Goal: Task Accomplishment & Management: Use online tool/utility

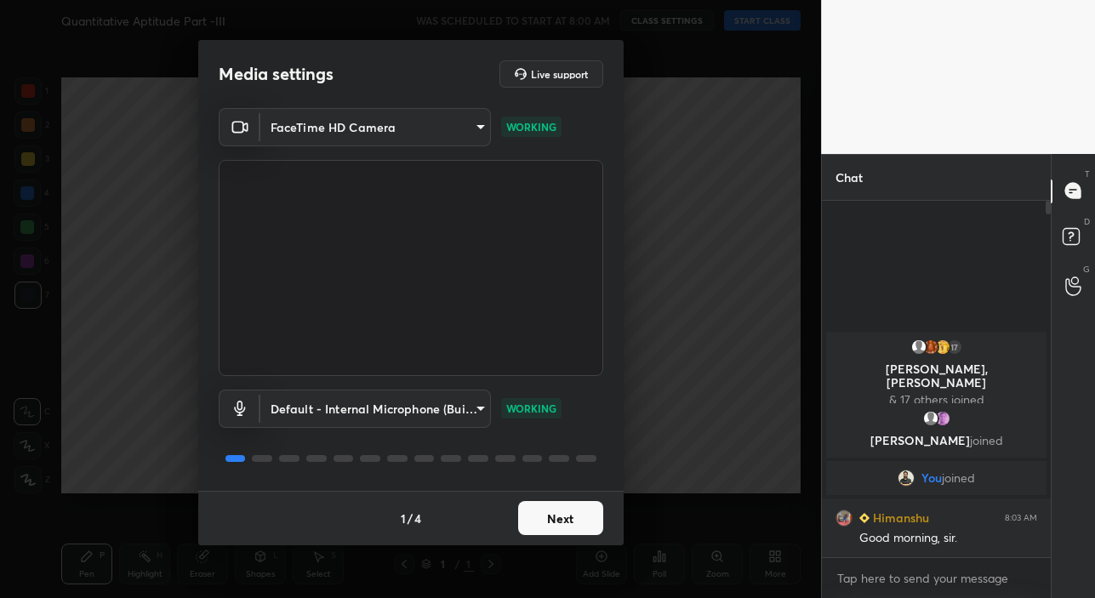
click at [569, 514] on button "Next" at bounding box center [560, 518] width 85 height 34
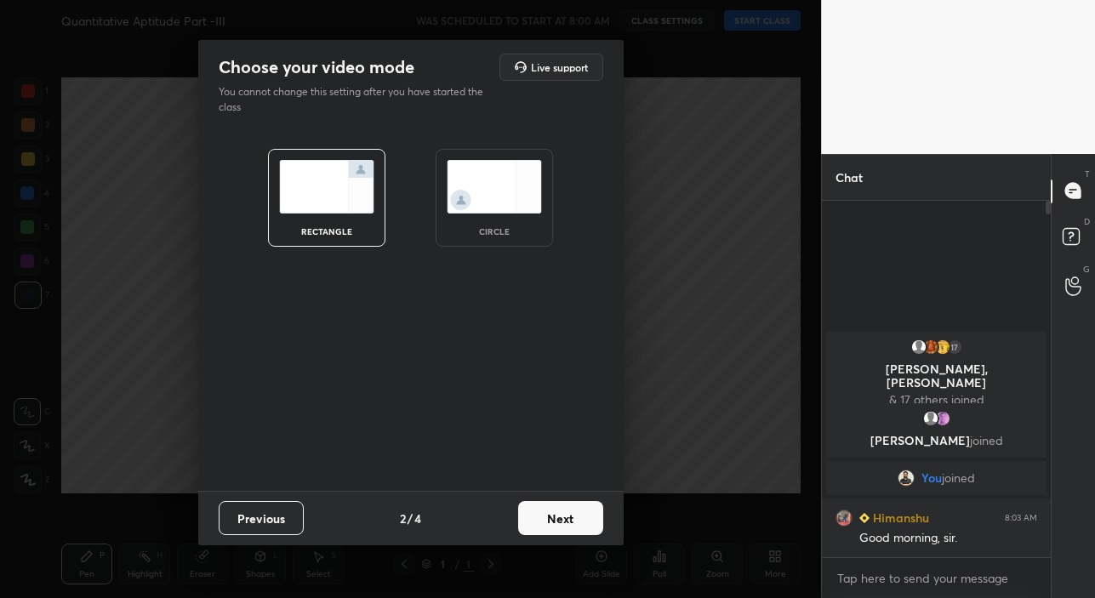
click at [569, 514] on button "Next" at bounding box center [560, 518] width 85 height 34
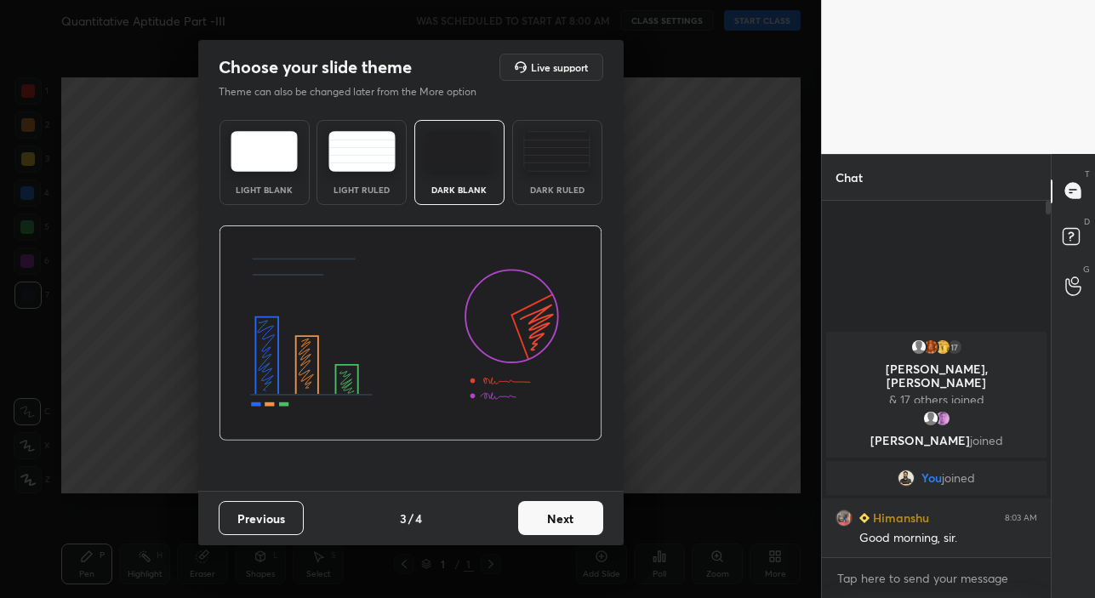
click at [569, 516] on button "Next" at bounding box center [560, 518] width 85 height 34
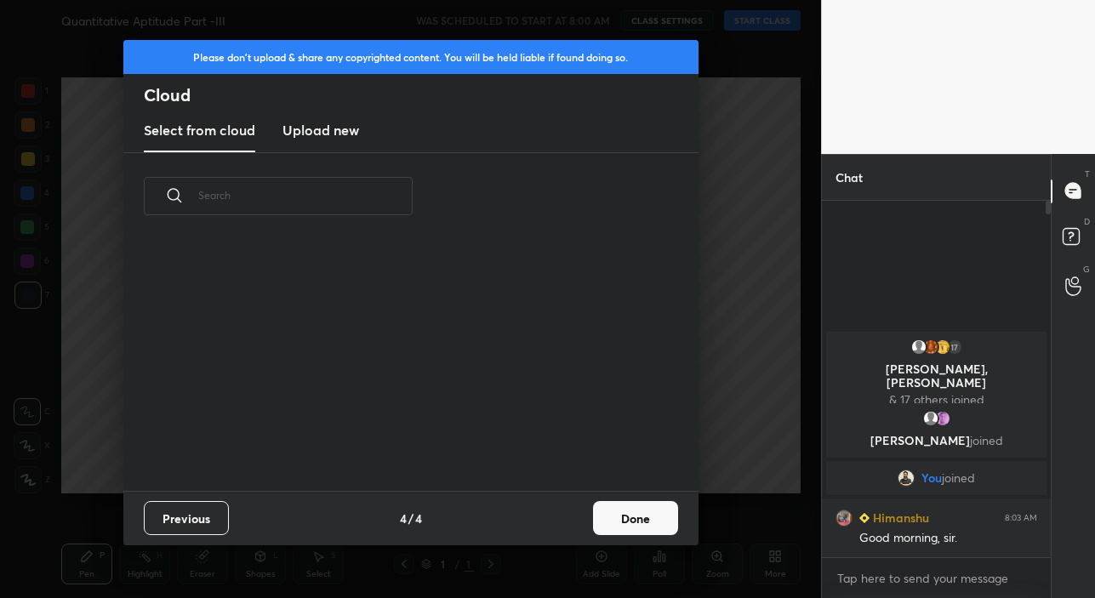
scroll to position [251, 546]
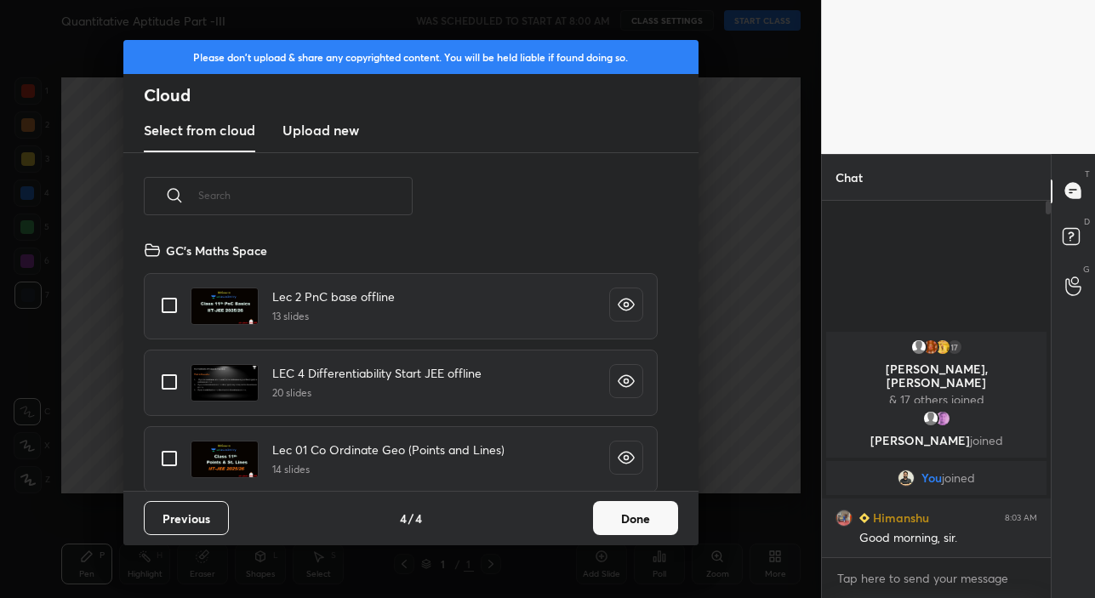
click at [636, 520] on button "Done" at bounding box center [635, 518] width 85 height 34
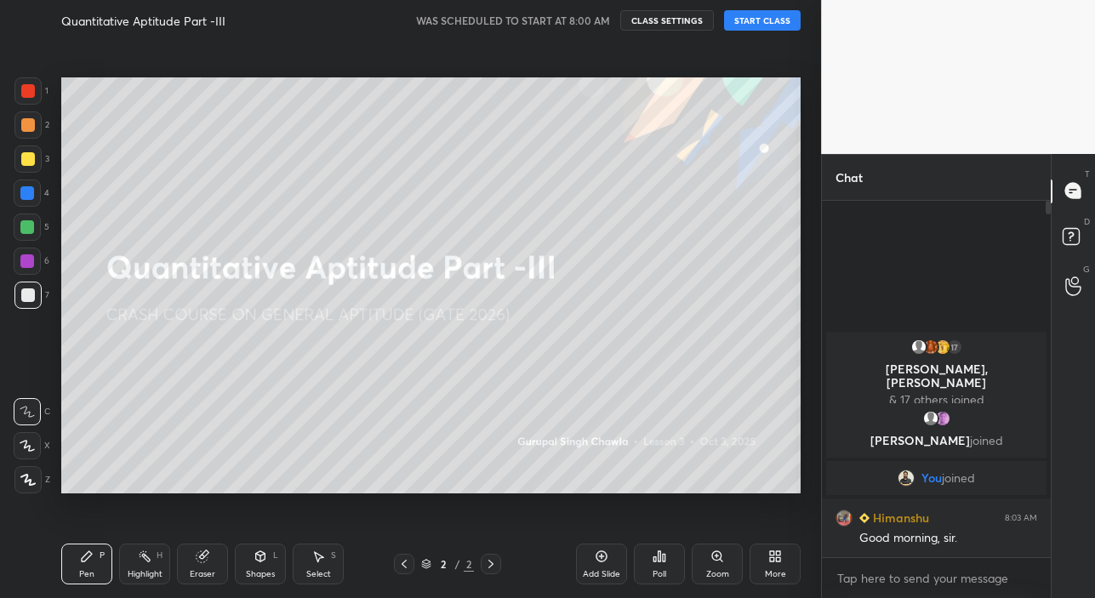
click at [760, 23] on button "START CLASS" at bounding box center [762, 20] width 77 height 20
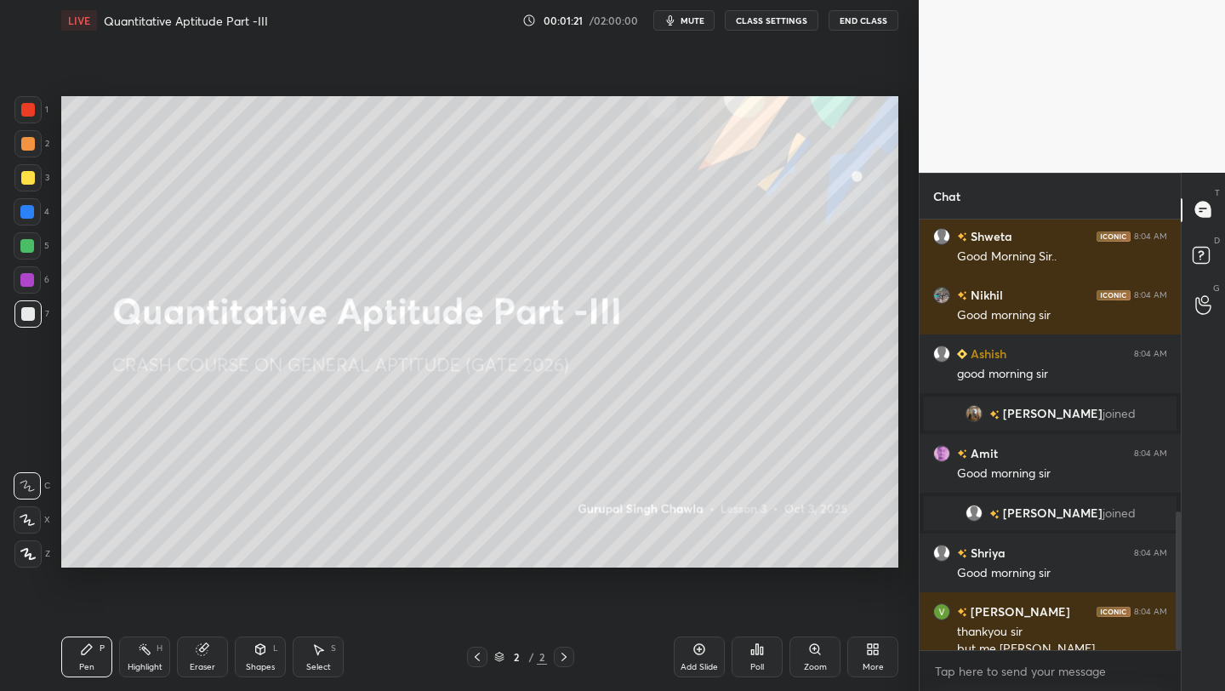
scroll to position [905, 0]
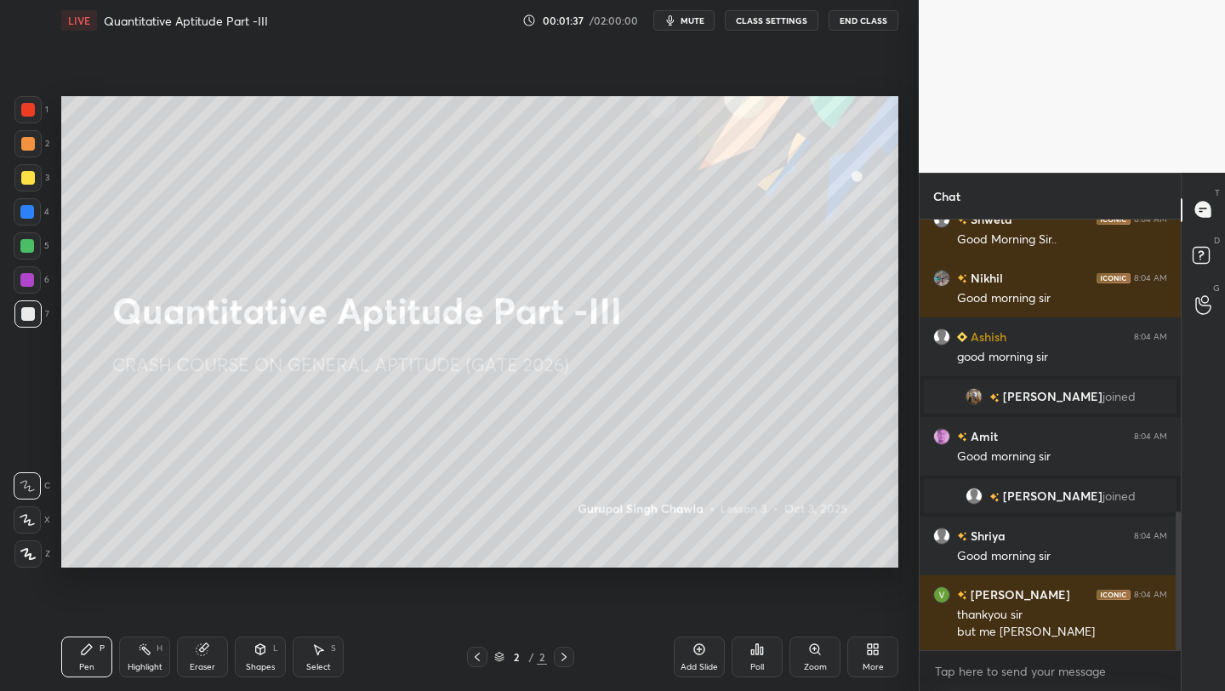
click at [877, 597] on div "More" at bounding box center [872, 656] width 51 height 41
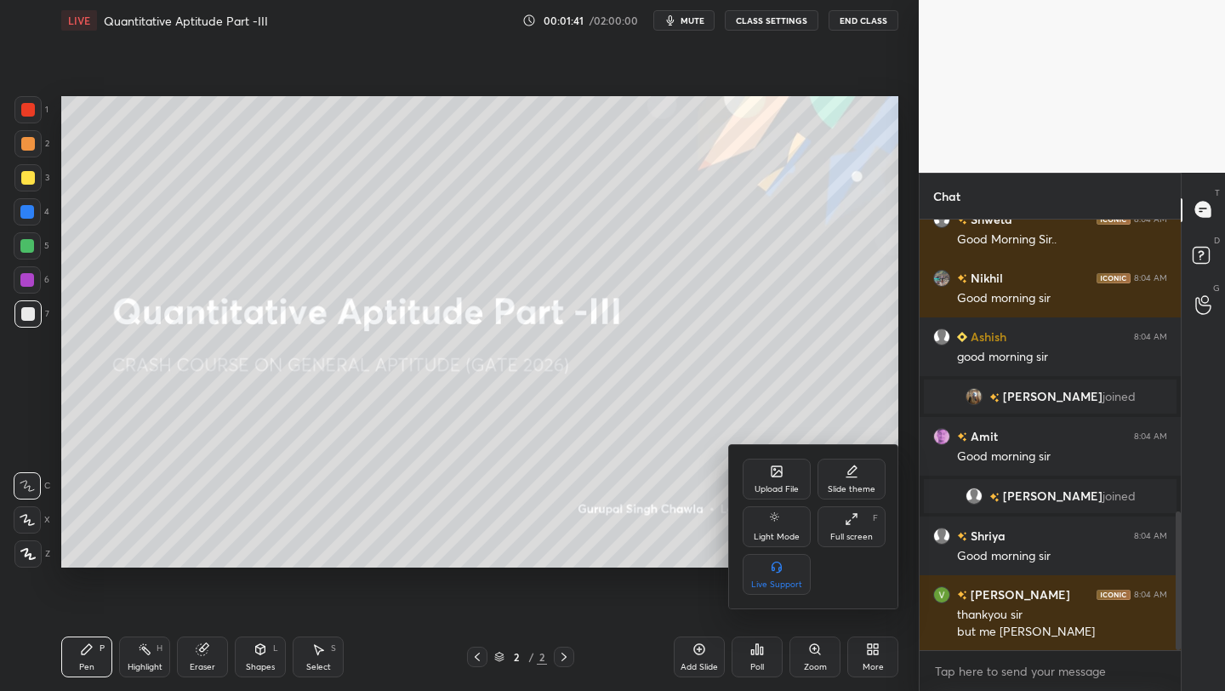
click at [701, 512] on div at bounding box center [612, 345] width 1225 height 691
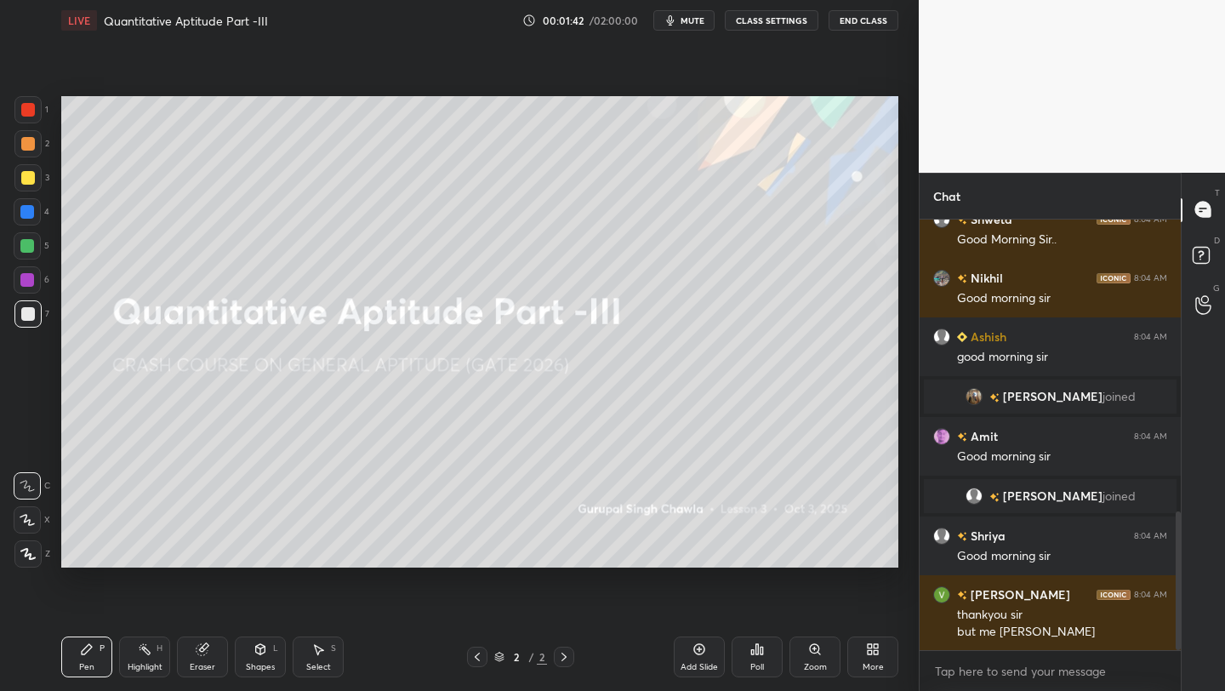
click at [267, 597] on div "Shapes L" at bounding box center [260, 656] width 51 height 41
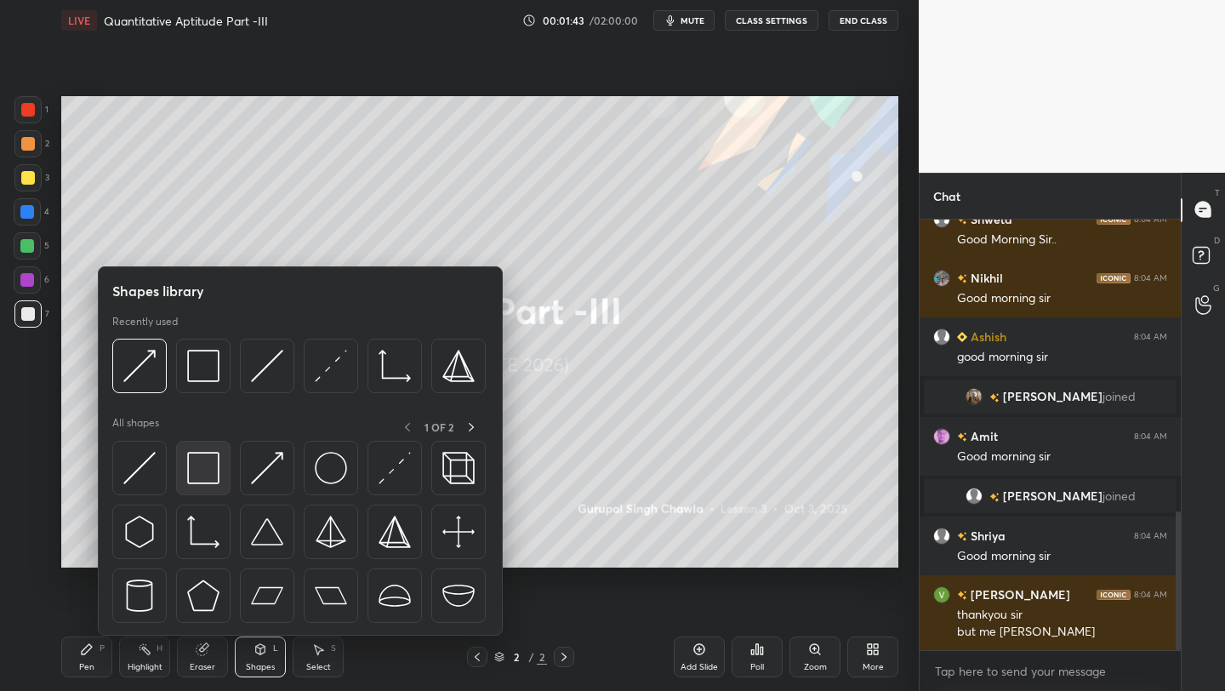
click at [208, 468] on img at bounding box center [203, 468] width 32 height 32
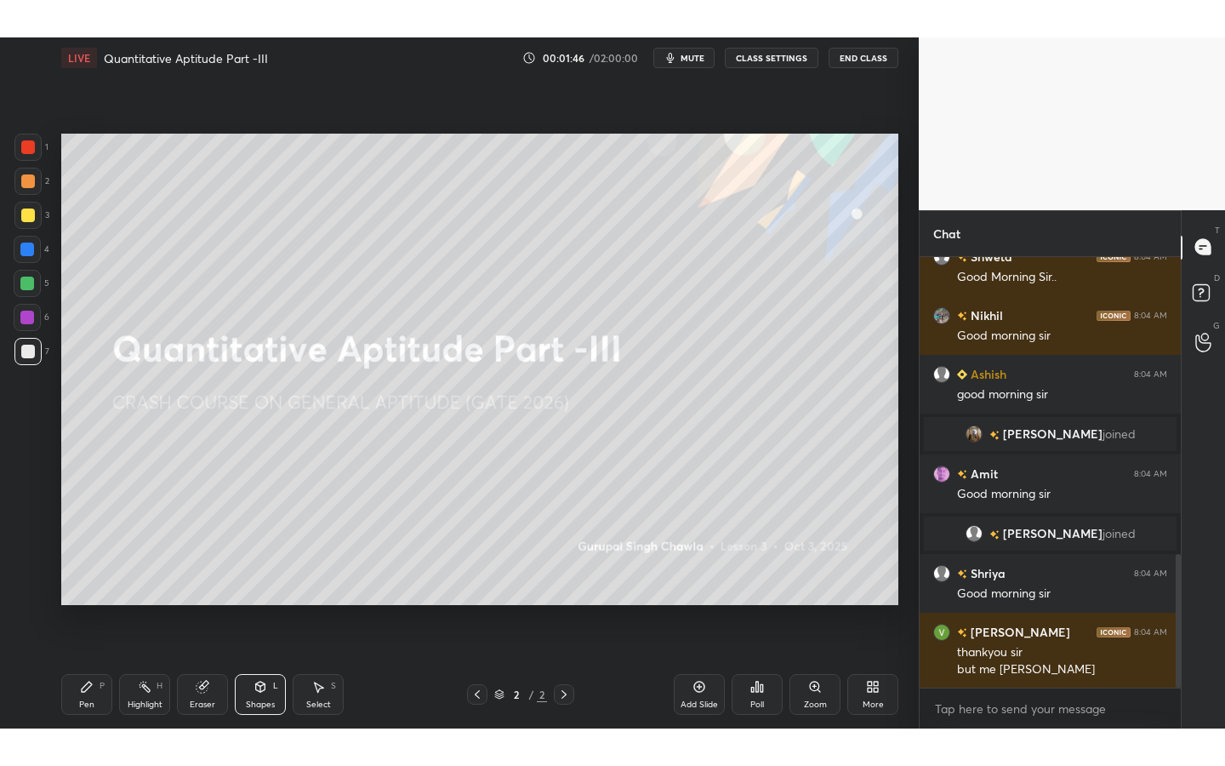
scroll to position [964, 0]
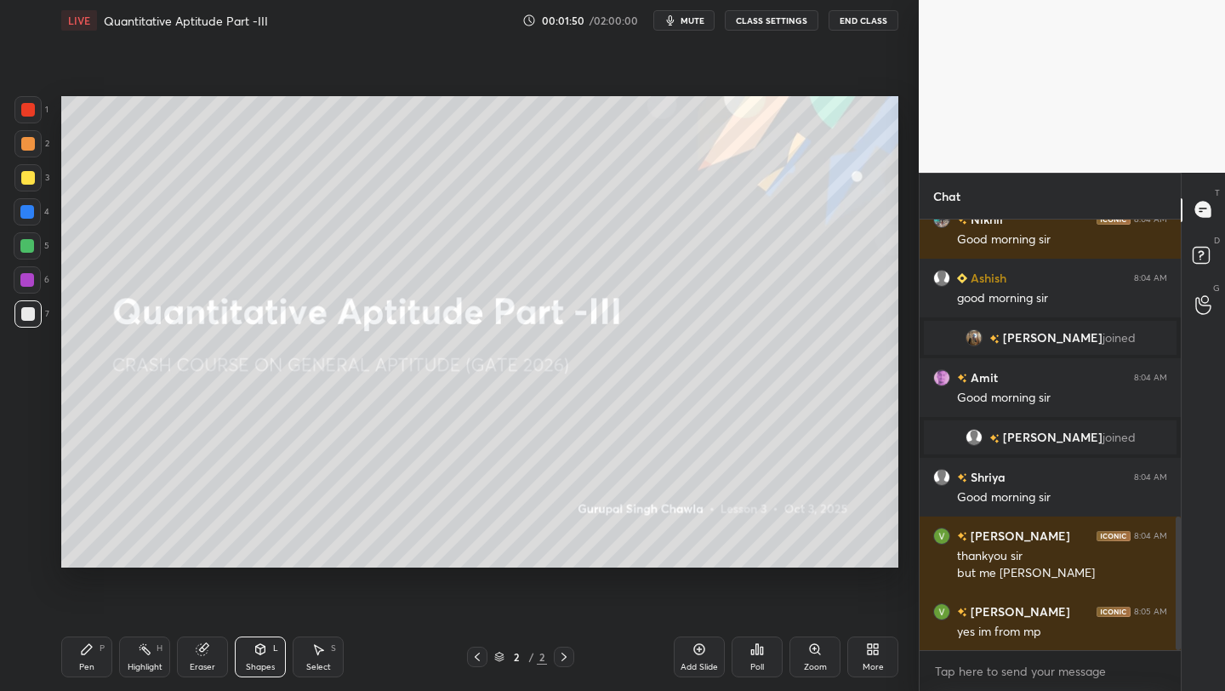
click at [879, 597] on div "More" at bounding box center [873, 667] width 21 height 9
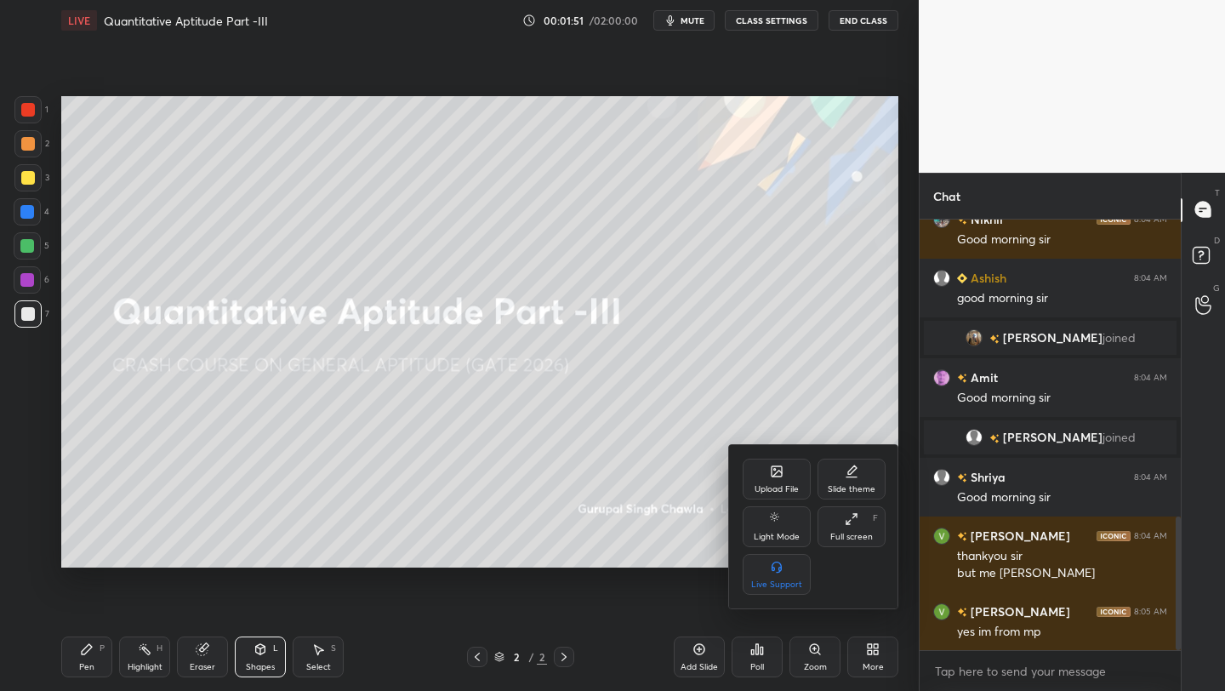
click at [863, 529] on div "Full screen F" at bounding box center [851, 526] width 68 height 41
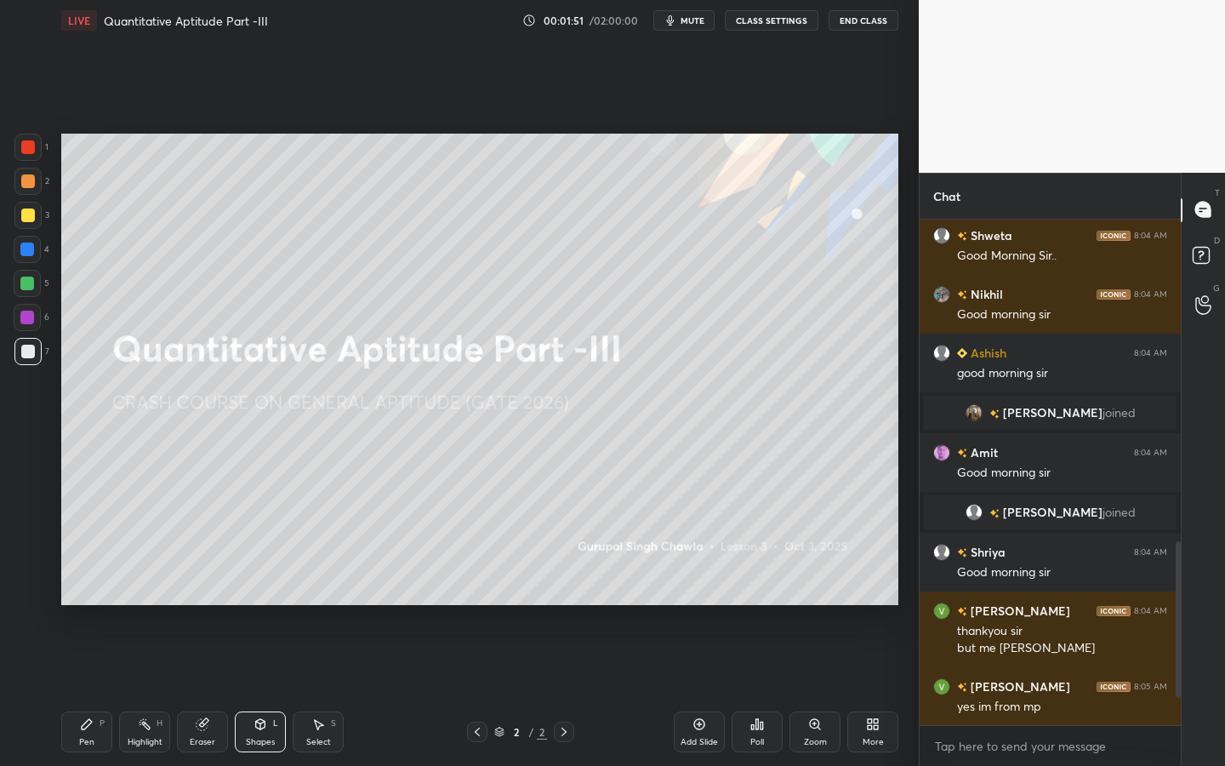
scroll to position [889, 0]
drag, startPoint x: 93, startPoint y: 740, endPoint x: 119, endPoint y: 712, distance: 38.5
click at [93, 597] on div "Pen" at bounding box center [86, 741] width 15 height 9
click at [37, 550] on div at bounding box center [27, 557] width 27 height 27
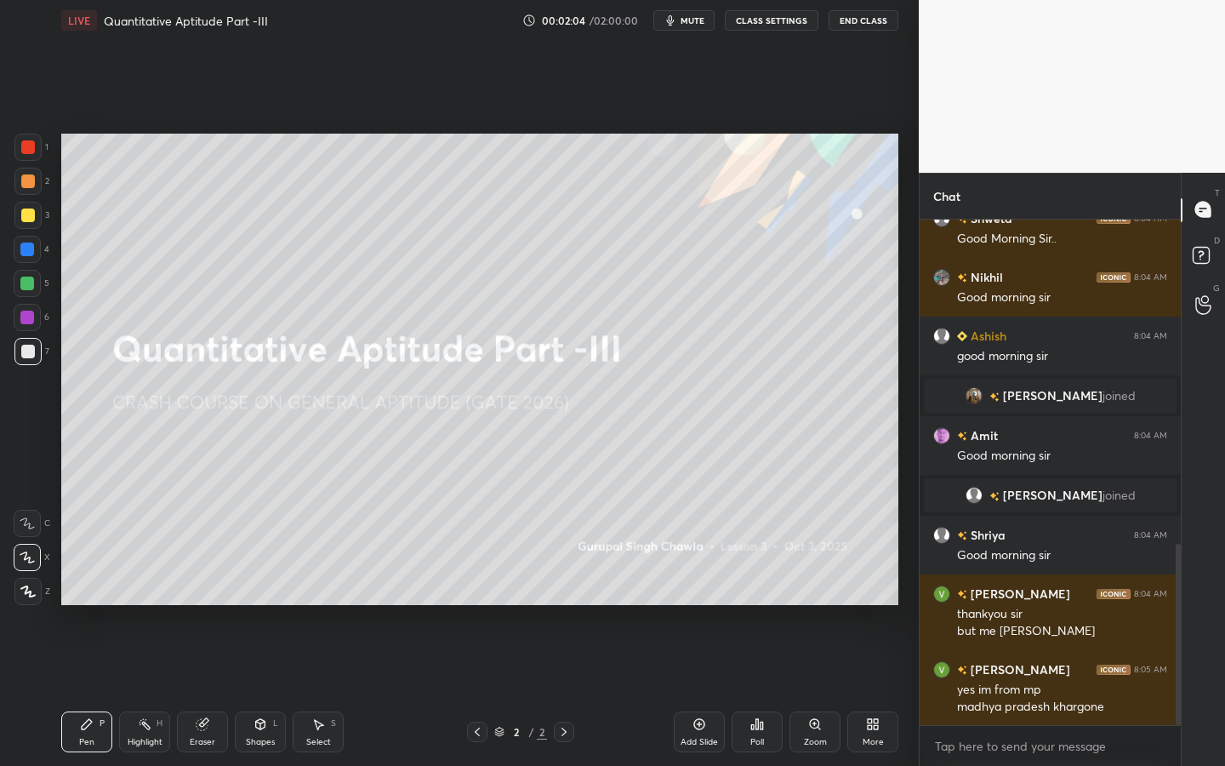
click at [871, 597] on div "More" at bounding box center [872, 731] width 51 height 41
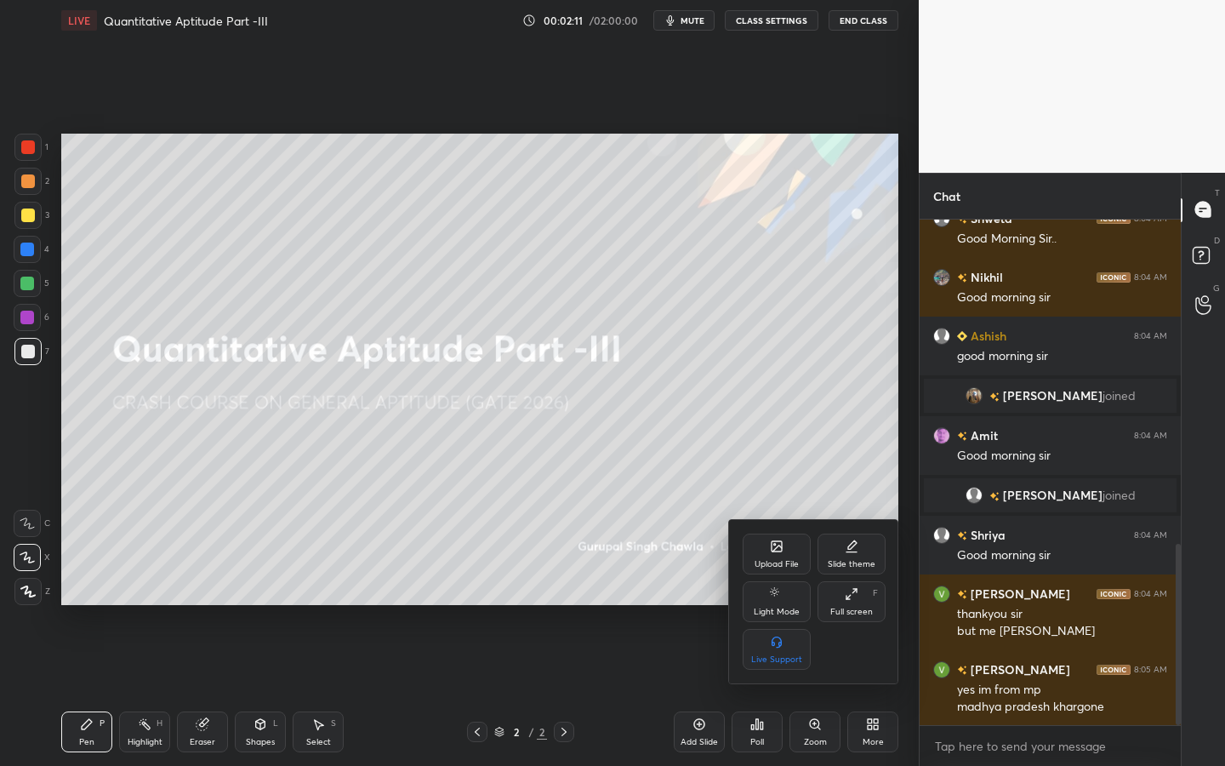
click at [788, 560] on div "Upload File" at bounding box center [777, 564] width 44 height 9
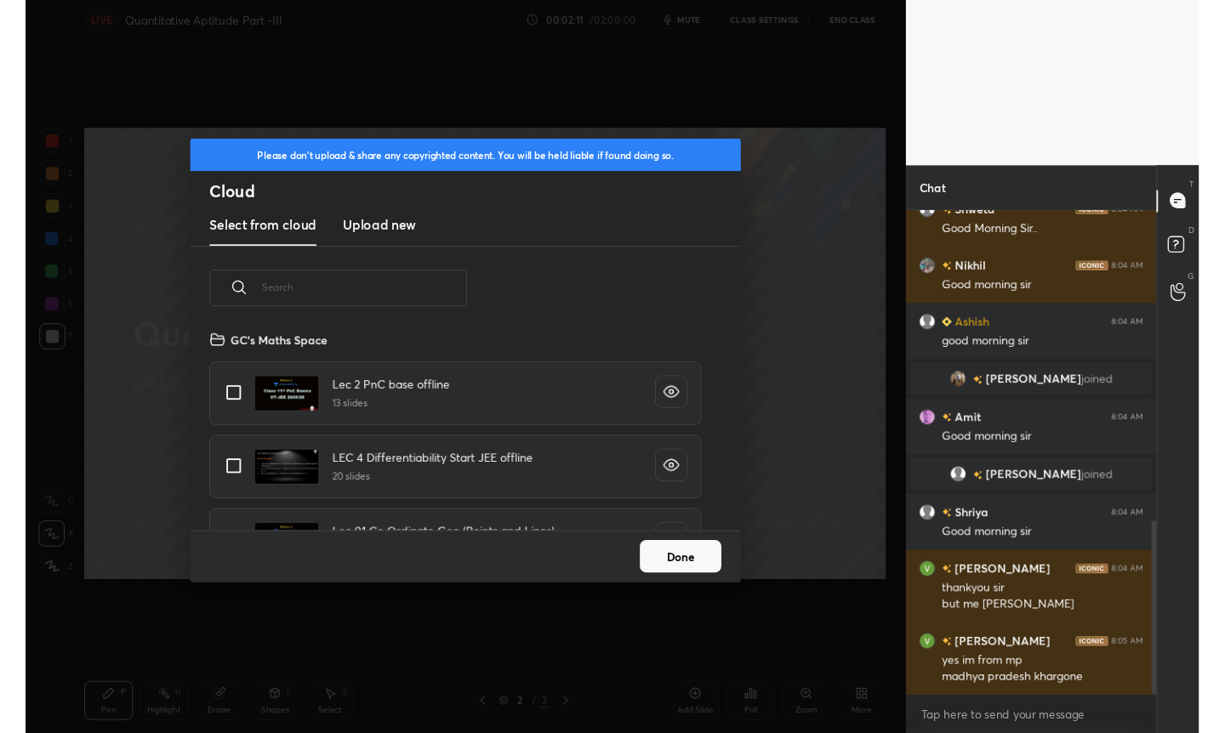
scroll to position [209, 546]
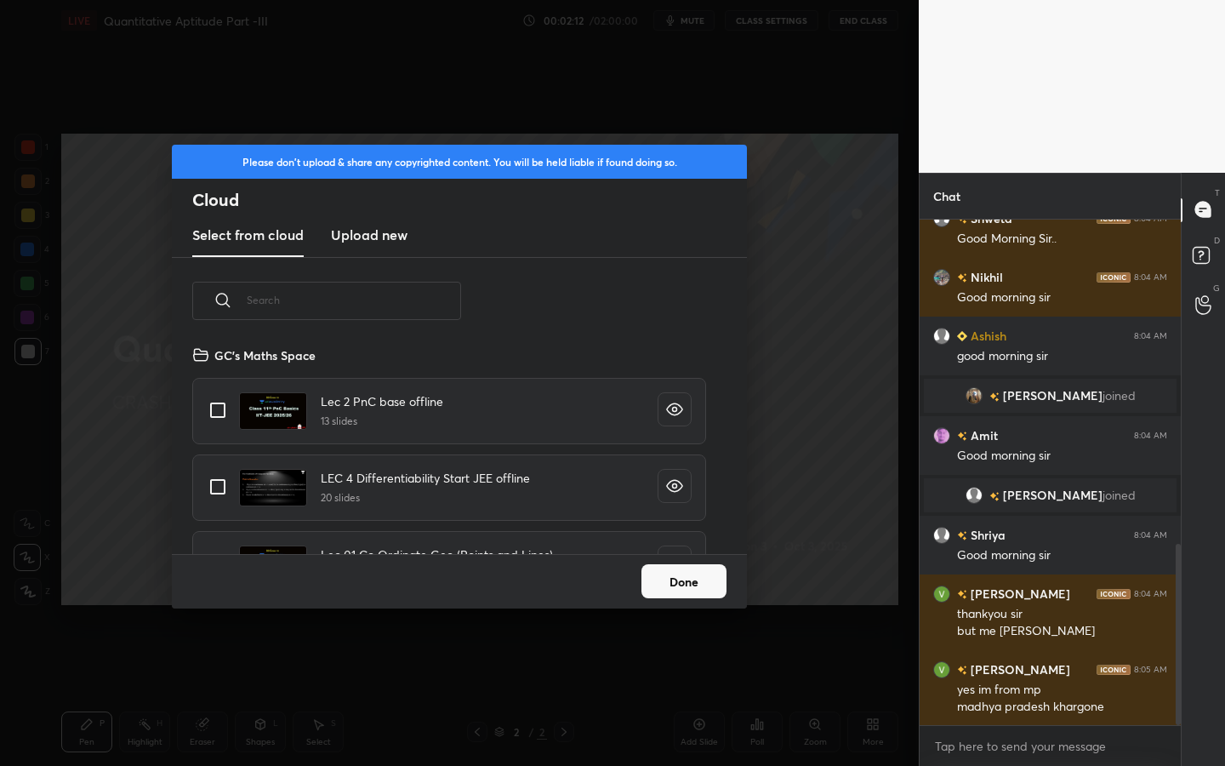
click at [389, 232] on h3 "Upload new" at bounding box center [369, 235] width 77 height 20
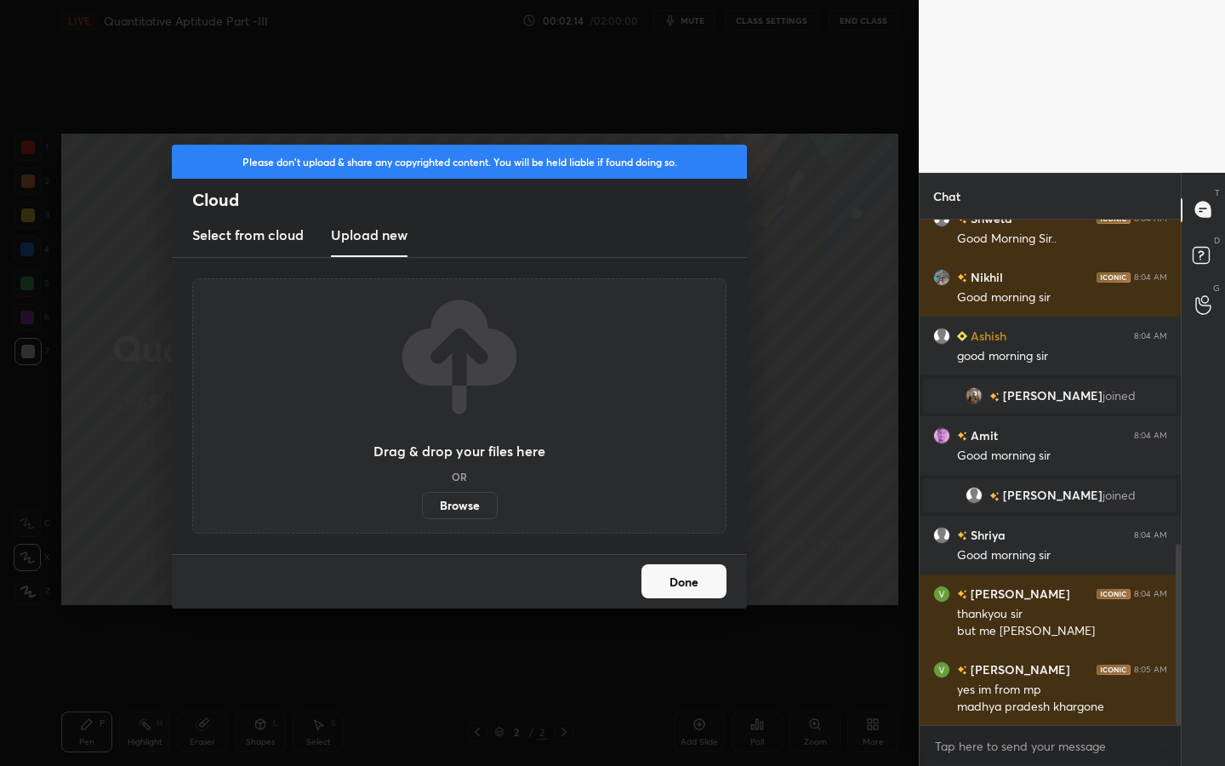
click at [475, 502] on label "Browse" at bounding box center [460, 505] width 76 height 27
click at [422, 502] on input "Browse" at bounding box center [422, 505] width 0 height 27
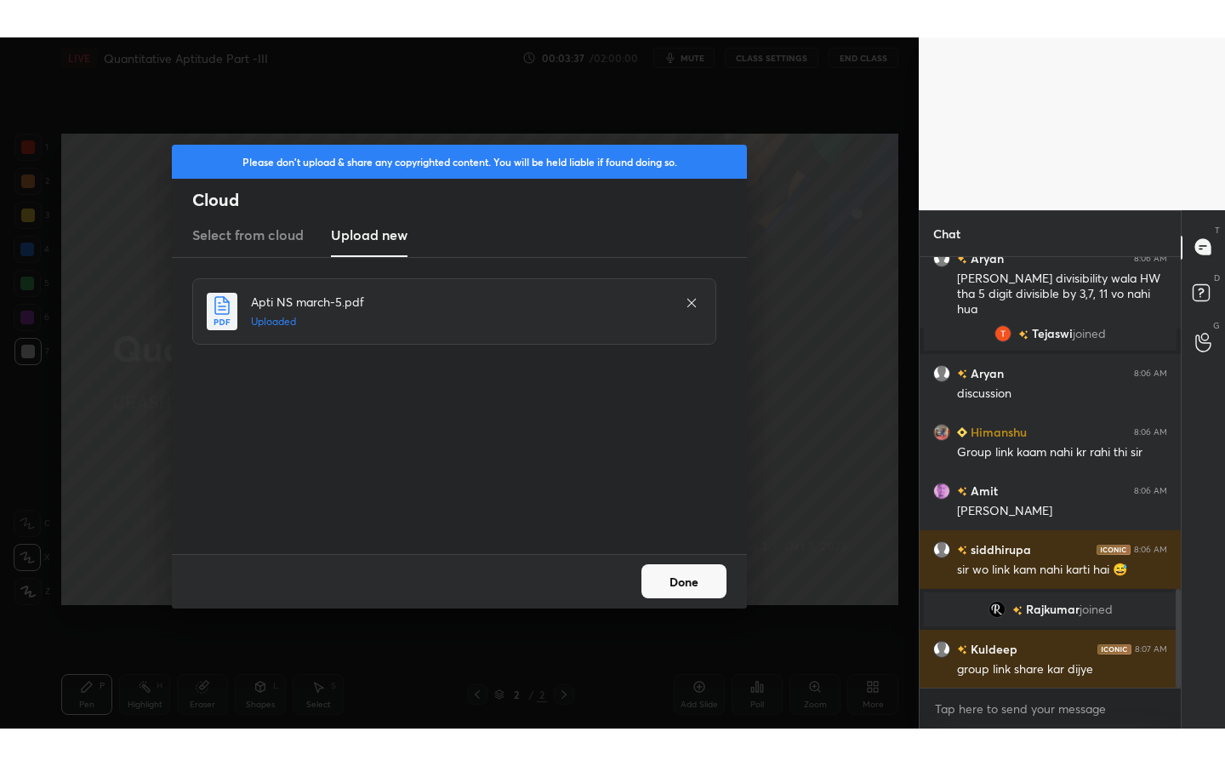
scroll to position [1458, 0]
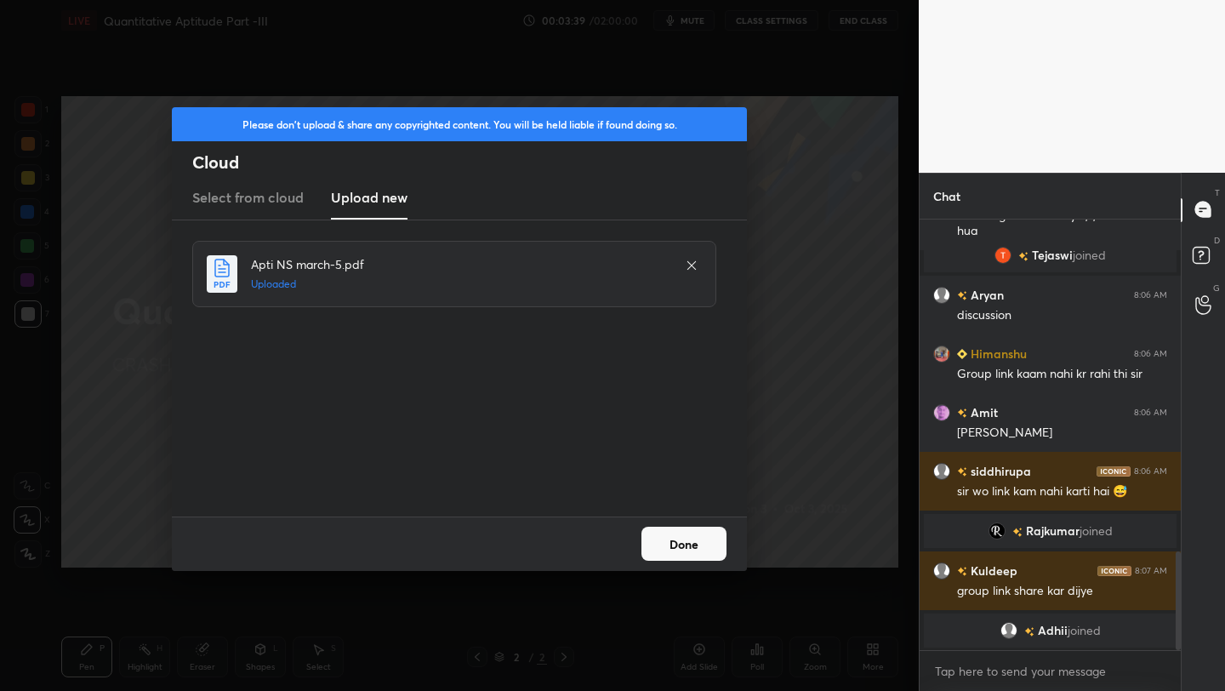
click at [692, 547] on button "Done" at bounding box center [683, 544] width 85 height 34
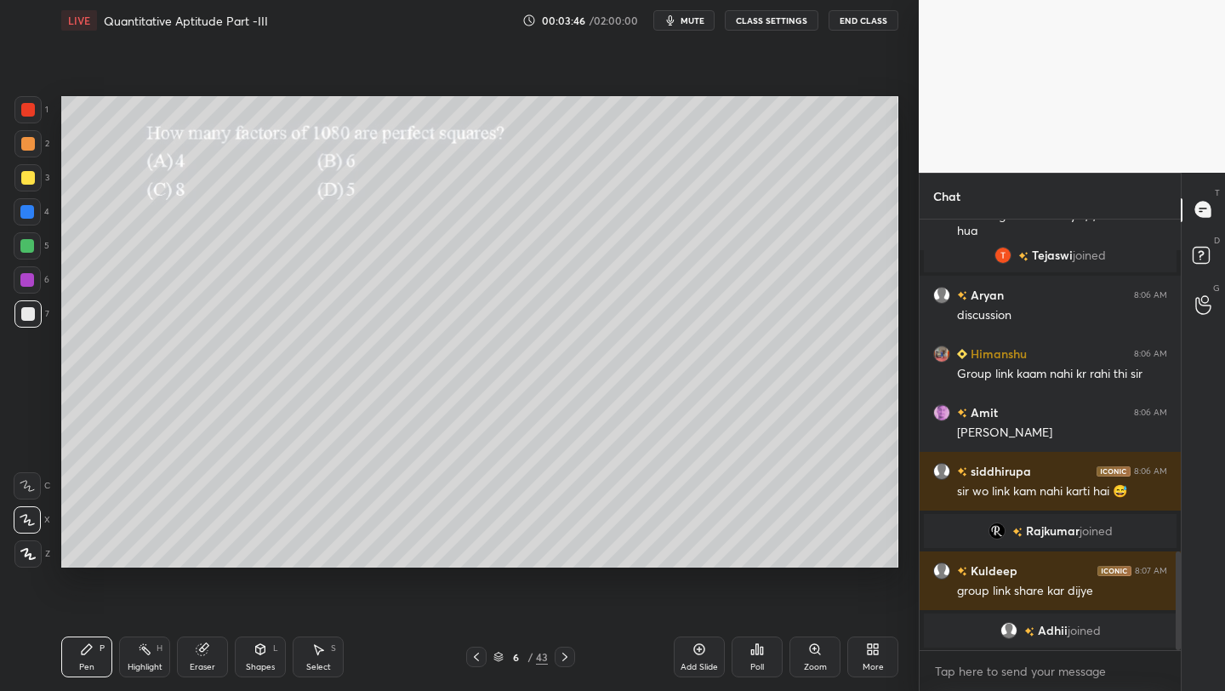
click at [879, 597] on icon at bounding box center [873, 649] width 14 height 14
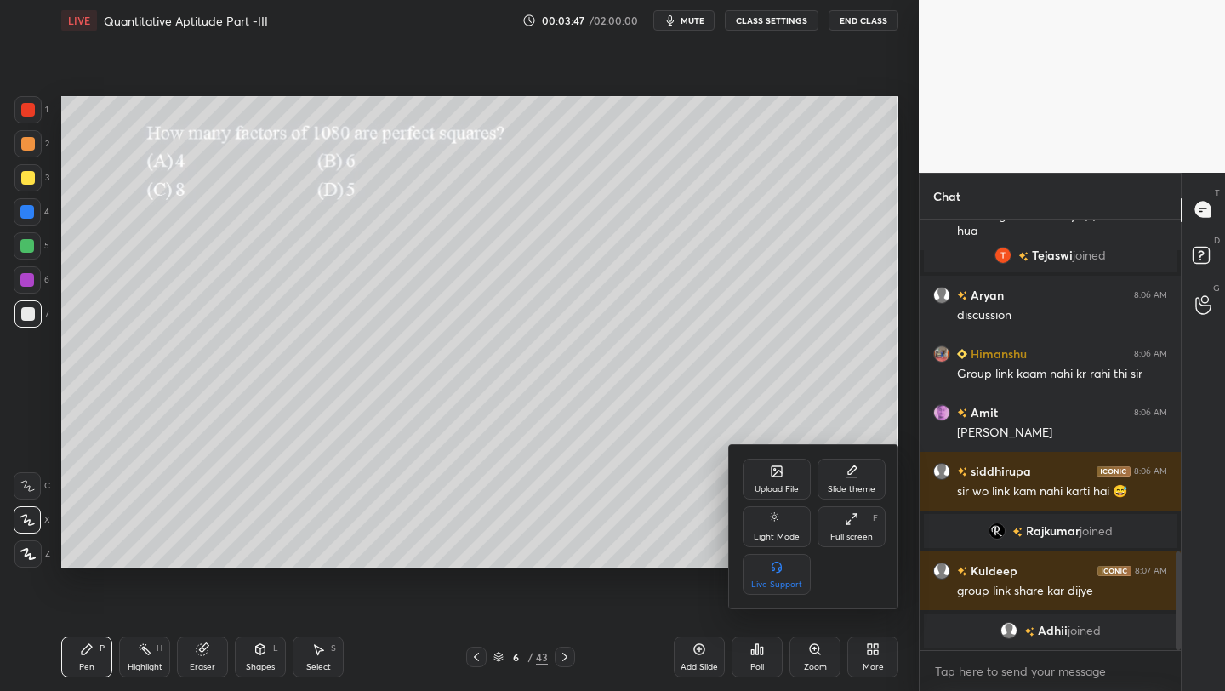
click at [860, 533] on div "Full screen" at bounding box center [851, 536] width 43 height 9
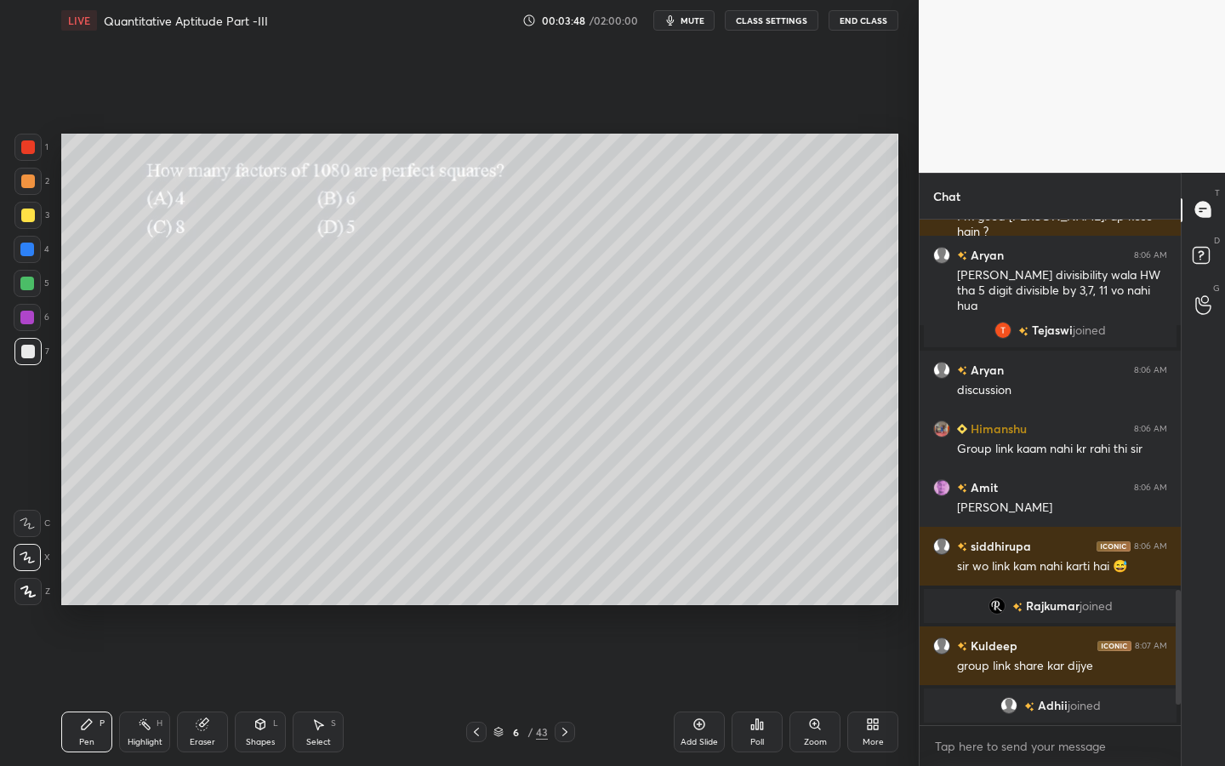
scroll to position [1383, 0]
click at [253, 597] on div "Shapes L" at bounding box center [260, 731] width 51 height 41
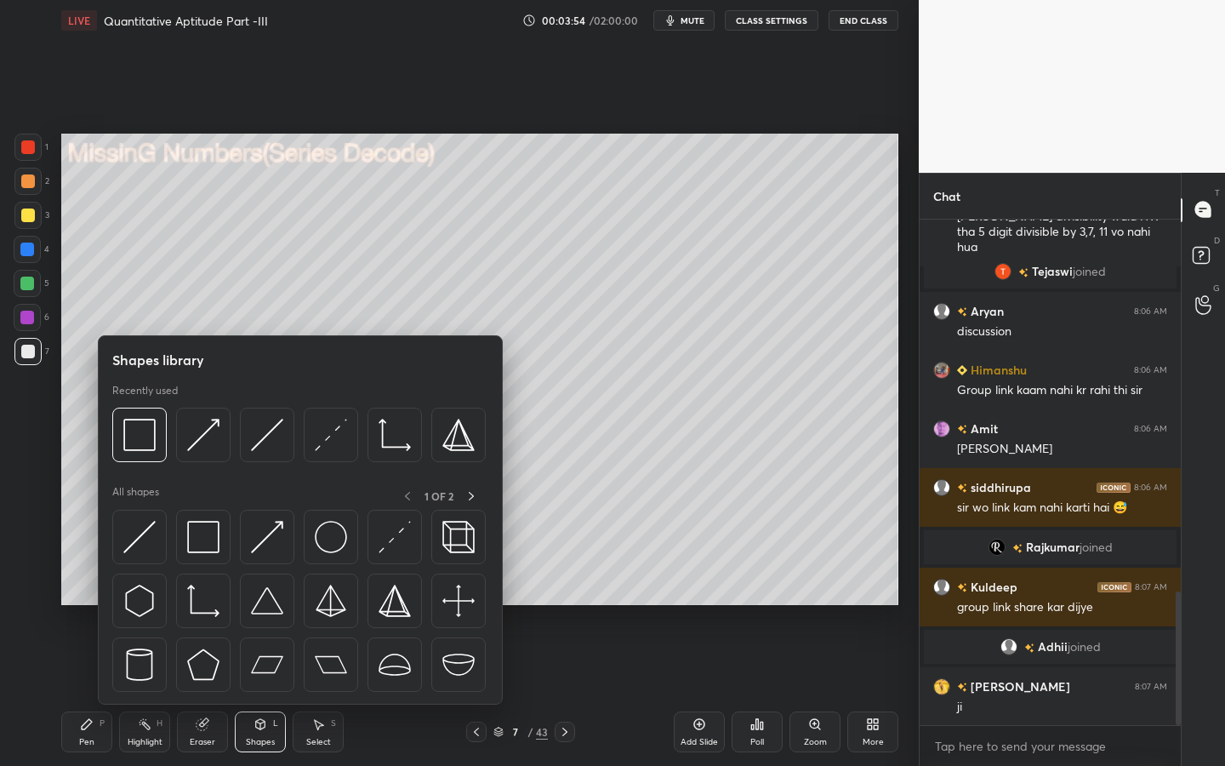
scroll to position [1468, 0]
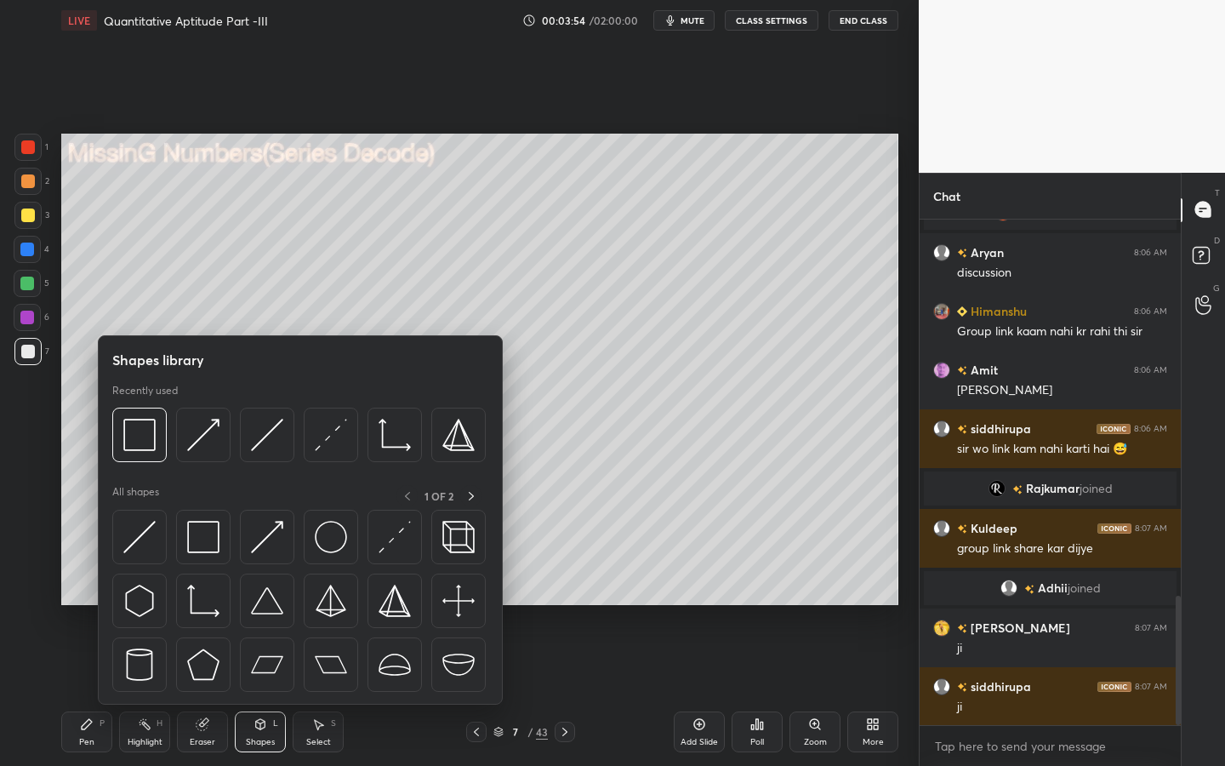
drag, startPoint x: 31, startPoint y: 293, endPoint x: 51, endPoint y: 279, distance: 25.0
click at [30, 293] on div at bounding box center [27, 283] width 27 height 27
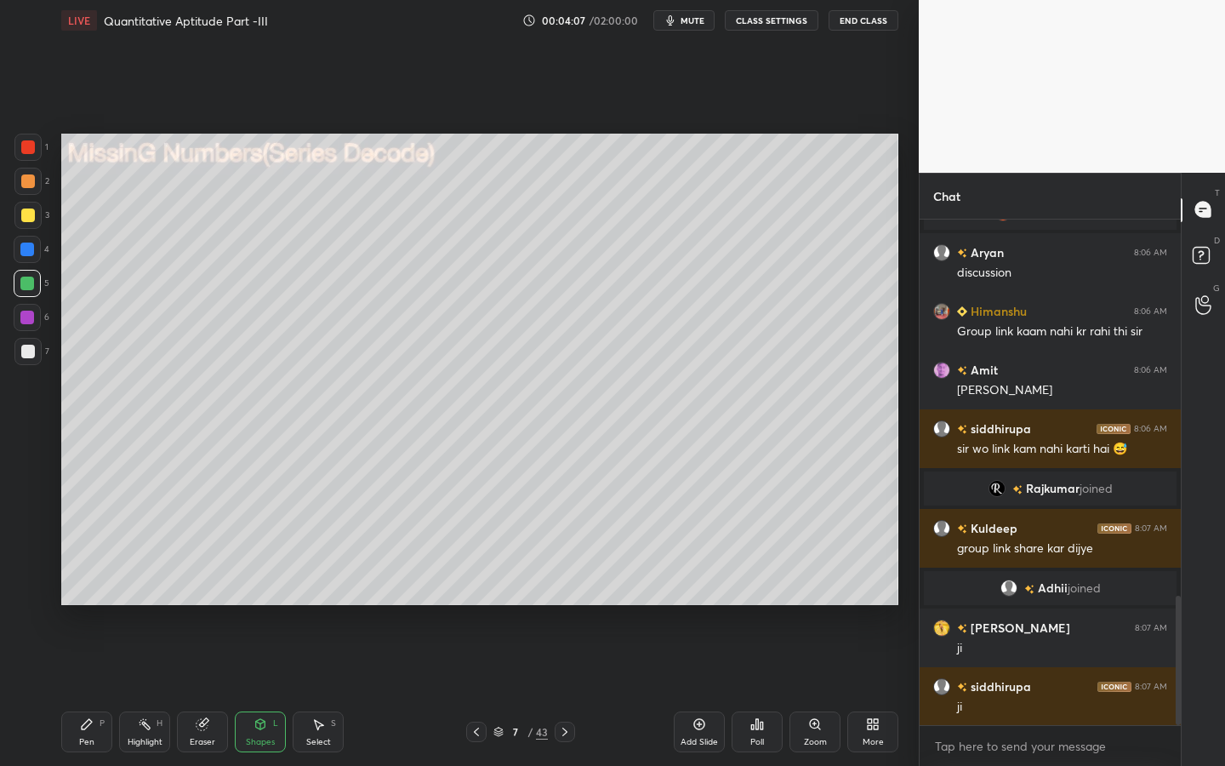
click at [96, 597] on div "Pen P" at bounding box center [86, 731] width 51 height 41
click at [27, 214] on div at bounding box center [28, 215] width 14 height 14
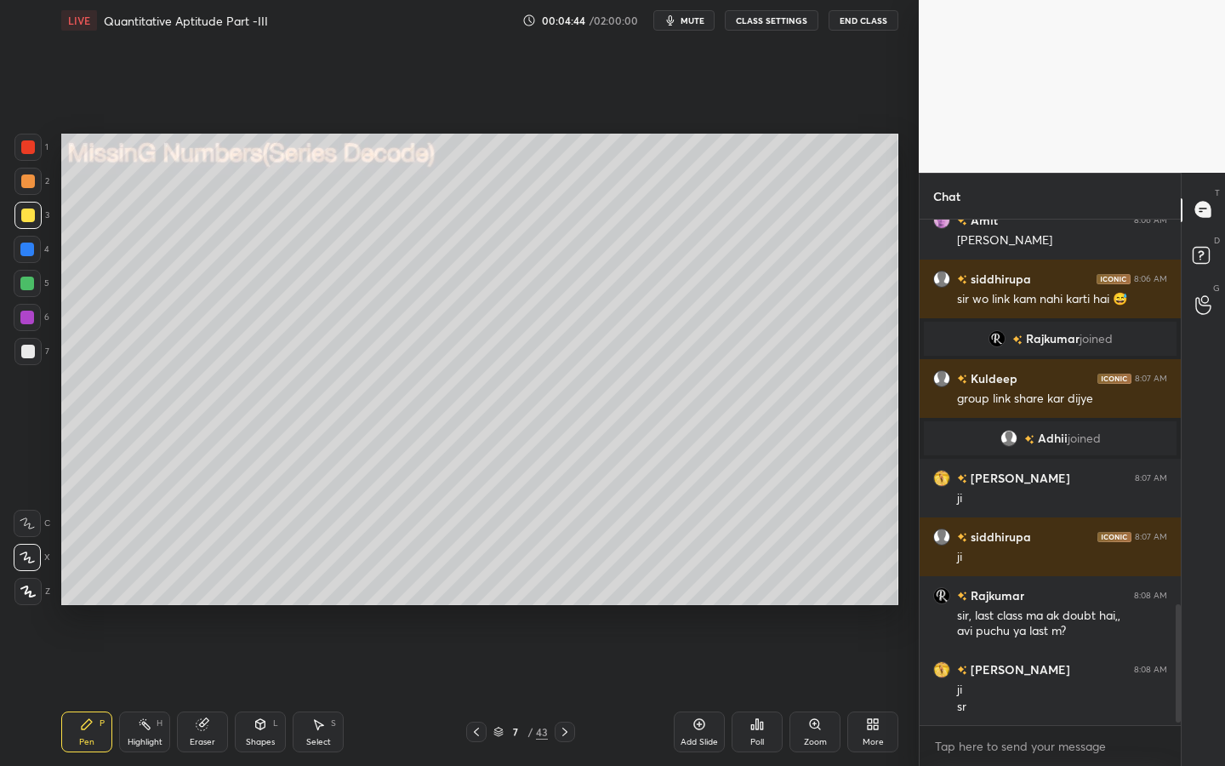
scroll to position [1707, 0]
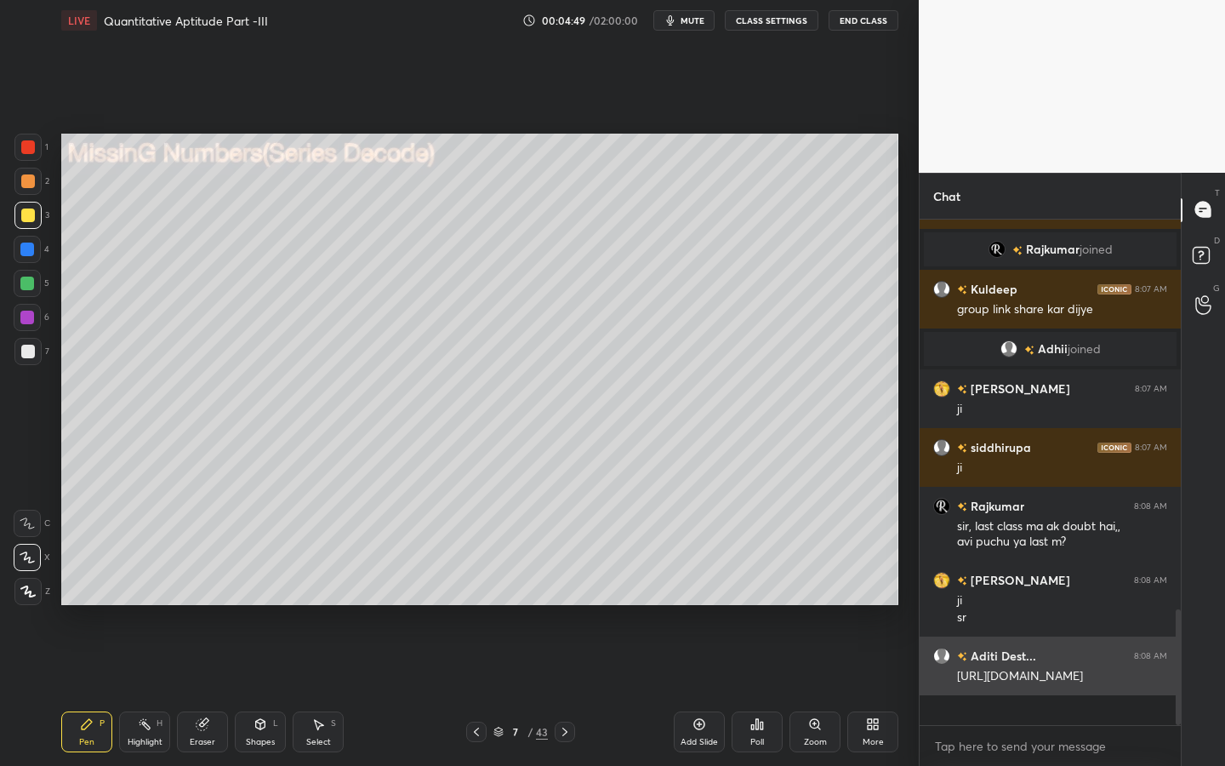
drag, startPoint x: 957, startPoint y: 675, endPoint x: 1063, endPoint y: 709, distance: 111.9
click at [1063, 597] on div "[URL][DOMAIN_NAME]" at bounding box center [1062, 676] width 210 height 17
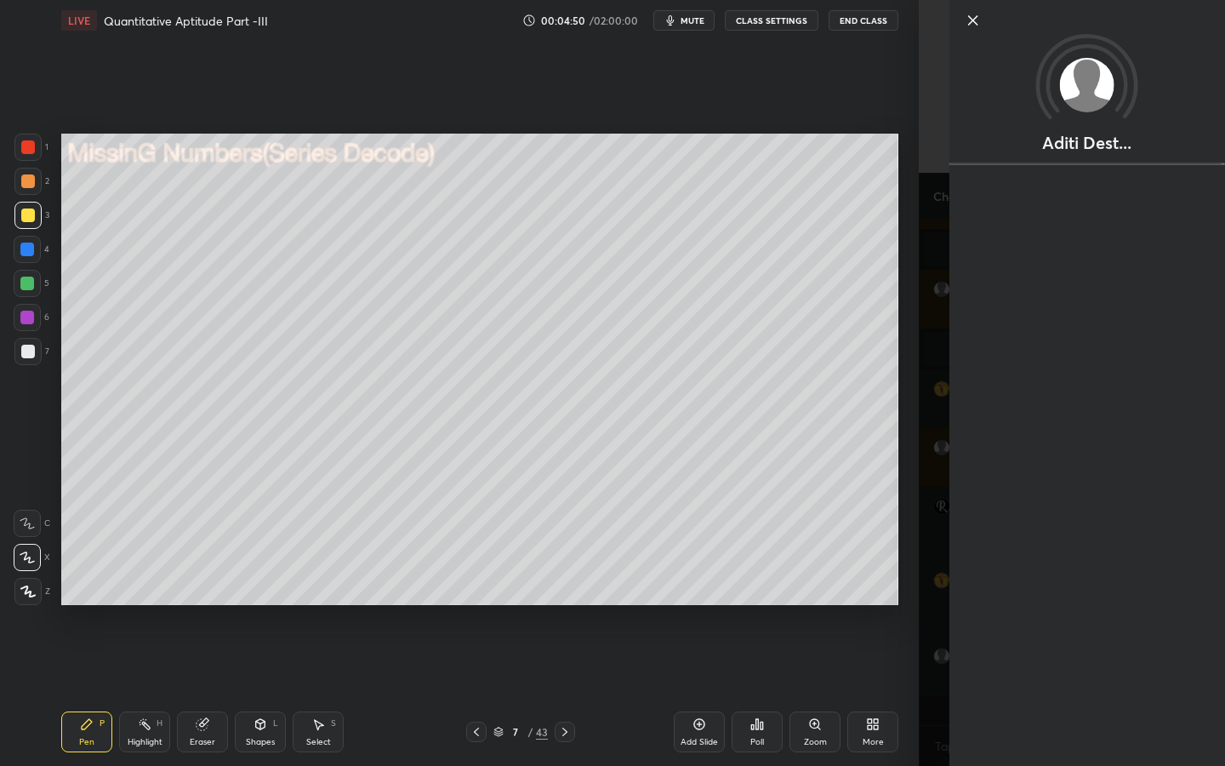
copy div "[URL][DOMAIN_NAME]"
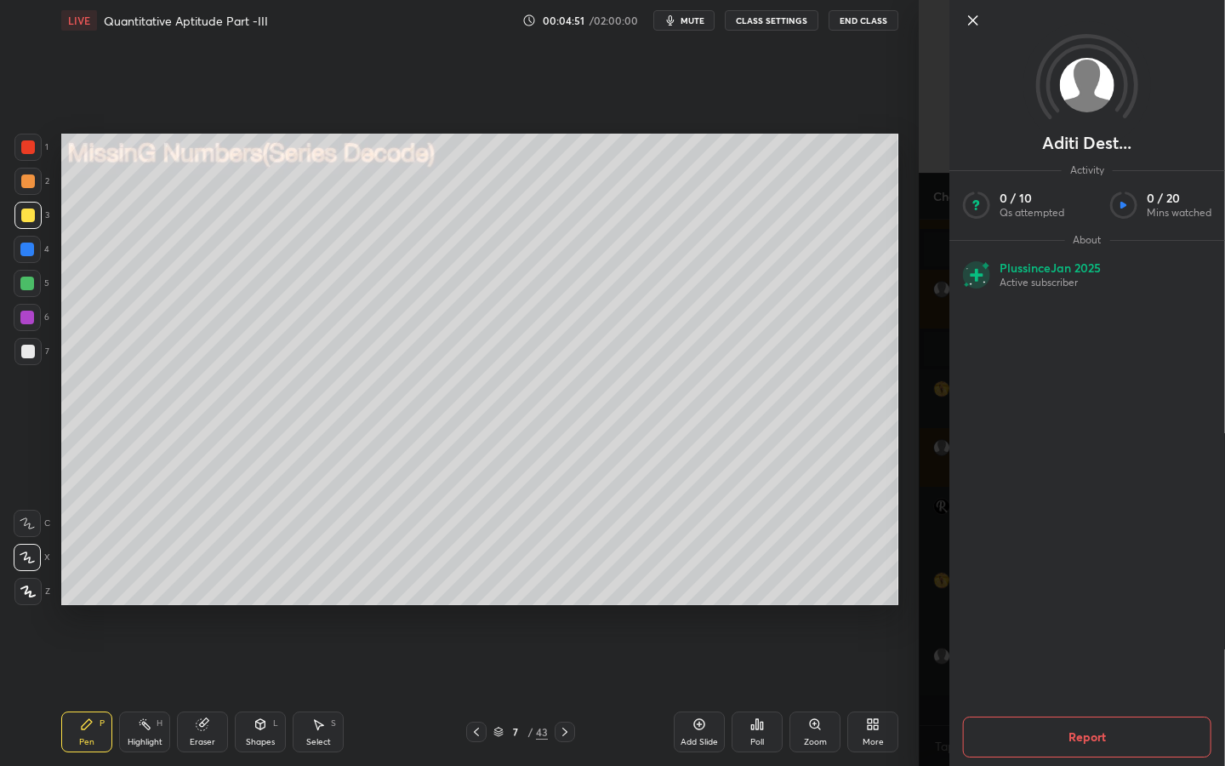
click at [937, 597] on div "Aditi Dest... Activity 0 / 10 Qs attempted 0 / 20 Mins watched About Plus since…" at bounding box center [1072, 383] width 306 height 766
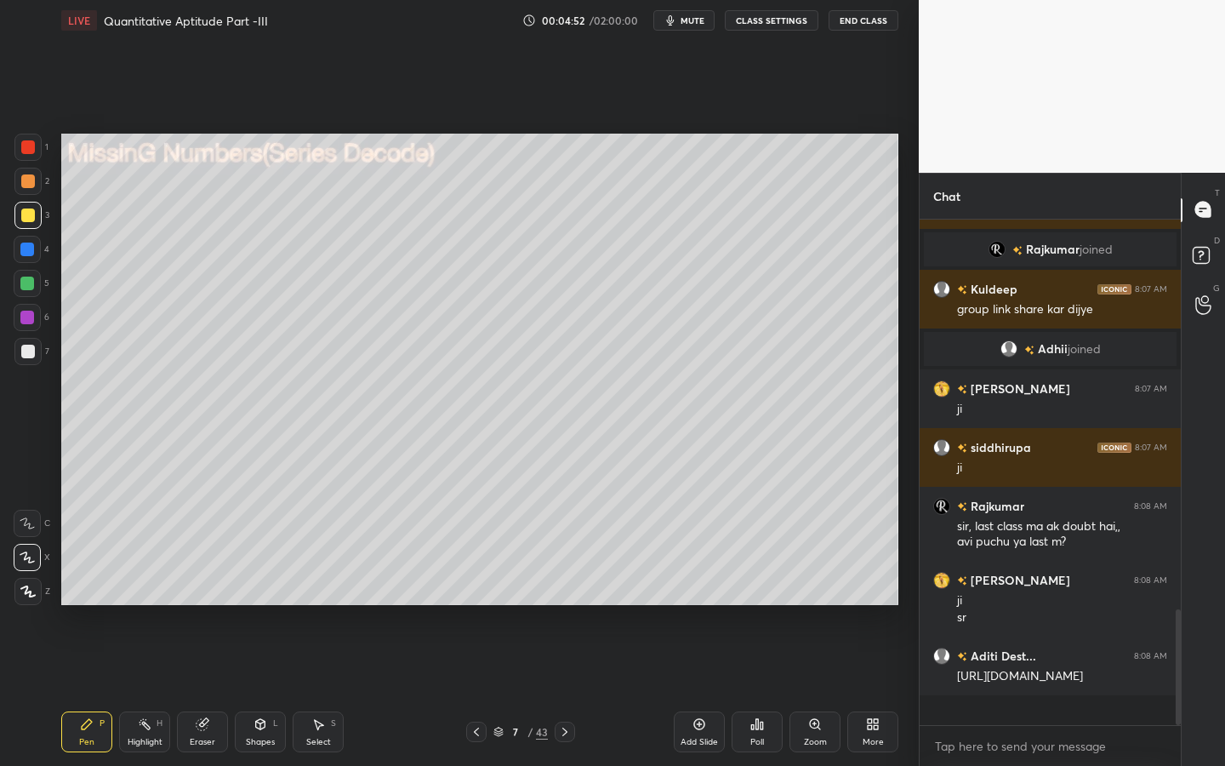
copy div "[URL][DOMAIN_NAME]"
type textarea "x"
click at [983, 597] on textarea at bounding box center [1050, 745] width 234 height 27
paste textarea "[URL][DOMAIN_NAME]"
type textarea "[URL][DOMAIN_NAME]"
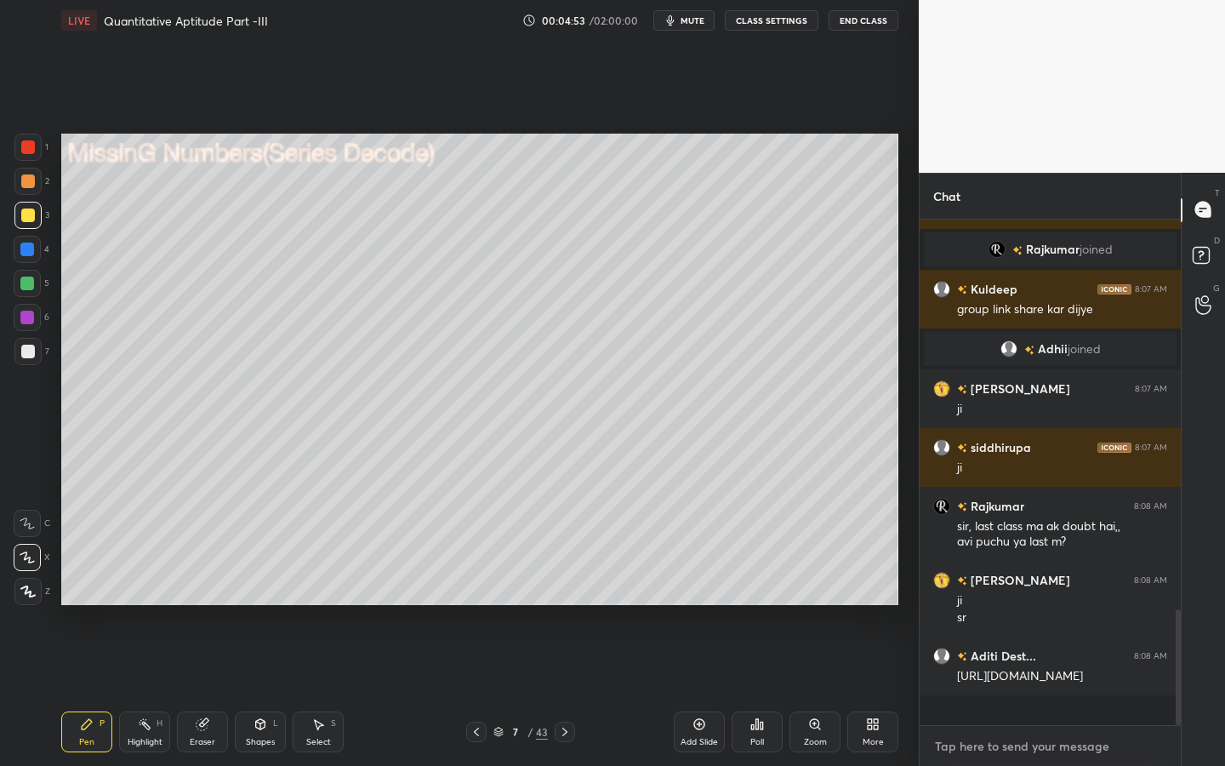
type textarea "x"
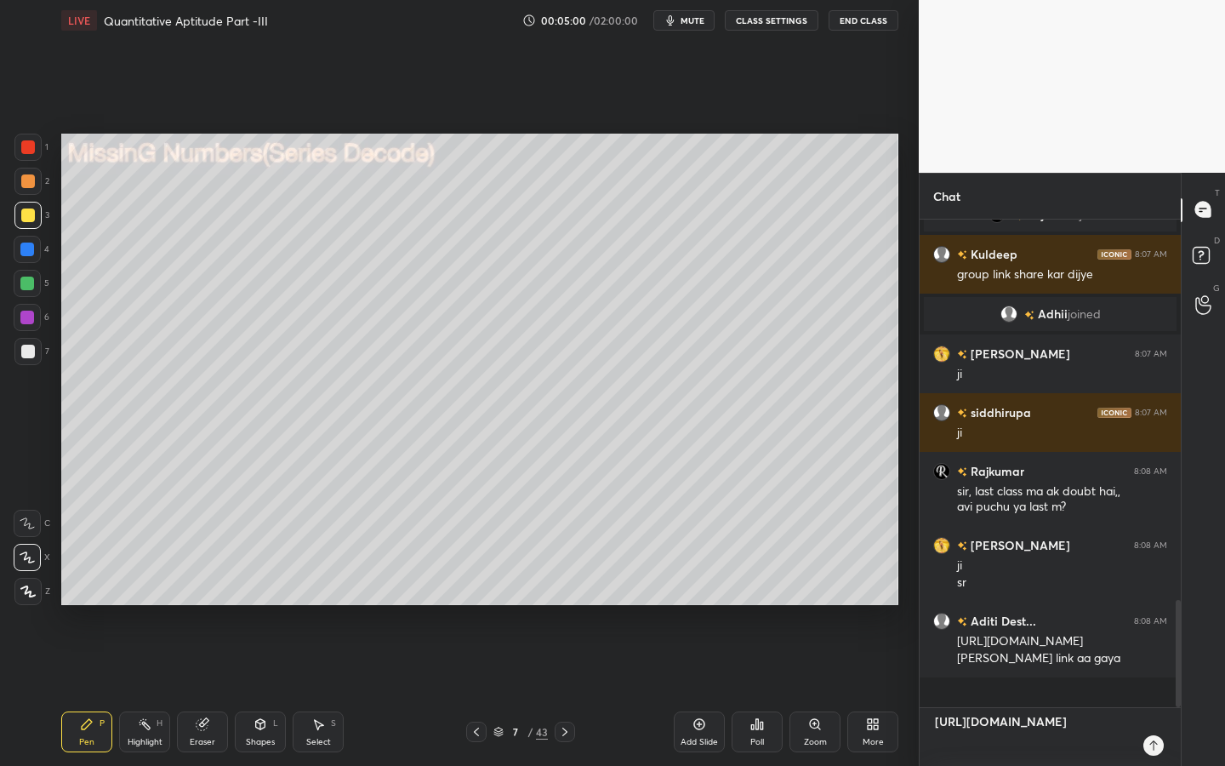
drag, startPoint x: 1088, startPoint y: 756, endPoint x: 937, endPoint y: 720, distance: 155.8
click at [924, 597] on div "[URL][DOMAIN_NAME] x" at bounding box center [1050, 737] width 261 height 58
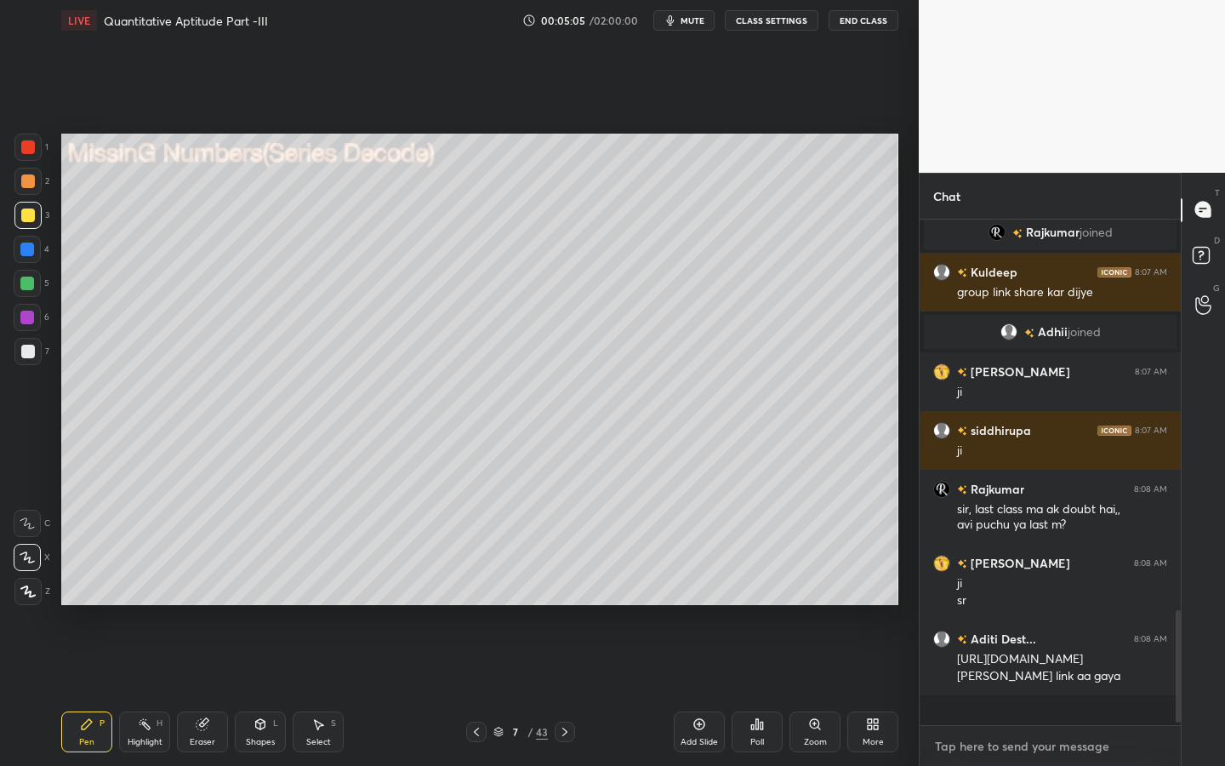
scroll to position [1783, 0]
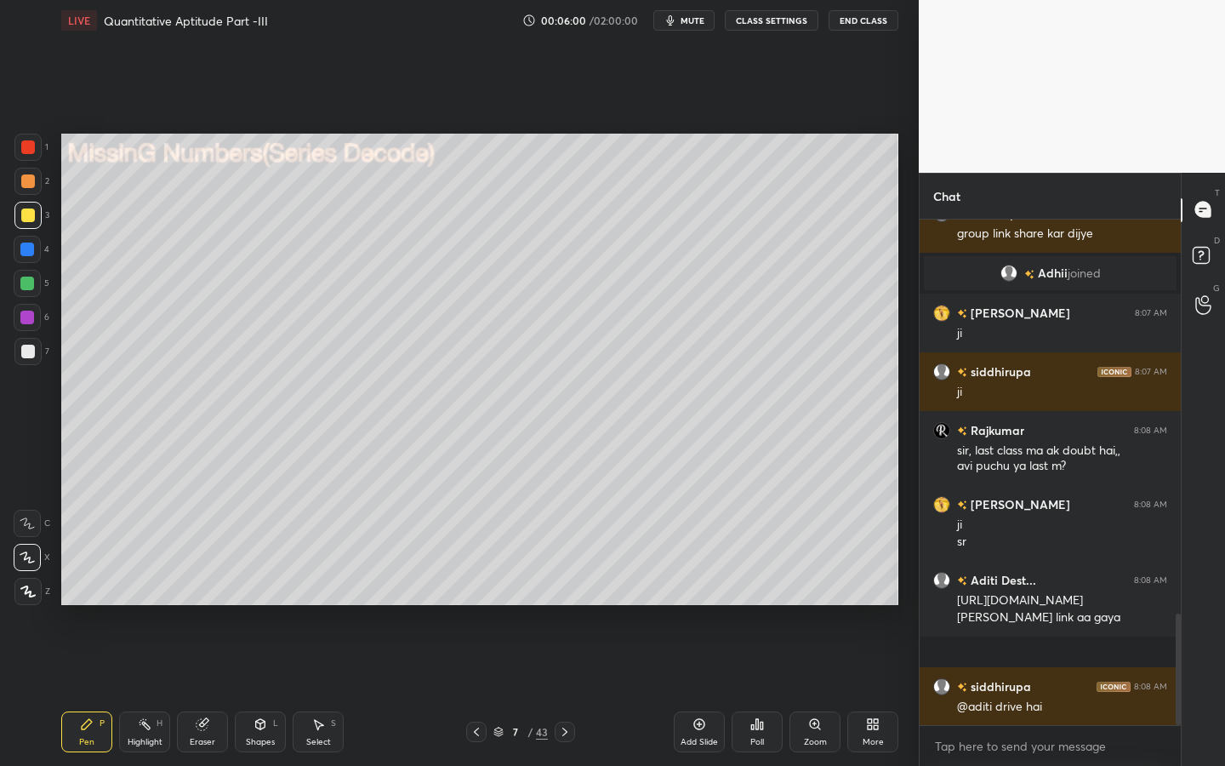
click at [30, 348] on div at bounding box center [28, 352] width 14 height 14
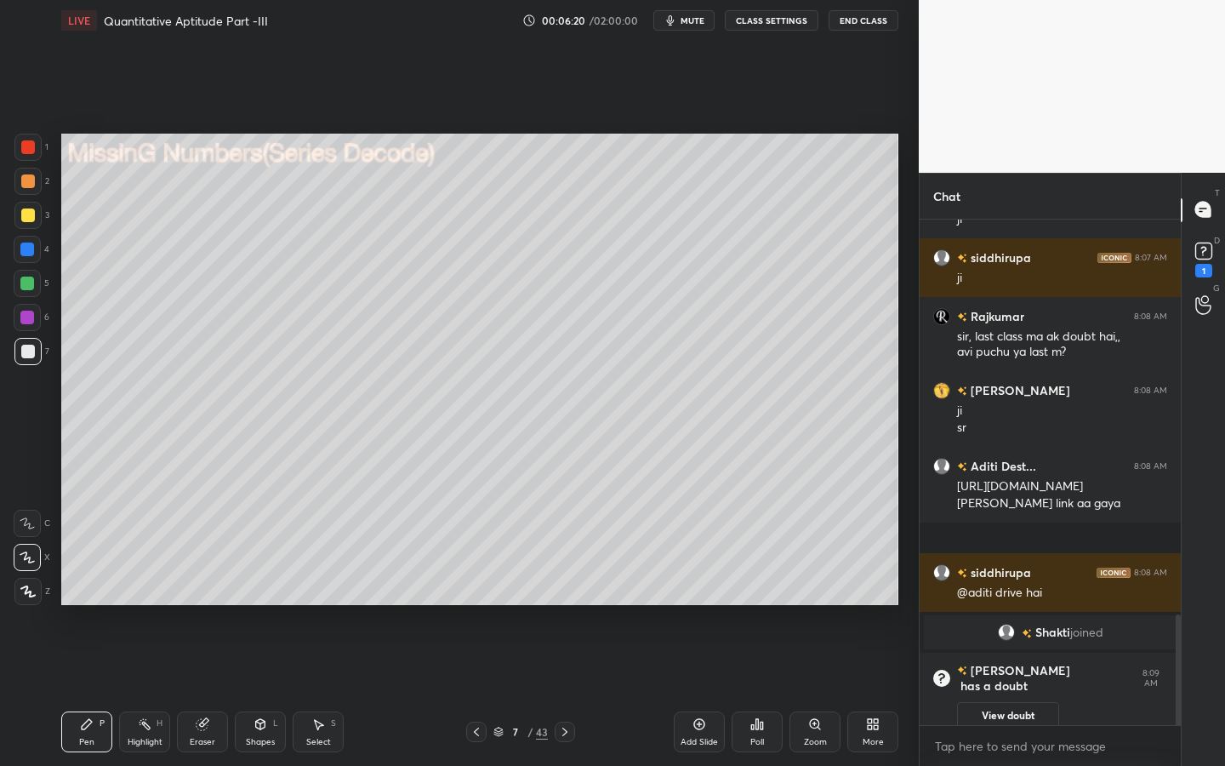
scroll to position [1802, 0]
click at [1094, 264] on div "1" at bounding box center [1203, 271] width 17 height 14
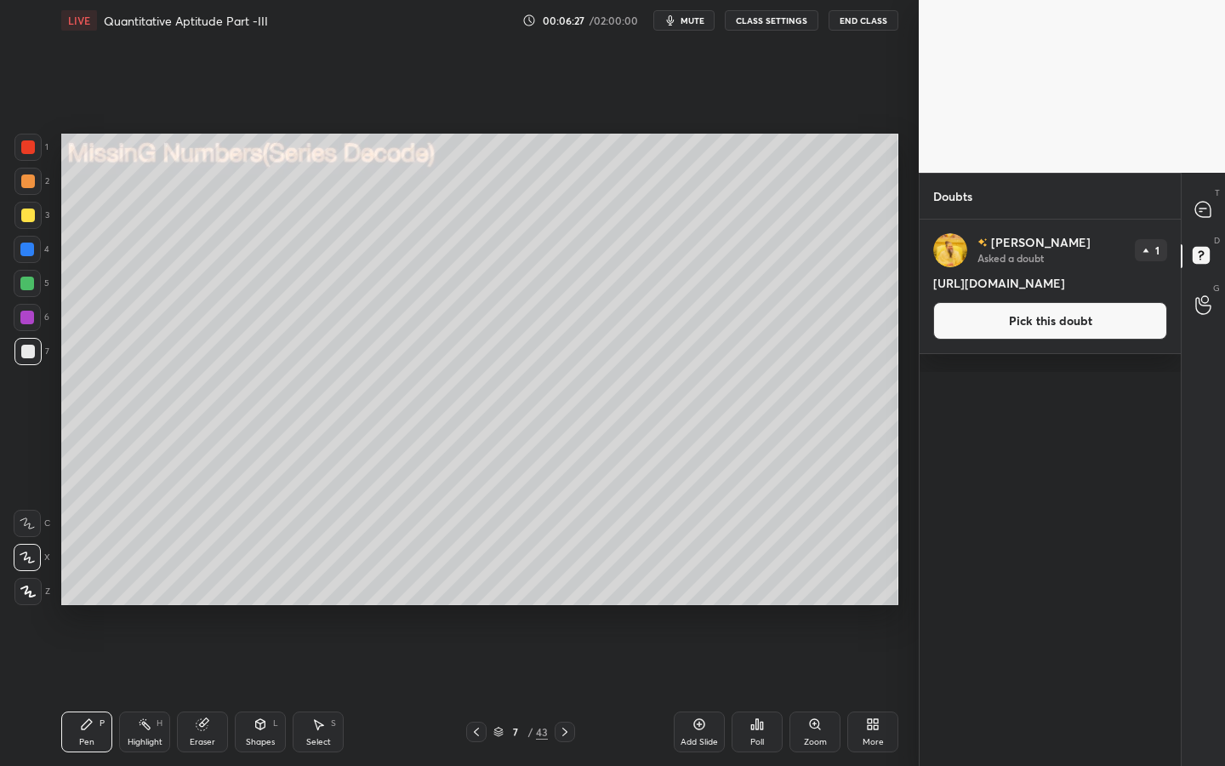
drag, startPoint x: 1021, startPoint y: 304, endPoint x: 933, endPoint y: 280, distance: 90.8
click at [928, 280] on div "[PERSON_NAME] Asked a doubt 1 [URL][DOMAIN_NAME] Pick this doubt" at bounding box center [1050, 286] width 261 height 134
copy h4 "[URL][DOMAIN_NAME]"
click at [1094, 214] on icon at bounding box center [1202, 209] width 15 height 15
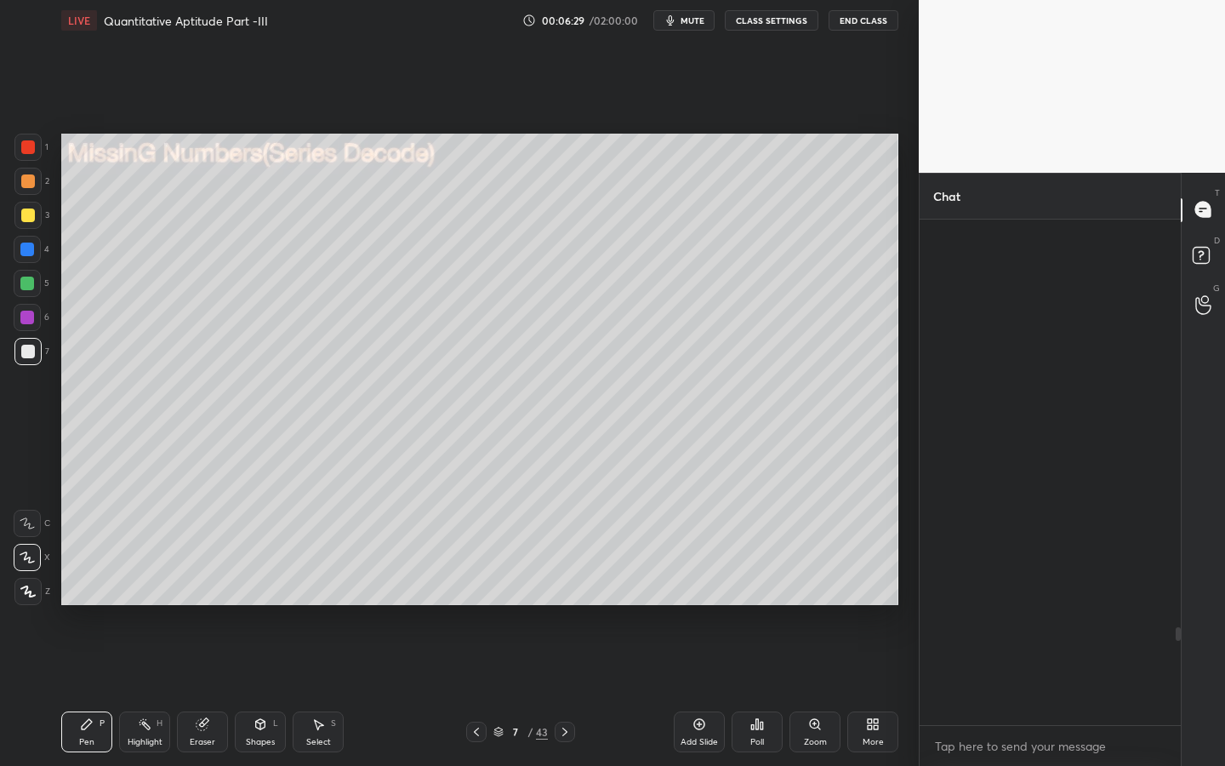
scroll to position [500, 256]
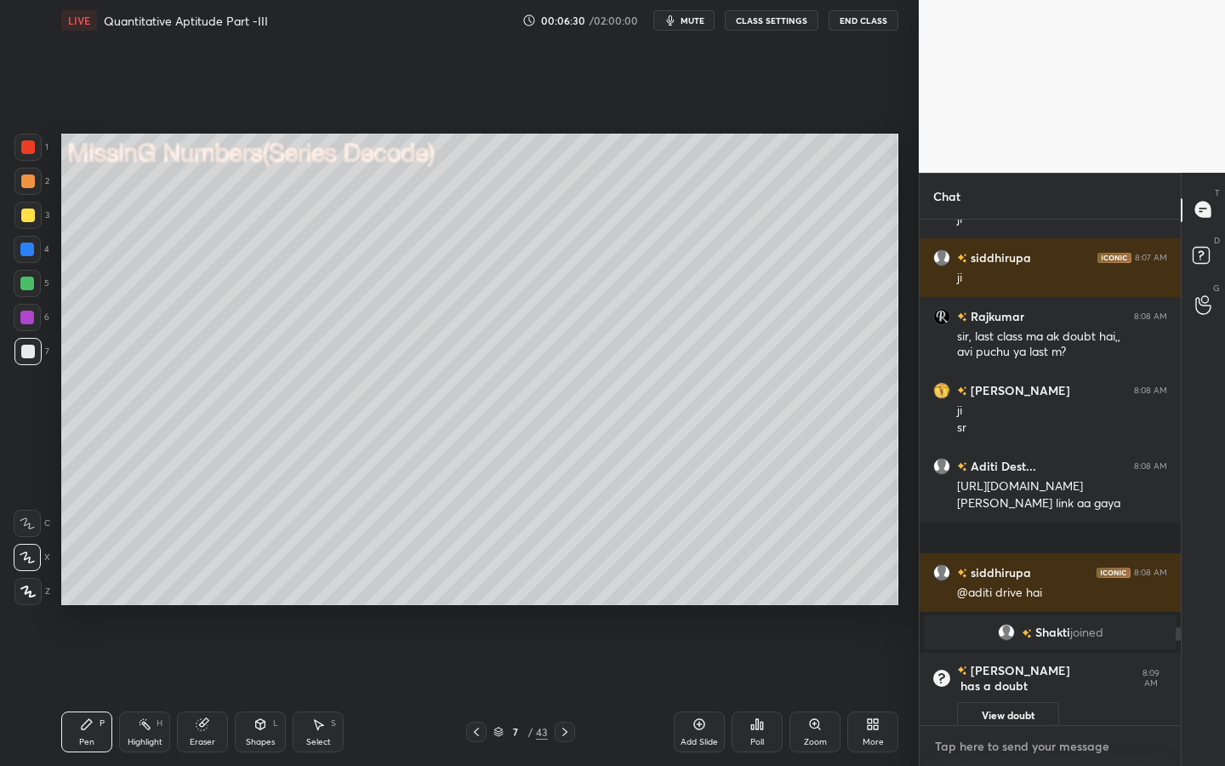
type textarea "x"
drag, startPoint x: 981, startPoint y: 741, endPoint x: 993, endPoint y: 720, distance: 24.4
click at [981, 597] on textarea at bounding box center [1050, 745] width 234 height 27
paste textarea "[URL][DOMAIN_NAME]"
type textarea "[URL][DOMAIN_NAME]"
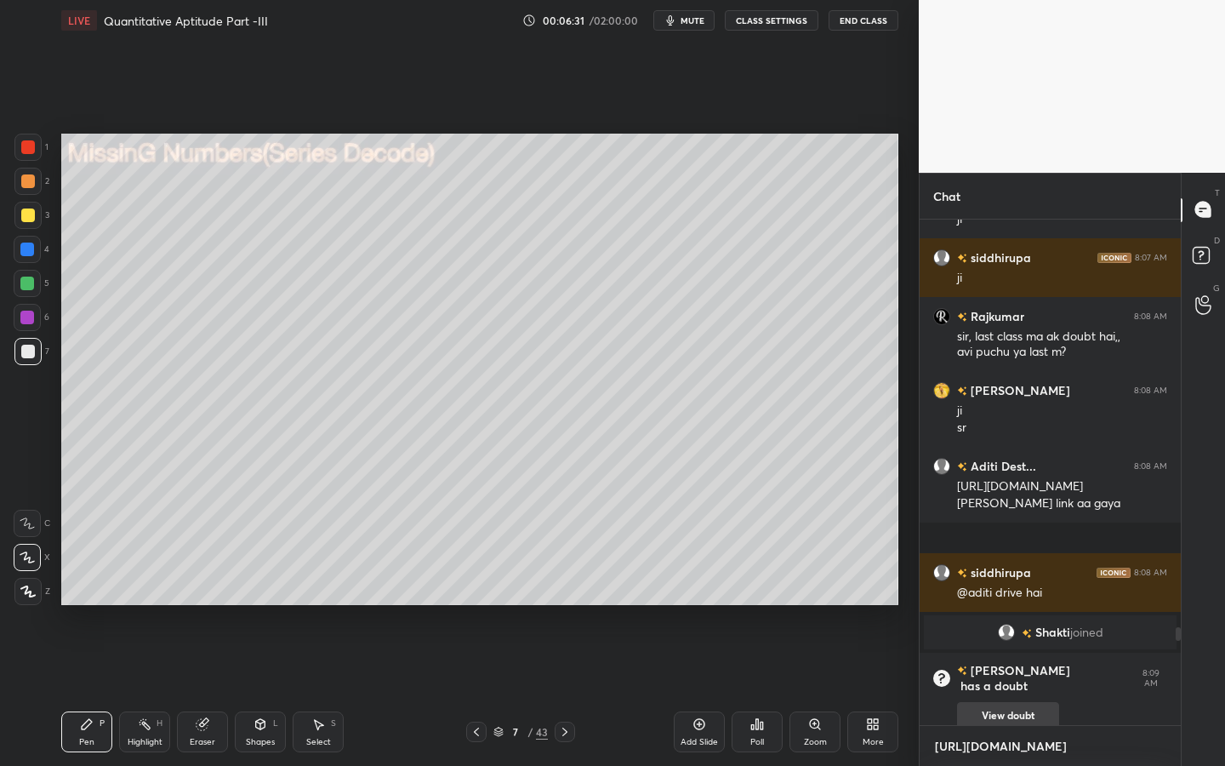
type textarea "x"
type textarea "[URL][DOMAIN_NAME]"
drag, startPoint x: 1019, startPoint y: 702, endPoint x: 1007, endPoint y: 703, distance: 12.0
click at [1020, 597] on button "View doubt" at bounding box center [1008, 715] width 102 height 27
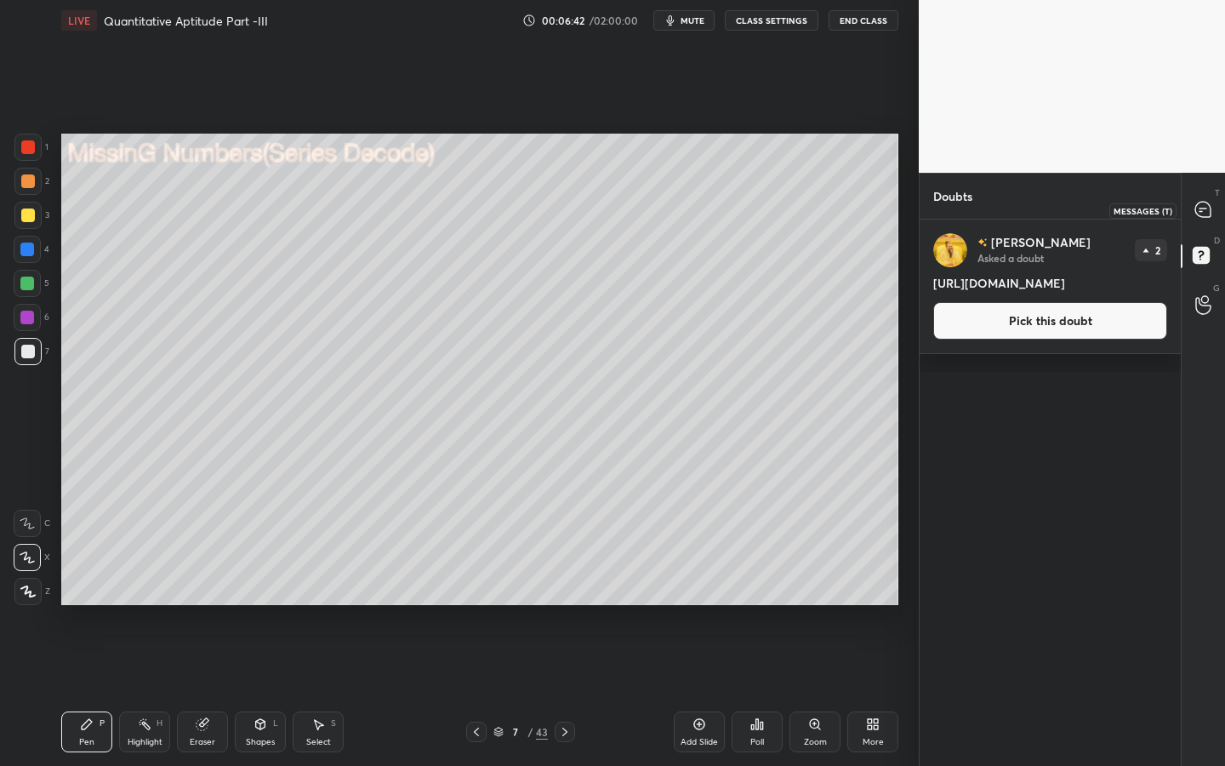
click at [1094, 213] on icon at bounding box center [1202, 209] width 15 height 15
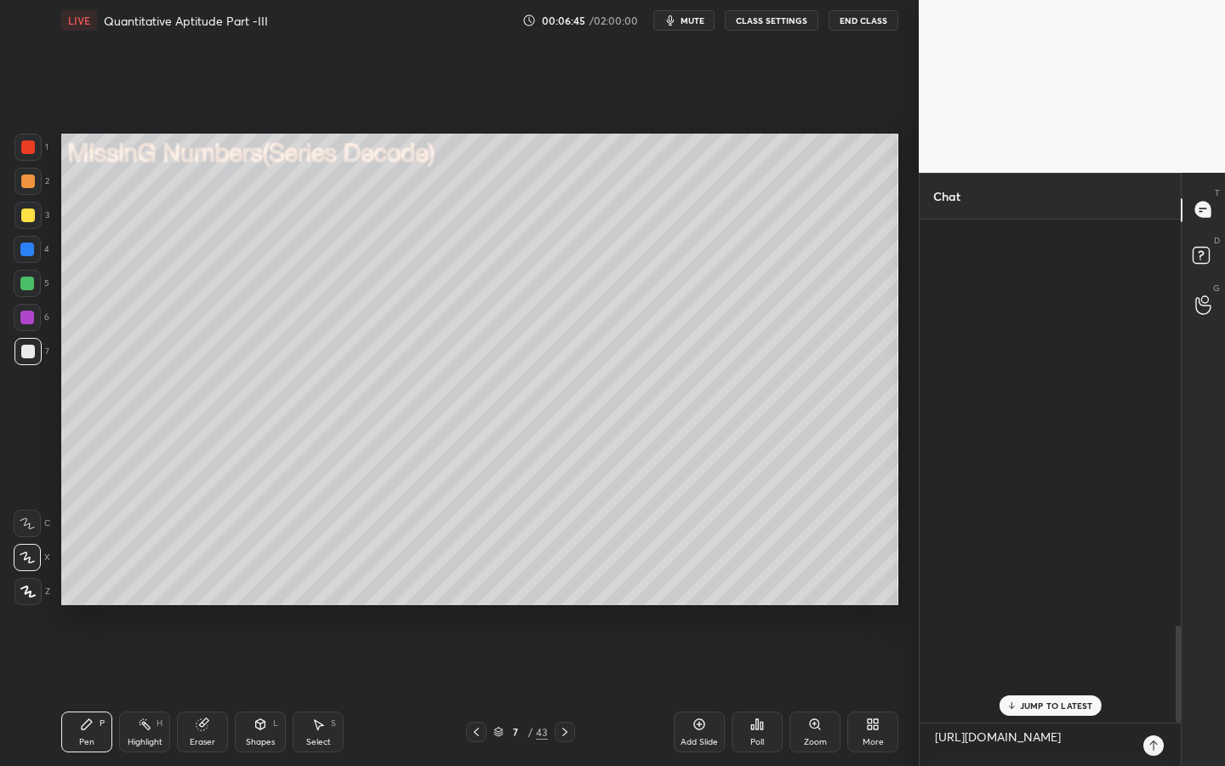
scroll to position [2119, 0]
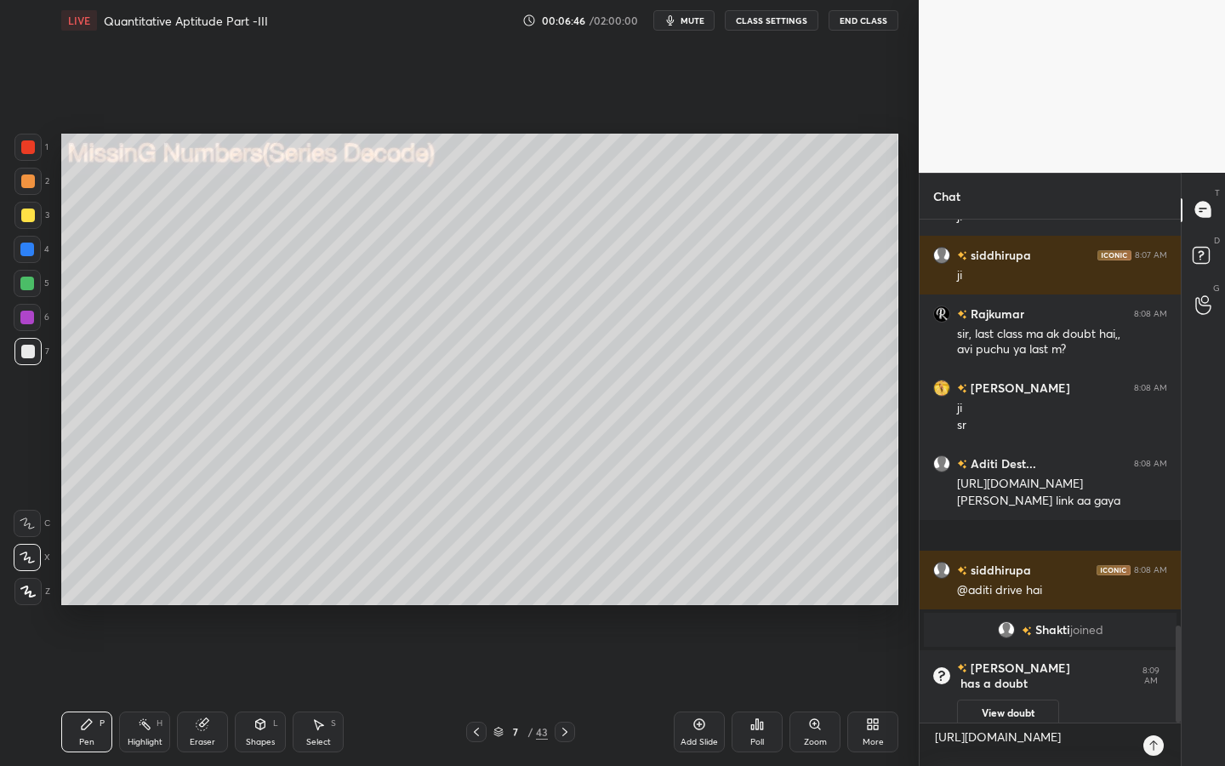
drag, startPoint x: 1178, startPoint y: 634, endPoint x: 1180, endPoint y: 695, distance: 61.3
click at [1094, 597] on div "Chat [PERSON_NAME] joined Baba 8:07 AM ji siddhirupa 8:07 AM [PERSON_NAME] 8:08…" at bounding box center [1072, 470] width 306 height 594
click at [1079, 597] on textarea "[URL][DOMAIN_NAME]" at bounding box center [1033, 744] width 200 height 43
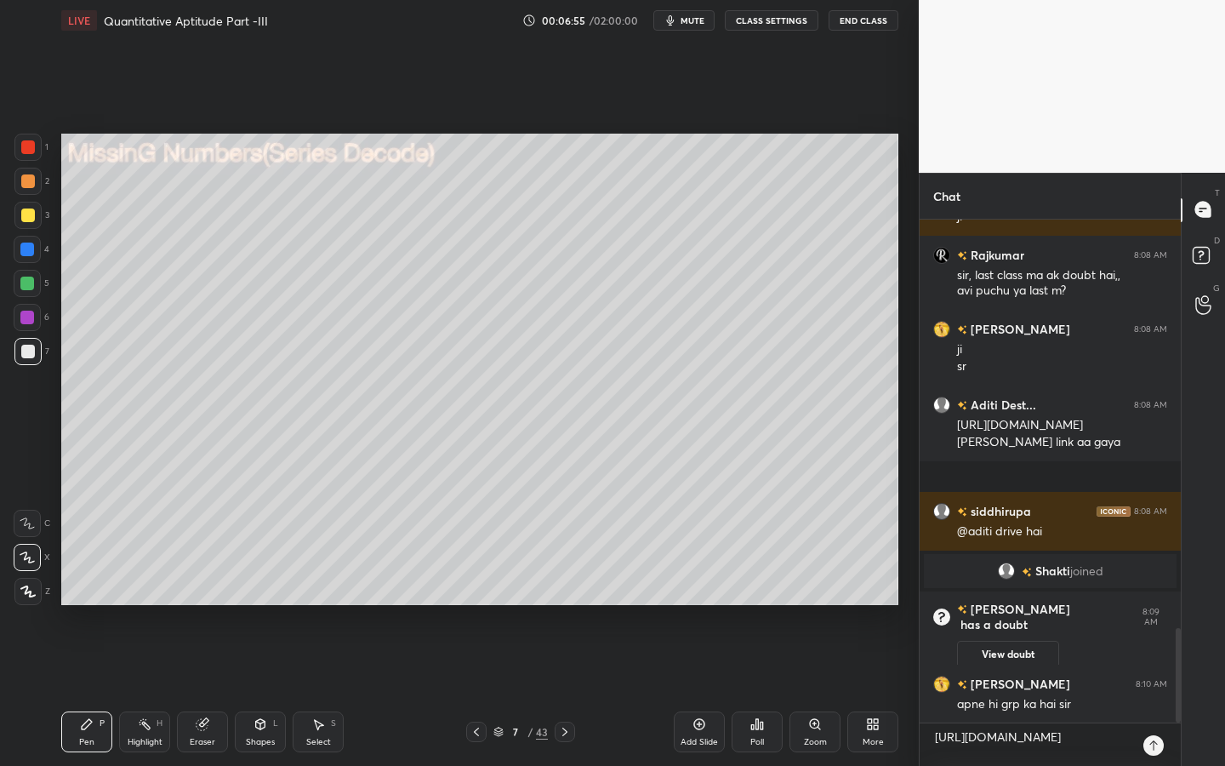
type textarea "x"
click at [1094, 597] on icon at bounding box center [1154, 745] width 14 height 14
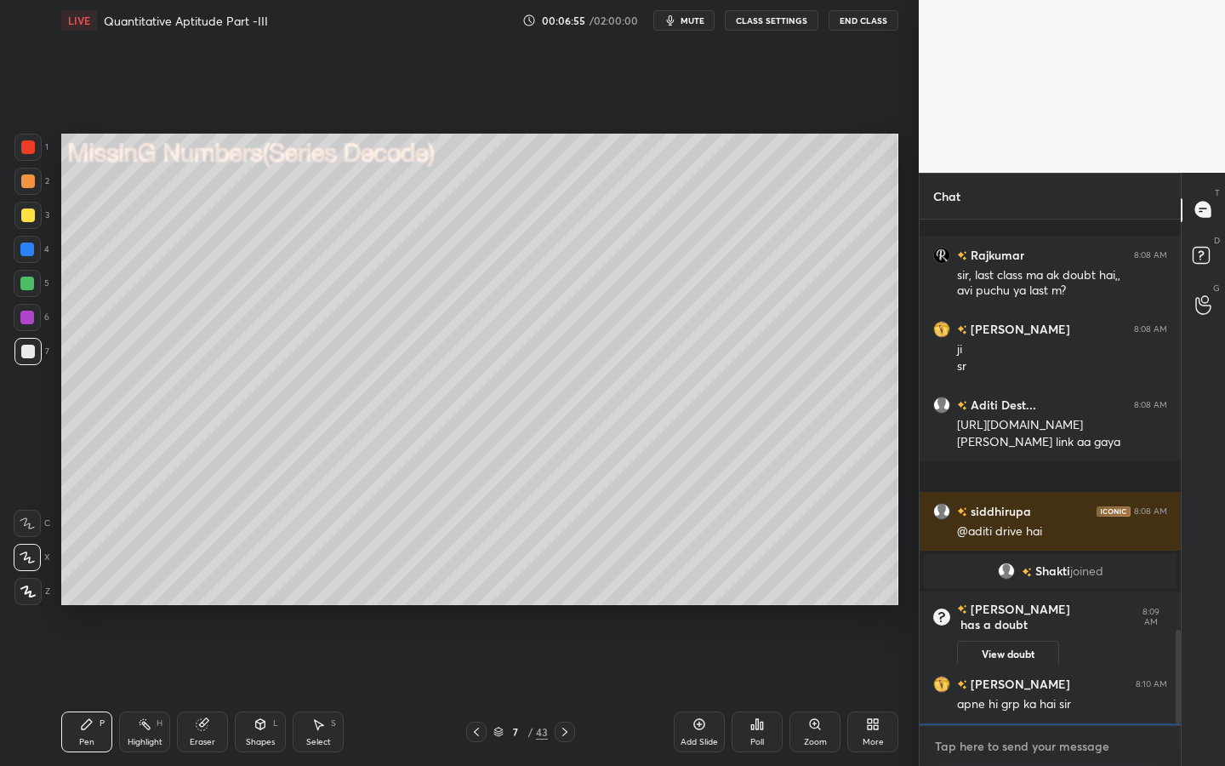
scroll to position [2286, 0]
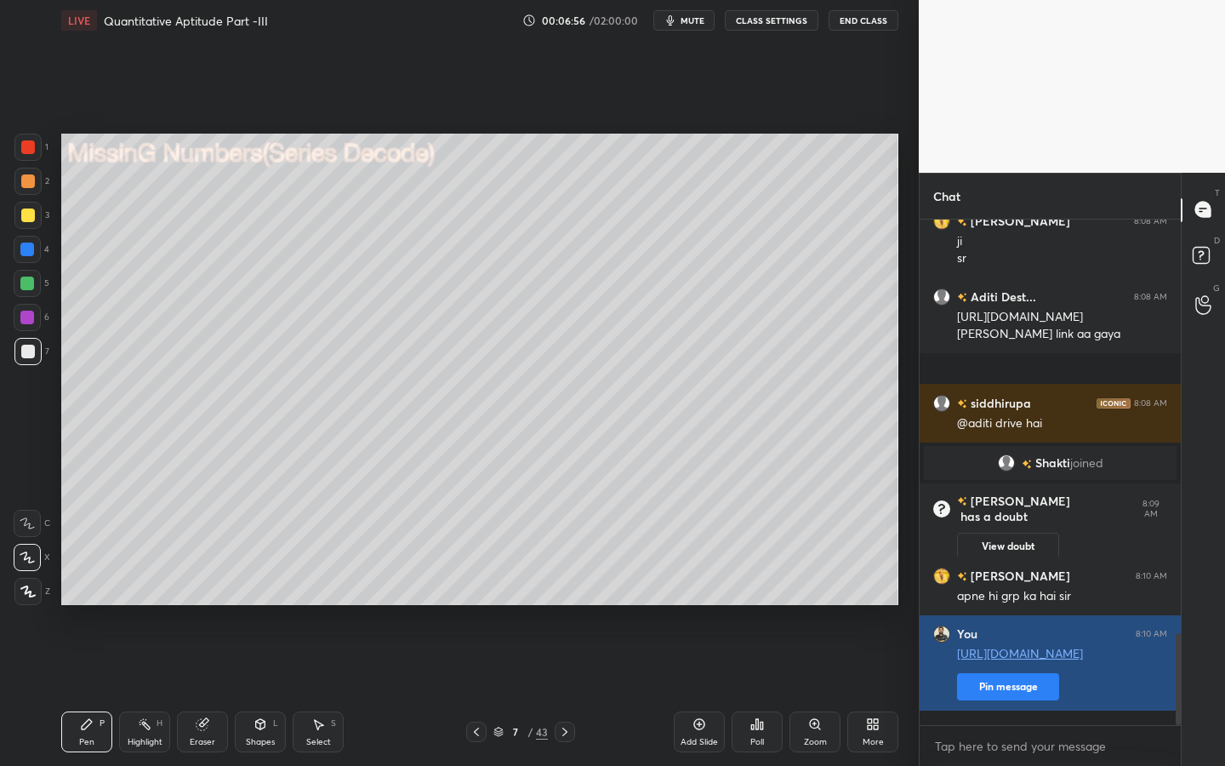
click at [1039, 597] on button "Pin message" at bounding box center [1008, 686] width 102 height 27
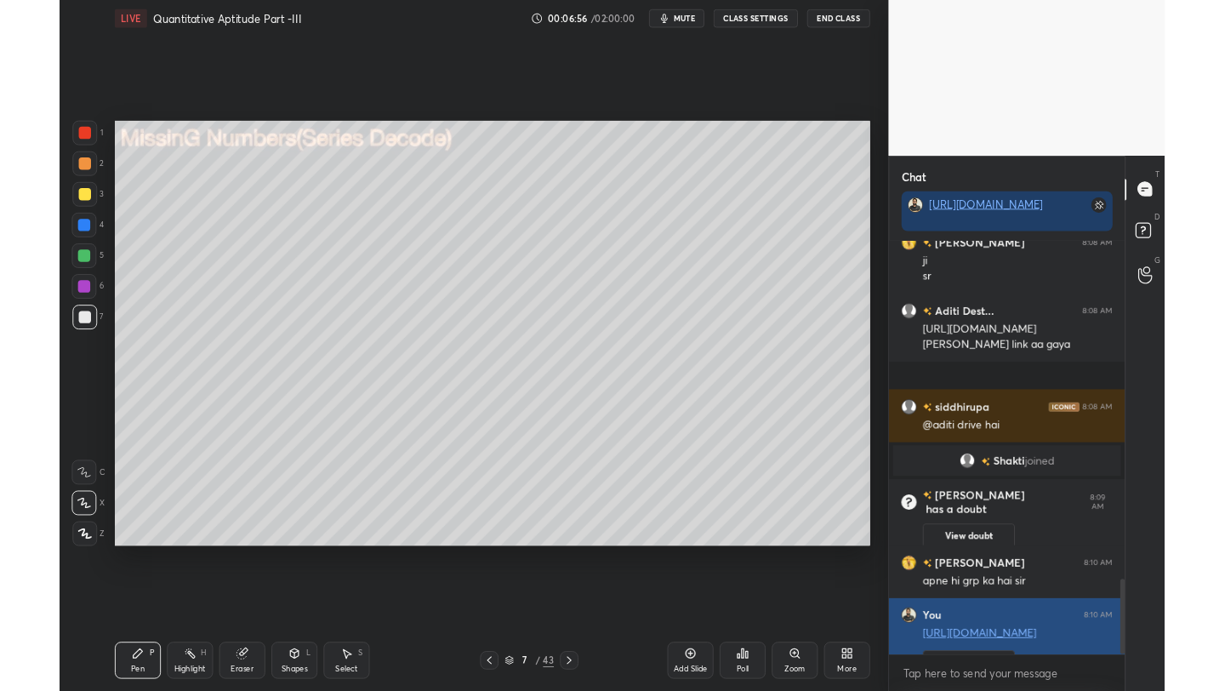
scroll to position [493, 256]
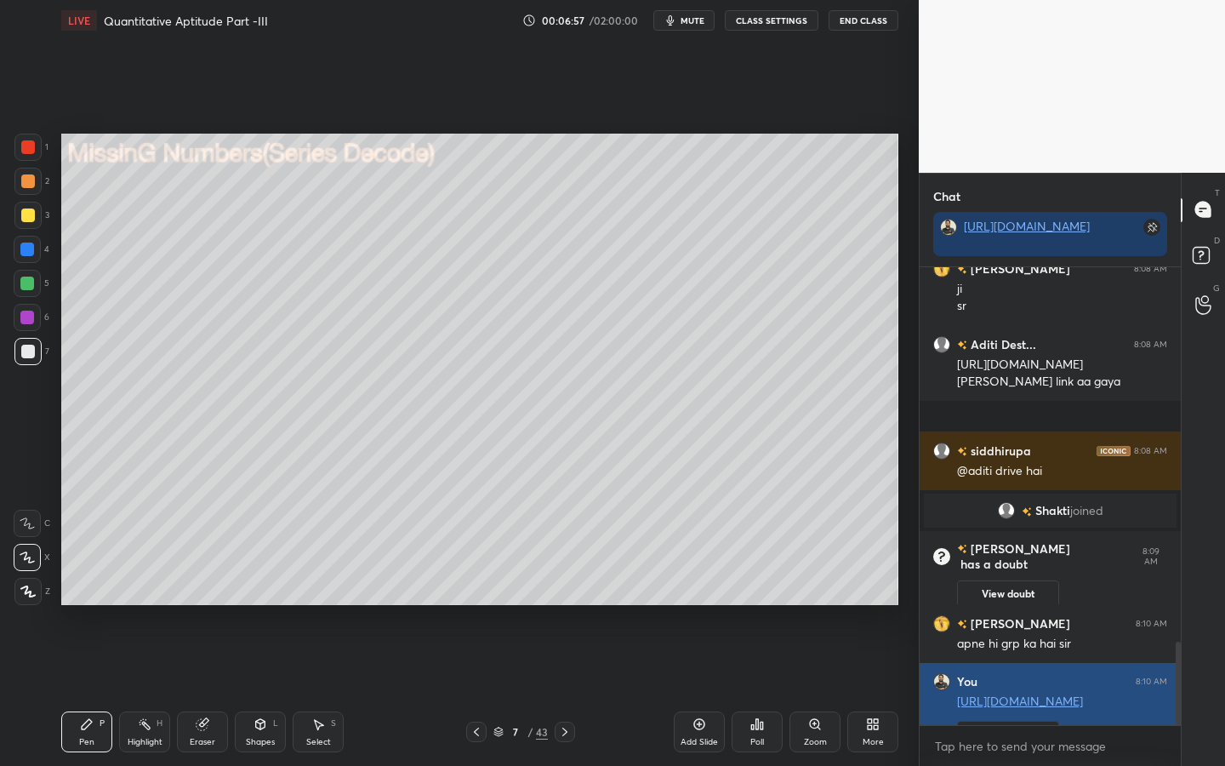
click at [1049, 597] on link "[URL][DOMAIN_NAME]" at bounding box center [1020, 700] width 126 height 16
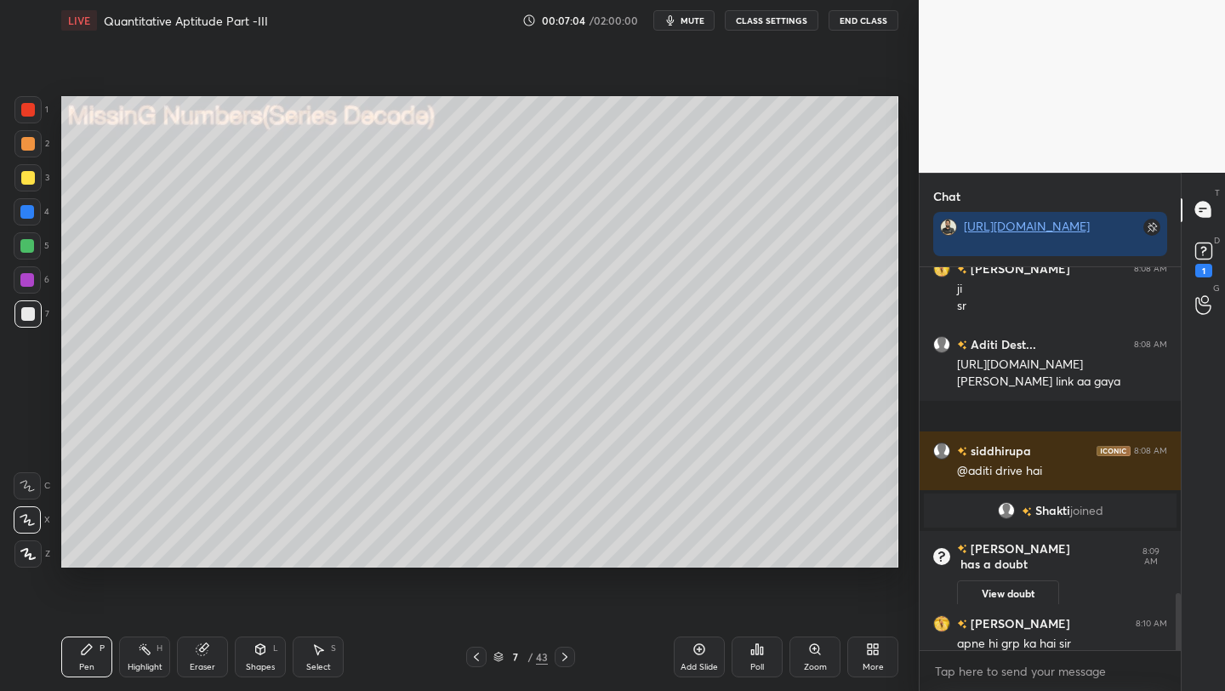
scroll to position [2439, 0]
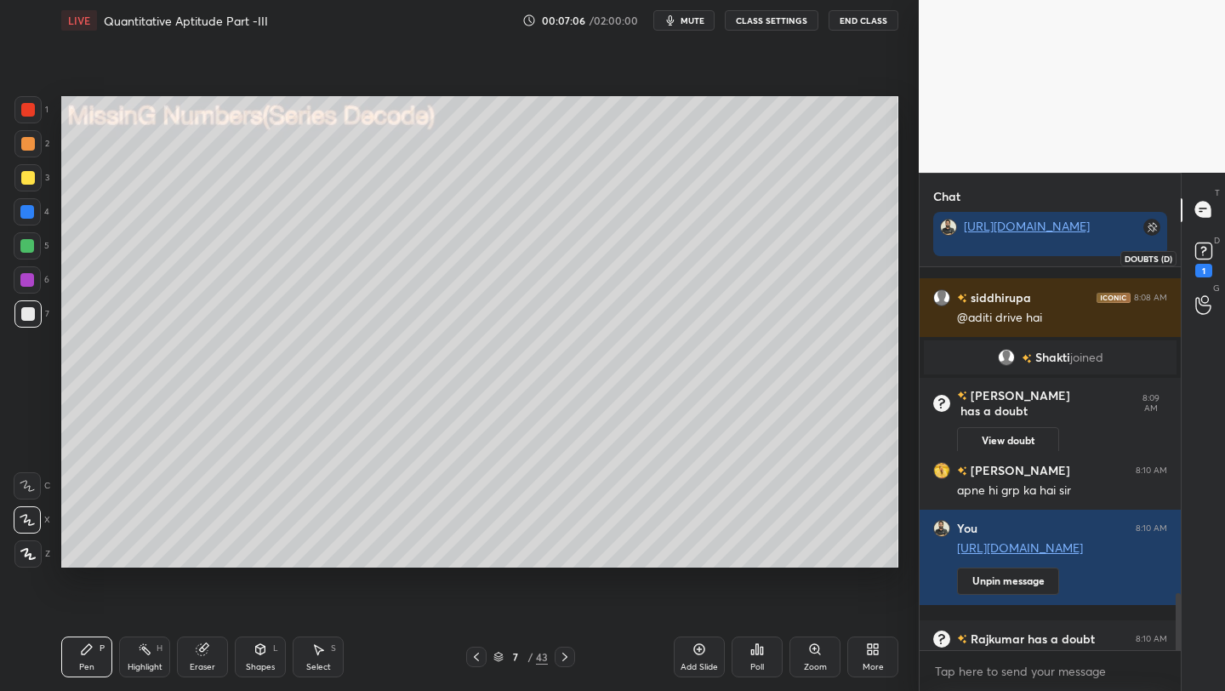
click at [1094, 253] on rect at bounding box center [1203, 250] width 16 height 16
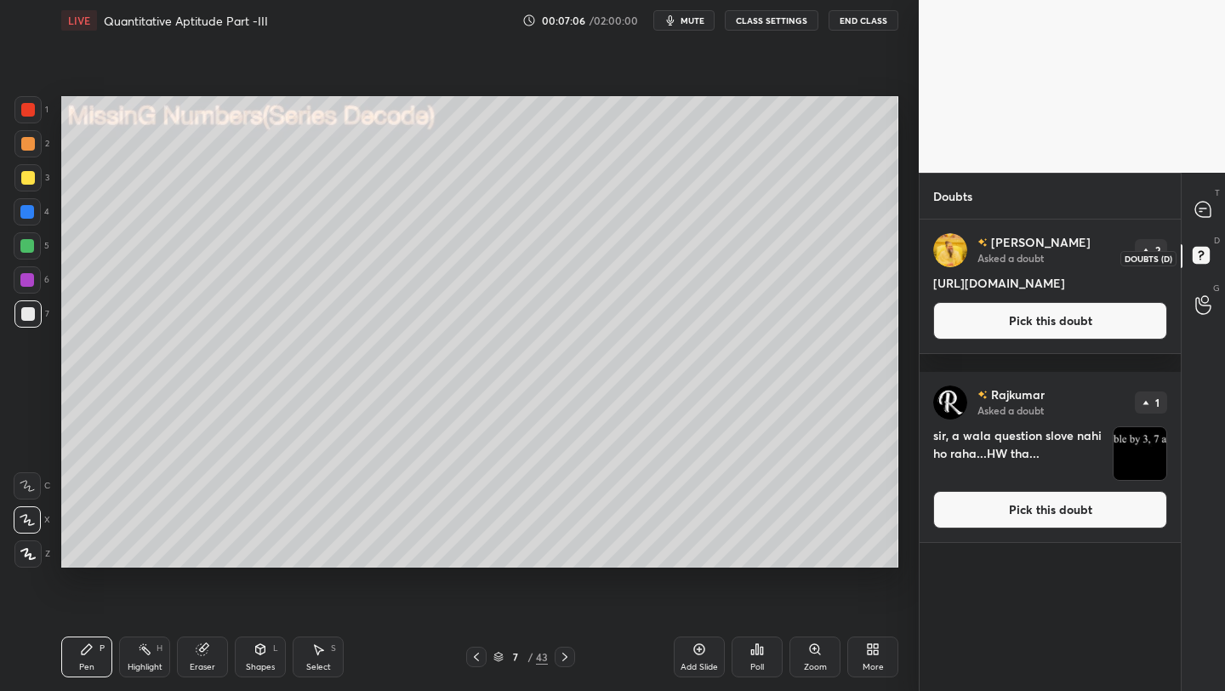
scroll to position [6, 6]
click at [1094, 214] on icon at bounding box center [1202, 209] width 15 height 15
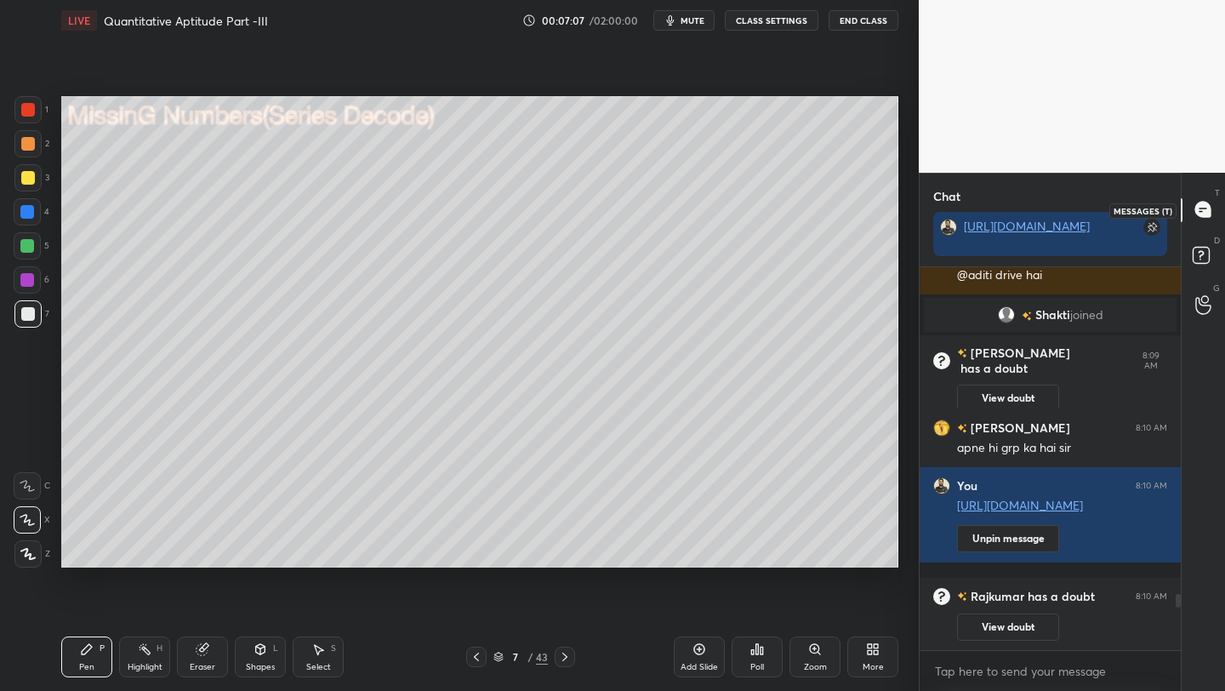
scroll to position [378, 256]
click at [1094, 259] on rect at bounding box center [1201, 255] width 16 height 16
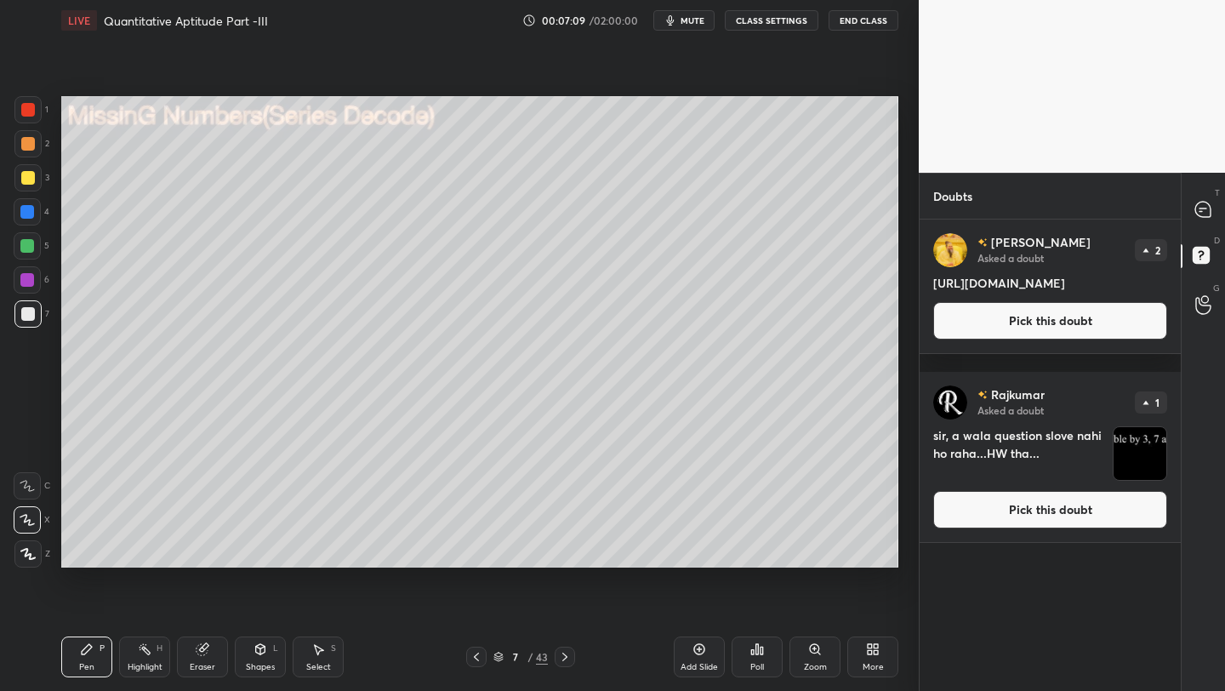
drag, startPoint x: 1130, startPoint y: 453, endPoint x: 1143, endPoint y: 459, distance: 14.1
click at [1094, 459] on img "grid" at bounding box center [1139, 453] width 53 height 53
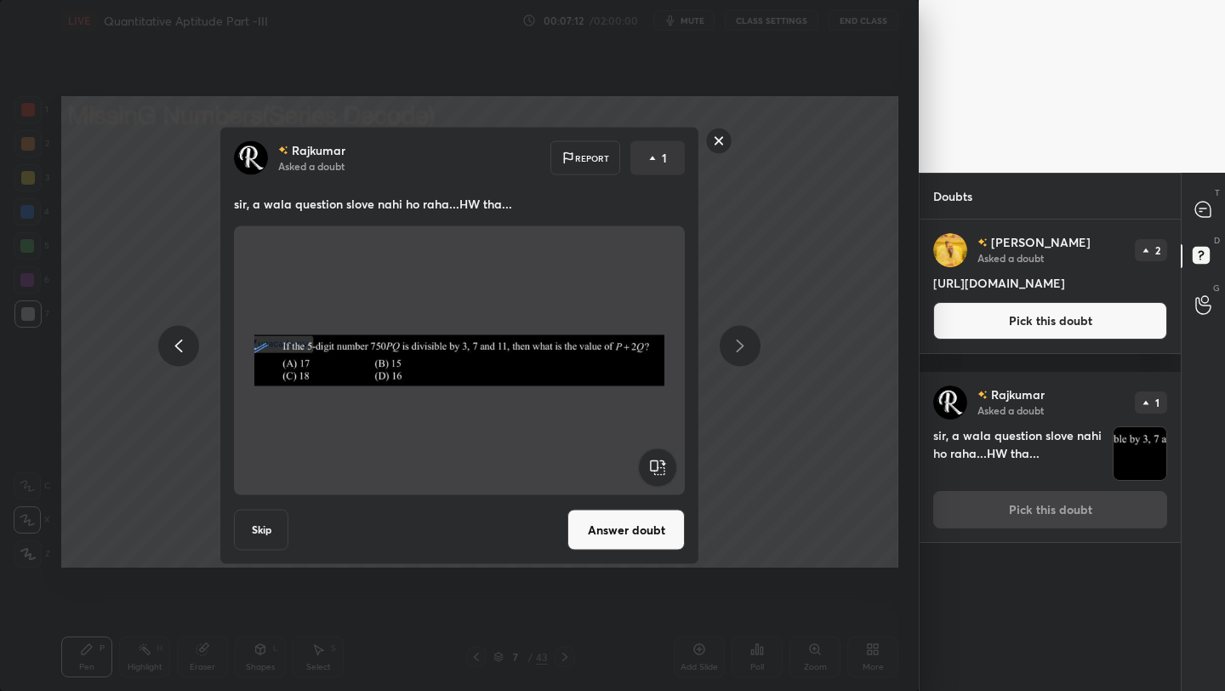
click at [725, 137] on rect at bounding box center [719, 141] width 26 height 26
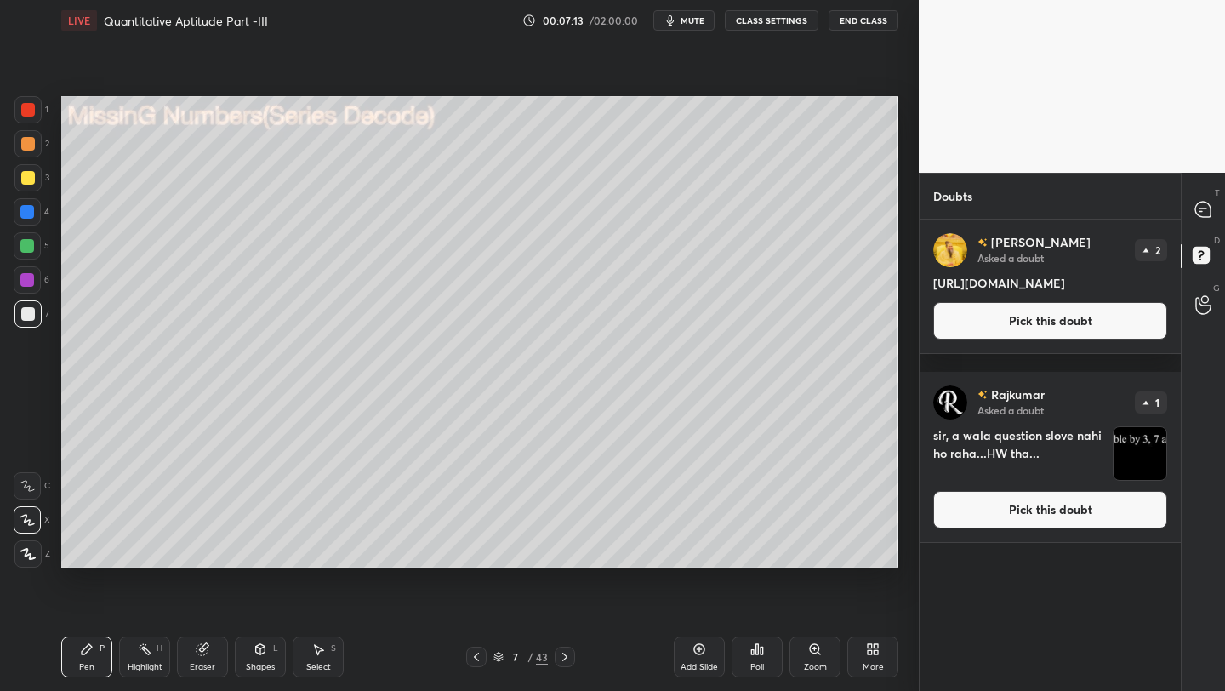
drag, startPoint x: 1213, startPoint y: 208, endPoint x: 1212, endPoint y: 245, distance: 36.6
click at [1094, 209] on div at bounding box center [1204, 210] width 34 height 31
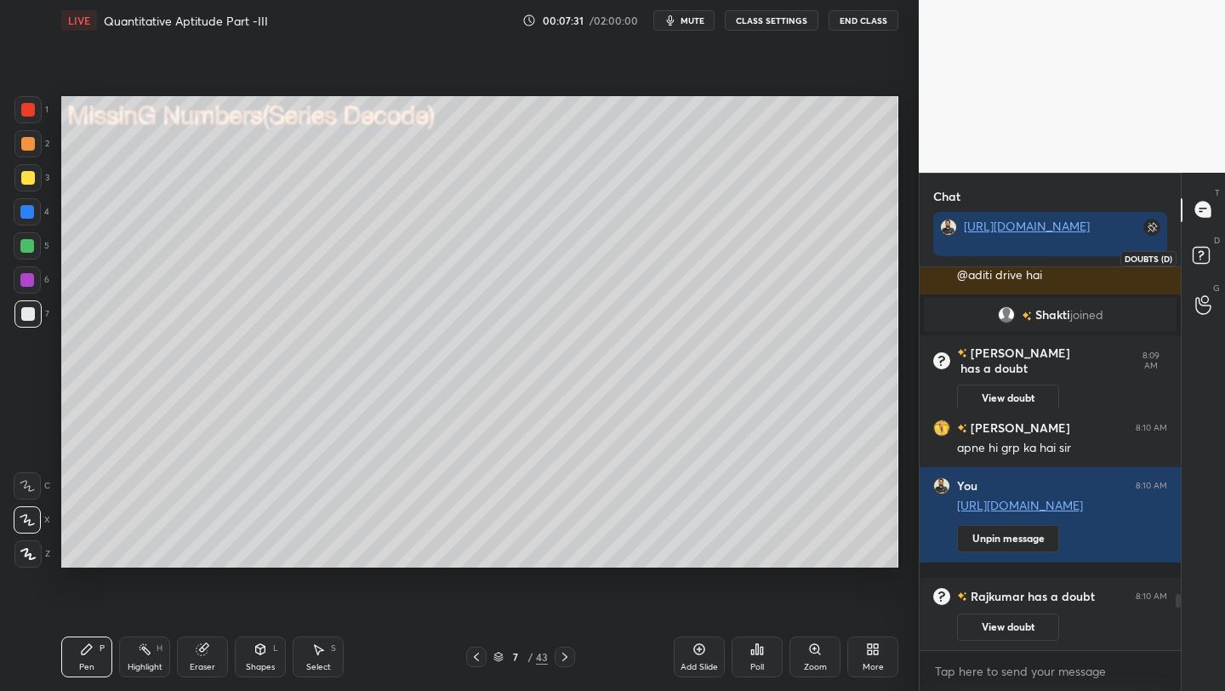
drag, startPoint x: 1204, startPoint y: 248, endPoint x: 1212, endPoint y: 254, distance: 10.4
click at [1094, 248] on rect at bounding box center [1201, 255] width 16 height 16
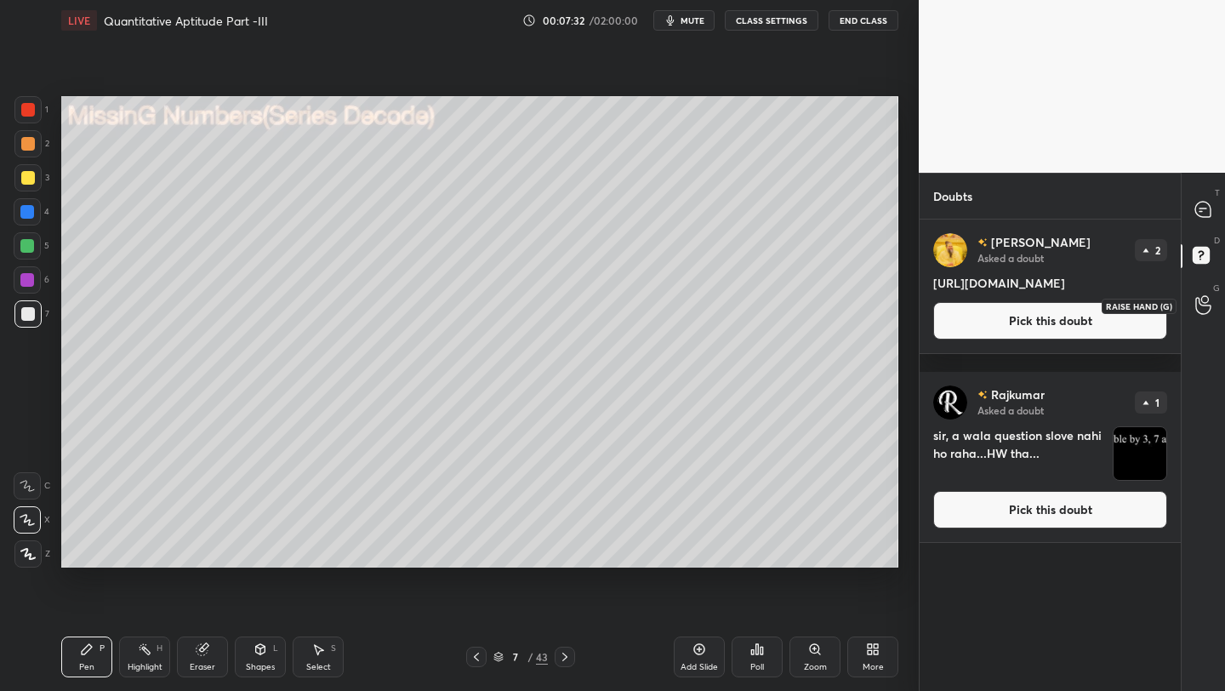
click at [1094, 293] on div at bounding box center [1204, 305] width 34 height 31
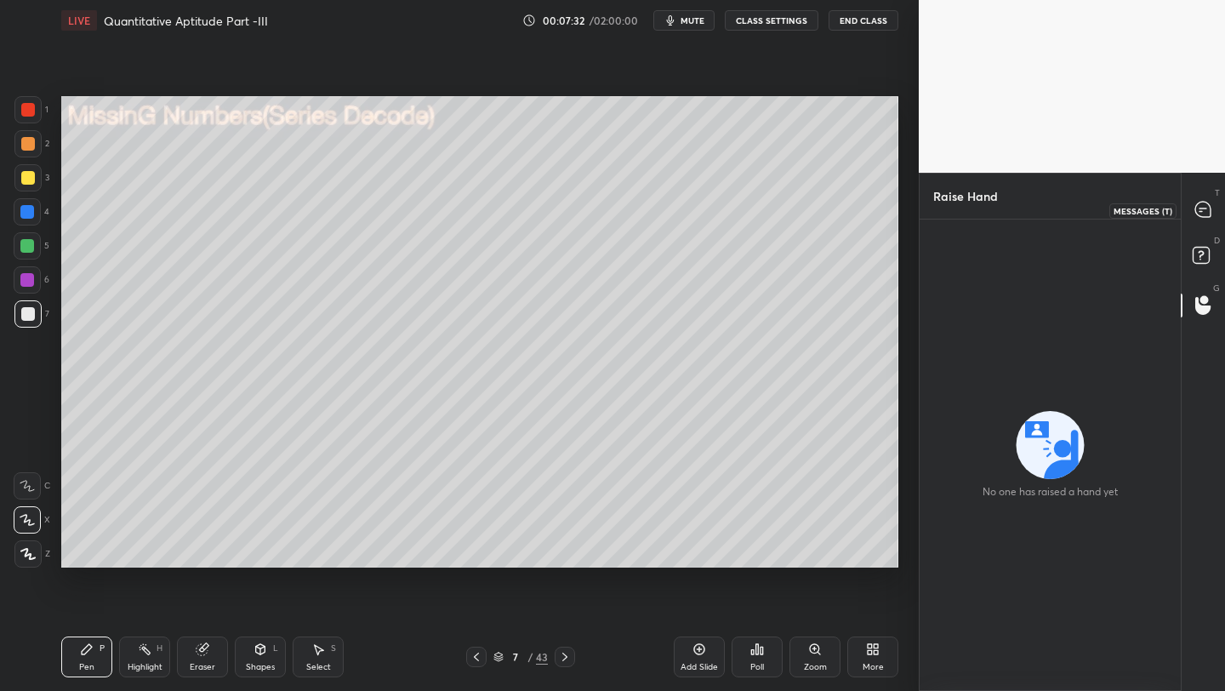
click at [1094, 211] on icon at bounding box center [1203, 210] width 18 height 18
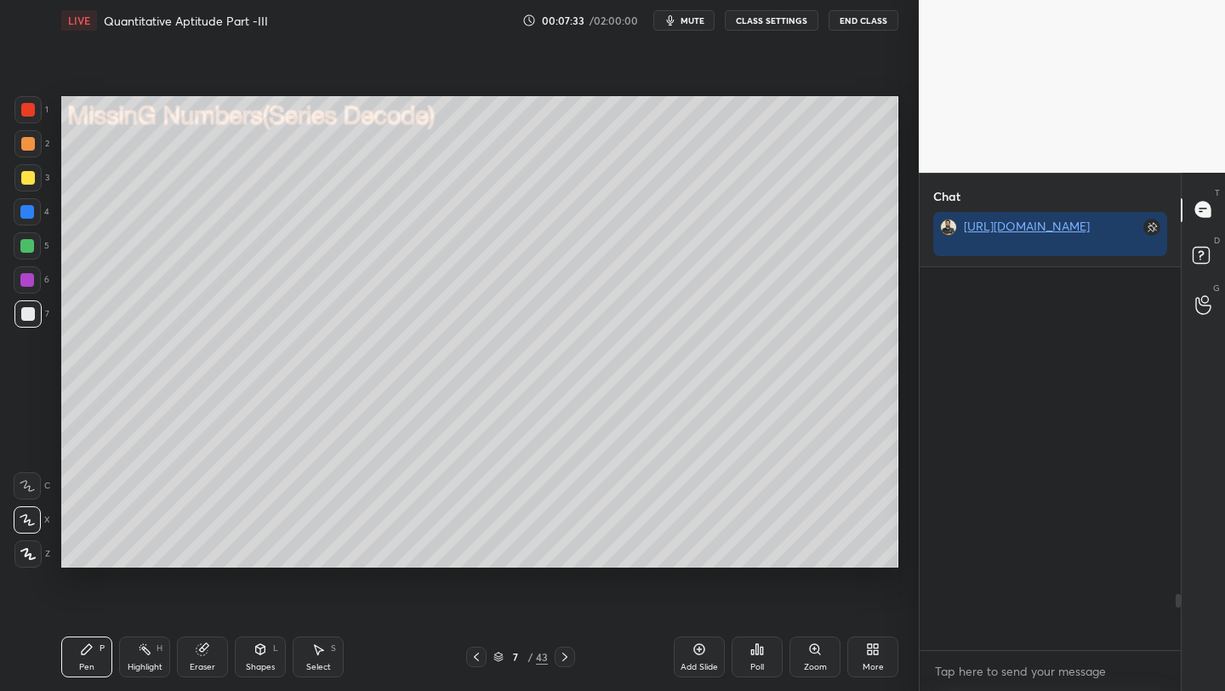
scroll to position [2246, 0]
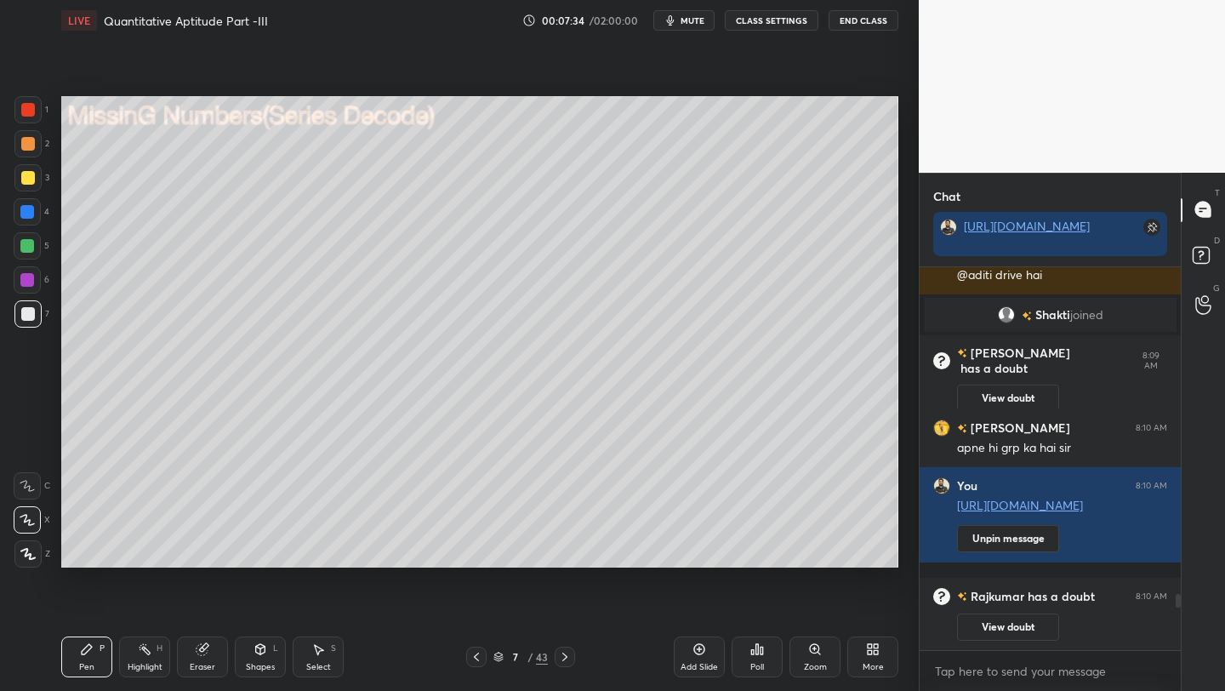
click at [1094, 596] on div "Chat [URL][DOMAIN_NAME] Aditi Dest... 8:08 AM [URL][DOMAIN_NAME] [PERSON_NAME] …" at bounding box center [1072, 432] width 306 height 519
click at [1094, 597] on div at bounding box center [1175, 459] width 10 height 384
drag, startPoint x: 1176, startPoint y: 602, endPoint x: 1179, endPoint y: 635, distance: 32.5
click at [1094, 597] on div at bounding box center [1178, 623] width 5 height 54
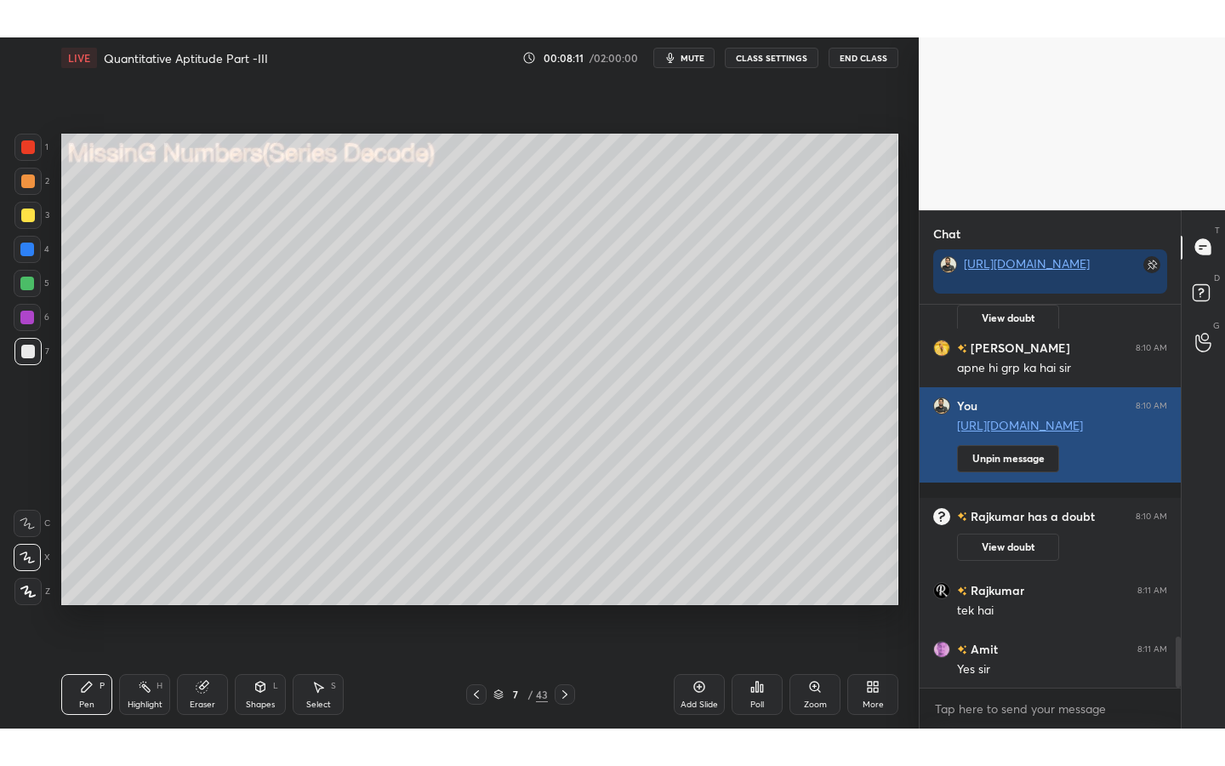
scroll to position [2515, 0]
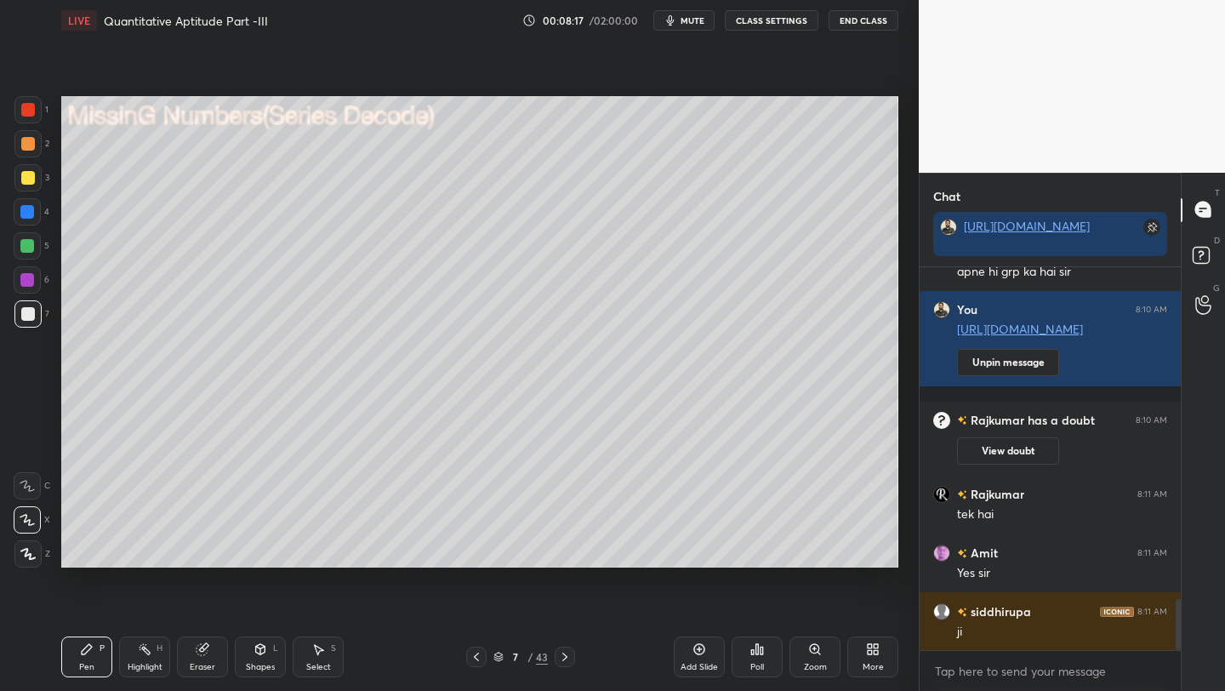
click at [880, 597] on div "More" at bounding box center [872, 656] width 51 height 41
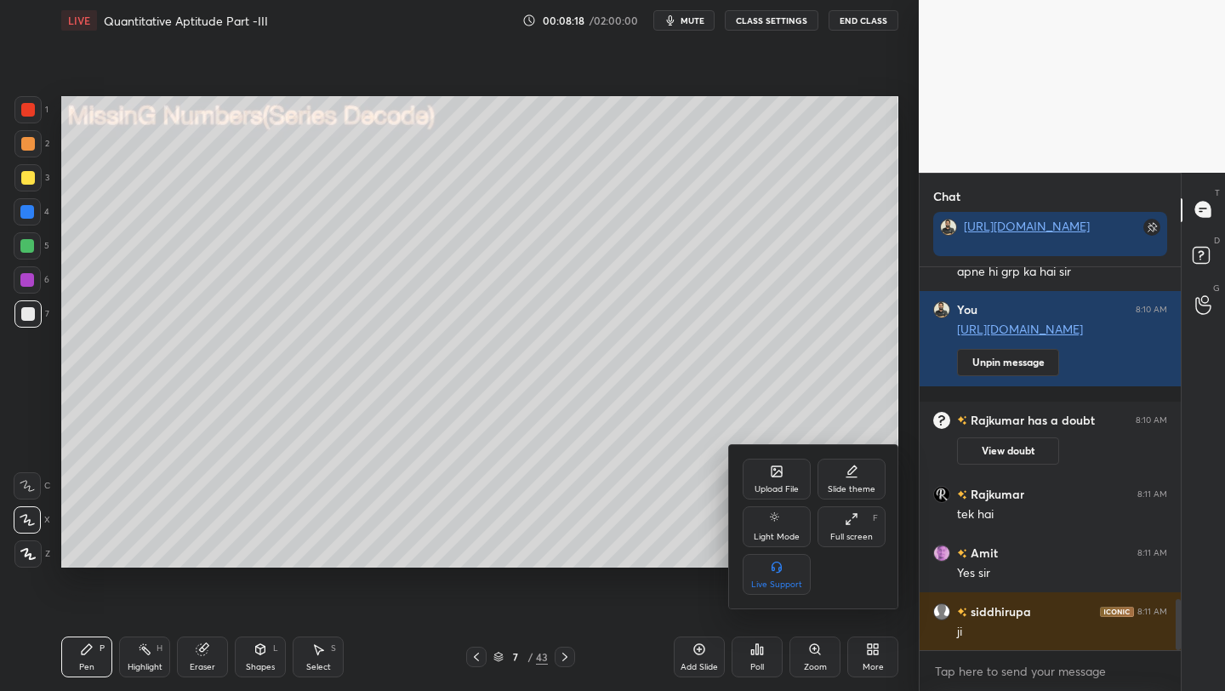
click at [852, 518] on icon at bounding box center [852, 519] width 14 height 14
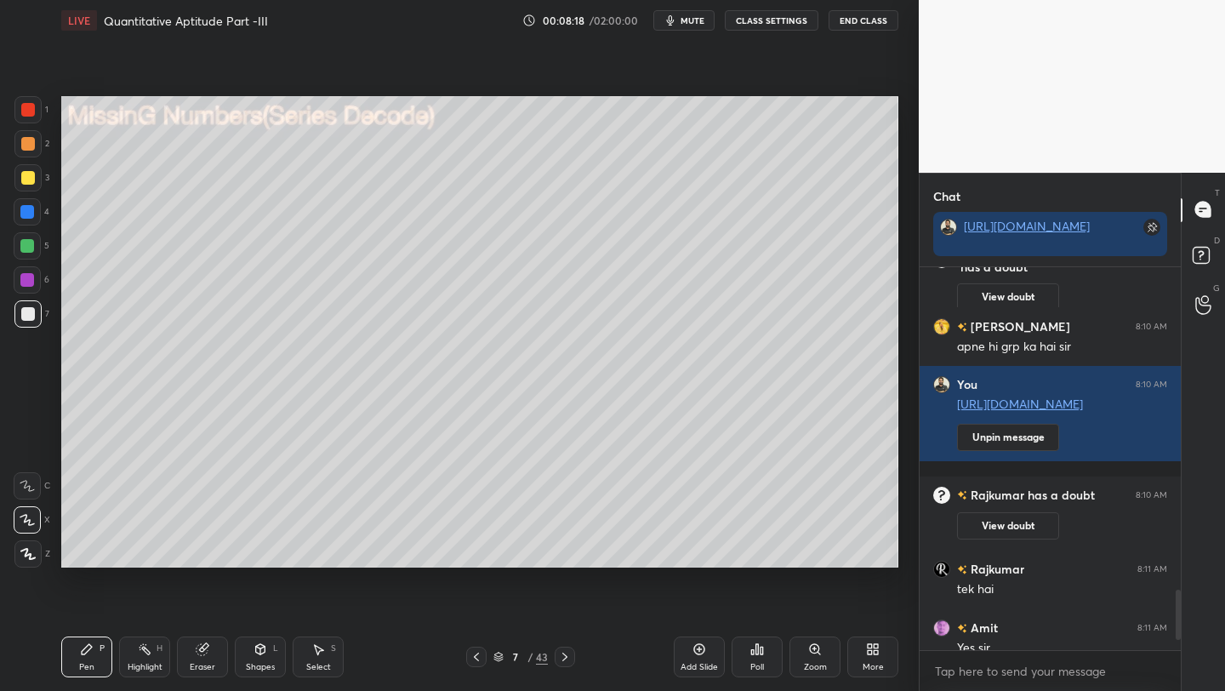
type textarea "x"
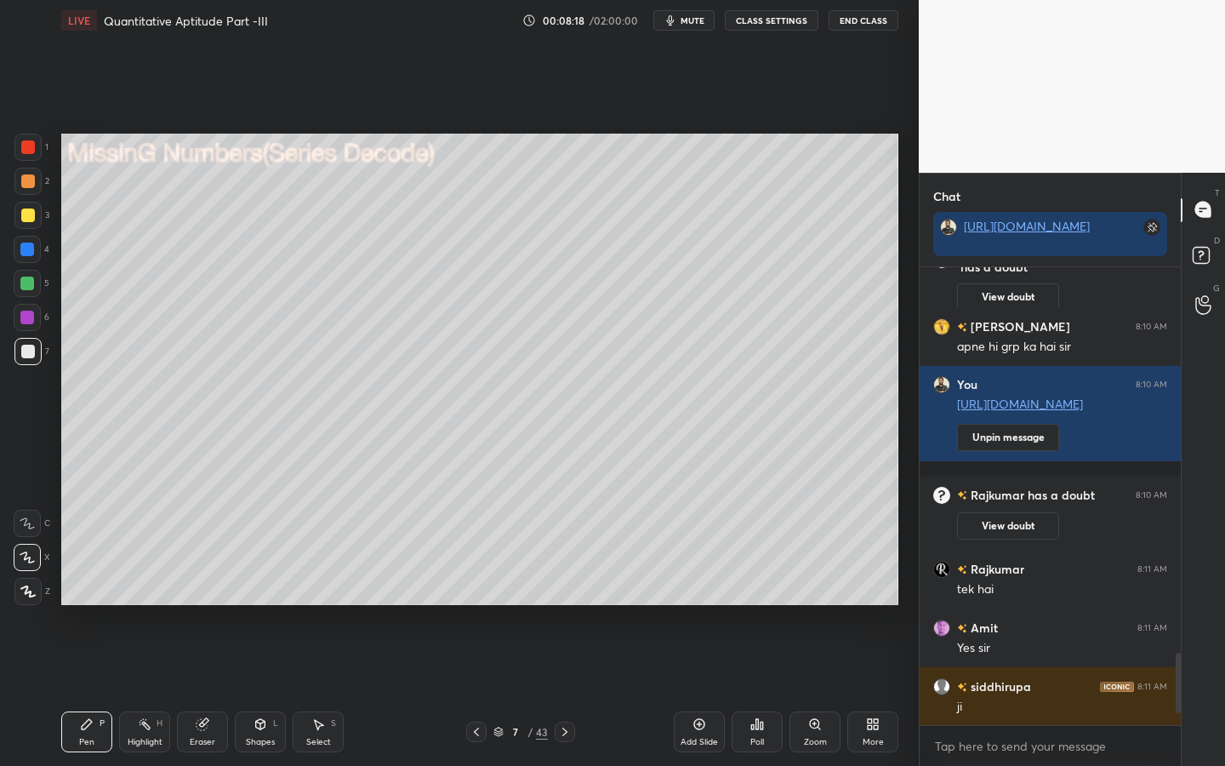
scroll to position [2440, 0]
click at [208, 597] on div "Eraser" at bounding box center [202, 731] width 51 height 41
drag, startPoint x: 94, startPoint y: 747, endPoint x: 102, endPoint y: 735, distance: 14.2
click at [93, 597] on div "Pen P" at bounding box center [86, 731] width 51 height 41
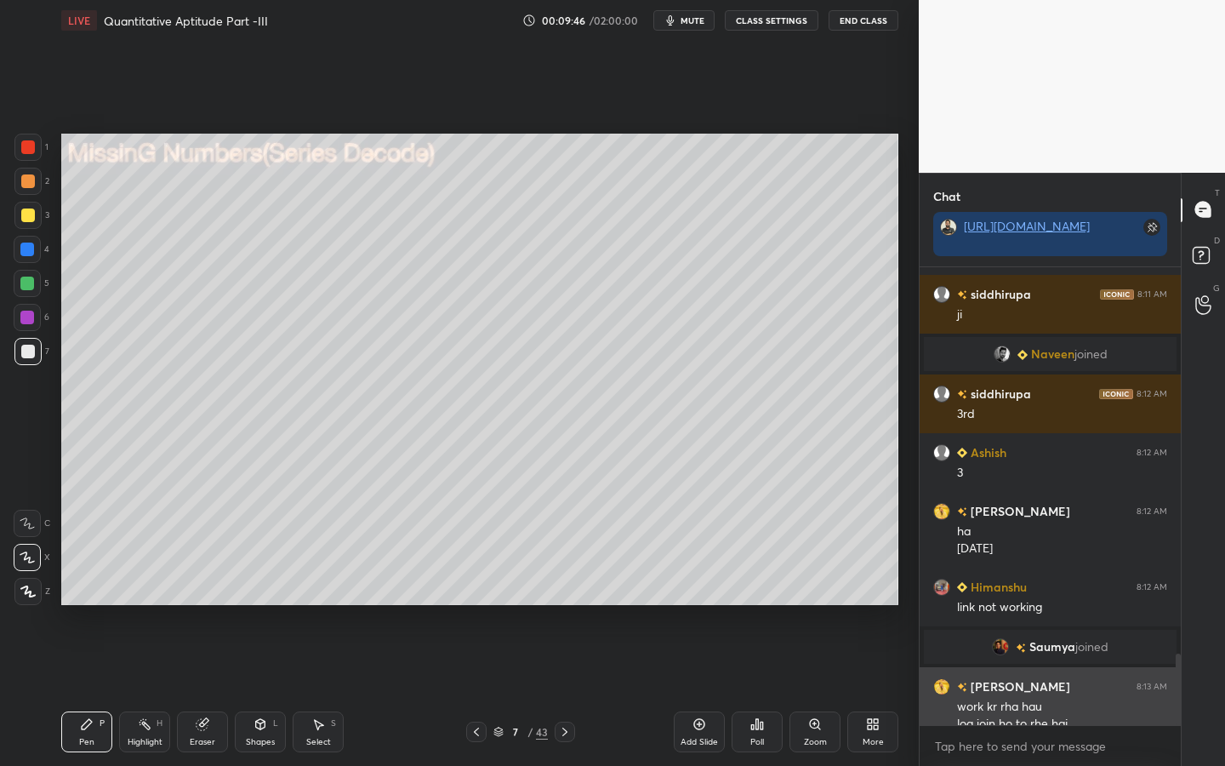
scroll to position [2487, 0]
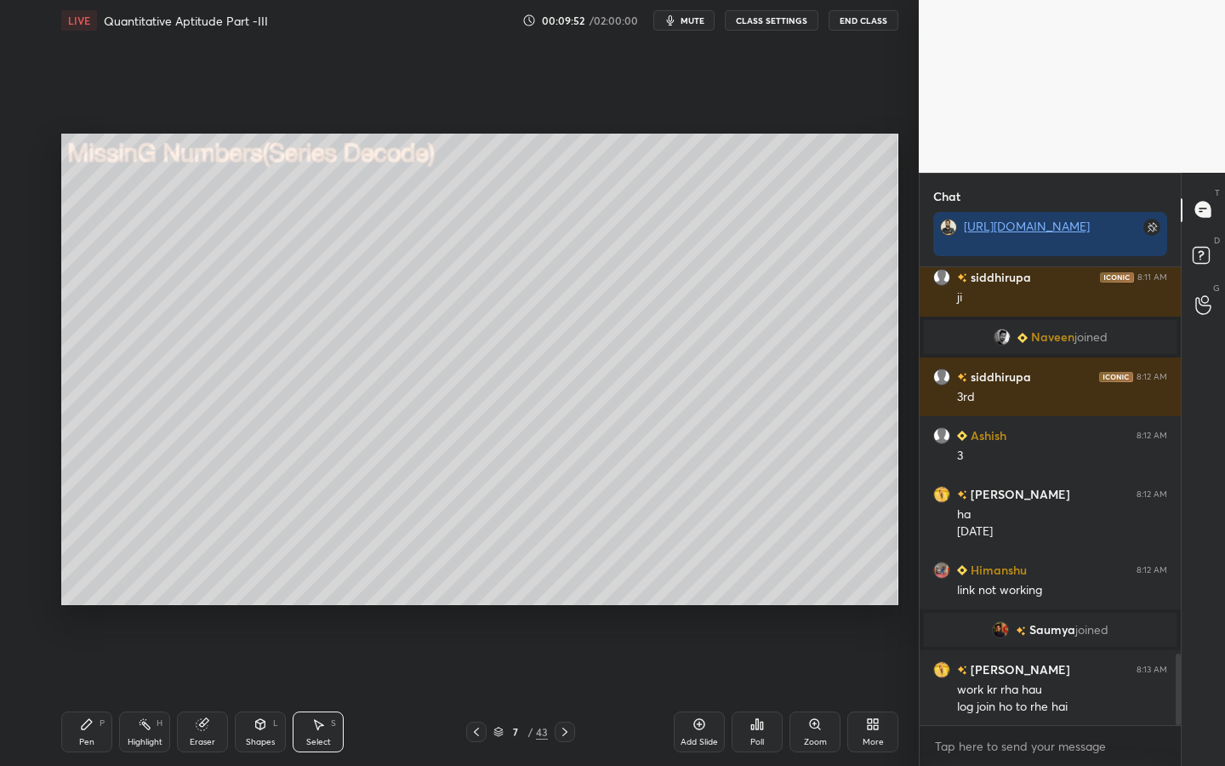
drag, startPoint x: 86, startPoint y: 724, endPoint x: 96, endPoint y: 727, distance: 10.8
click at [93, 597] on icon at bounding box center [87, 724] width 14 height 14
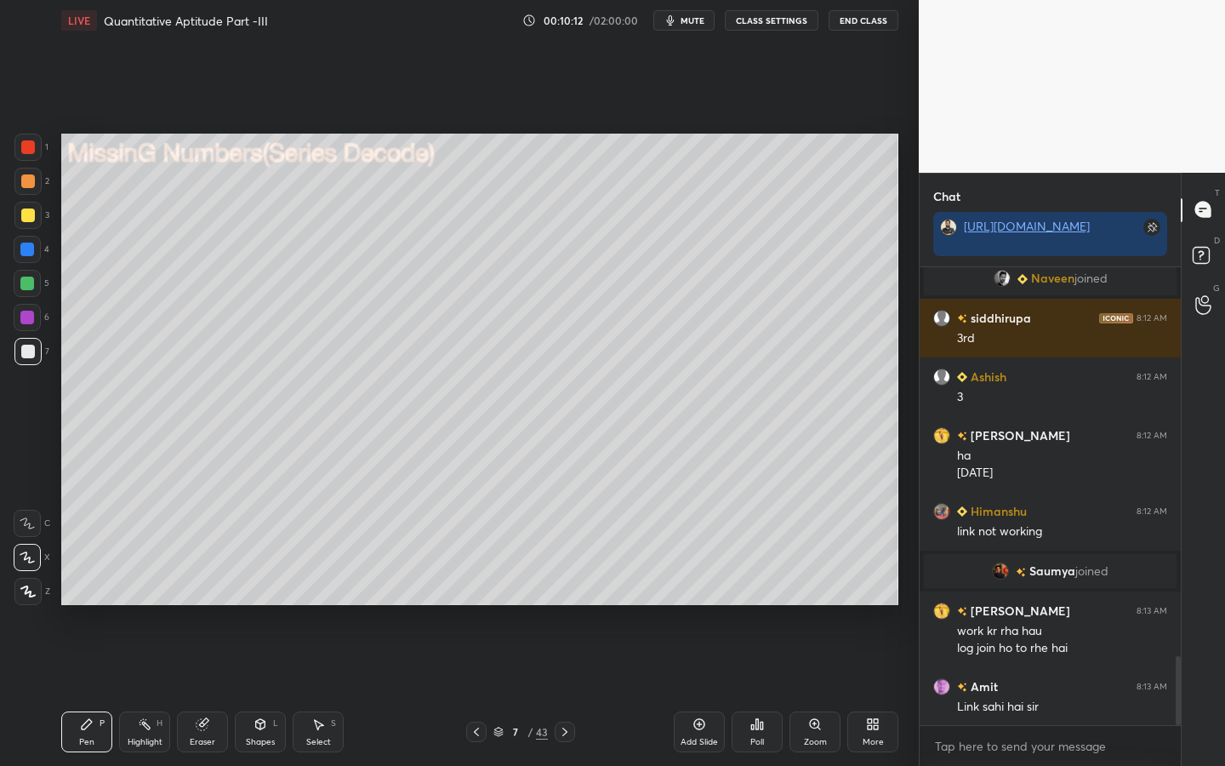
scroll to position [2605, 0]
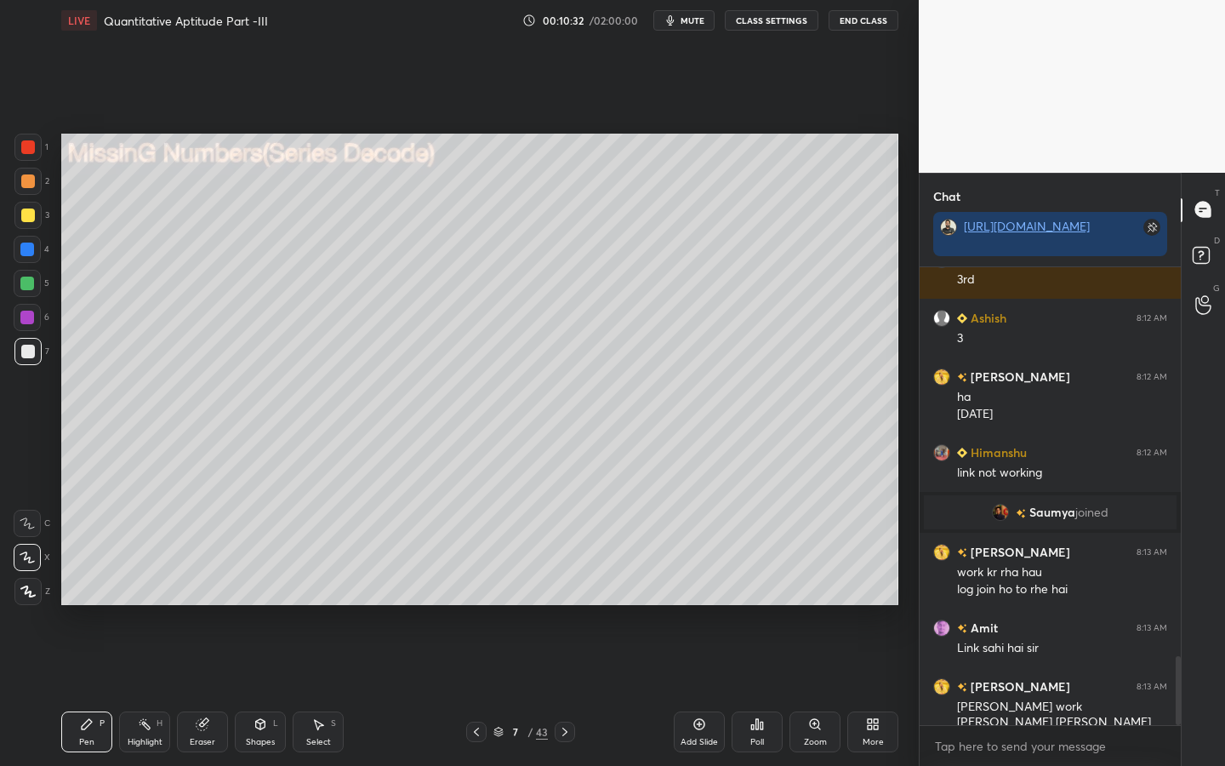
click at [26, 333] on div "6" at bounding box center [32, 321] width 36 height 34
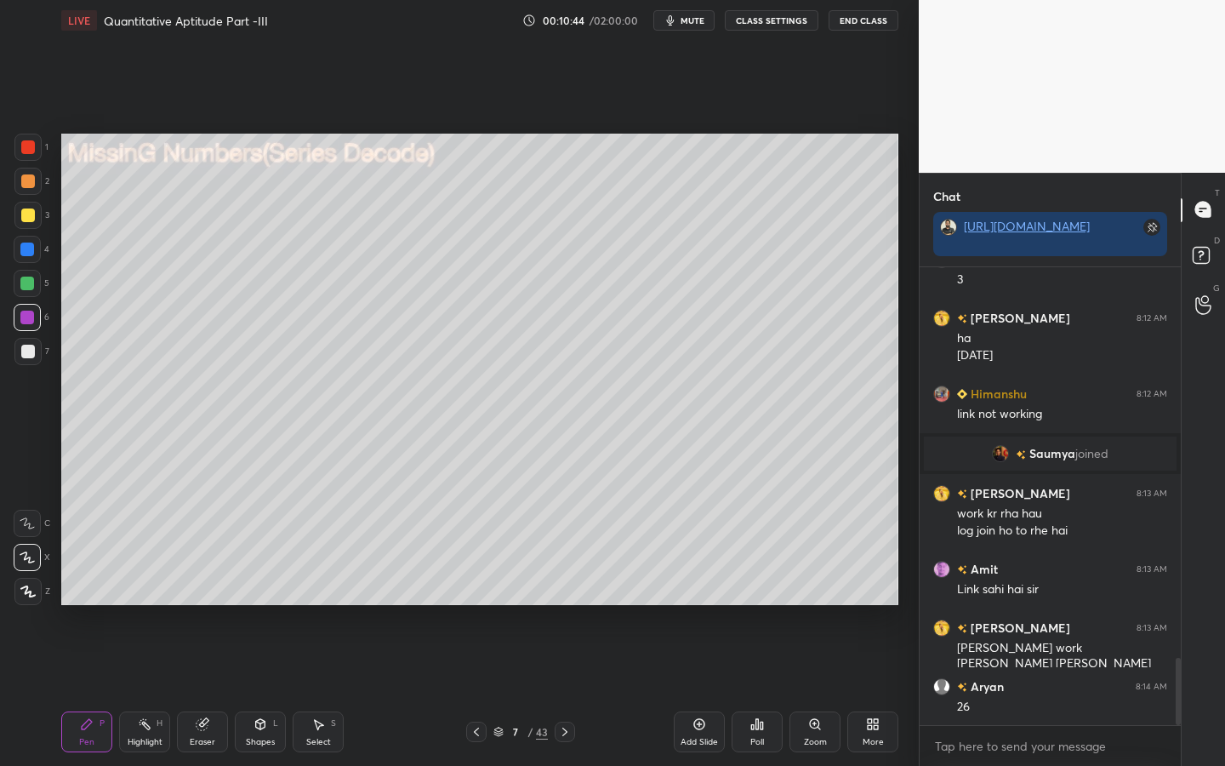
click at [207, 597] on div "Eraser" at bounding box center [202, 731] width 51 height 41
click at [74, 597] on div "Pen P" at bounding box center [86, 731] width 51 height 41
click at [34, 356] on div at bounding box center [27, 351] width 27 height 27
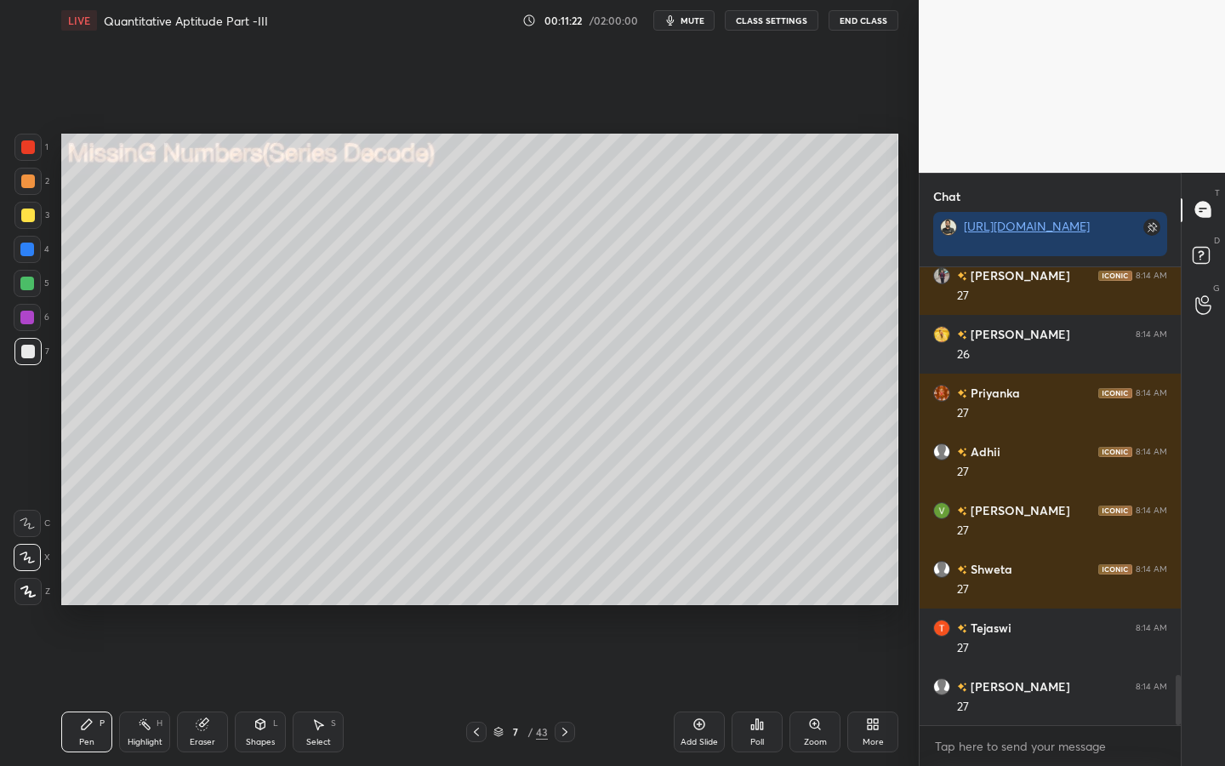
scroll to position [3779, 0]
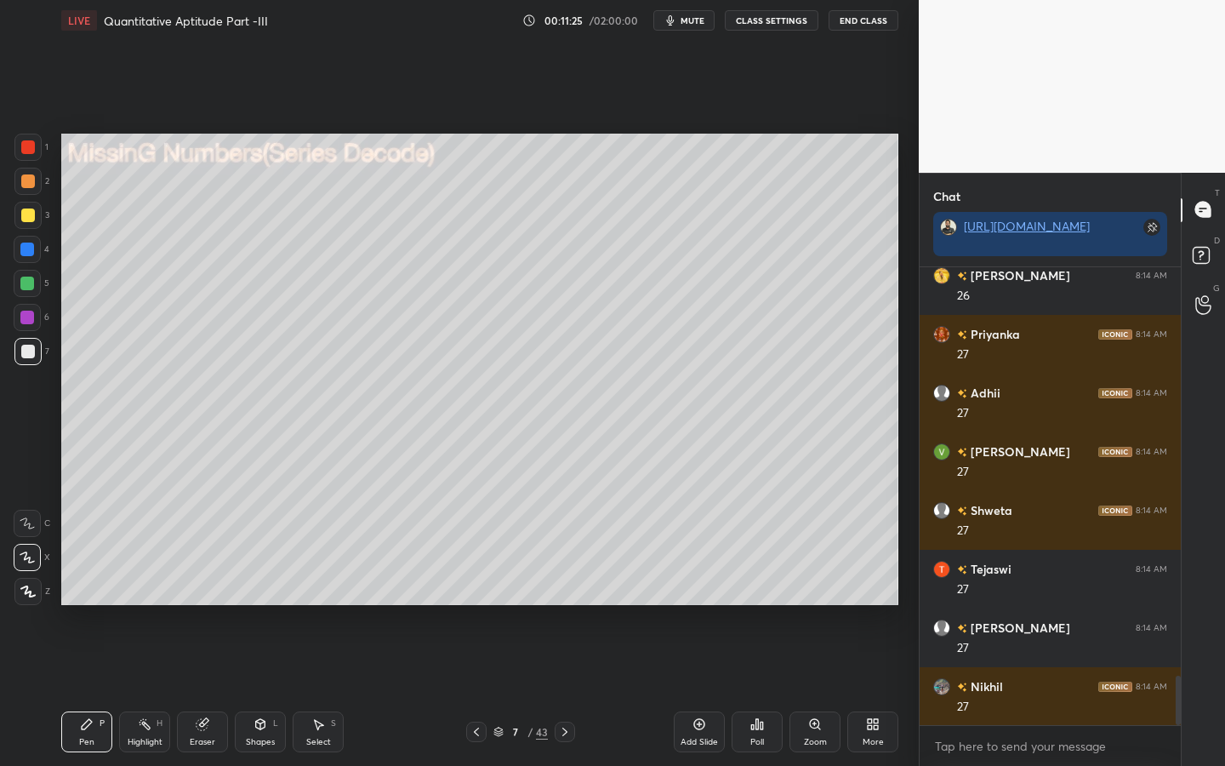
click at [38, 319] on div at bounding box center [27, 317] width 27 height 27
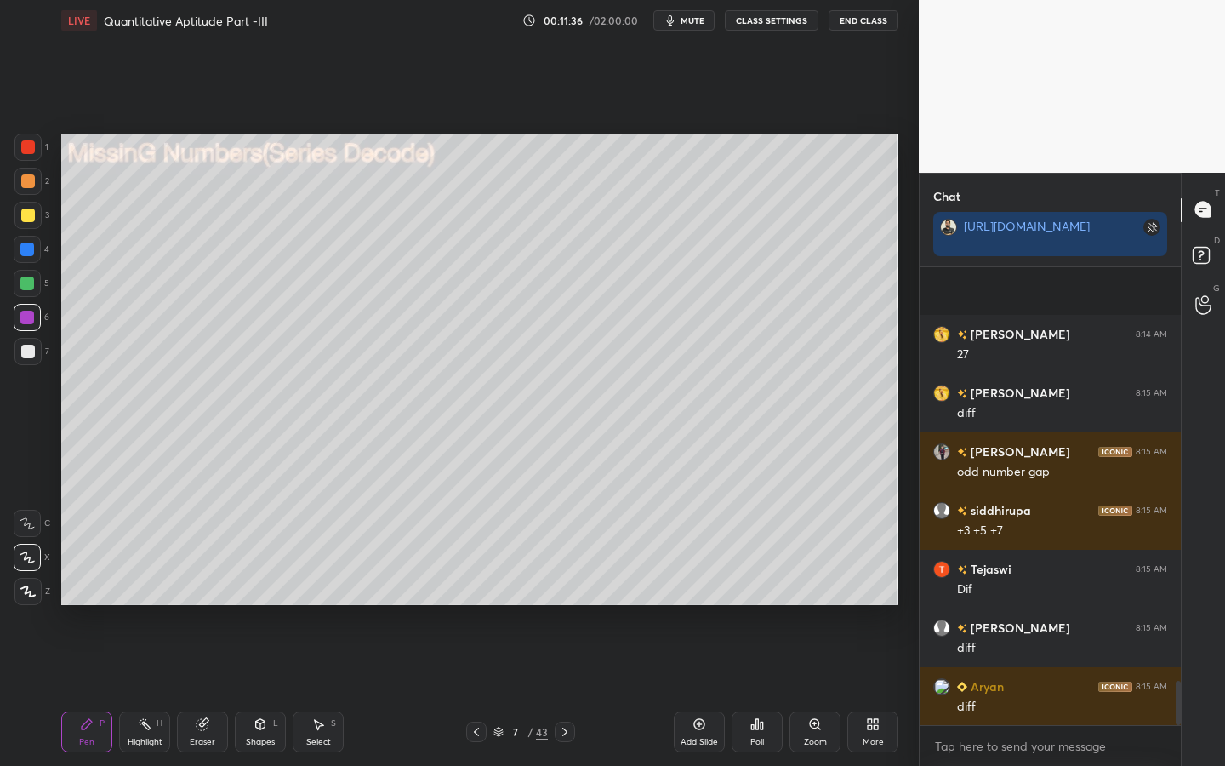
scroll to position [4307, 0]
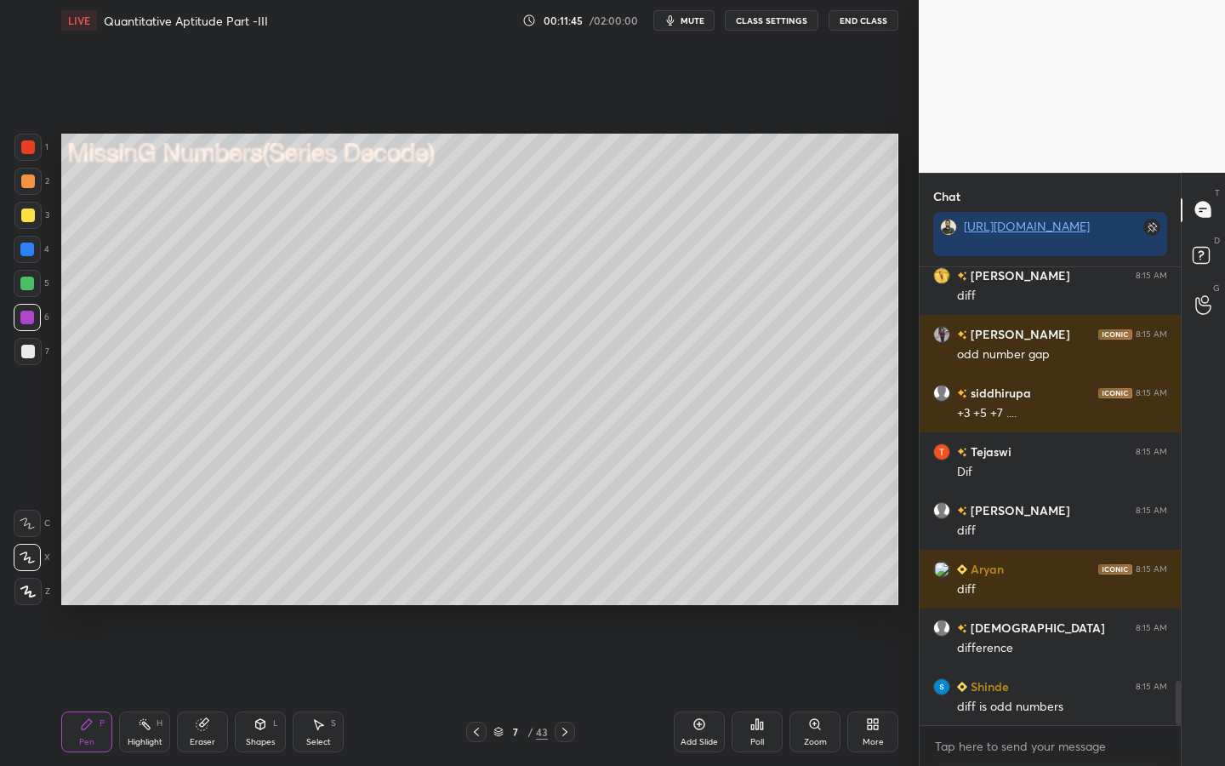
drag, startPoint x: 24, startPoint y: 358, endPoint x: 35, endPoint y: 353, distance: 12.2
click at [26, 358] on div at bounding box center [27, 351] width 27 height 27
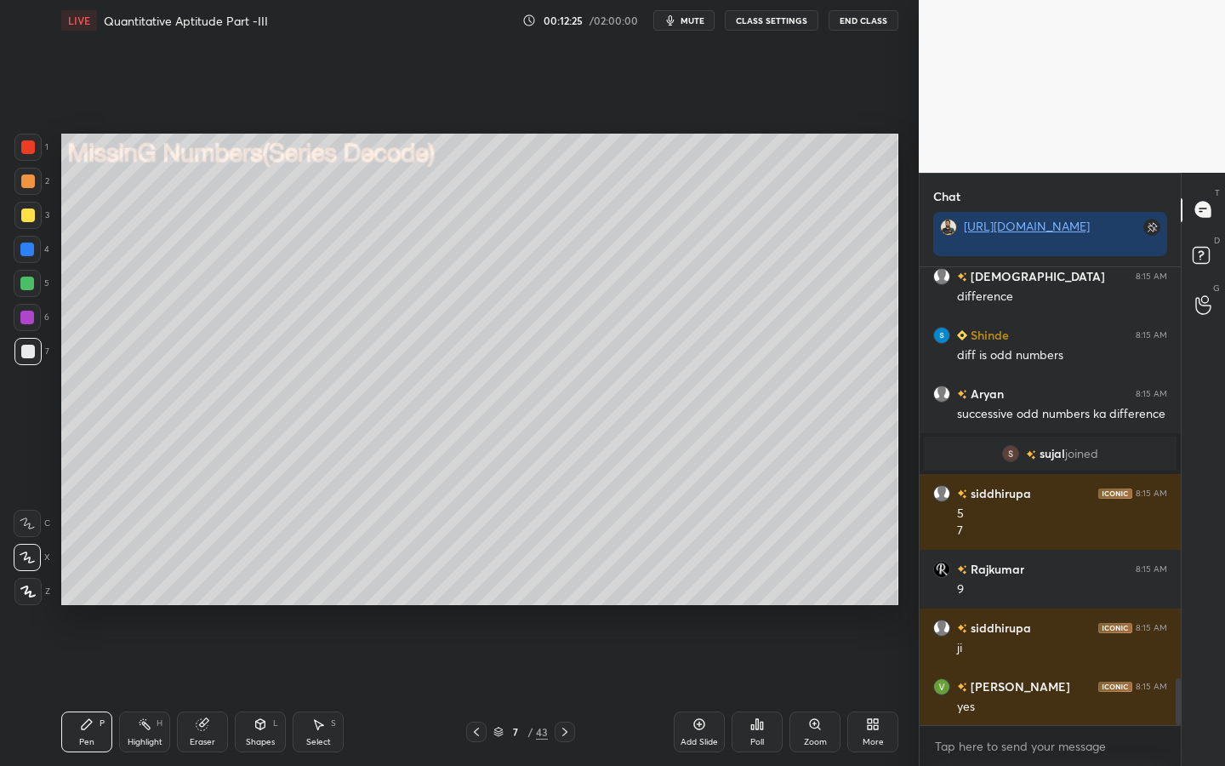
scroll to position [4010, 0]
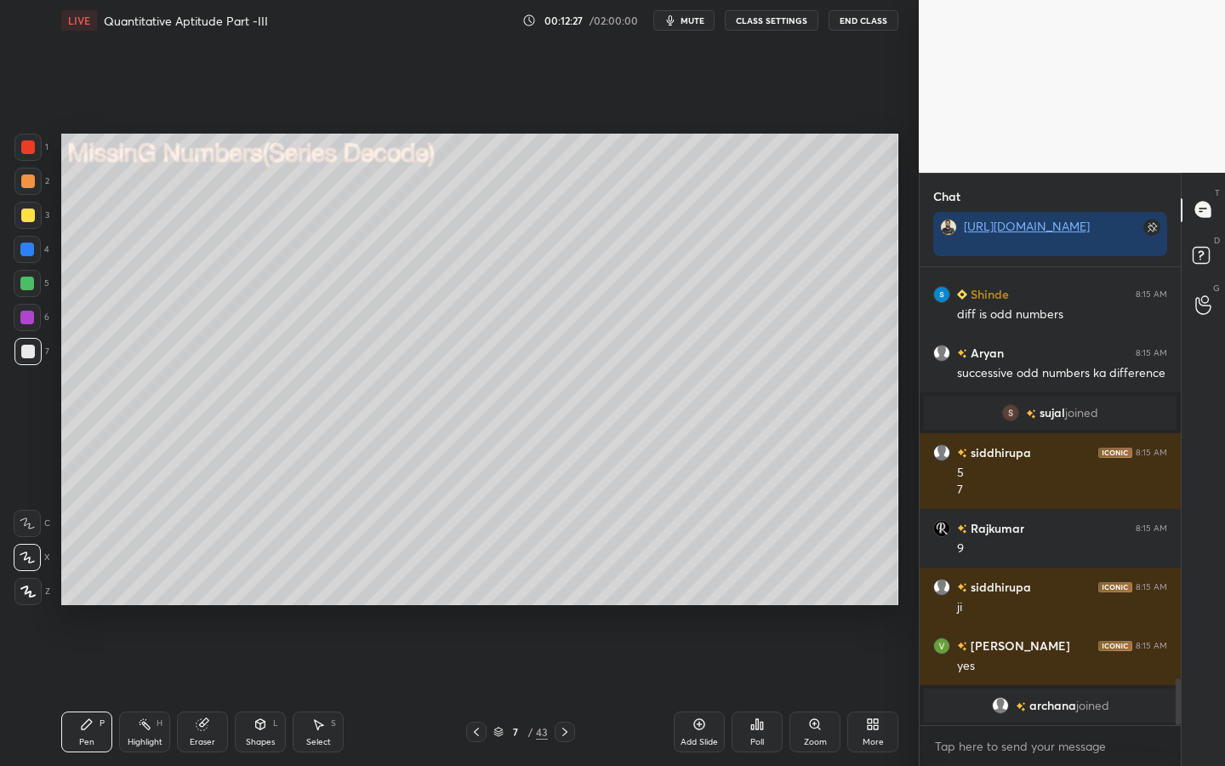
click at [43, 315] on div "6" at bounding box center [32, 317] width 36 height 27
drag, startPoint x: 29, startPoint y: 350, endPoint x: 57, endPoint y: 350, distance: 28.1
click at [30, 351] on div at bounding box center [28, 352] width 14 height 14
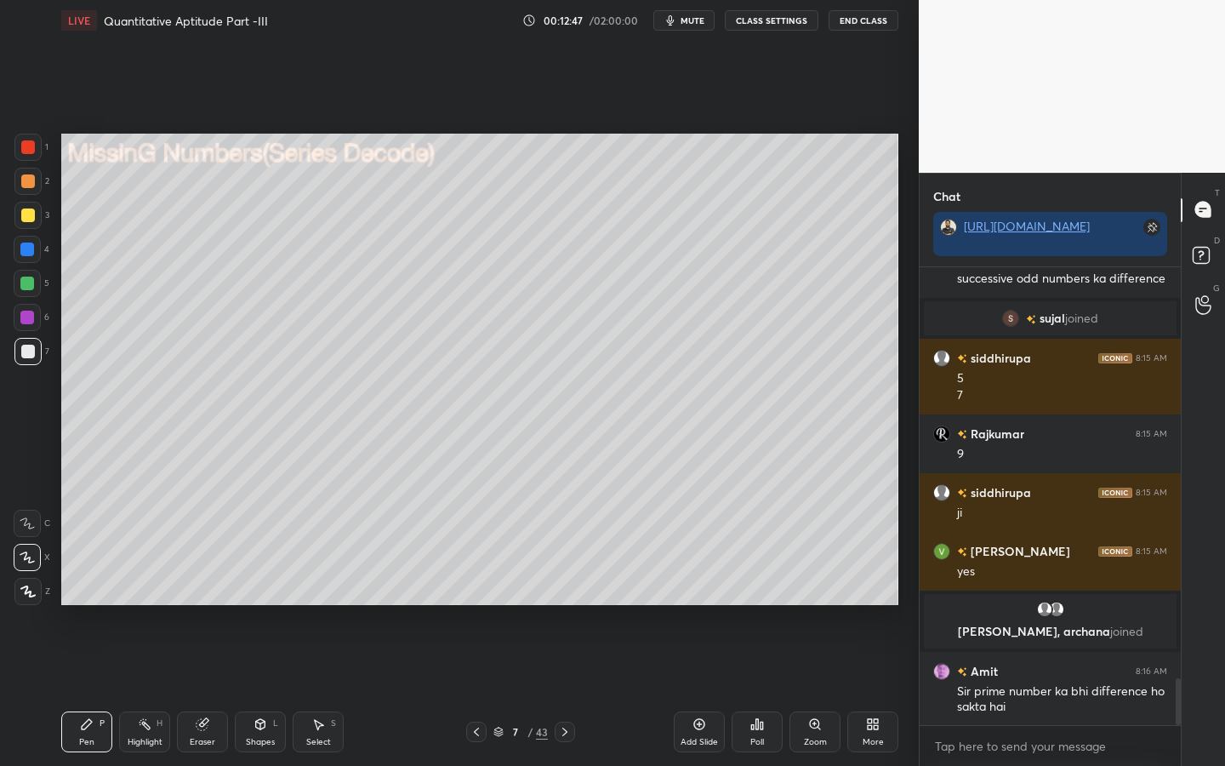
scroll to position [4007, 0]
click at [275, 597] on div "Shapes L" at bounding box center [260, 731] width 51 height 41
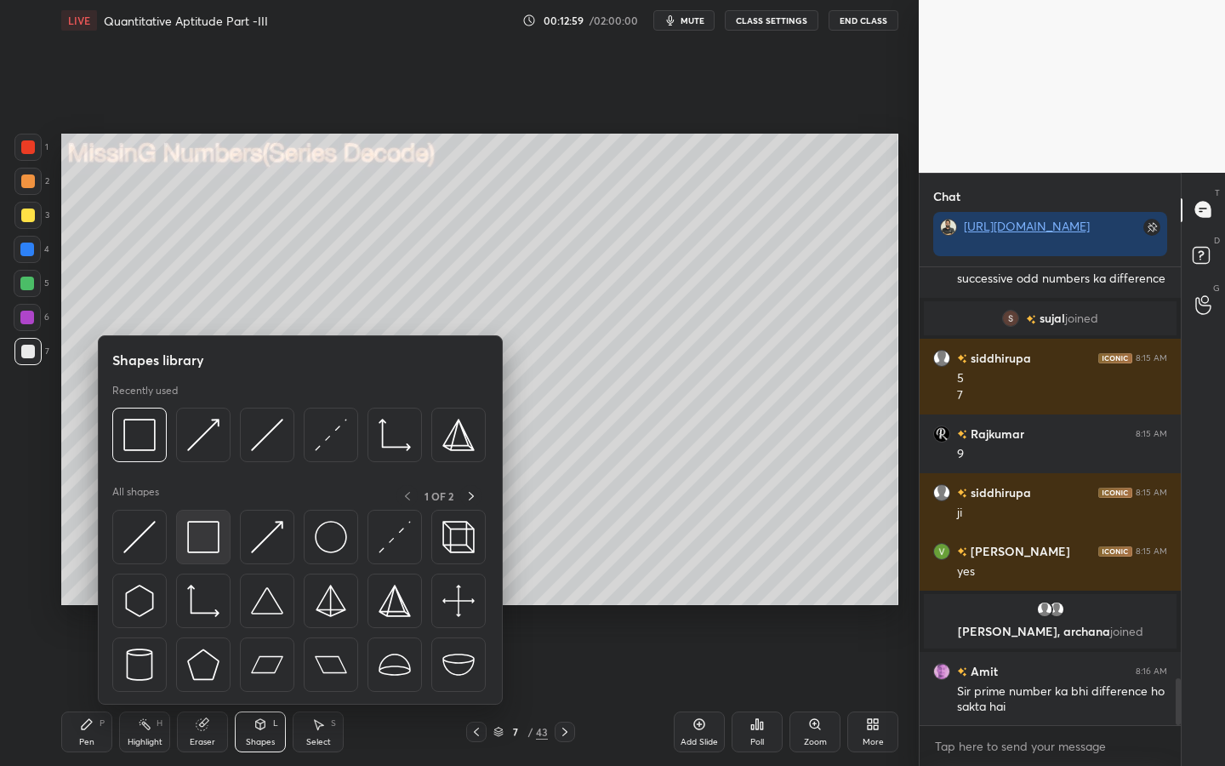
click at [215, 545] on img at bounding box center [203, 537] width 32 height 32
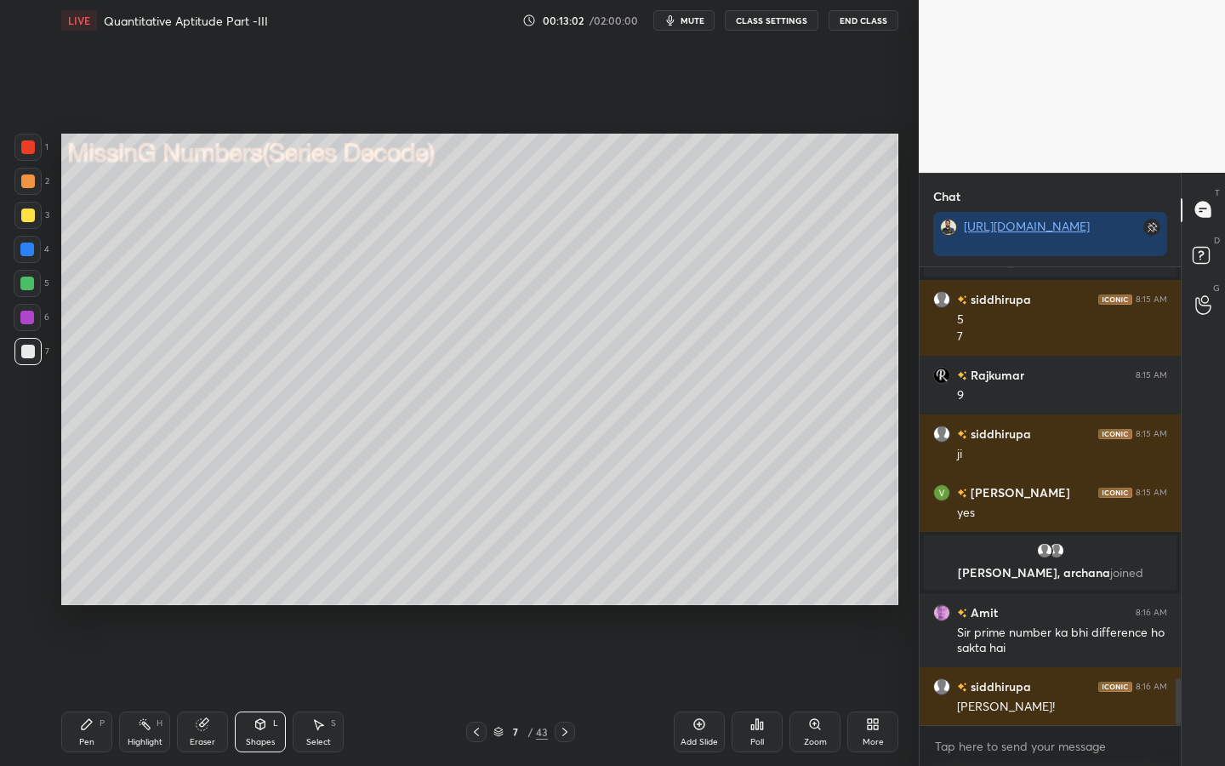
click at [93, 597] on div "Pen P" at bounding box center [86, 731] width 51 height 41
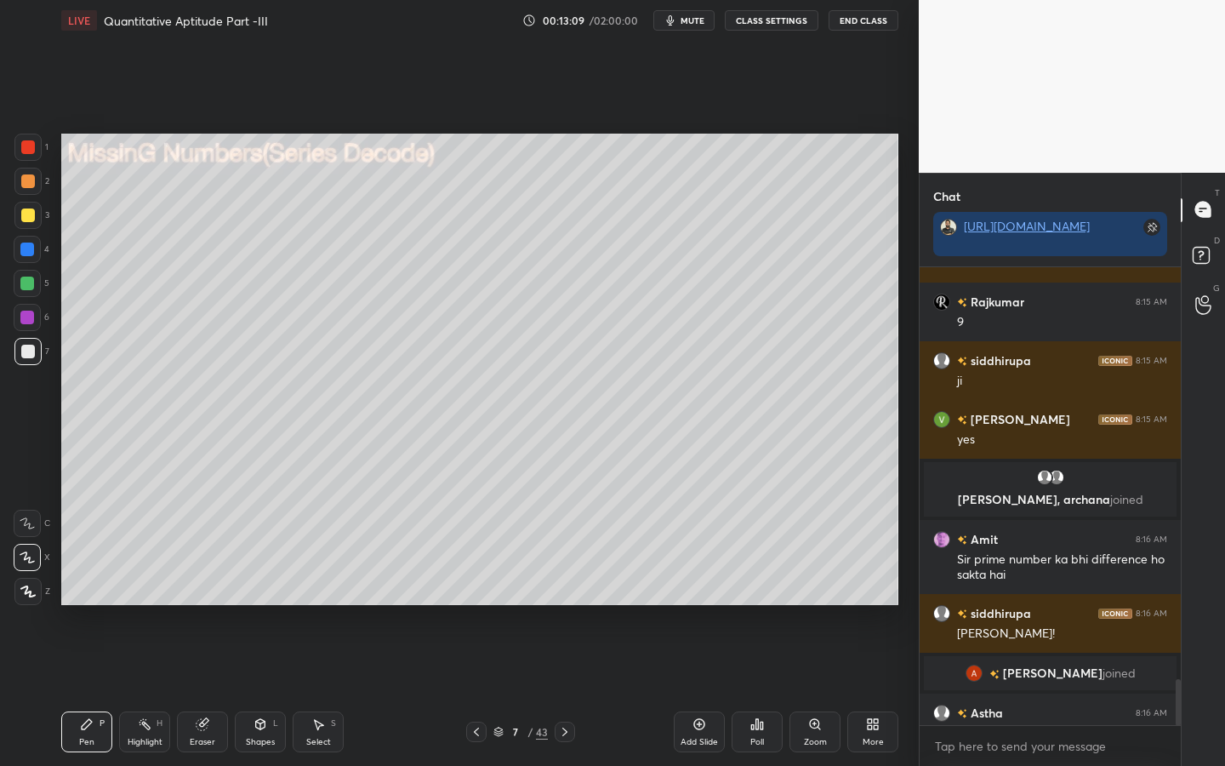
scroll to position [4133, 0]
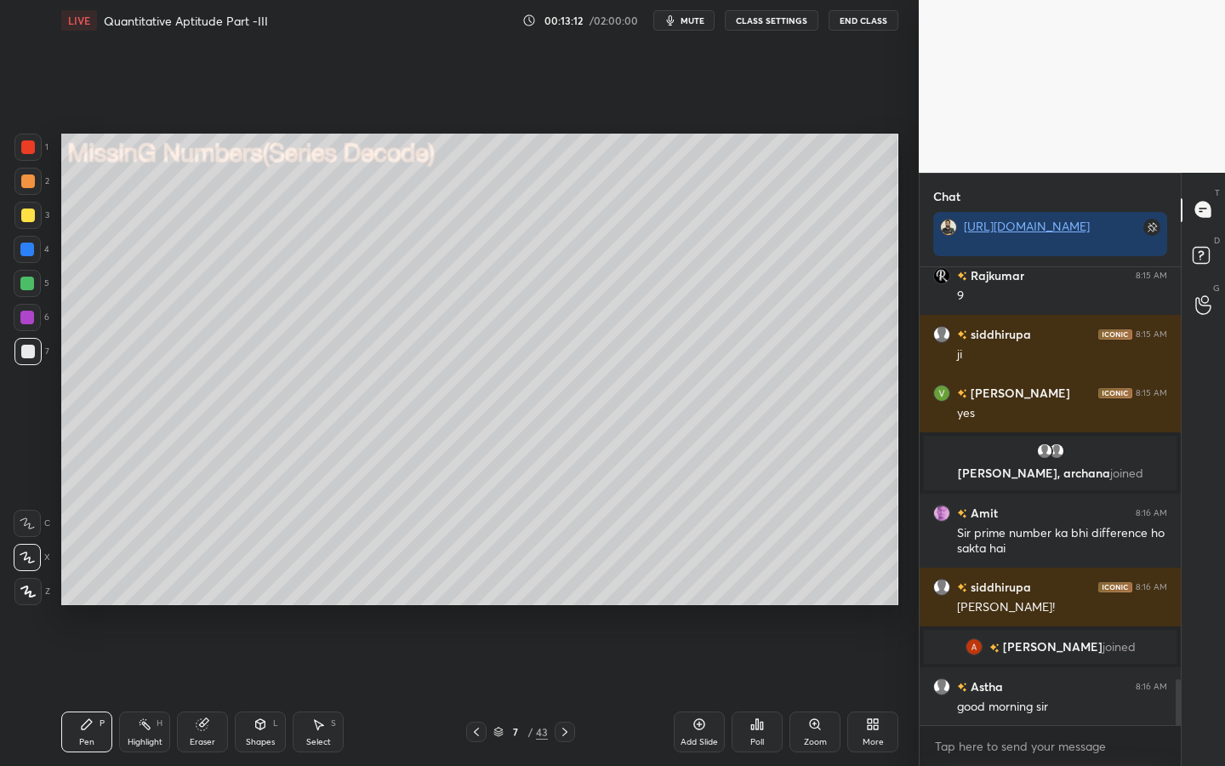
click at [31, 316] on div at bounding box center [27, 317] width 14 height 14
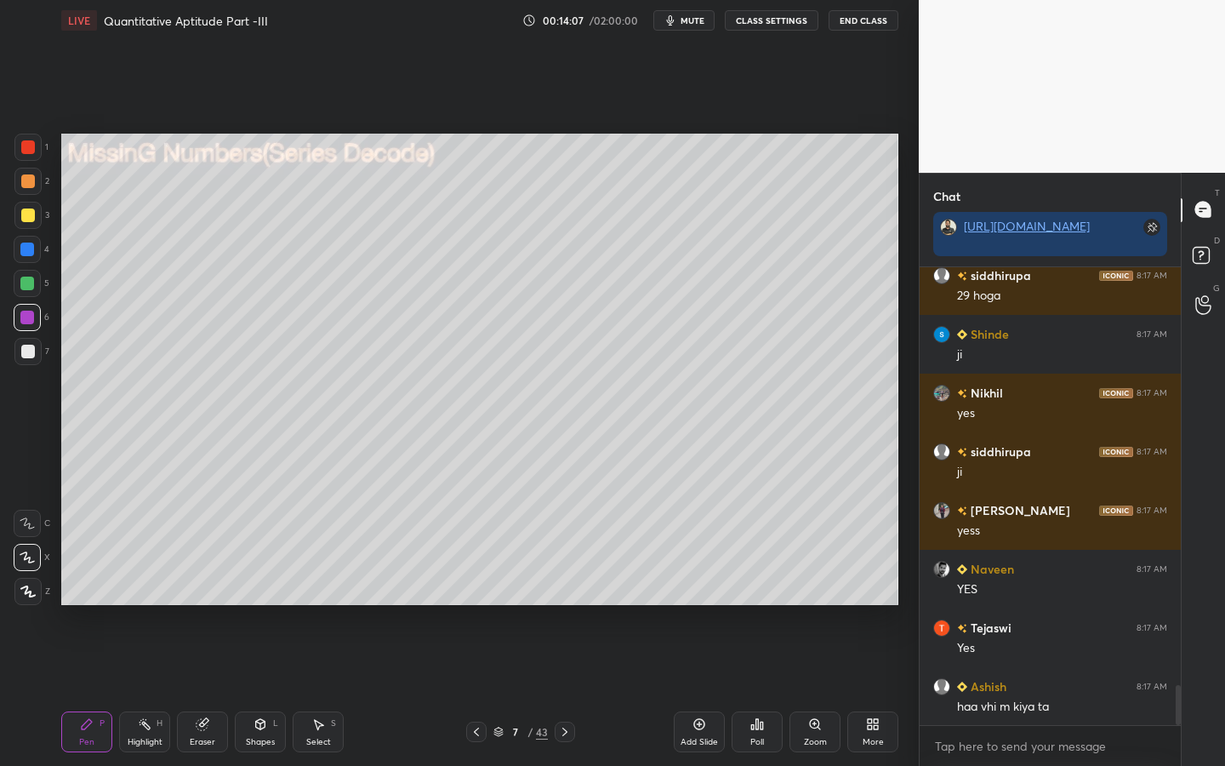
scroll to position [4838, 0]
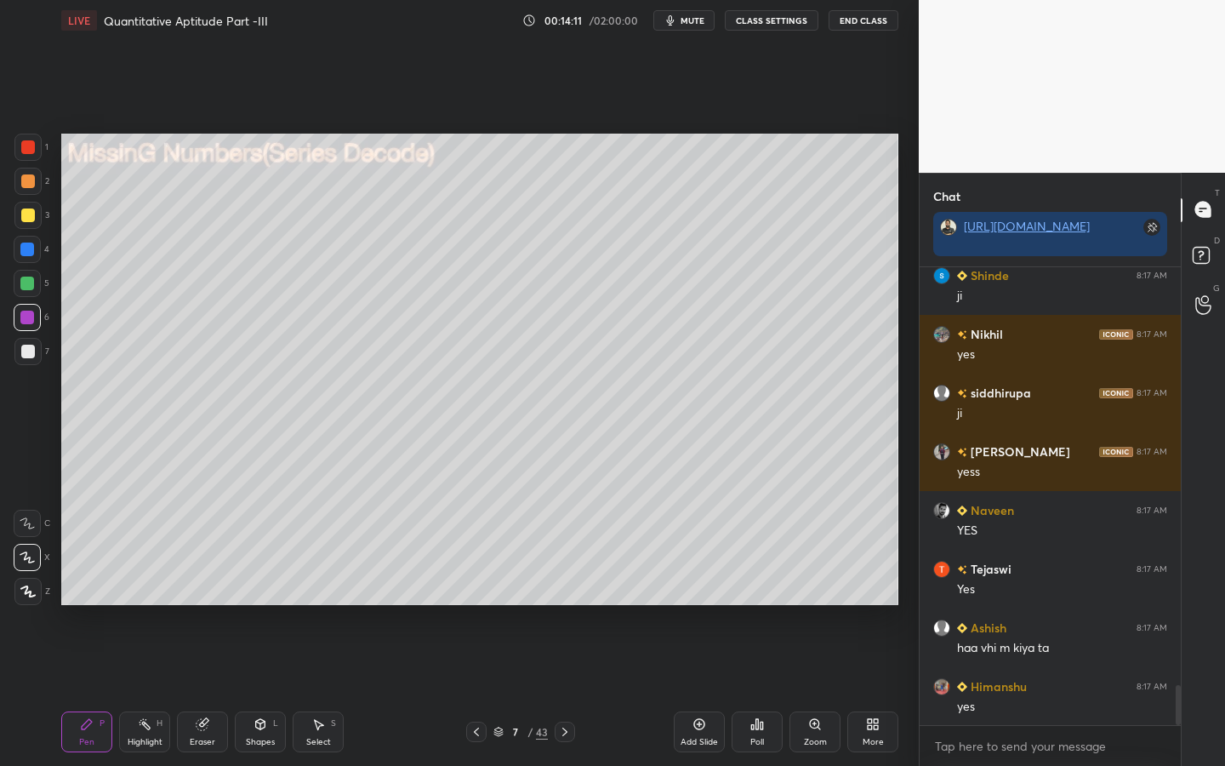
click at [265, 597] on div "Shapes L" at bounding box center [260, 731] width 51 height 41
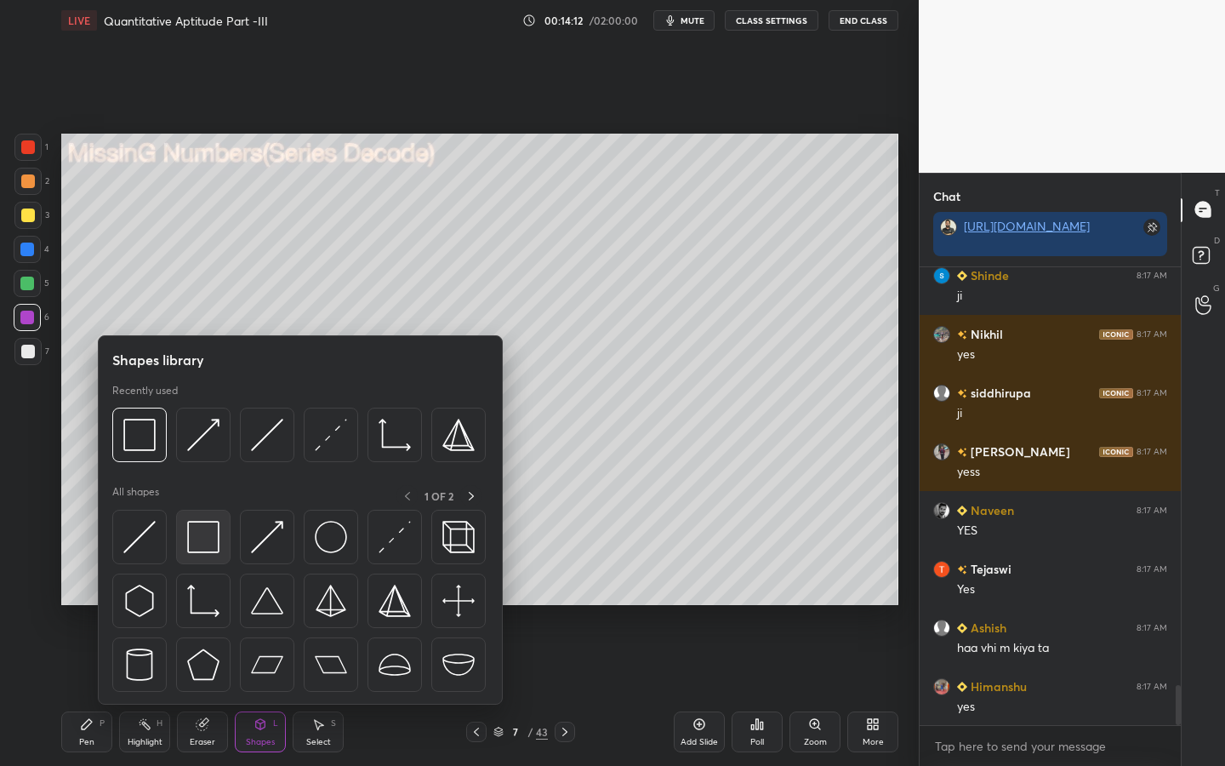
click at [218, 544] on img at bounding box center [203, 537] width 32 height 32
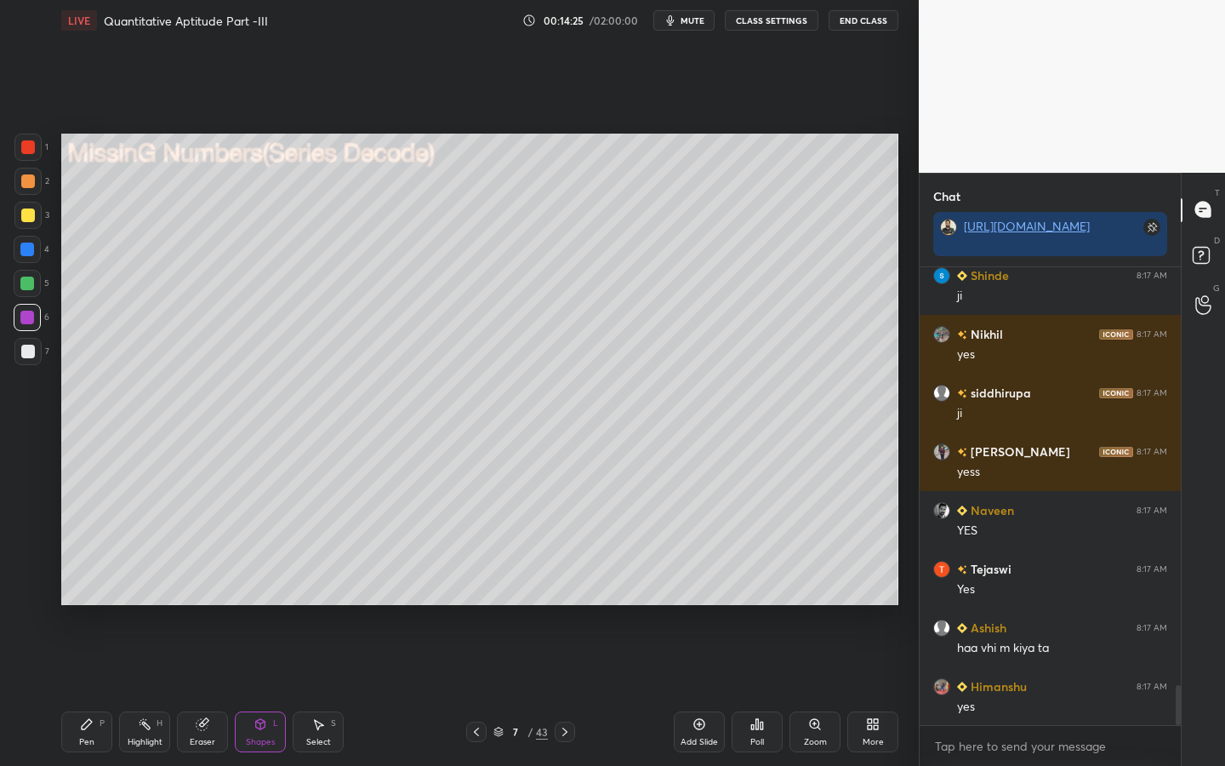
click at [76, 597] on div "Pen P" at bounding box center [86, 731] width 51 height 41
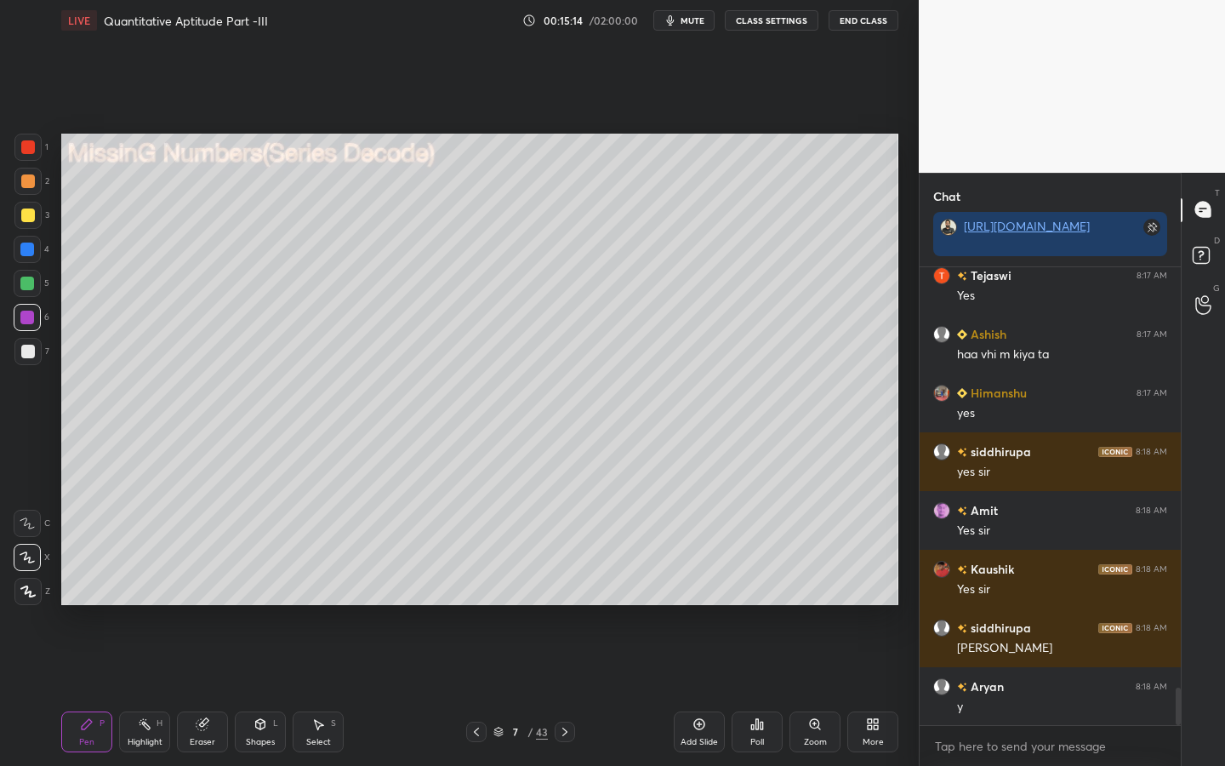
scroll to position [5190, 0]
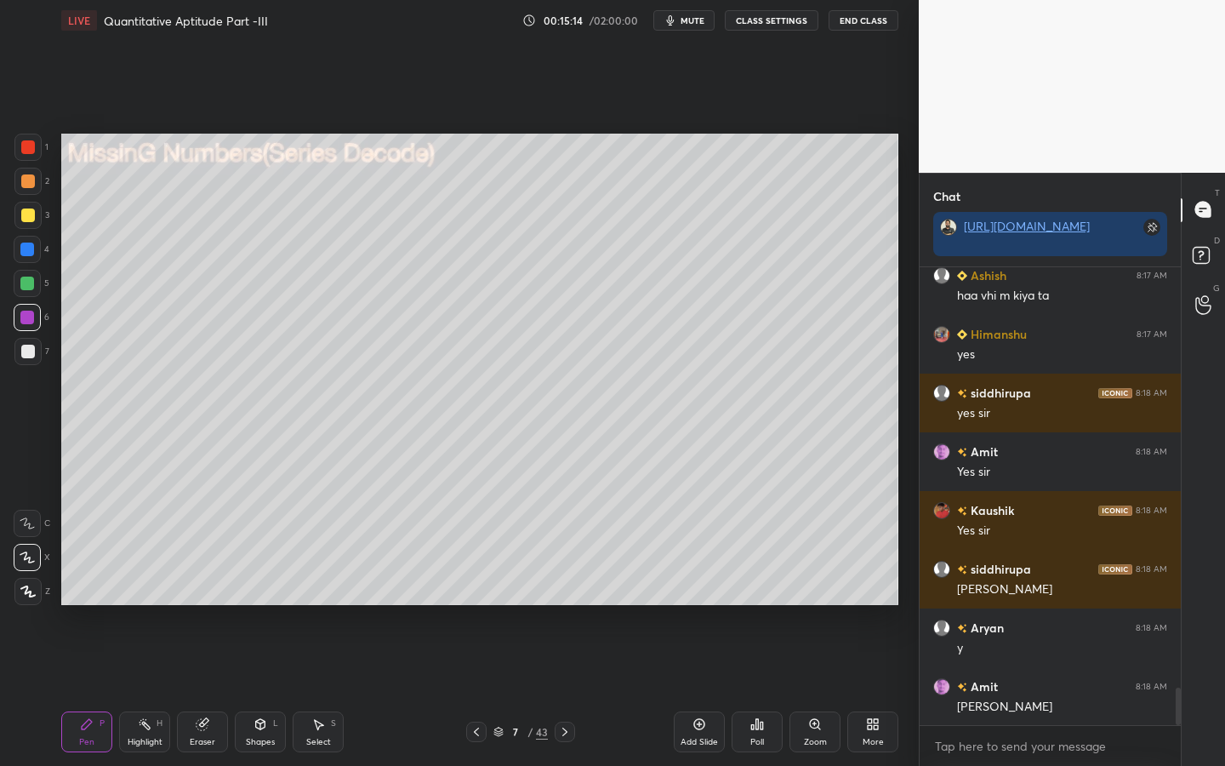
drag, startPoint x: 41, startPoint y: 349, endPoint x: 54, endPoint y: 337, distance: 18.1
click at [41, 349] on div "7" at bounding box center [31, 351] width 35 height 27
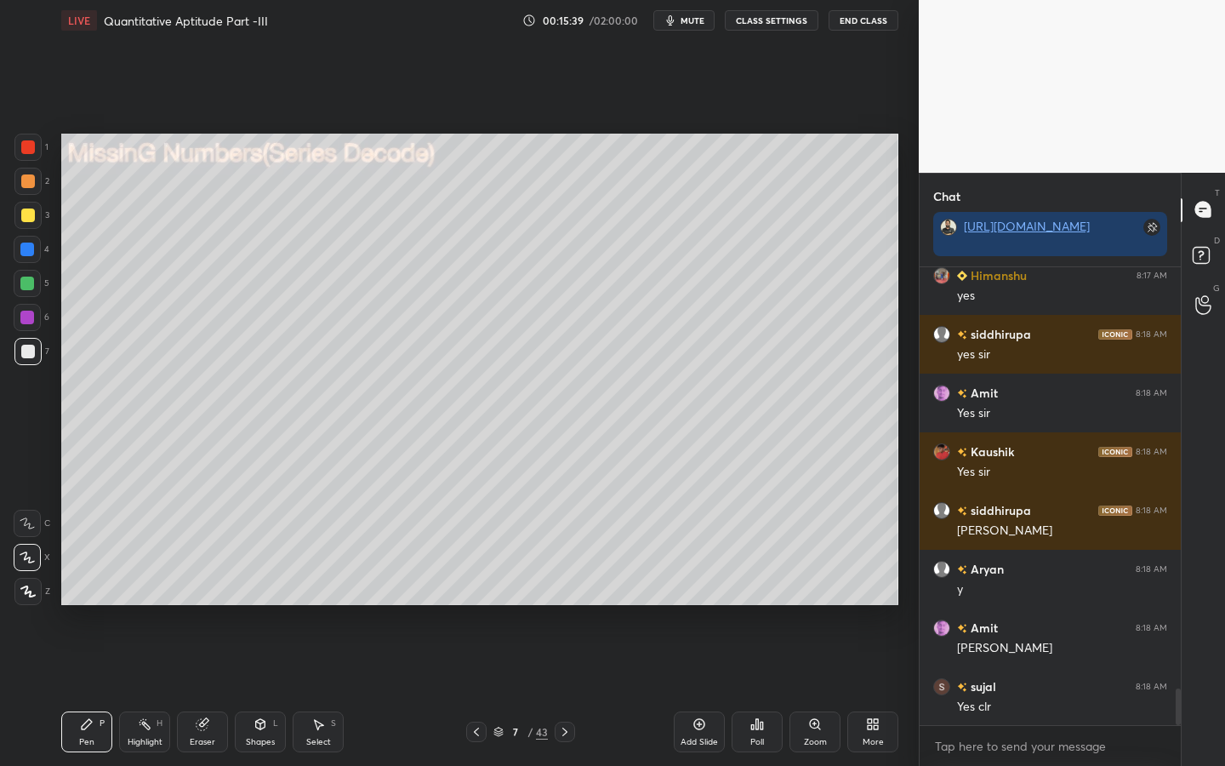
click at [264, 597] on div "Shapes" at bounding box center [260, 741] width 29 height 9
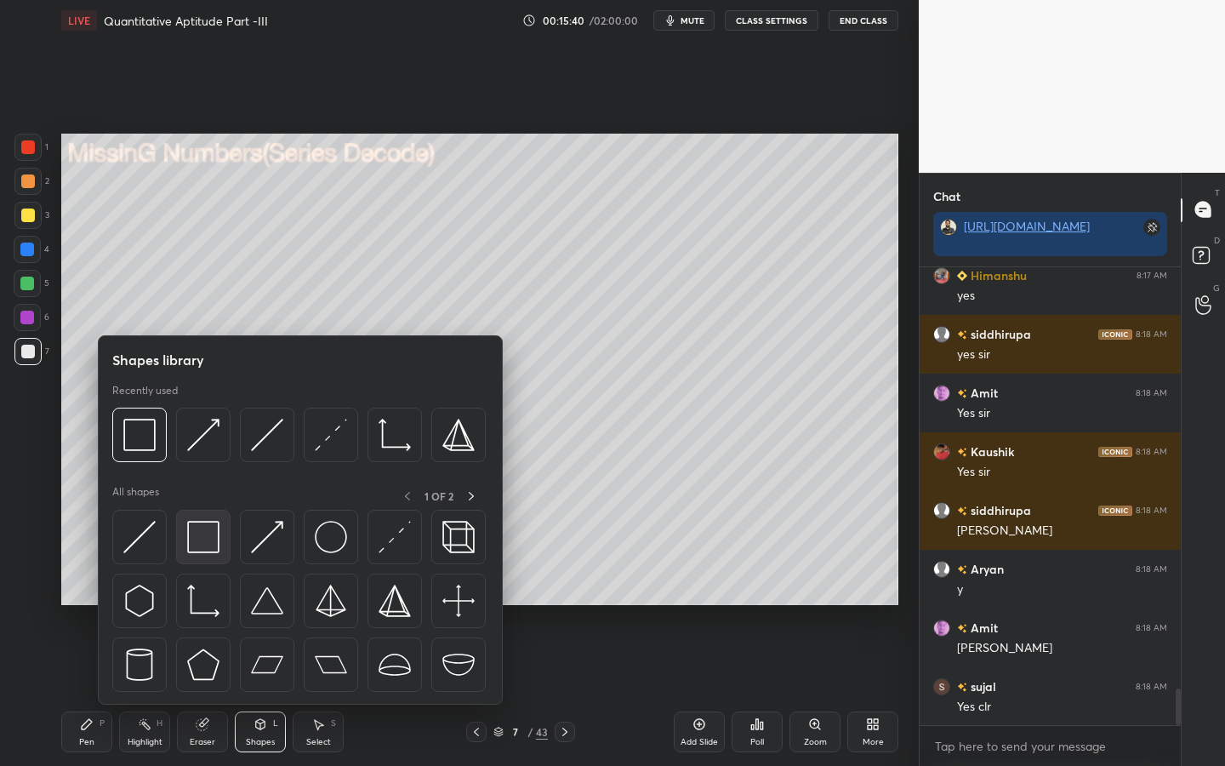
click at [210, 539] on img at bounding box center [203, 537] width 32 height 32
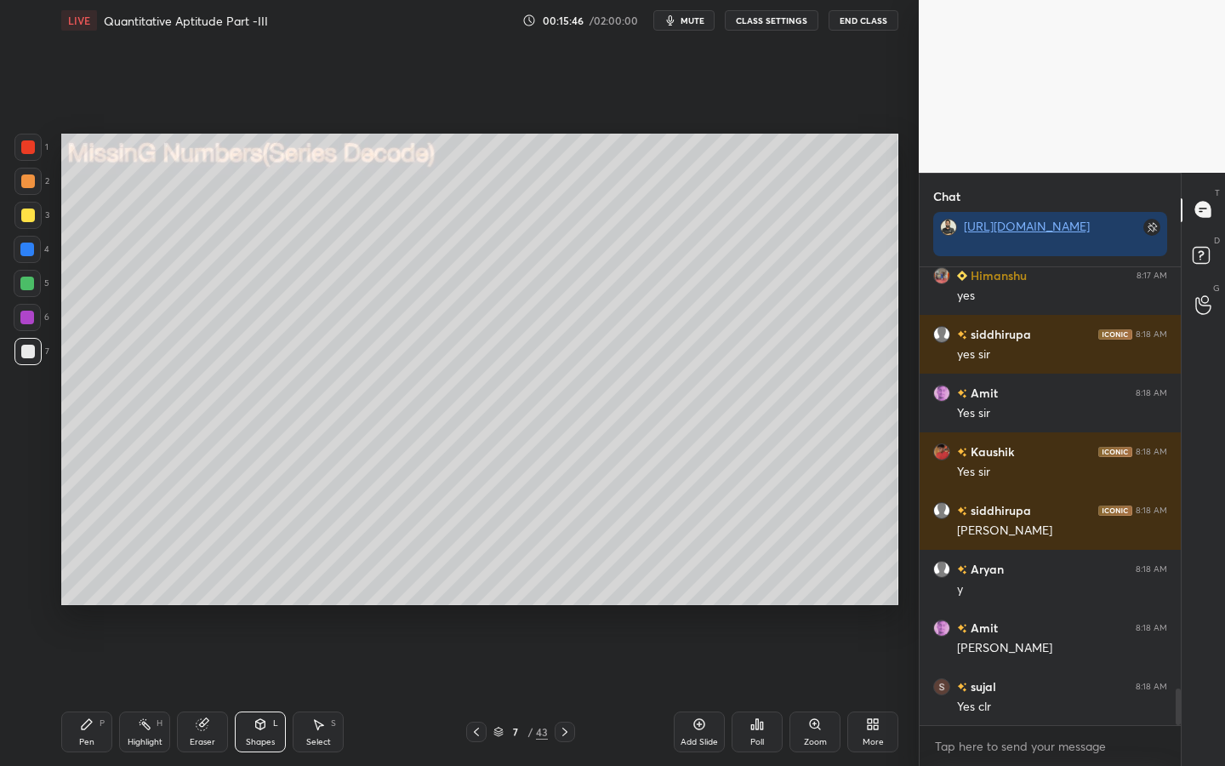
click at [92, 597] on icon at bounding box center [87, 724] width 14 height 14
drag, startPoint x: 211, startPoint y: 726, endPoint x: 244, endPoint y: 658, distance: 75.7
click at [211, 597] on div "Eraser" at bounding box center [202, 731] width 51 height 41
click at [90, 597] on icon at bounding box center [87, 724] width 14 height 14
drag, startPoint x: 320, startPoint y: 736, endPoint x: 329, endPoint y: 731, distance: 10.7
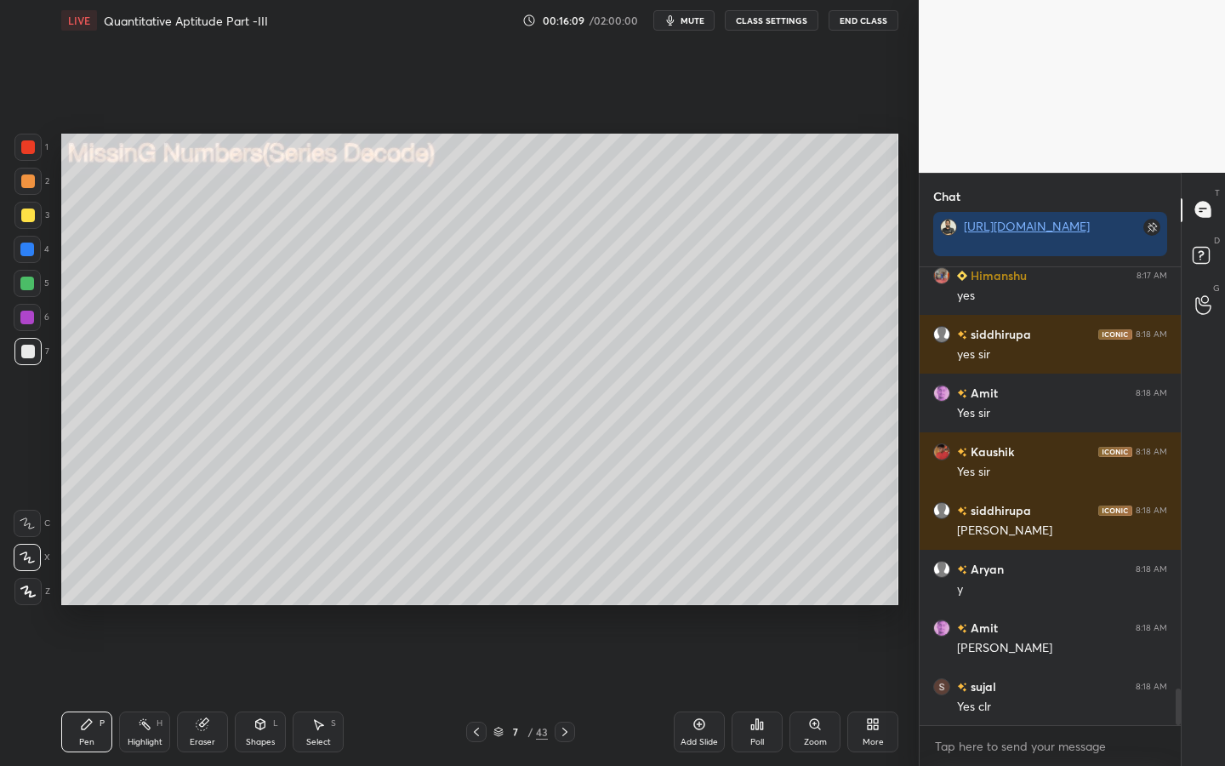
click at [324, 597] on div "Select" at bounding box center [318, 741] width 25 height 9
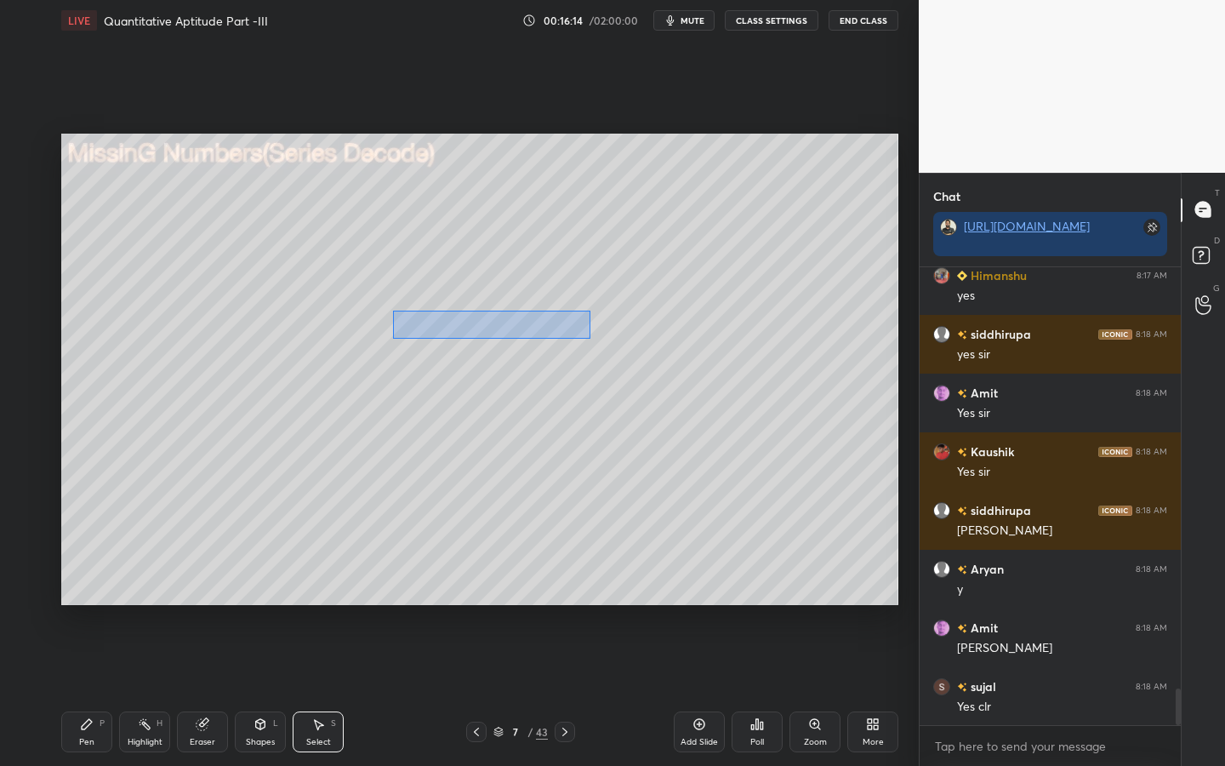
drag, startPoint x: 393, startPoint y: 310, endPoint x: 557, endPoint y: 336, distance: 166.1
click at [589, 339] on div "0 ° Undo Copy Duplicate Duplicate to new slide Delete" at bounding box center [479, 369] width 837 height 471
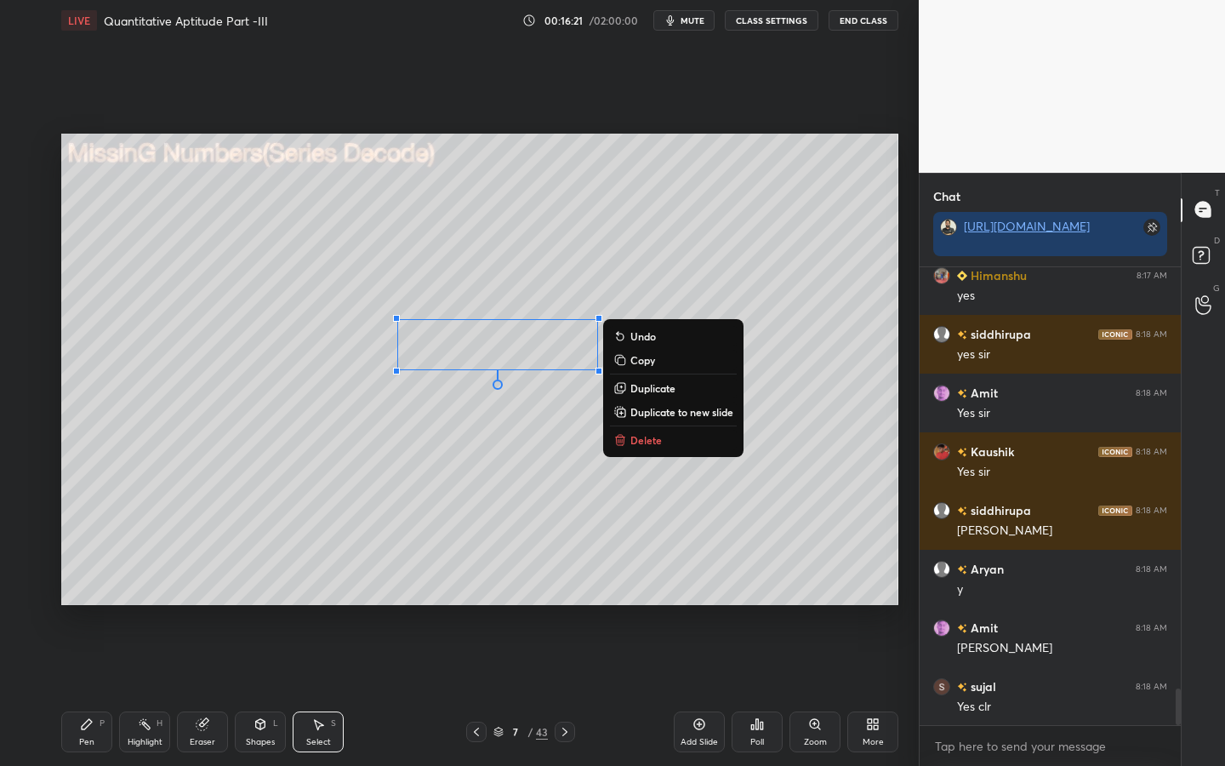
click at [663, 390] on p "Duplicate" at bounding box center [652, 388] width 45 height 14
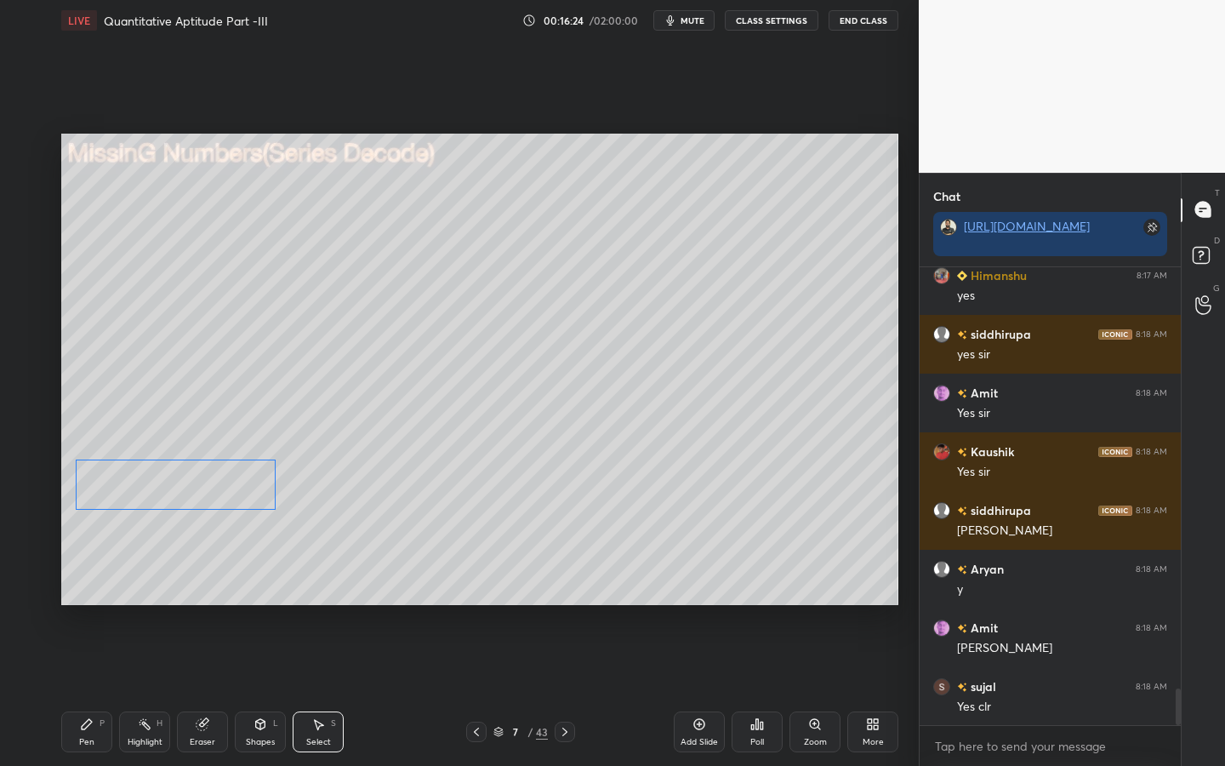
drag, startPoint x: 520, startPoint y: 368, endPoint x: 185, endPoint y: 493, distance: 357.4
click at [185, 489] on div "0 ° Undo Copy Duplicate Duplicate to new slide Delete" at bounding box center [479, 369] width 837 height 471
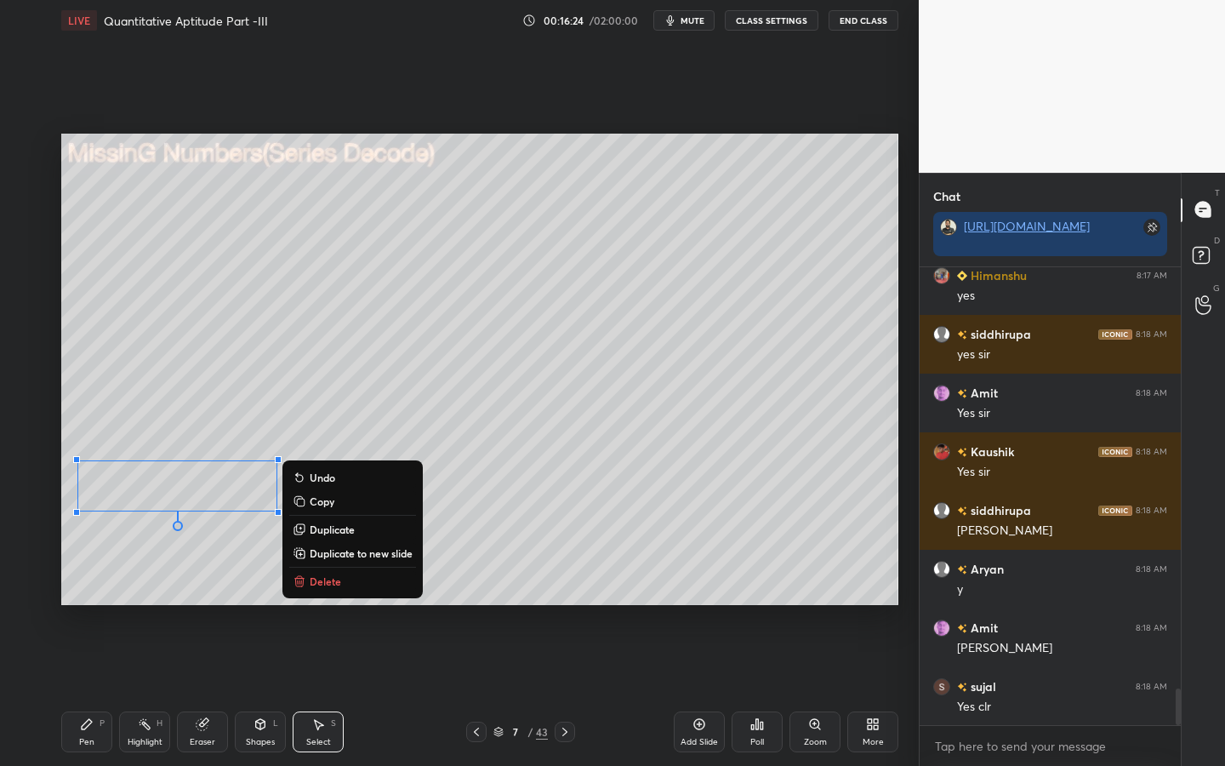
click at [88, 597] on icon at bounding box center [87, 724] width 14 height 14
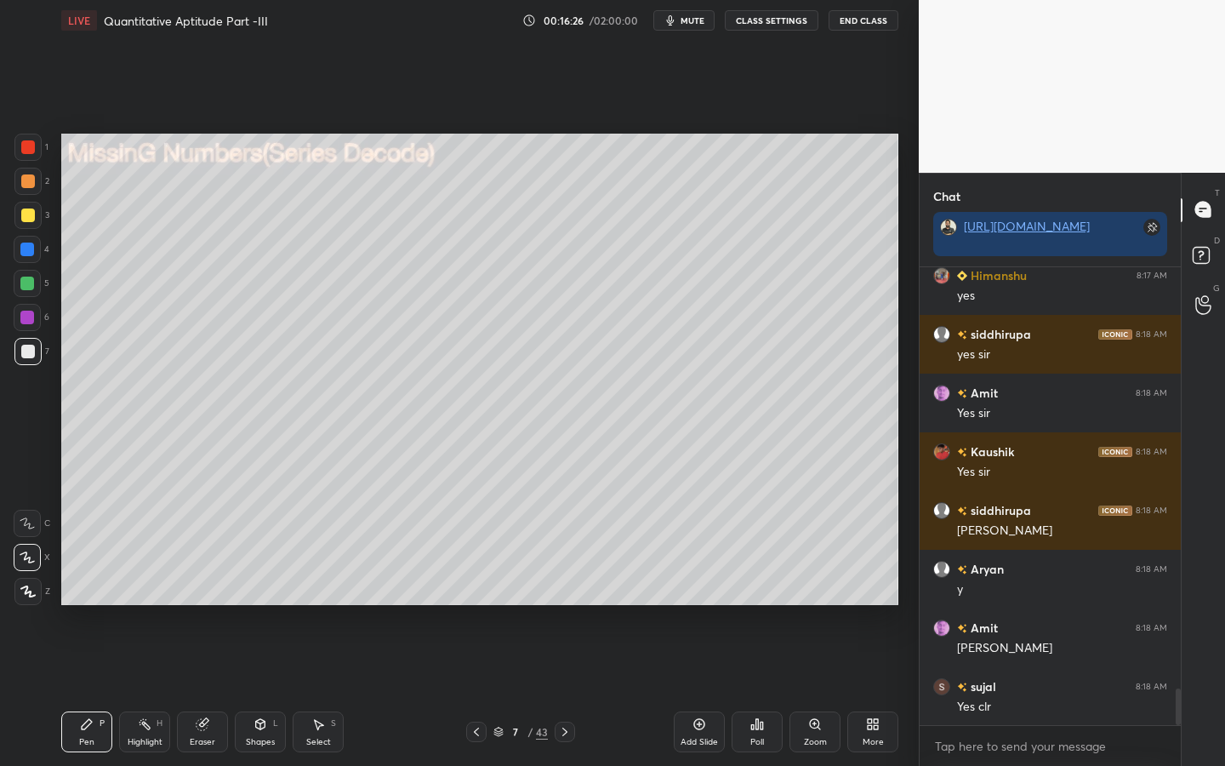
drag, startPoint x: 29, startPoint y: 324, endPoint x: 52, endPoint y: 330, distance: 23.7
click at [30, 325] on div at bounding box center [27, 317] width 27 height 27
click at [25, 353] on div at bounding box center [28, 352] width 14 height 14
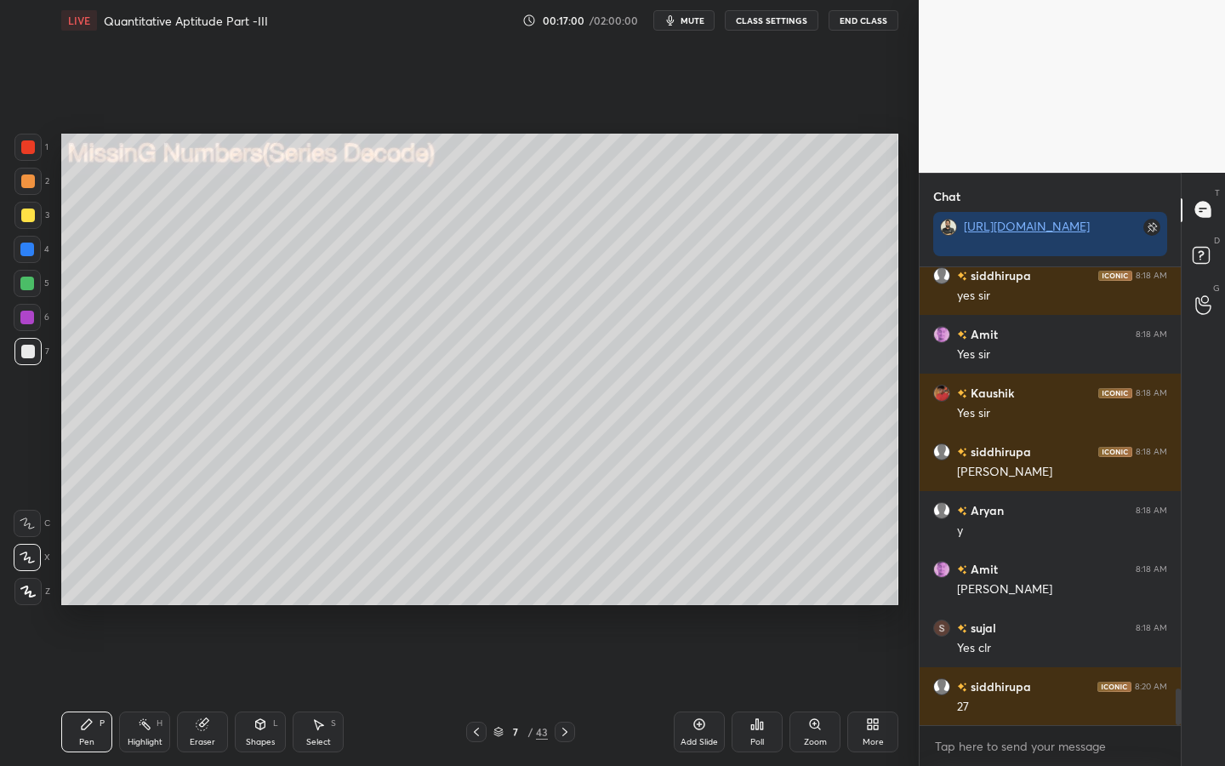
scroll to position [5348, 0]
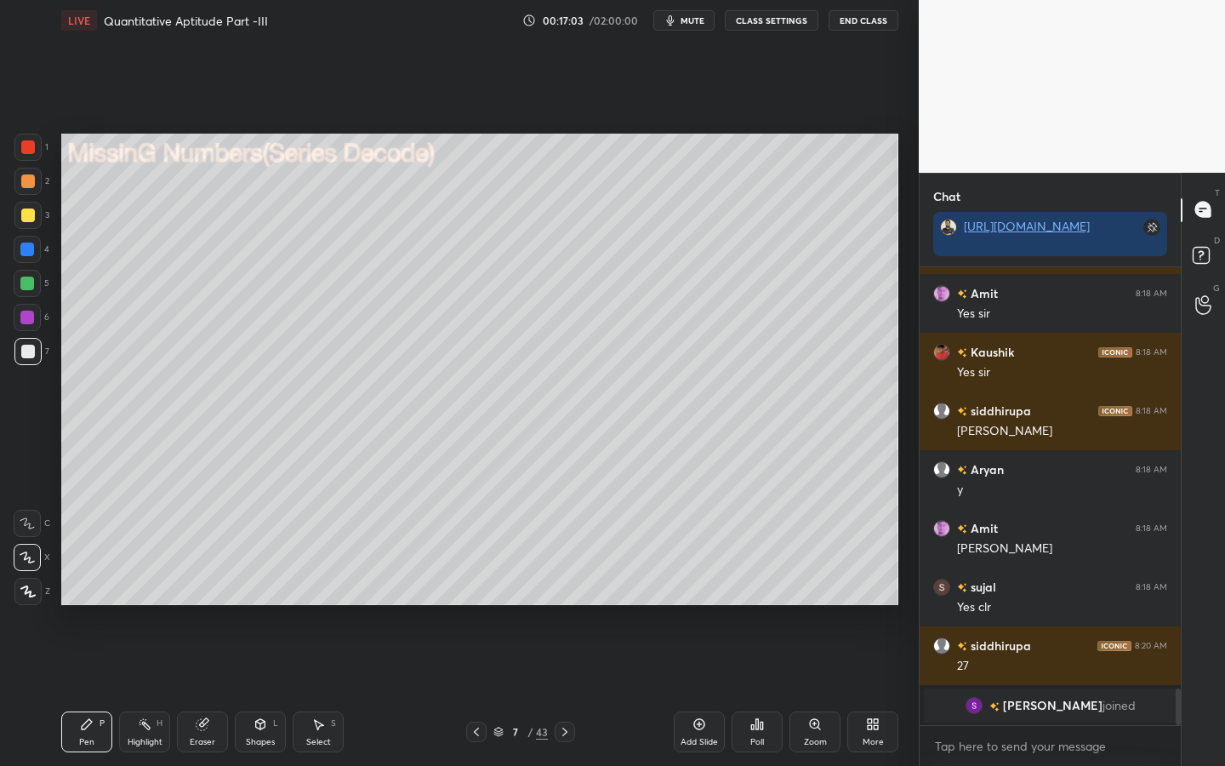
click at [29, 319] on div at bounding box center [27, 317] width 14 height 14
drag, startPoint x: 26, startPoint y: 286, endPoint x: 54, endPoint y: 292, distance: 29.5
click at [27, 288] on div at bounding box center [27, 283] width 14 height 14
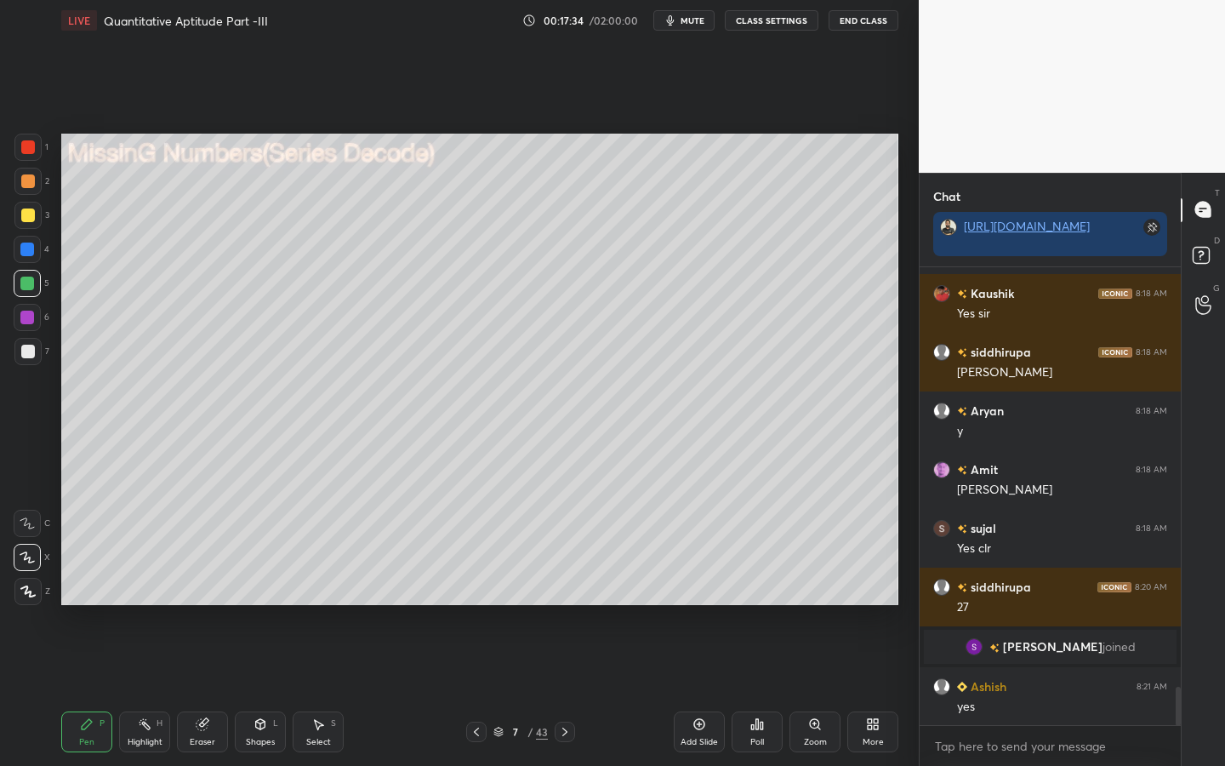
scroll to position [5052, 0]
click at [208, 597] on icon at bounding box center [203, 722] width 9 height 9
click at [88, 597] on div "Pen P" at bounding box center [86, 731] width 51 height 41
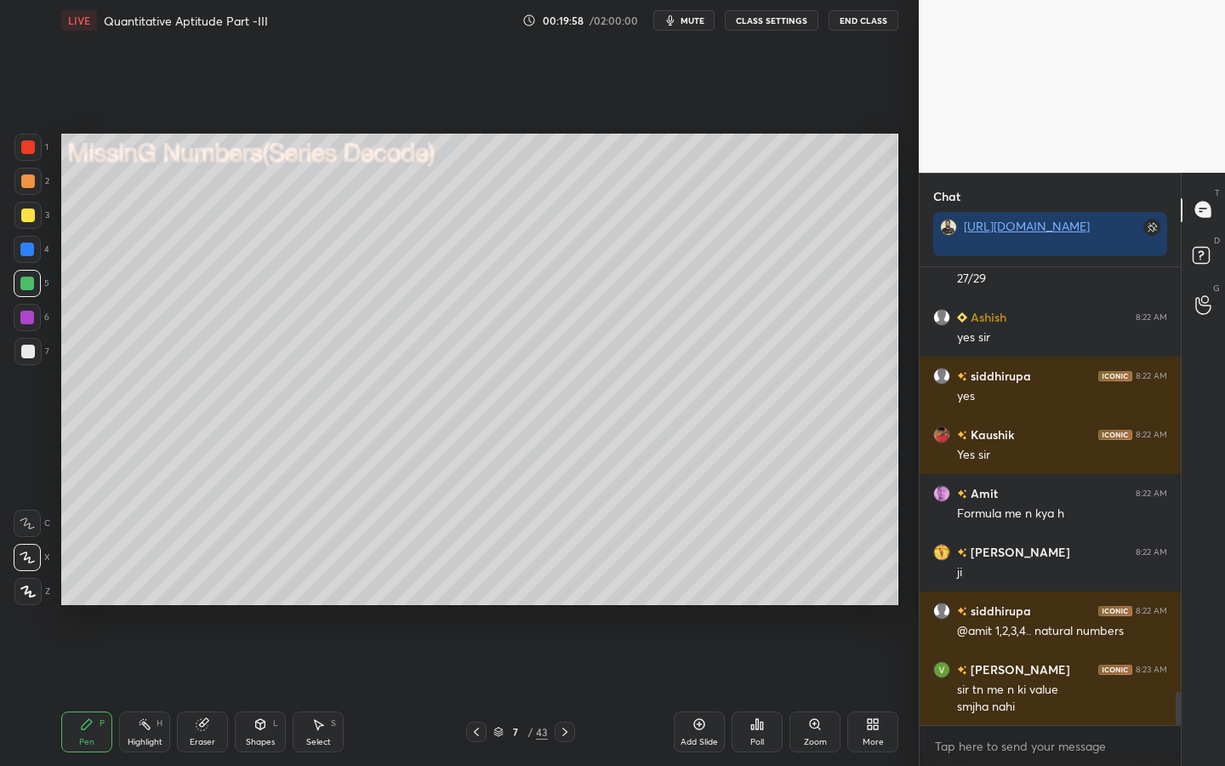
scroll to position [5865, 0]
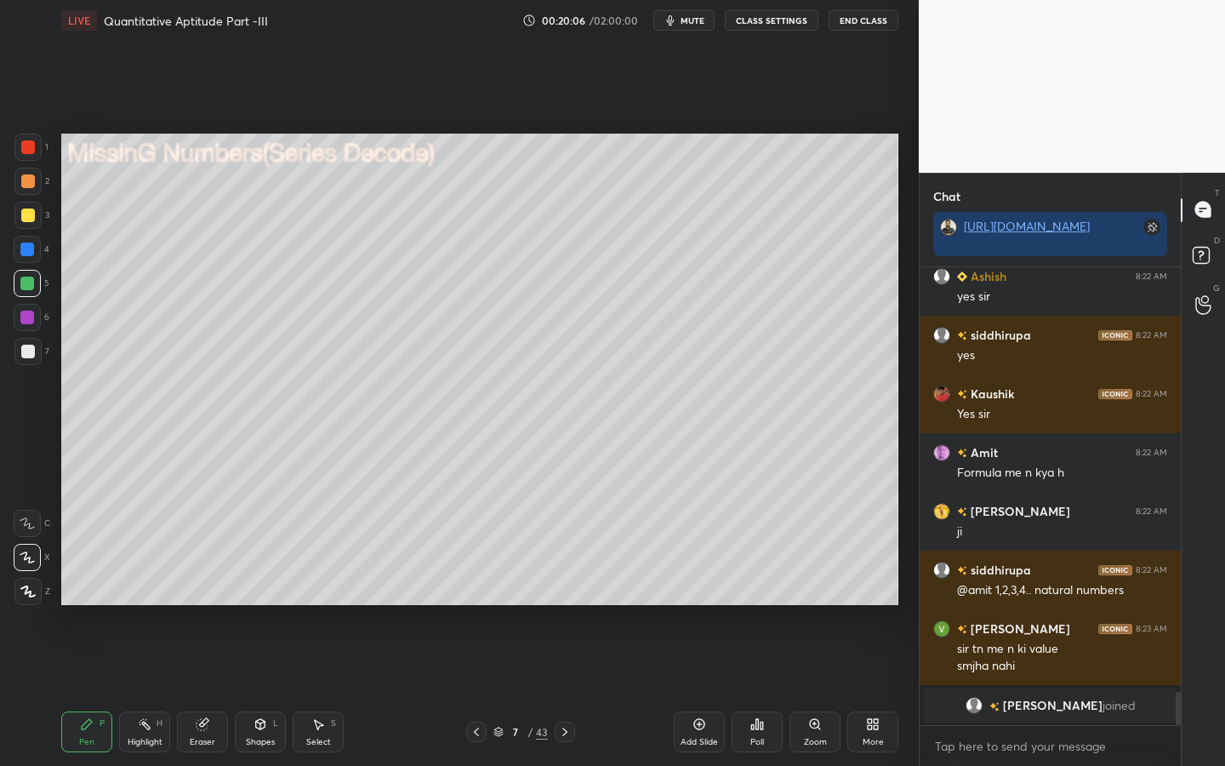
drag, startPoint x: 196, startPoint y: 734, endPoint x: 208, endPoint y: 689, distance: 46.4
click at [198, 597] on div "Eraser" at bounding box center [202, 731] width 51 height 41
click at [30, 550] on icon at bounding box center [27, 557] width 14 height 14
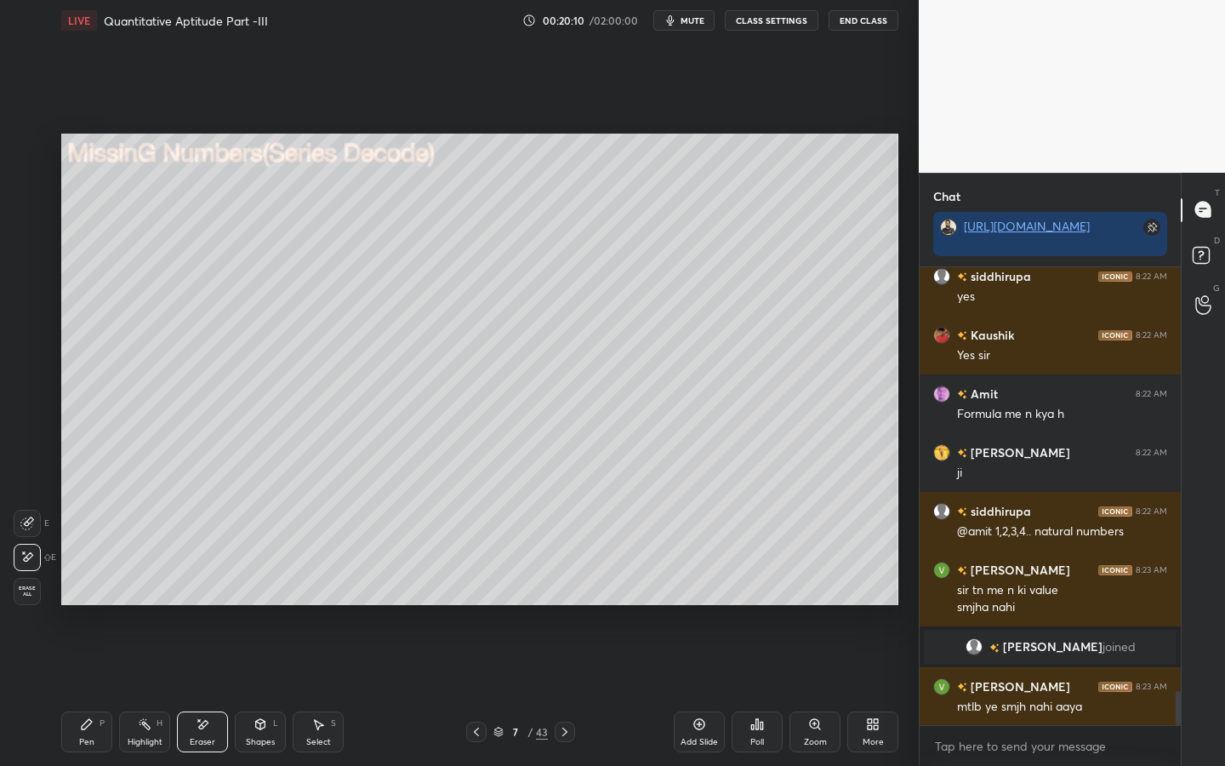
scroll to position [5698, 0]
drag, startPoint x: 91, startPoint y: 733, endPoint x: 113, endPoint y: 715, distance: 29.0
click at [88, 597] on div "Pen P" at bounding box center [86, 731] width 51 height 41
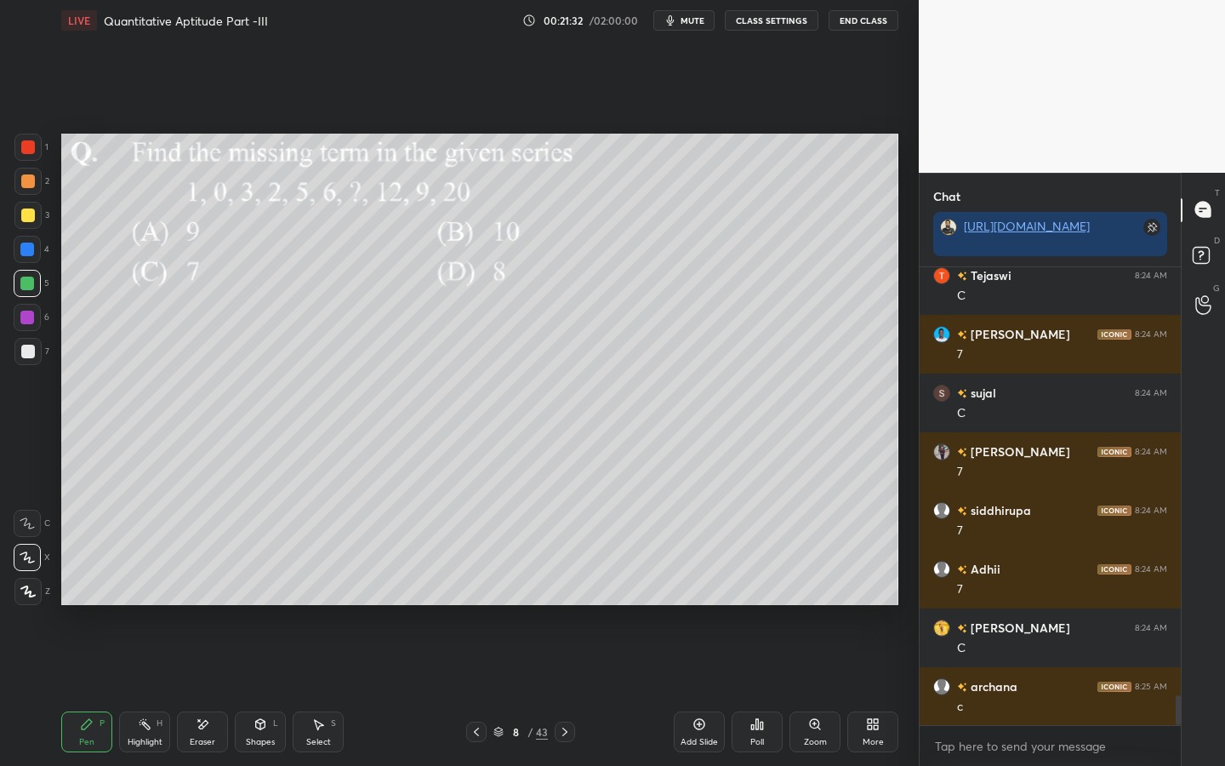
scroll to position [6662, 0]
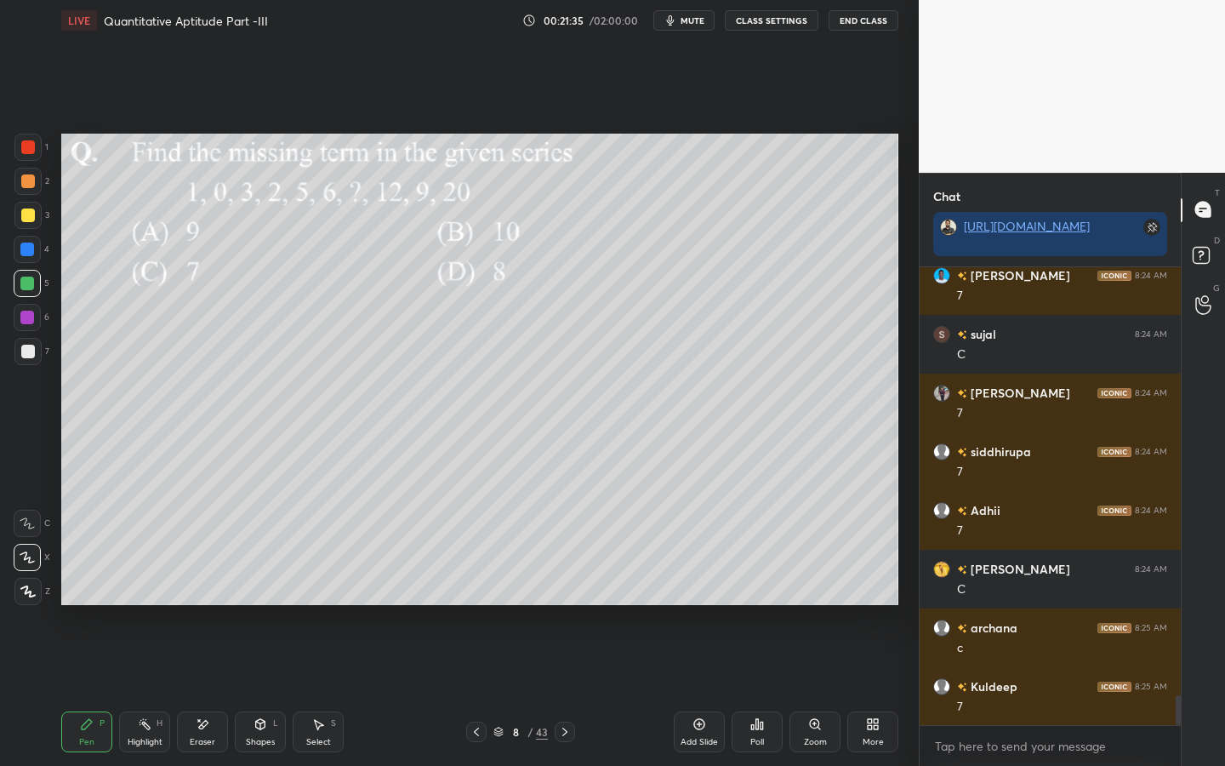
drag, startPoint x: 32, startPoint y: 152, endPoint x: 57, endPoint y: 151, distance: 24.7
click at [32, 152] on div at bounding box center [28, 147] width 14 height 14
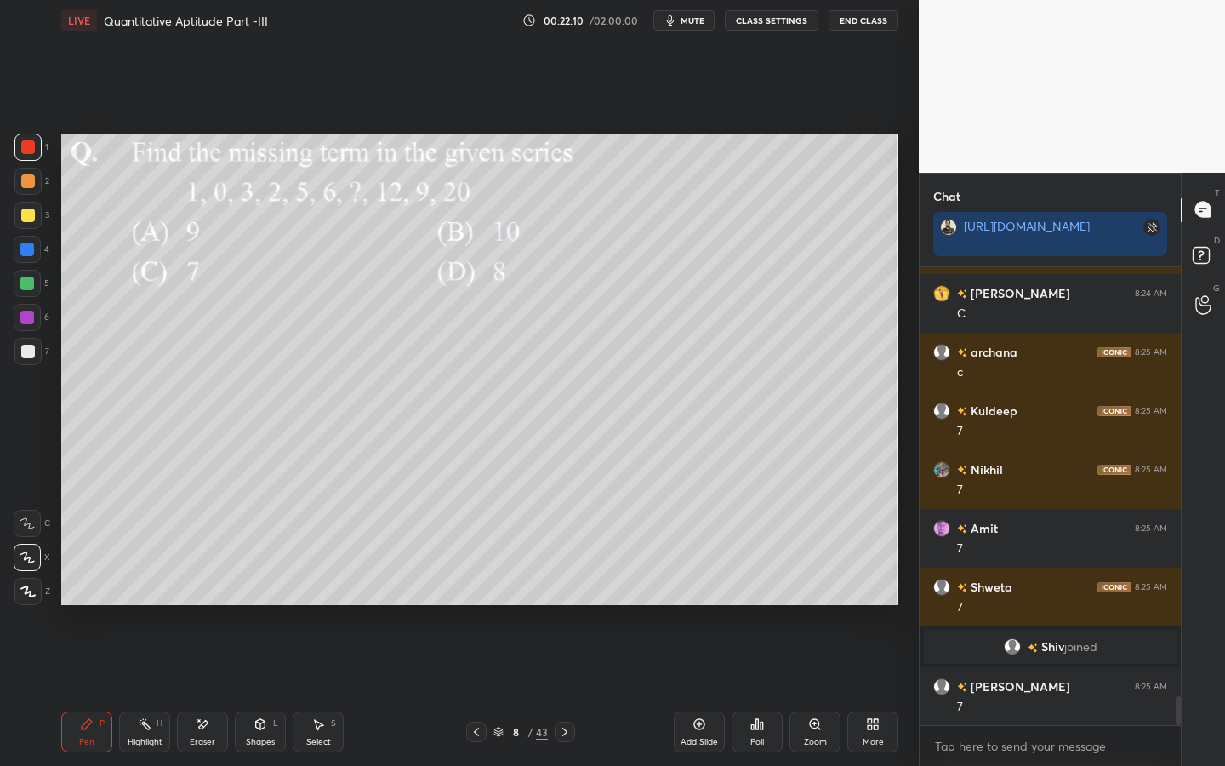
scroll to position [6727, 0]
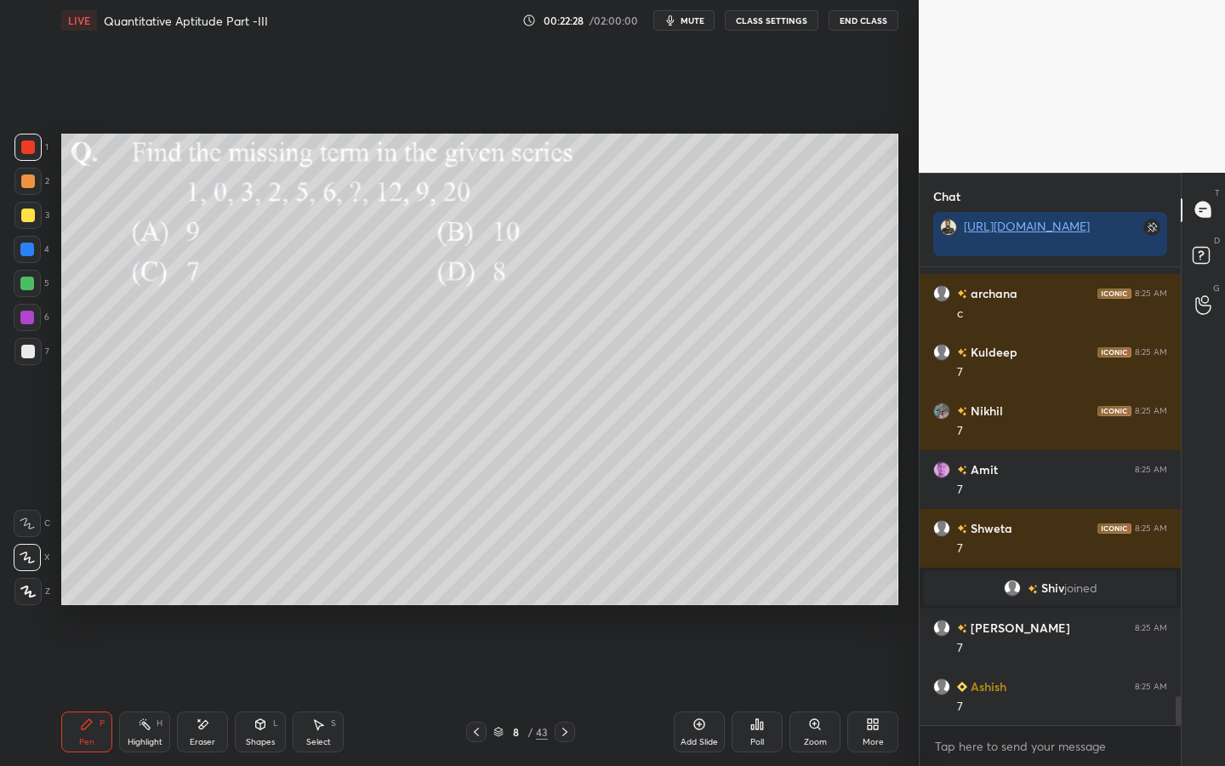
drag, startPoint x: 27, startPoint y: 220, endPoint x: 50, endPoint y: 213, distance: 24.2
click at [27, 220] on div at bounding box center [28, 215] width 14 height 14
click at [40, 151] on div at bounding box center [27, 147] width 27 height 27
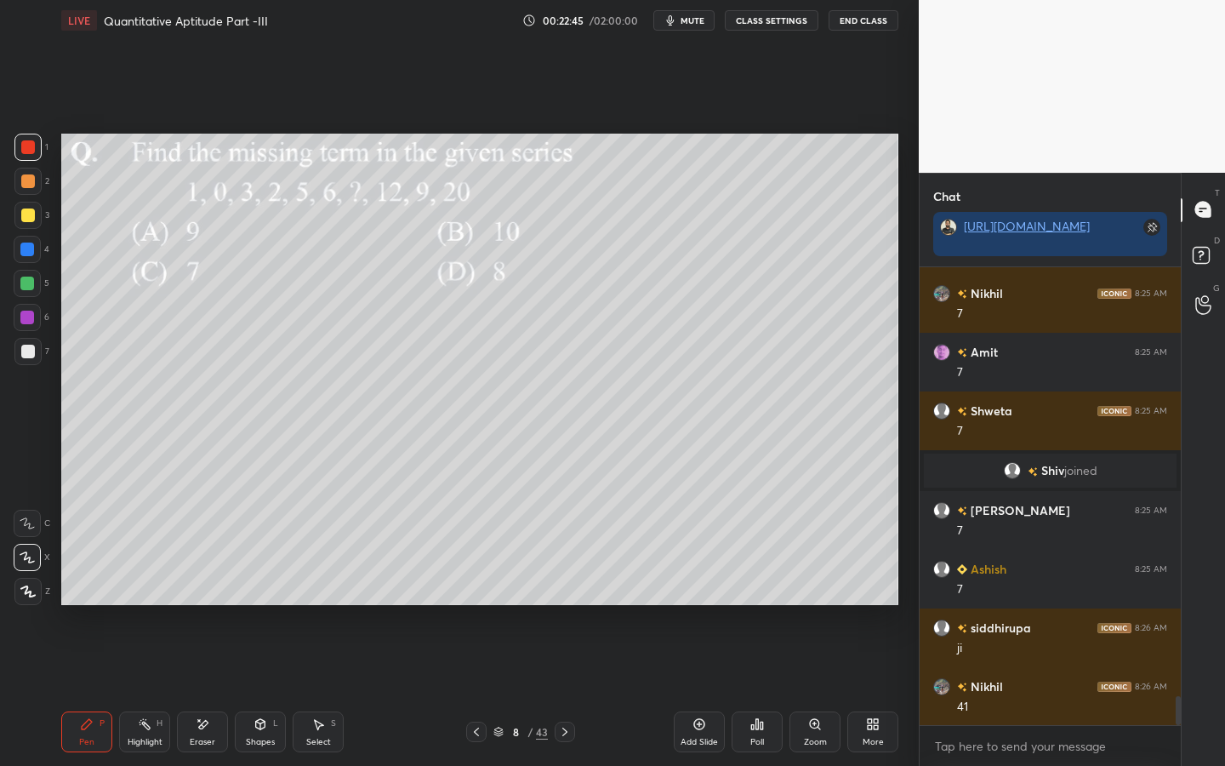
scroll to position [6903, 0]
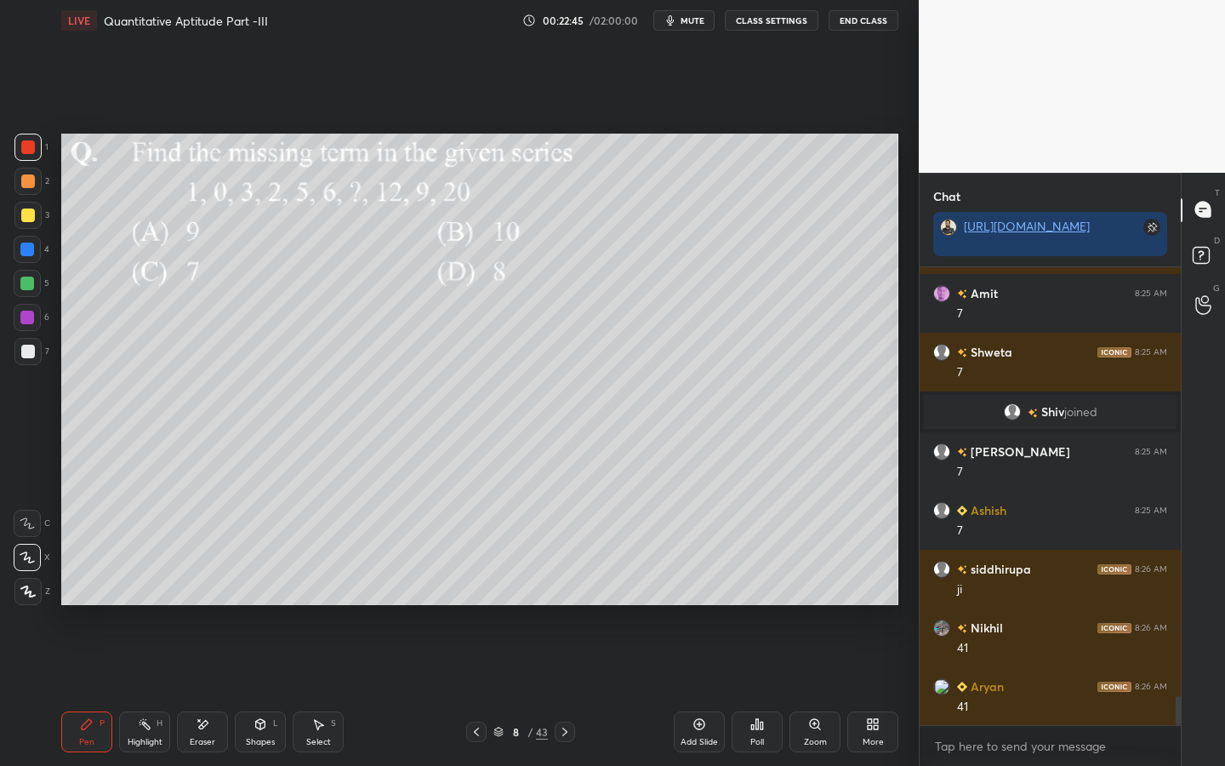
click at [185, 597] on div "Pen P Highlight H Eraser Shapes L Select S 8 / 43 Add Slide Poll Zoom More" at bounding box center [479, 732] width 837 height 68
drag, startPoint x: 204, startPoint y: 725, endPoint x: 204, endPoint y: 664, distance: 60.4
click at [196, 597] on icon at bounding box center [203, 724] width 14 height 14
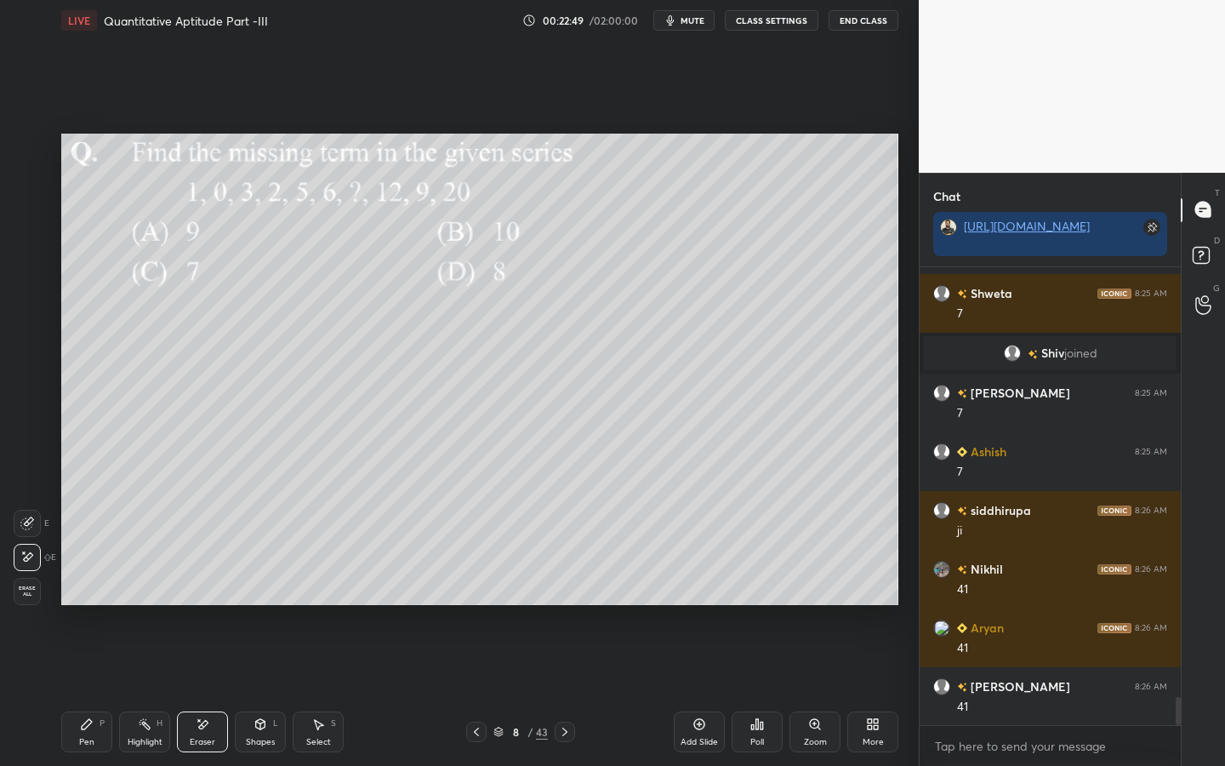
click at [108, 597] on div "Pen P Highlight H Eraser Shapes L Select S 8 / 43 Add Slide Poll Zoom More" at bounding box center [479, 732] width 837 height 68
click at [90, 597] on div "Pen" at bounding box center [86, 741] width 15 height 9
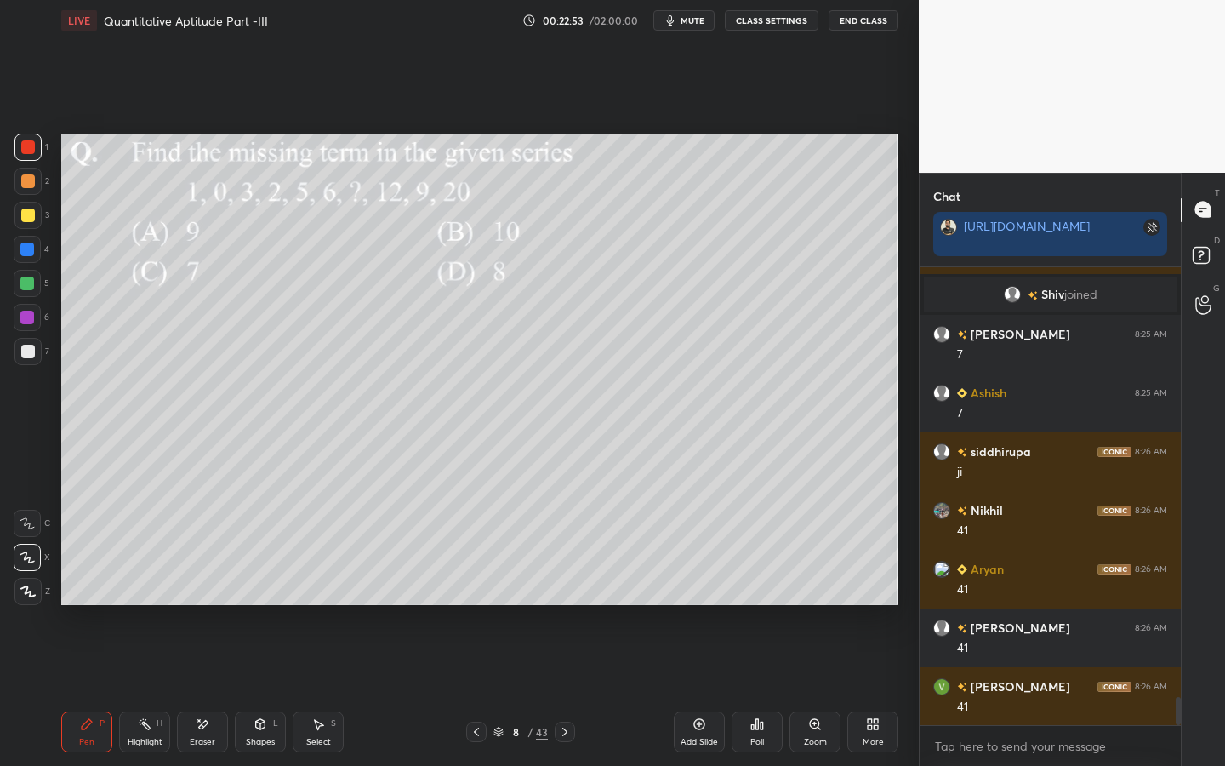
drag, startPoint x: 30, startPoint y: 221, endPoint x: 54, endPoint y: 219, distance: 24.7
click at [30, 221] on div at bounding box center [28, 215] width 14 height 14
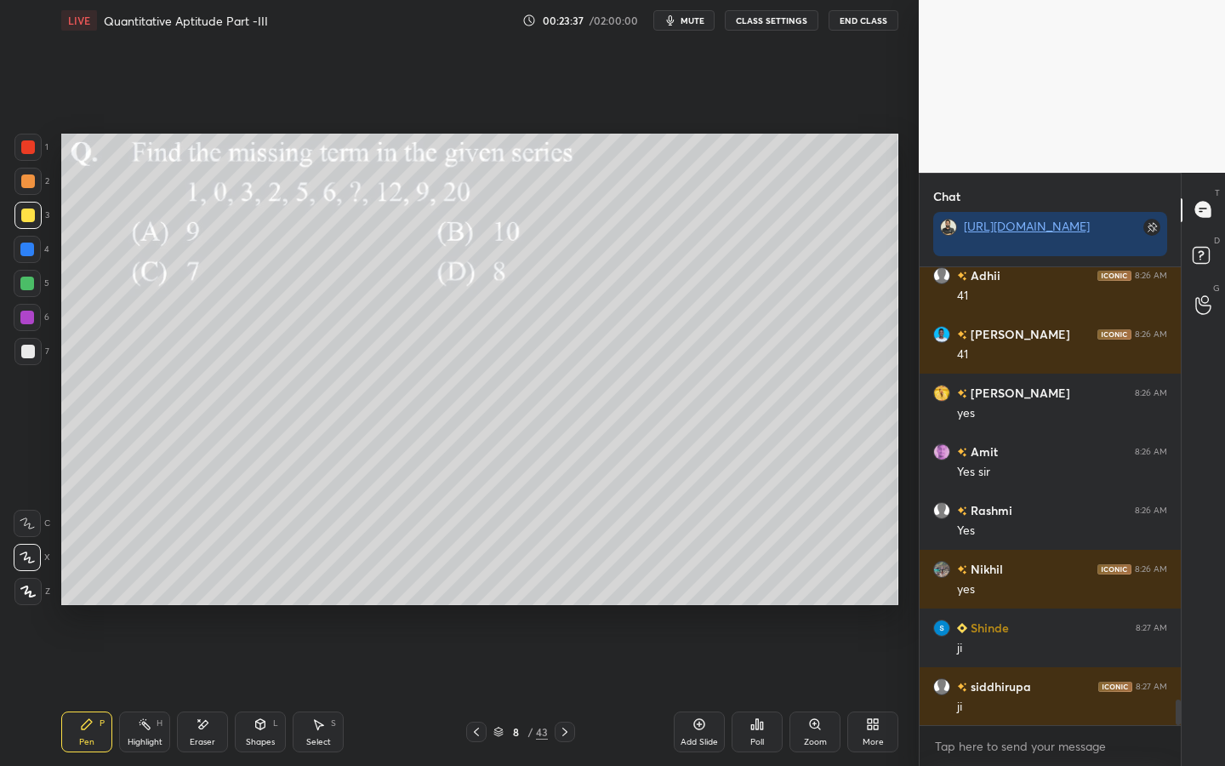
scroll to position [7859, 0]
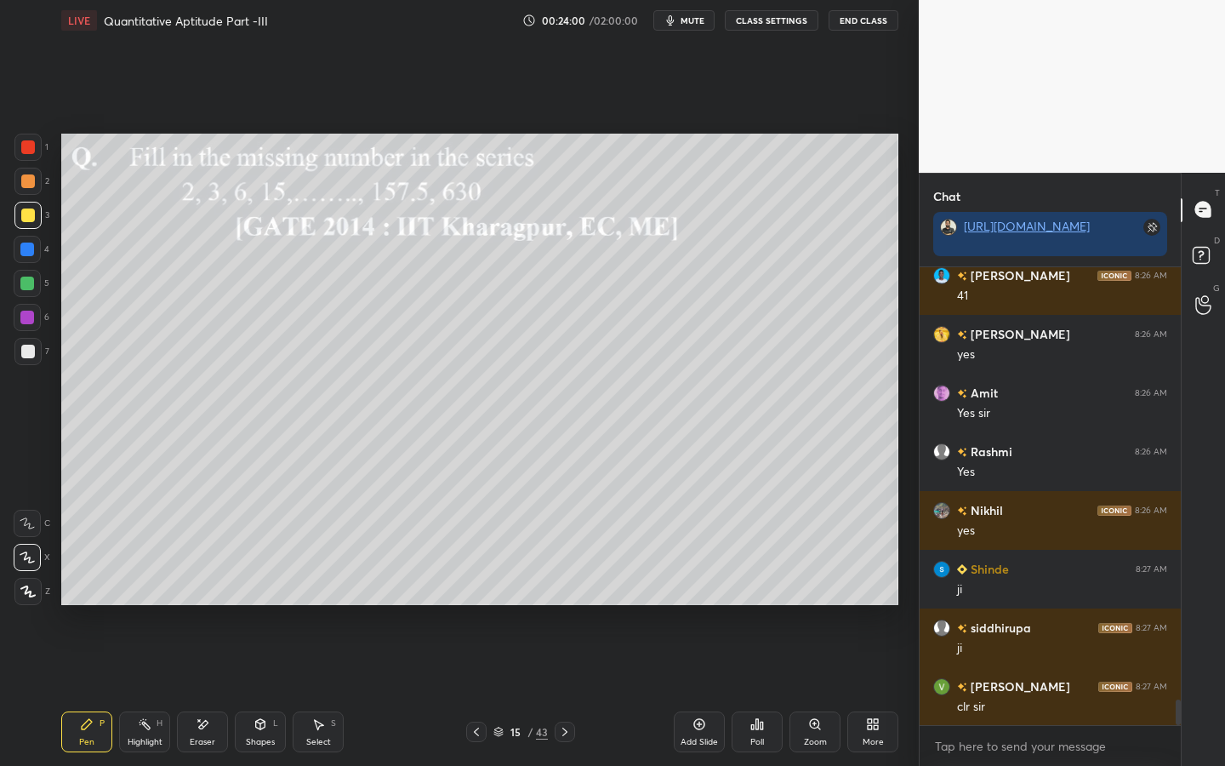
click at [33, 148] on div at bounding box center [28, 147] width 14 height 14
click at [41, 349] on div "7" at bounding box center [31, 351] width 35 height 27
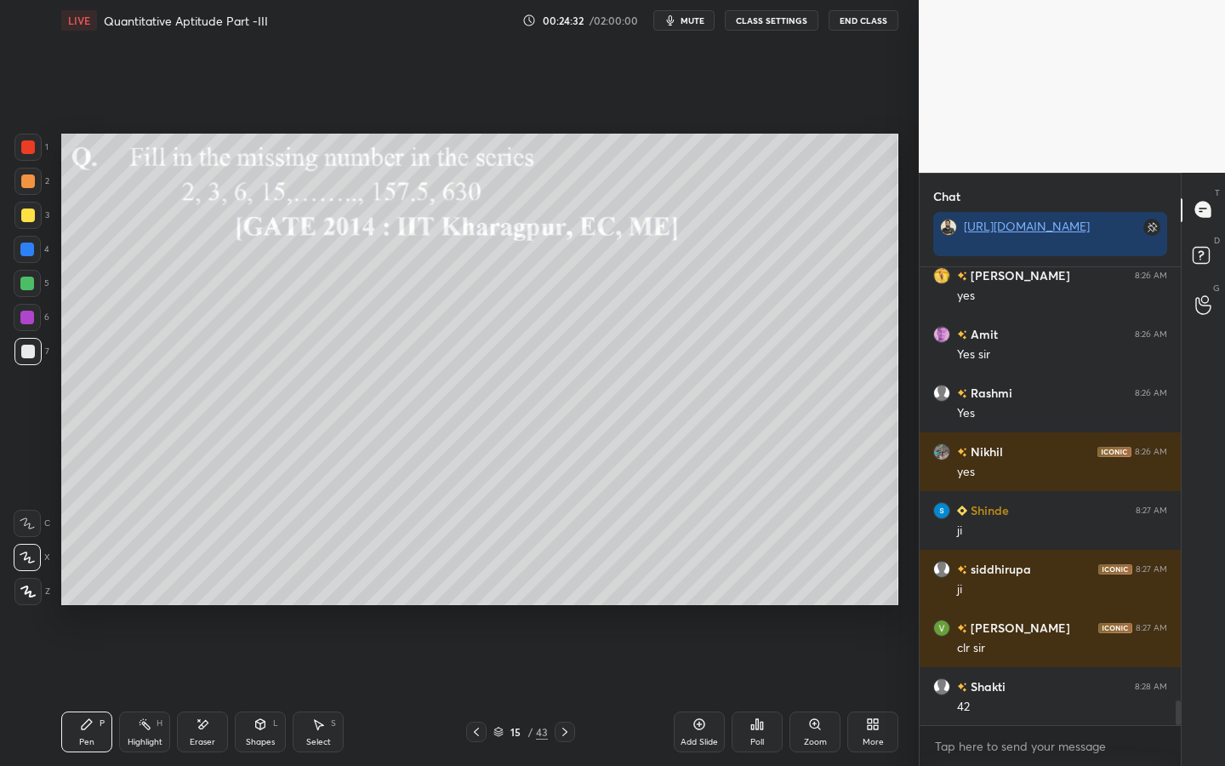
click at [204, 597] on icon at bounding box center [203, 724] width 9 height 9
click at [77, 597] on div "Pen P" at bounding box center [86, 731] width 51 height 41
click at [98, 597] on div "Pen P" at bounding box center [86, 731] width 51 height 41
click at [30, 177] on div at bounding box center [28, 181] width 14 height 14
click at [38, 149] on div at bounding box center [27, 147] width 27 height 27
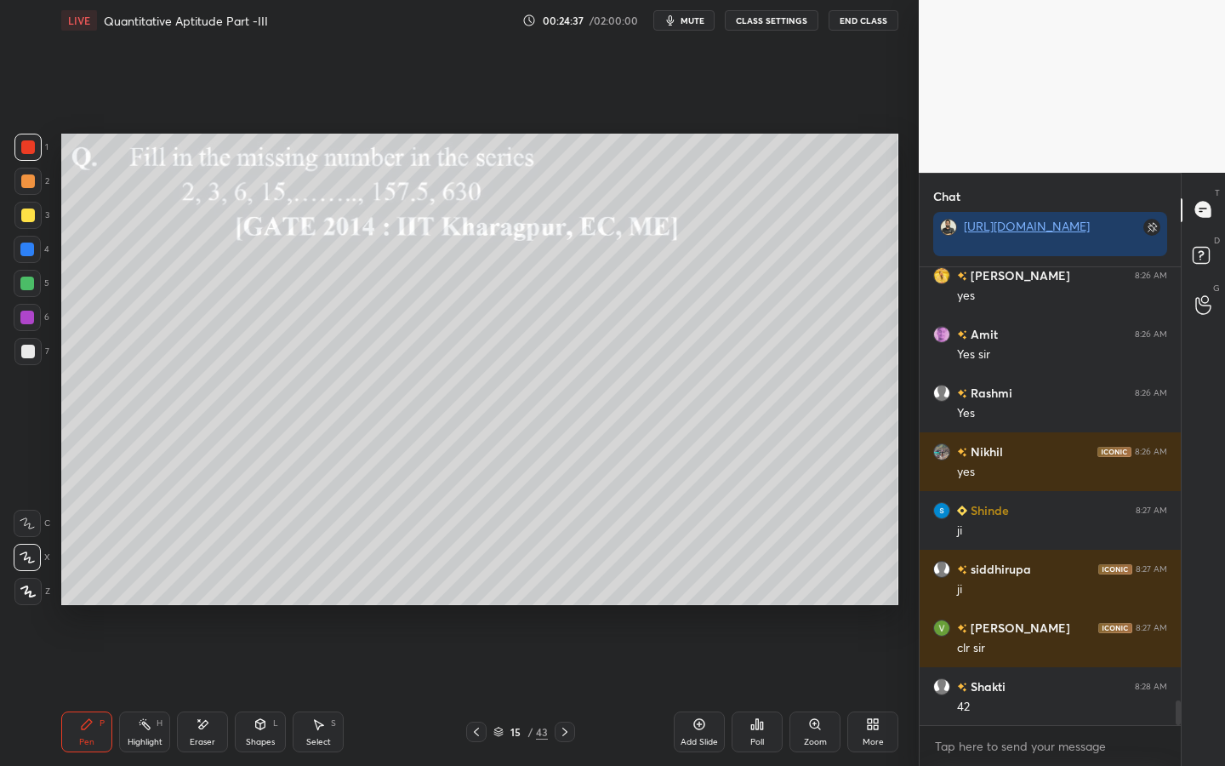
scroll to position [7976, 0]
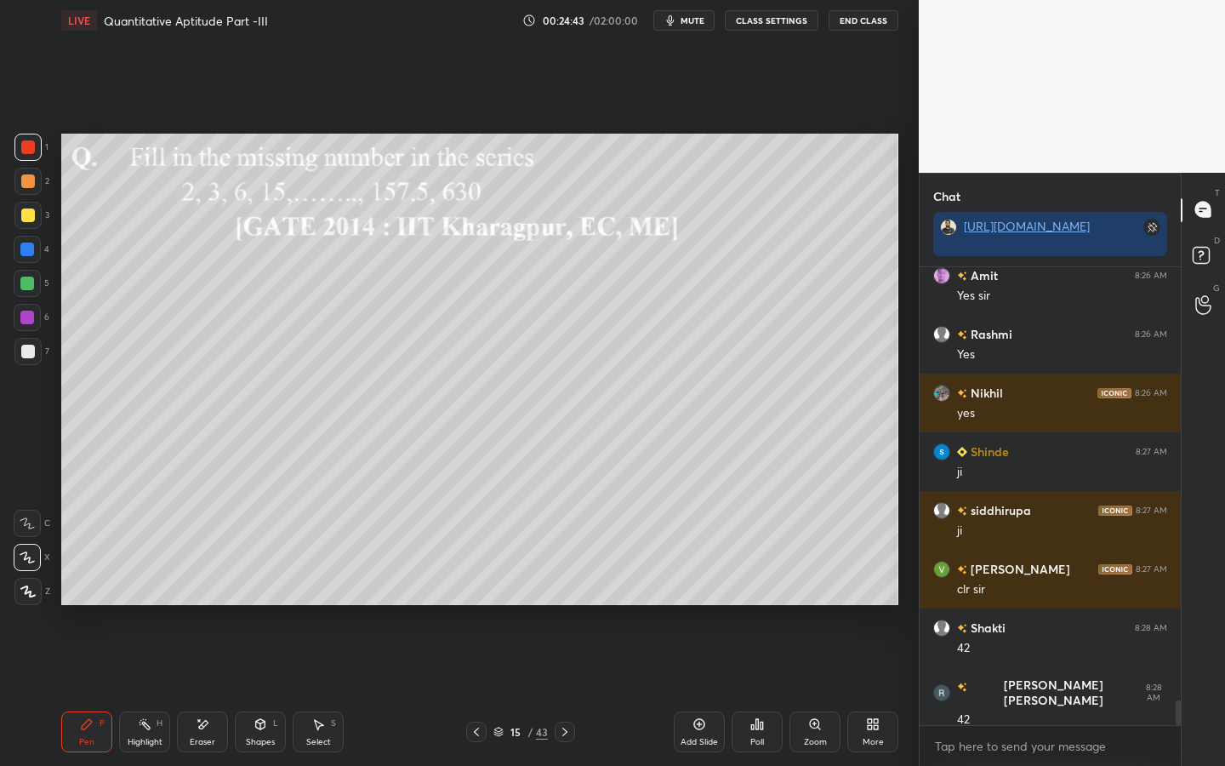
drag, startPoint x: 26, startPoint y: 355, endPoint x: 54, endPoint y: 337, distance: 32.6
click at [26, 356] on div at bounding box center [28, 352] width 14 height 14
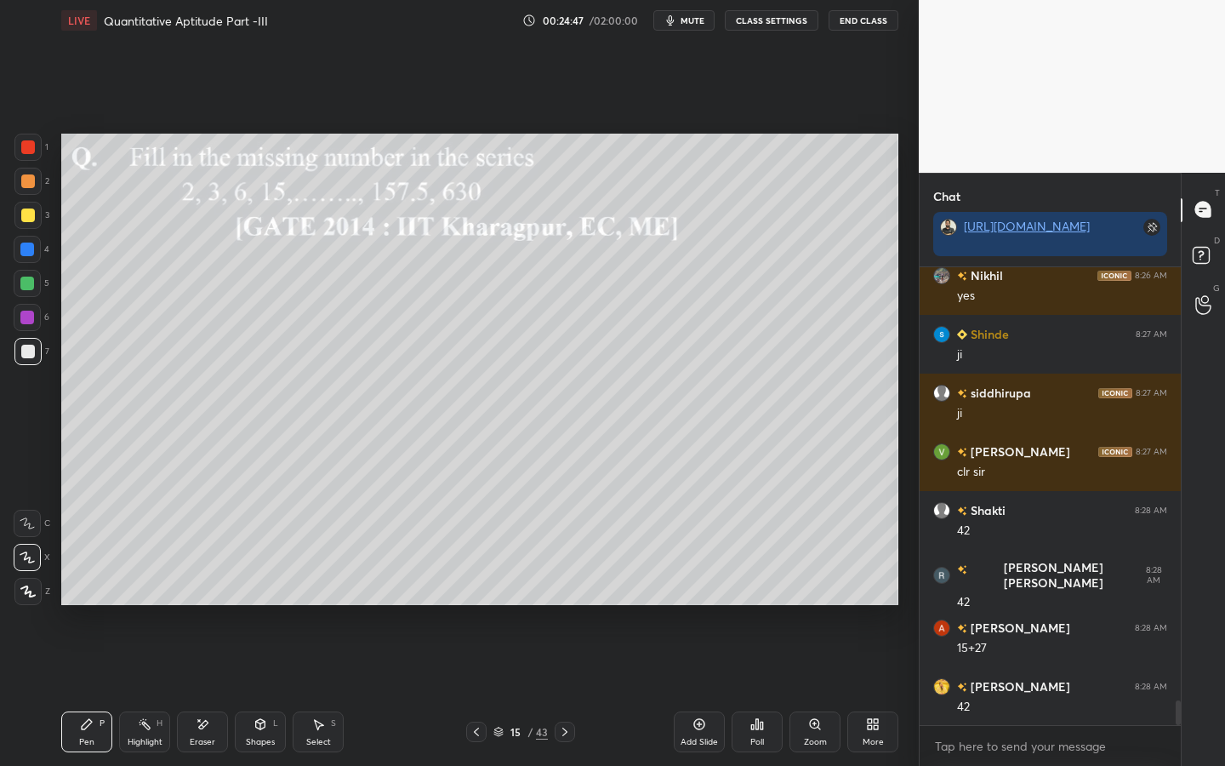
scroll to position [8152, 0]
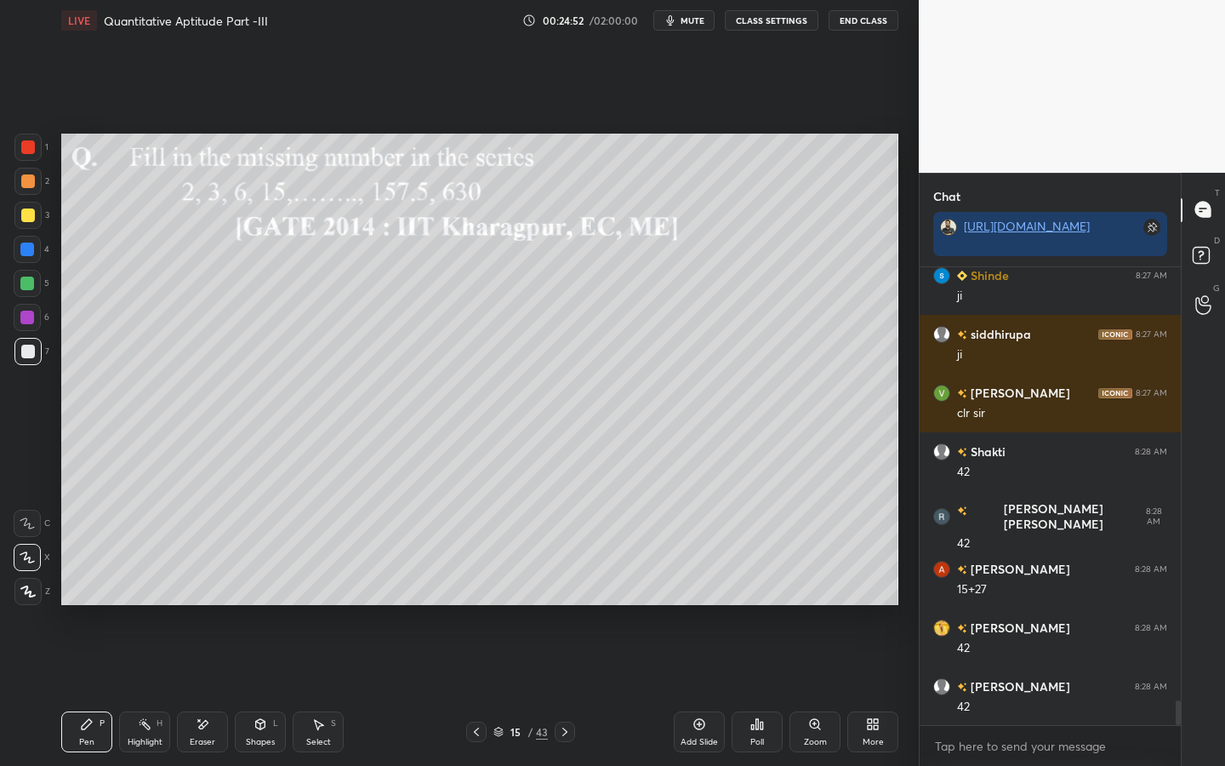
click at [36, 248] on div at bounding box center [27, 249] width 27 height 27
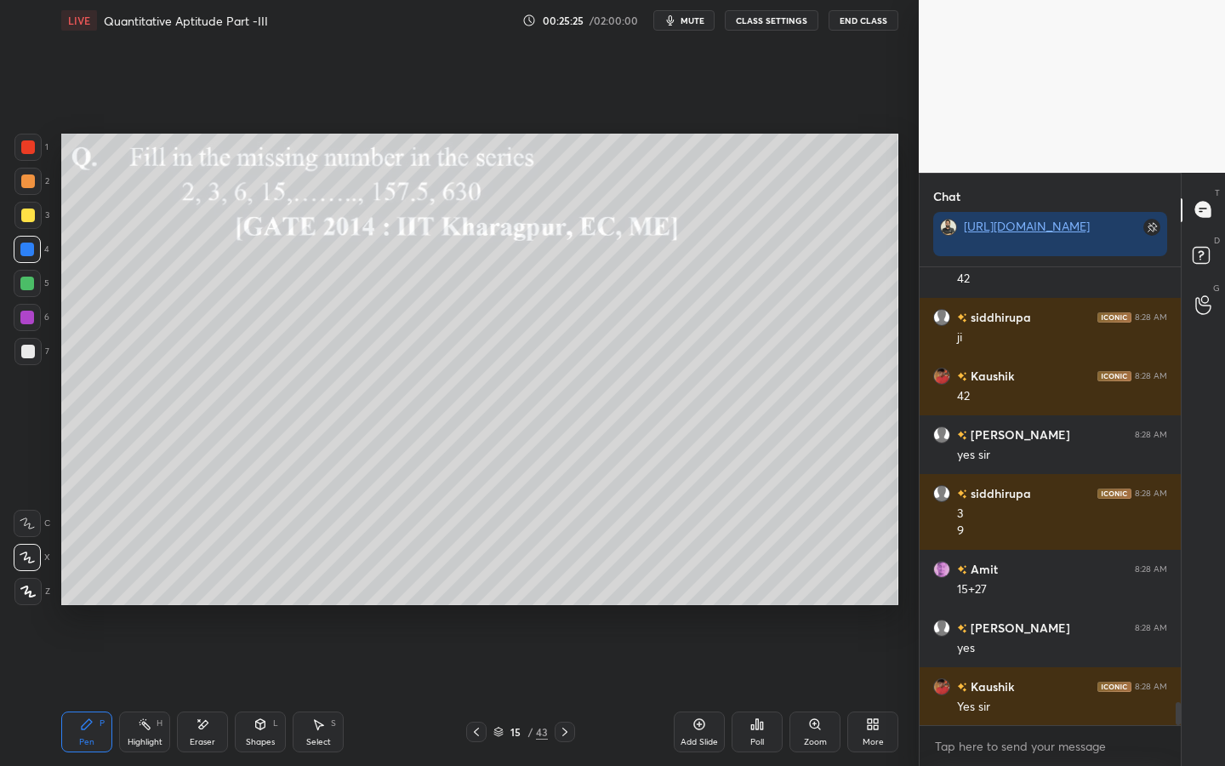
scroll to position [8639, 0]
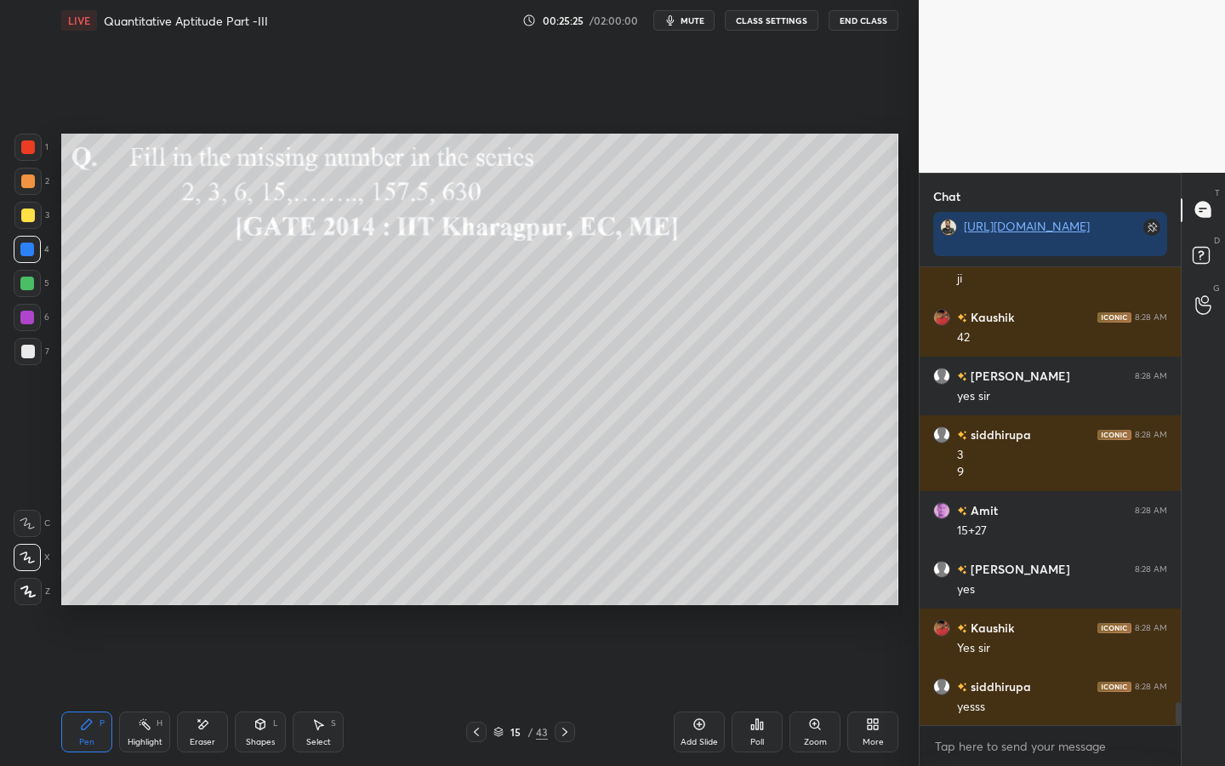
click at [32, 280] on div at bounding box center [27, 283] width 27 height 27
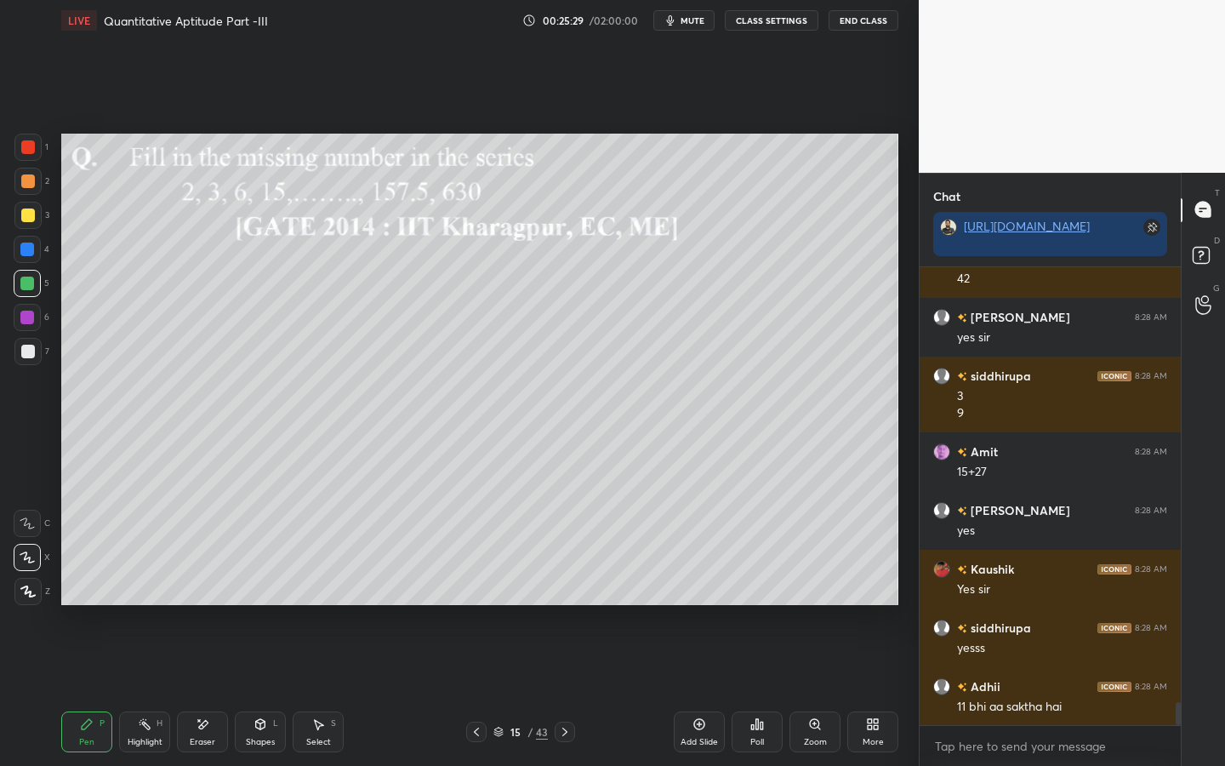
click at [193, 597] on div "Eraser" at bounding box center [202, 731] width 51 height 41
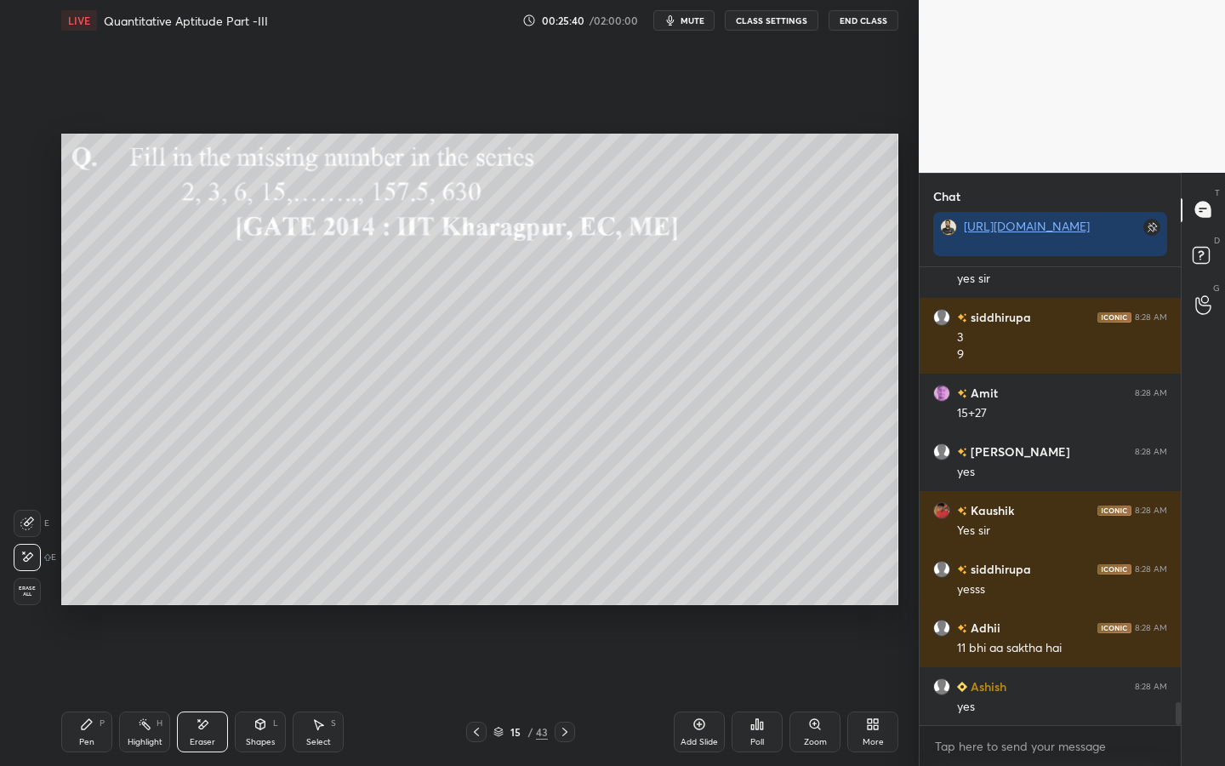
drag, startPoint x: 79, startPoint y: 735, endPoint x: 88, endPoint y: 738, distance: 10.0
click at [83, 597] on div "Pen P" at bounding box center [86, 731] width 51 height 41
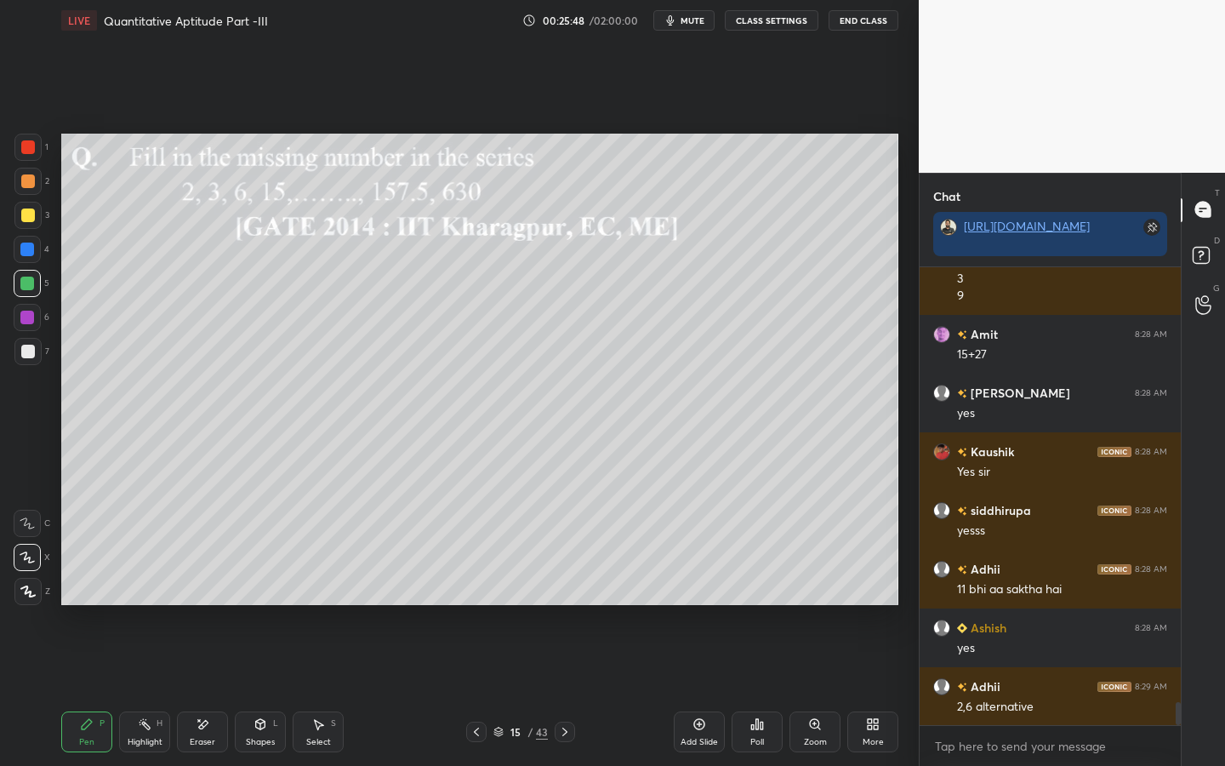
scroll to position [8874, 0]
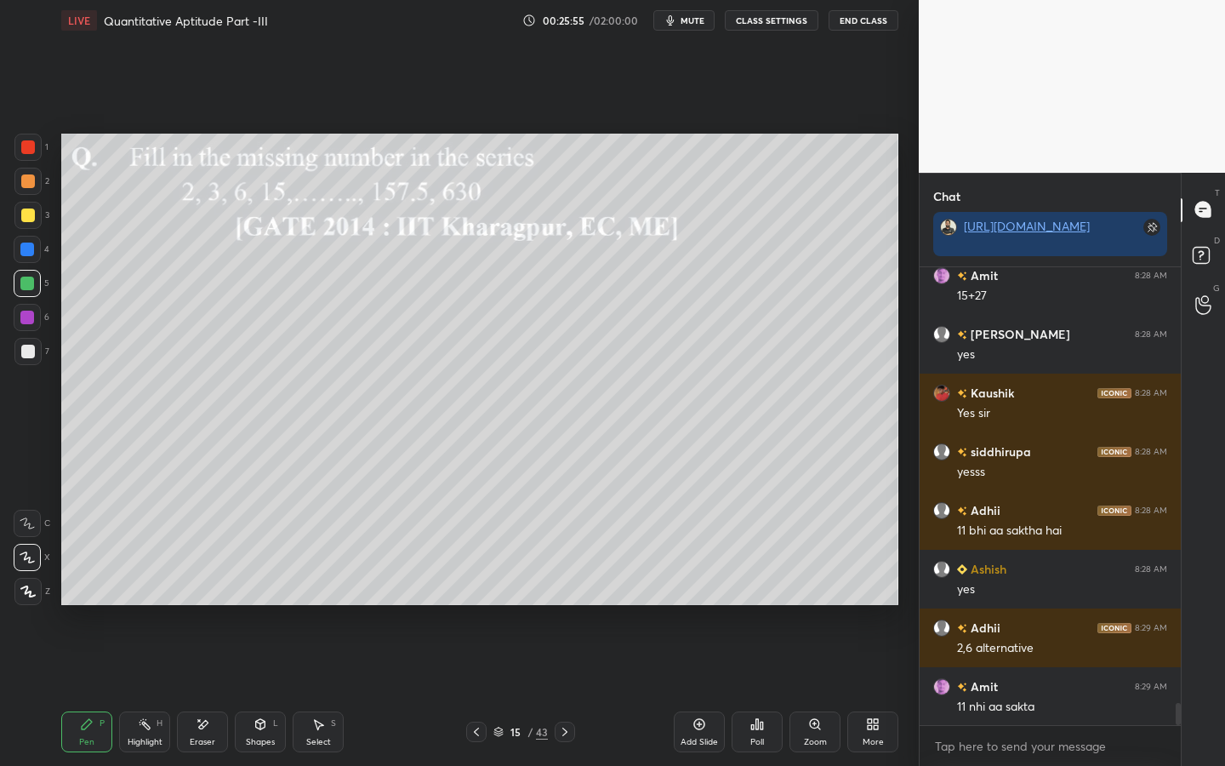
click at [91, 597] on div "Pen P" at bounding box center [86, 731] width 51 height 41
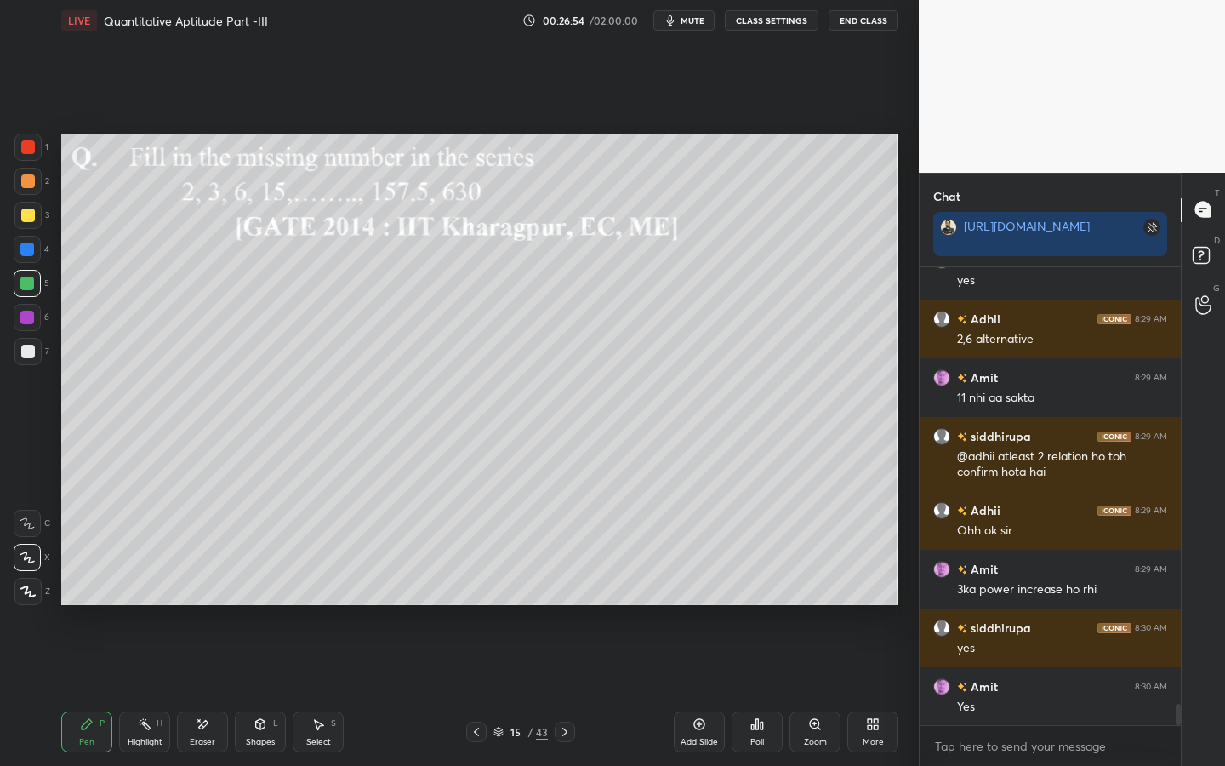
scroll to position [9241, 0]
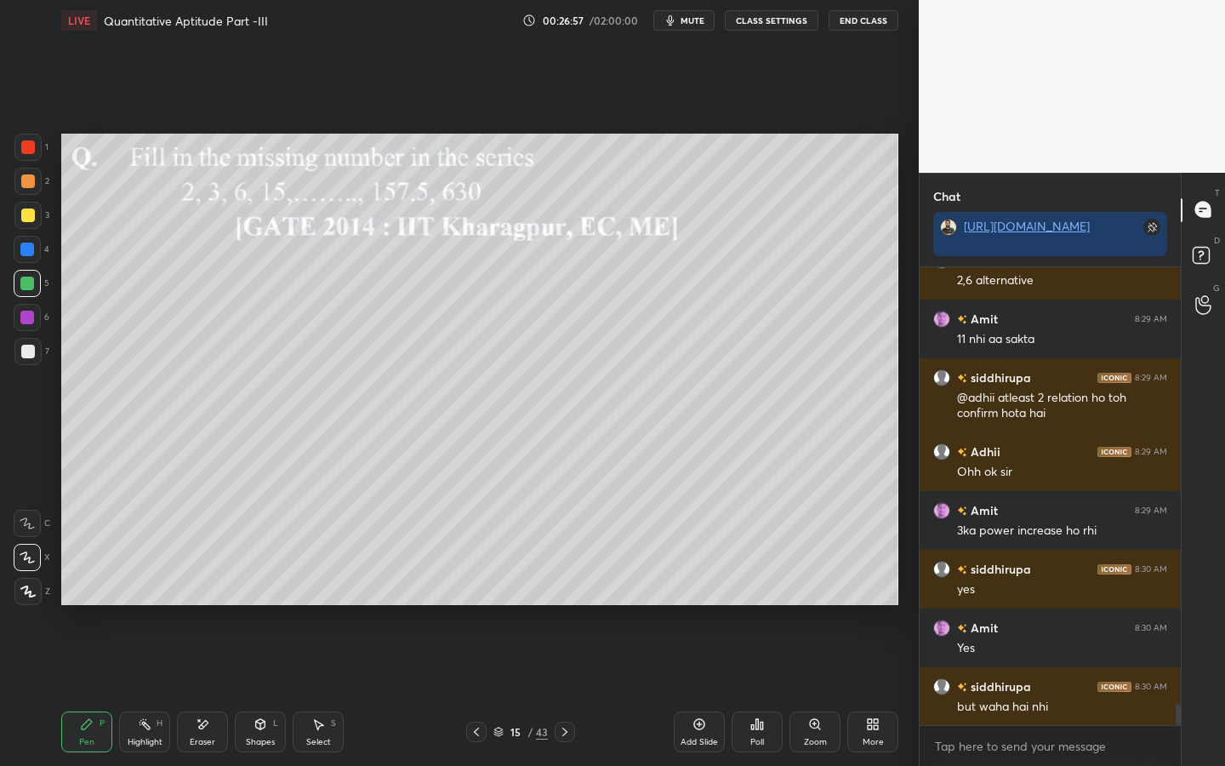
click at [185, 597] on div "Eraser" at bounding box center [202, 731] width 51 height 41
click at [100, 597] on div "P" at bounding box center [102, 723] width 5 height 9
drag, startPoint x: 25, startPoint y: 252, endPoint x: 55, endPoint y: 260, distance: 31.8
click at [27, 253] on div at bounding box center [27, 249] width 14 height 14
click at [257, 597] on div "Shapes" at bounding box center [260, 741] width 29 height 9
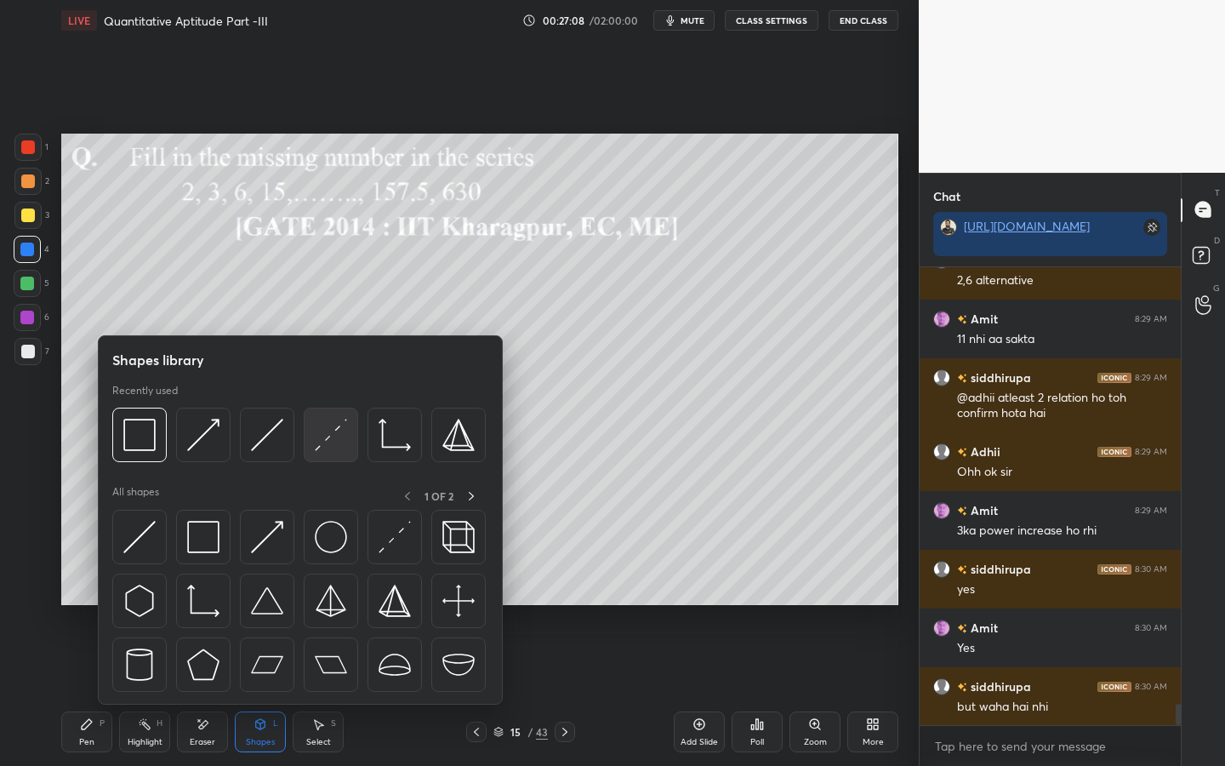
click at [338, 431] on img at bounding box center [331, 435] width 32 height 32
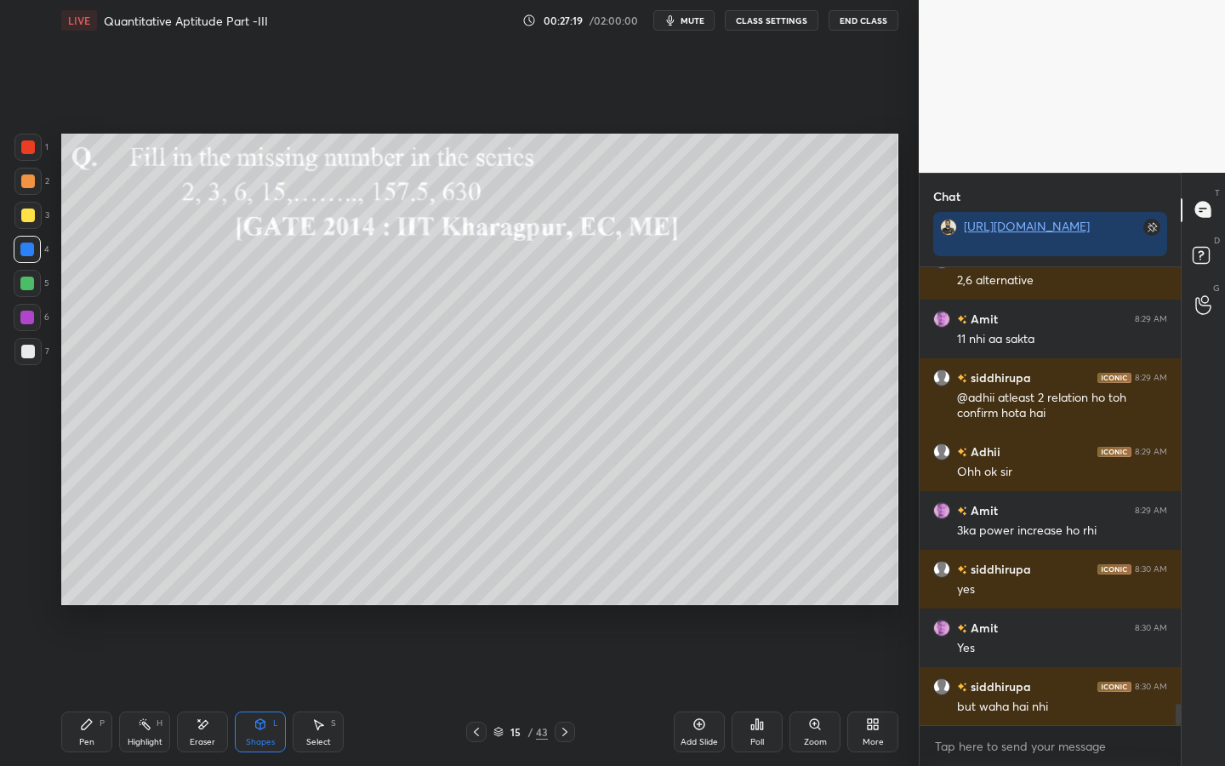
click at [82, 597] on div "Pen" at bounding box center [86, 741] width 15 height 9
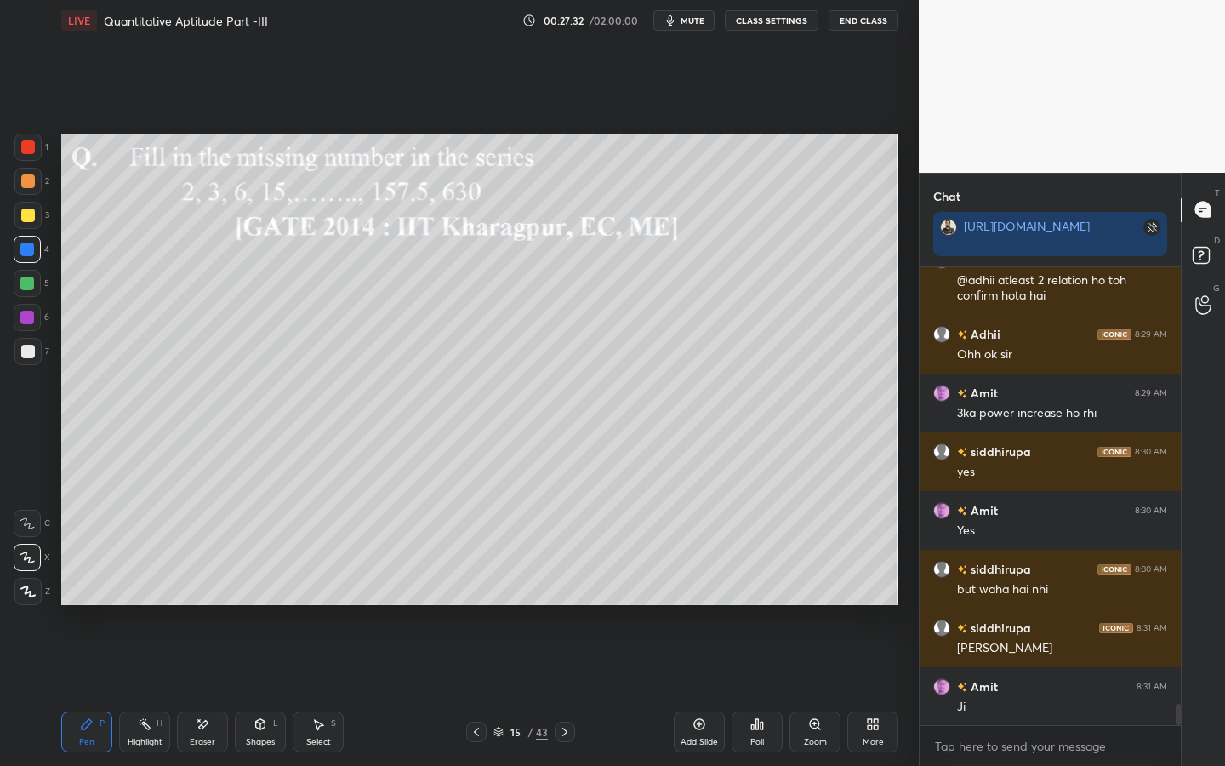
scroll to position [9417, 0]
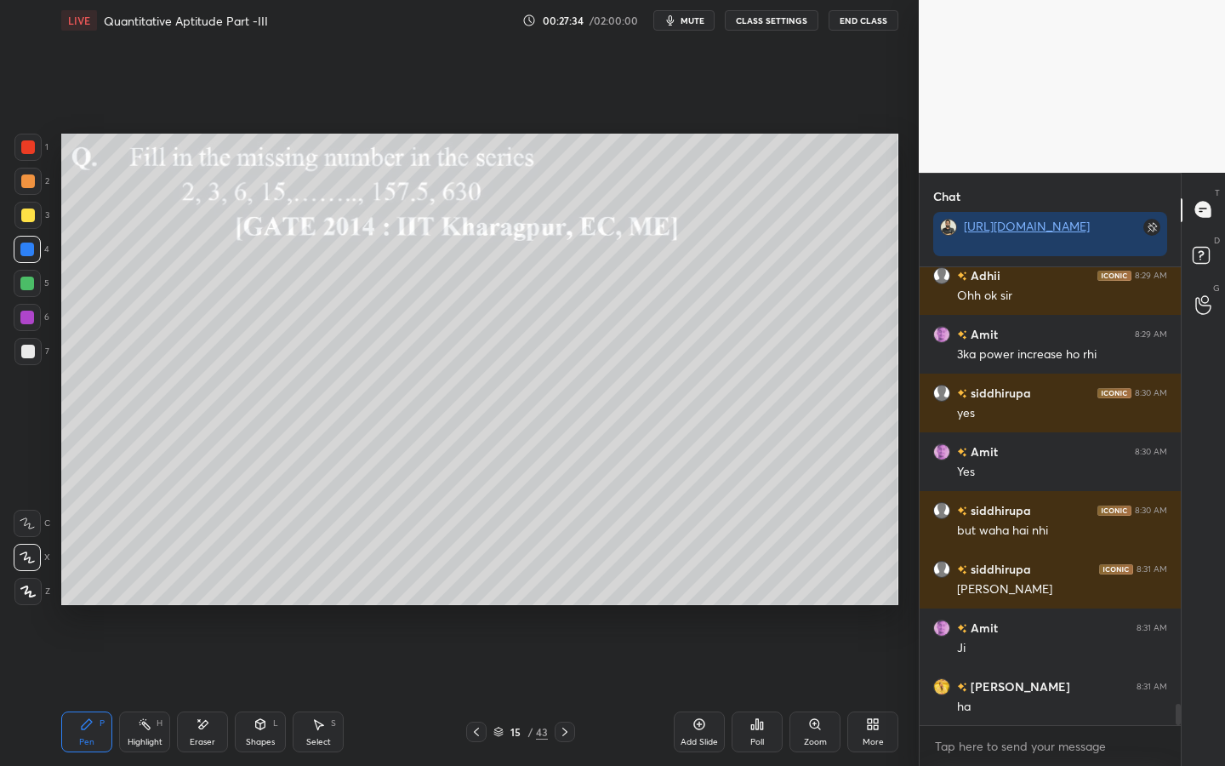
drag, startPoint x: 29, startPoint y: 150, endPoint x: 49, endPoint y: 159, distance: 22.5
click at [33, 156] on div at bounding box center [27, 147] width 27 height 27
click at [183, 597] on div "Eraser" at bounding box center [202, 731] width 51 height 41
drag, startPoint x: 84, startPoint y: 732, endPoint x: 201, endPoint y: 677, distance: 129.0
click at [84, 597] on div "Pen P" at bounding box center [86, 731] width 51 height 41
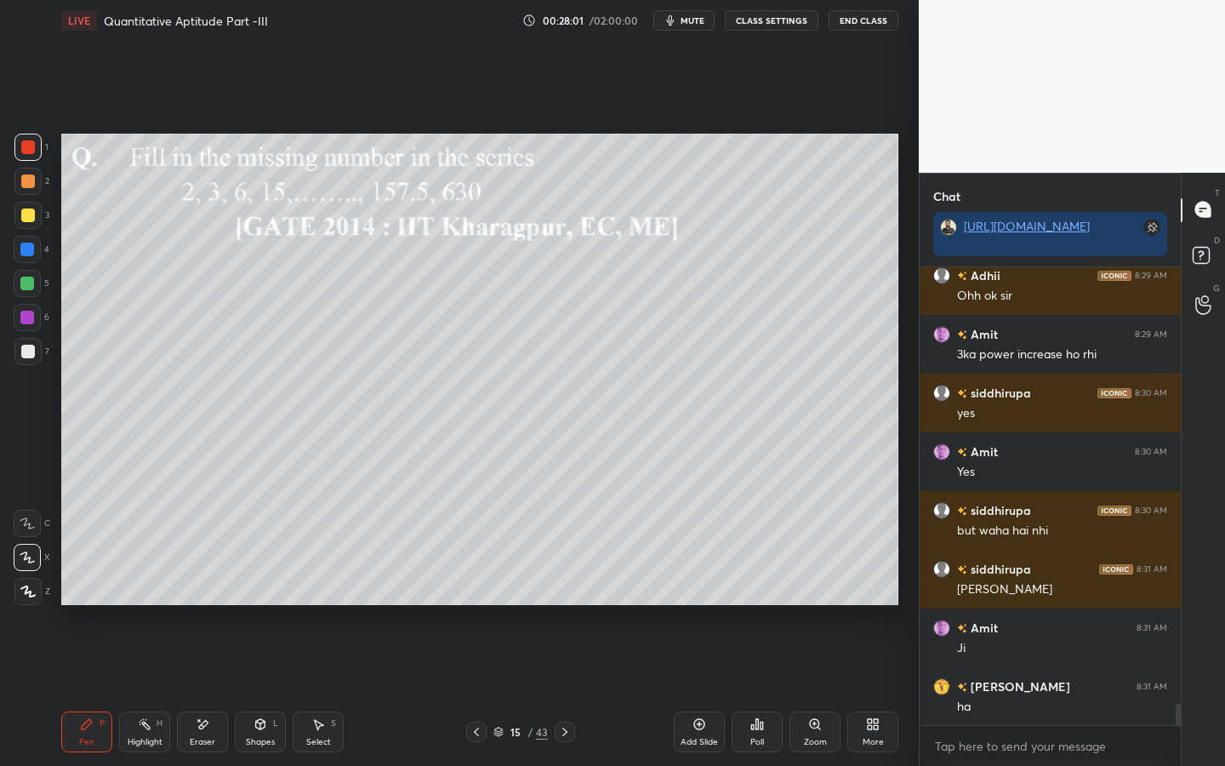
drag, startPoint x: 191, startPoint y: 731, endPoint x: 204, endPoint y: 726, distance: 14.5
click at [195, 597] on div "Eraser" at bounding box center [202, 731] width 51 height 41
drag, startPoint x: 103, startPoint y: 733, endPoint x: 133, endPoint y: 673, distance: 67.3
click at [105, 597] on div "Pen P" at bounding box center [86, 731] width 51 height 41
click at [24, 247] on div at bounding box center [27, 249] width 14 height 14
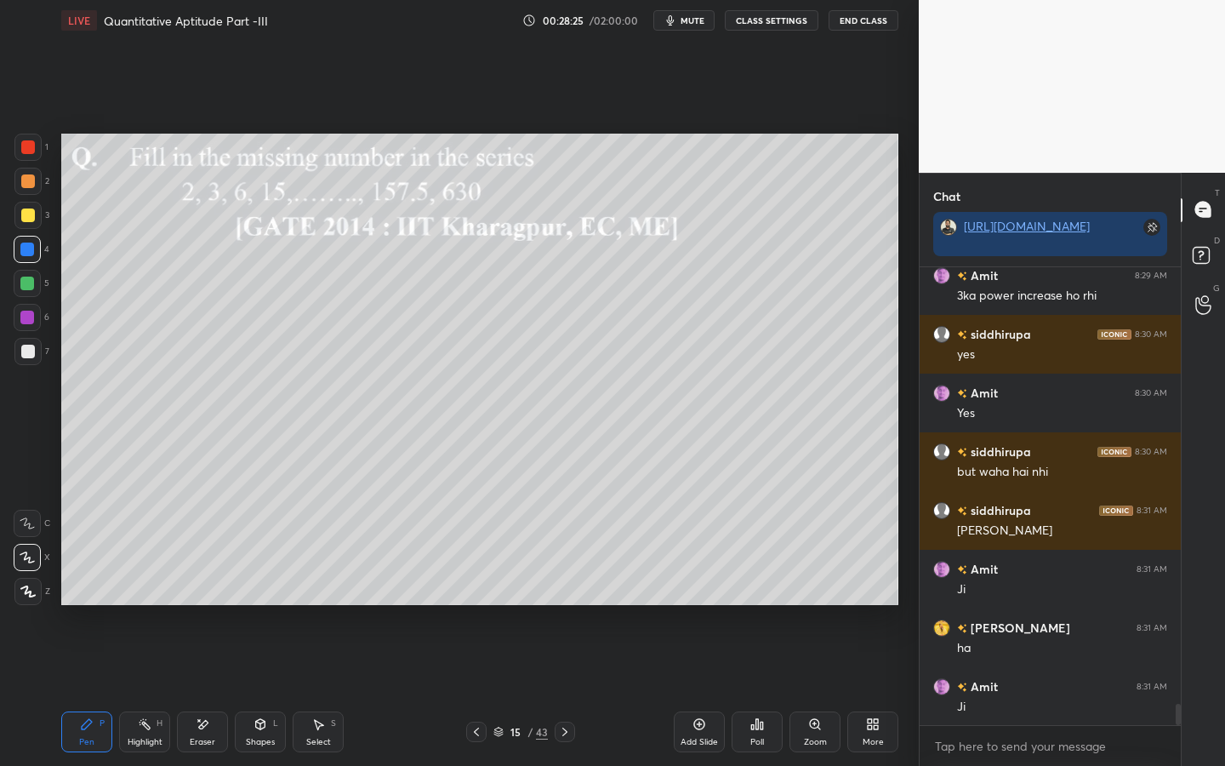
scroll to position [9535, 0]
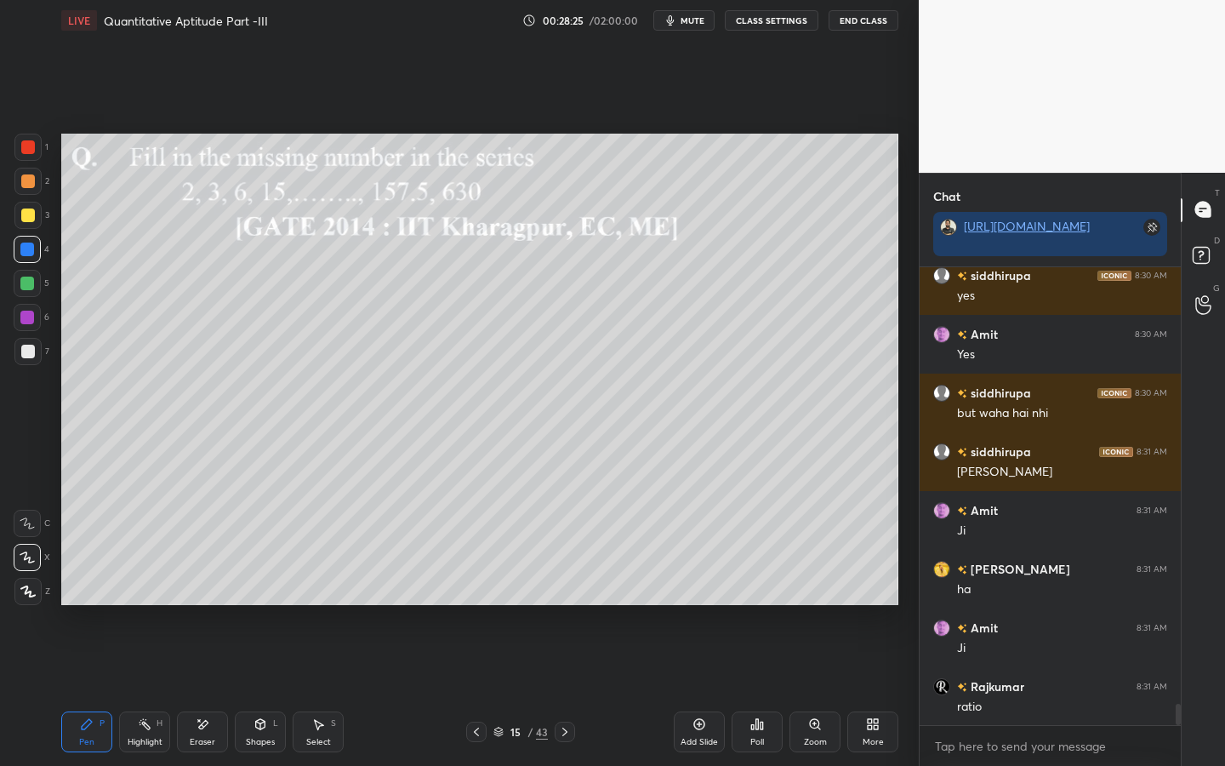
click at [36, 221] on div at bounding box center [27, 215] width 27 height 27
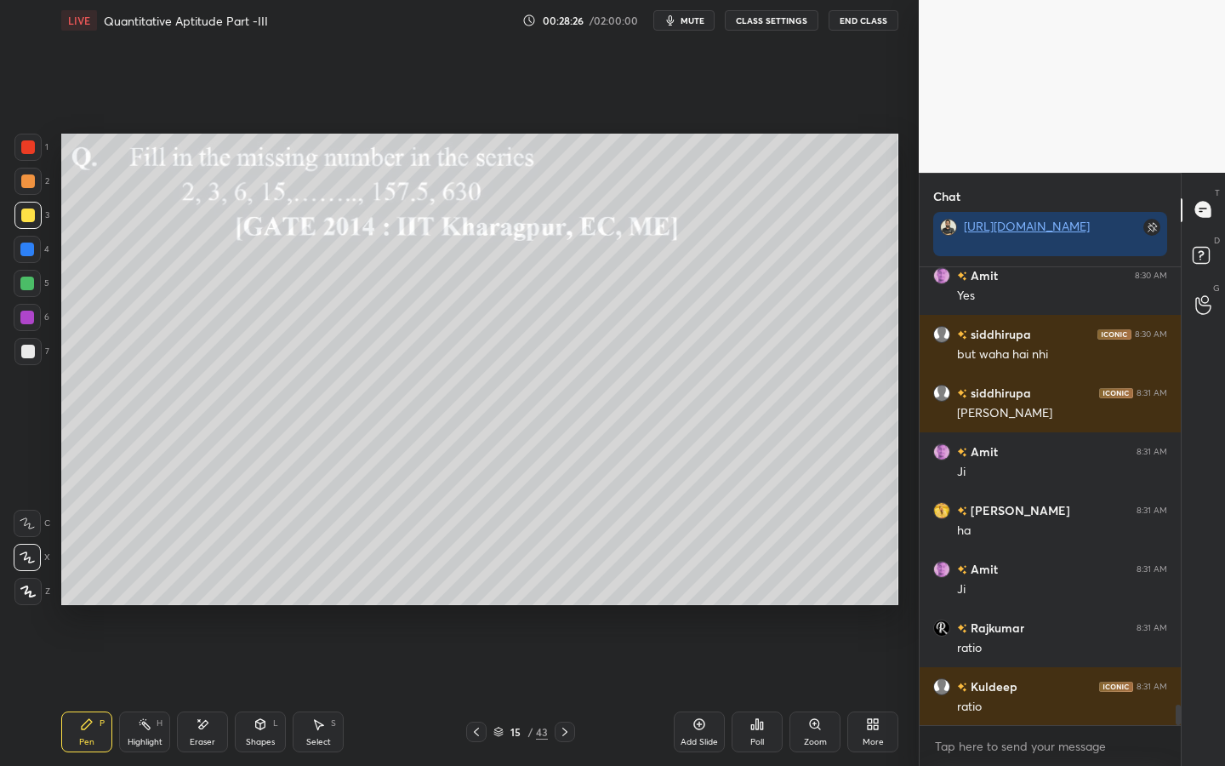
scroll to position [9652, 0]
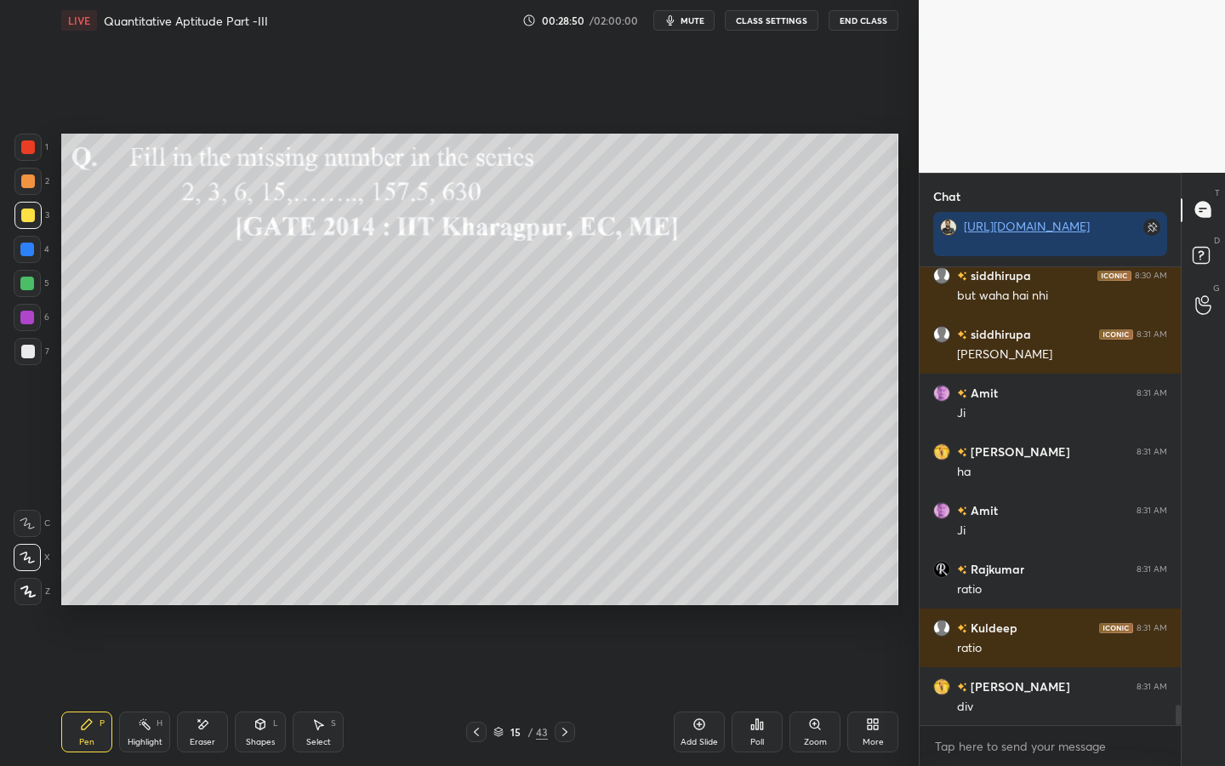
click at [35, 317] on div at bounding box center [27, 317] width 27 height 27
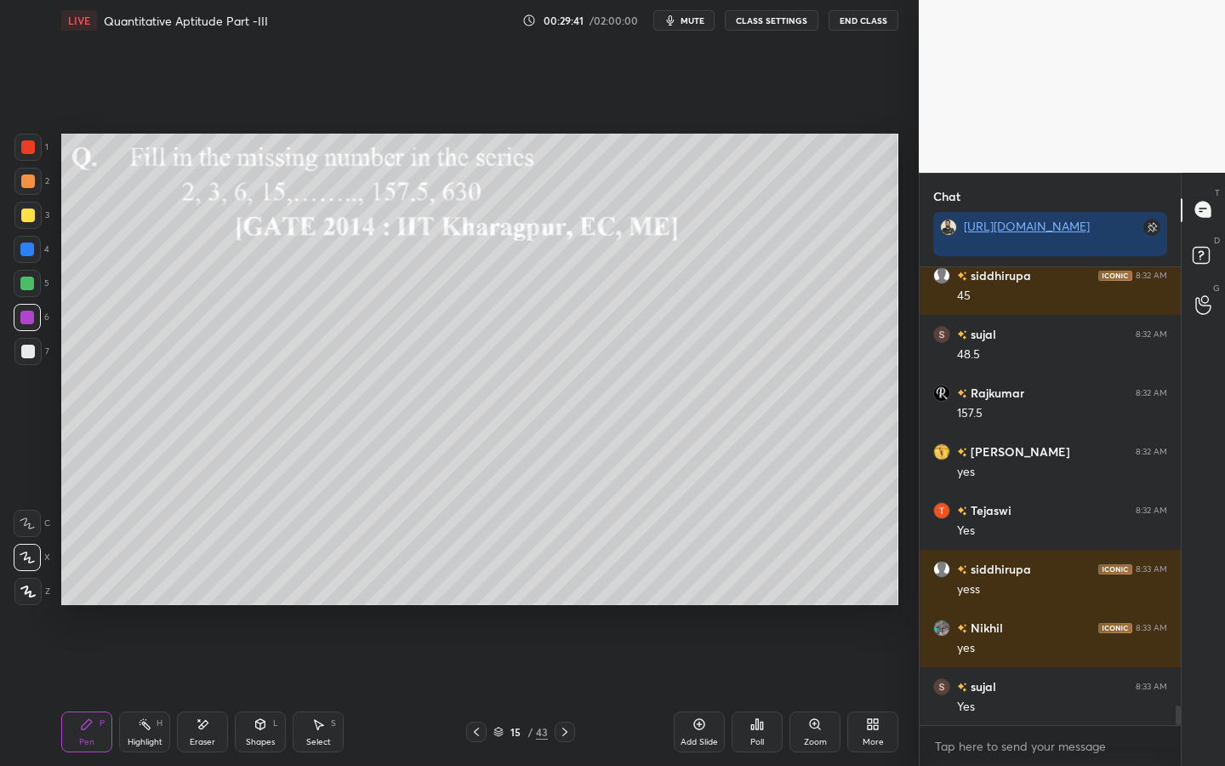
scroll to position [10356, 0]
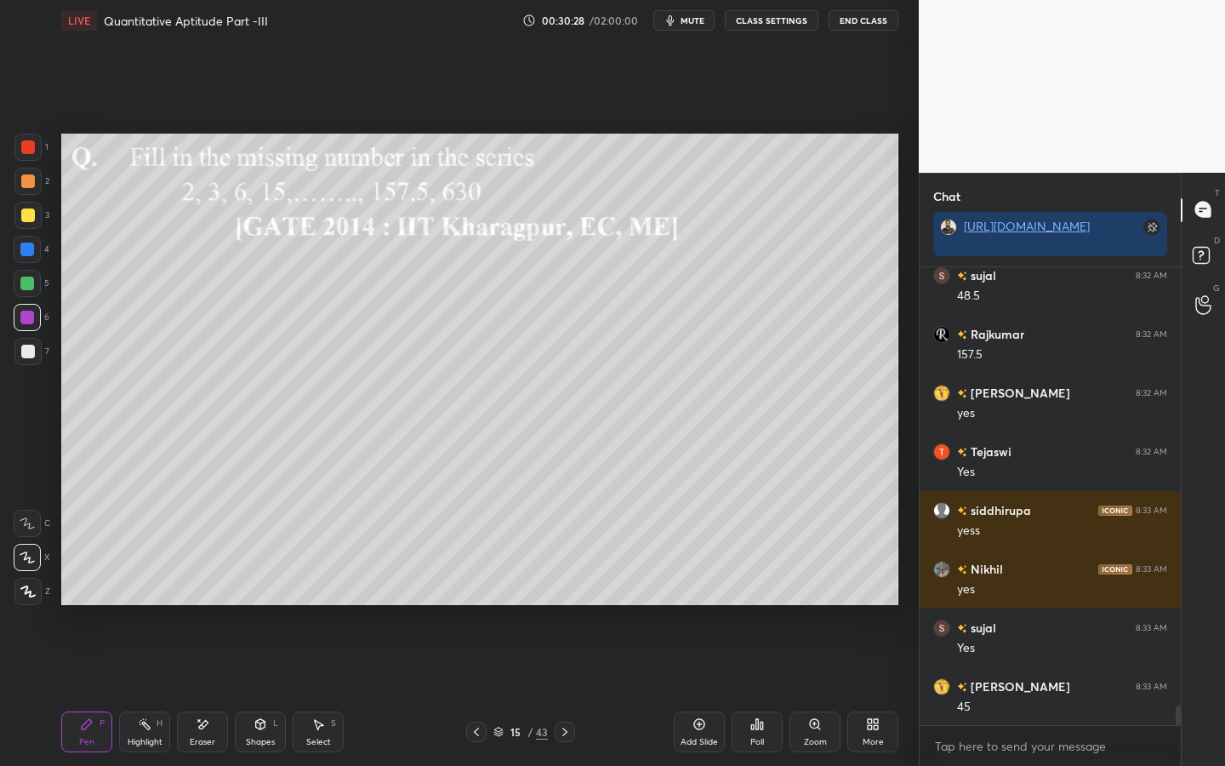
drag, startPoint x: 14, startPoint y: 356, endPoint x: 54, endPoint y: 345, distance: 41.5
click at [17, 356] on div at bounding box center [27, 351] width 27 height 27
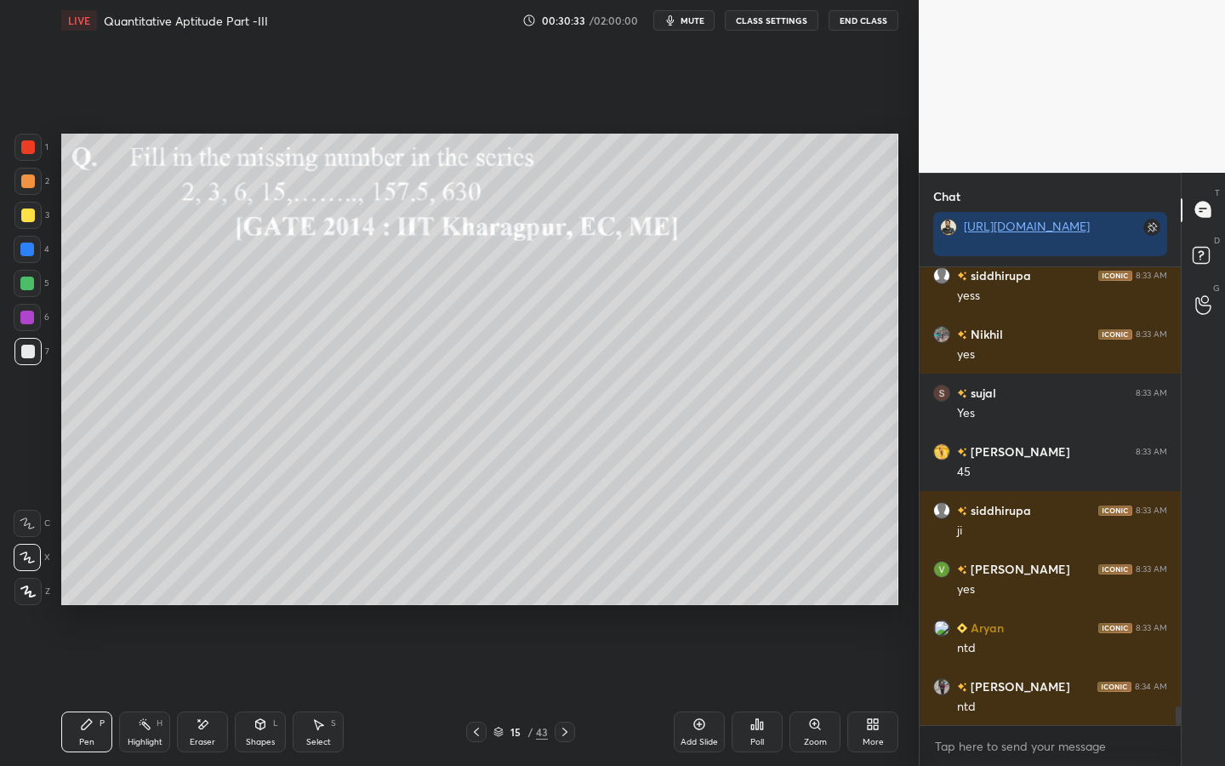
scroll to position [10650, 0]
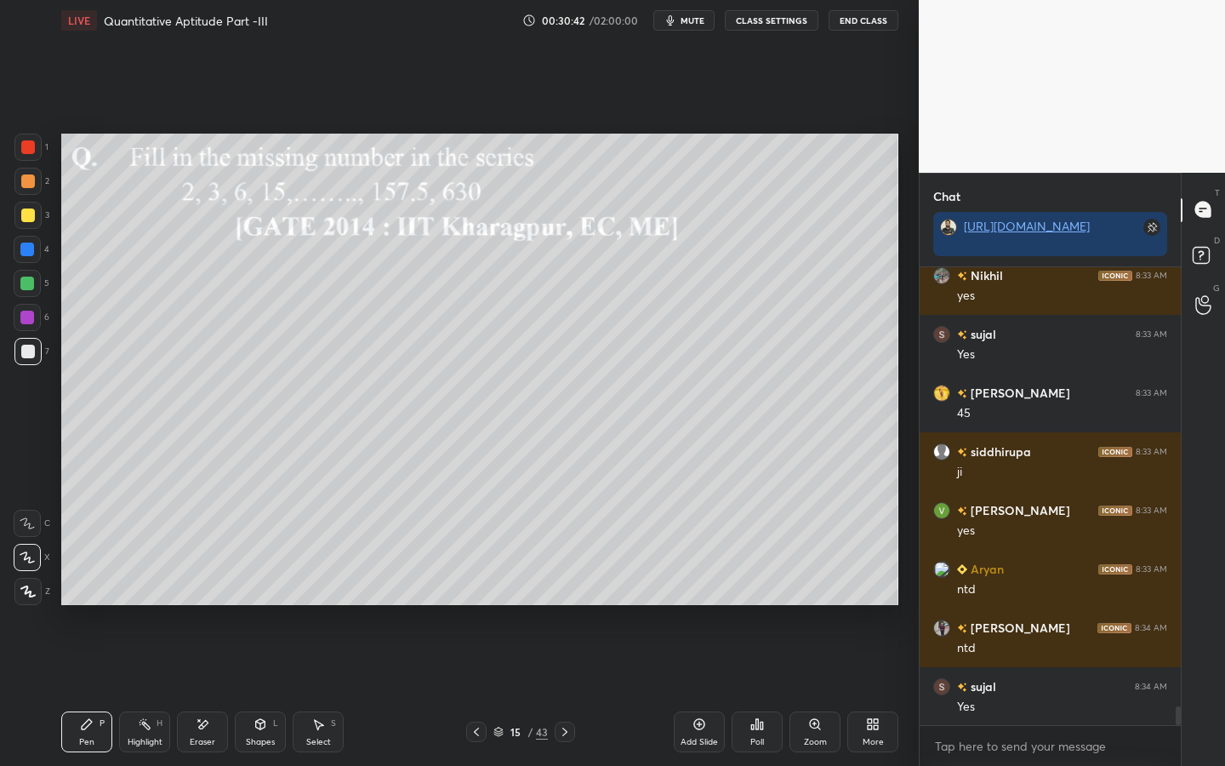
drag, startPoint x: 43, startPoint y: 317, endPoint x: 55, endPoint y: 318, distance: 12.8
click at [39, 321] on div "6" at bounding box center [32, 317] width 36 height 27
drag, startPoint x: 28, startPoint y: 284, endPoint x: 46, endPoint y: 283, distance: 17.9
click at [28, 284] on div at bounding box center [27, 283] width 14 height 14
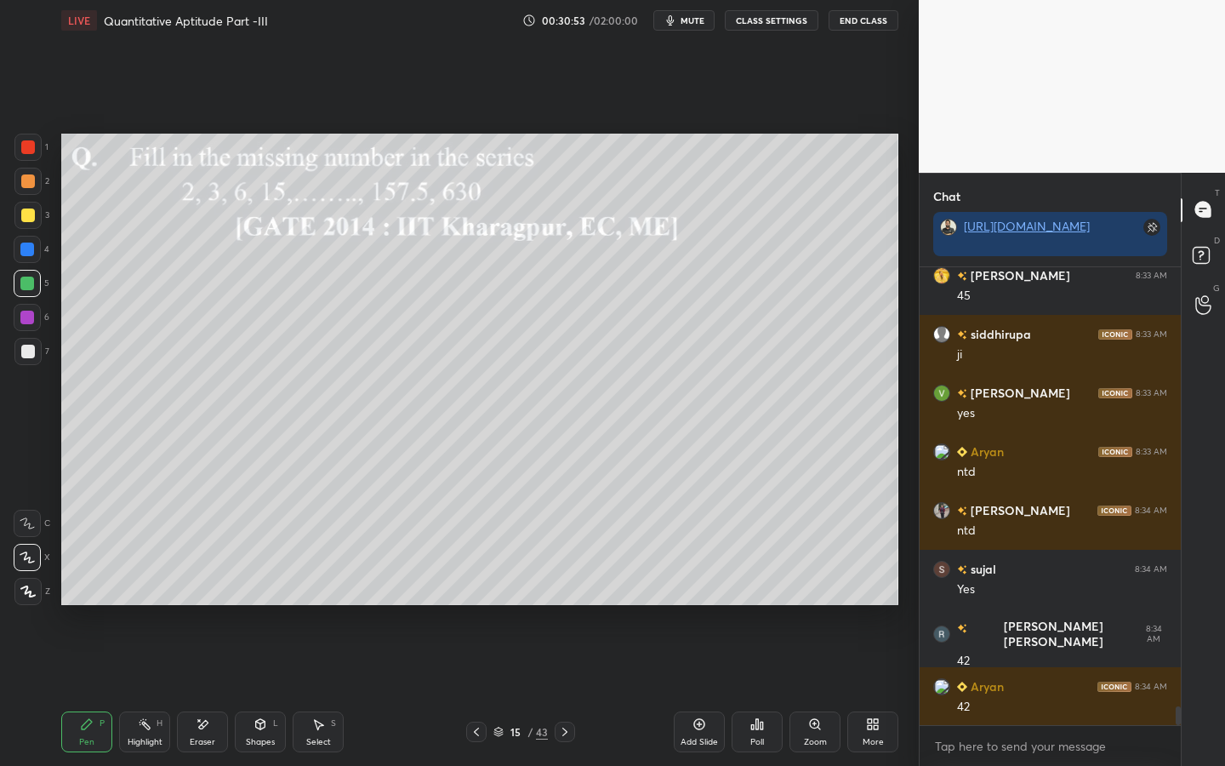
scroll to position [10826, 0]
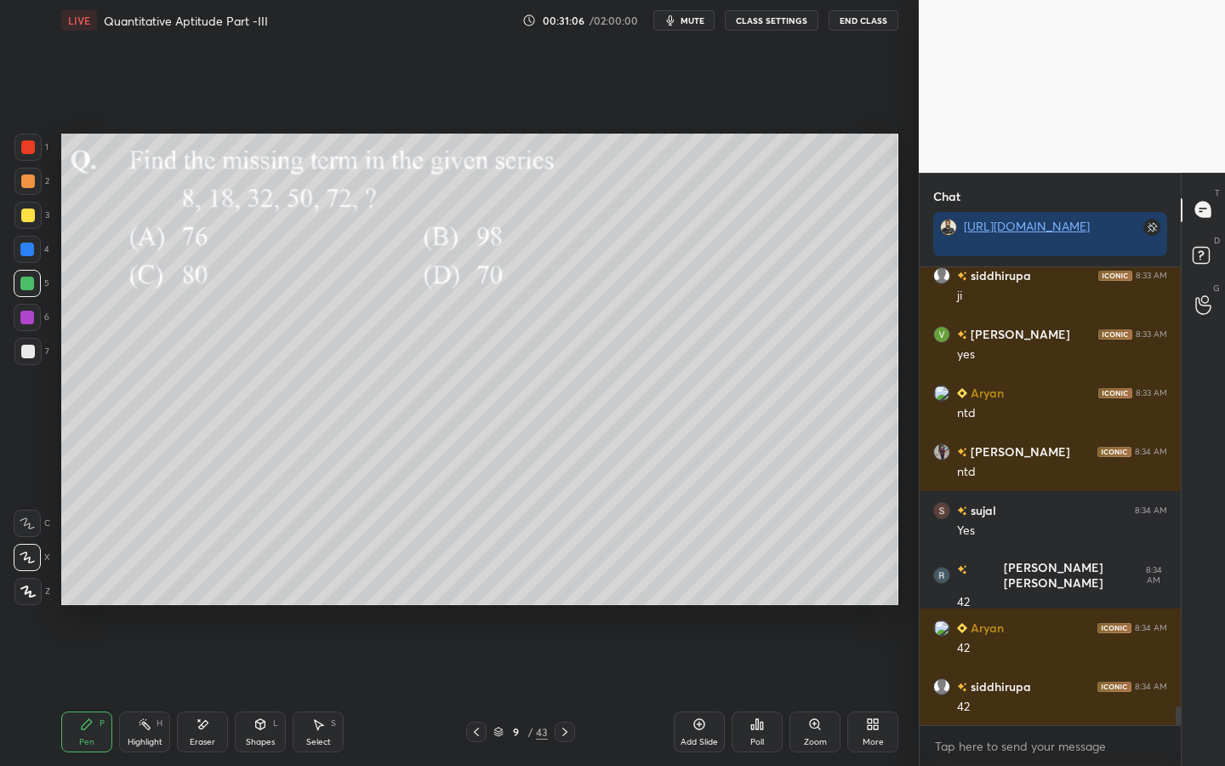
click at [31, 151] on div at bounding box center [28, 147] width 14 height 14
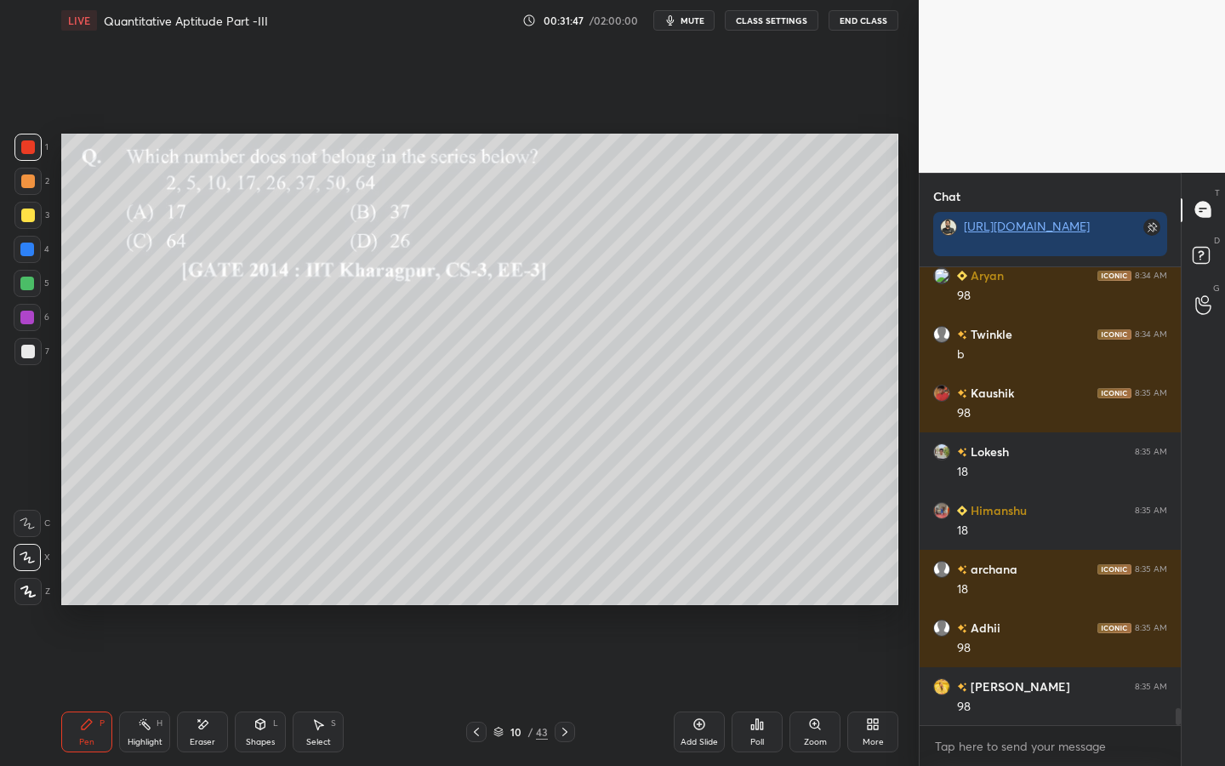
scroll to position [11824, 0]
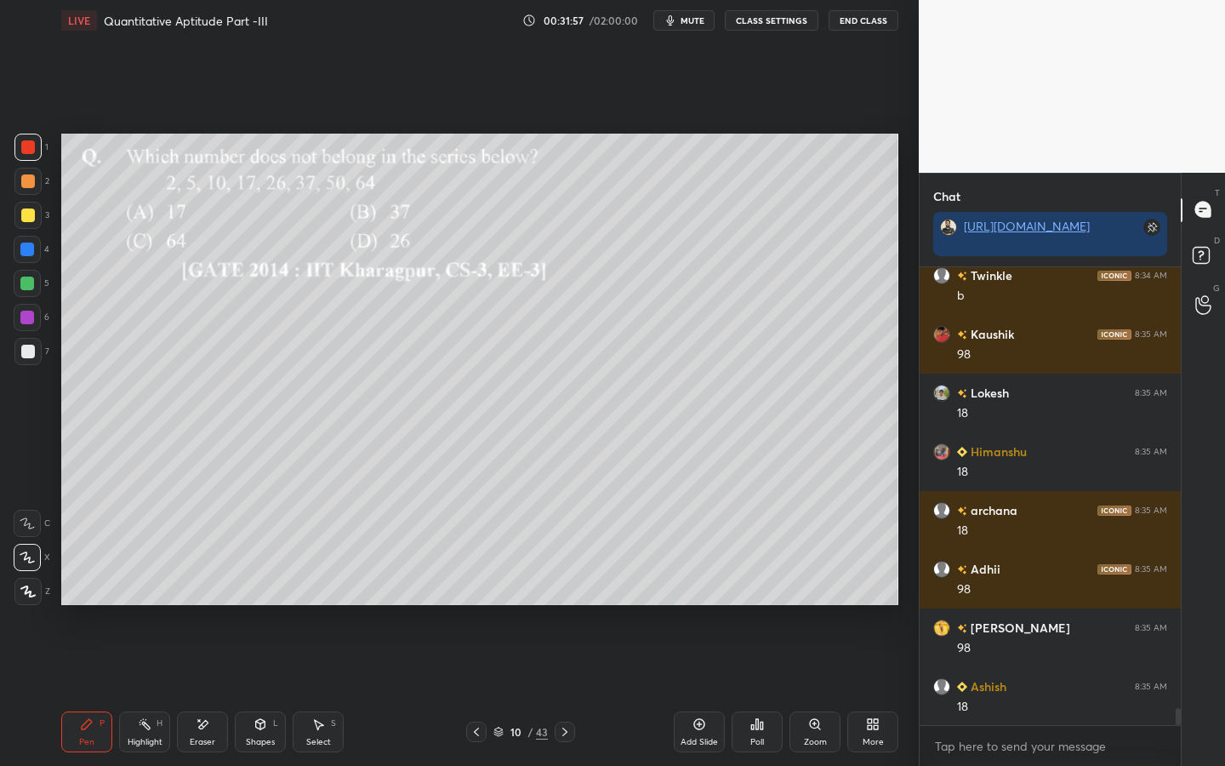
click at [755, 597] on div "Poll" at bounding box center [757, 731] width 51 height 41
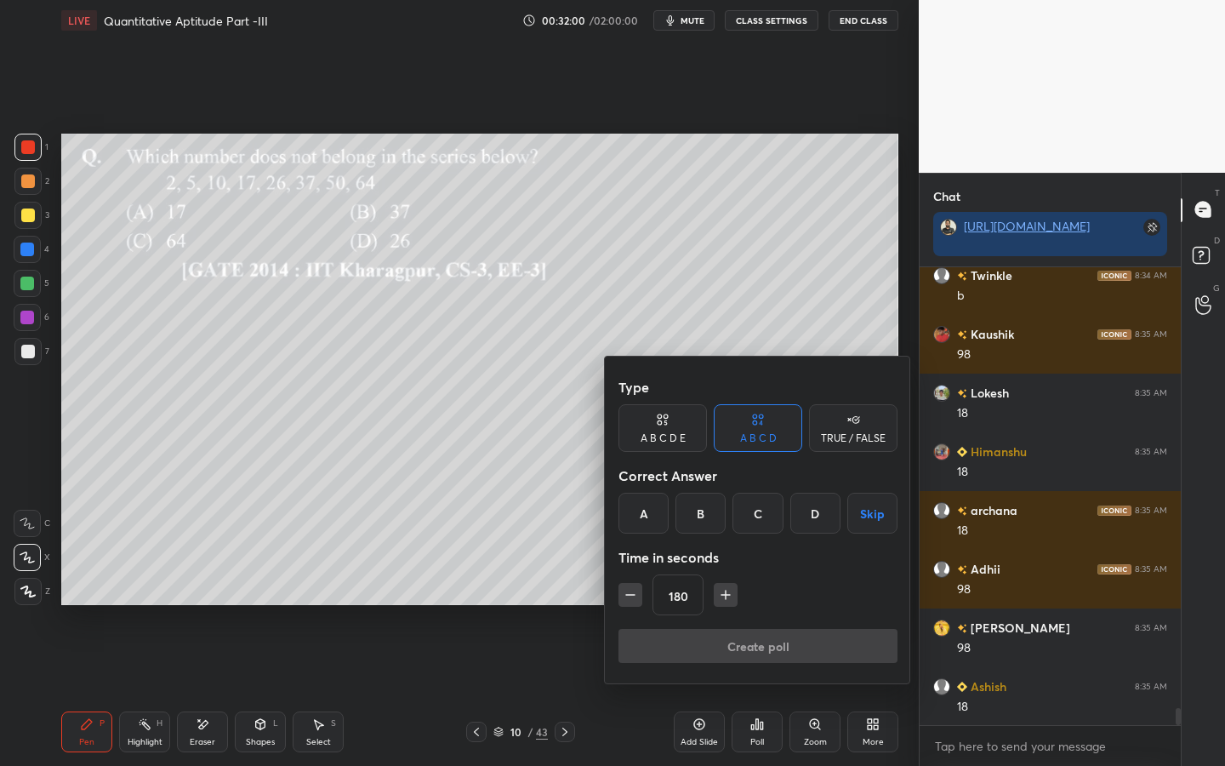
click at [764, 506] on div "C" at bounding box center [757, 513] width 50 height 41
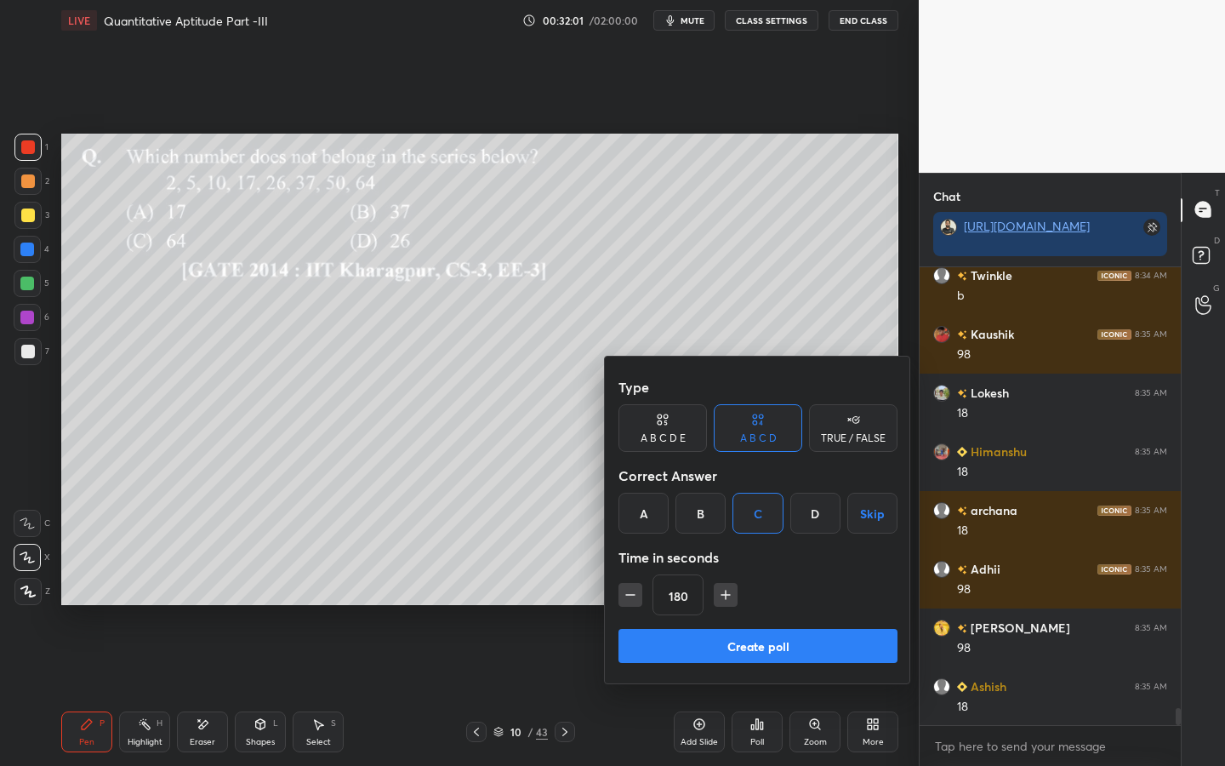
click at [624, 594] on icon "button" at bounding box center [630, 594] width 17 height 17
click at [630, 592] on icon "button" at bounding box center [630, 594] width 17 height 17
click at [632, 591] on icon "button" at bounding box center [630, 594] width 17 height 17
click at [632, 592] on icon "button" at bounding box center [630, 594] width 17 height 17
drag, startPoint x: 632, startPoint y: 592, endPoint x: 653, endPoint y: 595, distance: 21.5
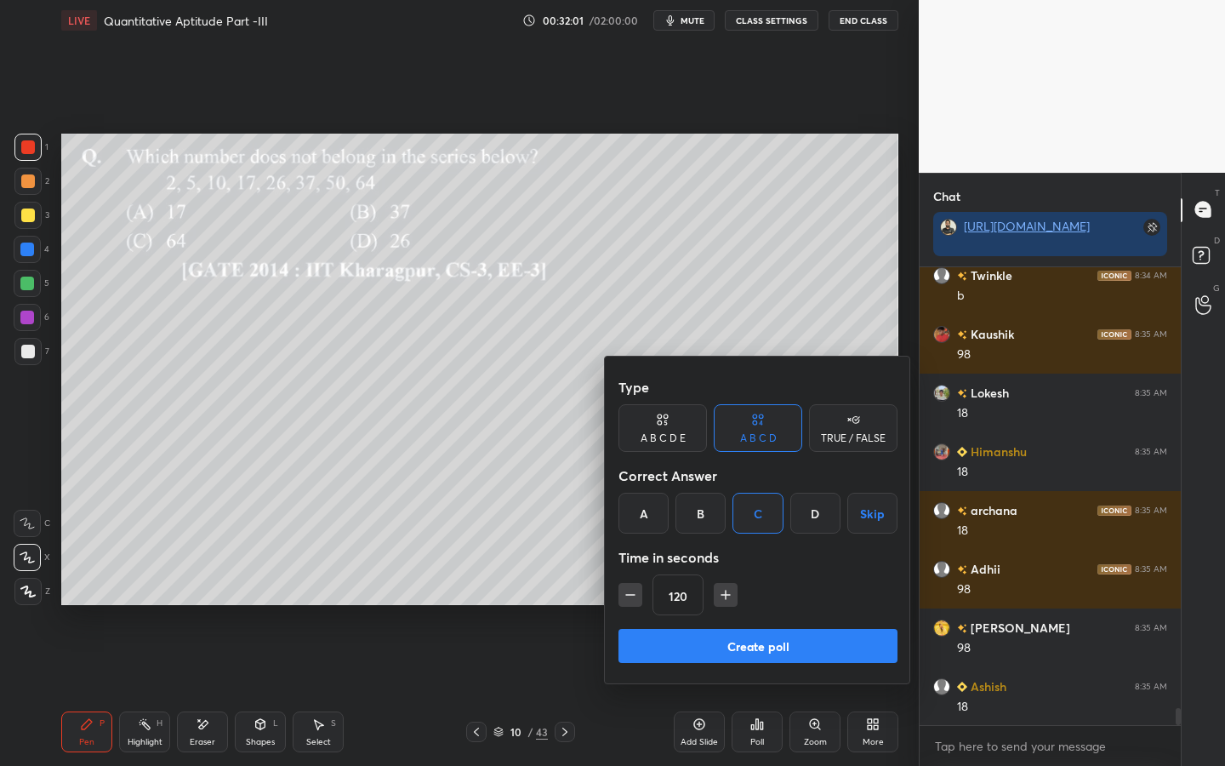
click at [632, 592] on icon "button" at bounding box center [630, 594] width 17 height 17
type input "105"
click at [711, 597] on button "Create poll" at bounding box center [757, 646] width 279 height 34
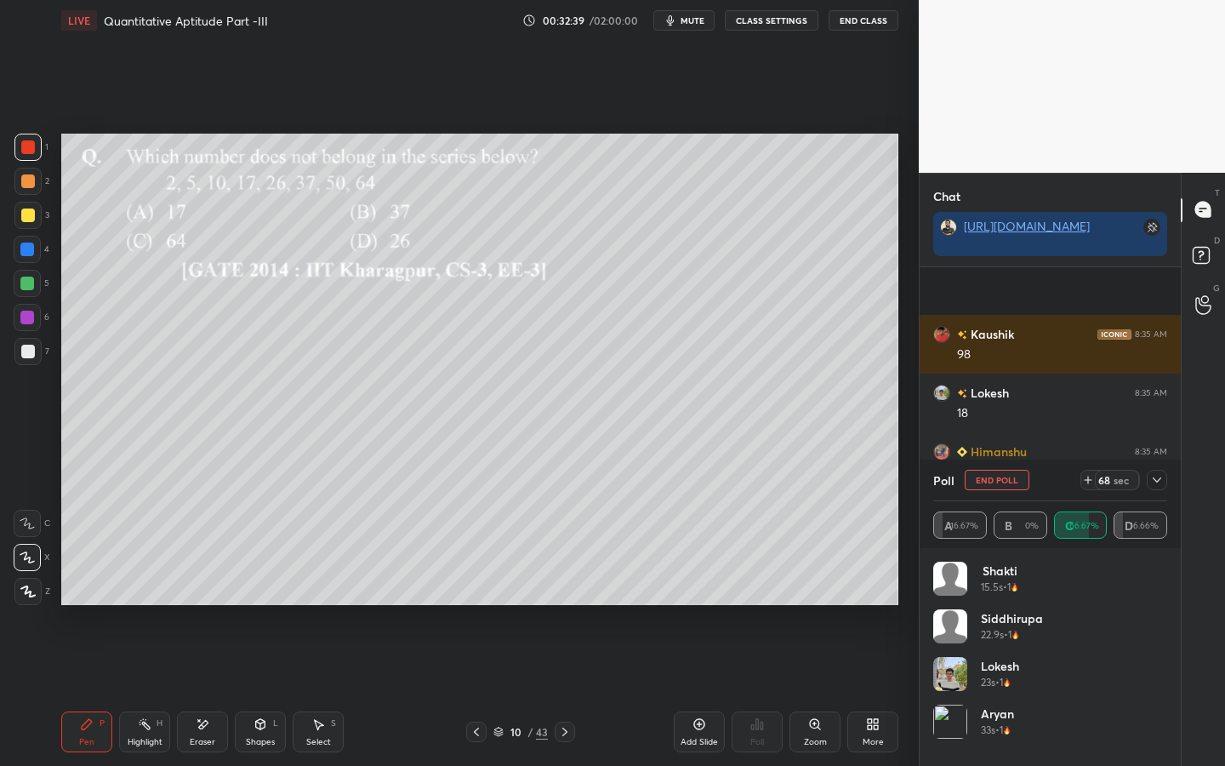
scroll to position [11953, 0]
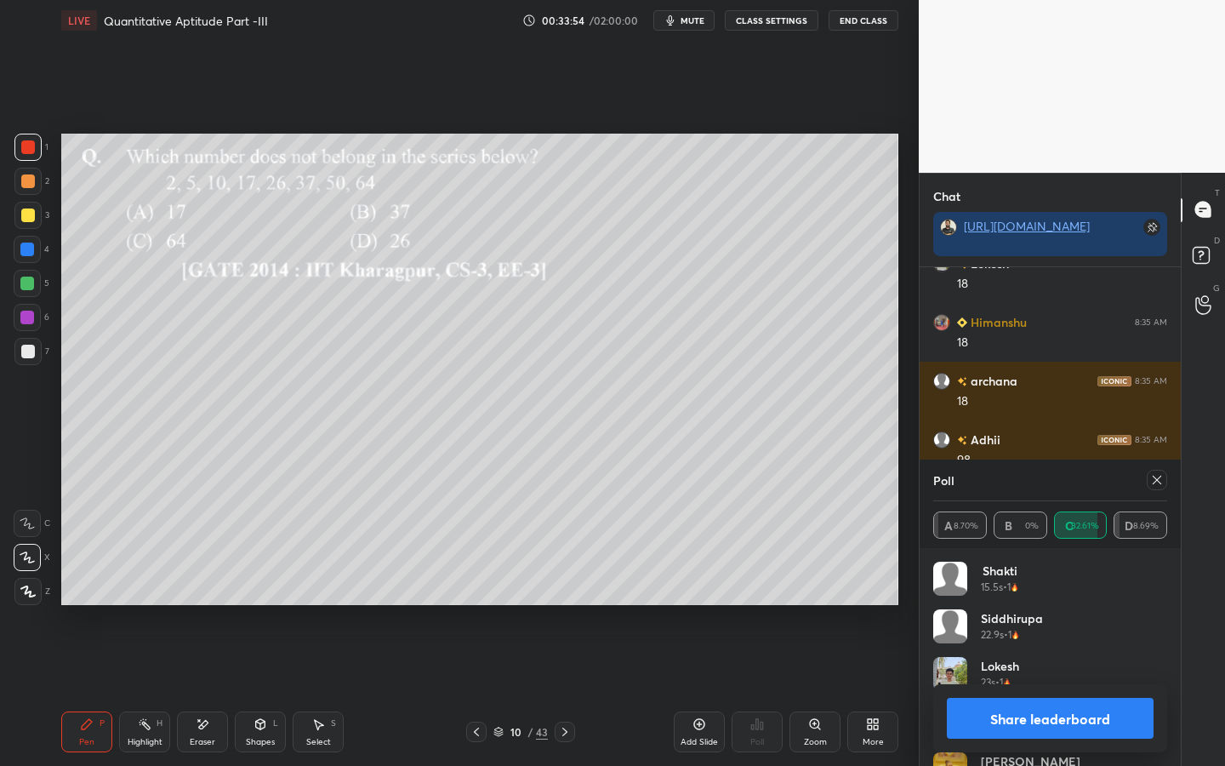
click at [31, 217] on div at bounding box center [28, 215] width 14 height 14
click at [1094, 478] on div at bounding box center [1157, 480] width 20 height 20
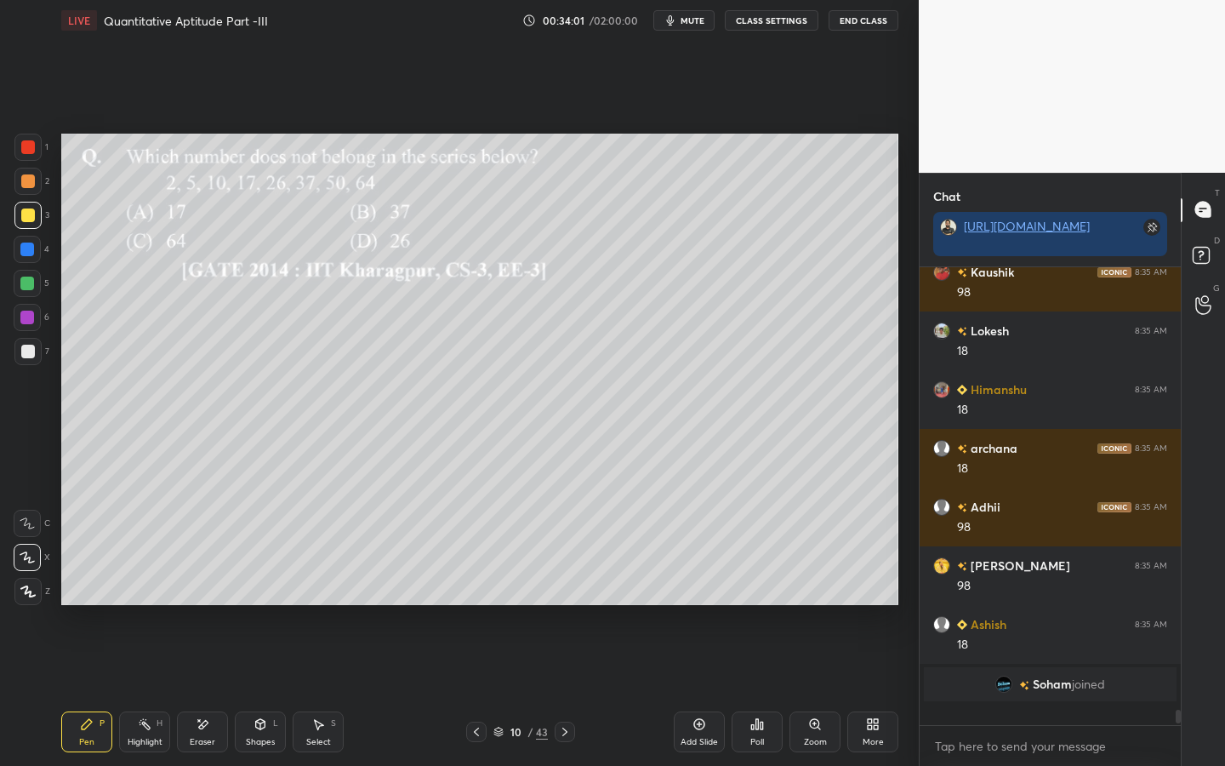
scroll to position [11865, 0]
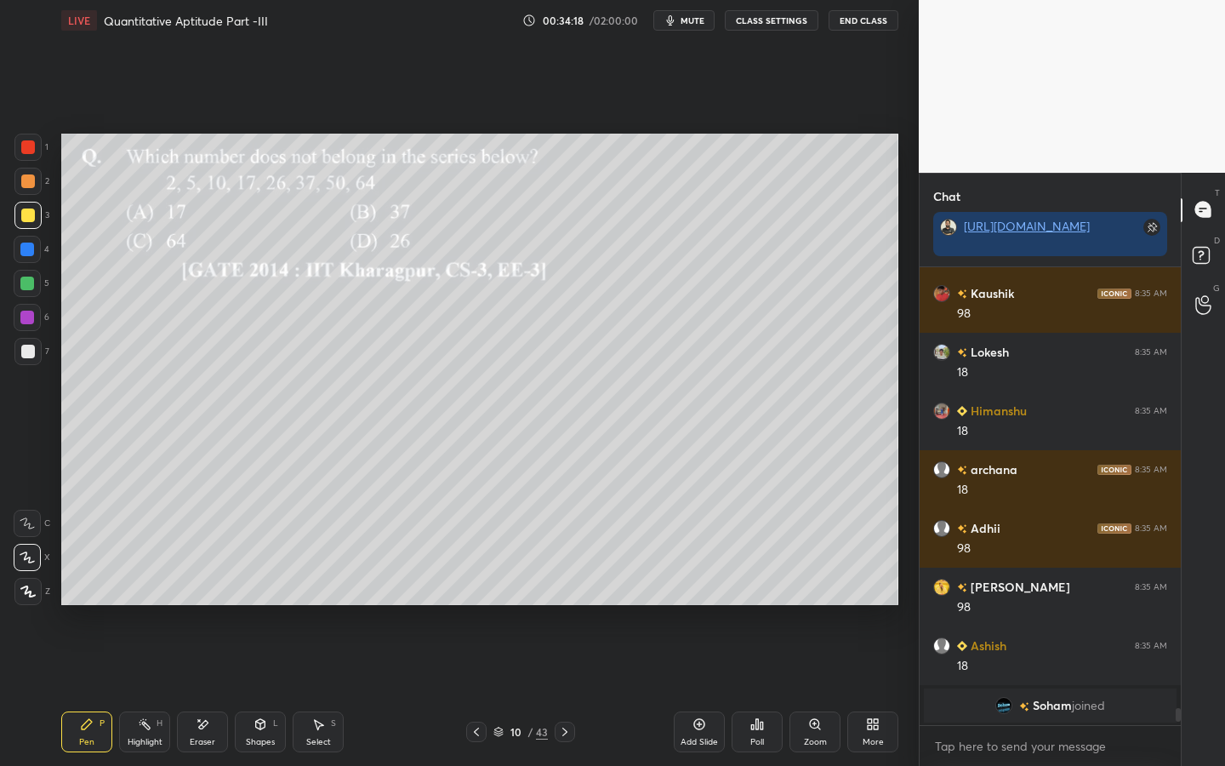
drag, startPoint x: 255, startPoint y: 720, endPoint x: 251, endPoint y: 713, distance: 8.8
click at [258, 597] on icon at bounding box center [260, 724] width 14 height 14
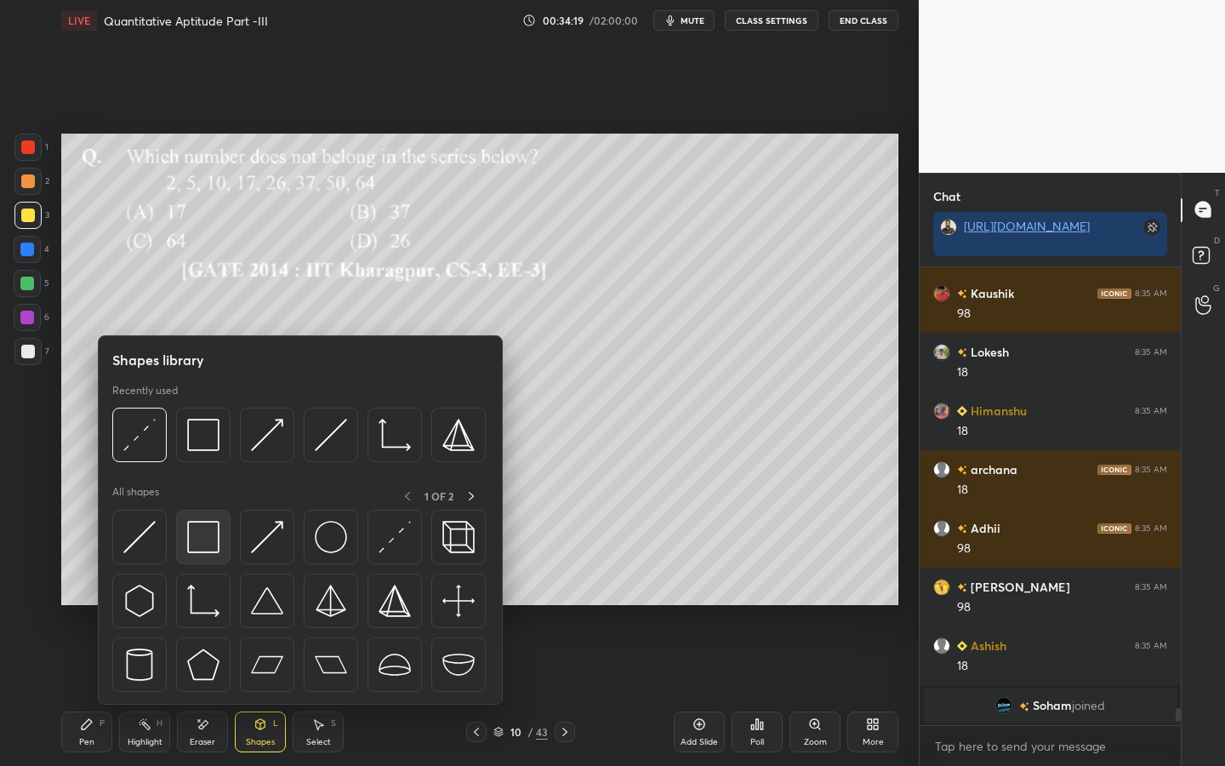
click at [209, 525] on img at bounding box center [203, 537] width 32 height 32
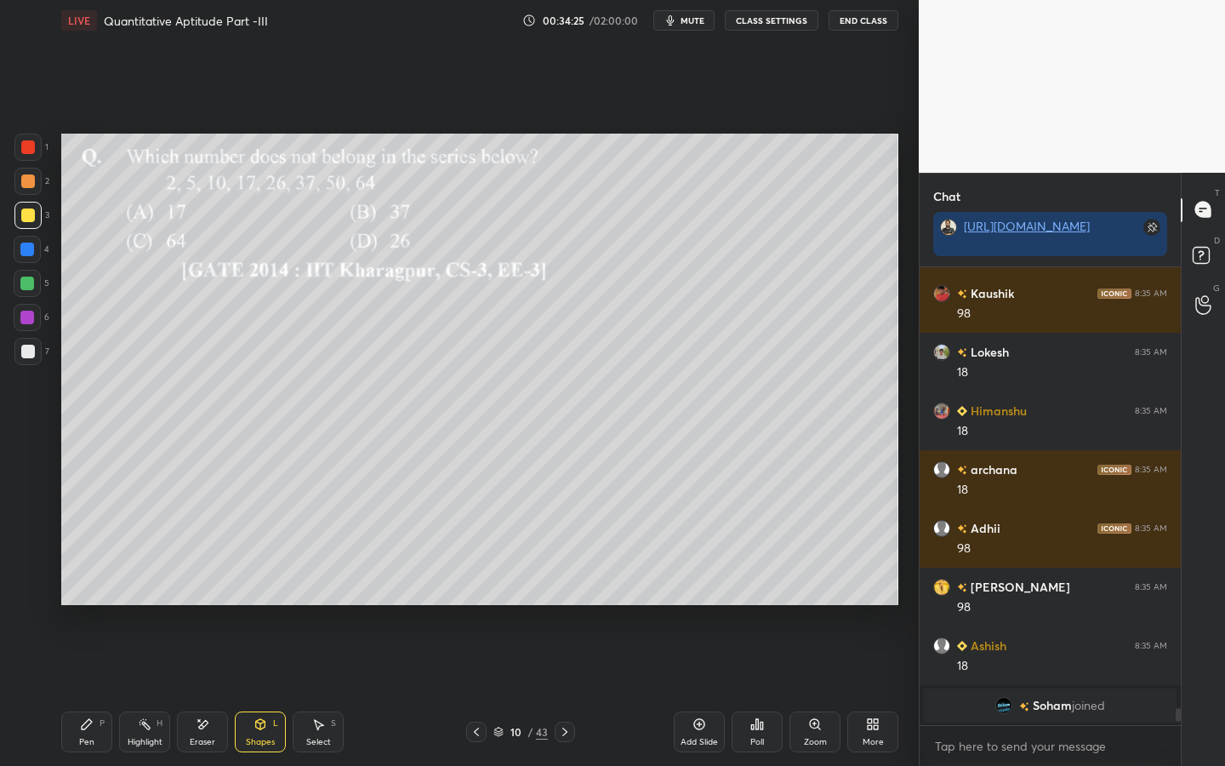
drag, startPoint x: 111, startPoint y: 713, endPoint x: 120, endPoint y: 723, distance: 13.3
click at [113, 597] on div "Pen P Highlight H Eraser Shapes L Select S" at bounding box center [214, 731] width 306 height 41
click at [75, 597] on div "Pen P" at bounding box center [86, 731] width 51 height 41
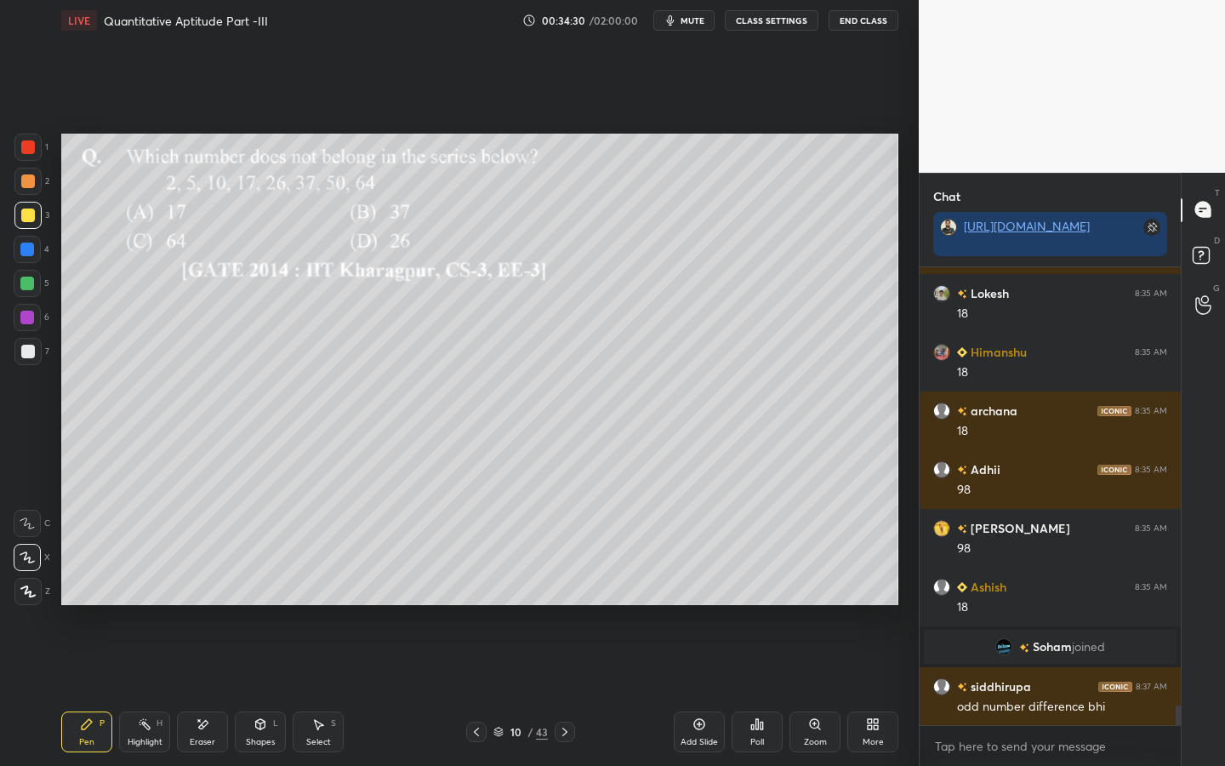
scroll to position [10496, 0]
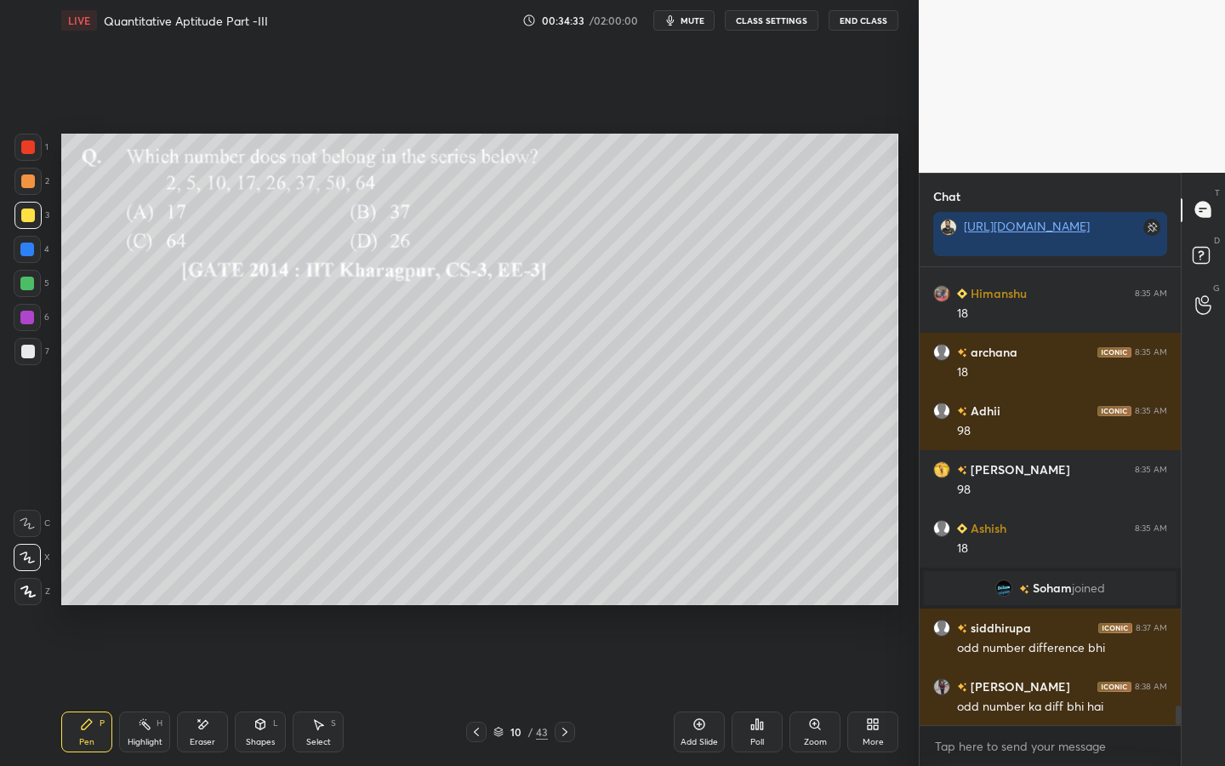
click at [272, 597] on div "Shapes L" at bounding box center [260, 731] width 51 height 41
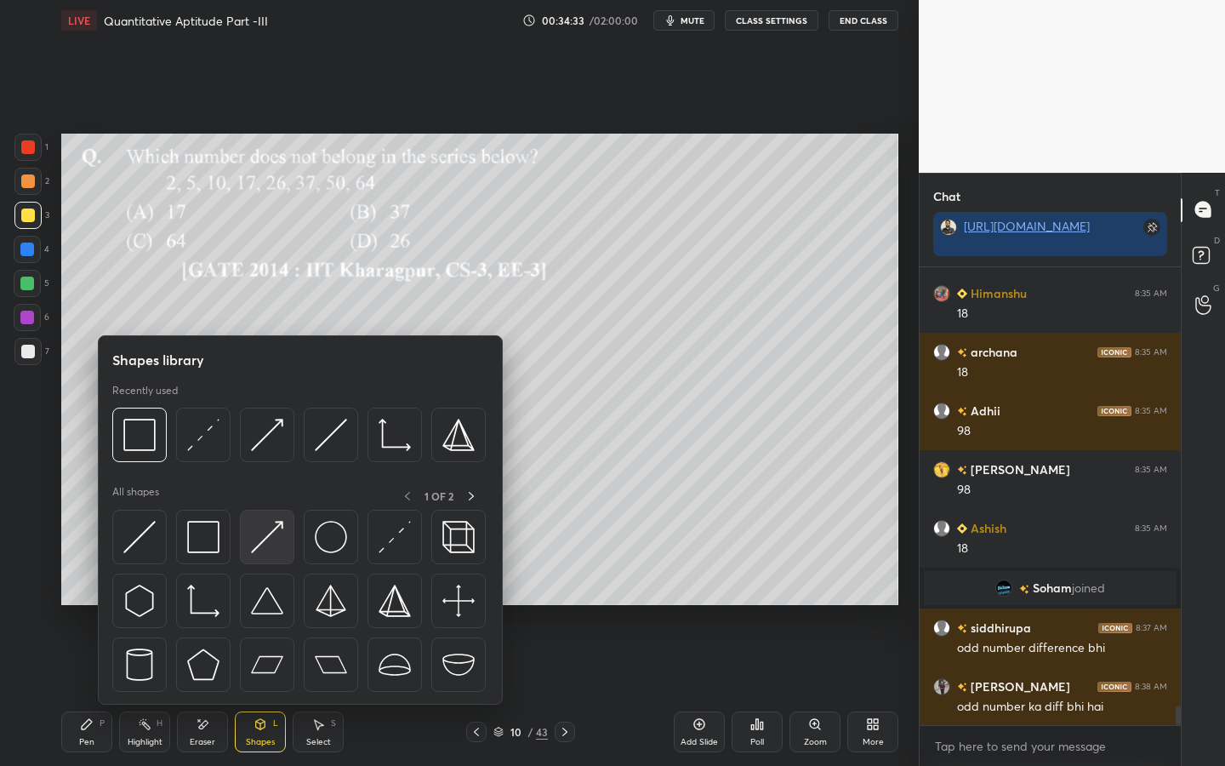
click at [270, 541] on img at bounding box center [267, 537] width 32 height 32
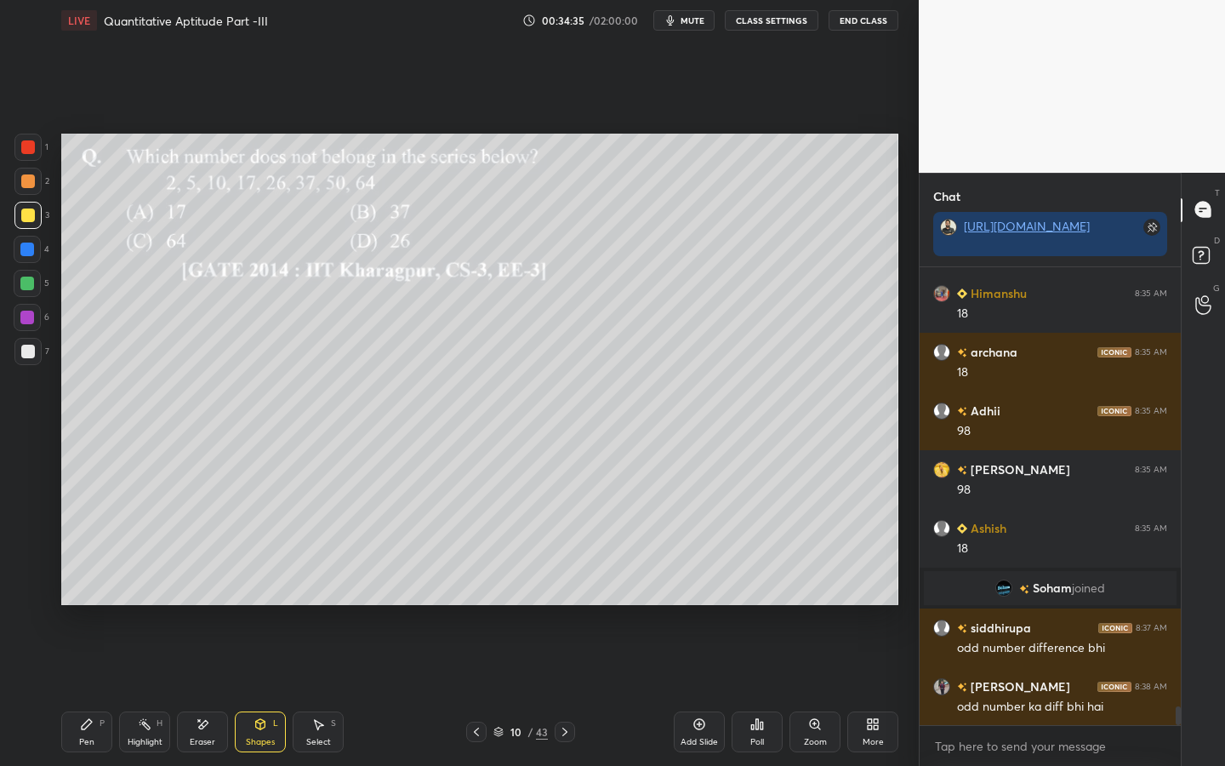
scroll to position [10555, 0]
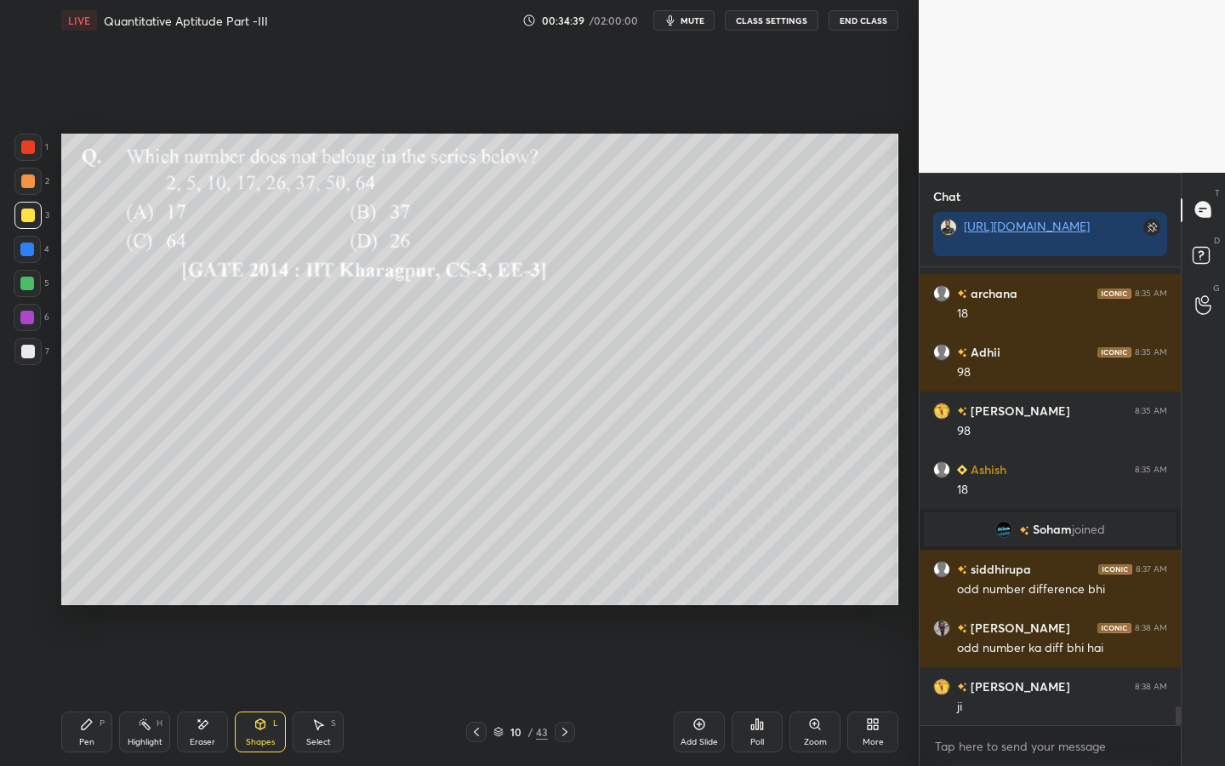
drag, startPoint x: 77, startPoint y: 736, endPoint x: 93, endPoint y: 671, distance: 66.4
click at [77, 597] on div "Pen P" at bounding box center [86, 731] width 51 height 41
click at [31, 307] on div at bounding box center [27, 317] width 27 height 27
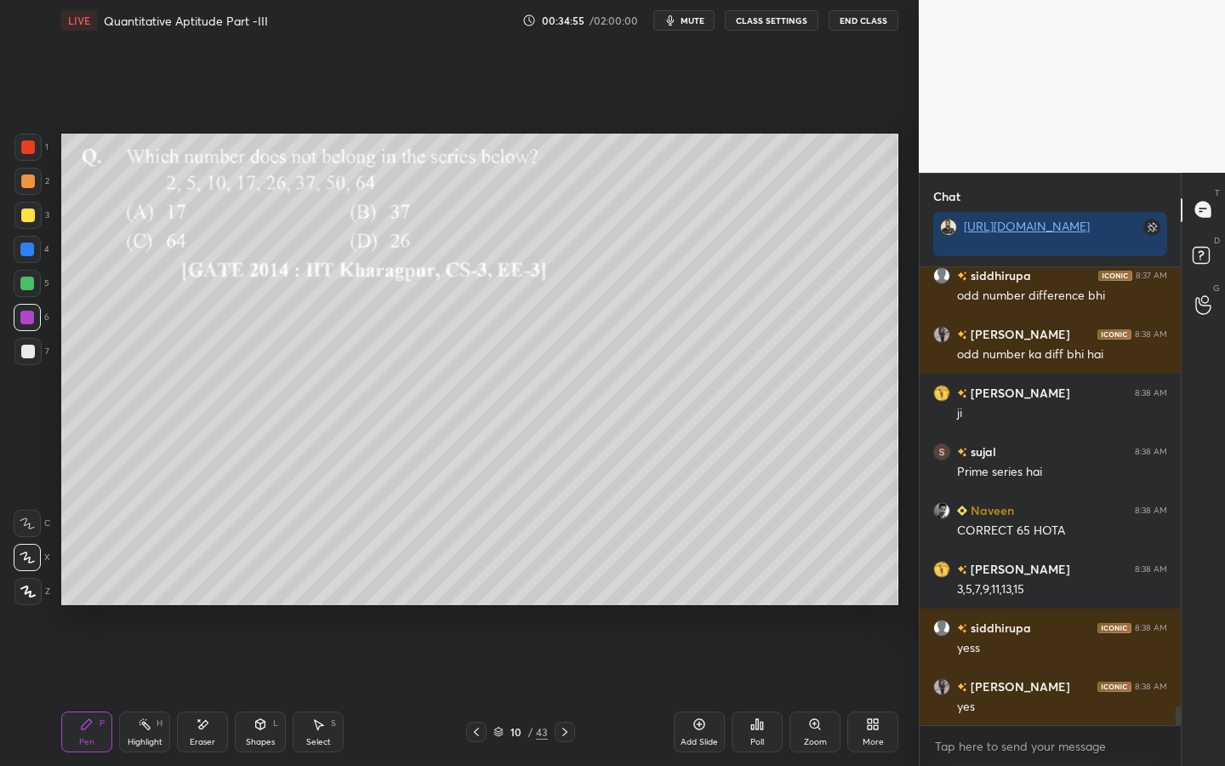
scroll to position [10907, 0]
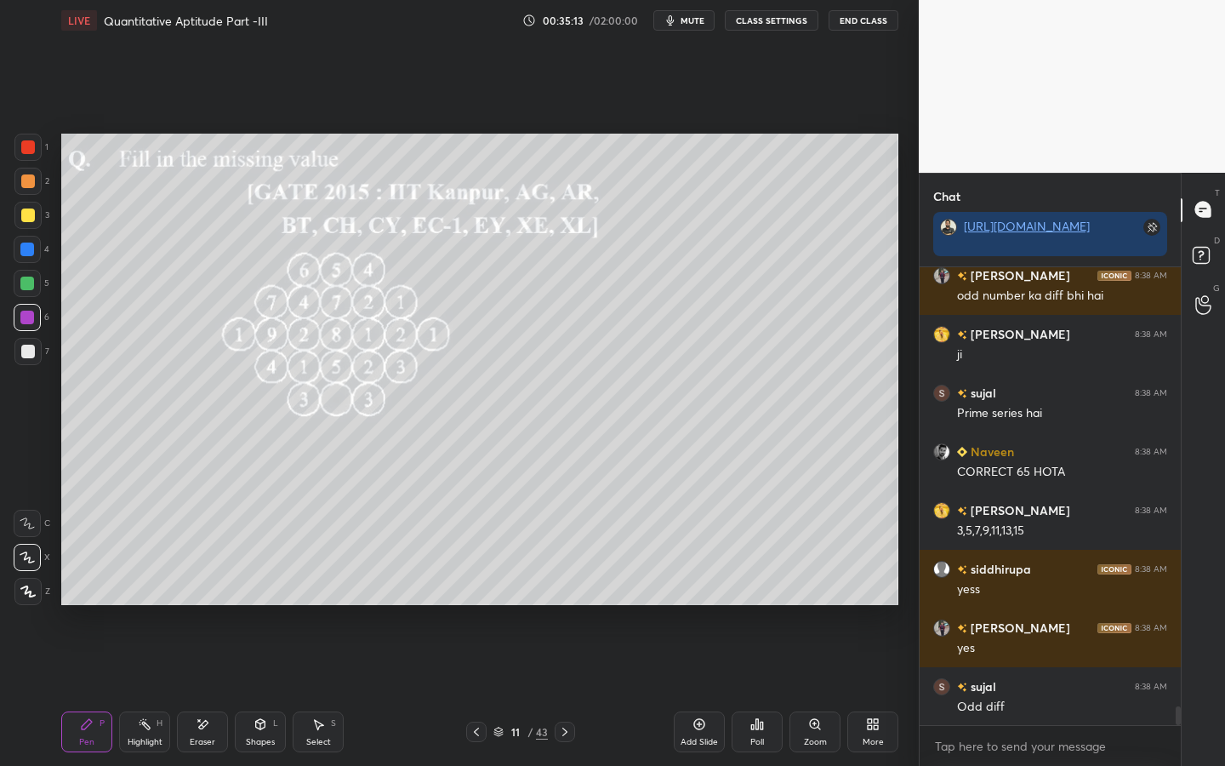
click at [38, 345] on div at bounding box center [27, 351] width 27 height 27
drag, startPoint x: 766, startPoint y: 743, endPoint x: 756, endPoint y: 741, distance: 9.5
click at [756, 597] on div "Poll" at bounding box center [757, 731] width 51 height 41
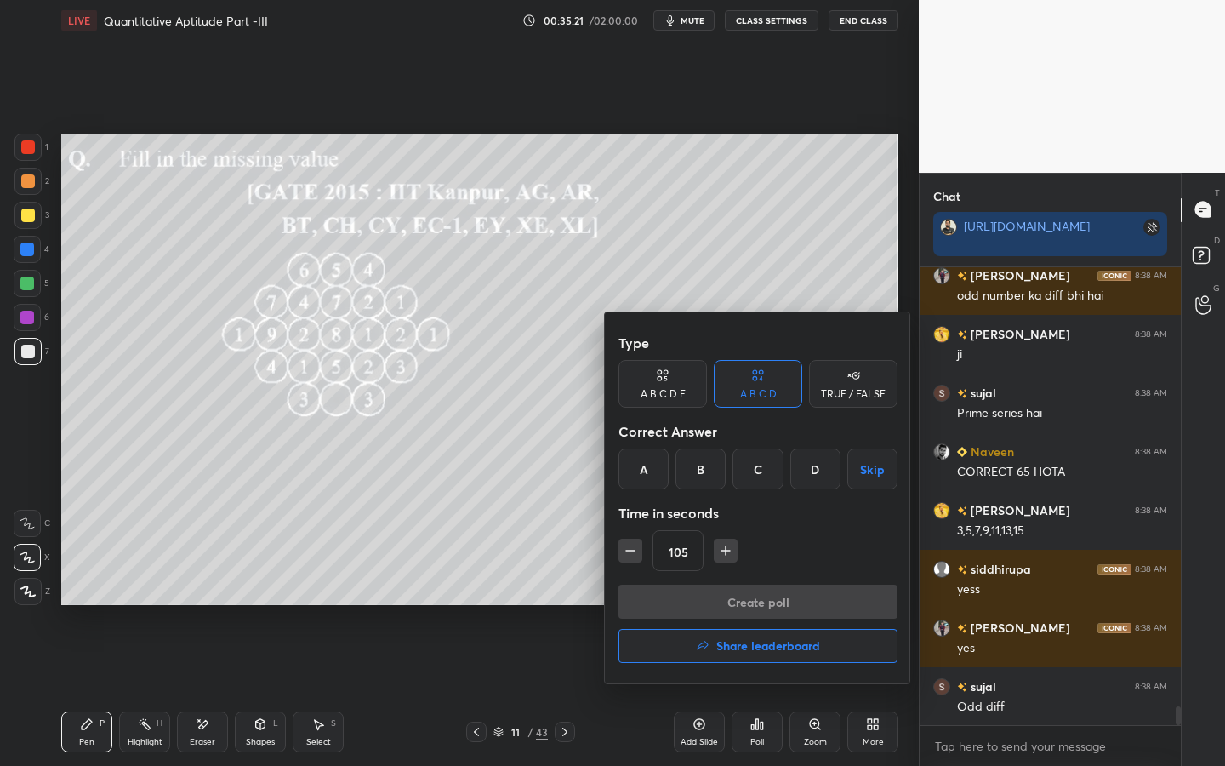
click at [758, 476] on div "C" at bounding box center [757, 468] width 50 height 41
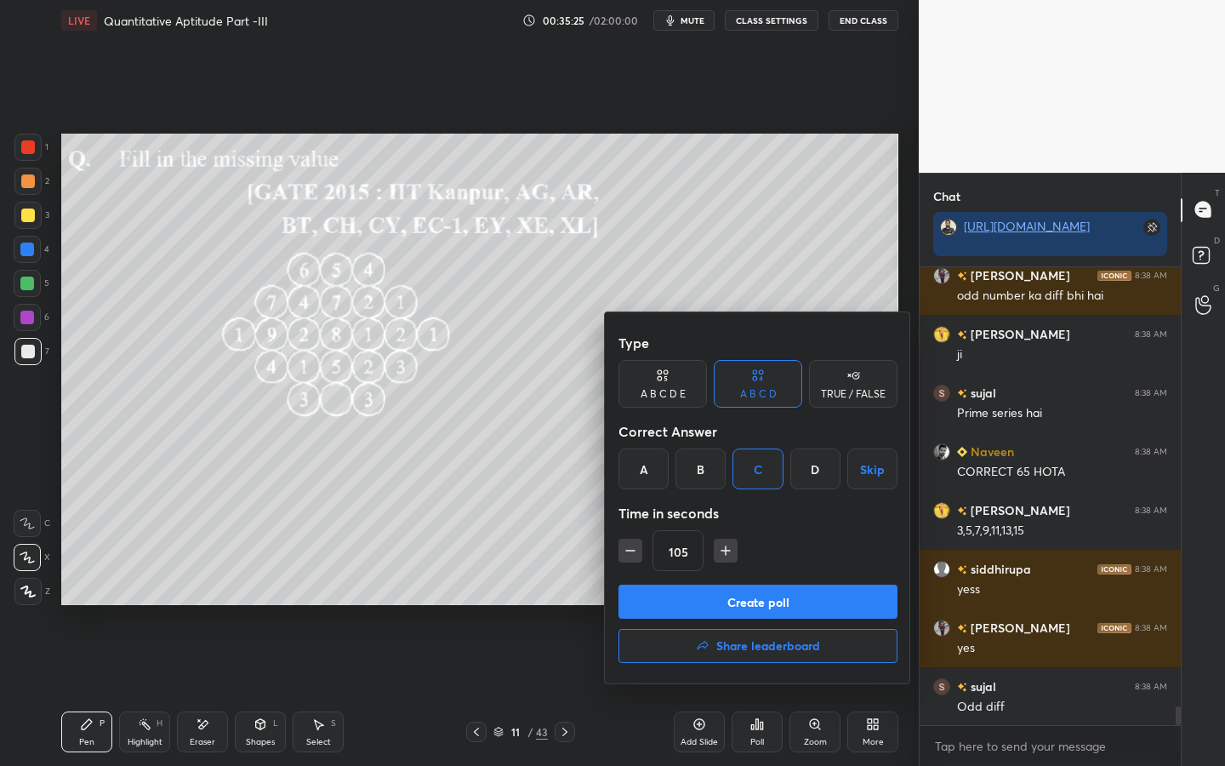
click at [713, 588] on button "Create poll" at bounding box center [757, 601] width 279 height 34
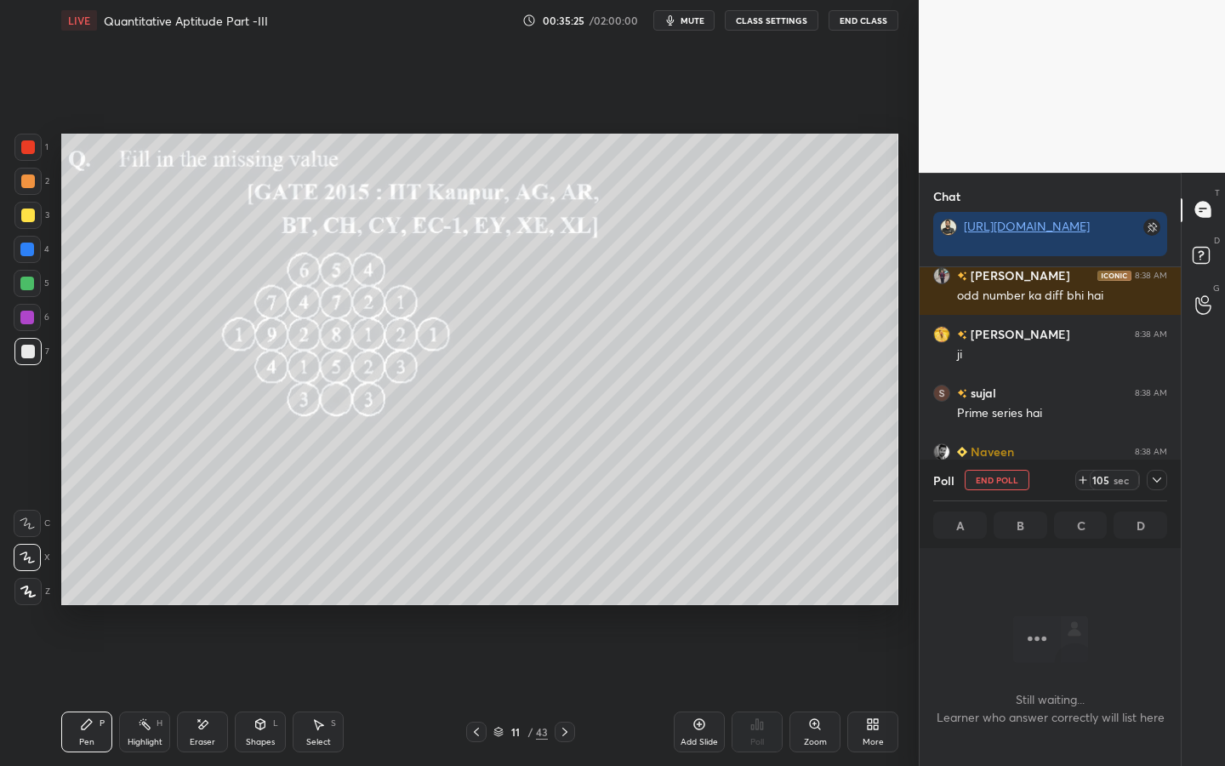
scroll to position [405, 256]
click at [34, 253] on div at bounding box center [27, 249] width 27 height 27
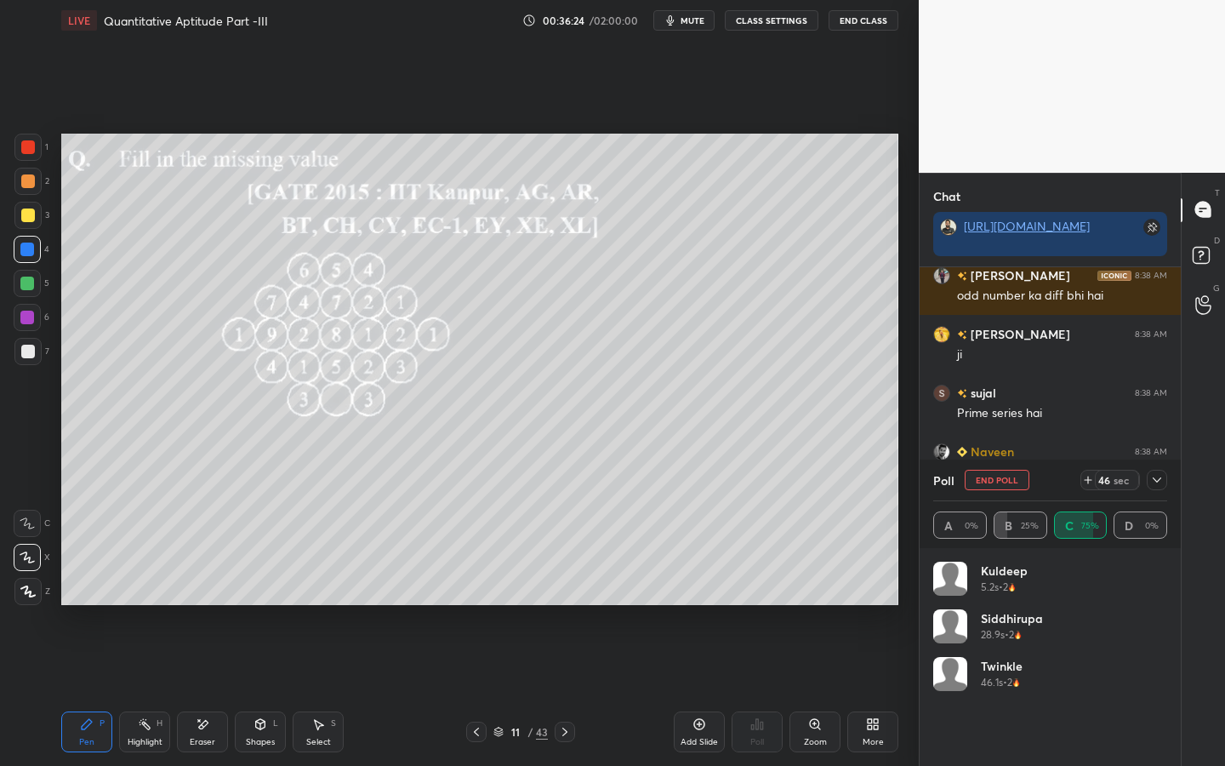
click at [27, 285] on div at bounding box center [27, 283] width 14 height 14
click at [44, 245] on div "4" at bounding box center [32, 249] width 36 height 27
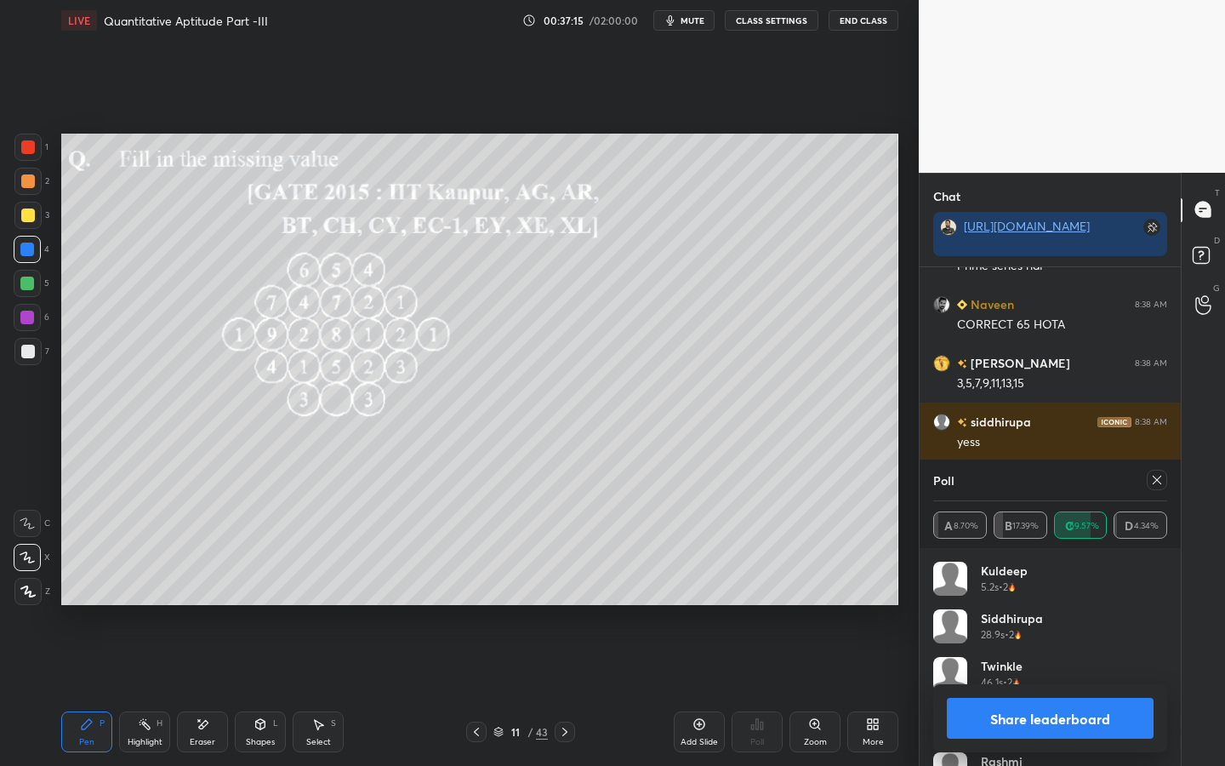
click at [1001, 597] on button "Share leaderboard" at bounding box center [1050, 718] width 207 height 41
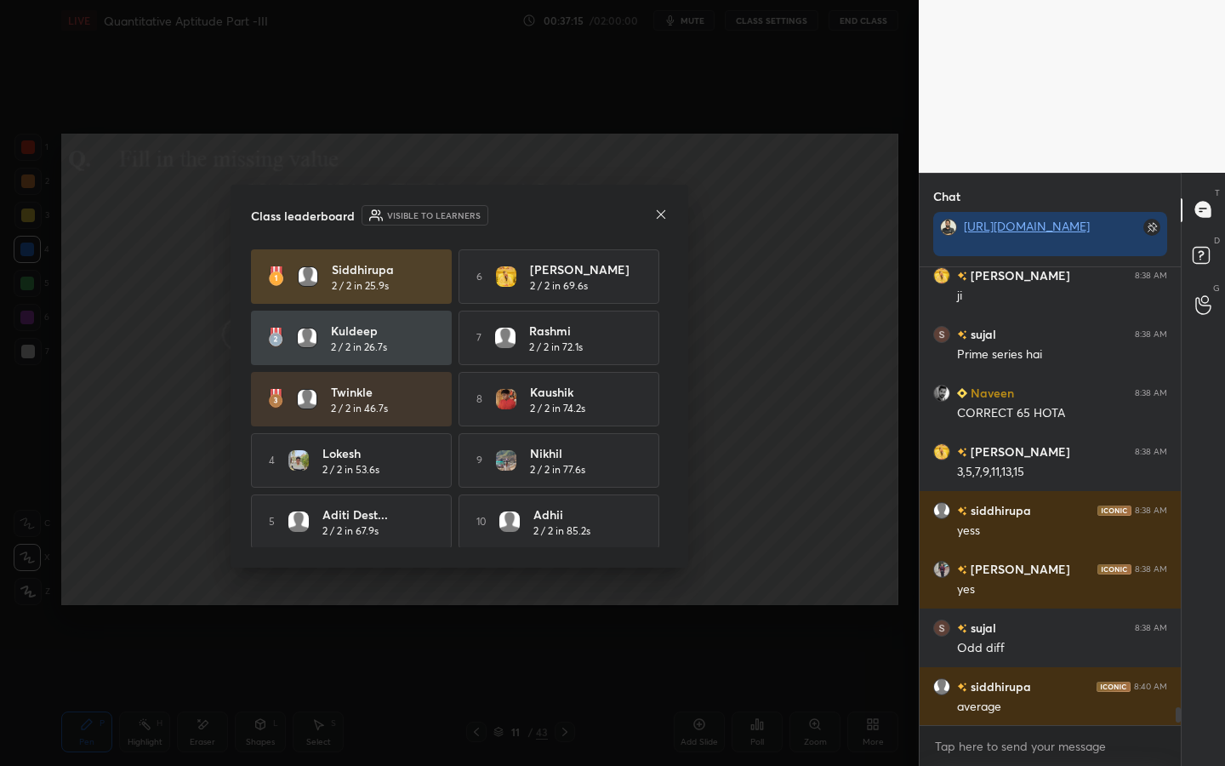
scroll to position [10965, 0]
click at [663, 214] on icon at bounding box center [661, 215] width 14 height 14
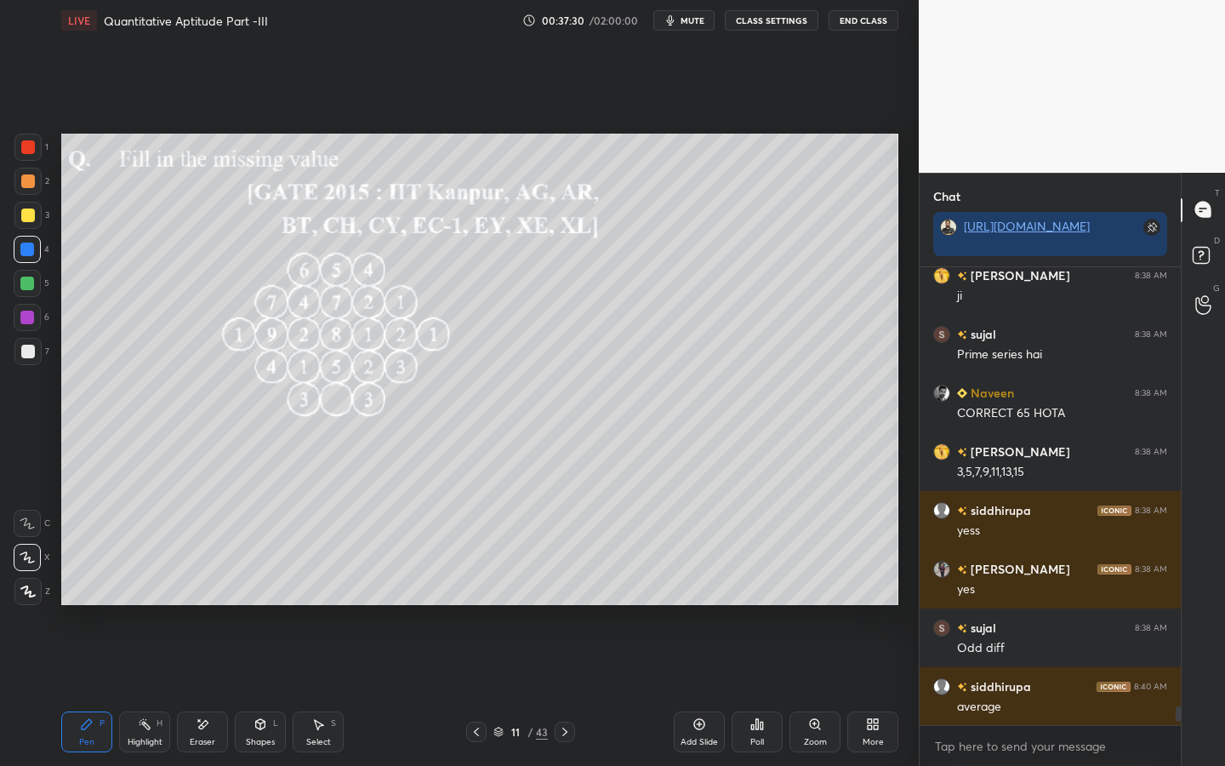
click at [36, 319] on div at bounding box center [27, 317] width 27 height 27
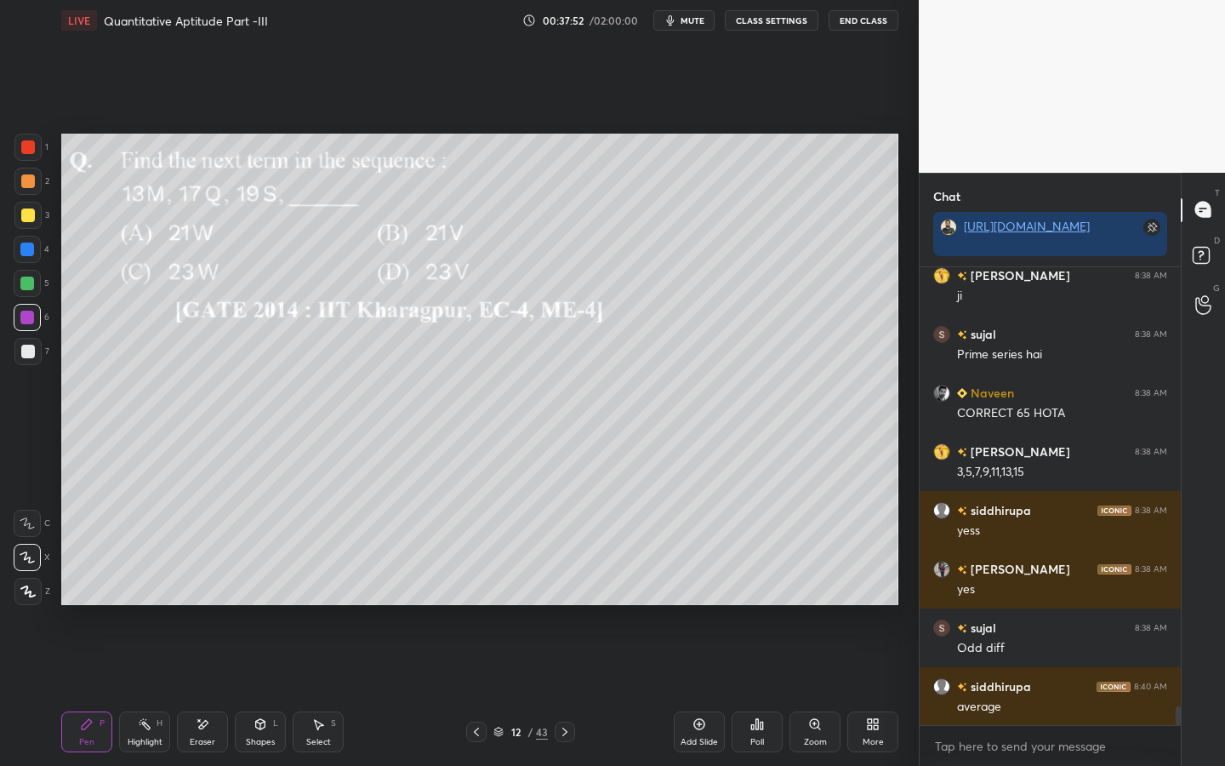
scroll to position [11024, 0]
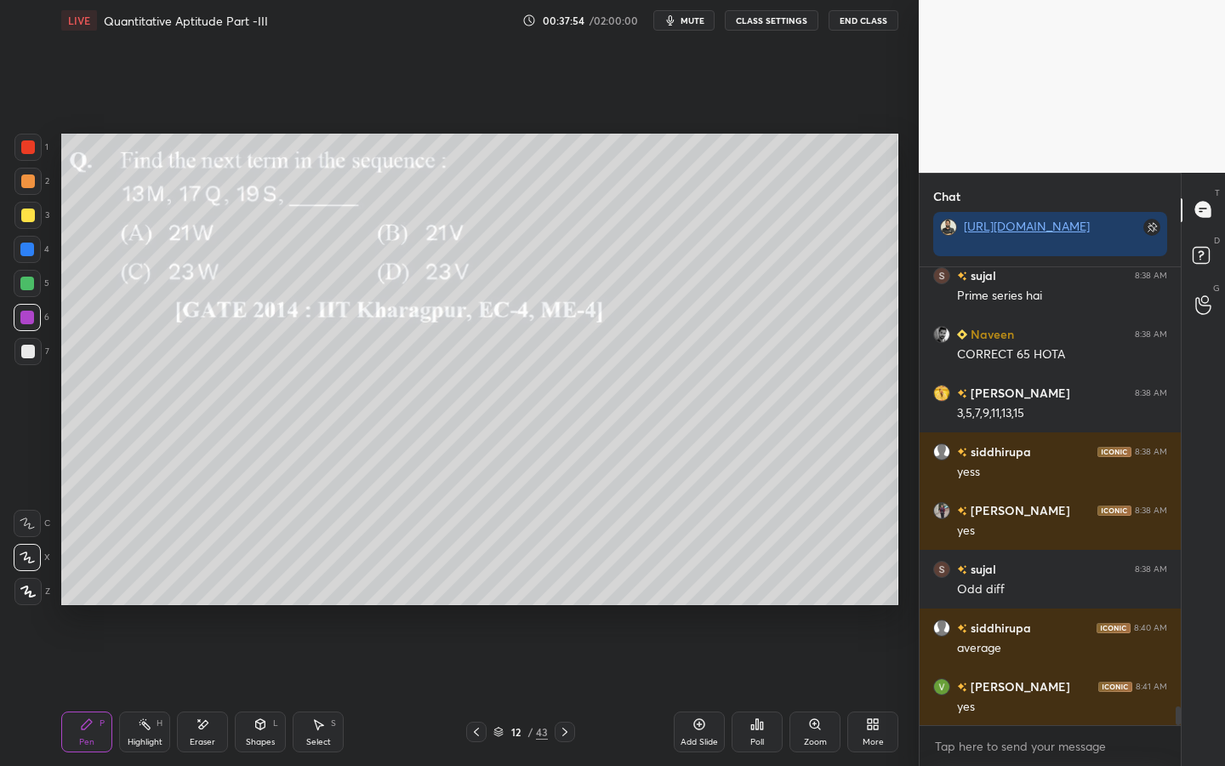
drag, startPoint x: 30, startPoint y: 184, endPoint x: 60, endPoint y: 181, distance: 29.9
click at [29, 187] on div at bounding box center [28, 181] width 14 height 14
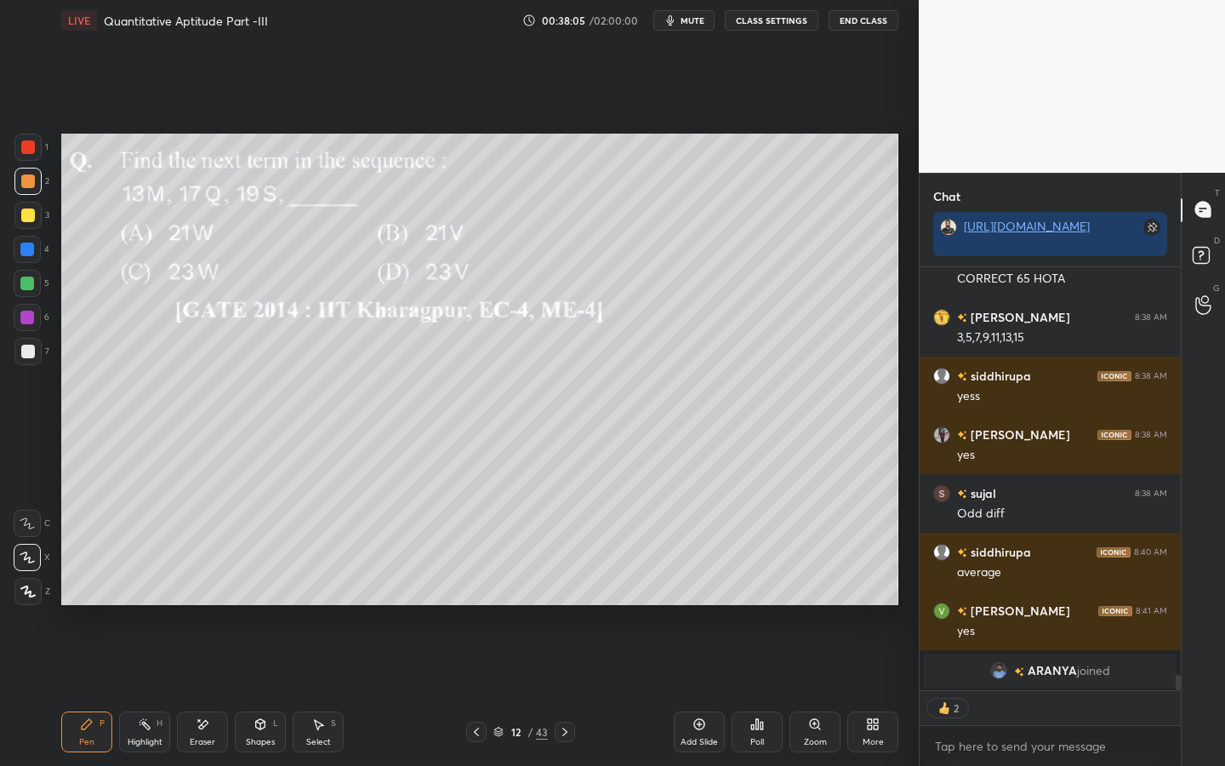
type textarea "x"
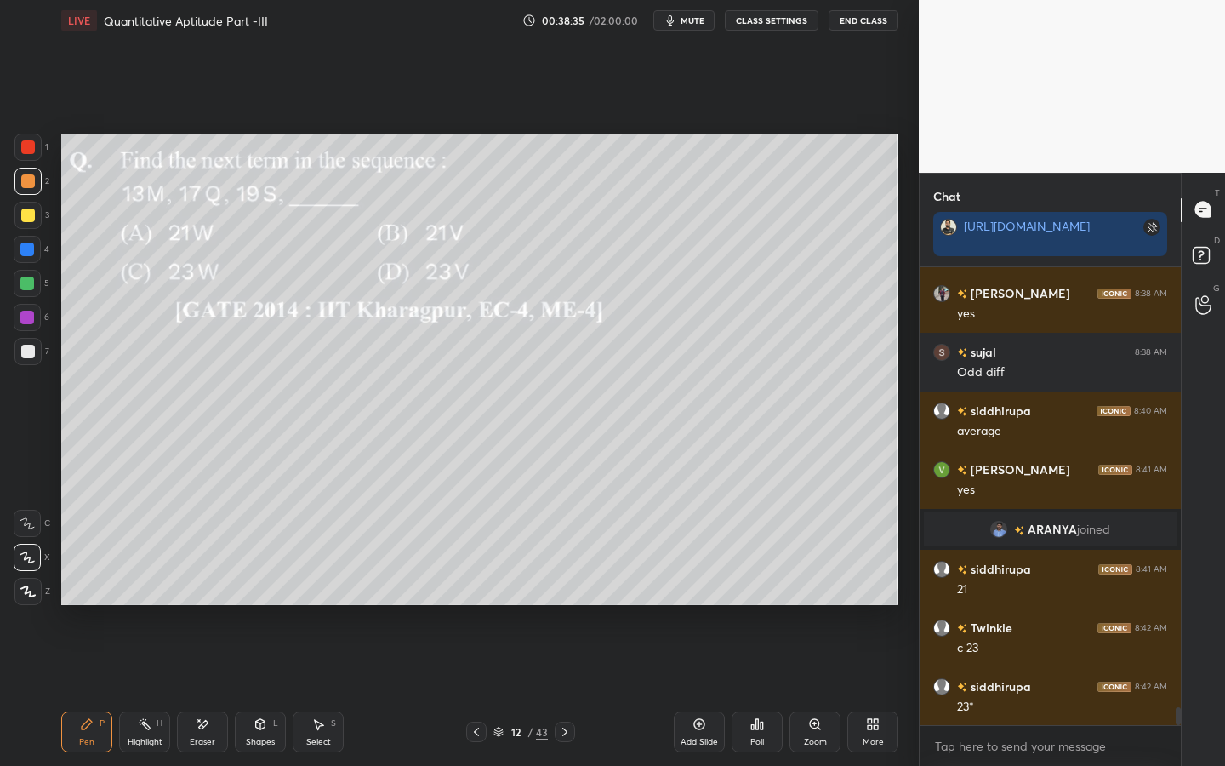
scroll to position [11106, 0]
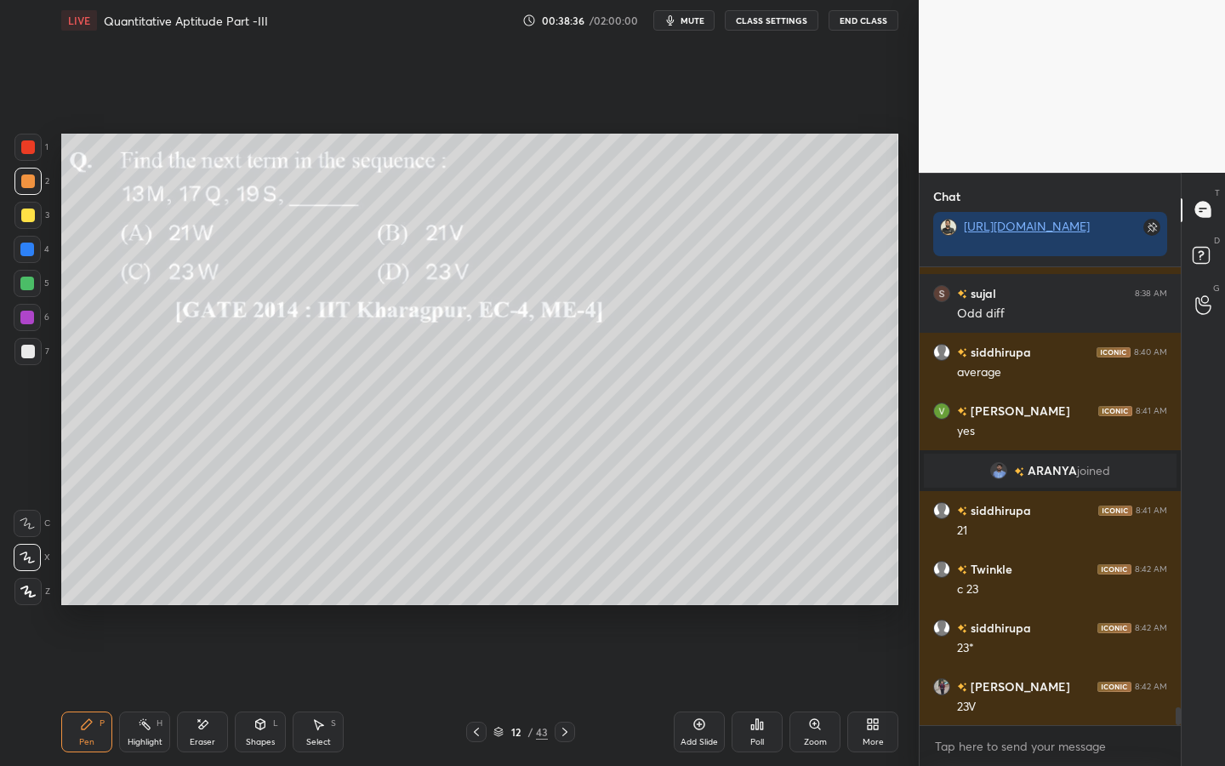
drag, startPoint x: 32, startPoint y: 281, endPoint x: 25, endPoint y: 285, distance: 8.8
click at [32, 281] on div at bounding box center [27, 283] width 14 height 14
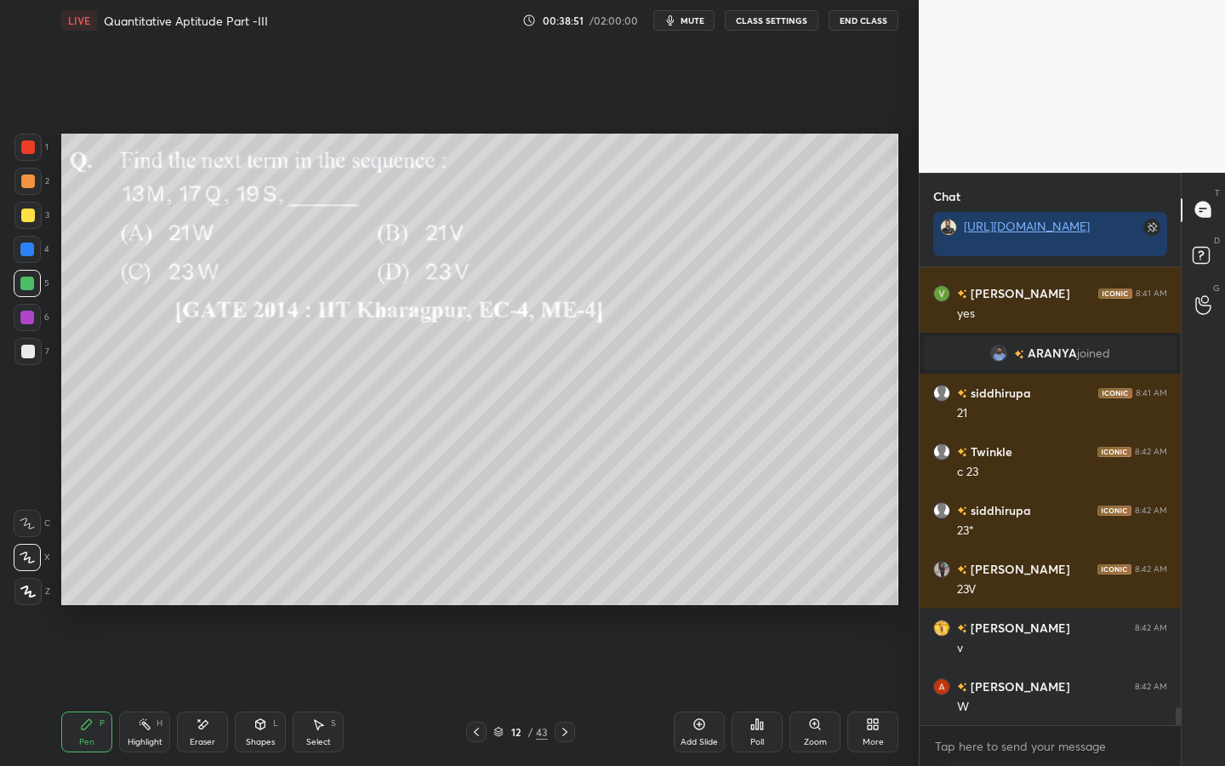
scroll to position [11282, 0]
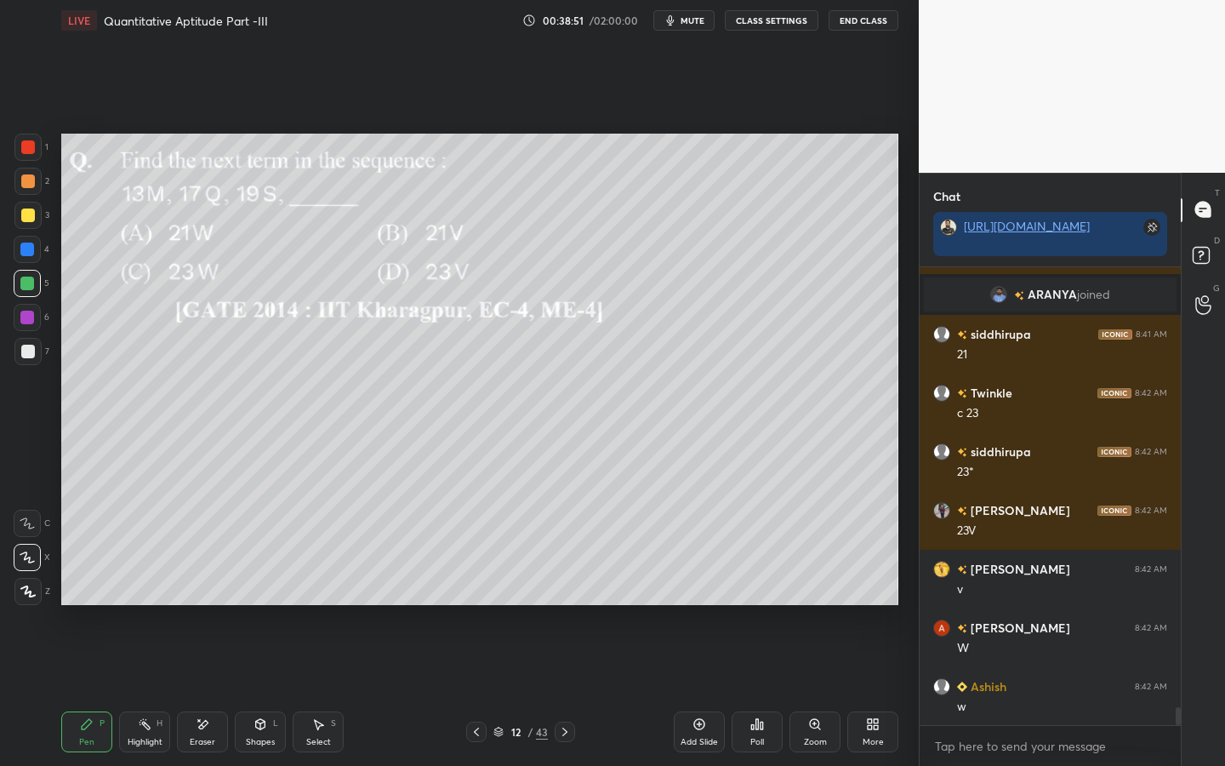
click at [38, 350] on div at bounding box center [27, 351] width 27 height 27
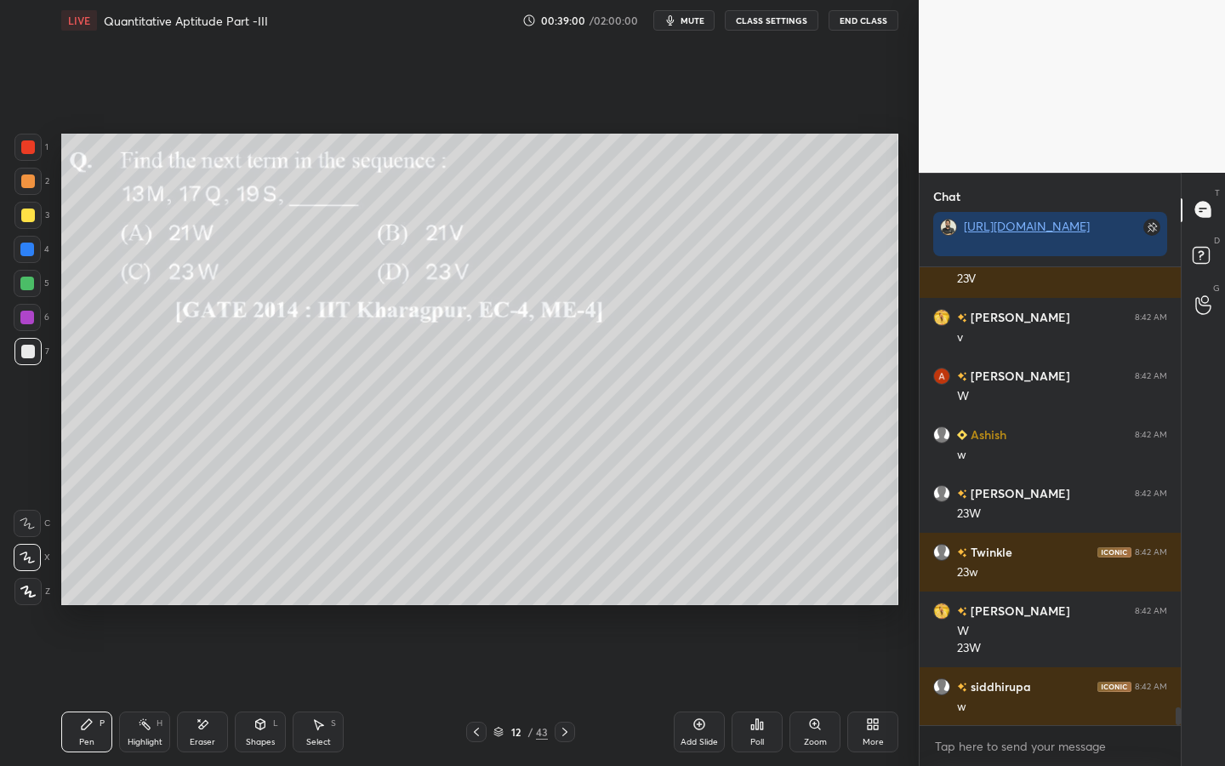
scroll to position [11592, 0]
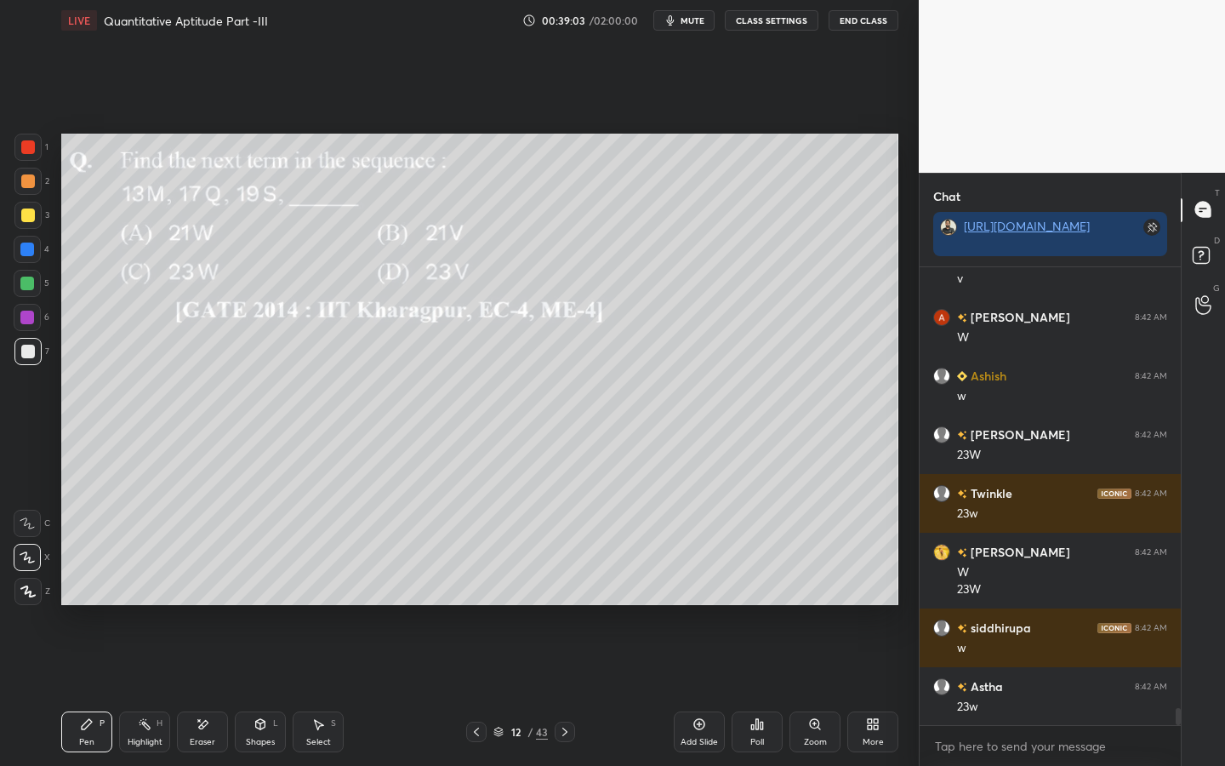
drag, startPoint x: 191, startPoint y: 728, endPoint x: 214, endPoint y: 656, distance: 75.9
click at [192, 597] on div "Eraser" at bounding box center [202, 731] width 51 height 41
drag, startPoint x: 88, startPoint y: 729, endPoint x: 111, endPoint y: 650, distance: 82.4
click at [92, 597] on icon at bounding box center [87, 724] width 14 height 14
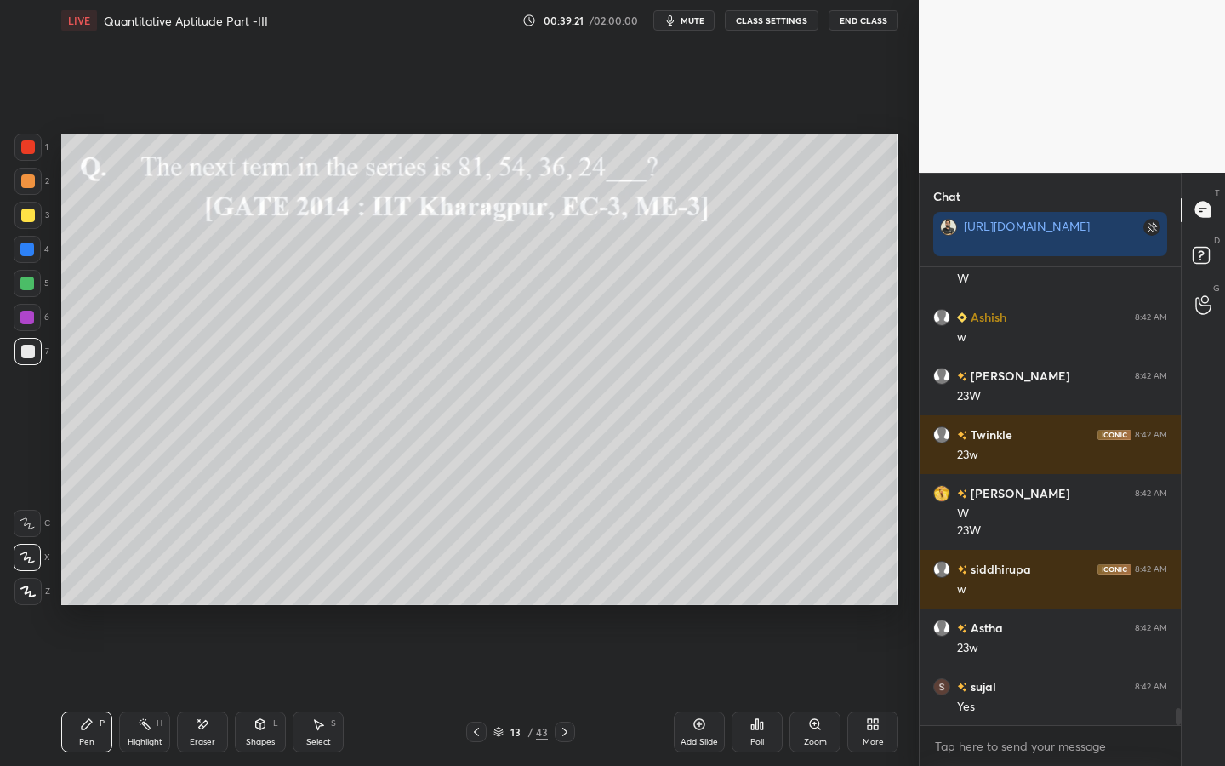
scroll to position [11710, 0]
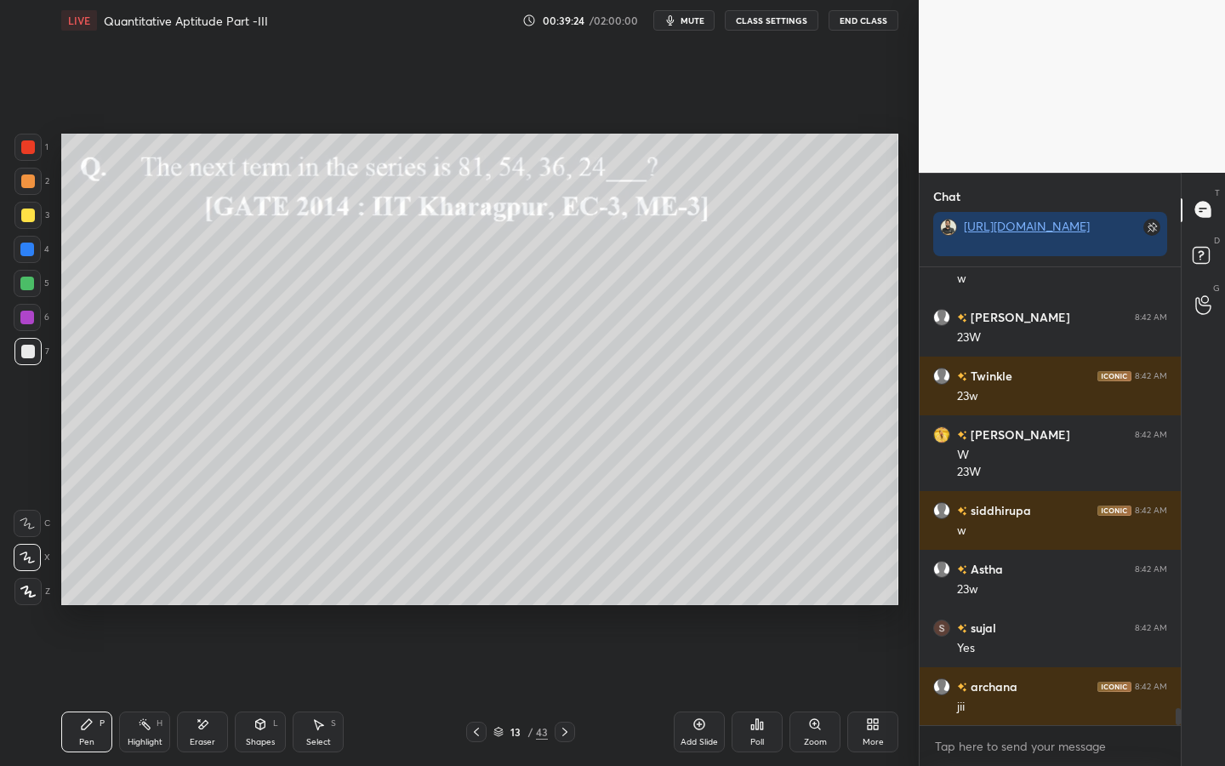
click at [31, 148] on div "1 2 3 4 5 6 7 C X Z E E Erase all H H" at bounding box center [27, 369] width 54 height 471
drag, startPoint x: 27, startPoint y: 153, endPoint x: 59, endPoint y: 157, distance: 31.7
click at [25, 153] on div at bounding box center [28, 147] width 14 height 14
click at [48, 279] on div "5" at bounding box center [32, 283] width 36 height 27
click at [749, 597] on div "Poll" at bounding box center [757, 731] width 51 height 41
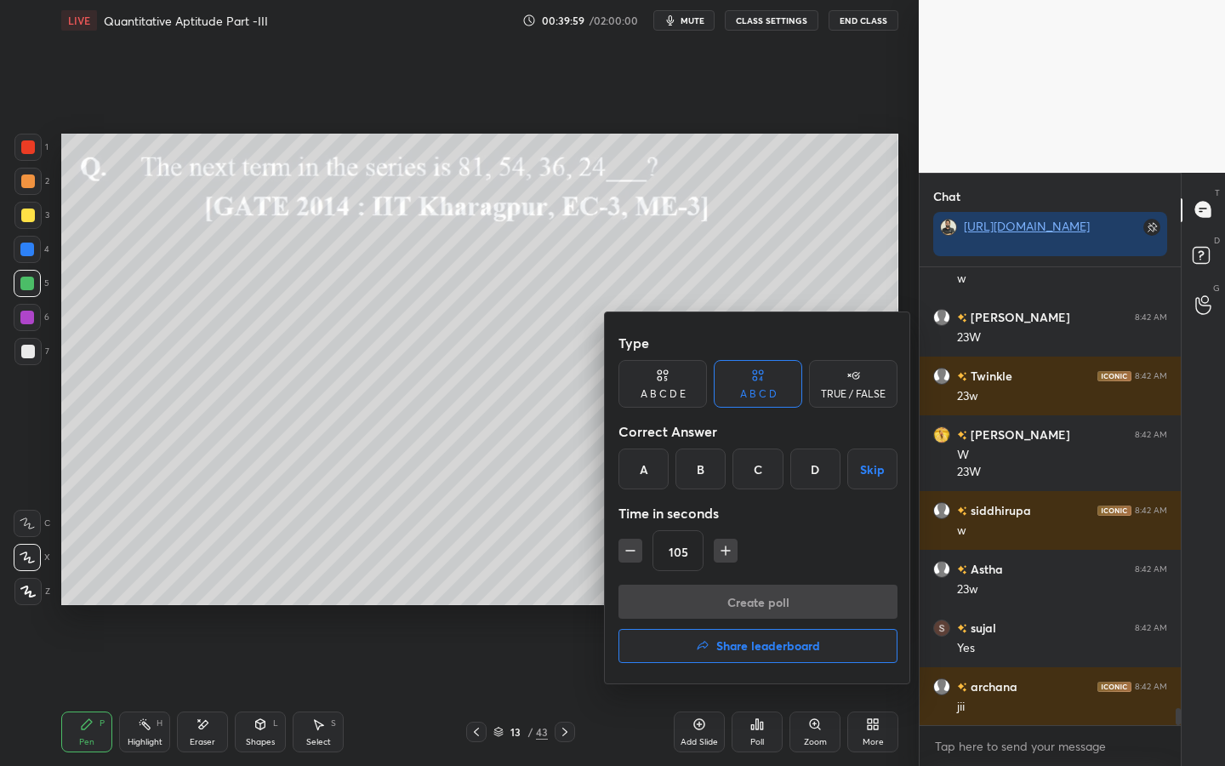
click at [882, 486] on div "Type A B C D E A B C D TRUE / FALSE Correct Answer A B C D Skip Time in seconds…" at bounding box center [757, 455] width 279 height 259
click at [878, 474] on button "Skip" at bounding box center [872, 468] width 50 height 41
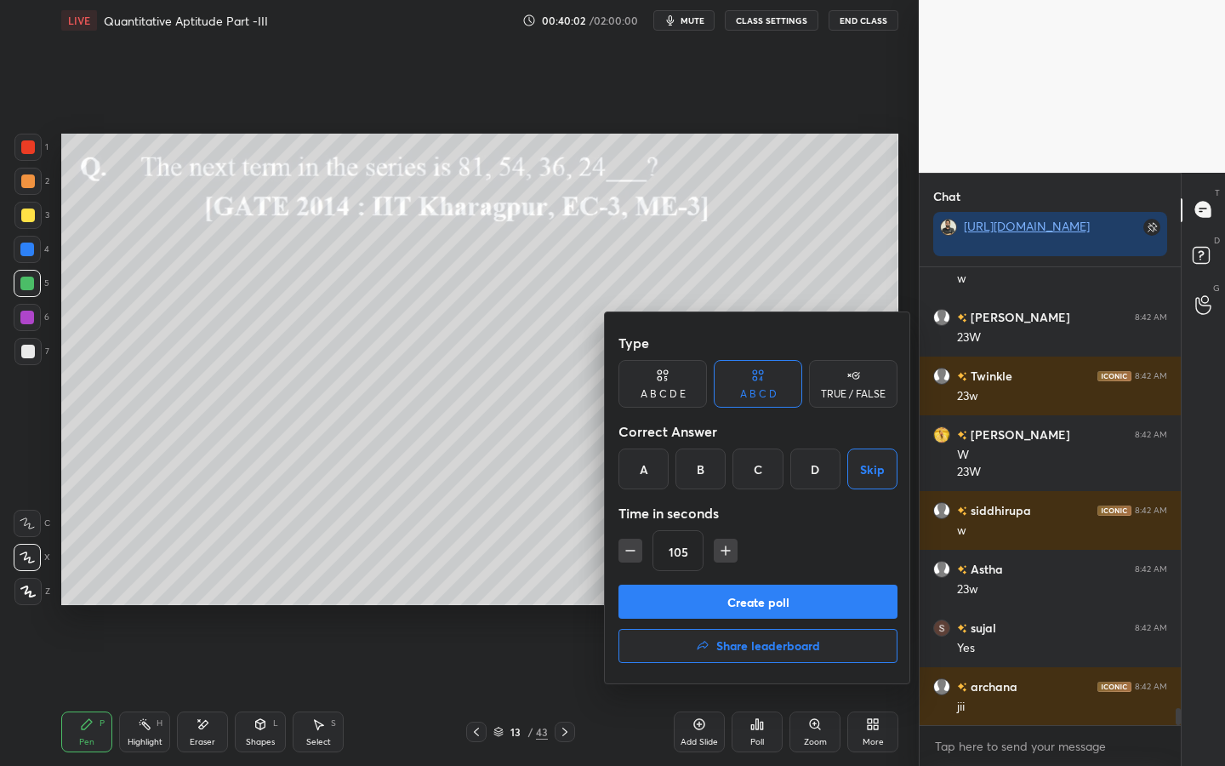
click at [723, 546] on icon "button" at bounding box center [725, 550] width 17 height 17
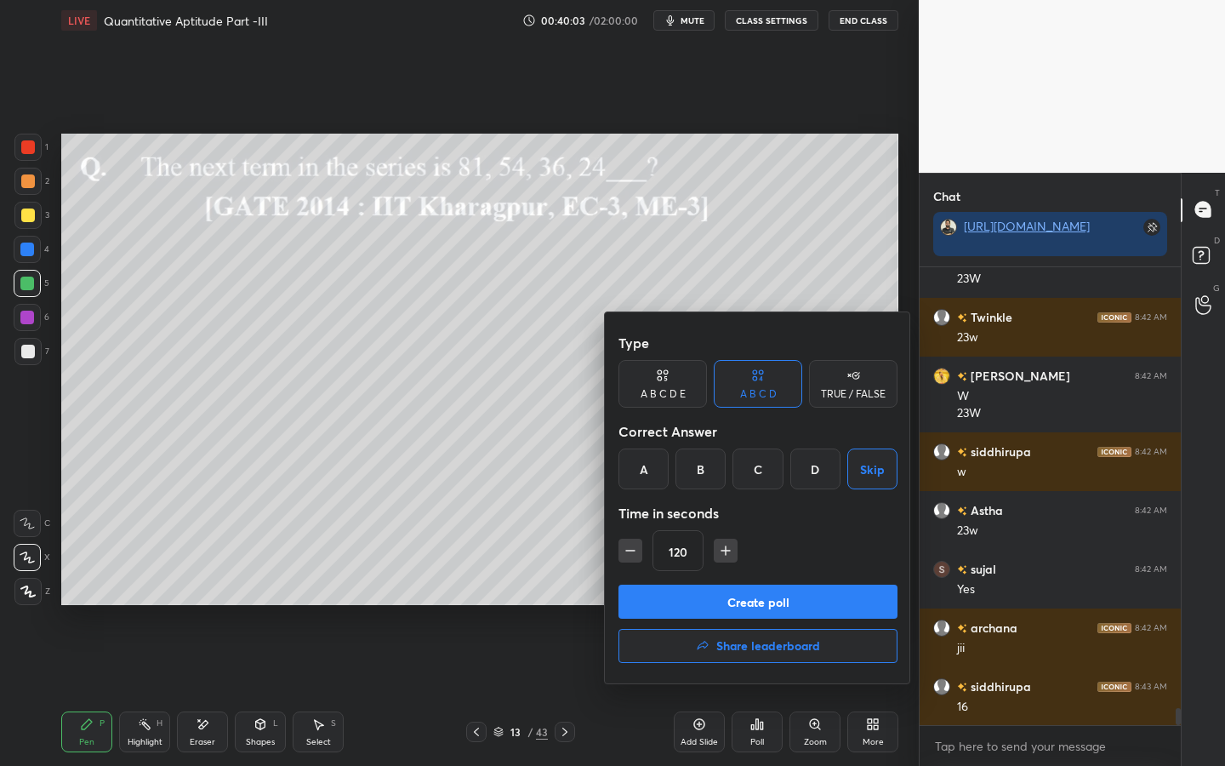
click at [634, 550] on icon "button" at bounding box center [630, 550] width 9 height 0
type input "105"
click at [713, 592] on button "Create poll" at bounding box center [757, 601] width 279 height 34
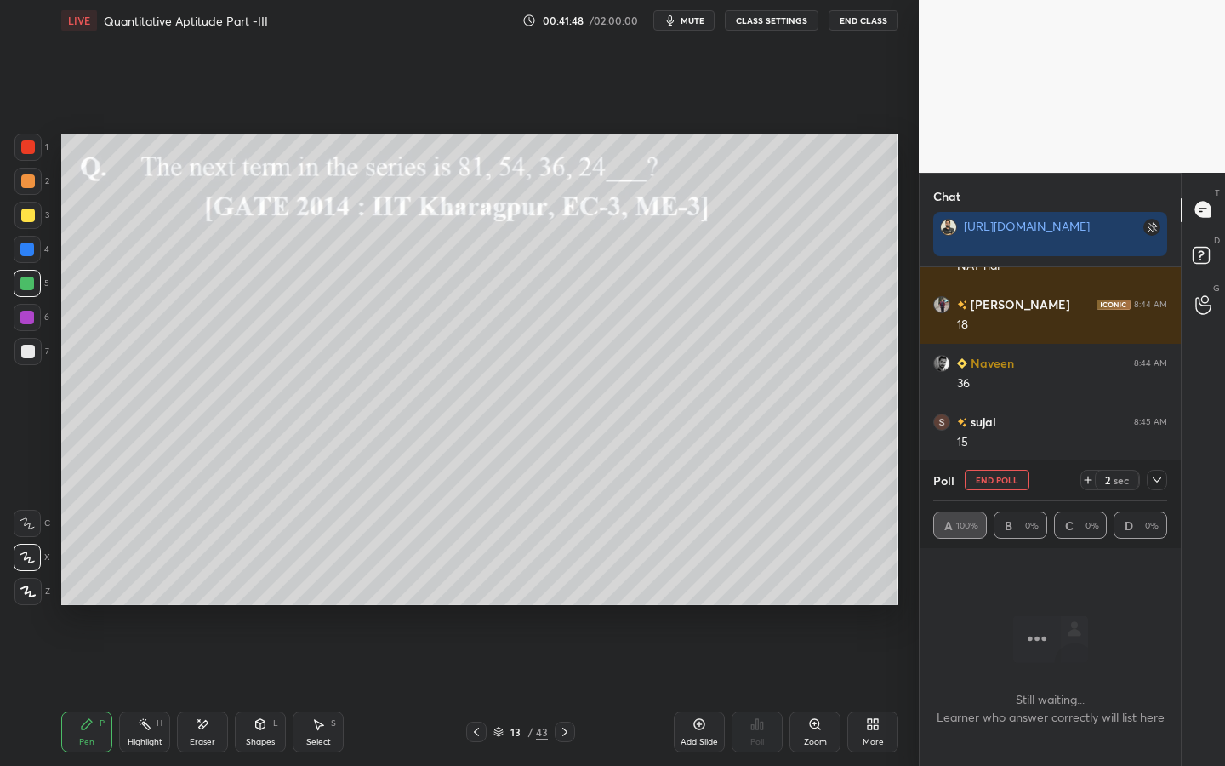
scroll to position [12679, 0]
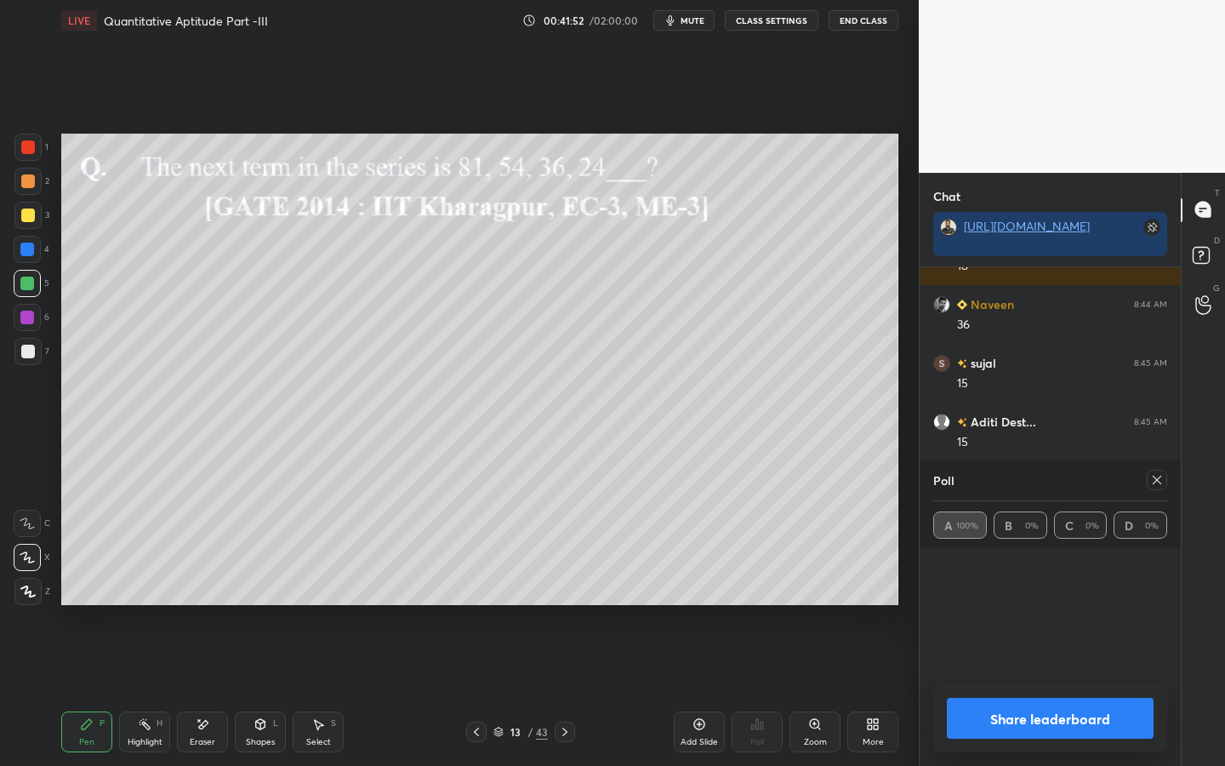
click at [1094, 480] on div at bounding box center [1157, 480] width 20 height 20
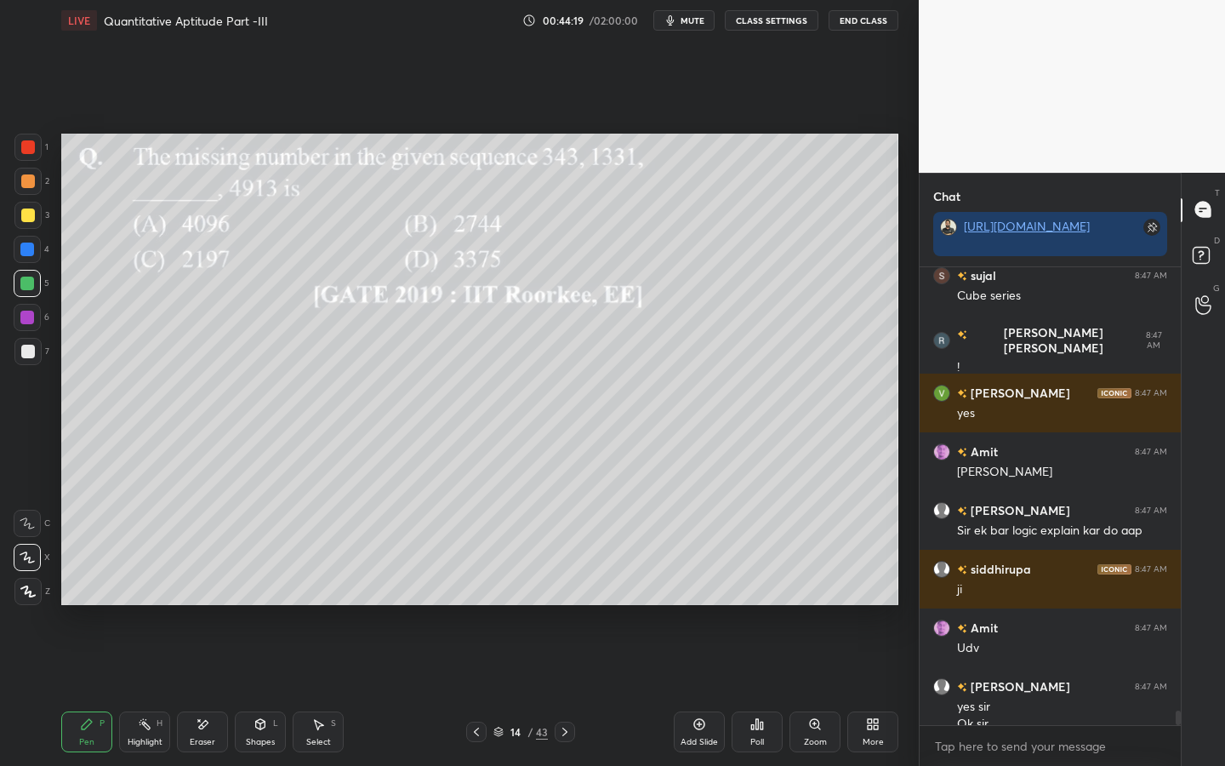
scroll to position [14268, 0]
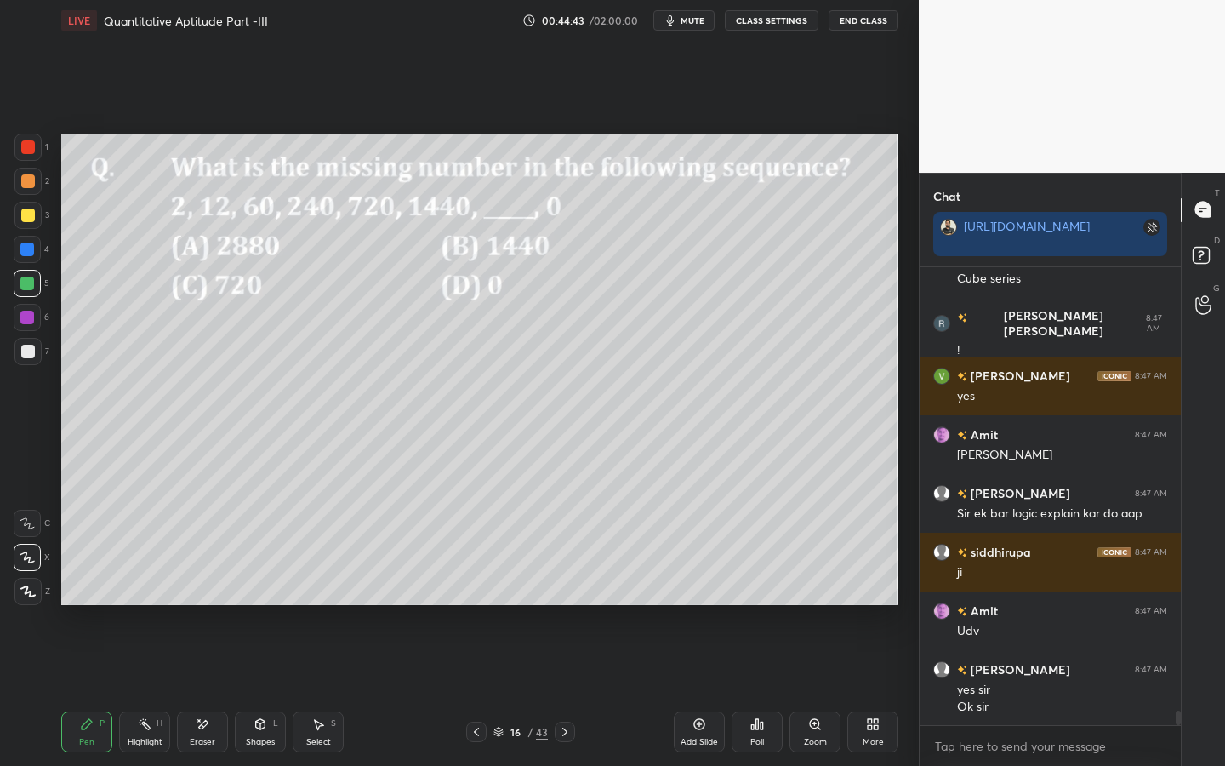
click at [743, 597] on div "Poll" at bounding box center [757, 731] width 51 height 41
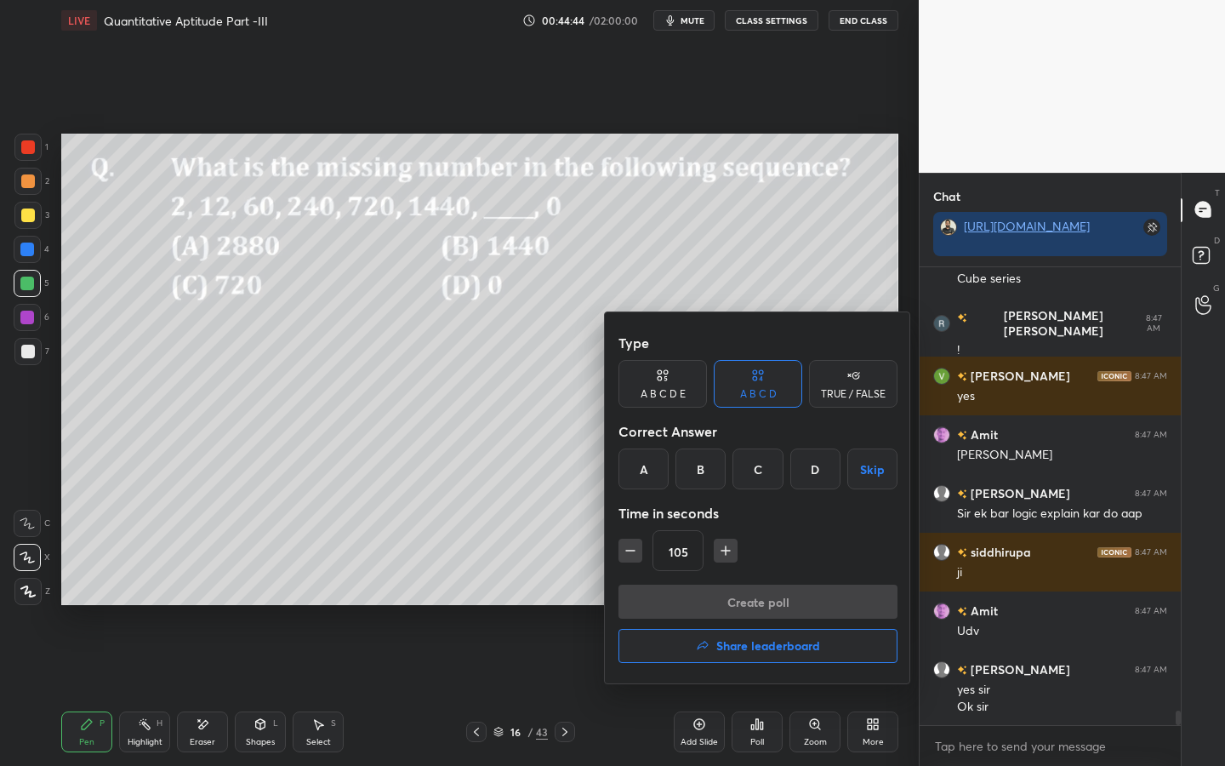
click at [705, 478] on div "B" at bounding box center [700, 468] width 50 height 41
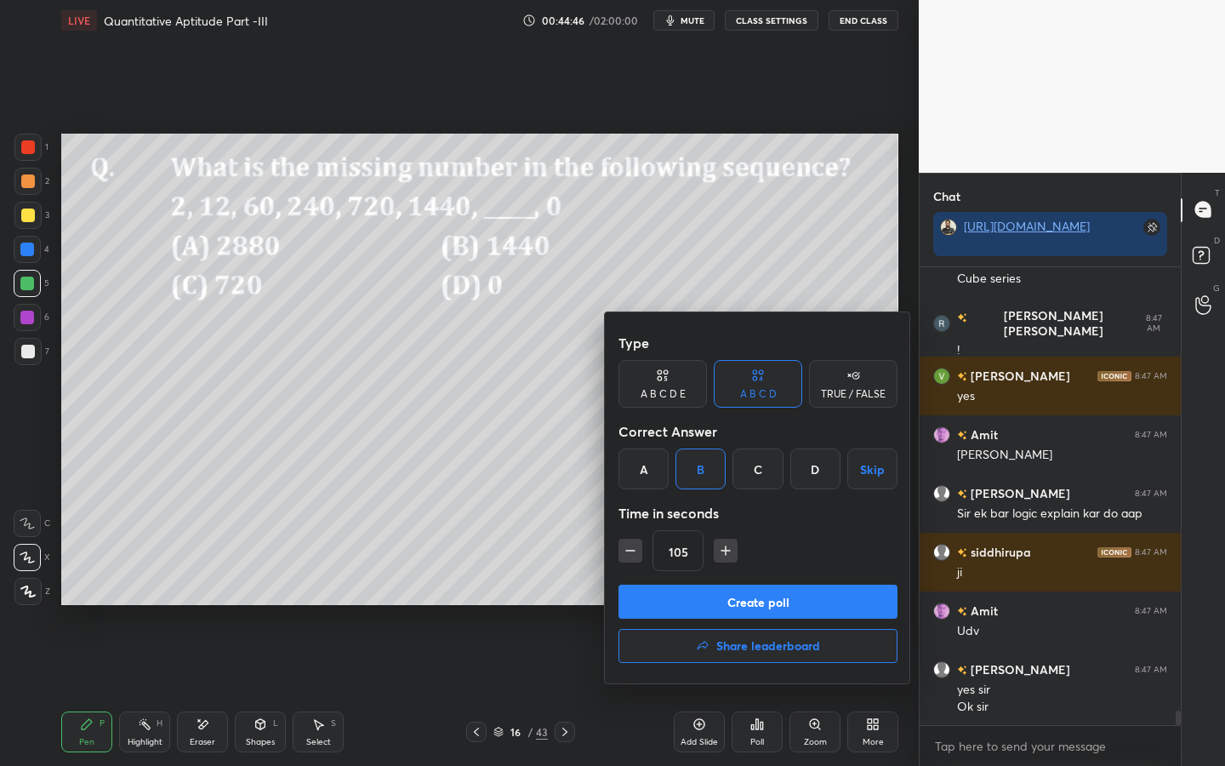
click at [715, 597] on button "Create poll" at bounding box center [757, 601] width 279 height 34
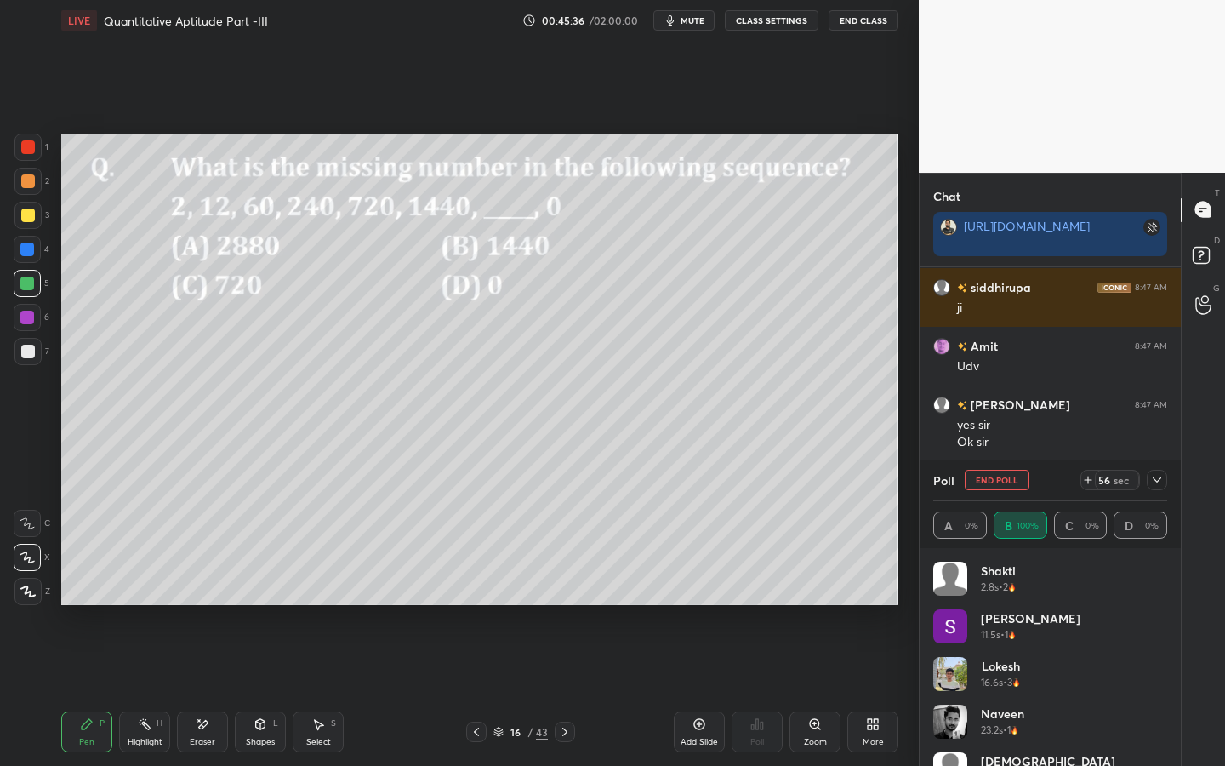
scroll to position [14591, 0]
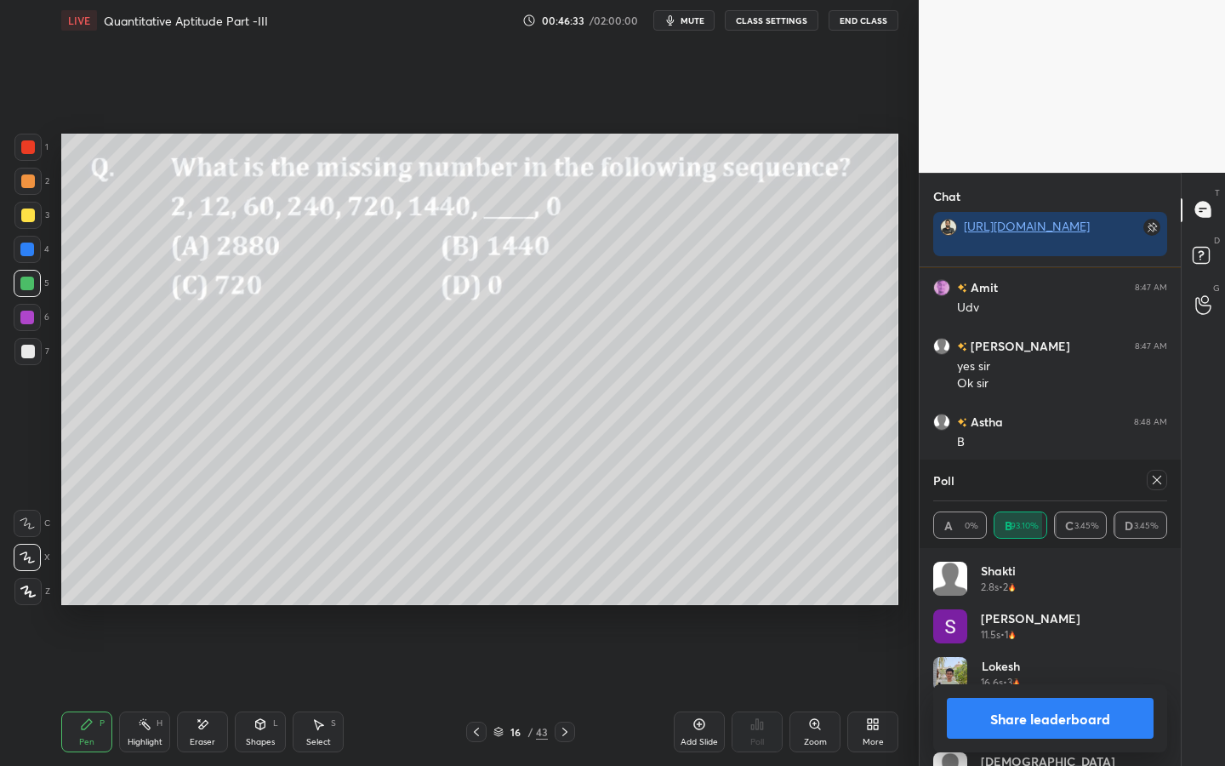
click at [1022, 597] on button "Share leaderboard" at bounding box center [1050, 718] width 207 height 41
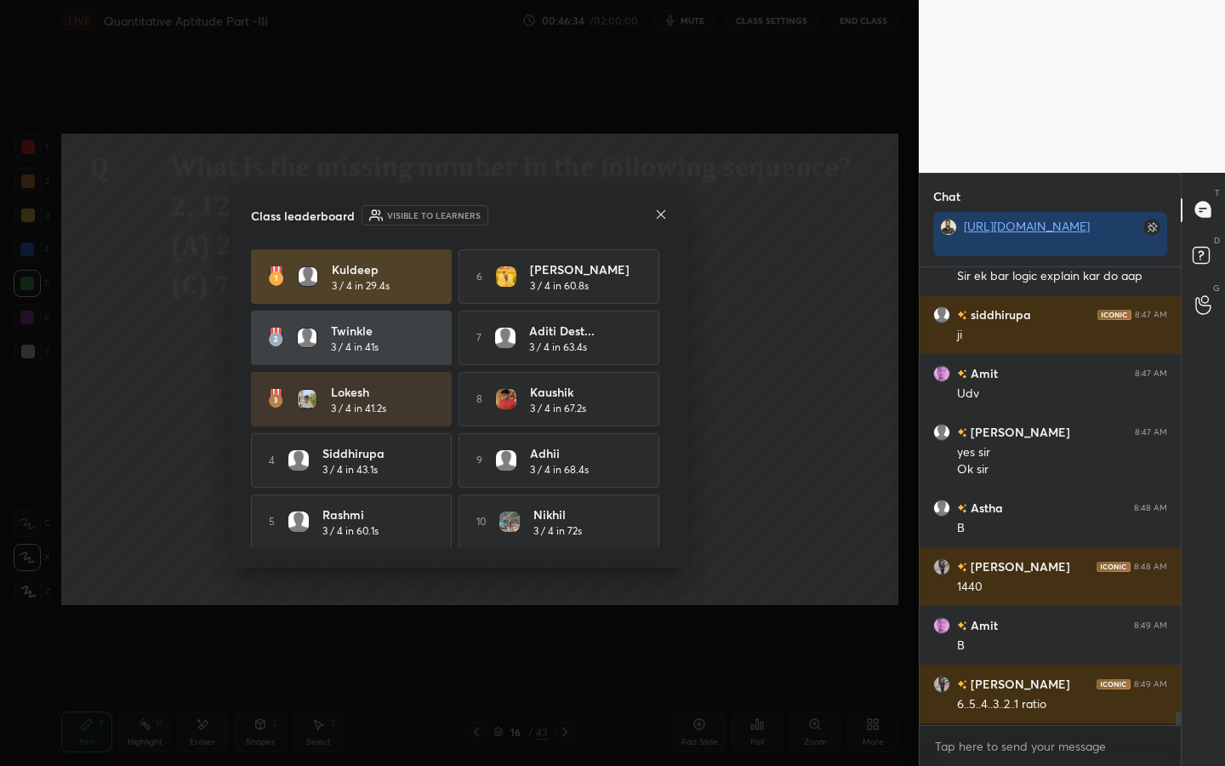
scroll to position [14502, 0]
click at [662, 214] on icon at bounding box center [661, 215] width 14 height 14
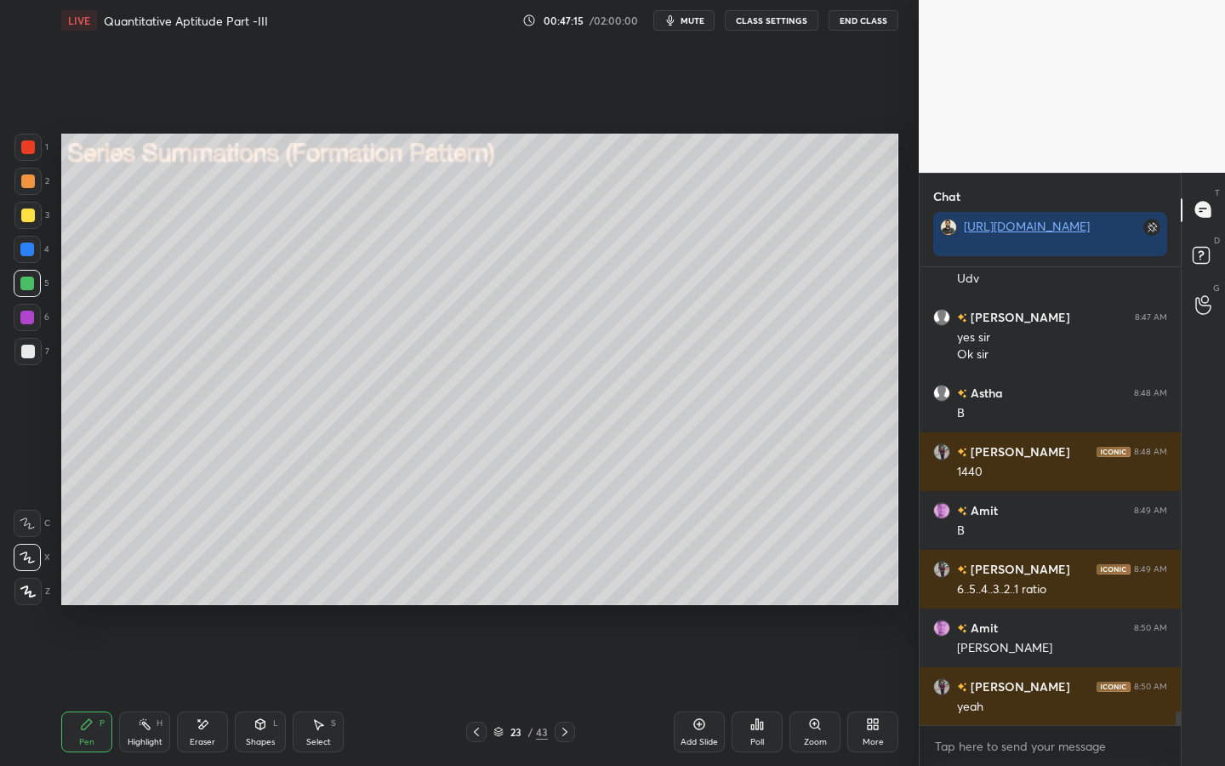
scroll to position [14678, 0]
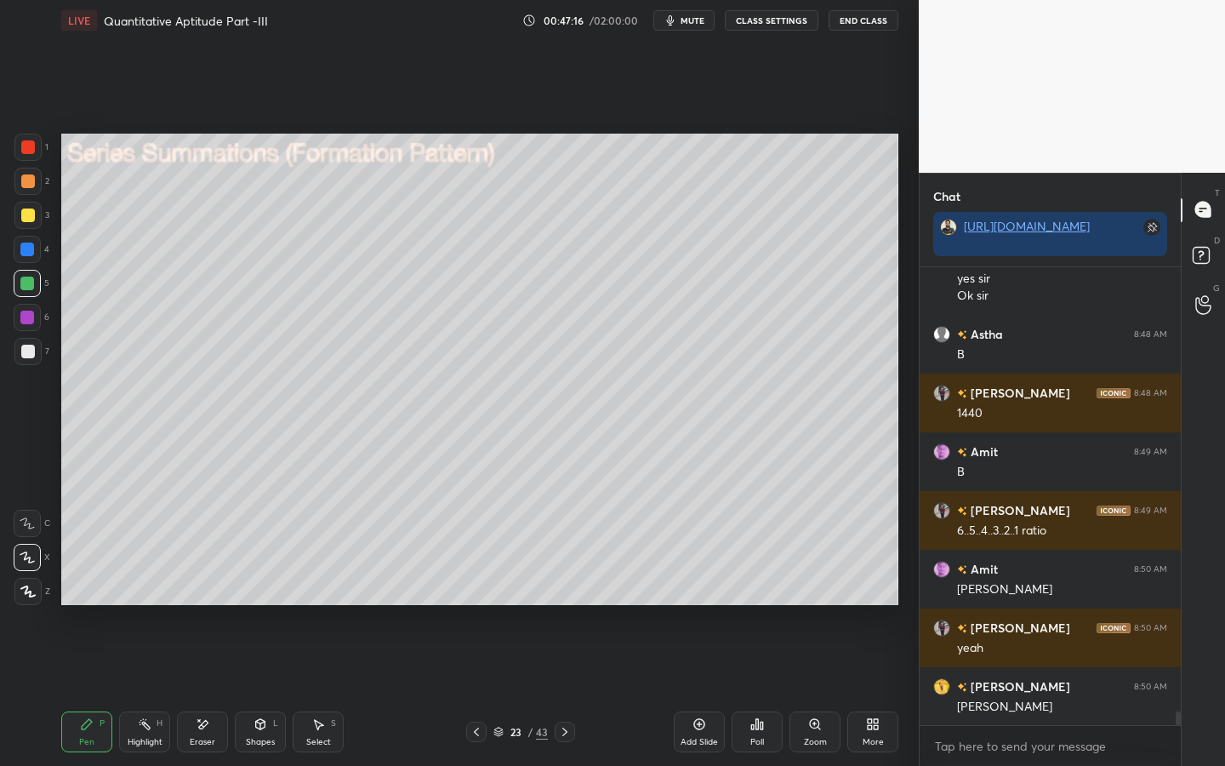
click at [260, 597] on div "Shapes L" at bounding box center [260, 731] width 51 height 41
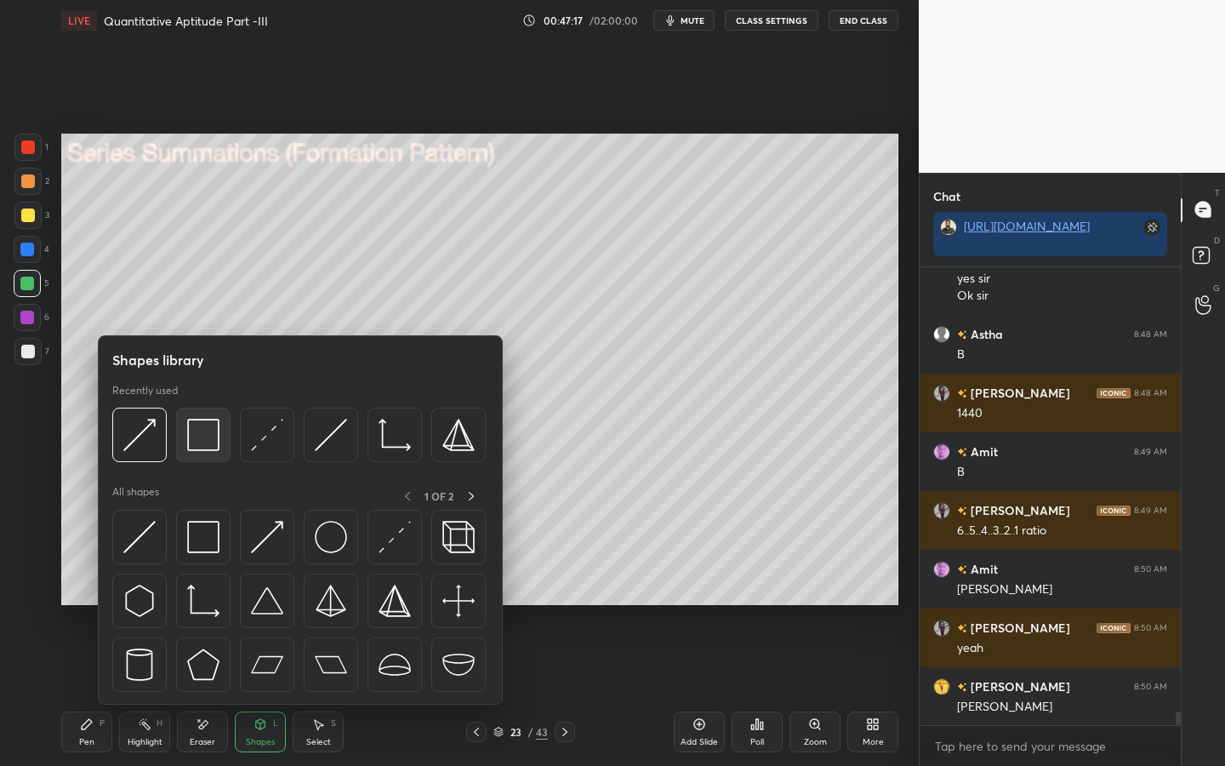
click at [196, 435] on img at bounding box center [203, 435] width 32 height 32
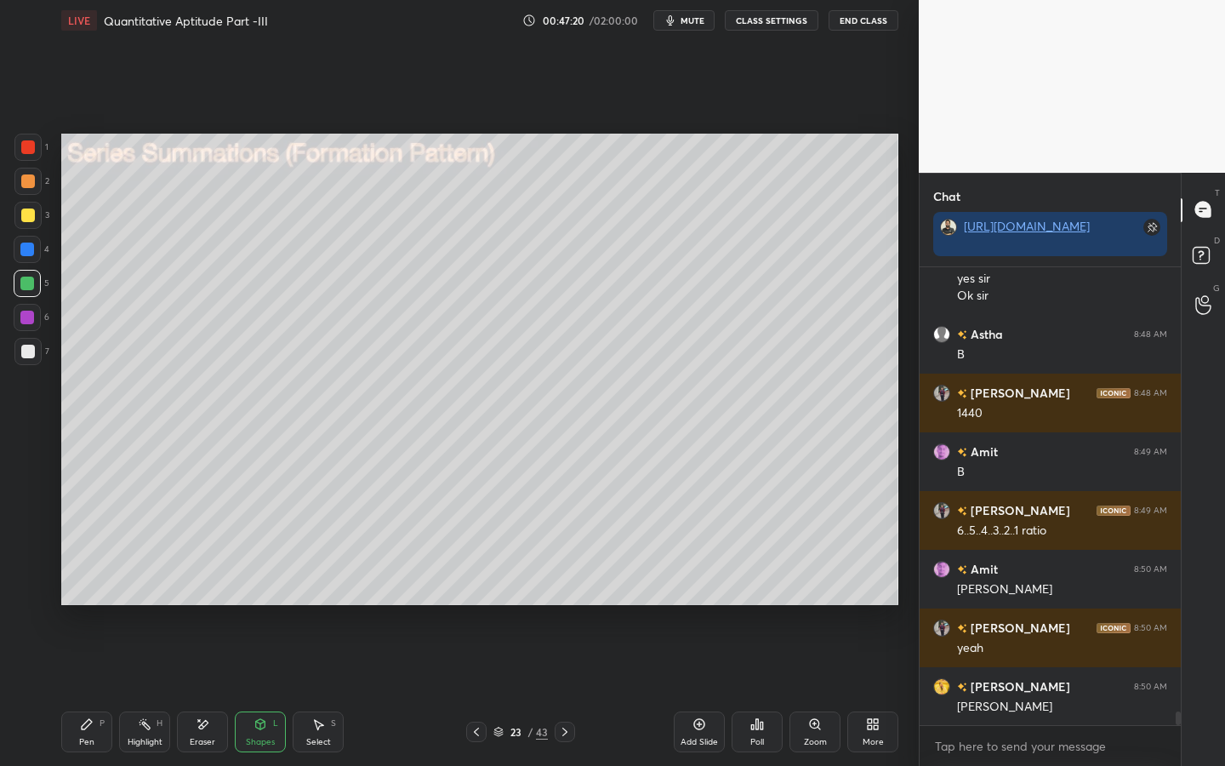
drag, startPoint x: 80, startPoint y: 736, endPoint x: 105, endPoint y: 708, distance: 37.9
click at [83, 597] on div "Pen" at bounding box center [86, 741] width 15 height 9
click at [198, 597] on icon at bounding box center [203, 724] width 14 height 14
drag, startPoint x: 78, startPoint y: 745, endPoint x: 127, endPoint y: 719, distance: 55.2
click at [83, 597] on div "Pen" at bounding box center [86, 741] width 15 height 9
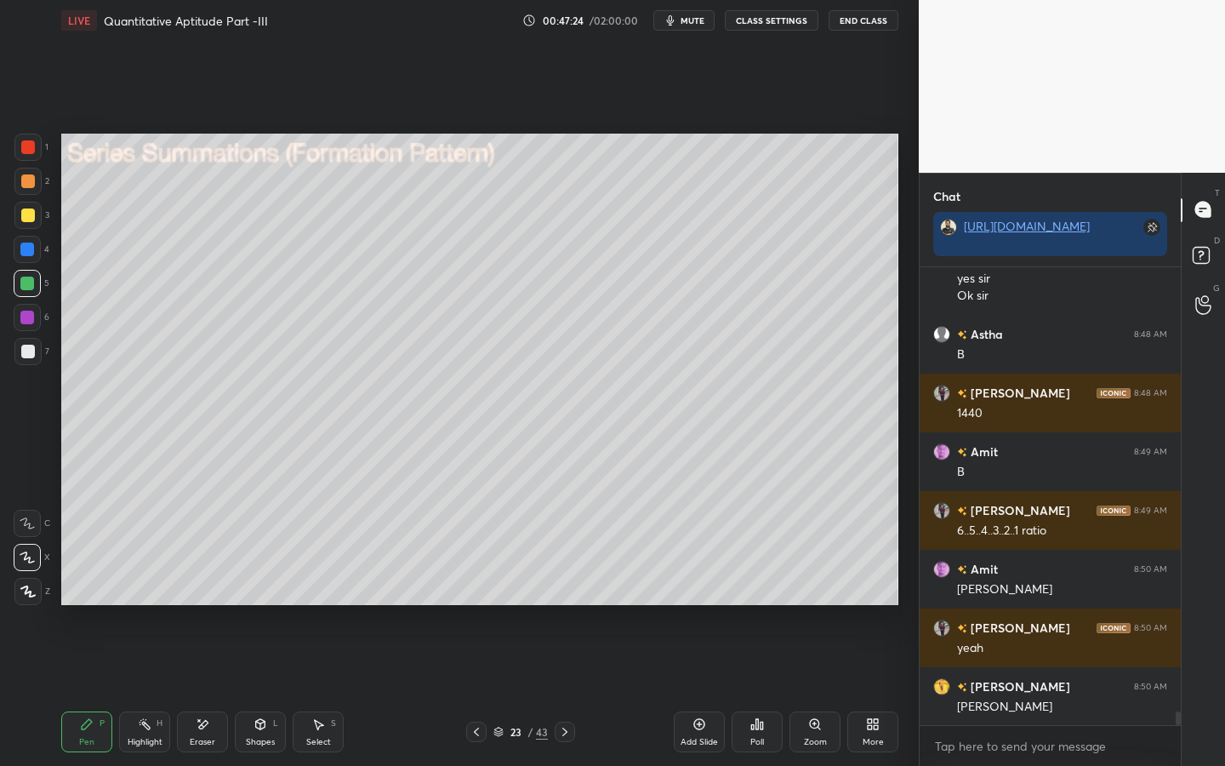
click at [22, 218] on div at bounding box center [28, 215] width 14 height 14
click at [26, 245] on div at bounding box center [27, 249] width 14 height 14
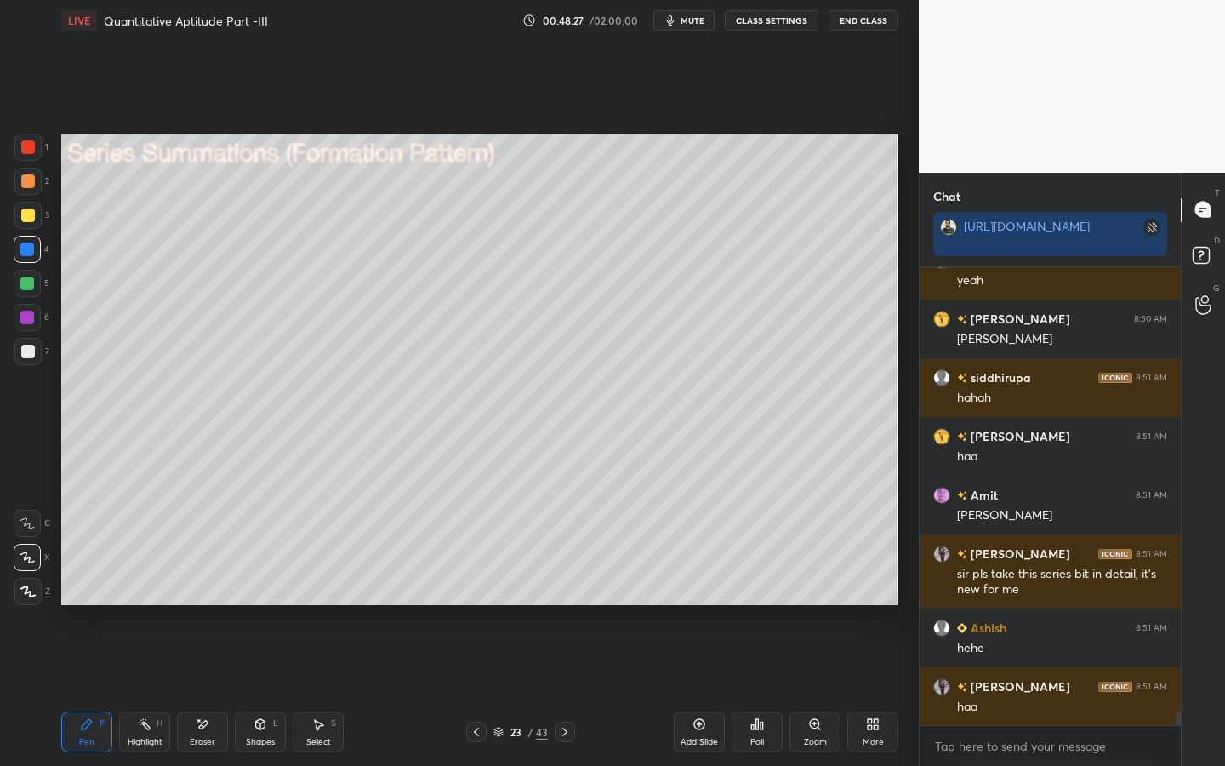
scroll to position [15063, 0]
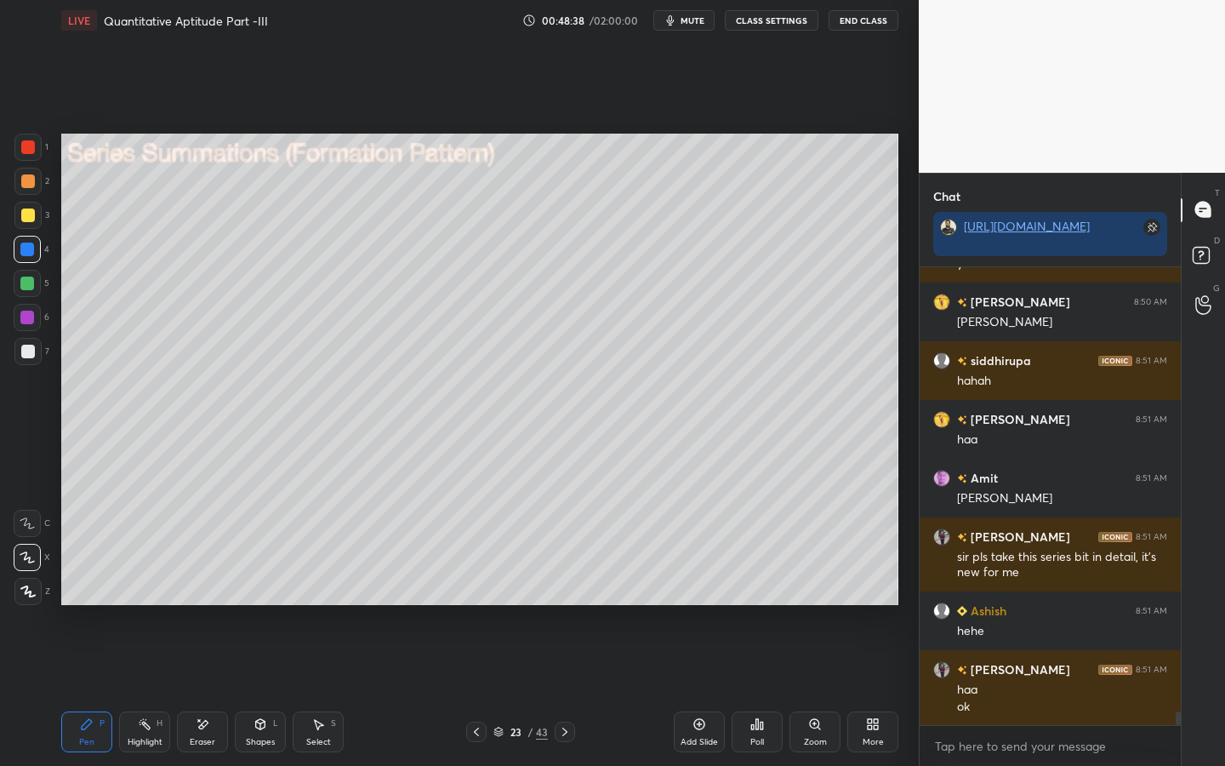
click at [259, 597] on div "Shapes L" at bounding box center [260, 731] width 51 height 41
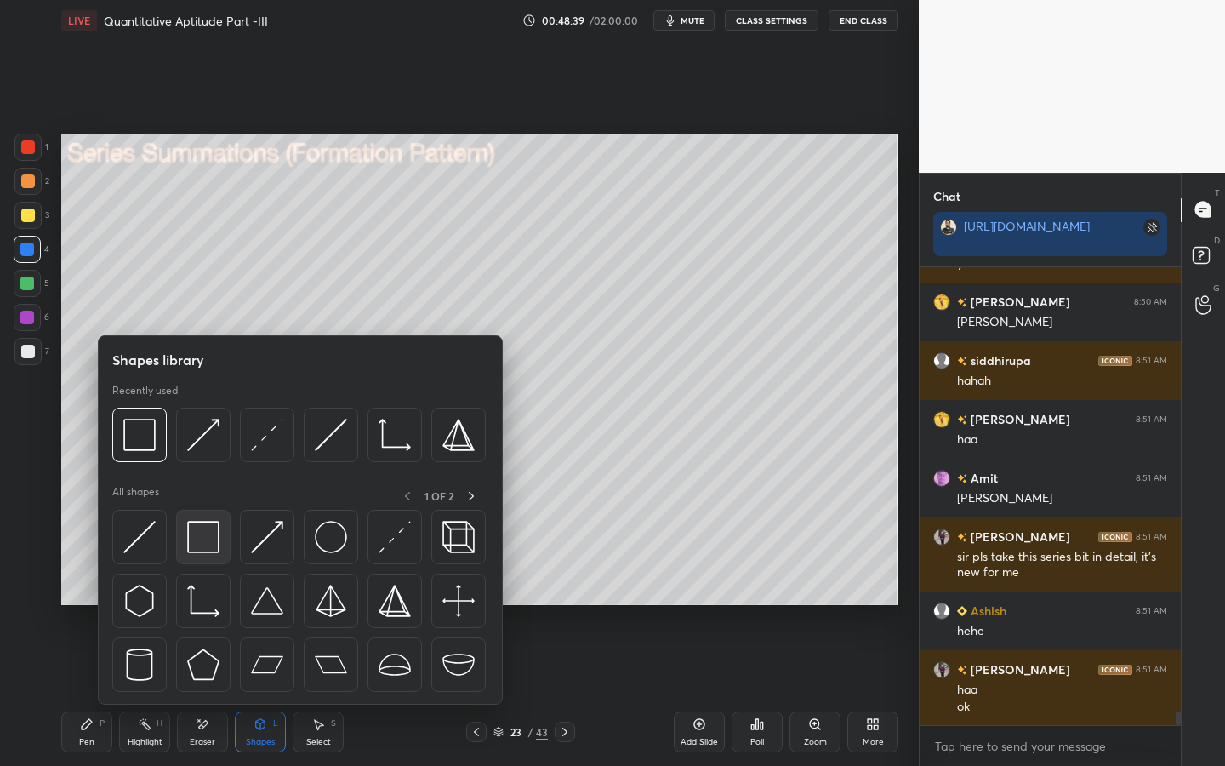
click at [215, 551] on img at bounding box center [203, 537] width 32 height 32
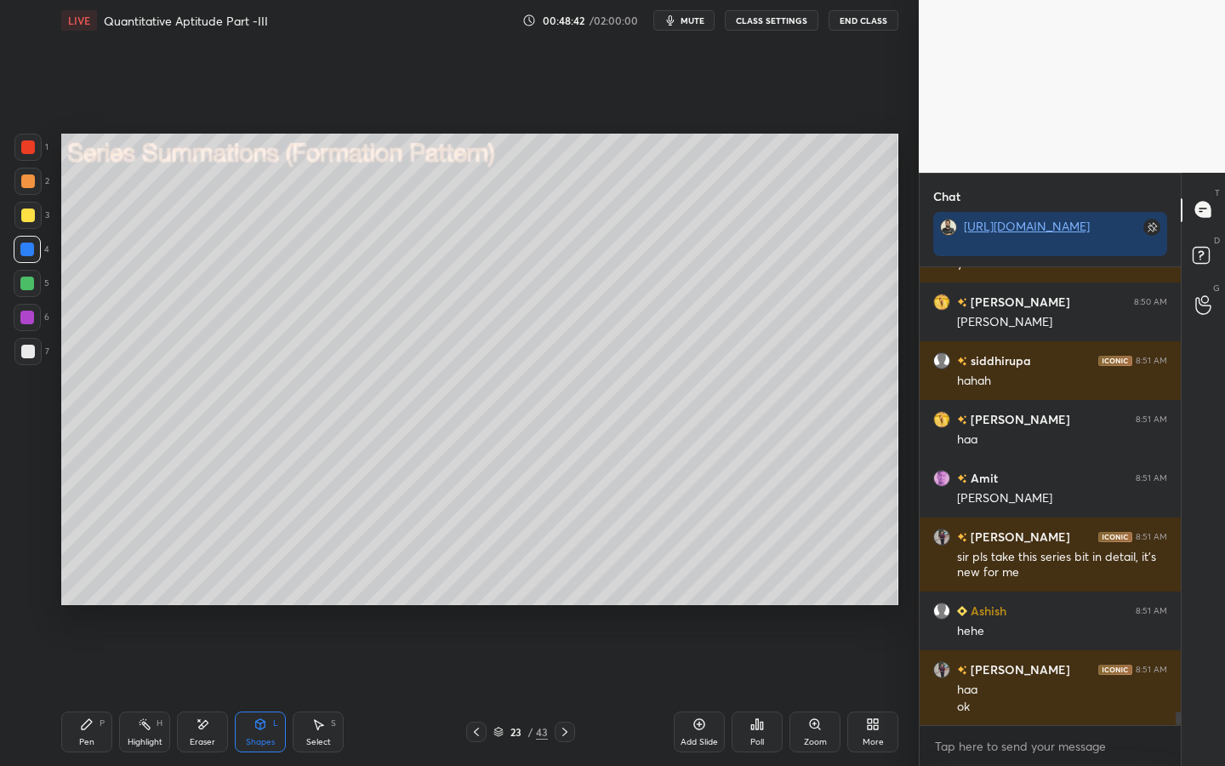
click at [94, 597] on div "Pen P" at bounding box center [86, 731] width 51 height 41
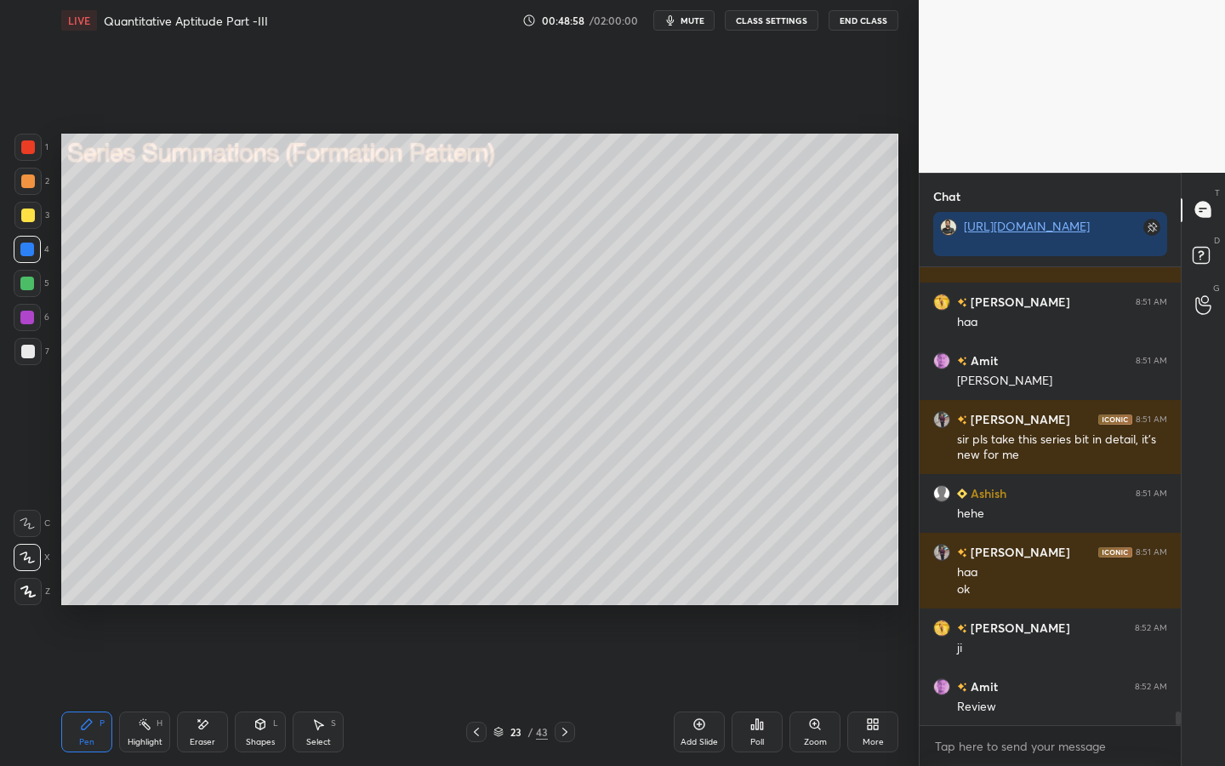
scroll to position [15239, 0]
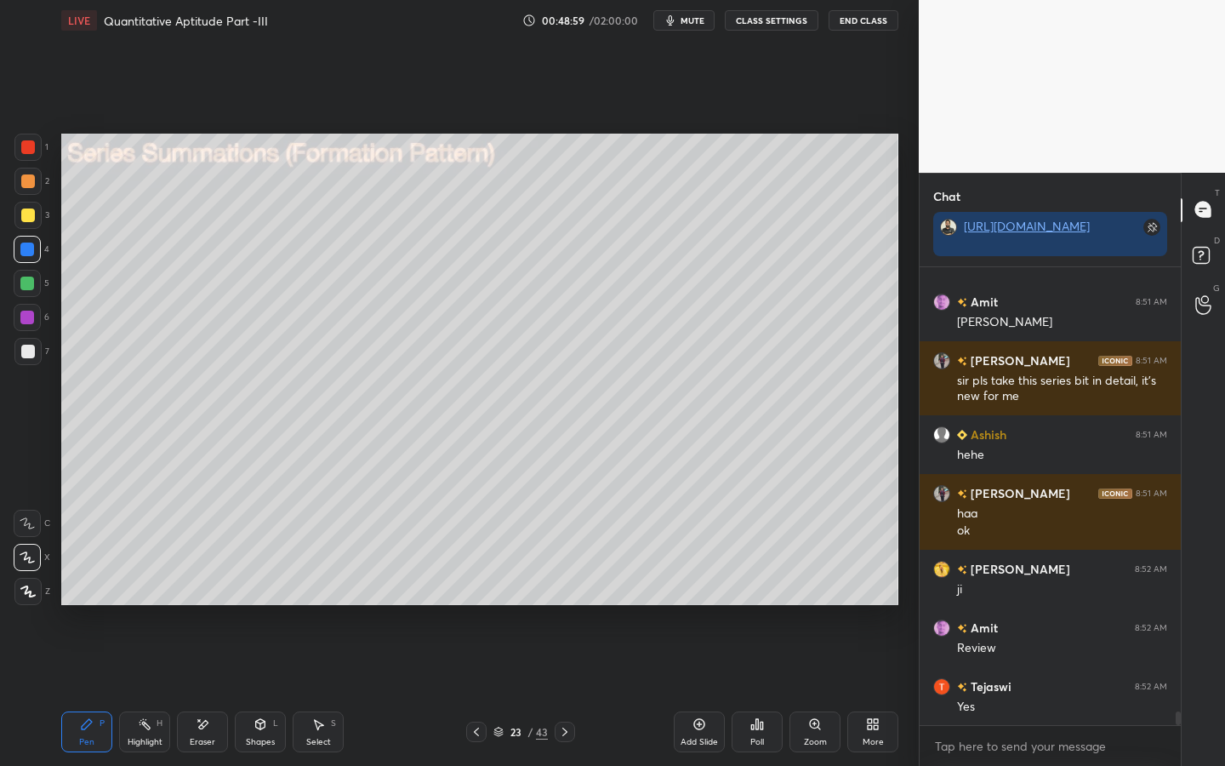
click at [32, 347] on div at bounding box center [28, 352] width 14 height 14
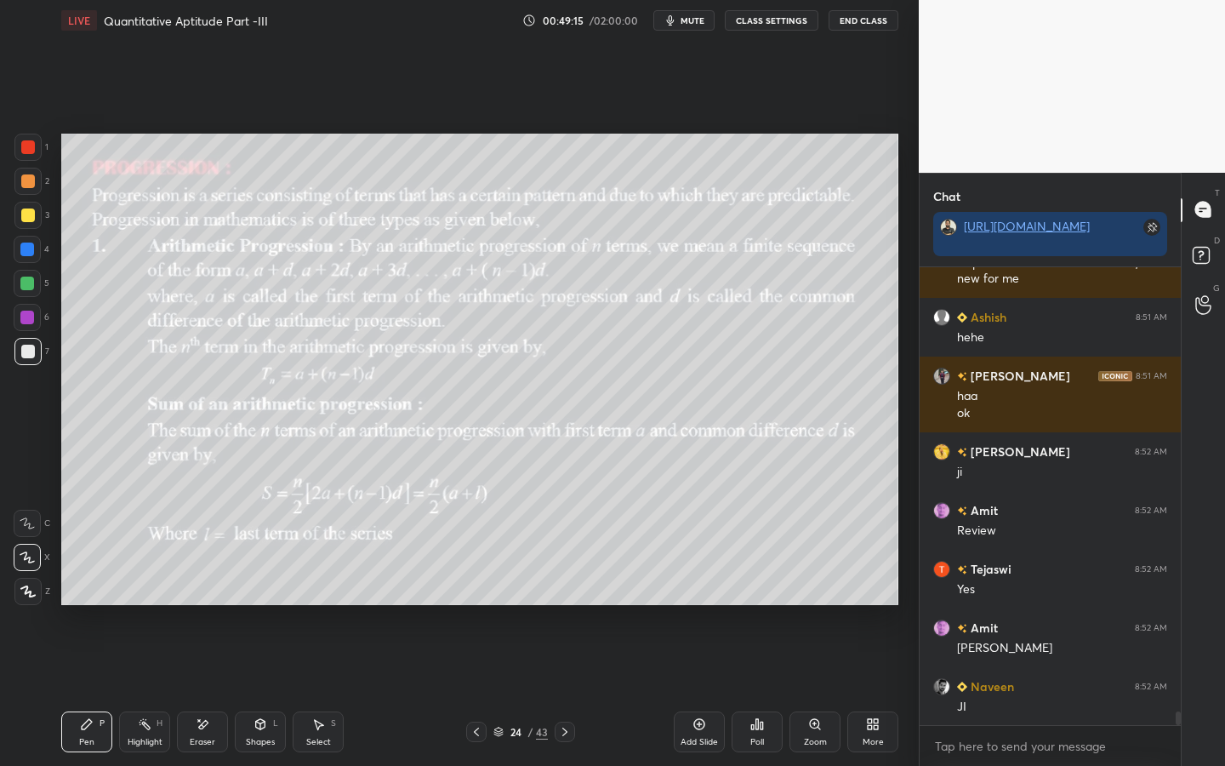
scroll to position [15415, 0]
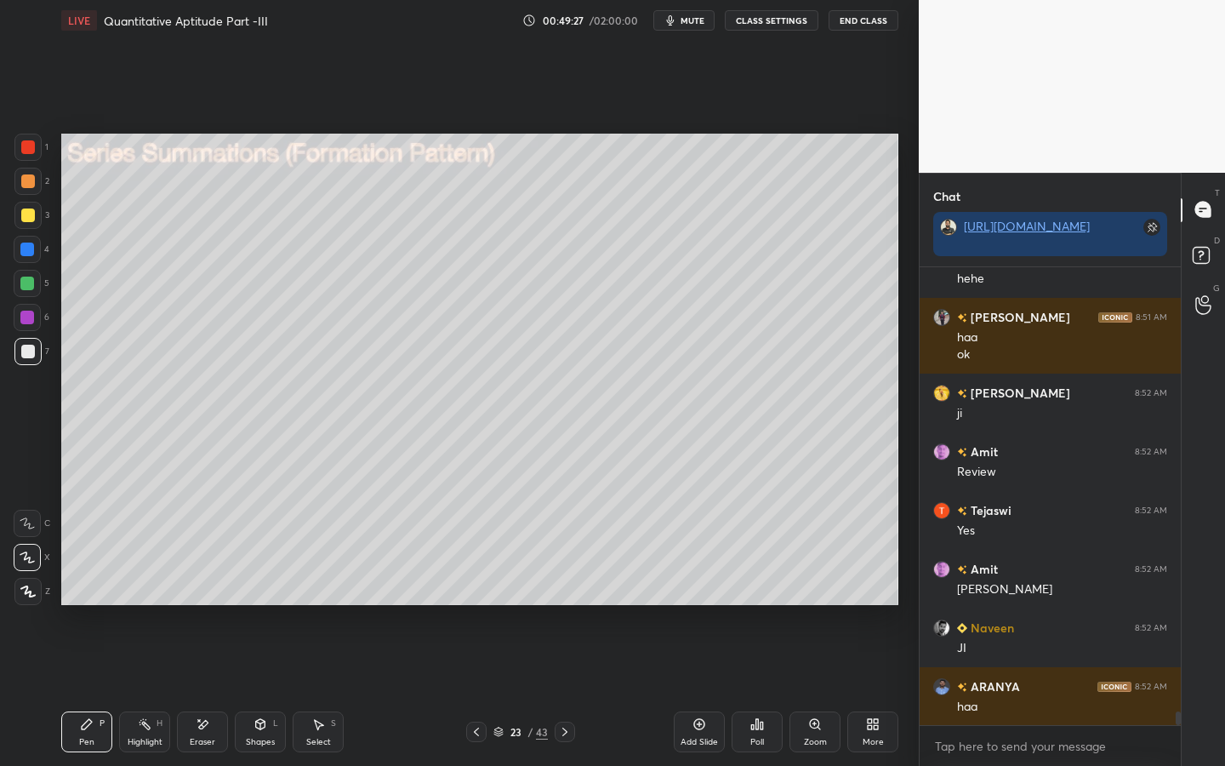
click at [24, 289] on div at bounding box center [27, 283] width 14 height 14
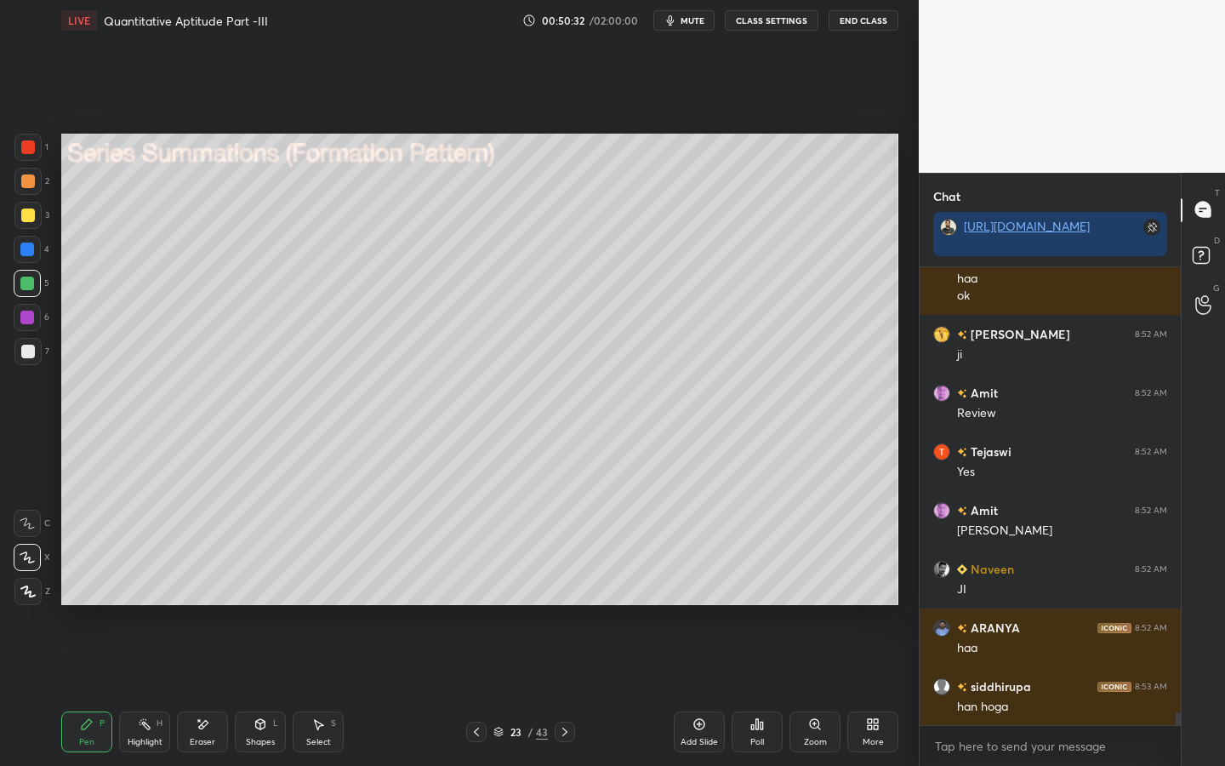
scroll to position [15533, 0]
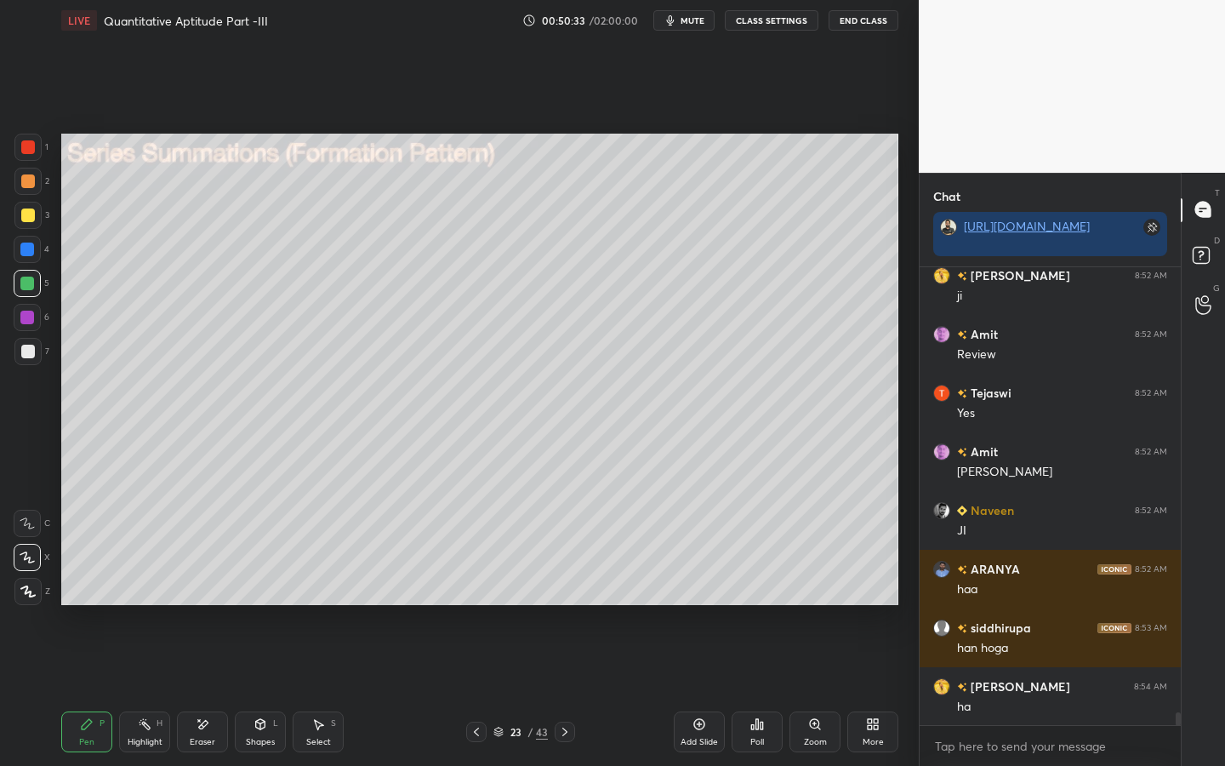
drag, startPoint x: 276, startPoint y: 734, endPoint x: 286, endPoint y: 722, distance: 15.1
click at [280, 597] on div "Shapes L" at bounding box center [260, 731] width 51 height 41
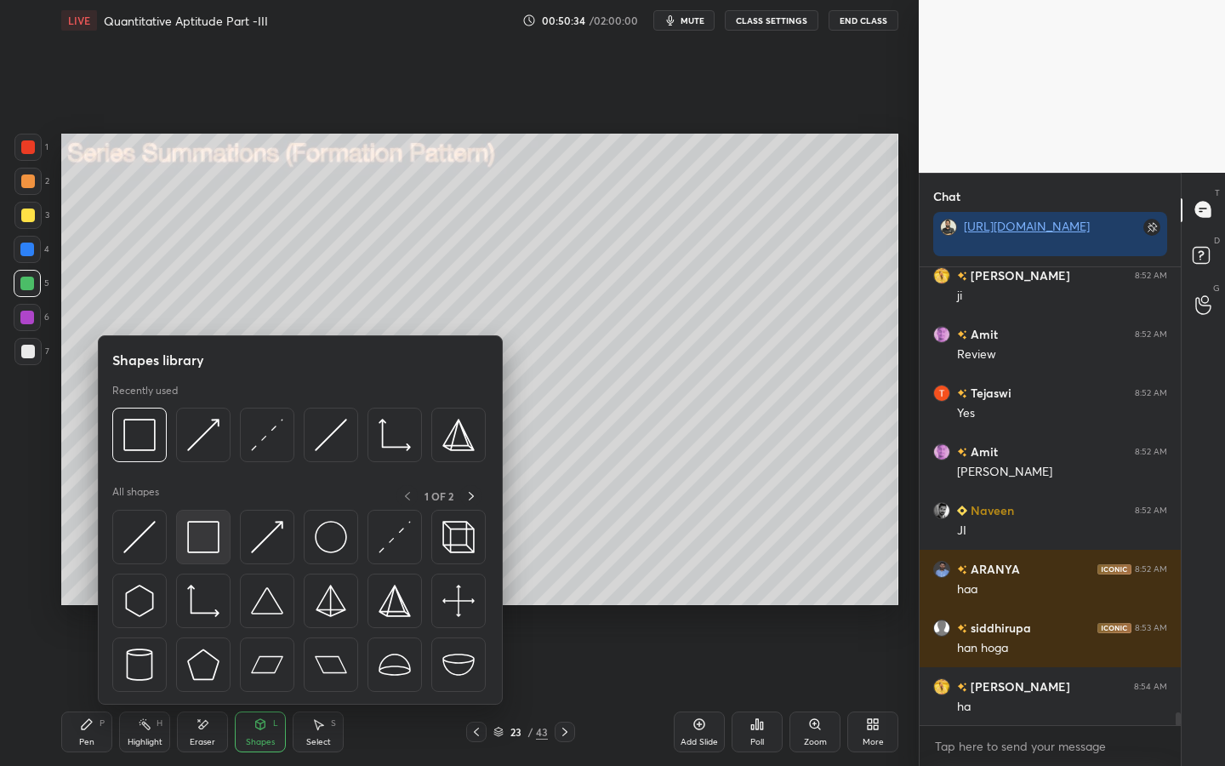
click at [215, 518] on div at bounding box center [203, 537] width 54 height 54
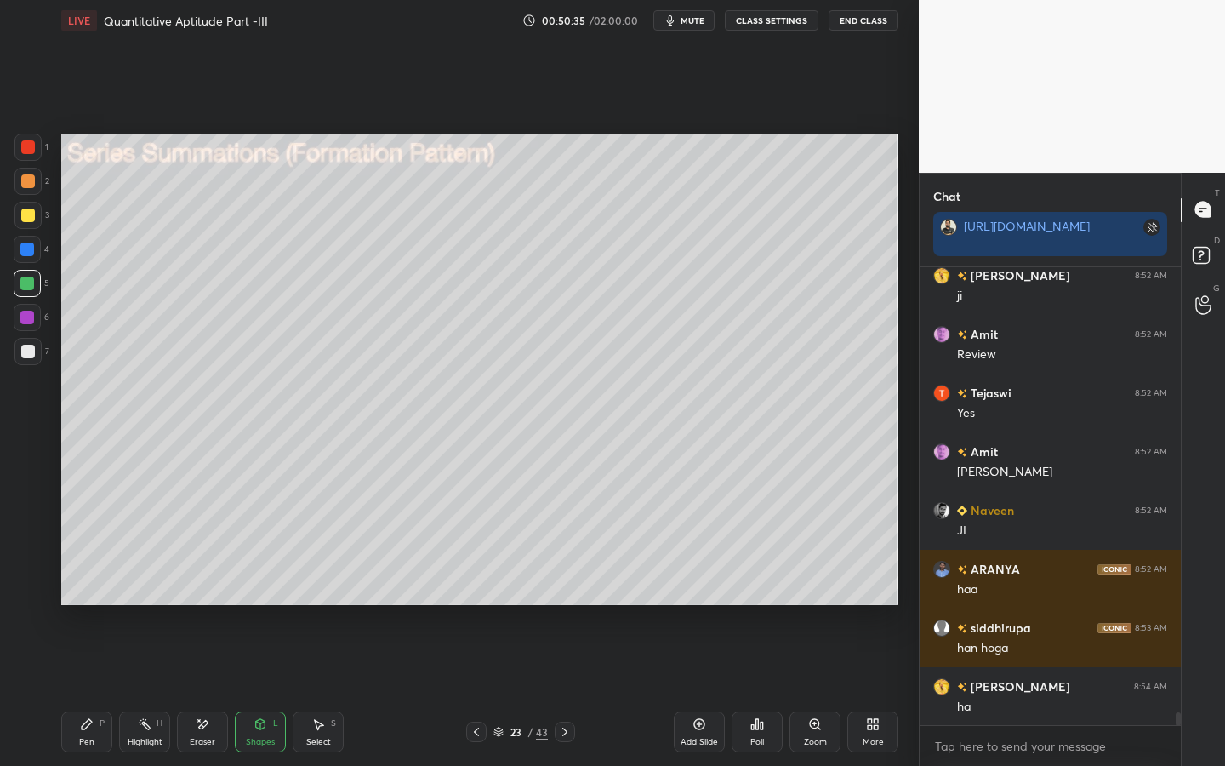
click at [31, 356] on div at bounding box center [28, 352] width 14 height 14
click at [97, 597] on div "Pen P" at bounding box center [86, 731] width 51 height 41
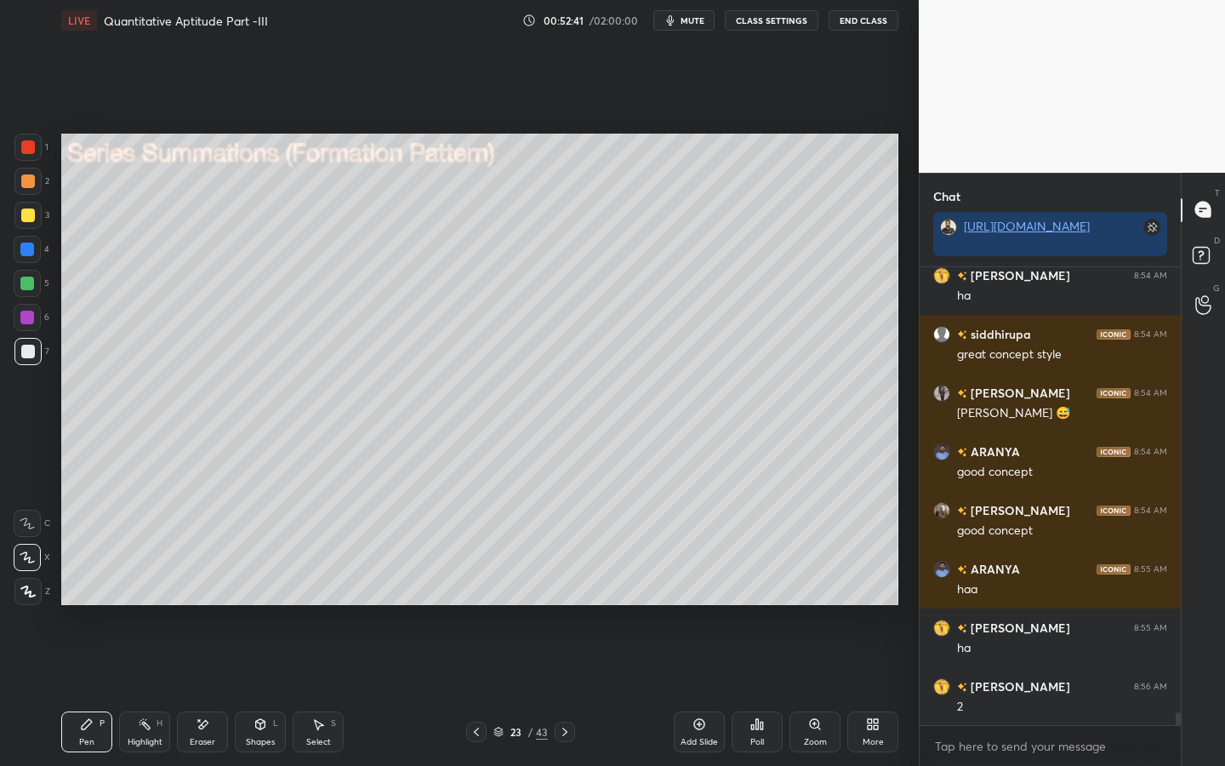
scroll to position [16002, 0]
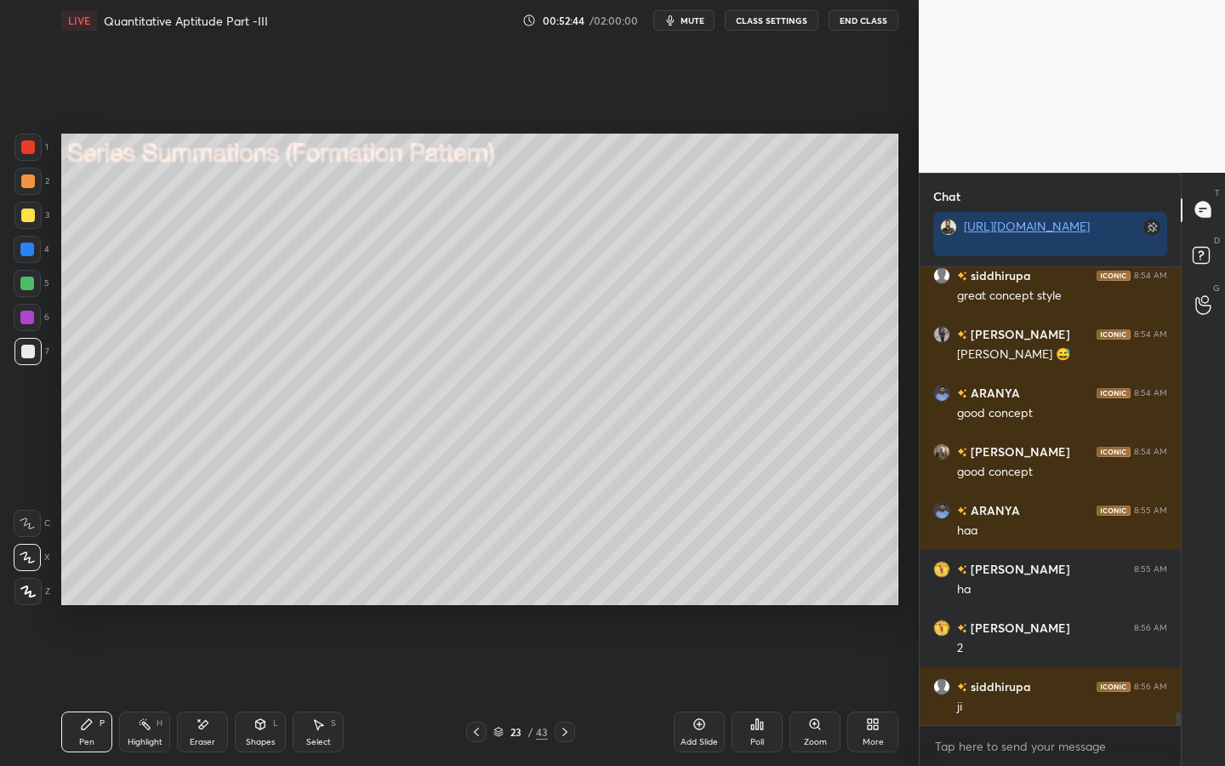
drag, startPoint x: 27, startPoint y: 316, endPoint x: 46, endPoint y: 317, distance: 18.7
click at [28, 319] on div at bounding box center [27, 317] width 14 height 14
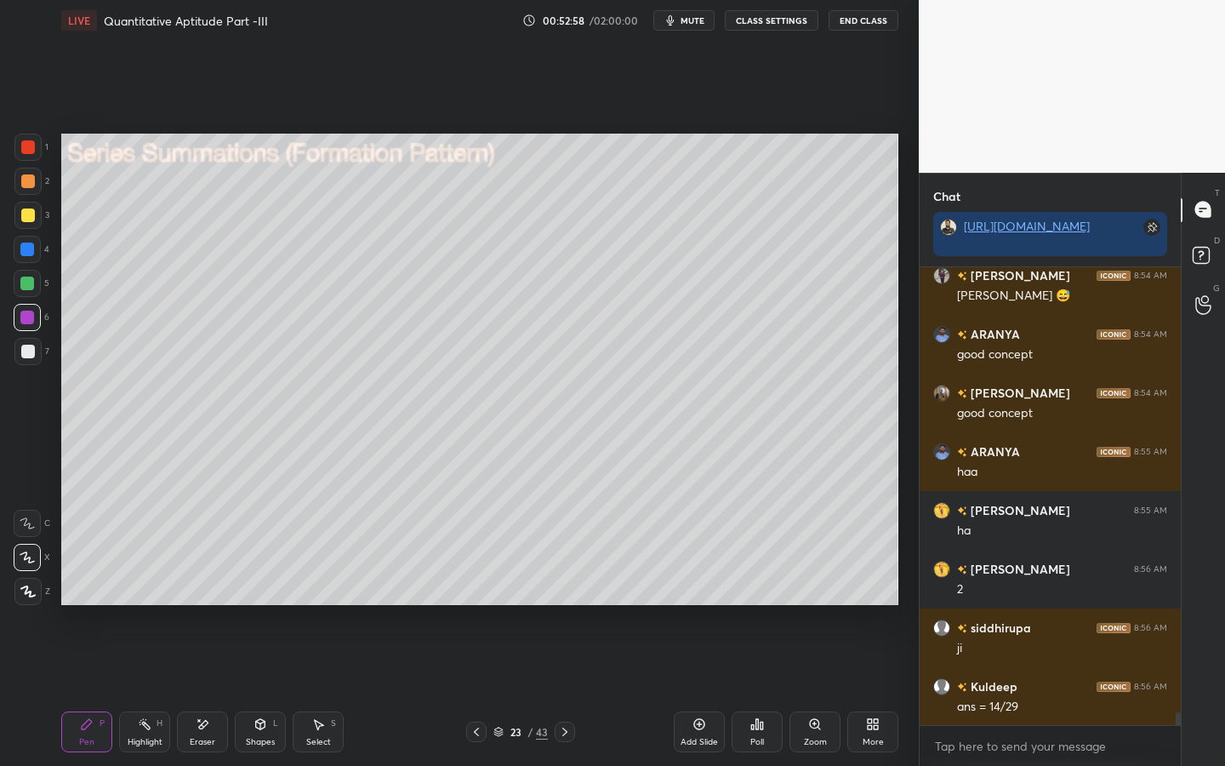
click at [264, 597] on div "Shapes" at bounding box center [260, 741] width 29 height 9
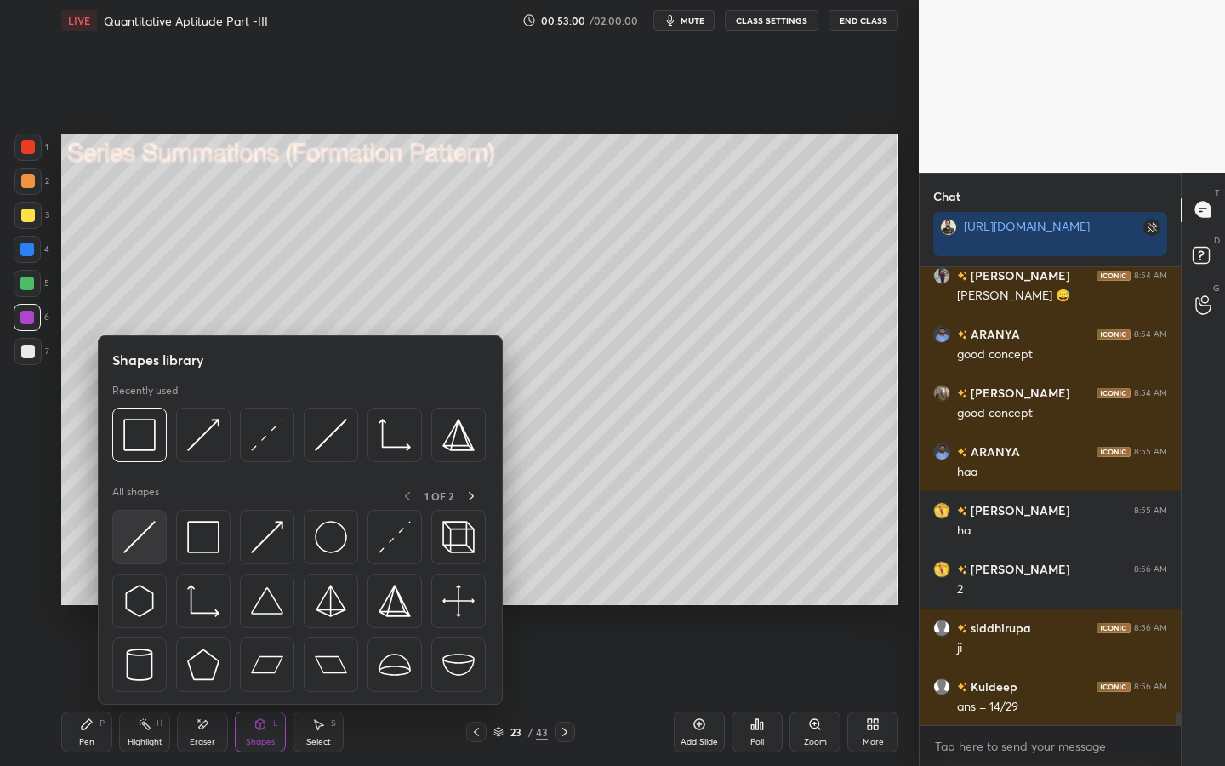
scroll to position [16119, 0]
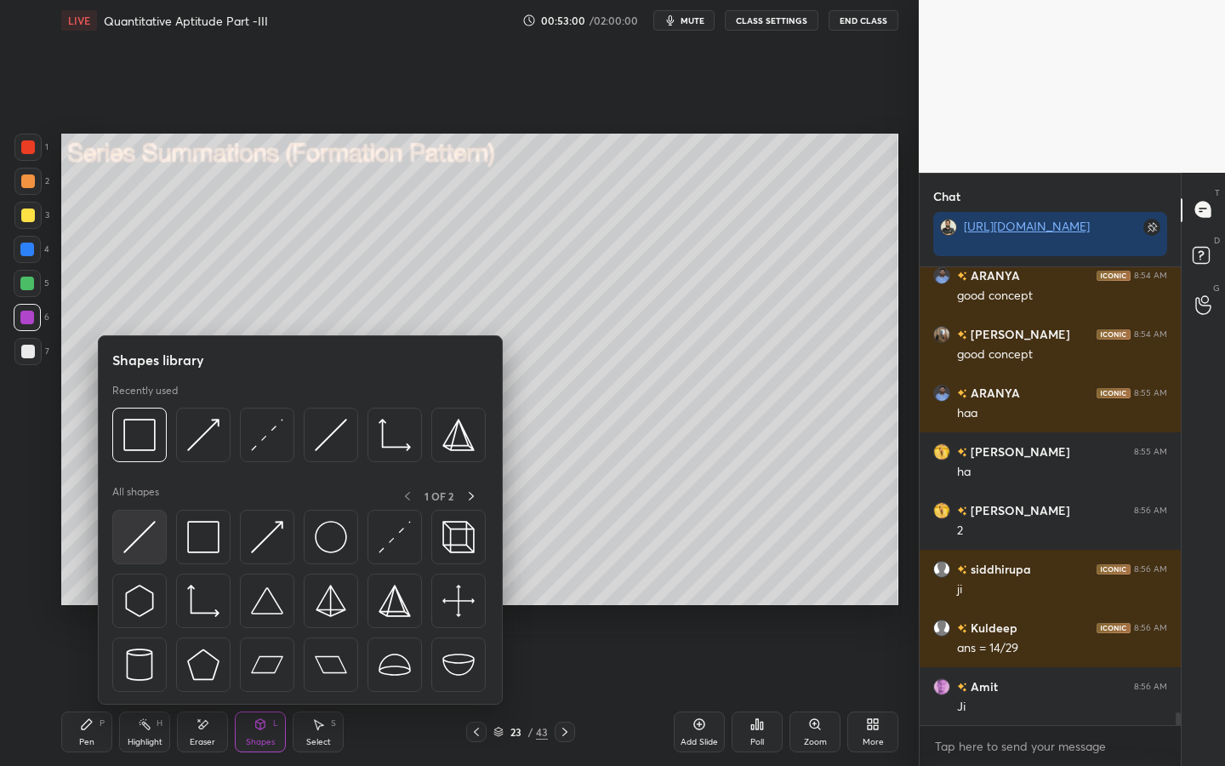
click at [155, 527] on div at bounding box center [139, 537] width 54 height 54
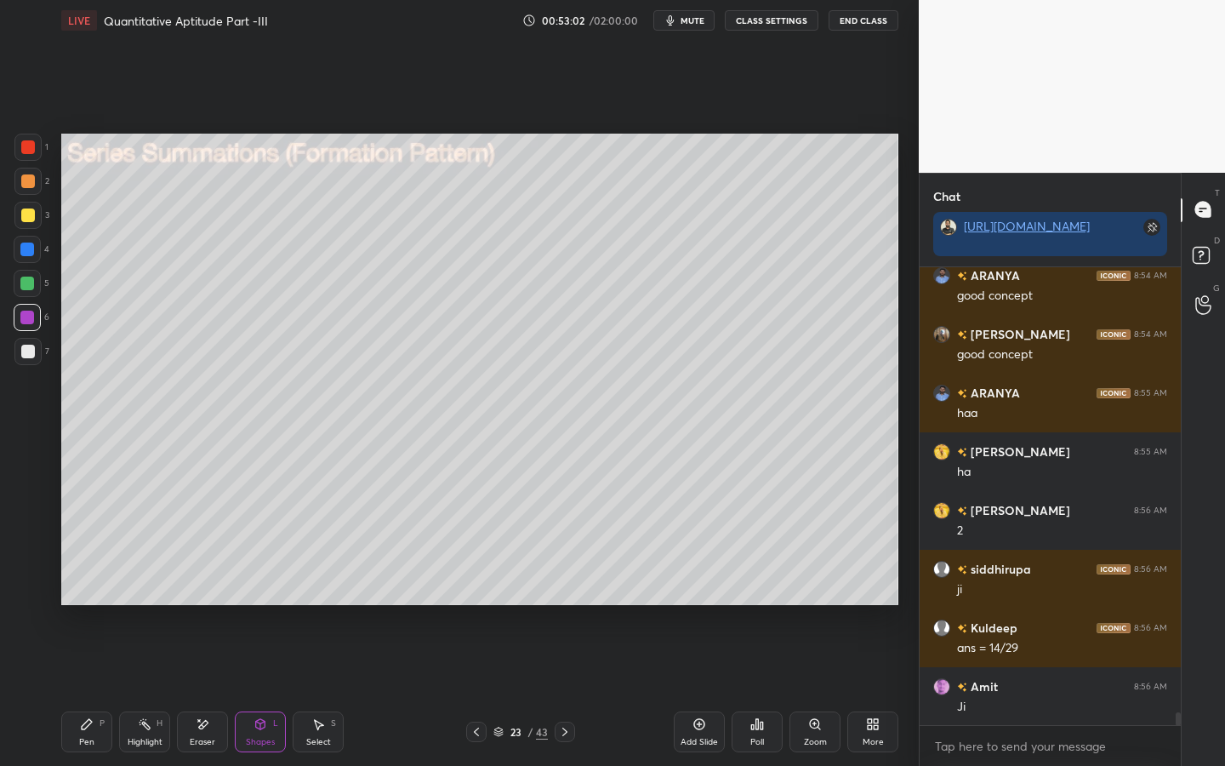
click at [40, 361] on div "7" at bounding box center [31, 351] width 35 height 27
click at [76, 597] on div "Pen P" at bounding box center [86, 731] width 51 height 41
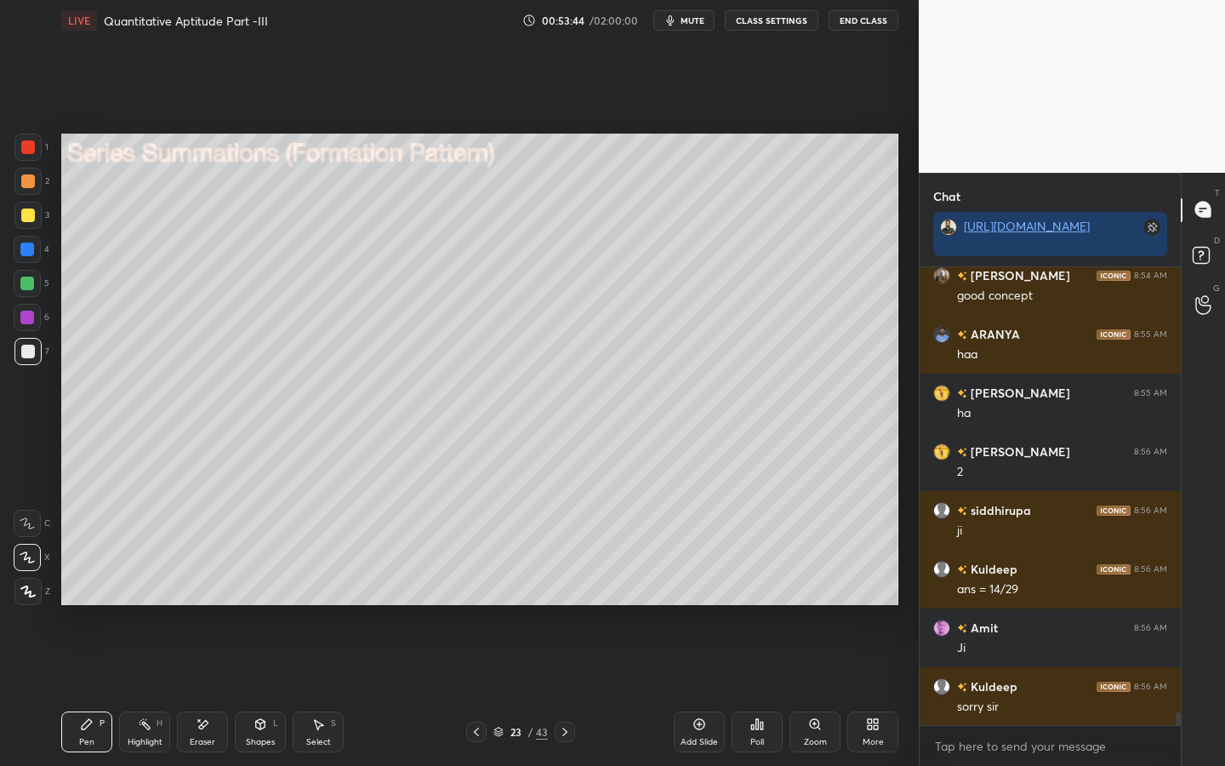
click at [26, 315] on div at bounding box center [27, 317] width 14 height 14
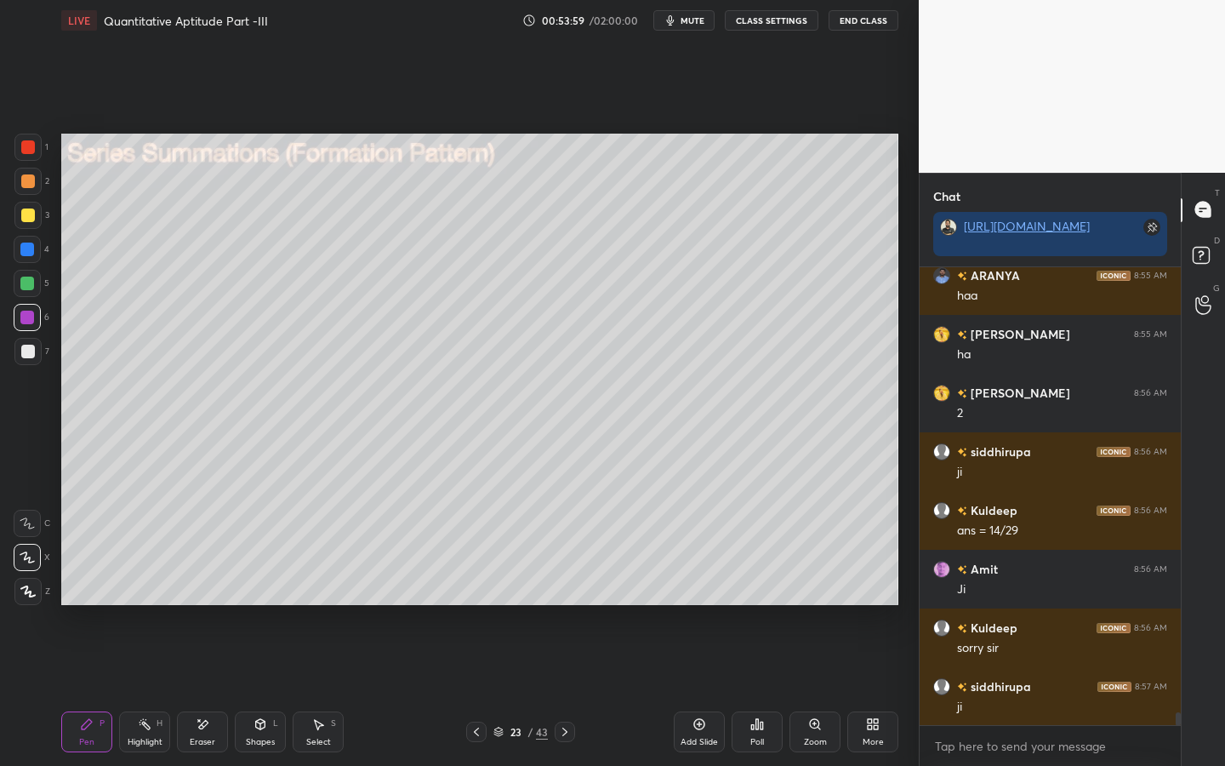
drag, startPoint x: 26, startPoint y: 153, endPoint x: 32, endPoint y: 146, distance: 9.6
click at [30, 152] on div at bounding box center [28, 147] width 14 height 14
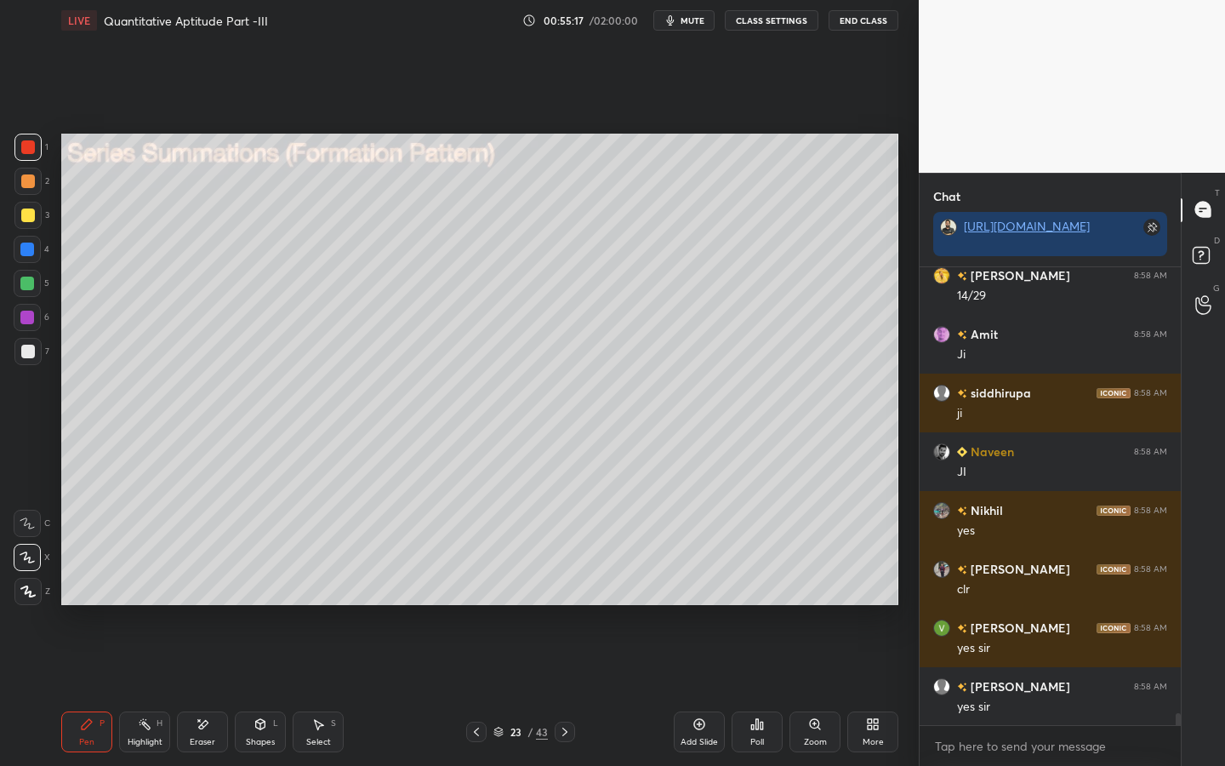
scroll to position [16941, 0]
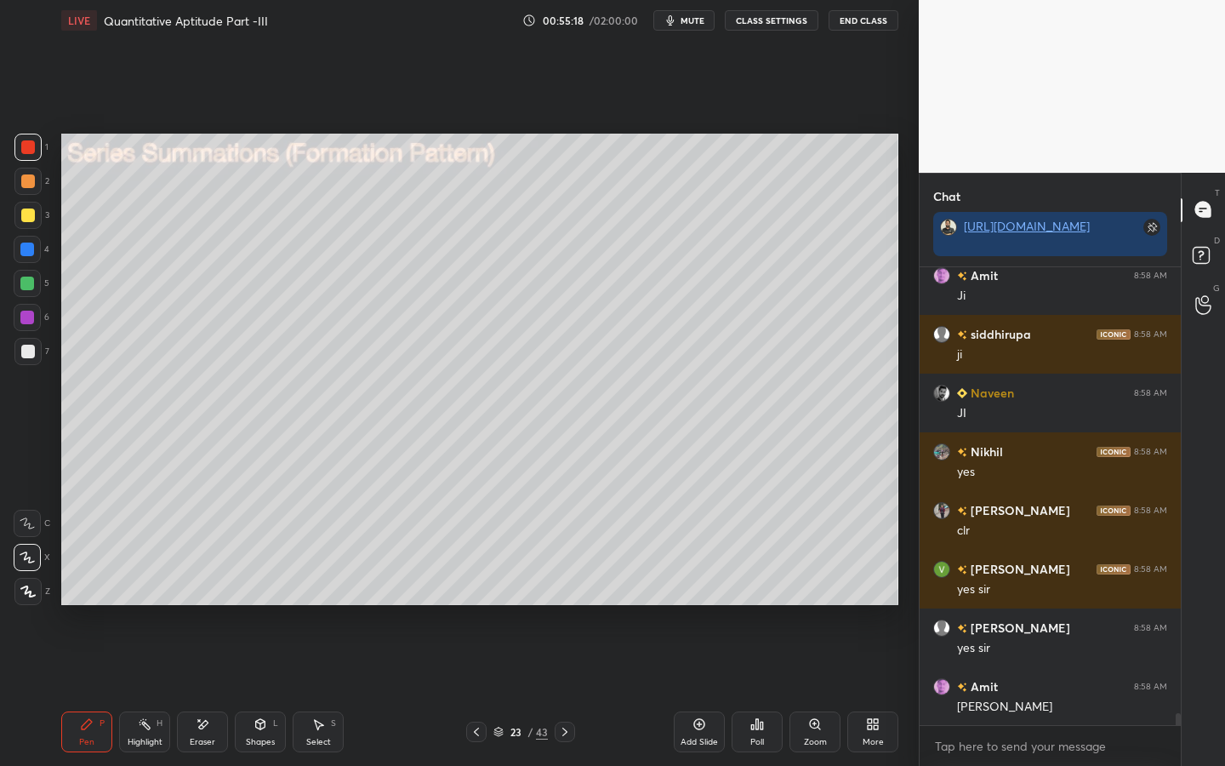
drag, startPoint x: 504, startPoint y: 729, endPoint x: 514, endPoint y: 725, distance: 11.1
click at [504, 597] on div "23 / 43" at bounding box center [520, 731] width 54 height 15
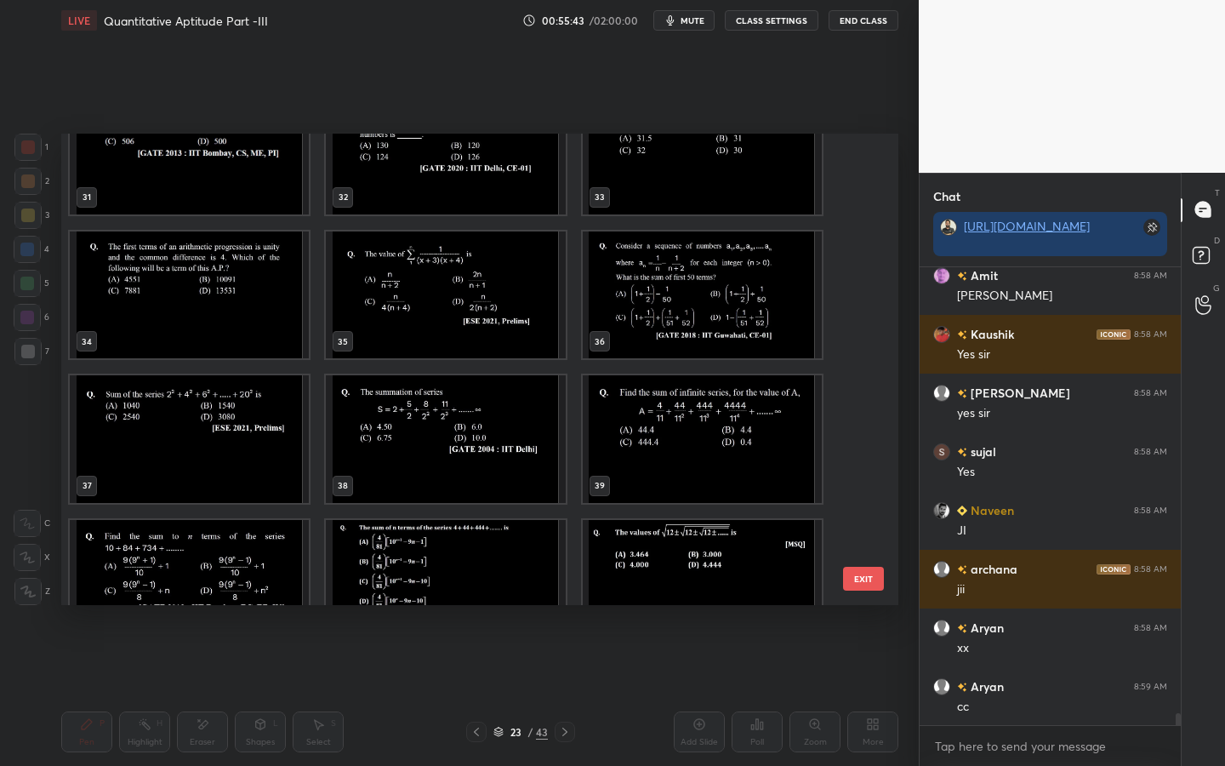
scroll to position [17411, 0]
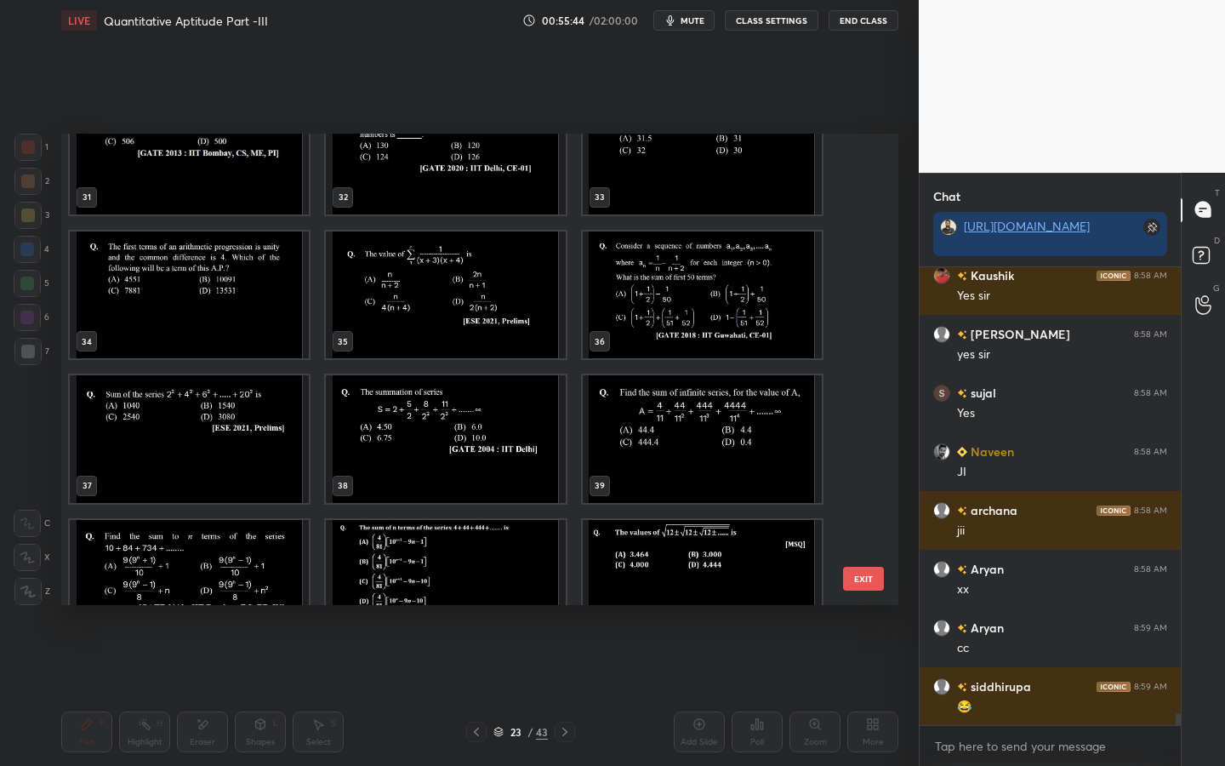
click at [777, 324] on img "grid" at bounding box center [702, 295] width 239 height 128
click at [778, 316] on img "grid" at bounding box center [702, 295] width 239 height 128
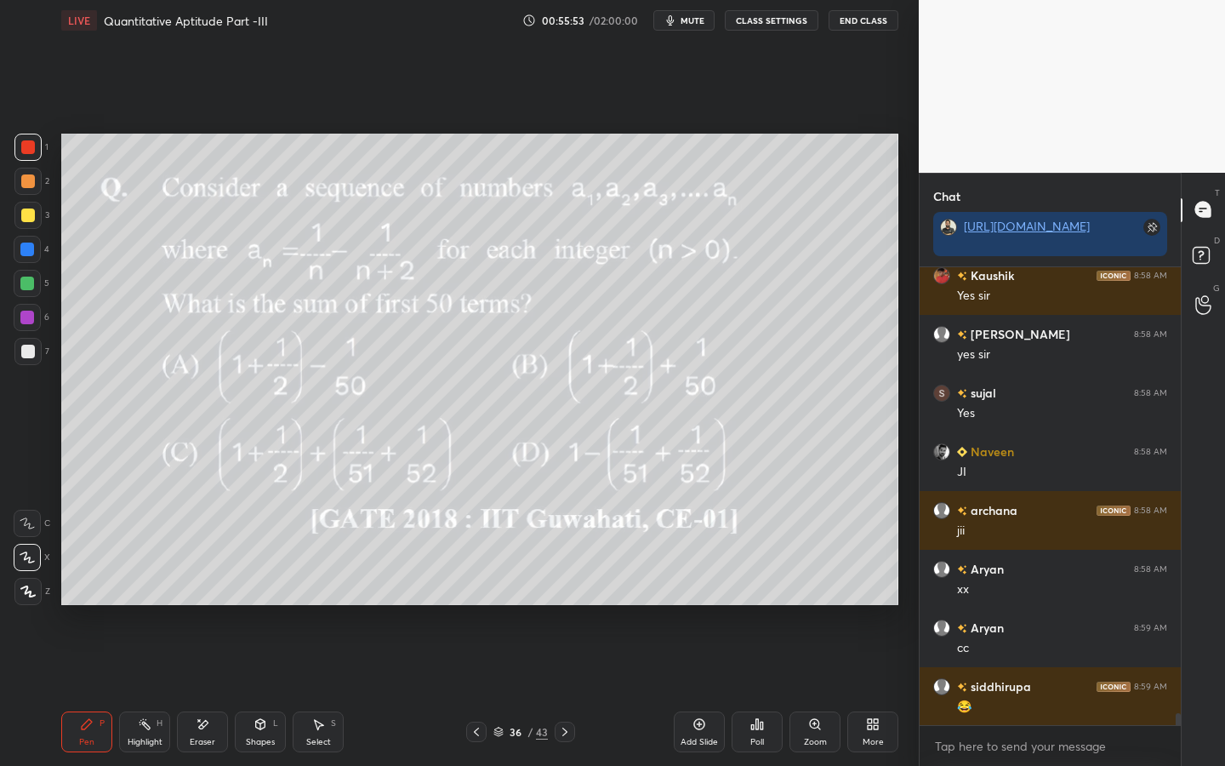
click at [31, 144] on div at bounding box center [28, 147] width 14 height 14
drag, startPoint x: 31, startPoint y: 353, endPoint x: 46, endPoint y: 354, distance: 15.3
click at [31, 353] on div at bounding box center [28, 352] width 14 height 14
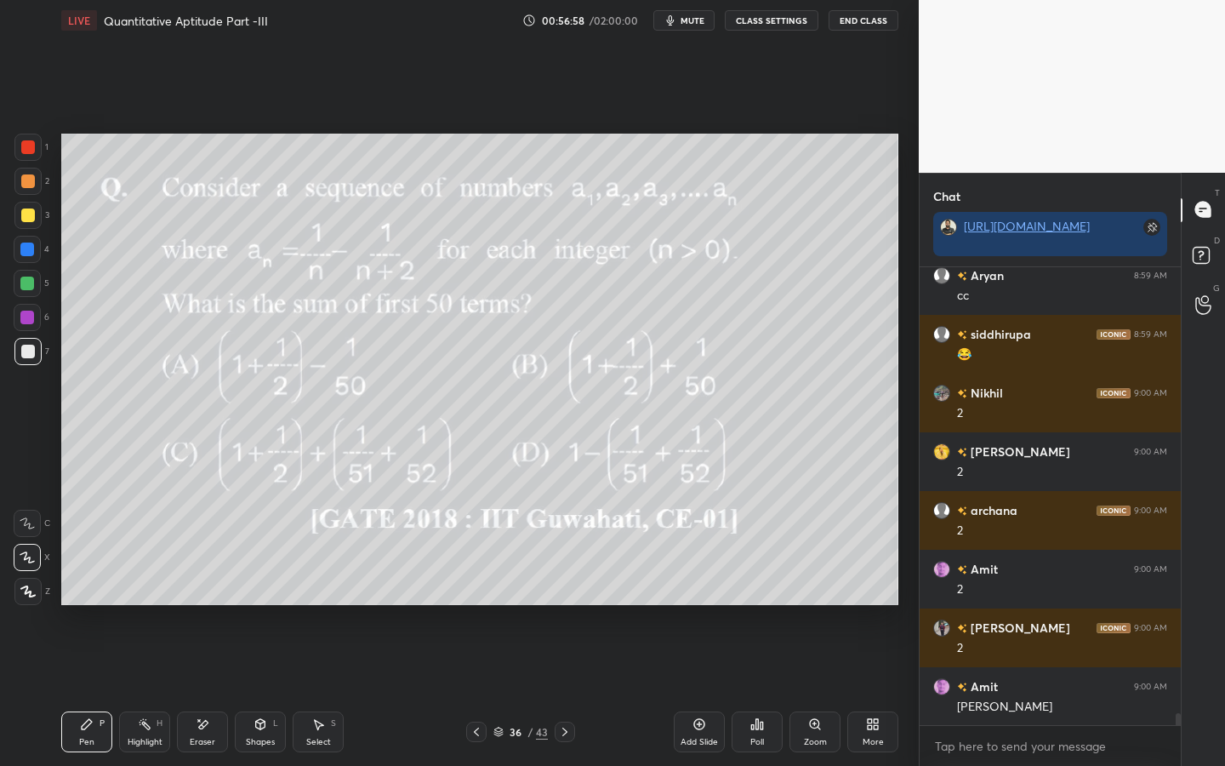
scroll to position [17822, 0]
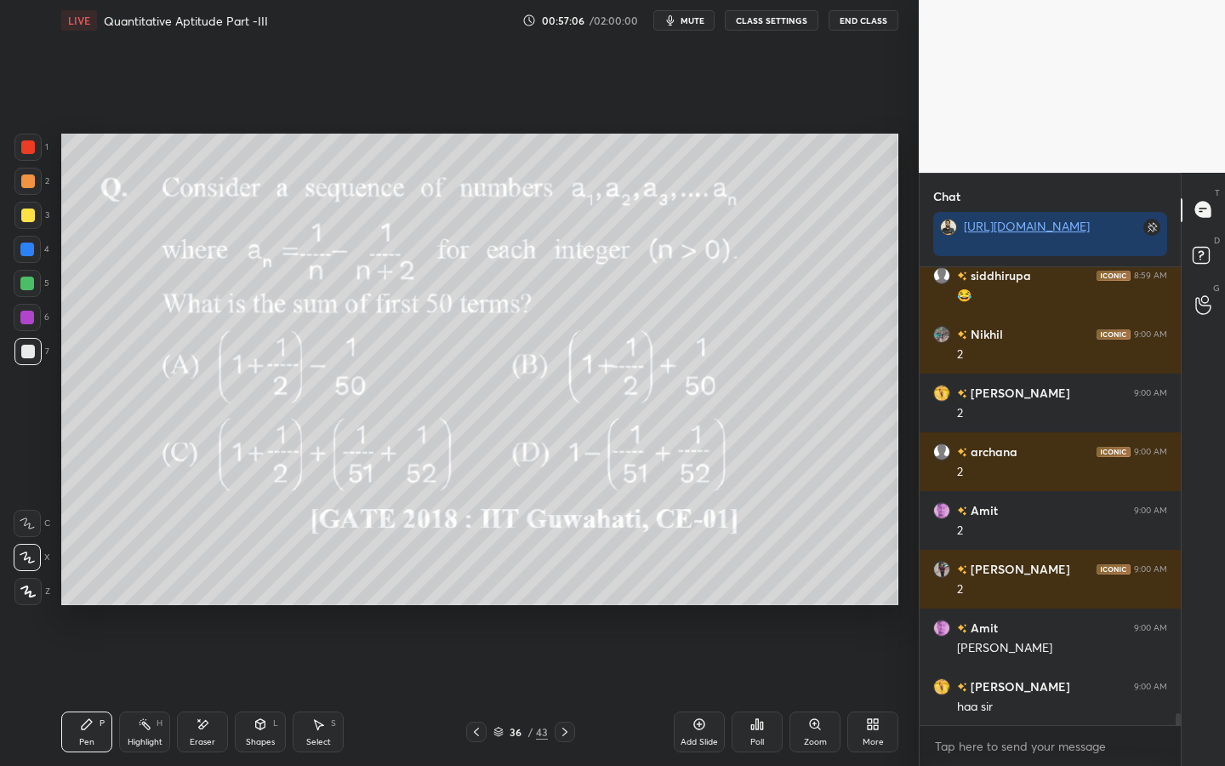
drag, startPoint x: 698, startPoint y: 732, endPoint x: 710, endPoint y: 615, distance: 118.0
click at [703, 597] on div "Add Slide" at bounding box center [699, 731] width 51 height 41
click at [28, 184] on div at bounding box center [28, 181] width 14 height 14
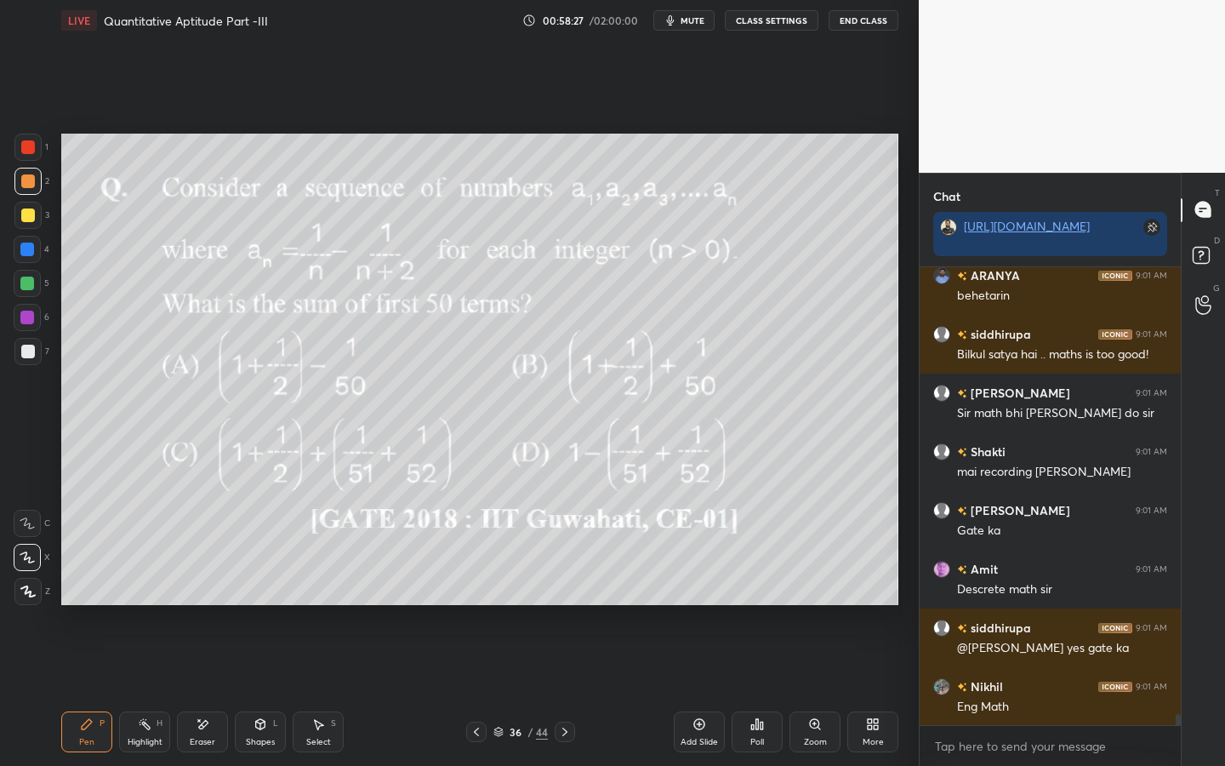
scroll to position [18660, 0]
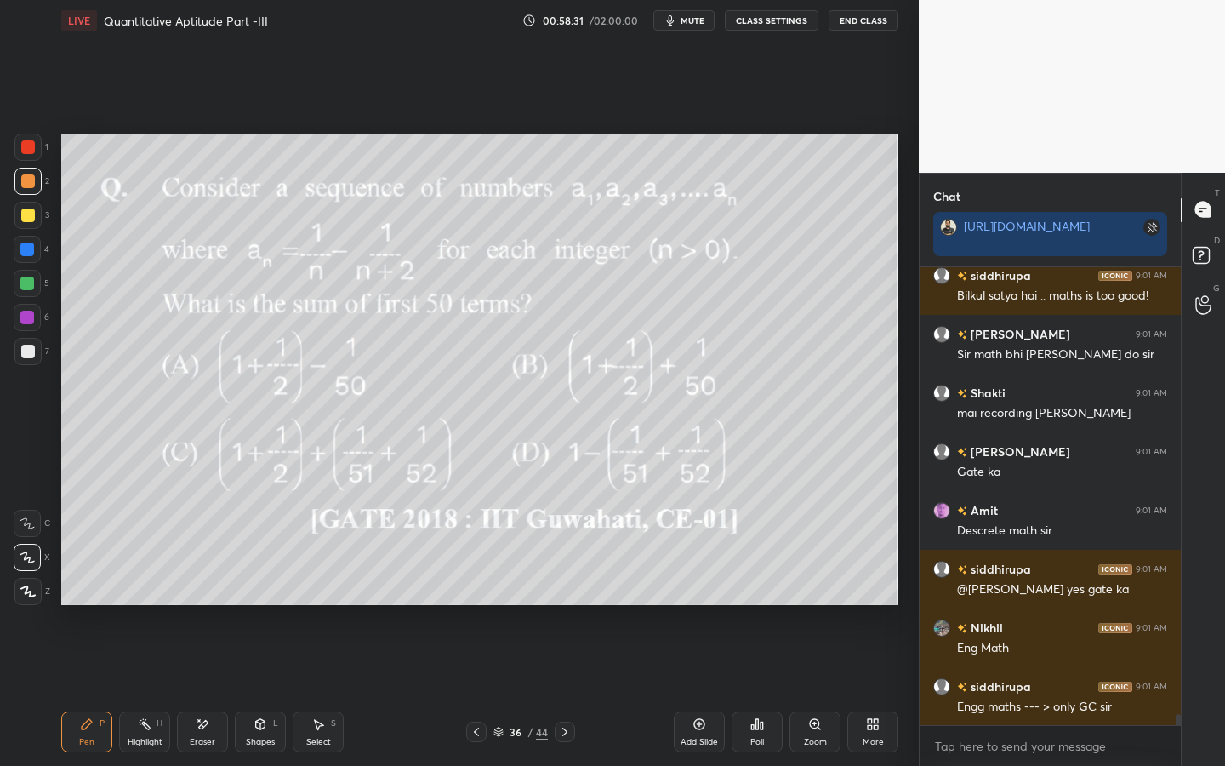
drag, startPoint x: 24, startPoint y: 346, endPoint x: 48, endPoint y: 345, distance: 24.7
click at [32, 349] on div at bounding box center [28, 352] width 14 height 14
click at [31, 186] on div at bounding box center [28, 181] width 14 height 14
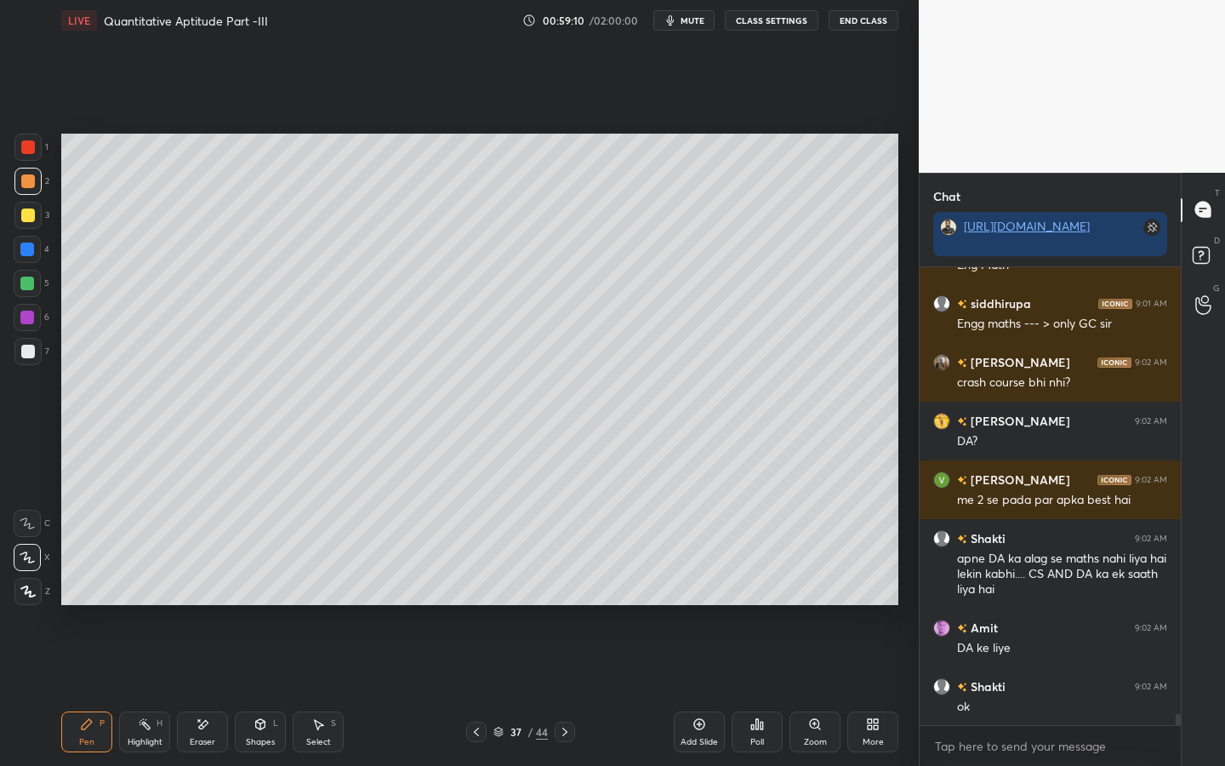
scroll to position [19102, 0]
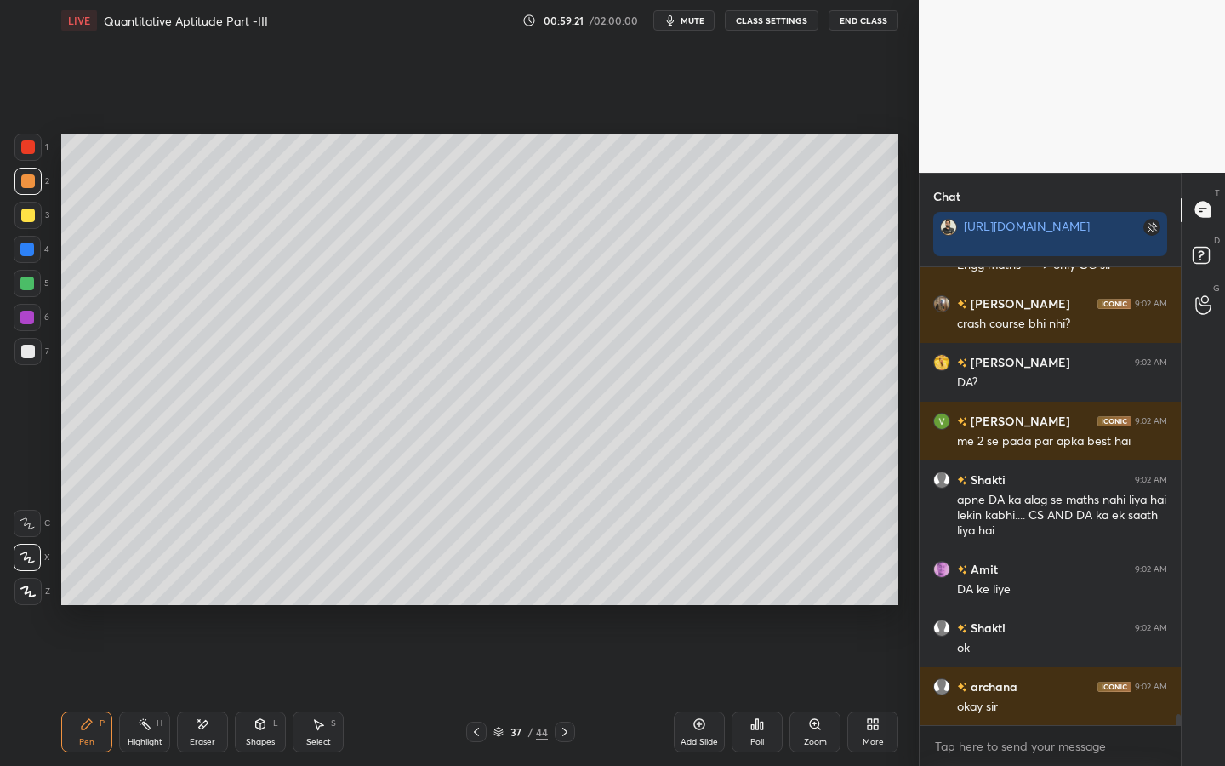
drag, startPoint x: 31, startPoint y: 219, endPoint x: 50, endPoint y: 222, distance: 19.0
click at [33, 220] on div at bounding box center [27, 215] width 27 height 27
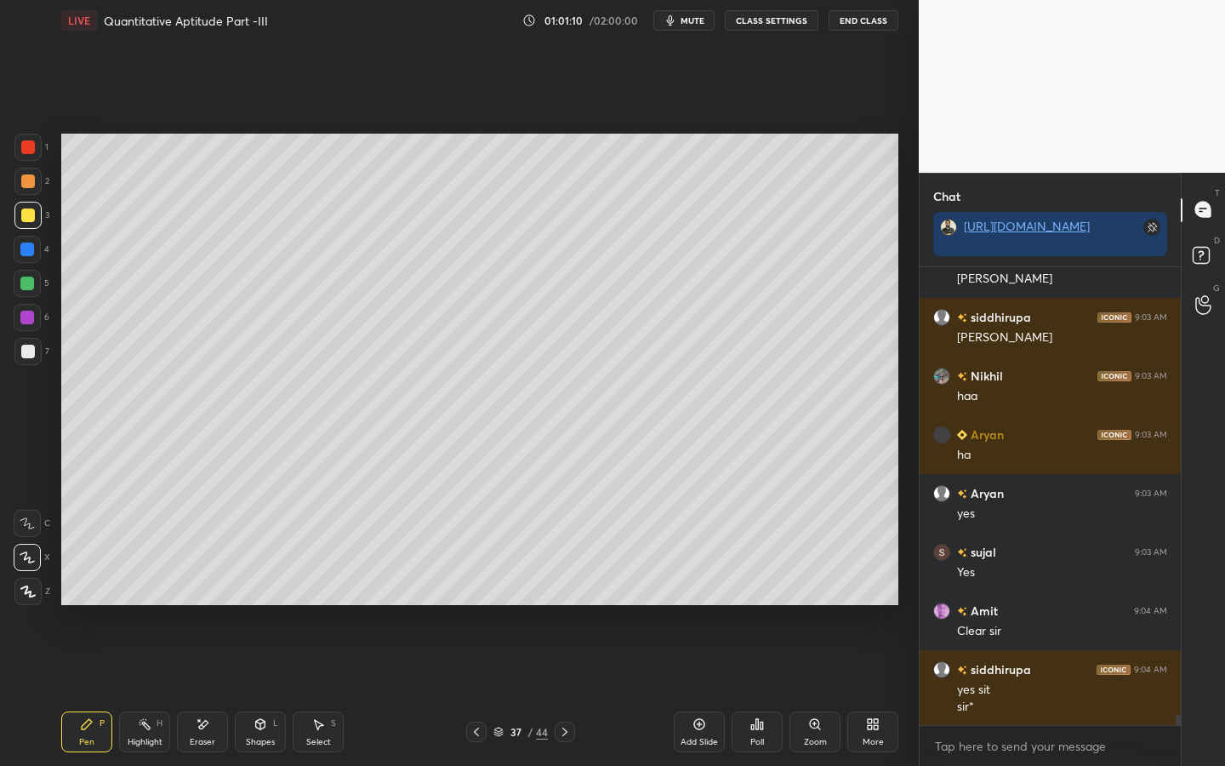
scroll to position [19706, 0]
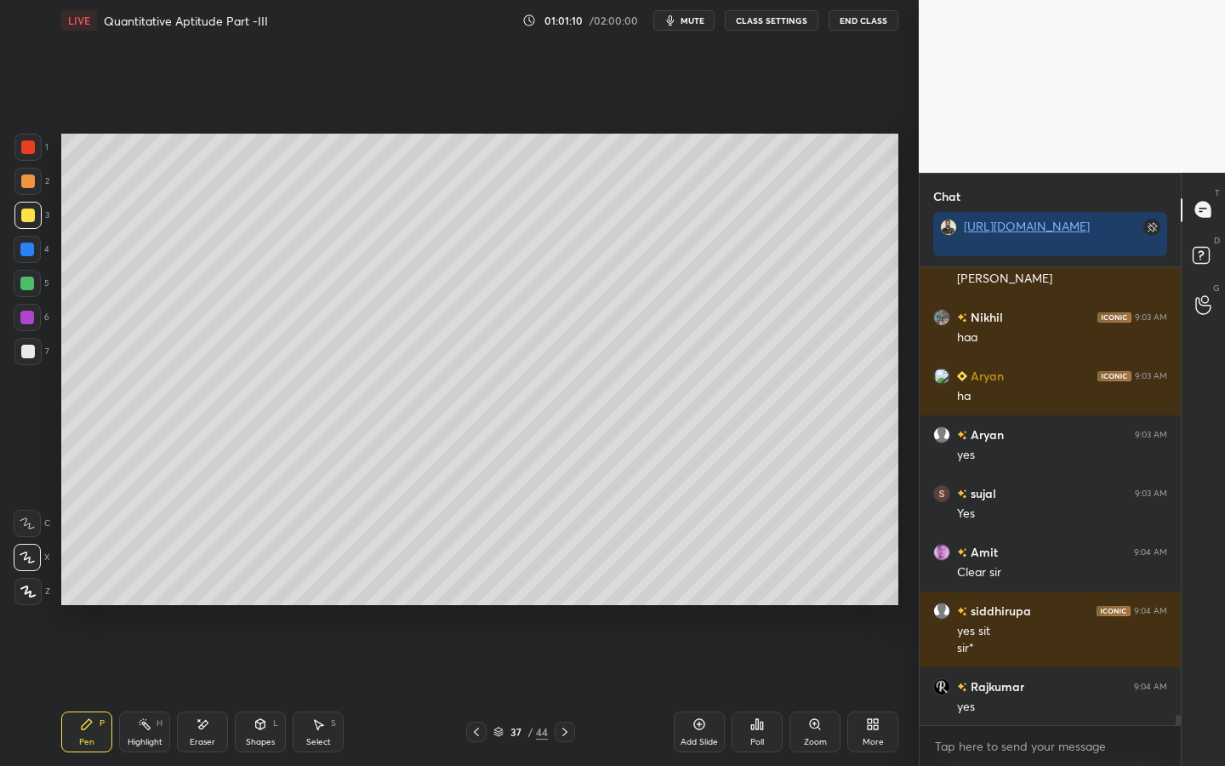
drag, startPoint x: 34, startPoint y: 317, endPoint x: 52, endPoint y: 315, distance: 18.0
click at [37, 317] on div at bounding box center [27, 317] width 27 height 27
drag, startPoint x: 21, startPoint y: 140, endPoint x: 44, endPoint y: 145, distance: 23.7
click at [32, 140] on div at bounding box center [28, 147] width 14 height 14
click at [285, 597] on div "Setting up your live class Poll for secs No correct answer Start poll" at bounding box center [479, 369] width 851 height 657
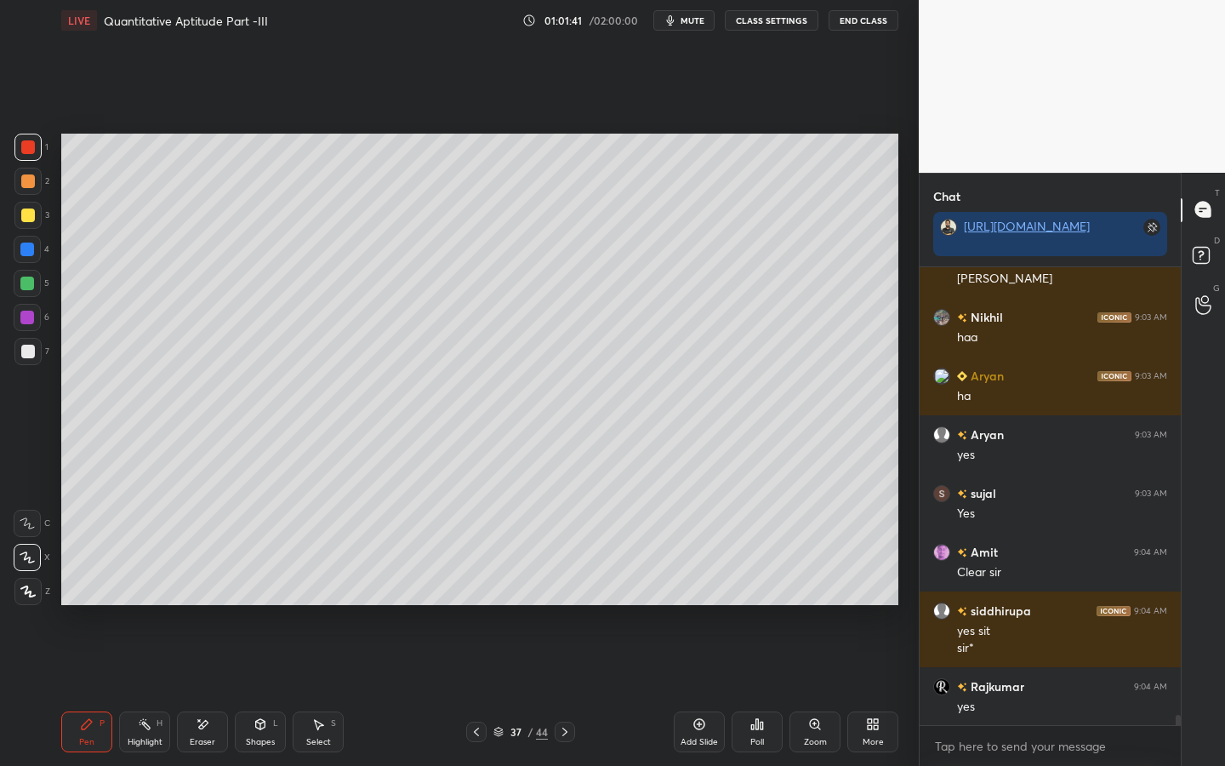
click at [293, 597] on div "Setting up your live class Poll for secs No correct answer Start poll" at bounding box center [479, 369] width 851 height 657
drag, startPoint x: 31, startPoint y: 300, endPoint x: 54, endPoint y: 290, distance: 25.1
click at [31, 300] on div "5" at bounding box center [32, 287] width 36 height 34
drag, startPoint x: 31, startPoint y: 348, endPoint x: 54, endPoint y: 350, distance: 22.2
click at [37, 350] on div at bounding box center [27, 351] width 27 height 27
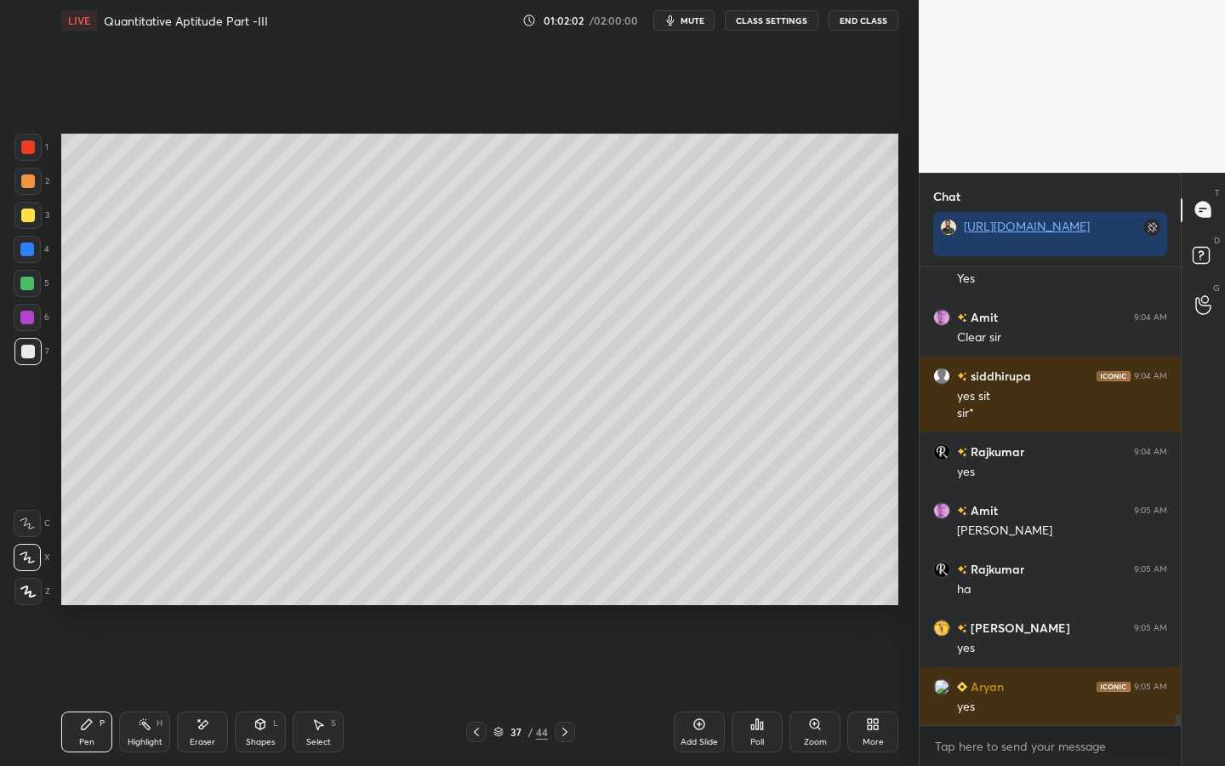
scroll to position [19999, 0]
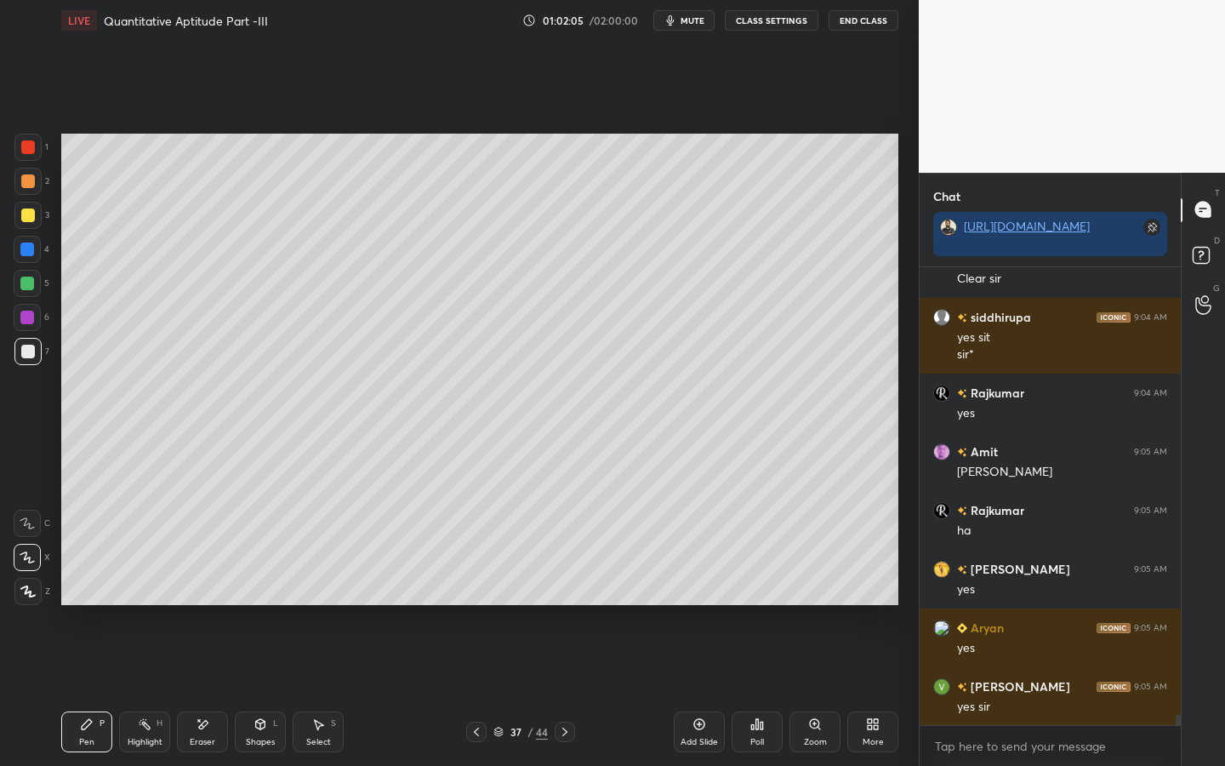
click at [33, 347] on div at bounding box center [27, 351] width 27 height 27
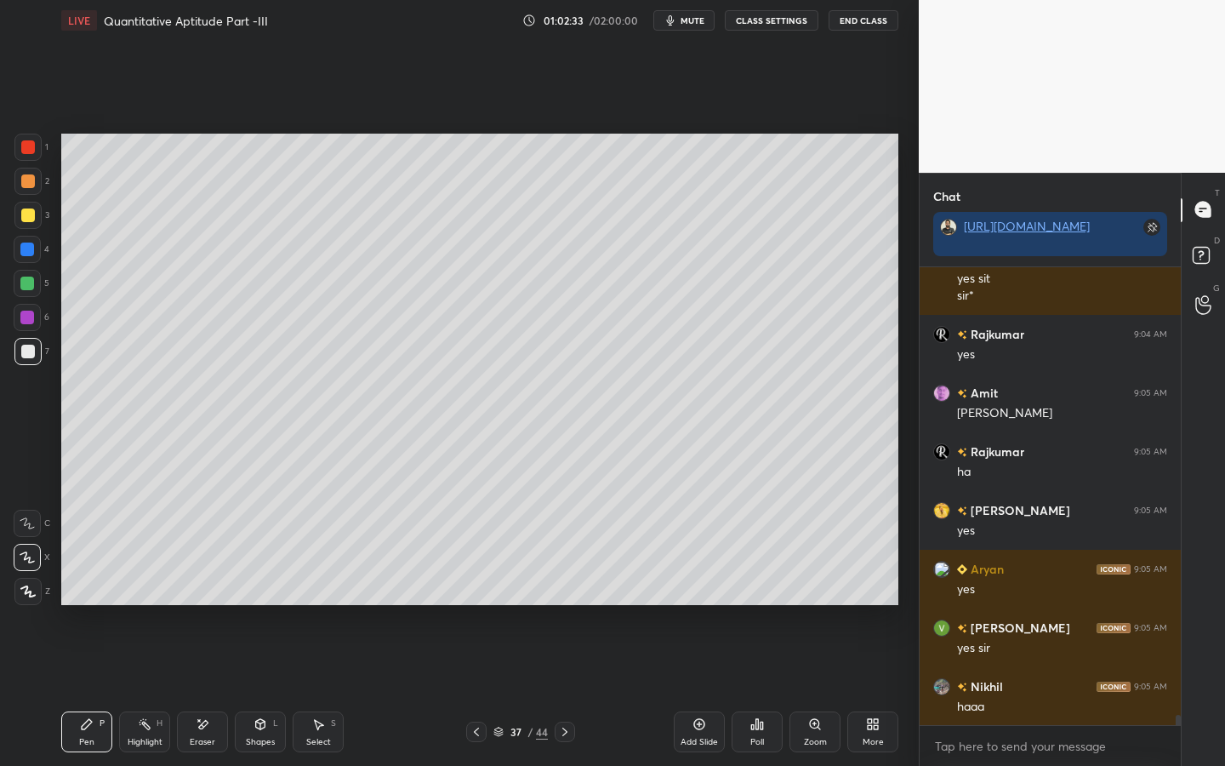
click at [327, 597] on div "Select S" at bounding box center [318, 731] width 51 height 41
drag, startPoint x: 449, startPoint y: 476, endPoint x: 482, endPoint y: 545, distance: 77.2
click at [493, 557] on div "0 ° Undo Copy Duplicate Duplicate to new slide Delete" at bounding box center [479, 369] width 837 height 471
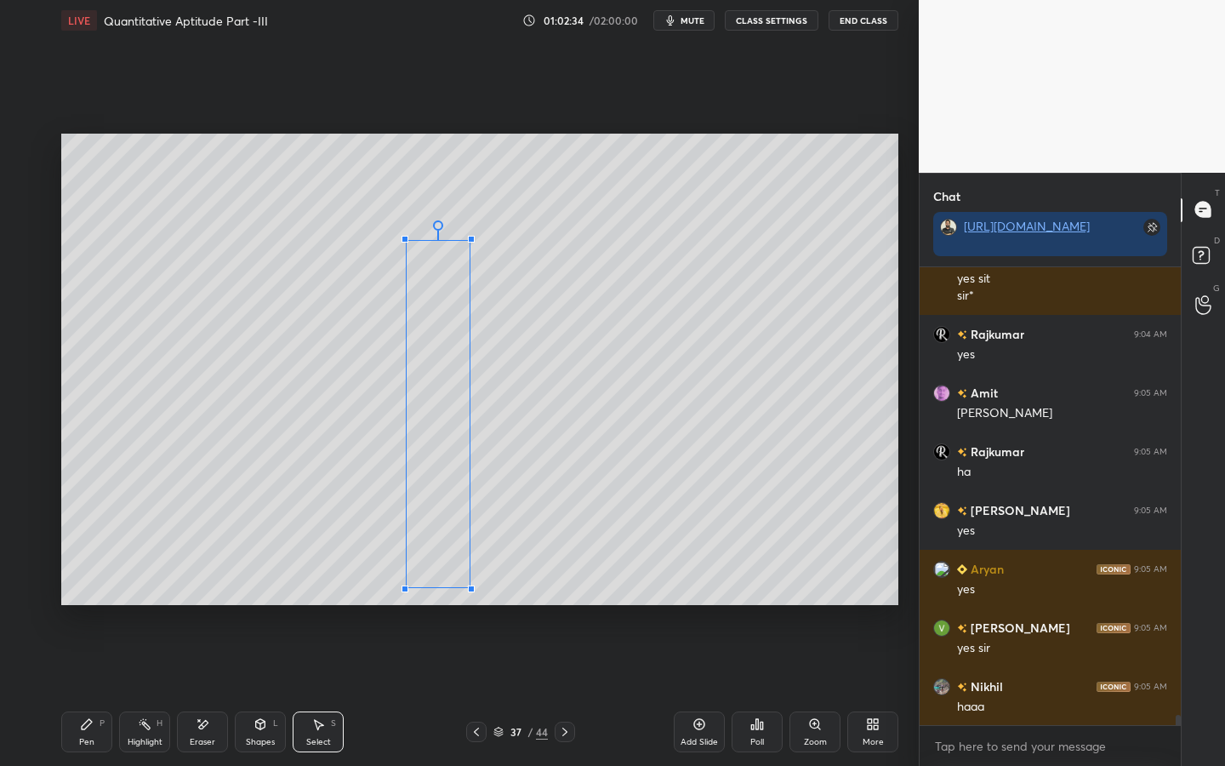
drag, startPoint x: 465, startPoint y: 527, endPoint x: 465, endPoint y: 589, distance: 62.1
click at [469, 588] on div at bounding box center [471, 588] width 7 height 7
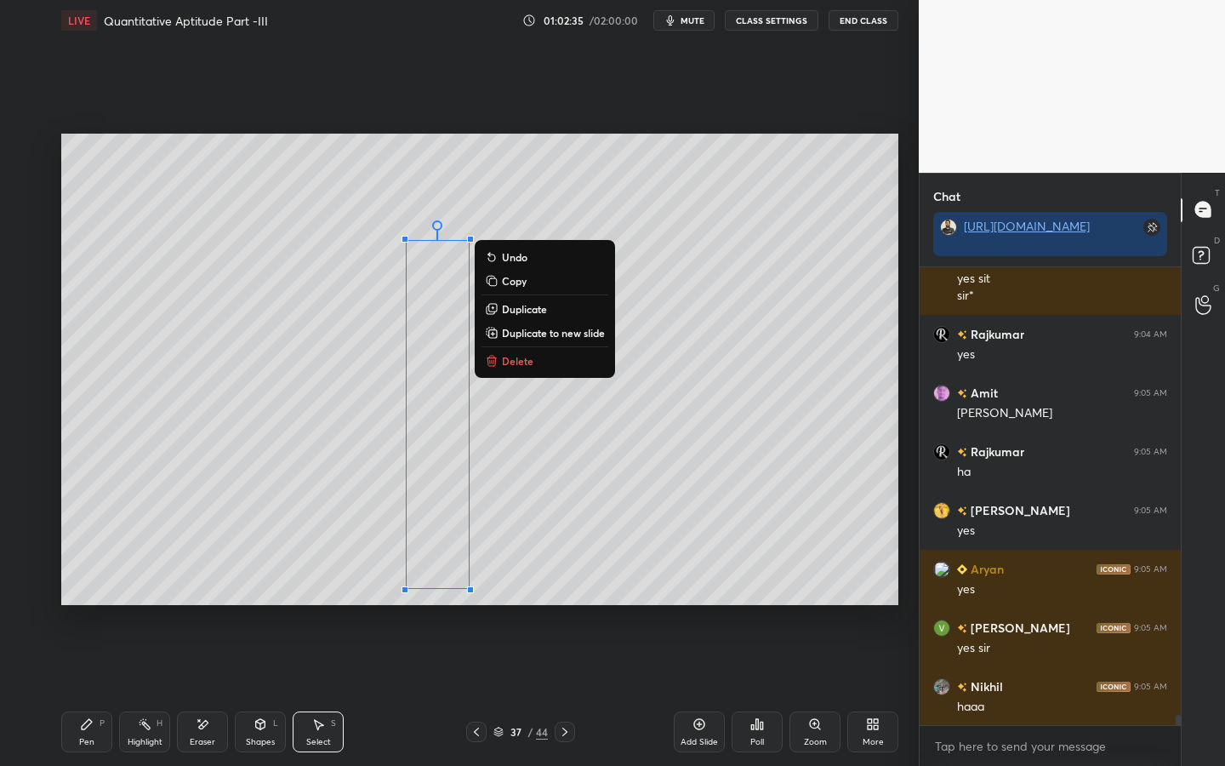
drag, startPoint x: 108, startPoint y: 721, endPoint x: 145, endPoint y: 689, distance: 49.5
click at [108, 597] on div "Pen P" at bounding box center [86, 731] width 51 height 41
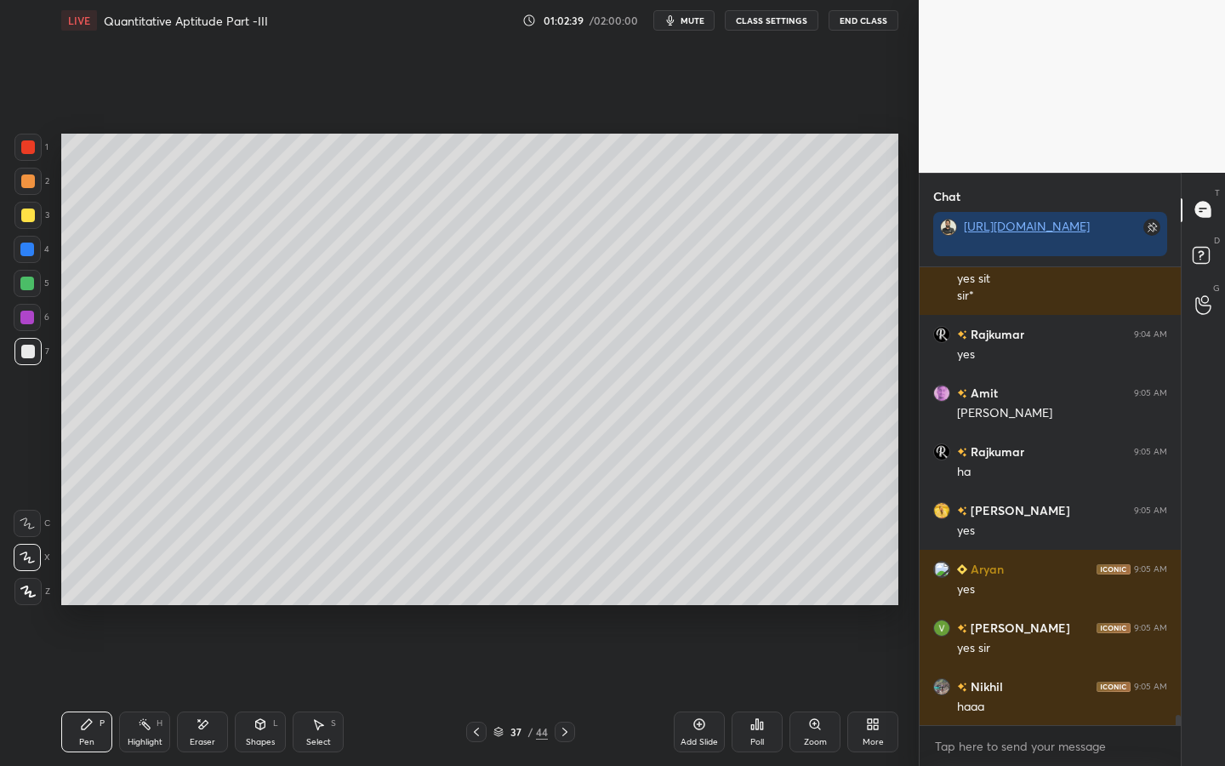
click at [29, 287] on div at bounding box center [27, 283] width 14 height 14
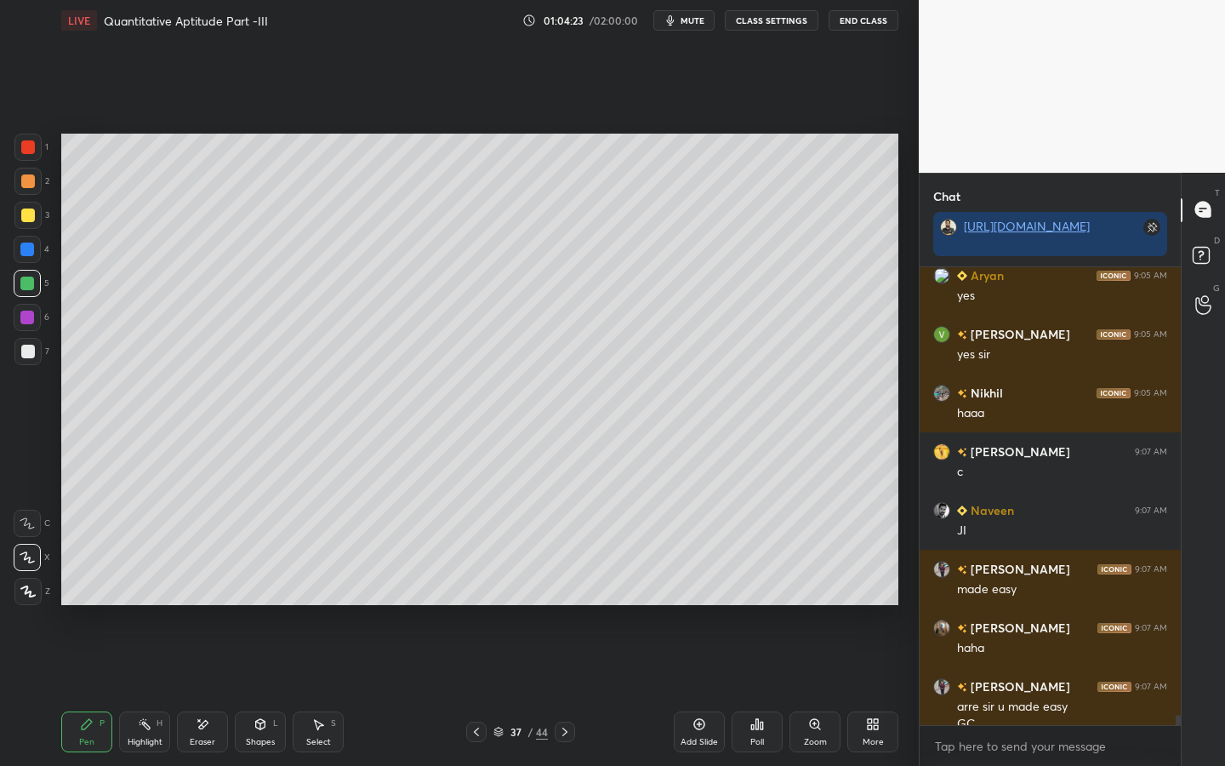
scroll to position [20368, 0]
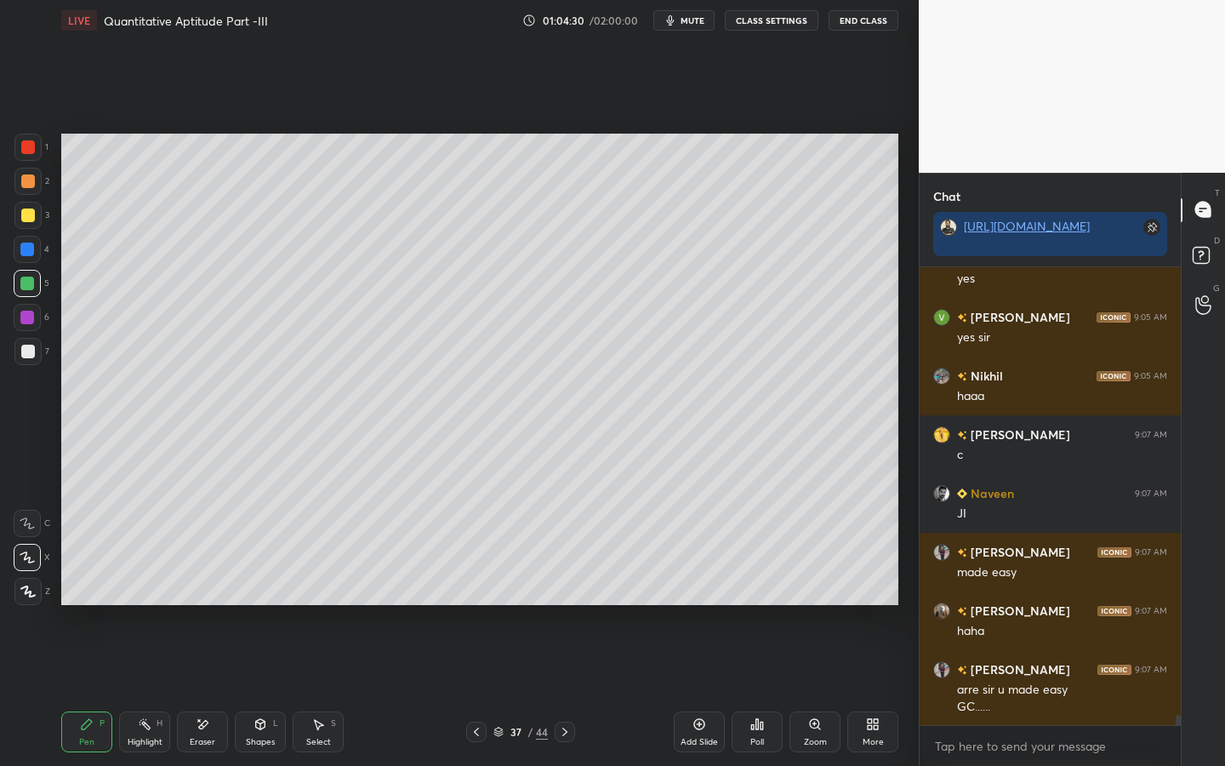
click at [695, 597] on icon at bounding box center [699, 724] width 14 height 14
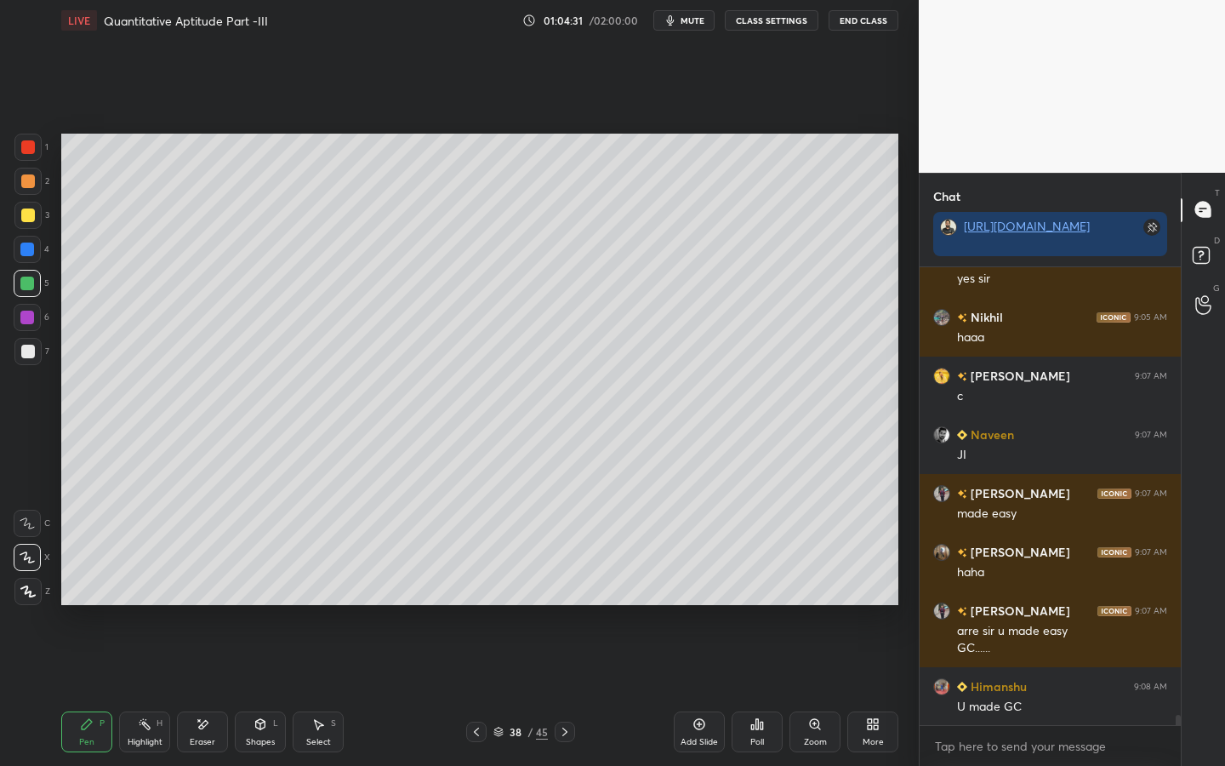
drag, startPoint x: 33, startPoint y: 216, endPoint x: 54, endPoint y: 213, distance: 21.5
click at [33, 216] on div at bounding box center [28, 215] width 14 height 14
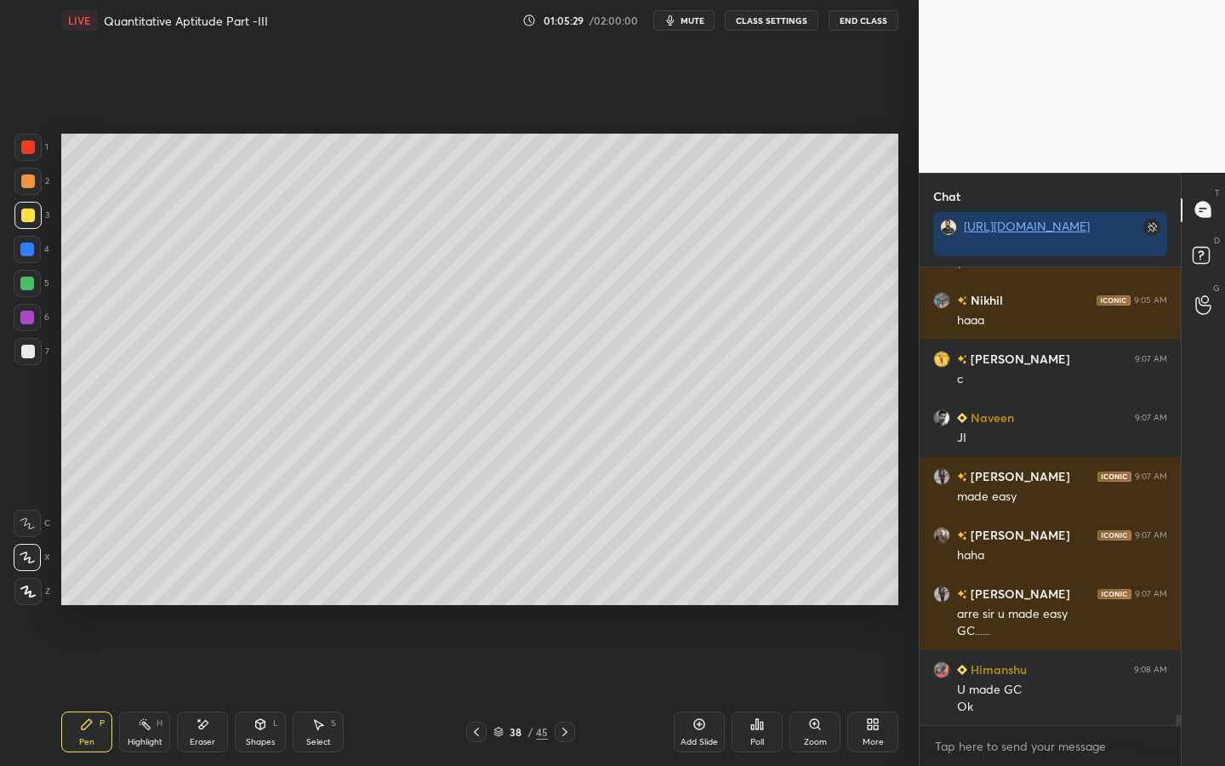
click at [58, 147] on div "Setting up your live class Poll for secs No correct answer Start poll" at bounding box center [479, 369] width 851 height 657
click at [22, 147] on div at bounding box center [28, 147] width 14 height 14
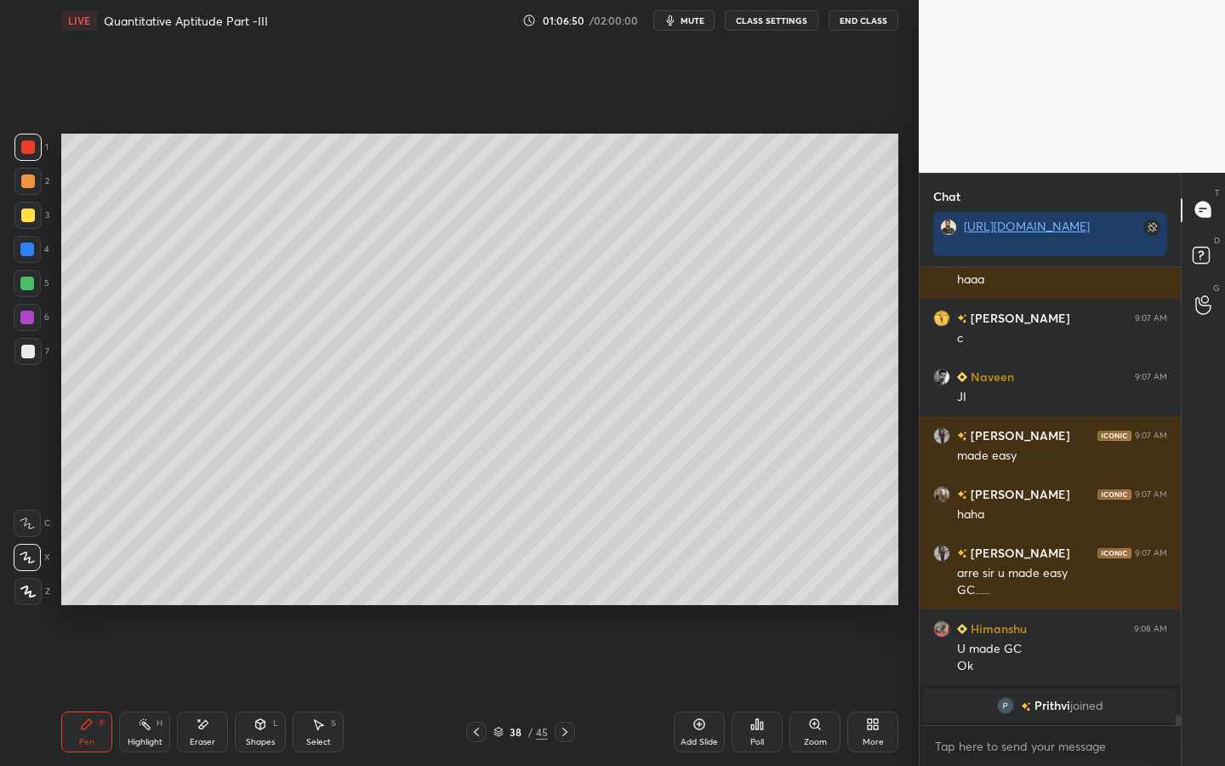
drag, startPoint x: 20, startPoint y: 358, endPoint x: 31, endPoint y: 354, distance: 11.8
click at [26, 357] on div at bounding box center [27, 351] width 27 height 27
click at [36, 155] on div at bounding box center [27, 147] width 27 height 27
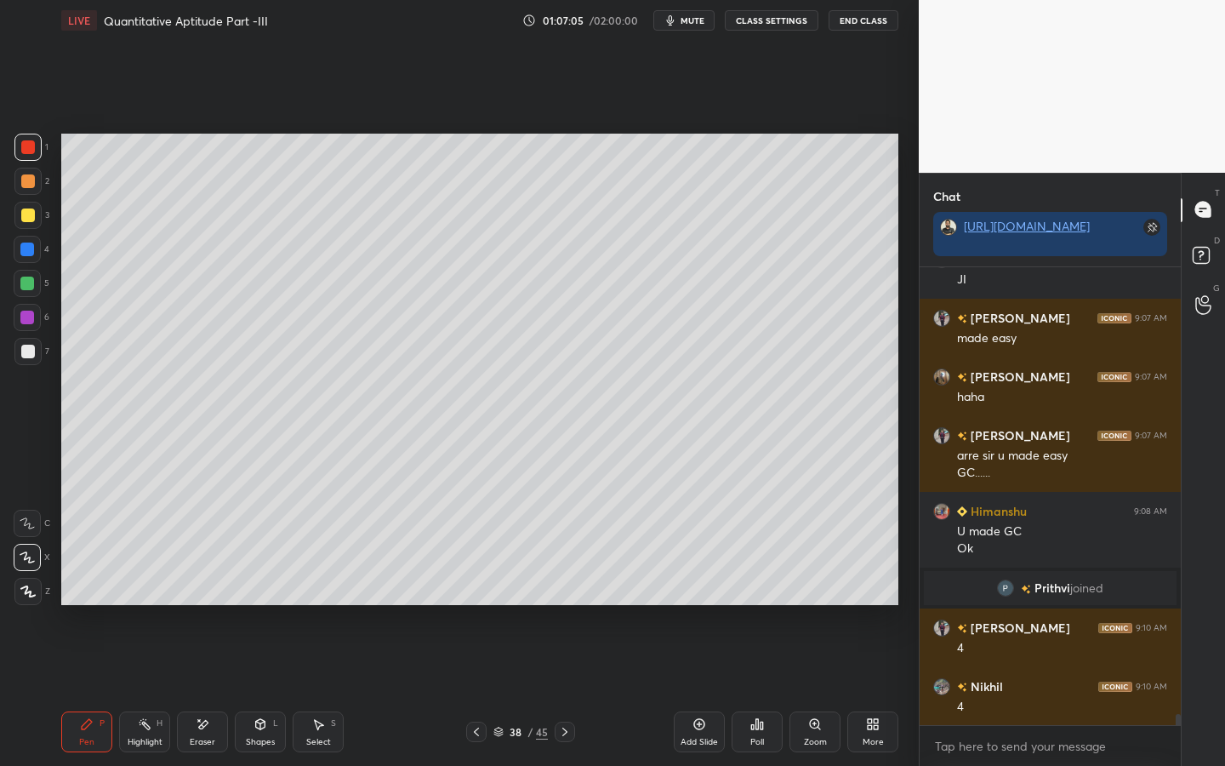
scroll to position [17980, 0]
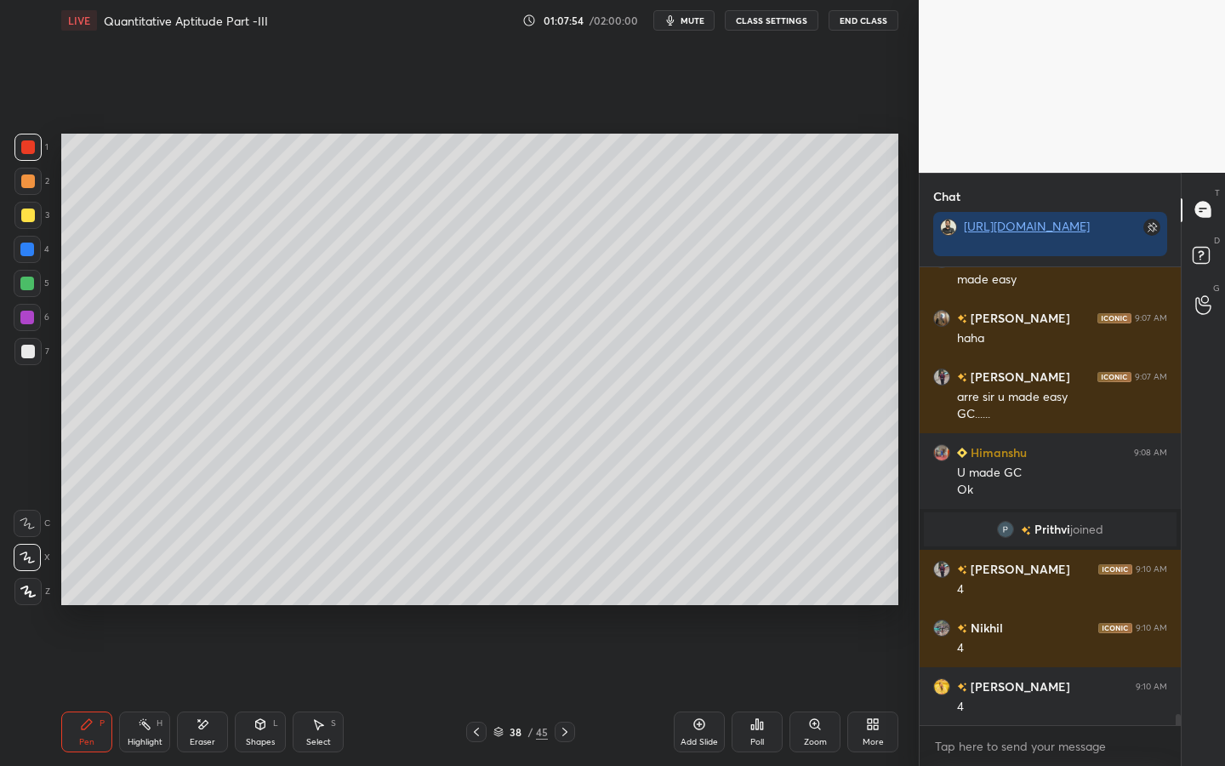
click at [15, 367] on div "7" at bounding box center [31, 355] width 35 height 34
drag, startPoint x: 198, startPoint y: 726, endPoint x: 217, endPoint y: 629, distance: 98.8
click at [199, 597] on icon at bounding box center [203, 724] width 9 height 9
drag, startPoint x: 61, startPoint y: 726, endPoint x: 105, endPoint y: 671, distance: 70.8
click at [72, 597] on div "Pen P" at bounding box center [86, 731] width 51 height 41
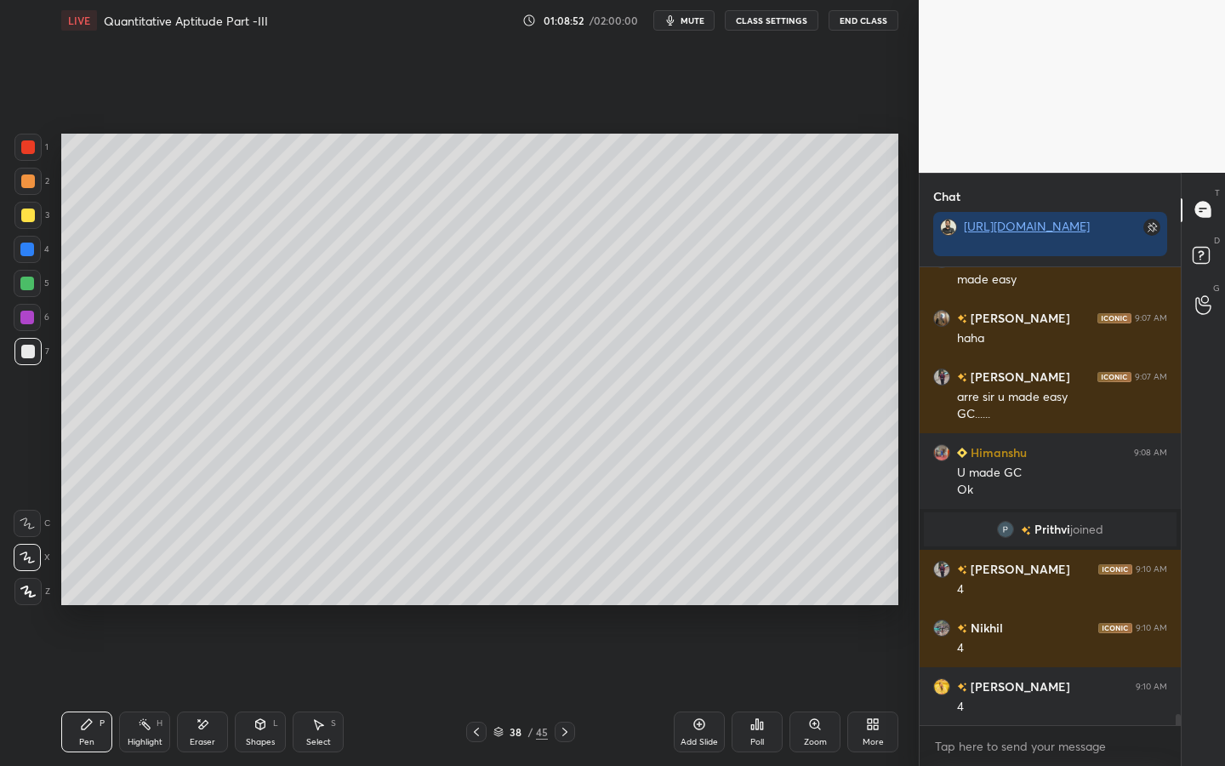
click at [689, 21] on span "mute" at bounding box center [693, 20] width 24 height 12
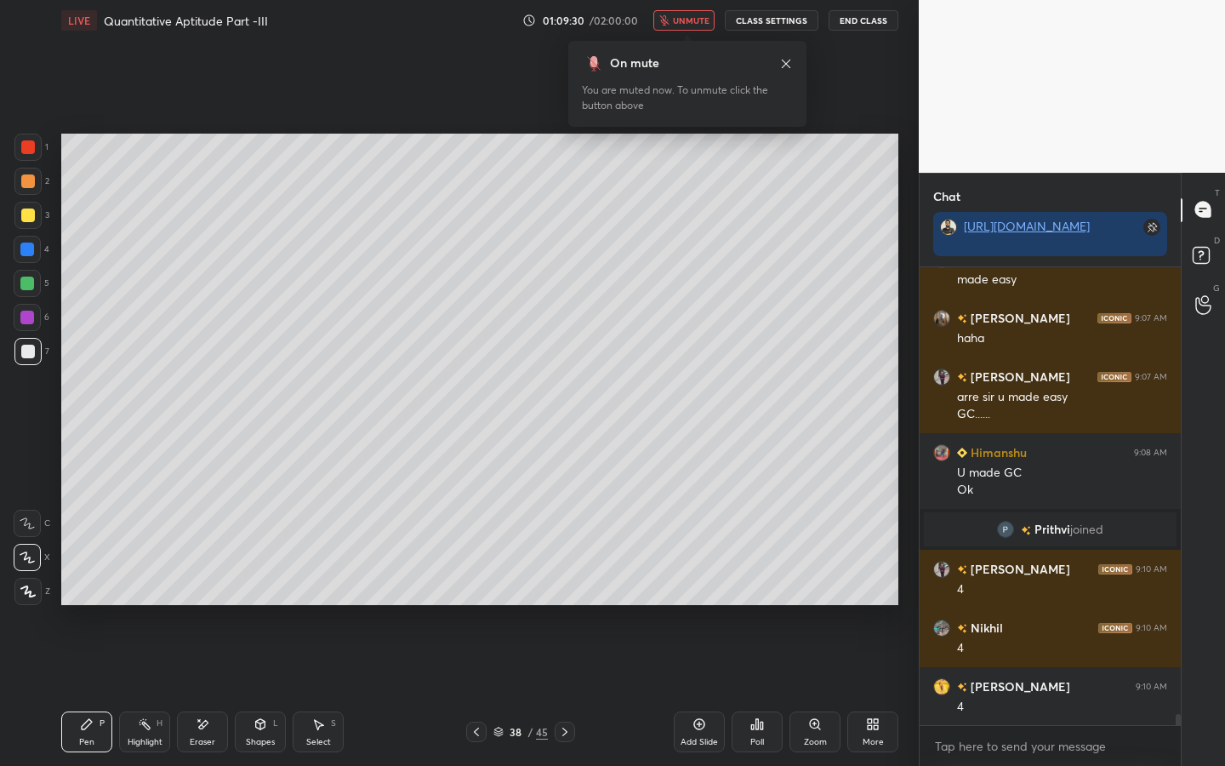
click at [697, 19] on span "unmute" at bounding box center [691, 20] width 37 height 12
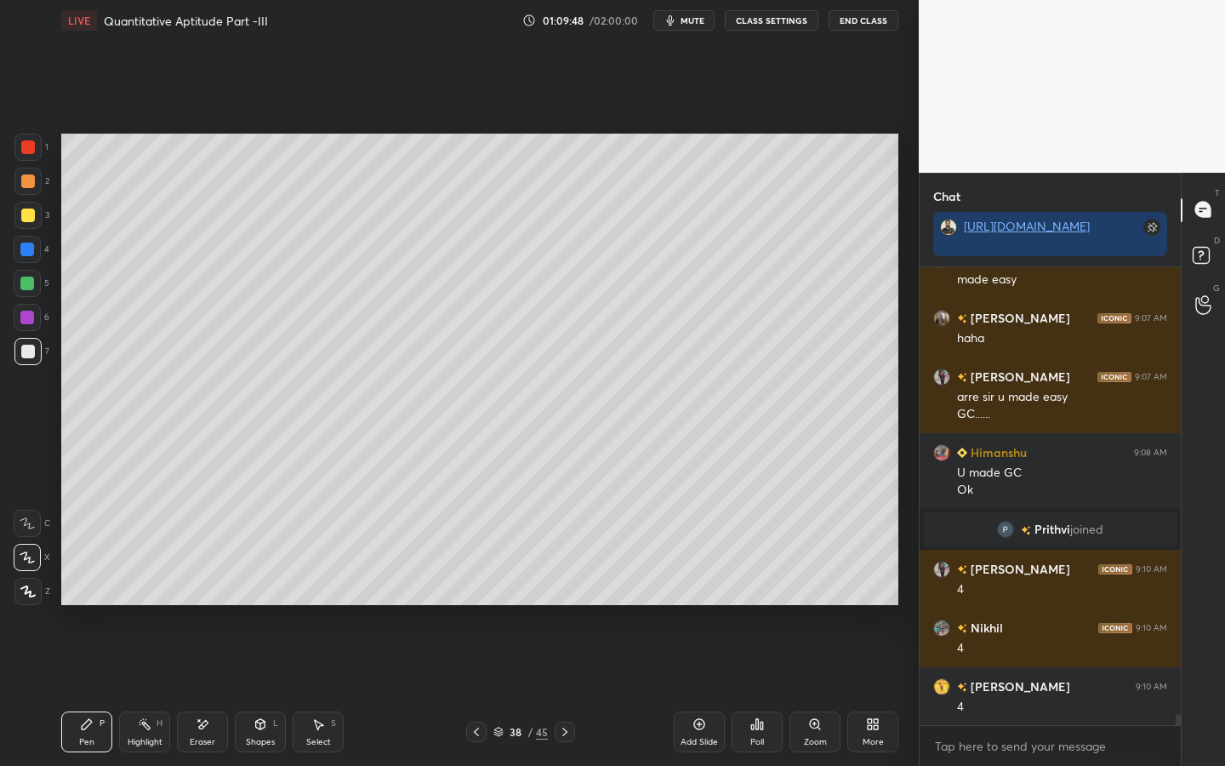
scroll to position [18038, 0]
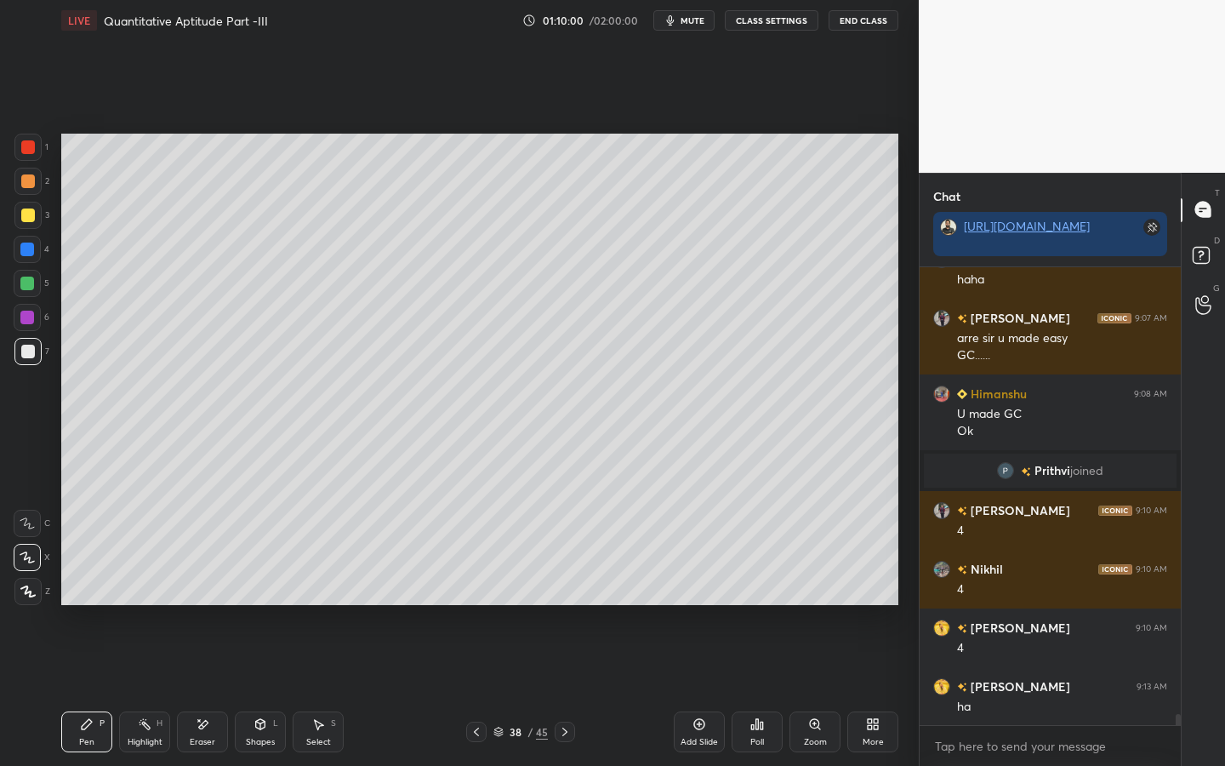
drag, startPoint x: 198, startPoint y: 717, endPoint x: 210, endPoint y: 717, distance: 11.9
click at [200, 597] on icon at bounding box center [203, 724] width 14 height 14
drag, startPoint x: 81, startPoint y: 717, endPoint x: 135, endPoint y: 679, distance: 66.6
click at [80, 597] on div "Pen P" at bounding box center [86, 731] width 51 height 41
click at [214, 597] on div "Eraser" at bounding box center [202, 731] width 51 height 41
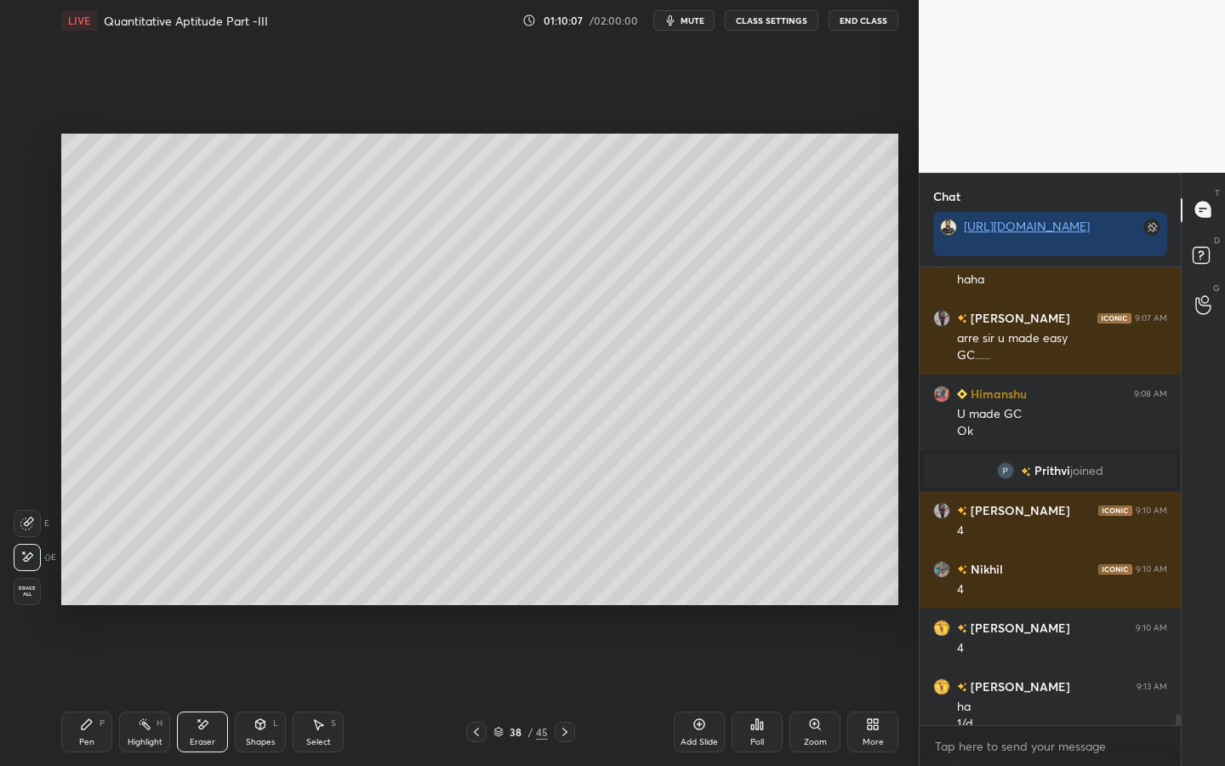
scroll to position [18055, 0]
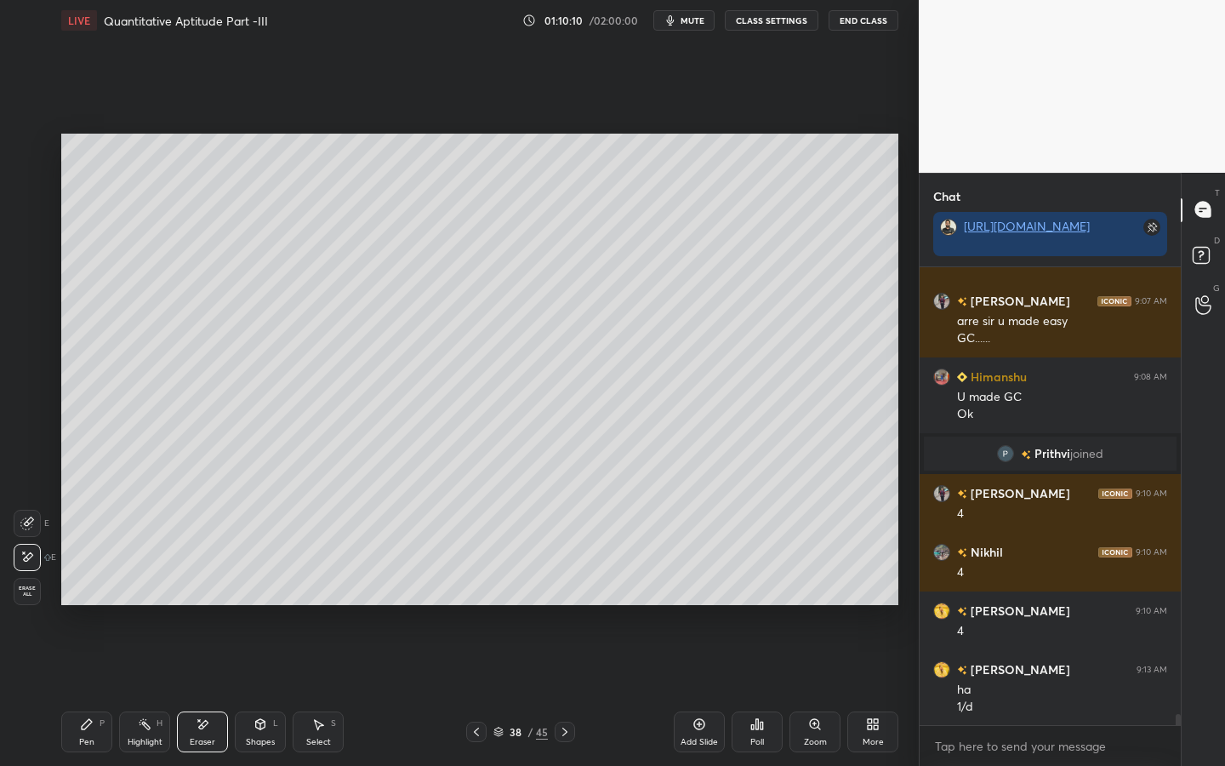
drag, startPoint x: 95, startPoint y: 729, endPoint x: 125, endPoint y: 664, distance: 71.2
click at [95, 597] on div "Pen P" at bounding box center [86, 731] width 51 height 41
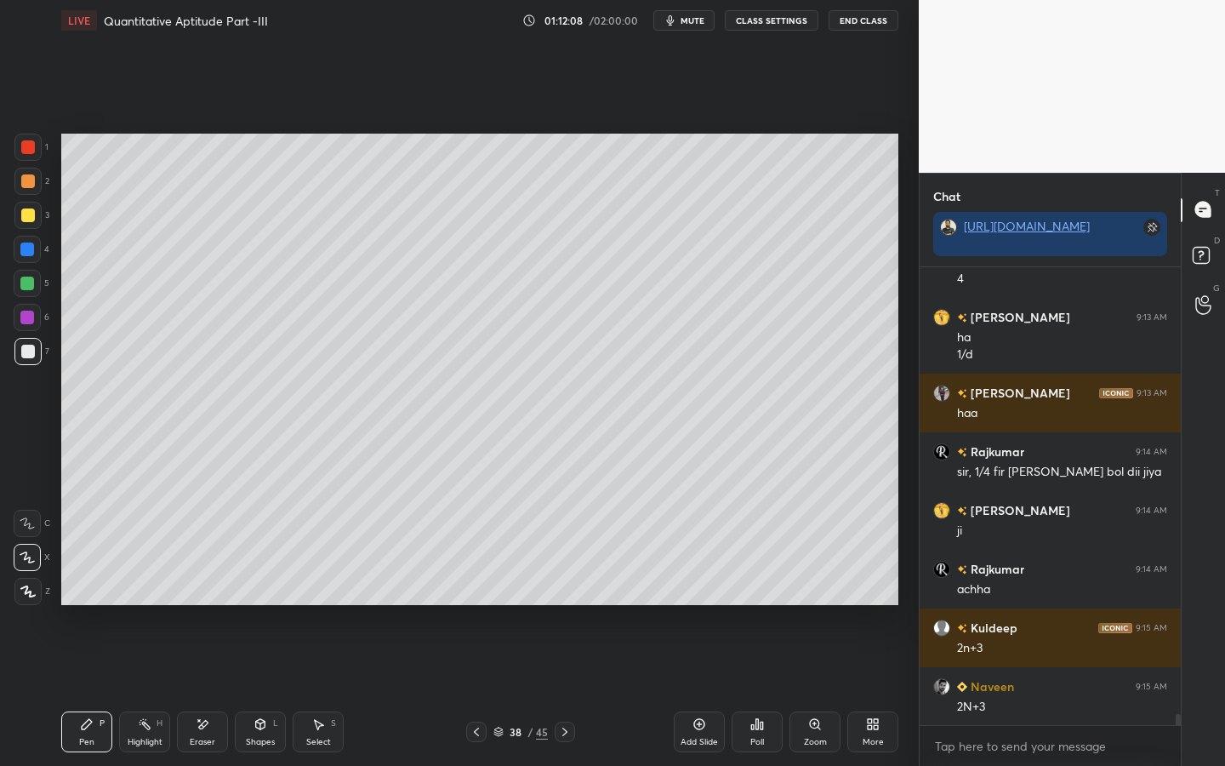
scroll to position [18466, 0]
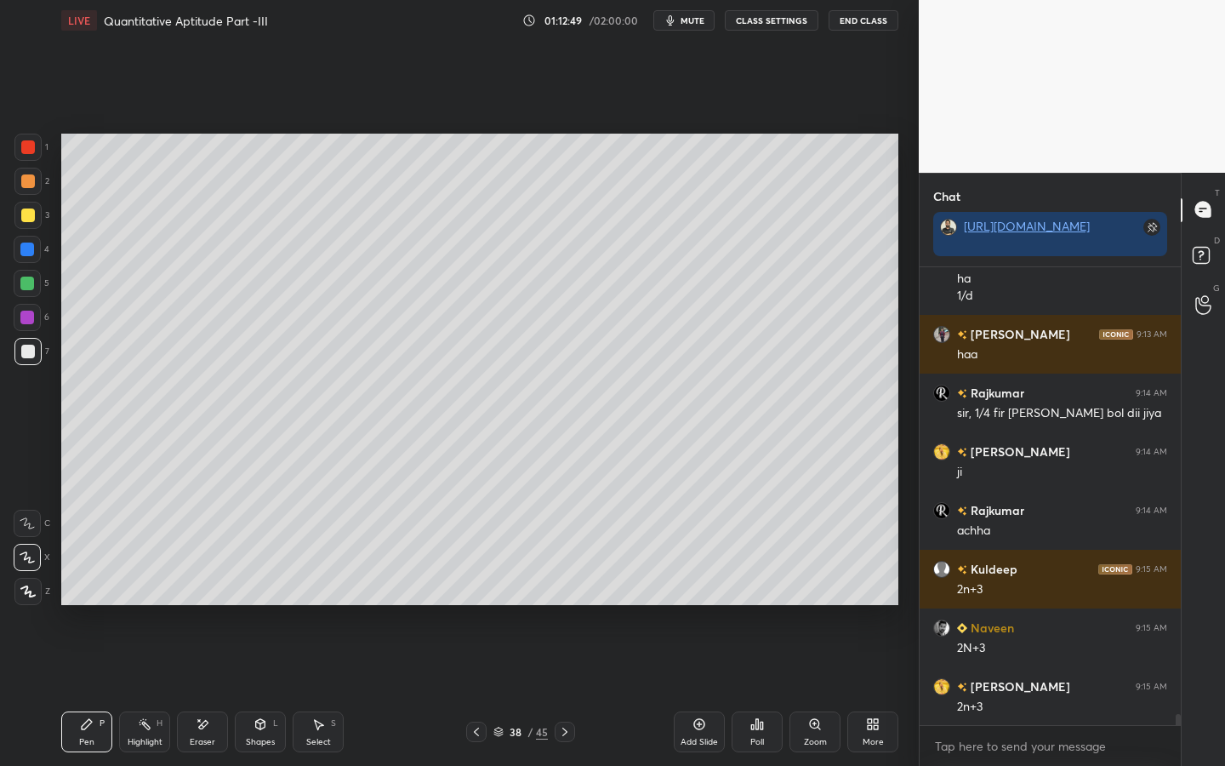
click at [39, 279] on div at bounding box center [27, 283] width 27 height 27
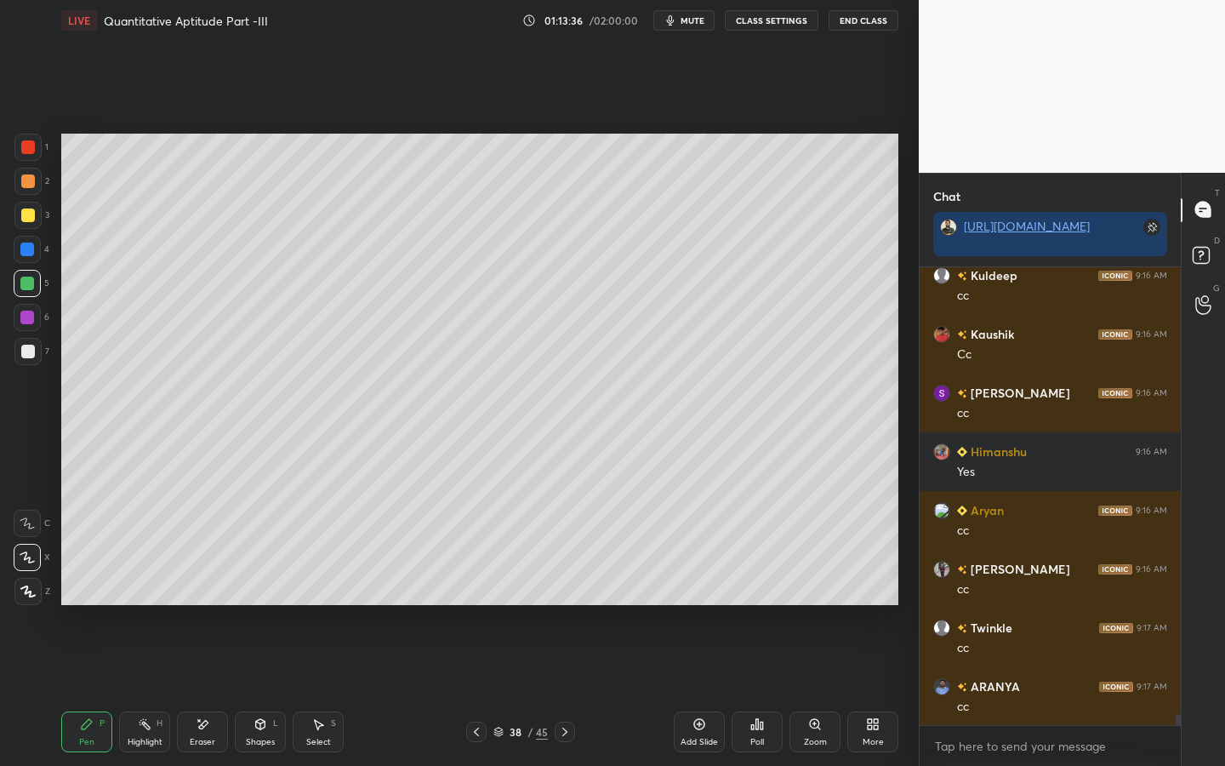
scroll to position [19288, 0]
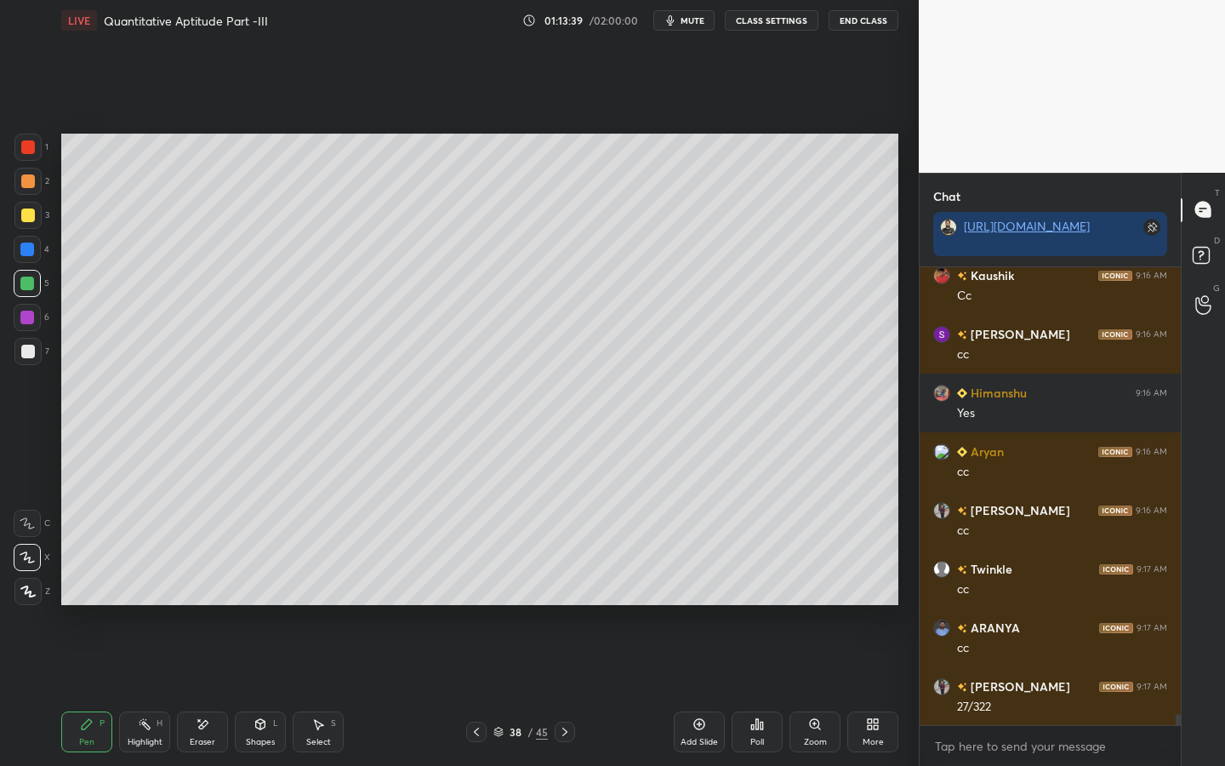
drag, startPoint x: 503, startPoint y: 728, endPoint x: 527, endPoint y: 685, distance: 49.9
click at [502, 597] on icon at bounding box center [498, 731] width 10 height 10
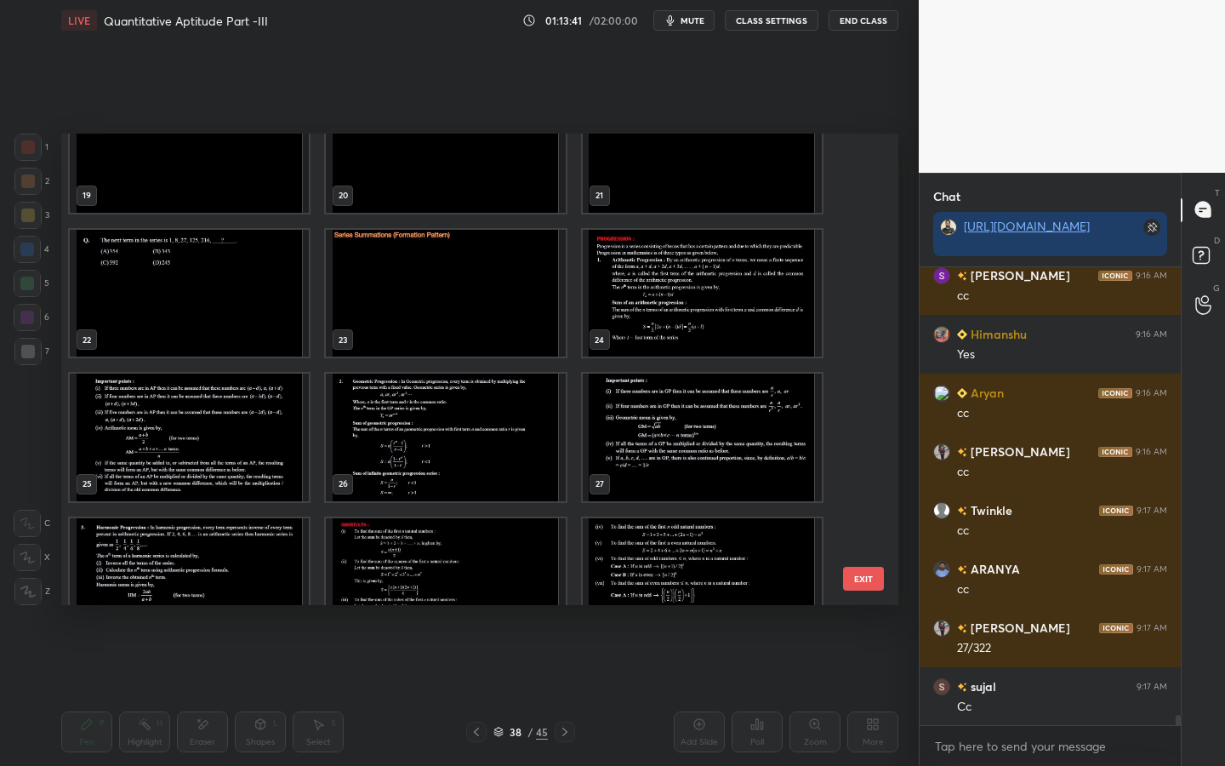
scroll to position [905, 0]
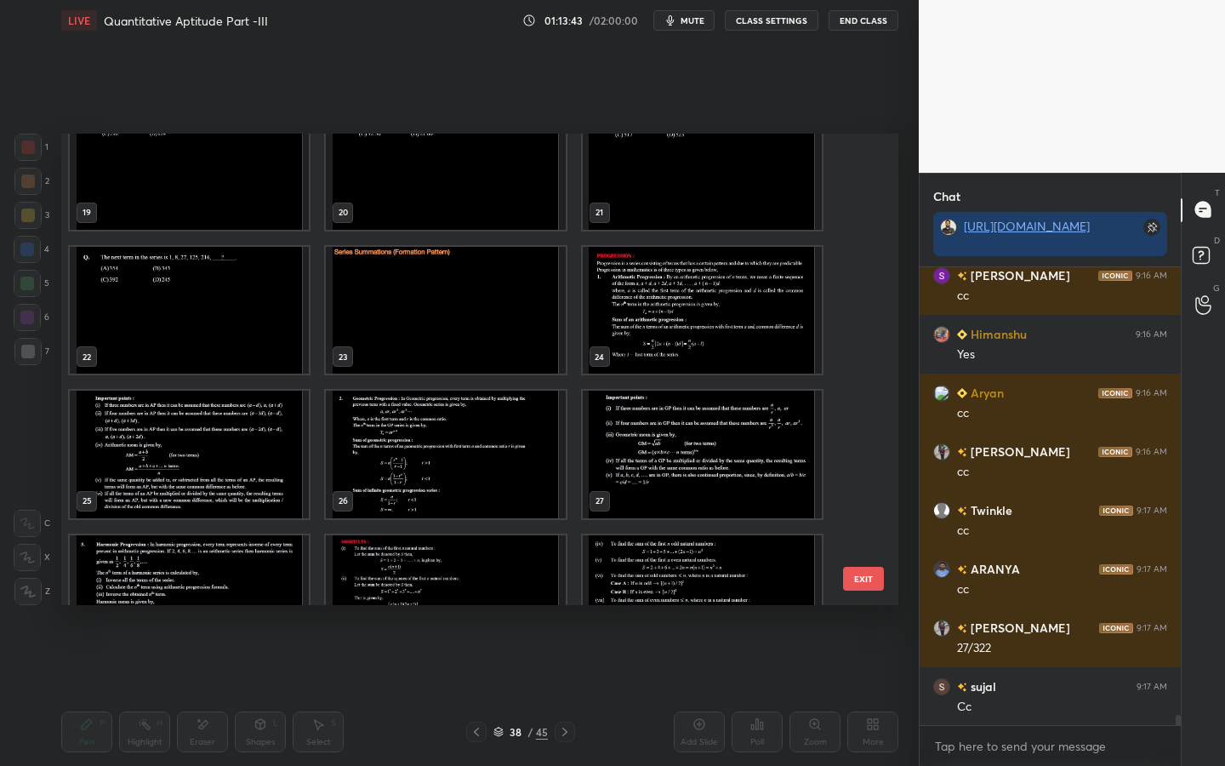
click at [521, 311] on img "grid" at bounding box center [445, 311] width 239 height 128
click at [521, 310] on img "grid" at bounding box center [445, 311] width 239 height 128
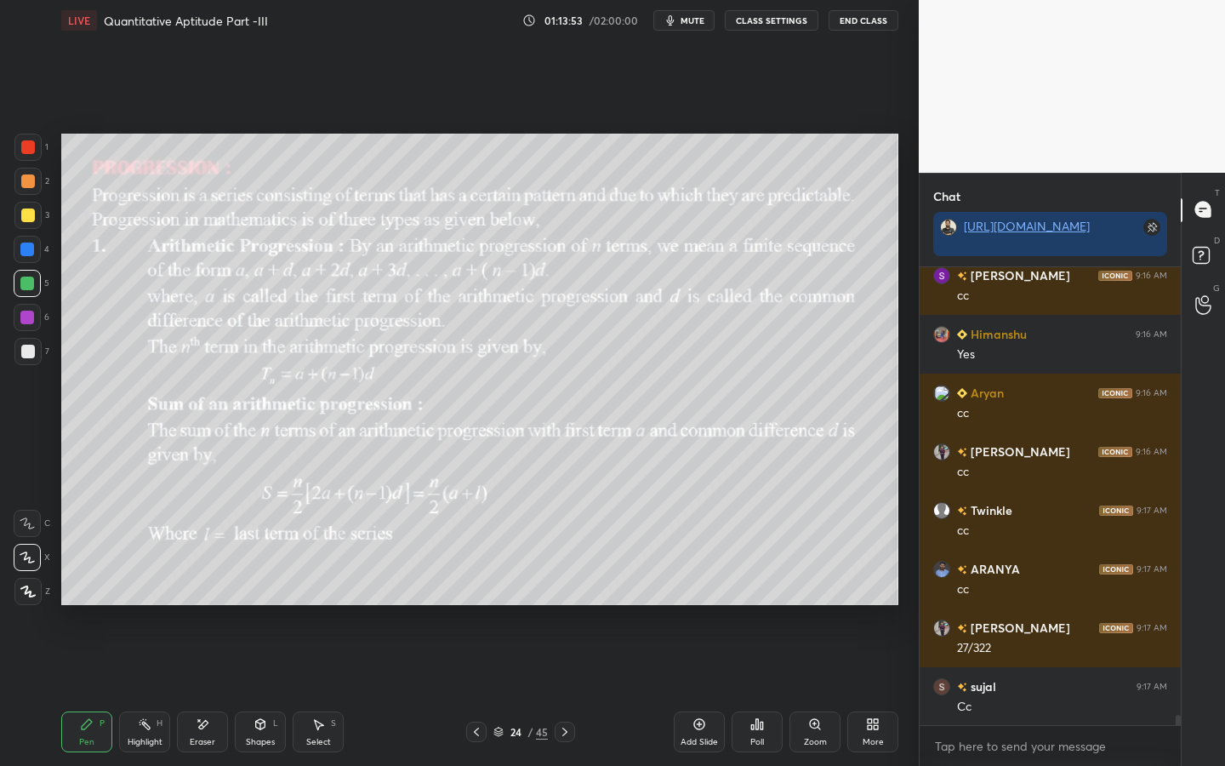
click at [261, 597] on div "Shapes L" at bounding box center [260, 731] width 51 height 41
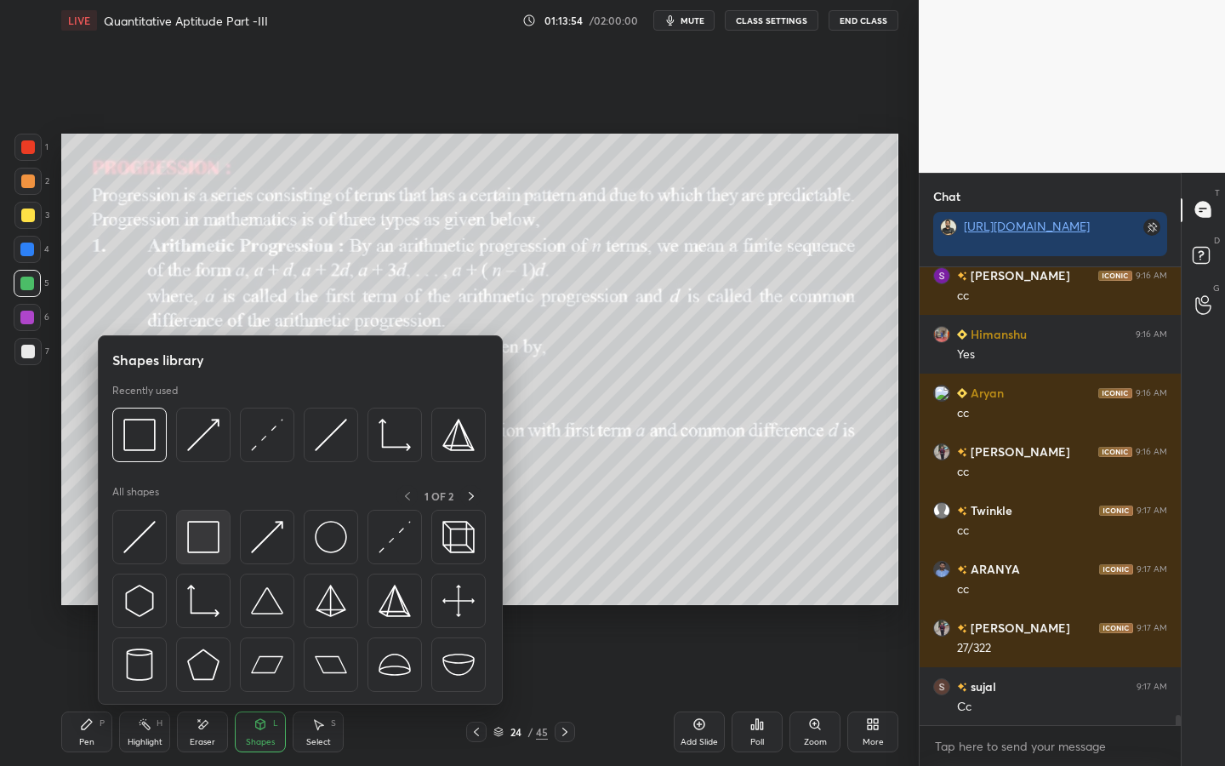
click at [213, 526] on img at bounding box center [203, 537] width 32 height 32
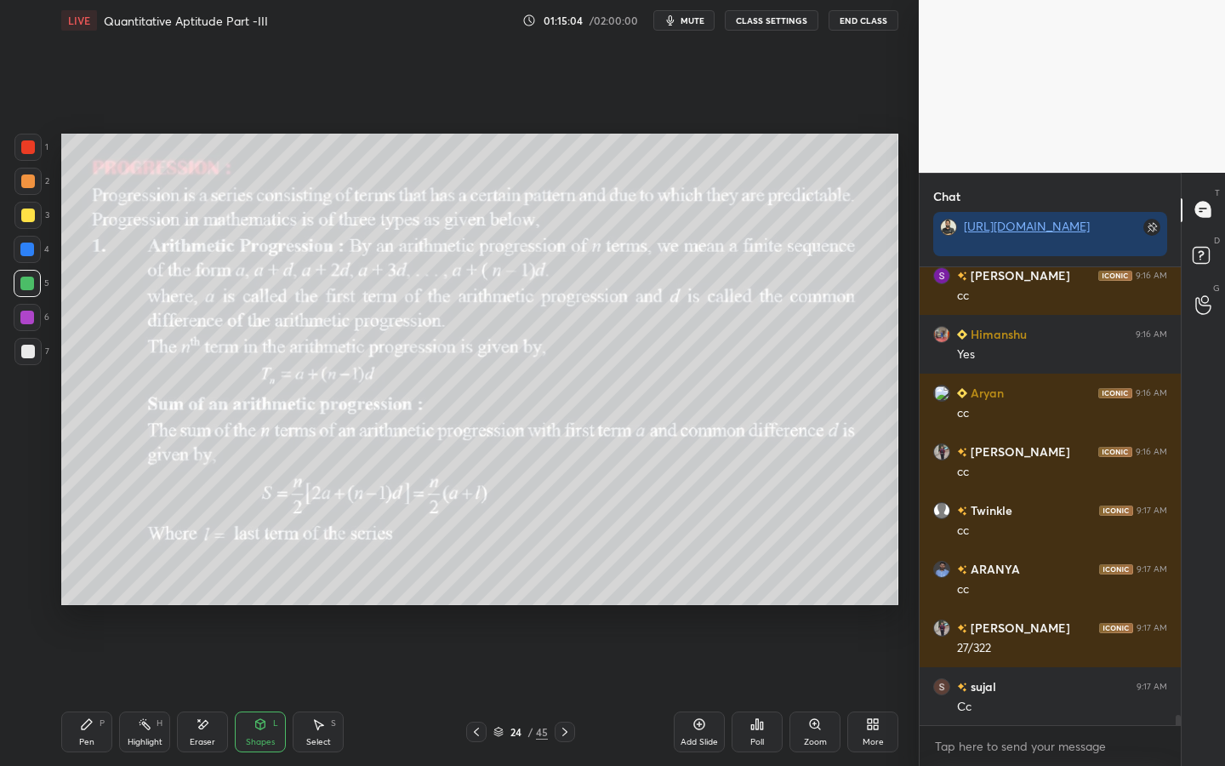
drag, startPoint x: 27, startPoint y: 139, endPoint x: 40, endPoint y: 145, distance: 14.1
click at [31, 144] on div at bounding box center [27, 147] width 27 height 27
click at [87, 597] on icon at bounding box center [87, 724] width 14 height 14
drag, startPoint x: 320, startPoint y: 750, endPoint x: 327, endPoint y: 743, distance: 10.8
click at [324, 597] on div "Select S" at bounding box center [318, 731] width 51 height 41
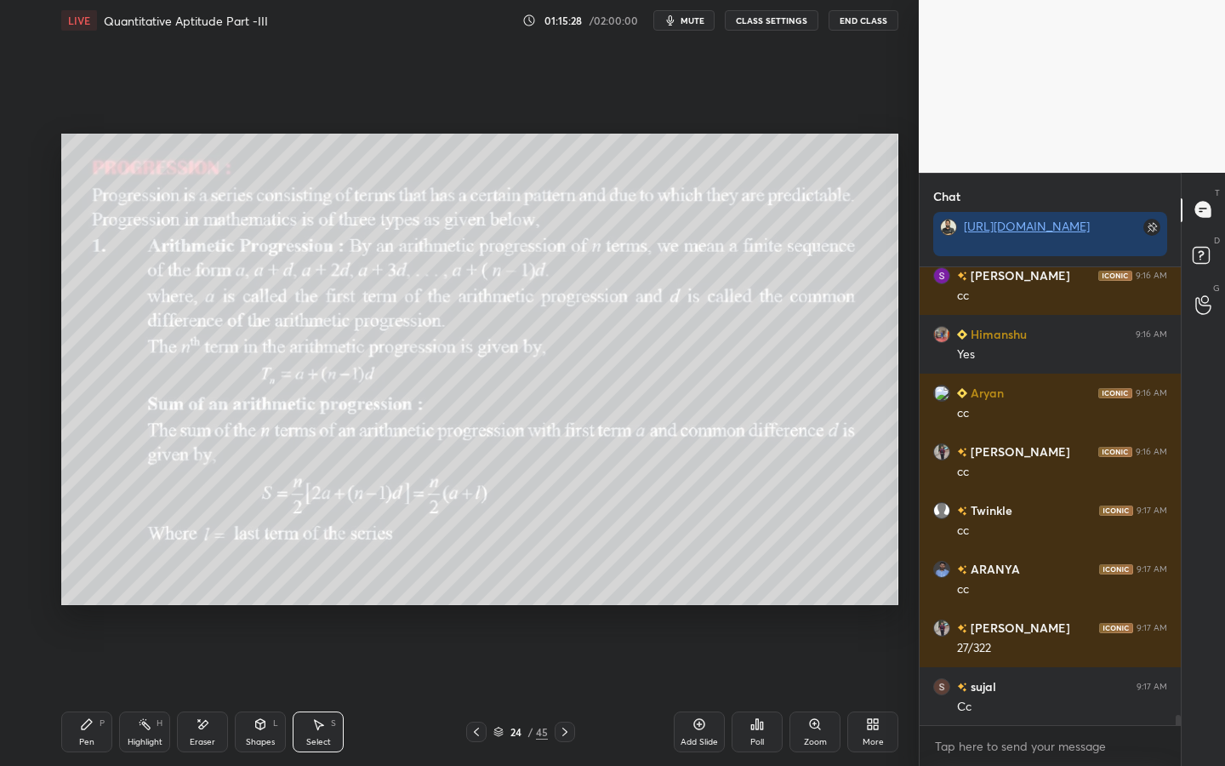
click at [265, 597] on div "Shapes L" at bounding box center [260, 731] width 51 height 41
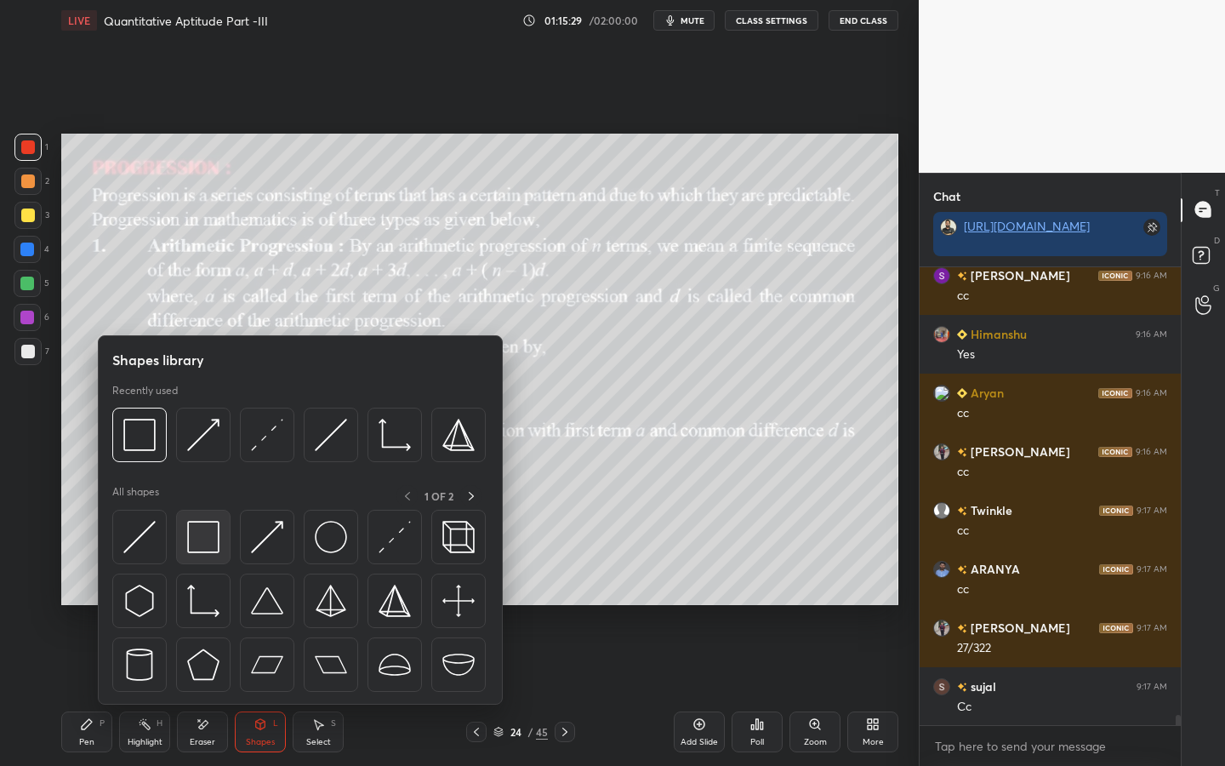
click at [206, 551] on img at bounding box center [203, 537] width 32 height 32
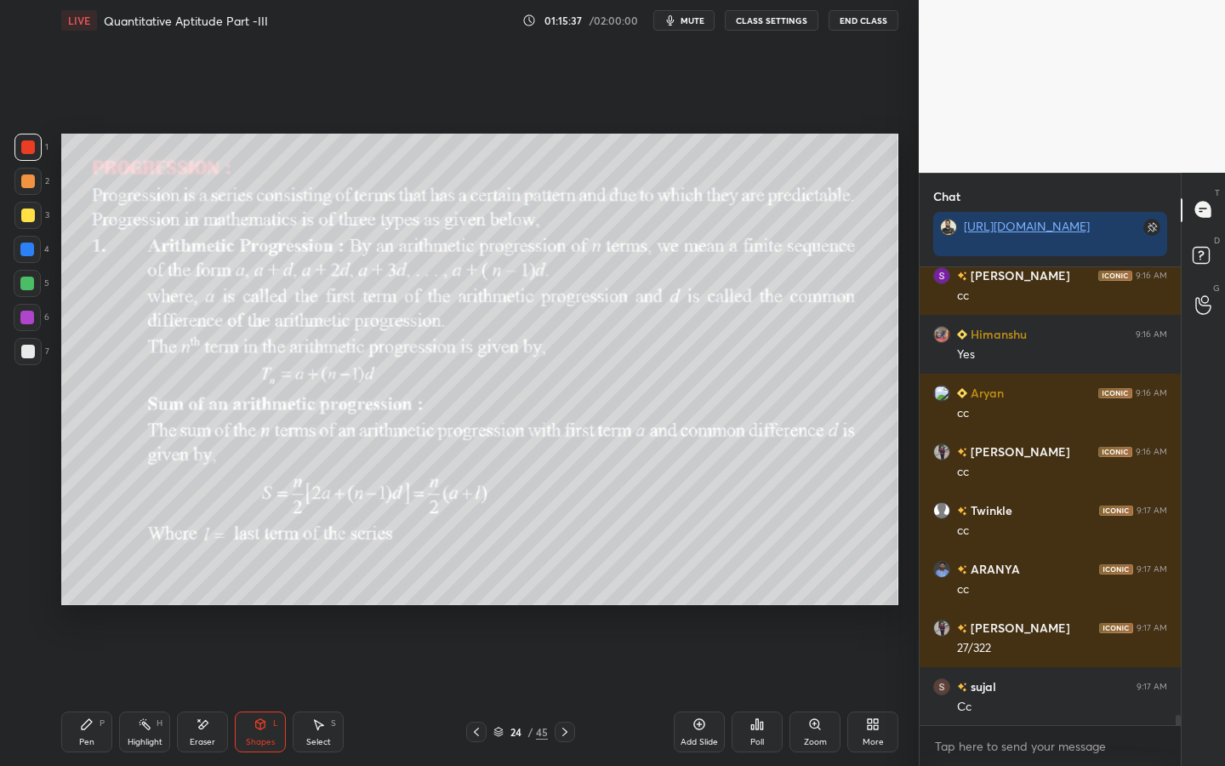
click at [89, 597] on div "Pen P" at bounding box center [86, 731] width 51 height 41
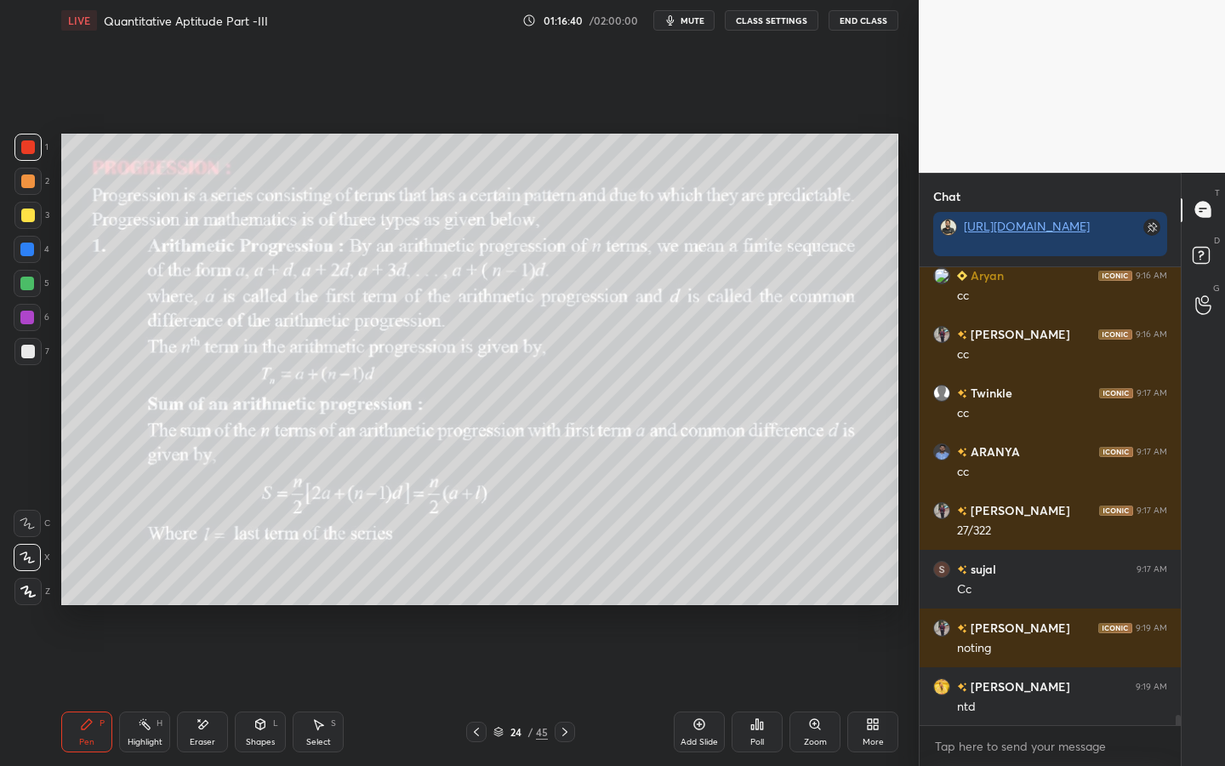
scroll to position [19505, 0]
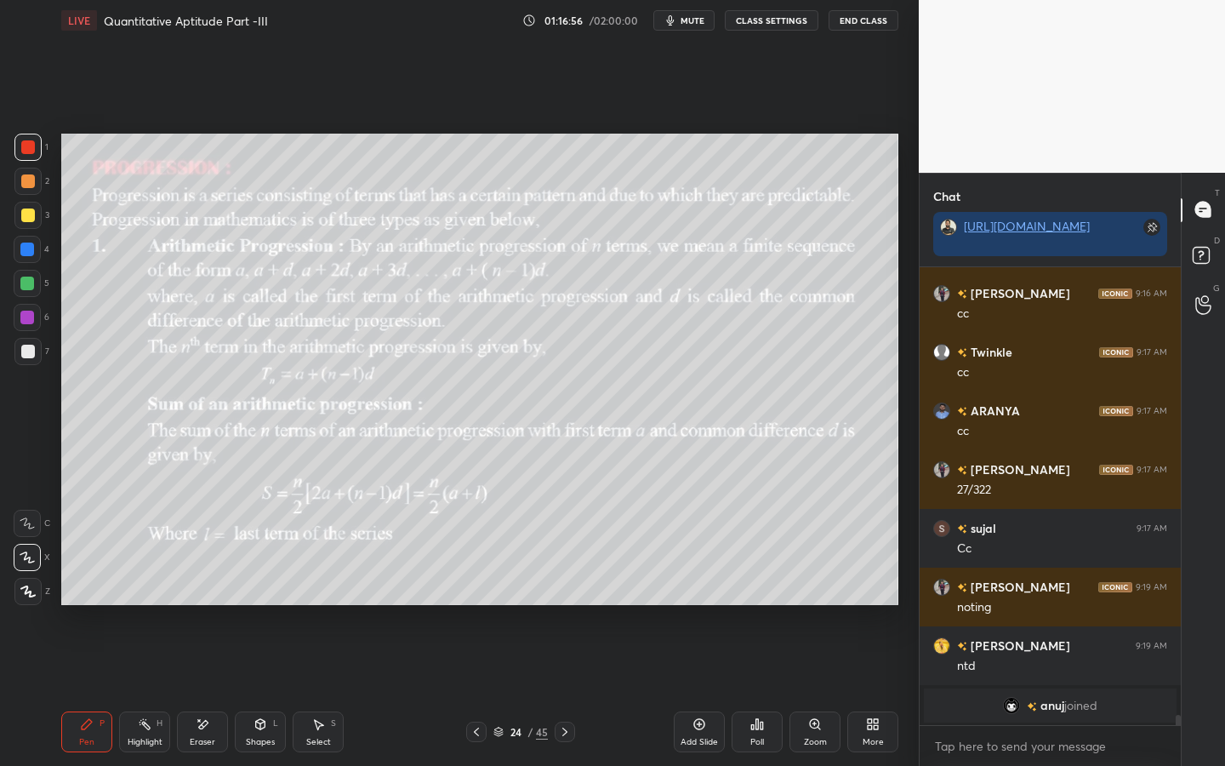
click at [86, 597] on icon at bounding box center [87, 724] width 14 height 14
click at [33, 557] on icon at bounding box center [27, 557] width 15 height 12
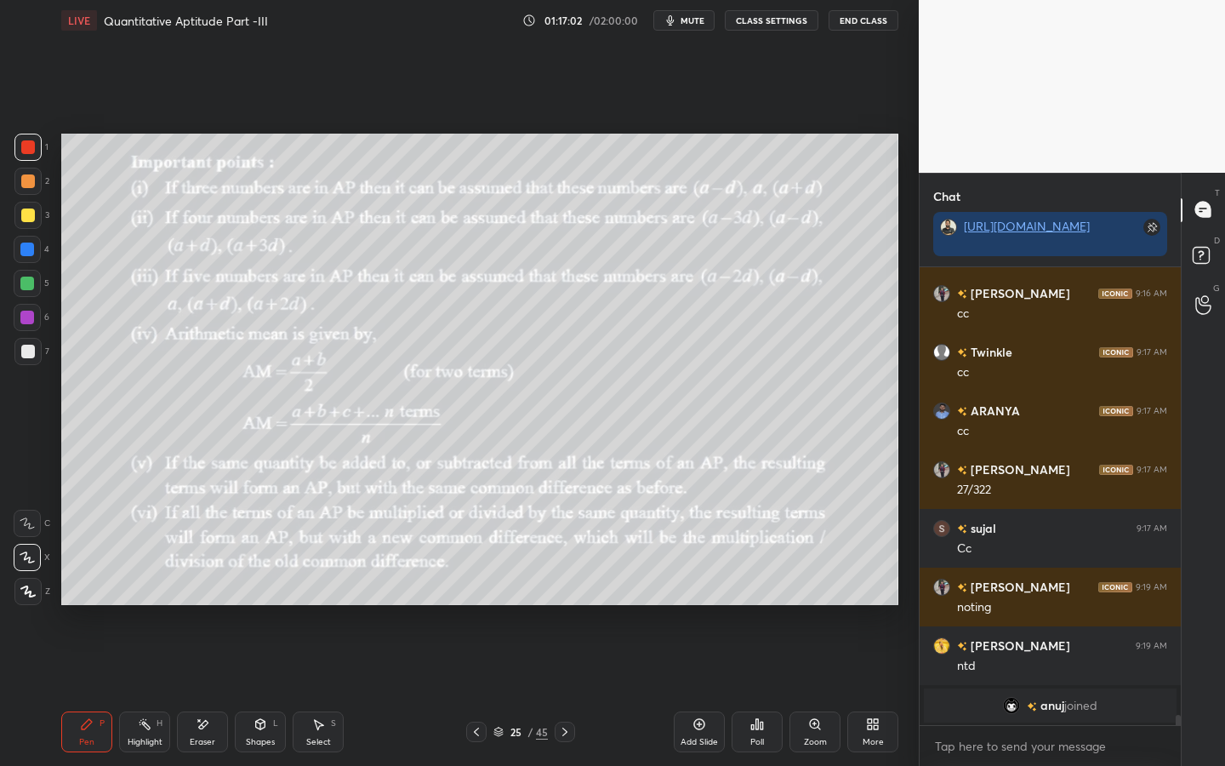
click at [248, 597] on div "Shapes L" at bounding box center [260, 731] width 51 height 41
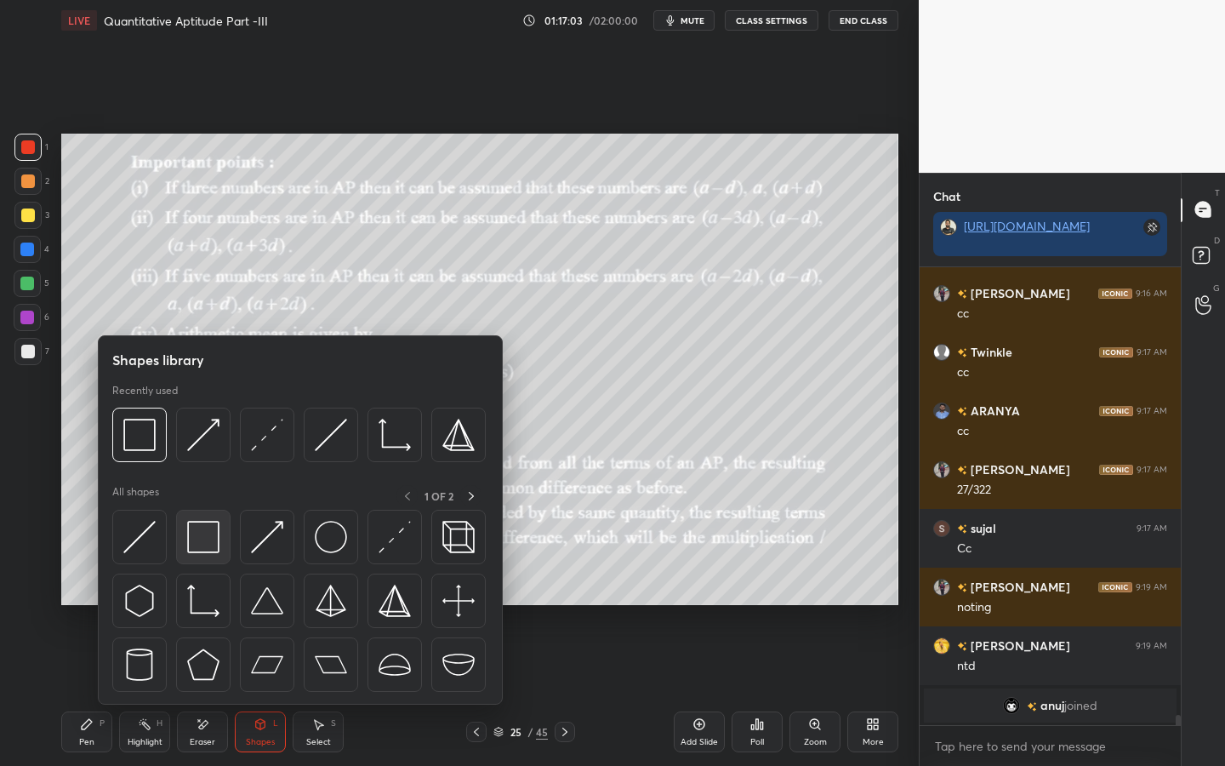
click at [204, 527] on img at bounding box center [203, 537] width 32 height 32
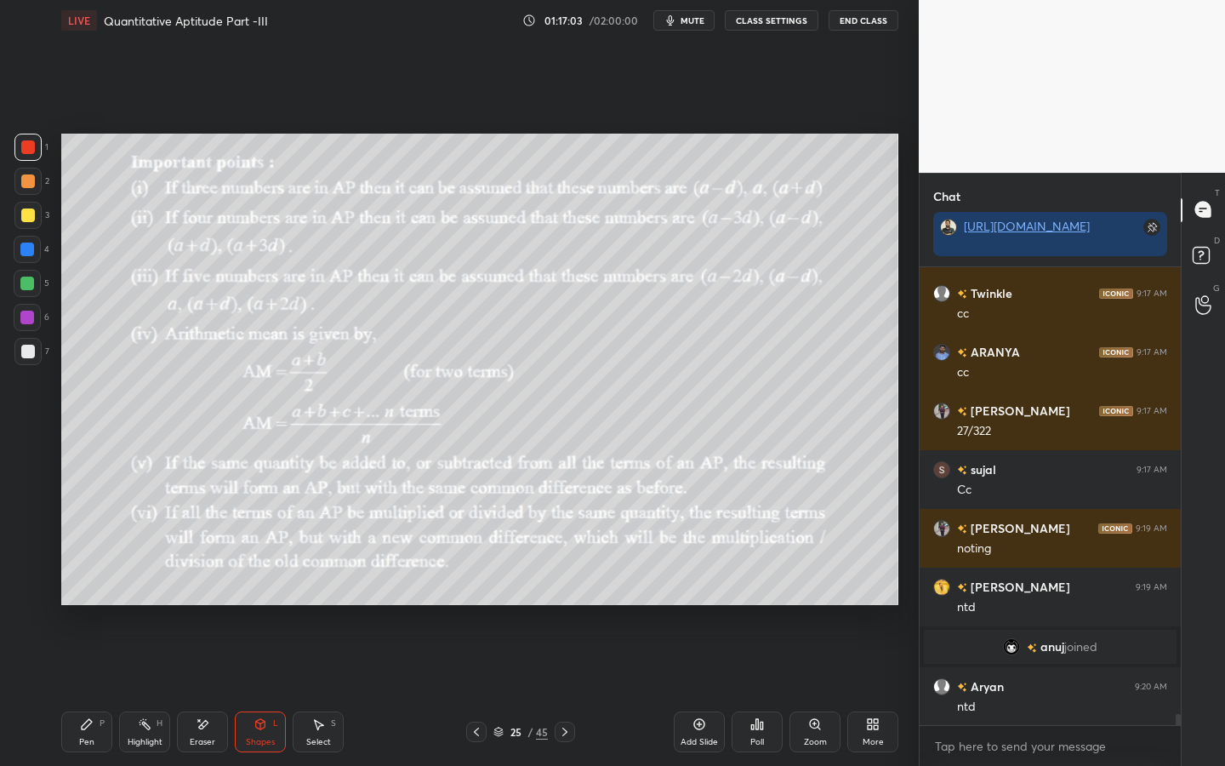
scroll to position [19045, 0]
drag, startPoint x: 83, startPoint y: 732, endPoint x: 116, endPoint y: 726, distance: 32.9
click at [88, 597] on div "Pen P" at bounding box center [86, 731] width 51 height 41
click at [268, 597] on div "Shapes L" at bounding box center [260, 731] width 51 height 41
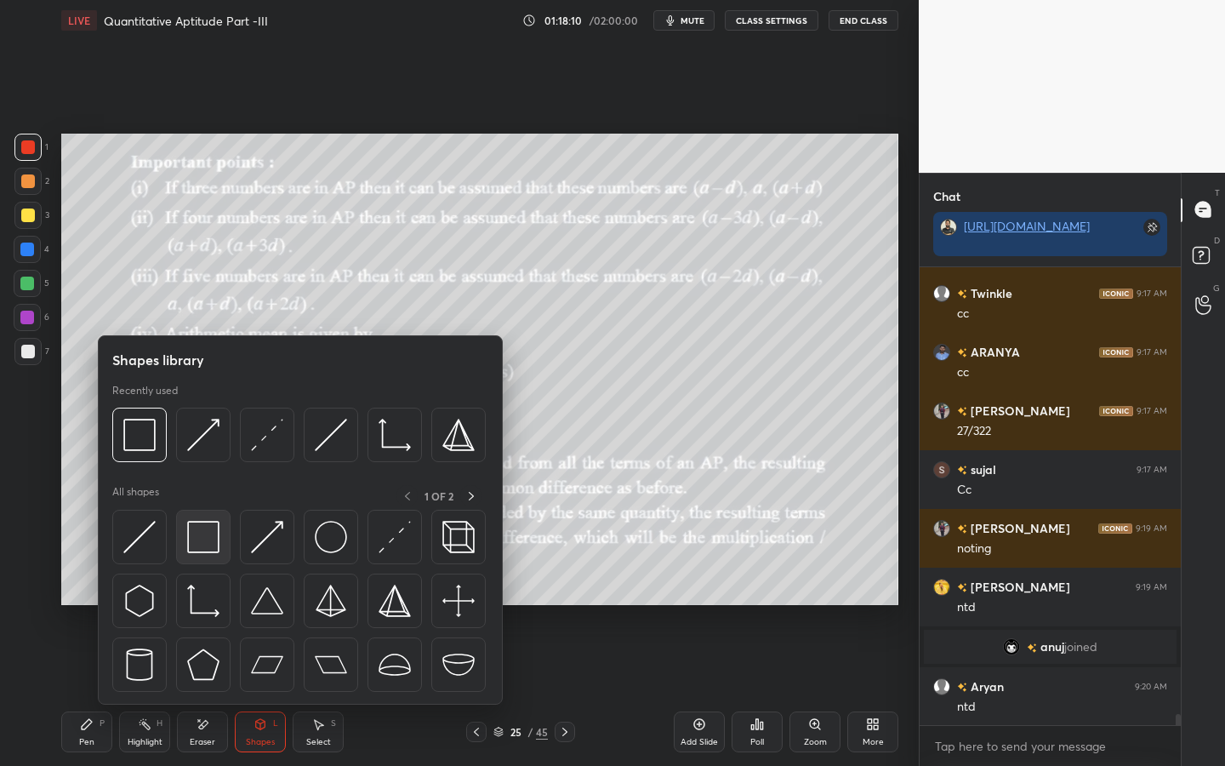
click at [218, 540] on img at bounding box center [203, 537] width 32 height 32
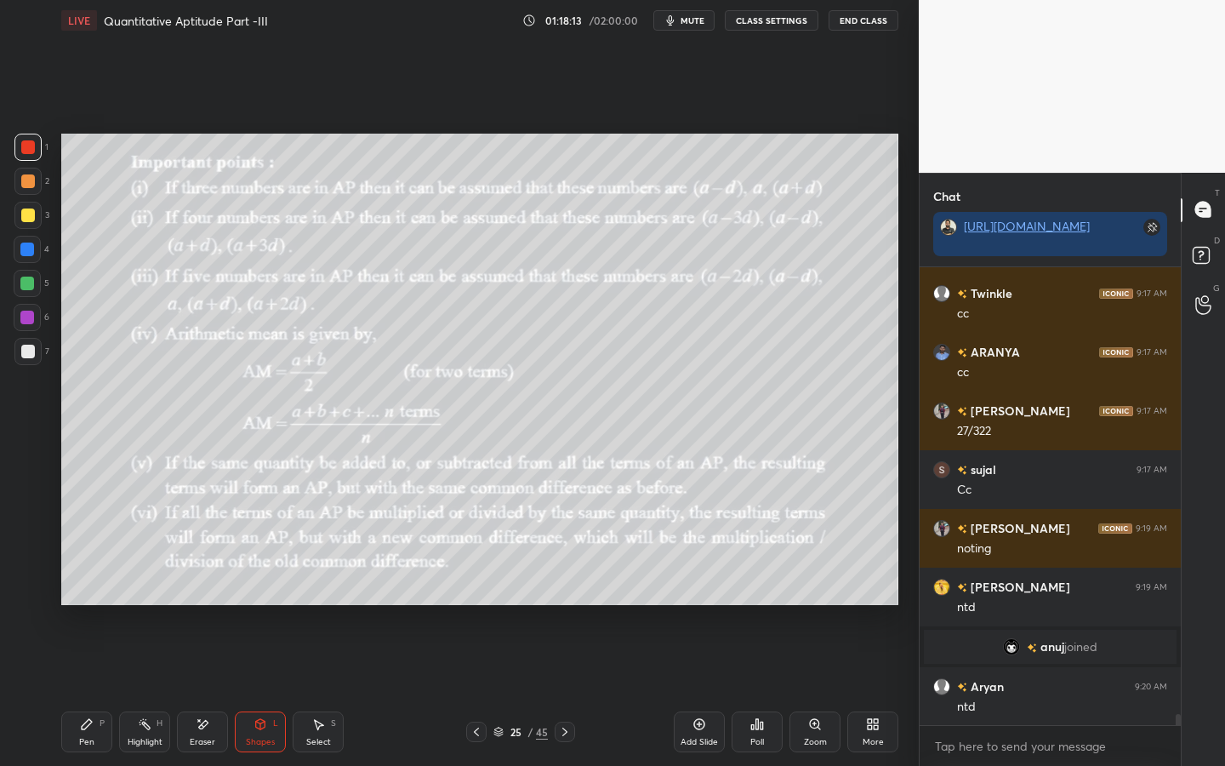
click at [90, 597] on icon at bounding box center [87, 724] width 14 height 14
click at [21, 363] on div at bounding box center [27, 351] width 27 height 27
click at [29, 321] on div at bounding box center [27, 317] width 14 height 14
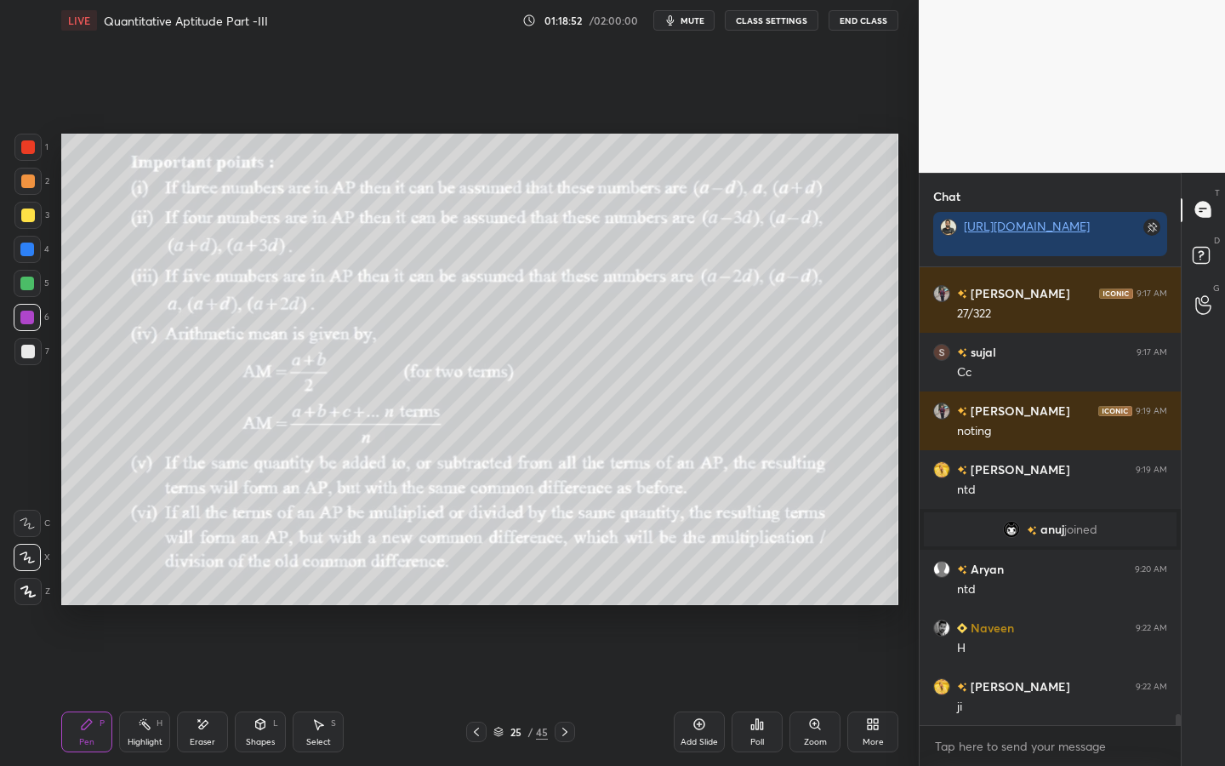
scroll to position [19221, 0]
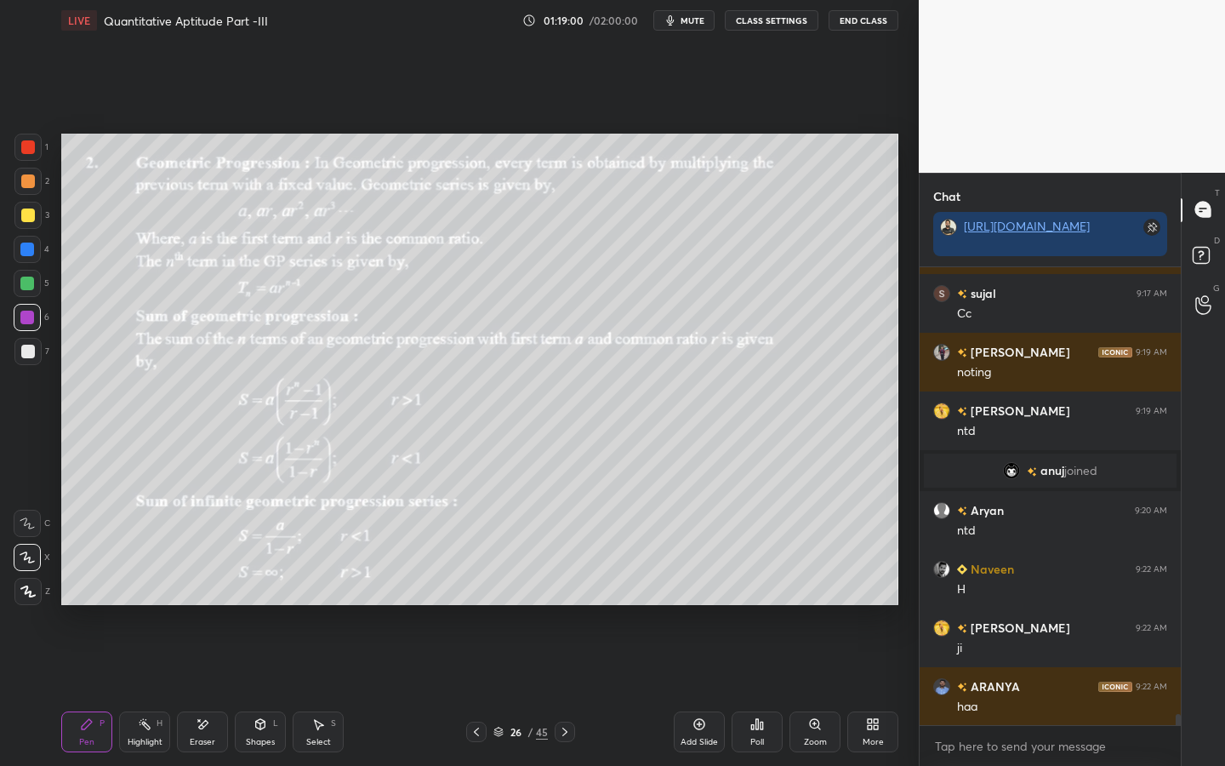
drag, startPoint x: 268, startPoint y: 731, endPoint x: 274, endPoint y: 724, distance: 9.0
click at [268, 597] on div "Shapes L" at bounding box center [260, 731] width 51 height 41
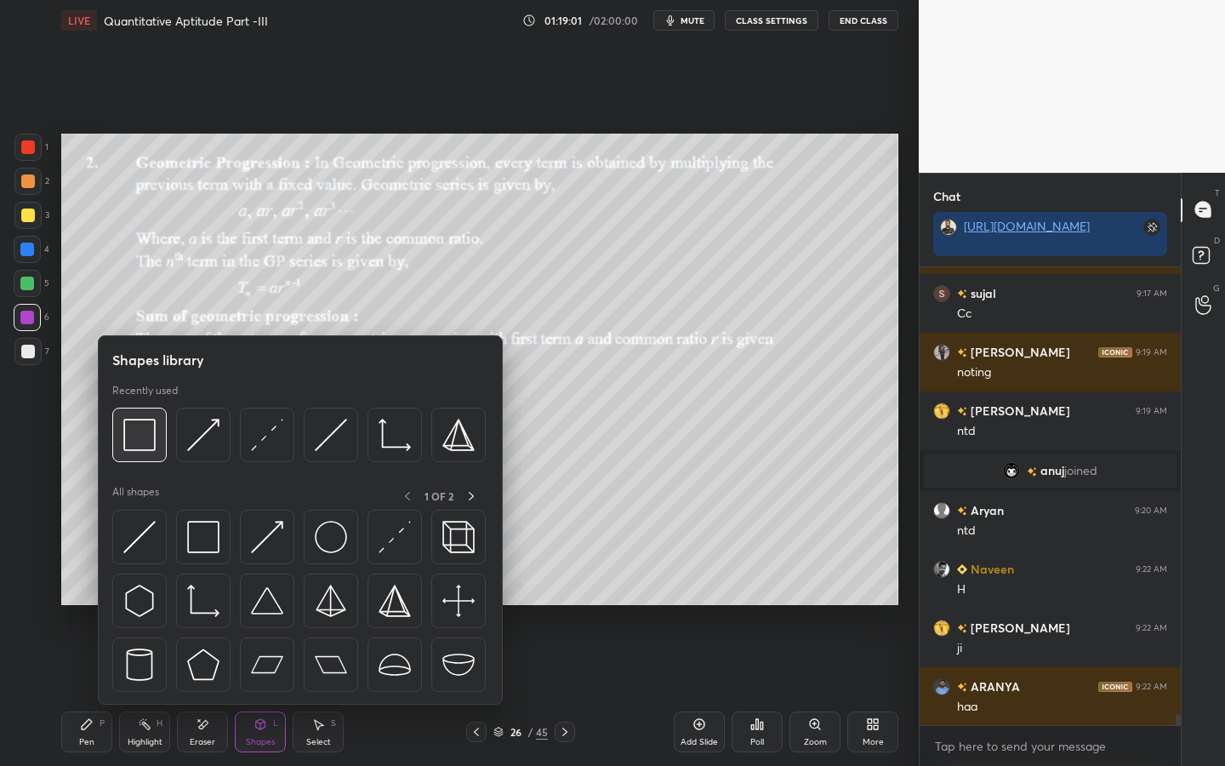
click at [143, 435] on img at bounding box center [139, 435] width 32 height 32
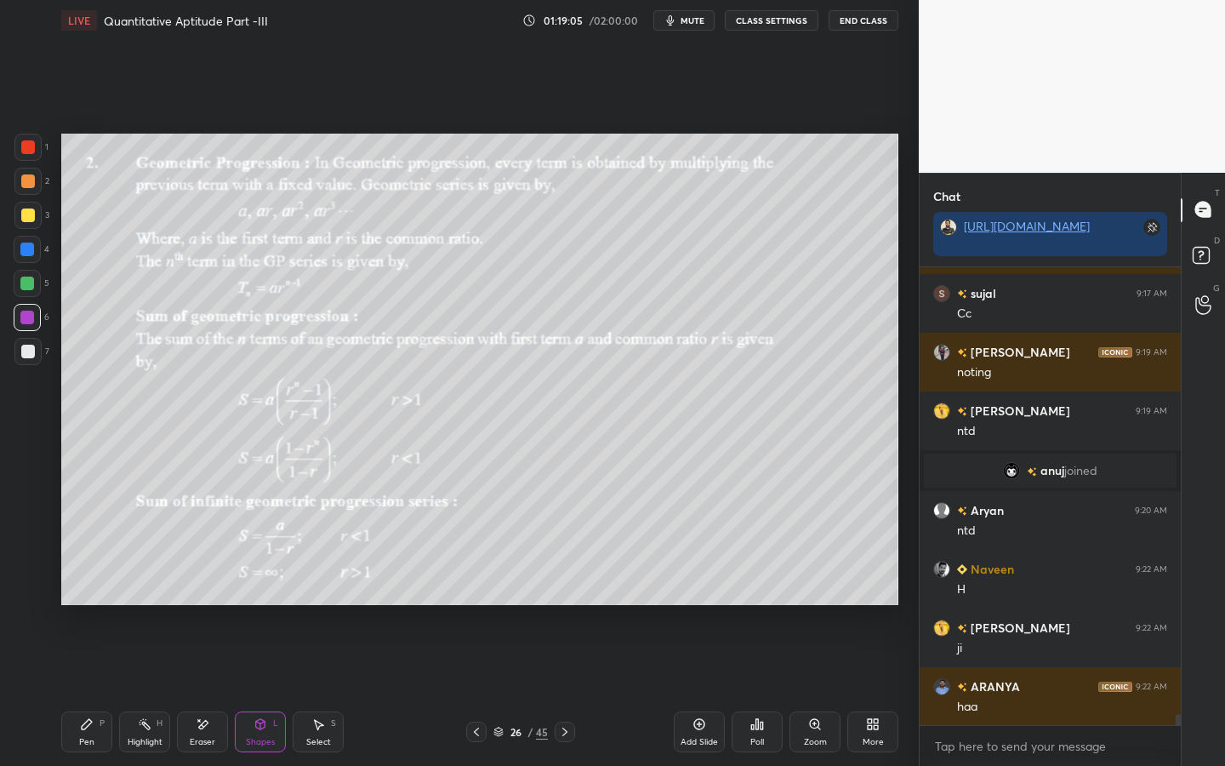
click at [100, 597] on div "Pen P" at bounding box center [86, 731] width 51 height 41
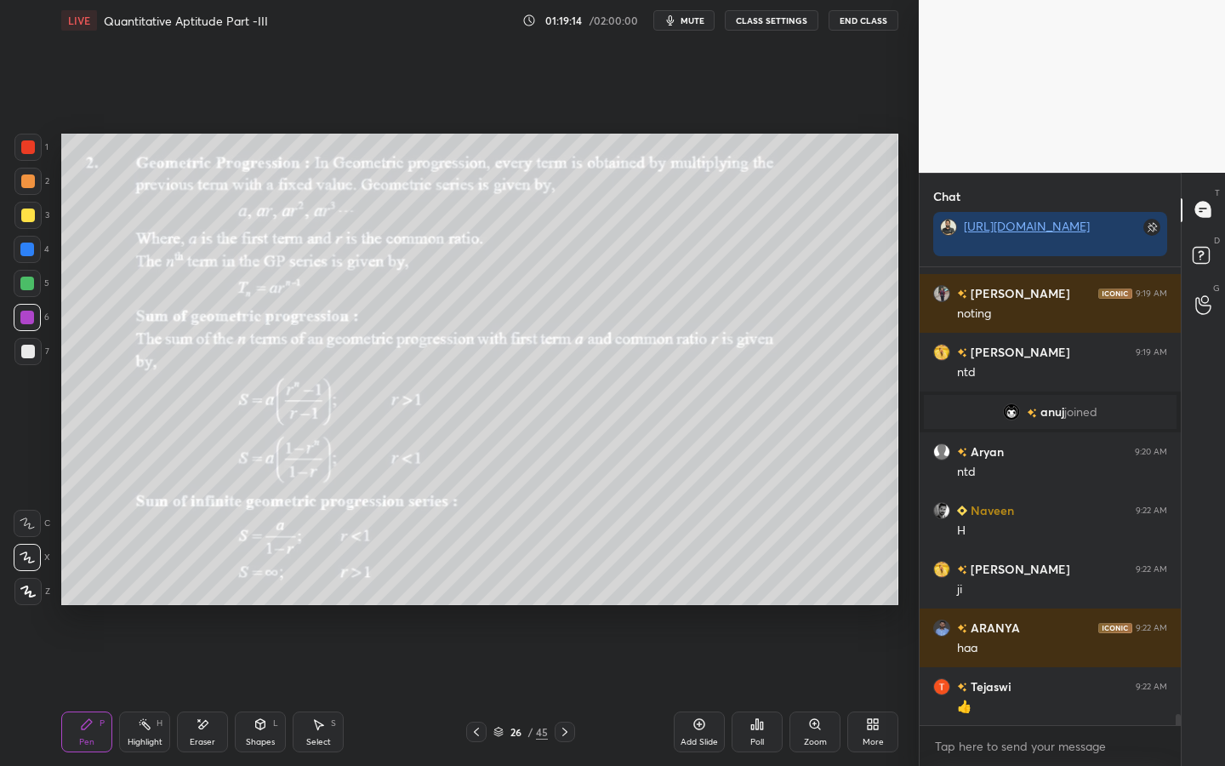
click at [208, 597] on icon at bounding box center [203, 724] width 14 height 14
click at [95, 597] on div "Pen P" at bounding box center [86, 731] width 51 height 41
click at [248, 597] on div "Shapes L" at bounding box center [260, 731] width 51 height 41
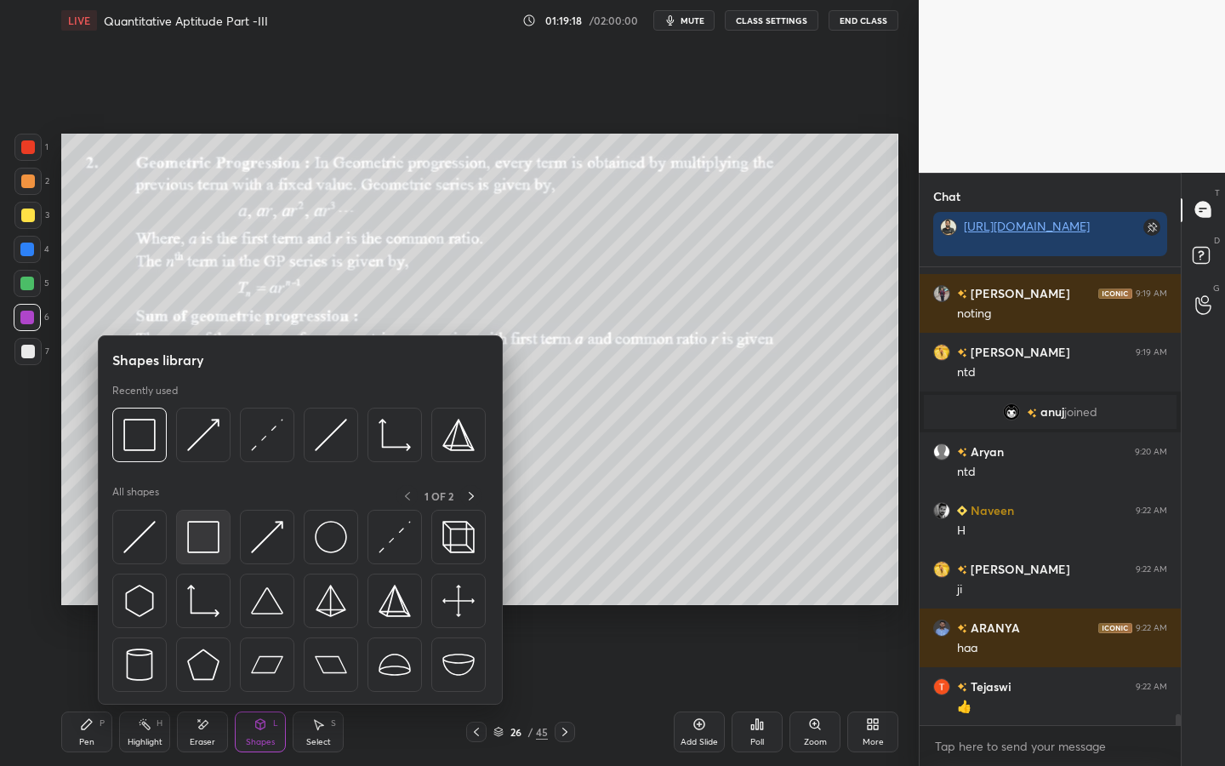
click at [202, 550] on img at bounding box center [203, 537] width 32 height 32
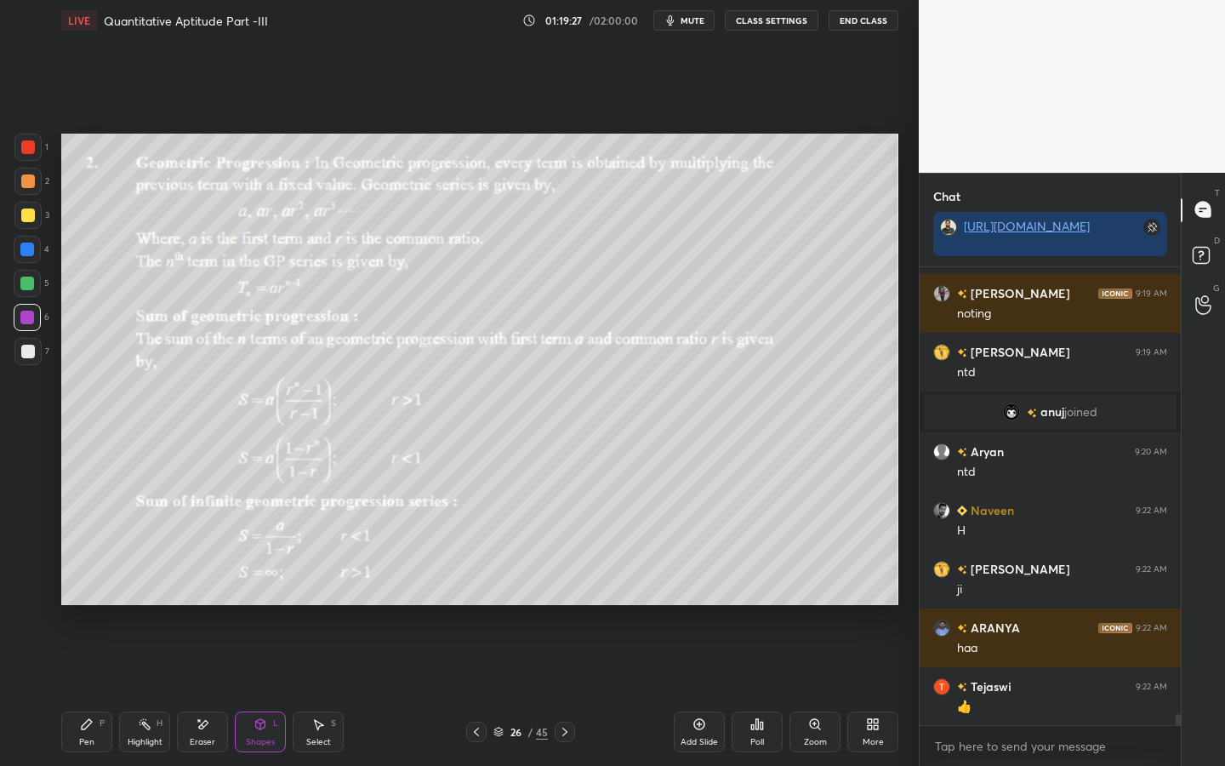
click at [80, 597] on div "Pen P Highlight H Eraser Shapes L Select S 26 / 45 Add Slide Poll Zoom More" at bounding box center [479, 732] width 837 height 68
click at [89, 597] on icon at bounding box center [87, 724] width 14 height 14
drag, startPoint x: 203, startPoint y: 722, endPoint x: 198, endPoint y: 706, distance: 16.9
click at [203, 597] on icon at bounding box center [203, 724] width 9 height 9
click at [253, 597] on icon at bounding box center [260, 724] width 14 height 14
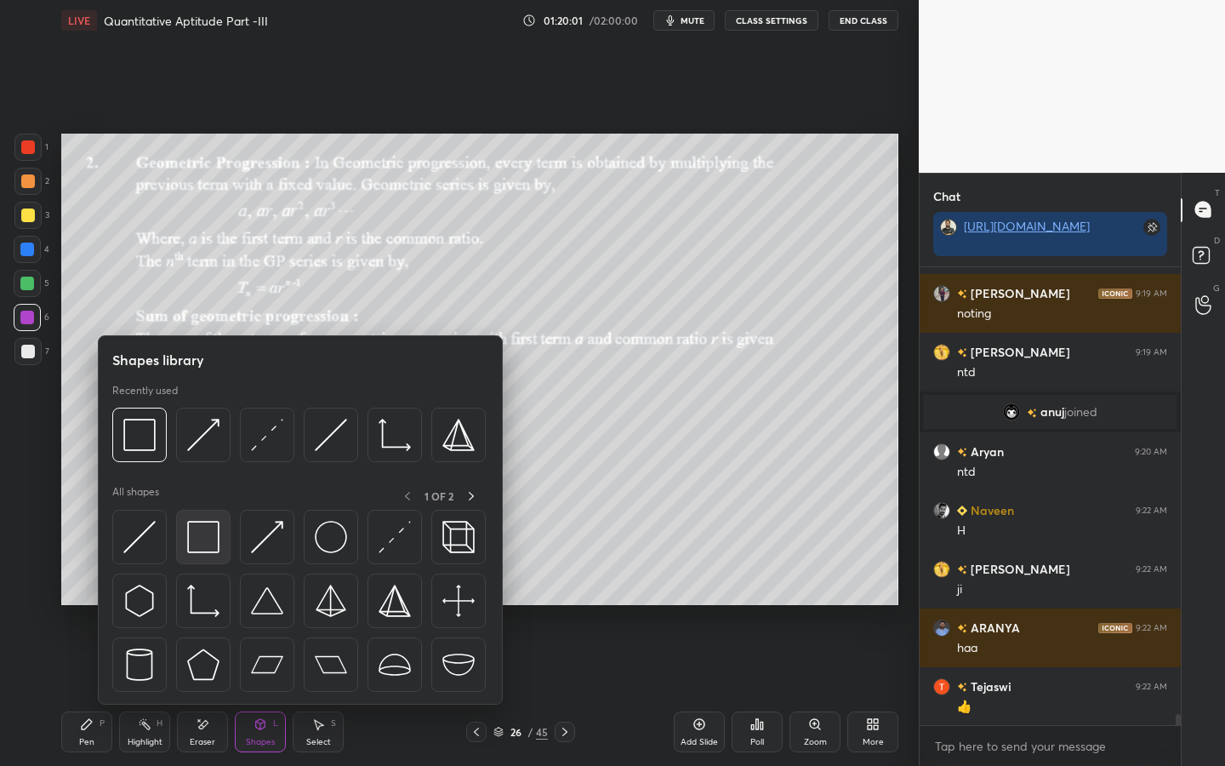
click at [193, 537] on img at bounding box center [203, 537] width 32 height 32
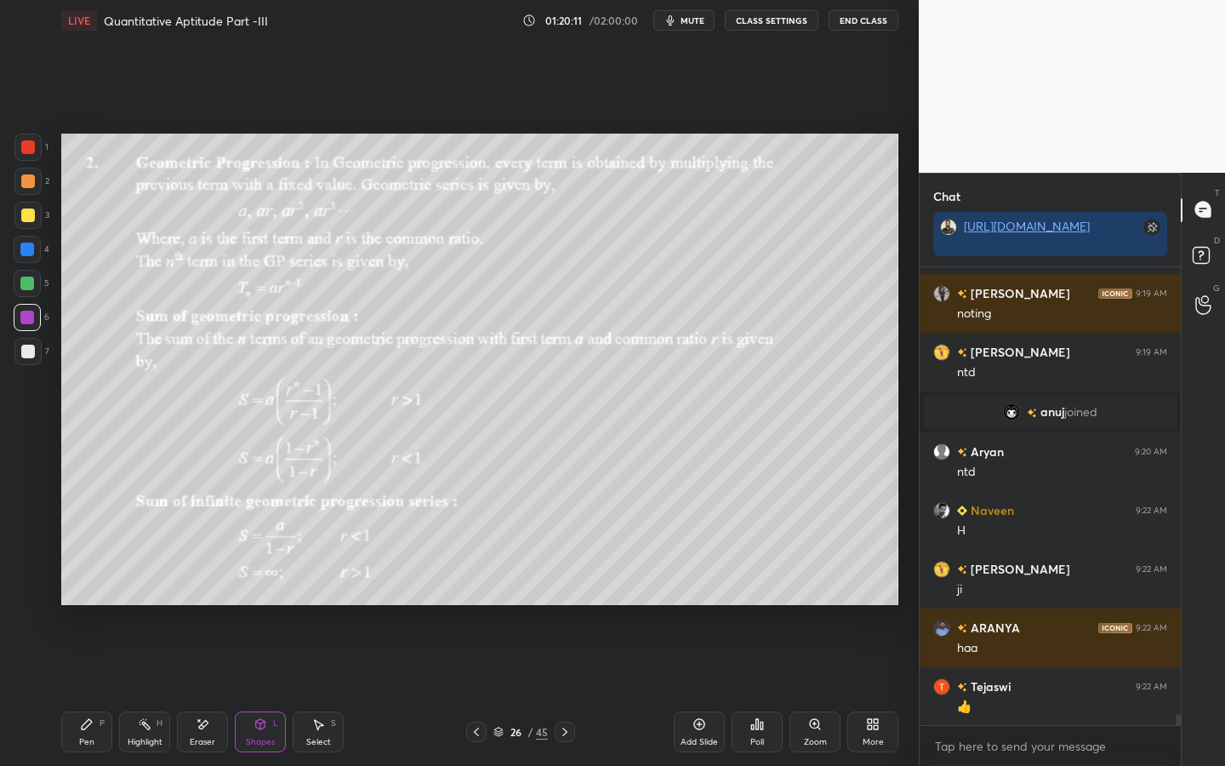
click at [84, 597] on icon at bounding box center [87, 724] width 14 height 14
drag, startPoint x: 262, startPoint y: 729, endPoint x: 263, endPoint y: 718, distance: 11.1
click at [261, 597] on icon at bounding box center [260, 724] width 14 height 14
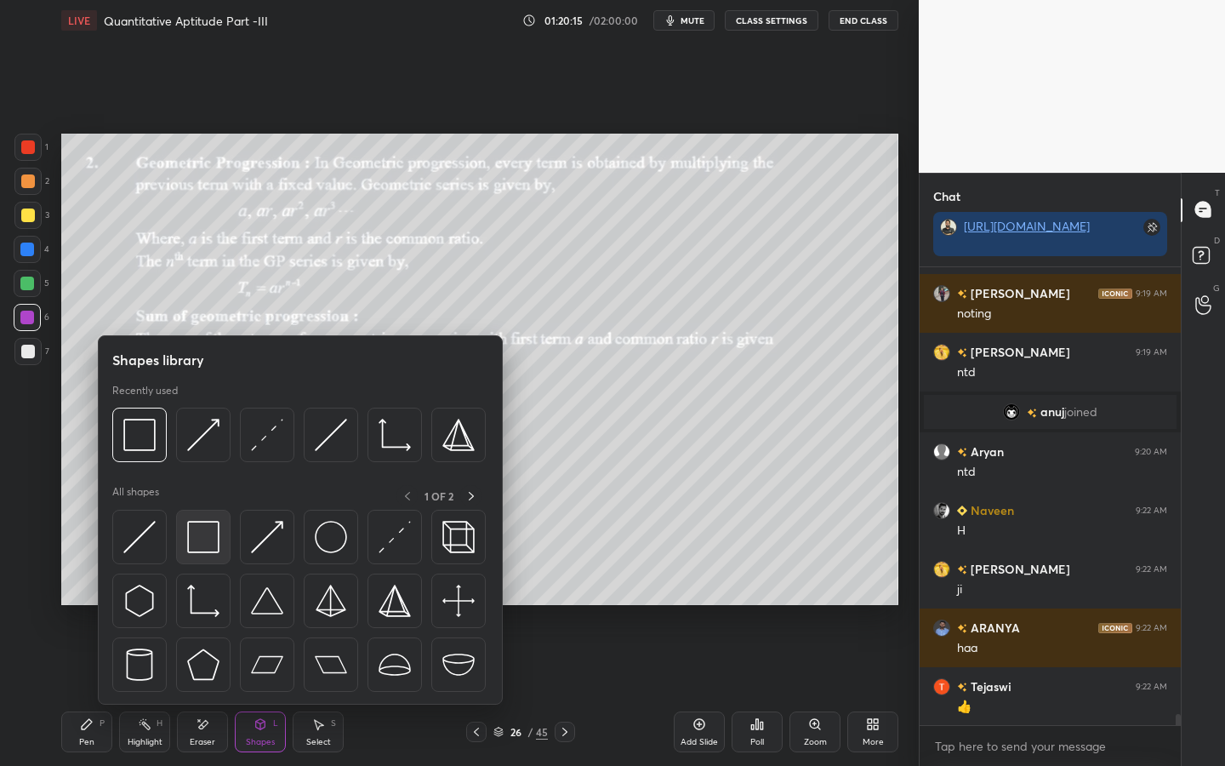
click at [202, 546] on img at bounding box center [203, 537] width 32 height 32
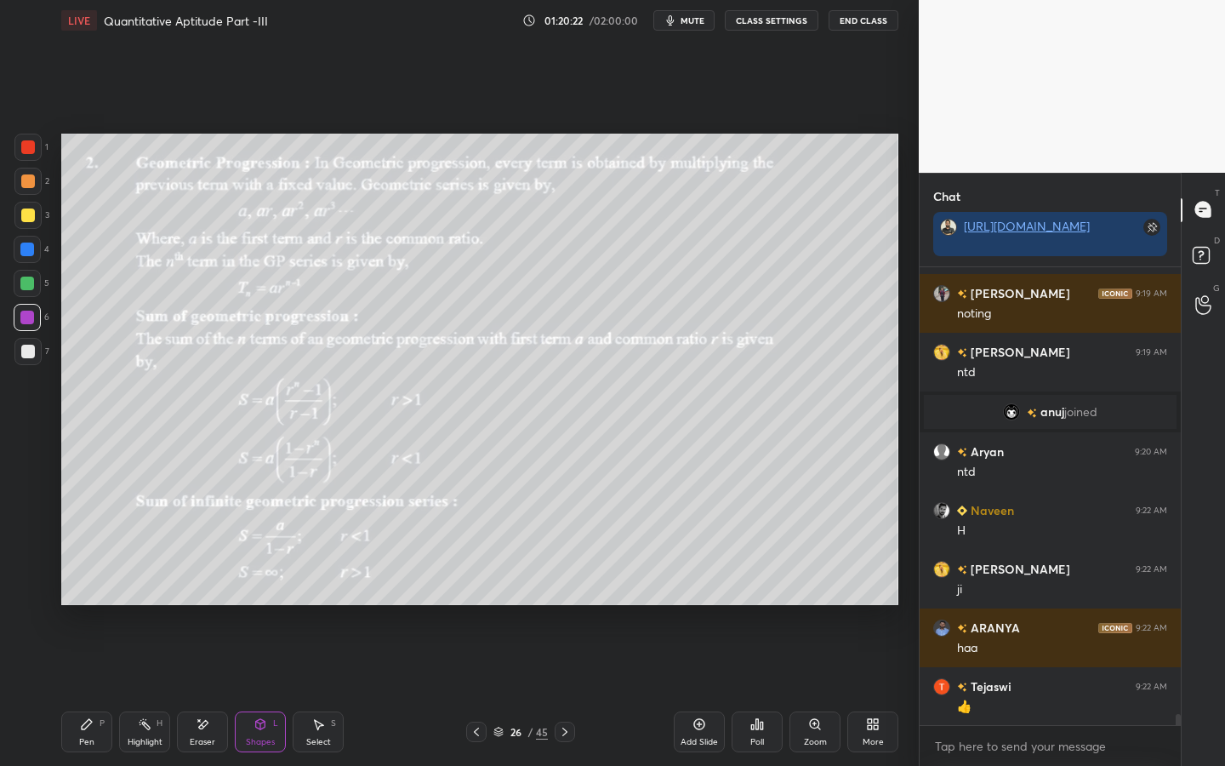
drag, startPoint x: 83, startPoint y: 719, endPoint x: 87, endPoint y: 667, distance: 52.1
click at [88, 597] on icon at bounding box center [87, 724] width 14 height 14
click at [34, 293] on div at bounding box center [27, 283] width 27 height 27
click at [255, 597] on div "Shapes L" at bounding box center [260, 731] width 51 height 41
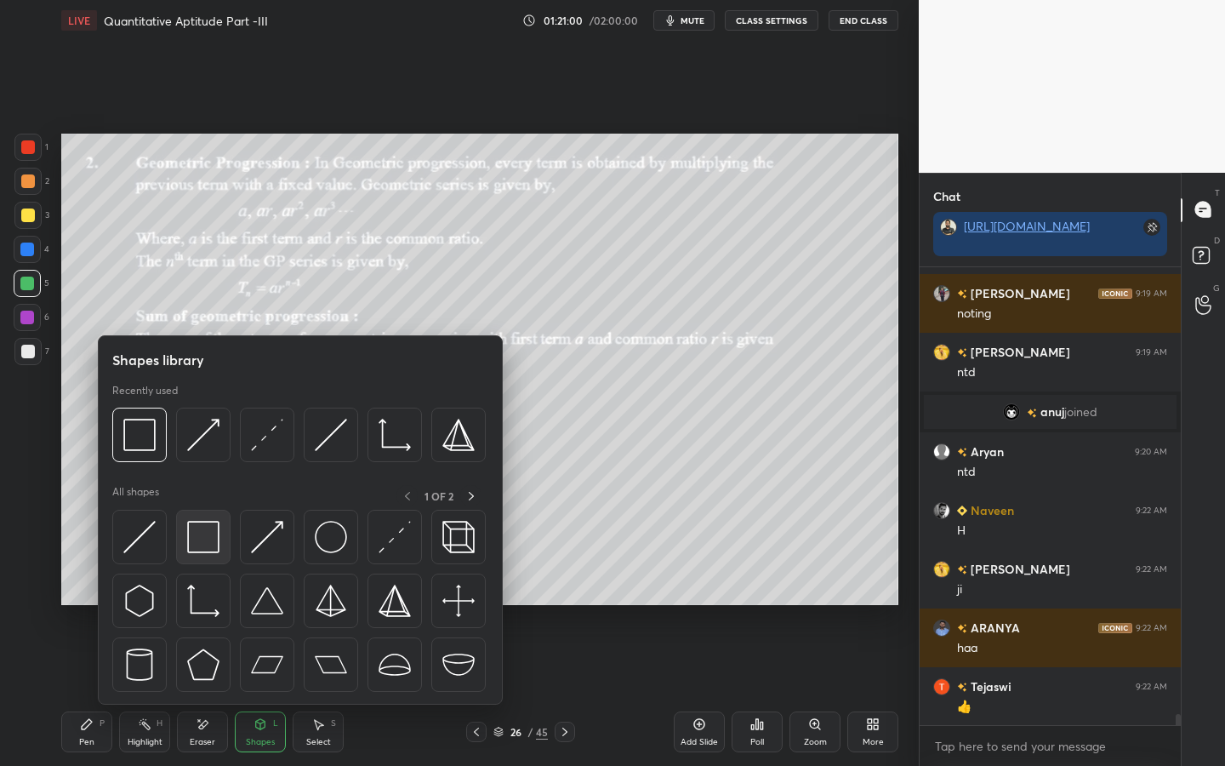
click at [201, 522] on img at bounding box center [203, 537] width 32 height 32
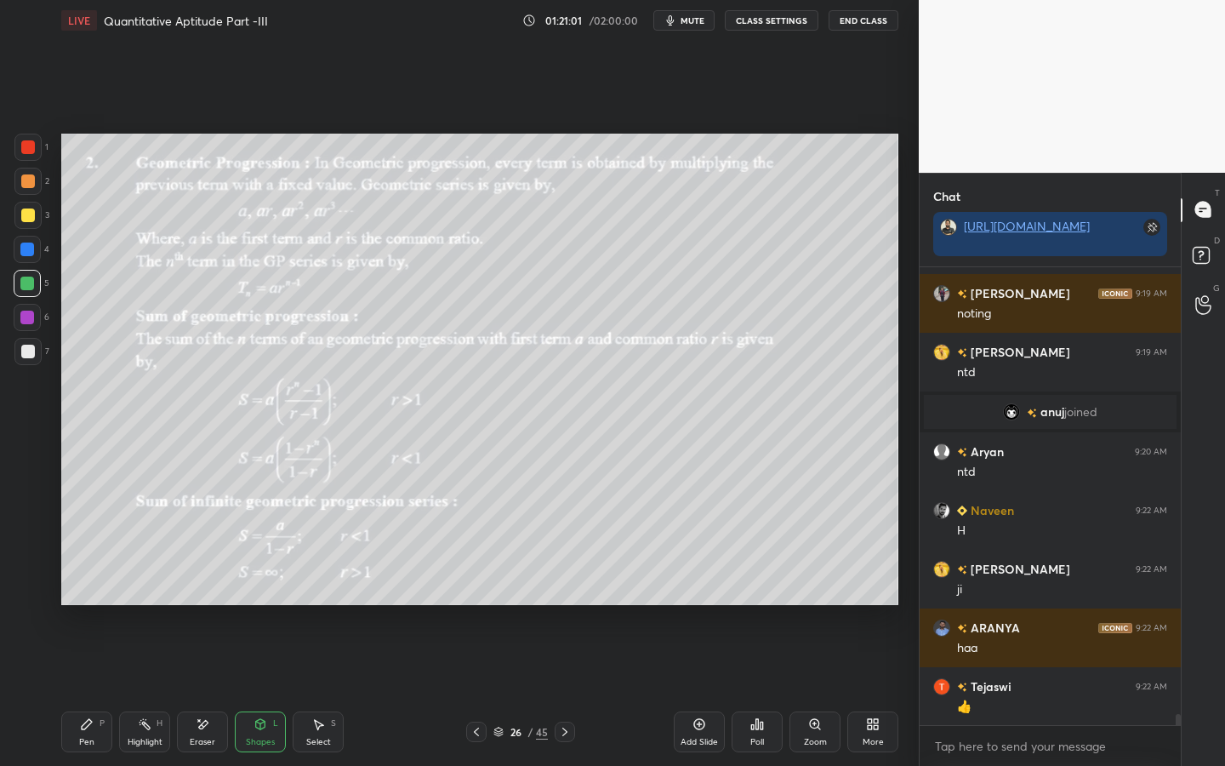
click at [22, 318] on div at bounding box center [27, 317] width 14 height 14
click at [92, 597] on icon at bounding box center [87, 724] width 14 height 14
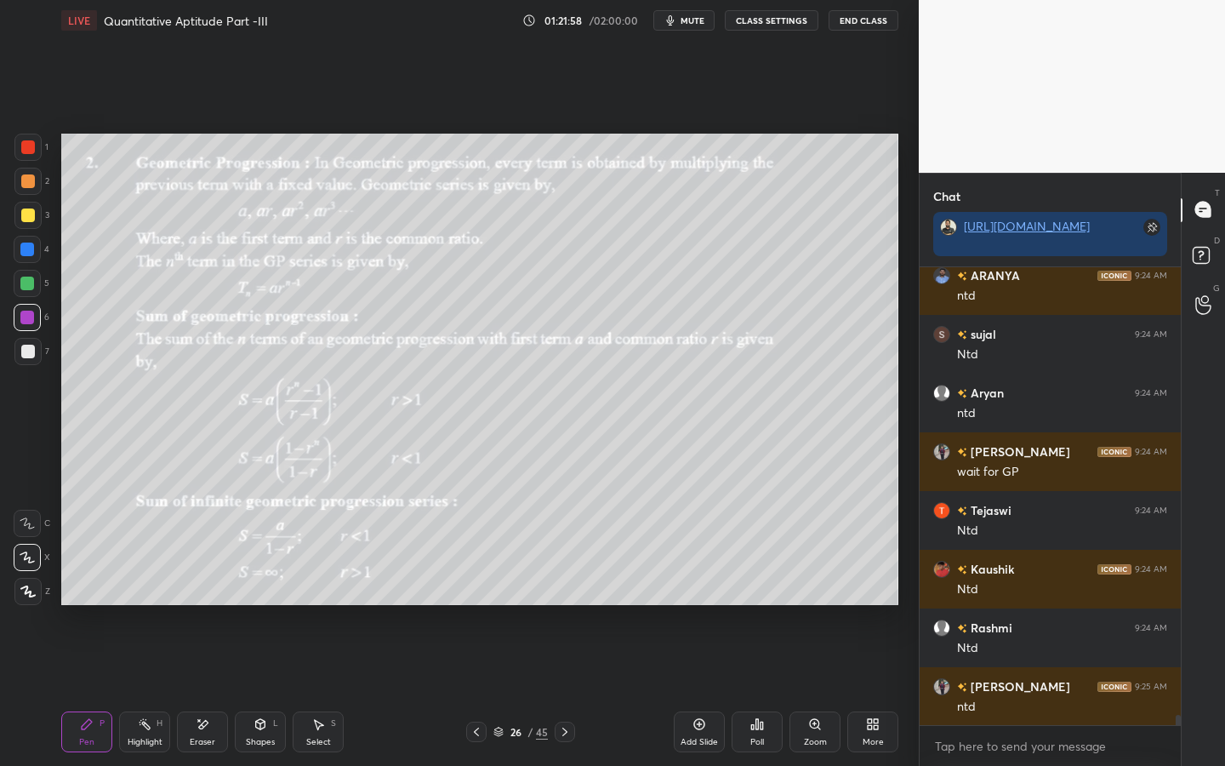
scroll to position [19808, 0]
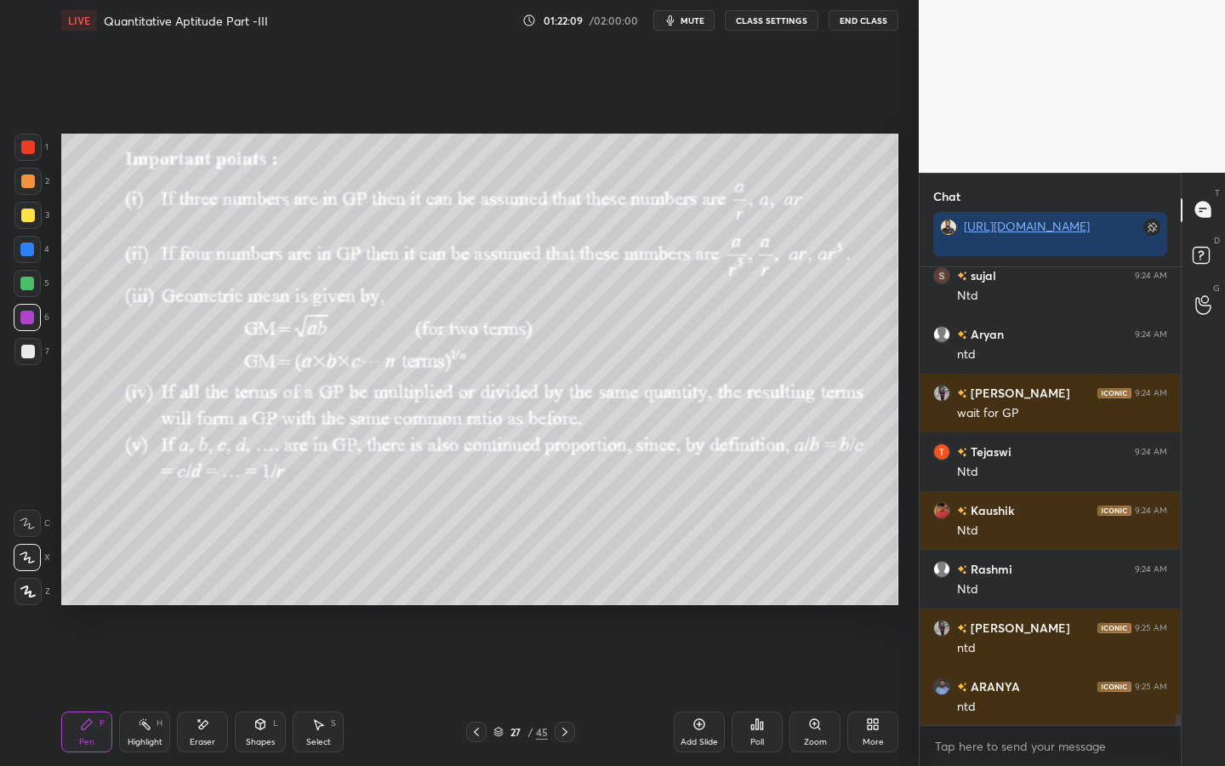
drag, startPoint x: 247, startPoint y: 729, endPoint x: 254, endPoint y: 707, distance: 23.4
click at [248, 597] on div "Shapes L" at bounding box center [260, 731] width 51 height 41
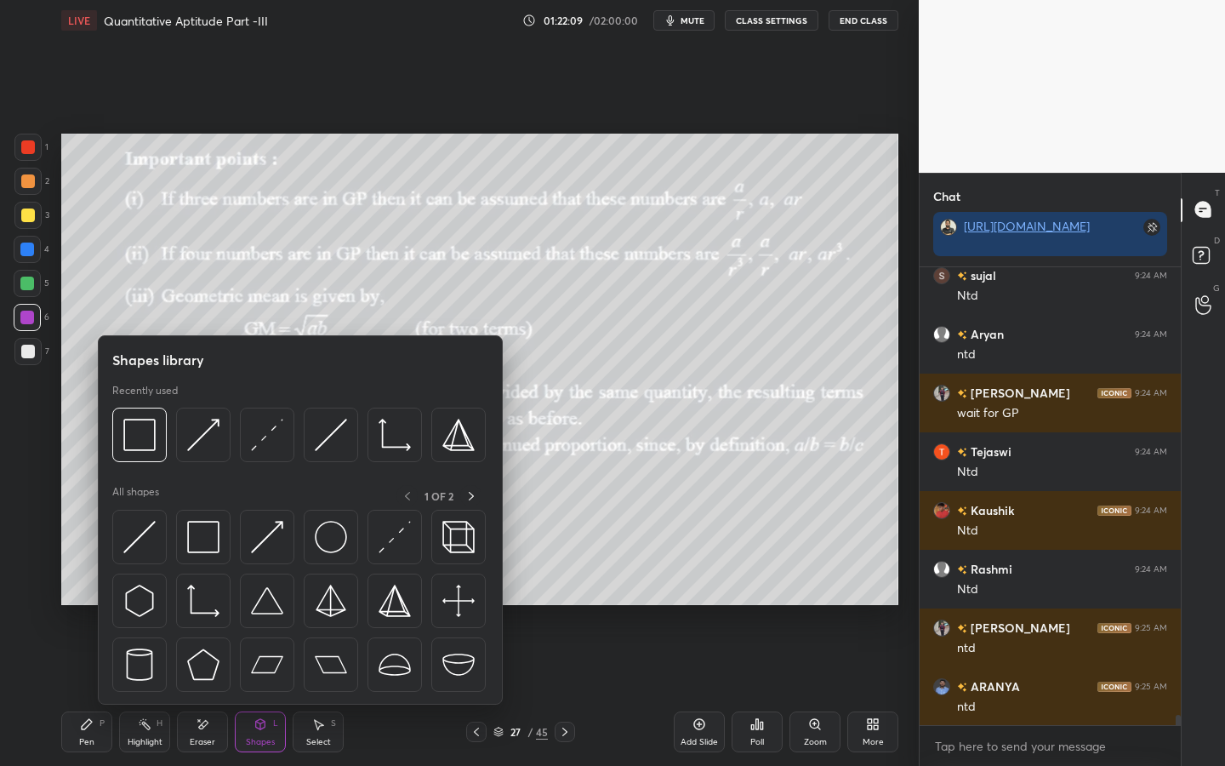
click at [205, 511] on div at bounding box center [203, 537] width 54 height 54
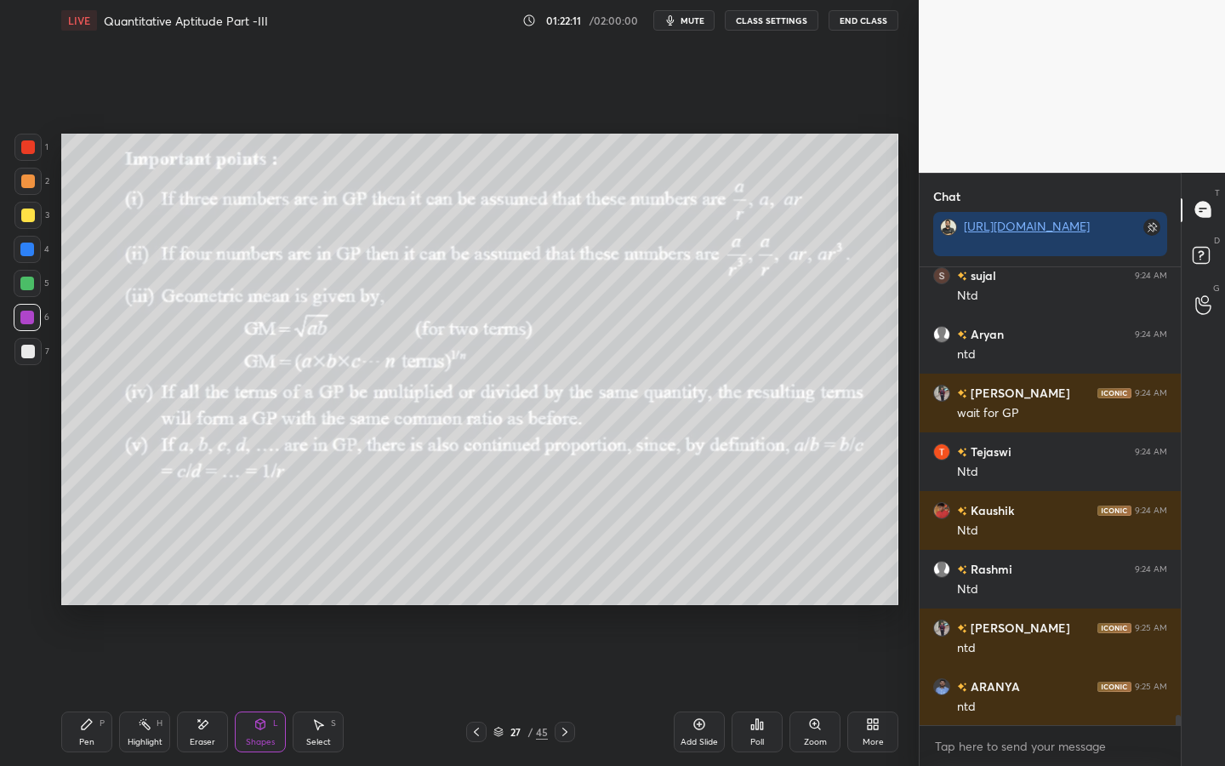
scroll to position [19866, 0]
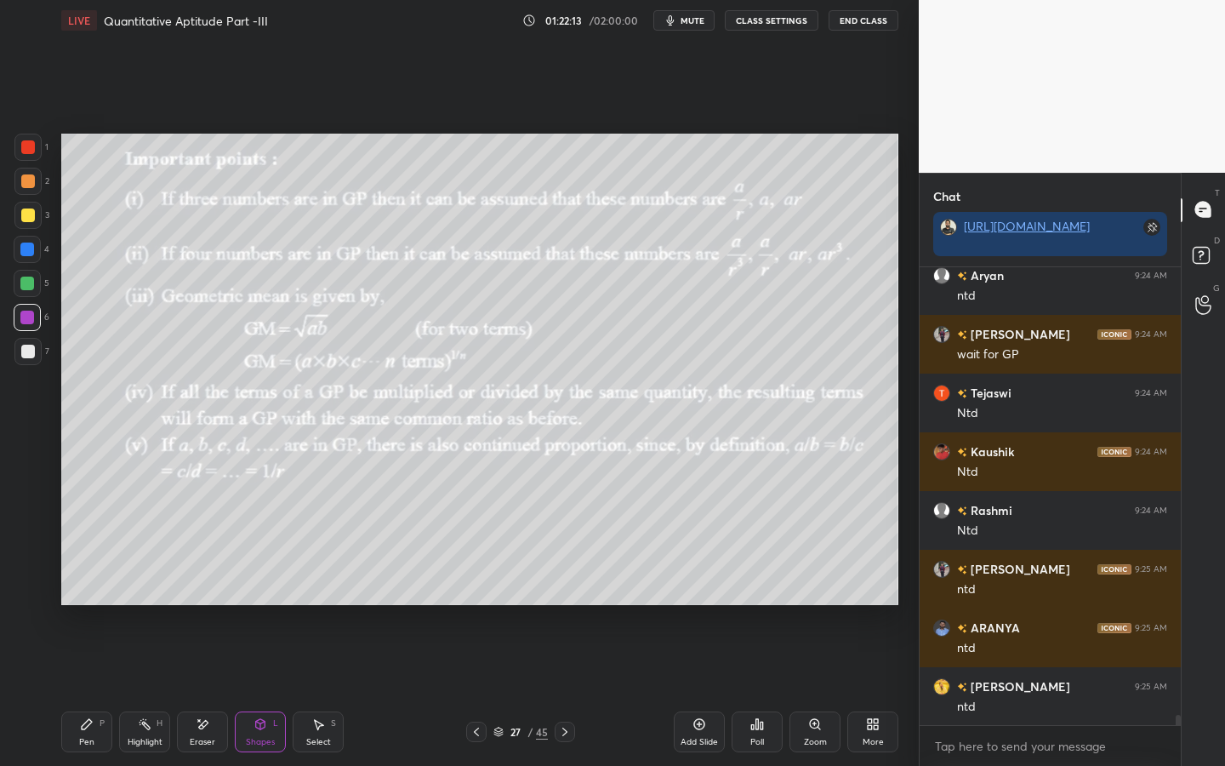
click at [94, 597] on div "Pen P" at bounding box center [86, 731] width 51 height 41
click at [253, 597] on icon at bounding box center [260, 724] width 14 height 14
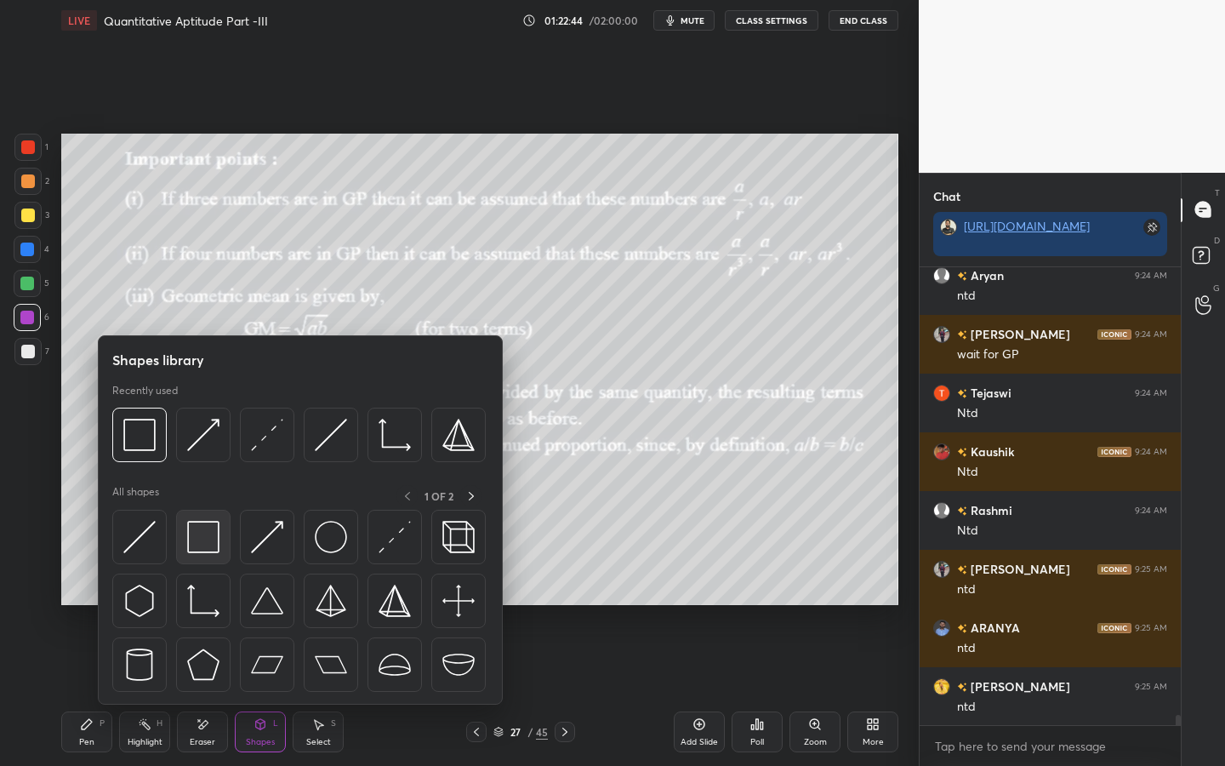
click at [200, 515] on div at bounding box center [203, 537] width 54 height 54
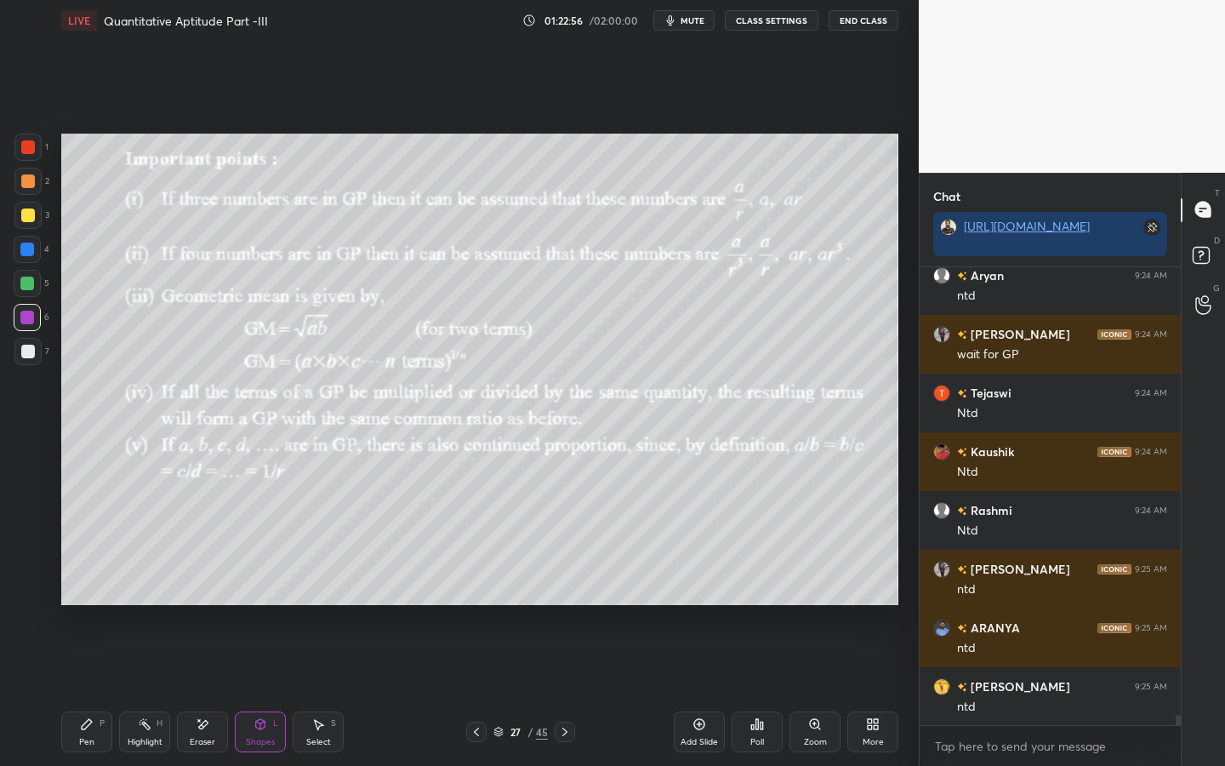
click at [83, 597] on div "Pen" at bounding box center [86, 741] width 15 height 9
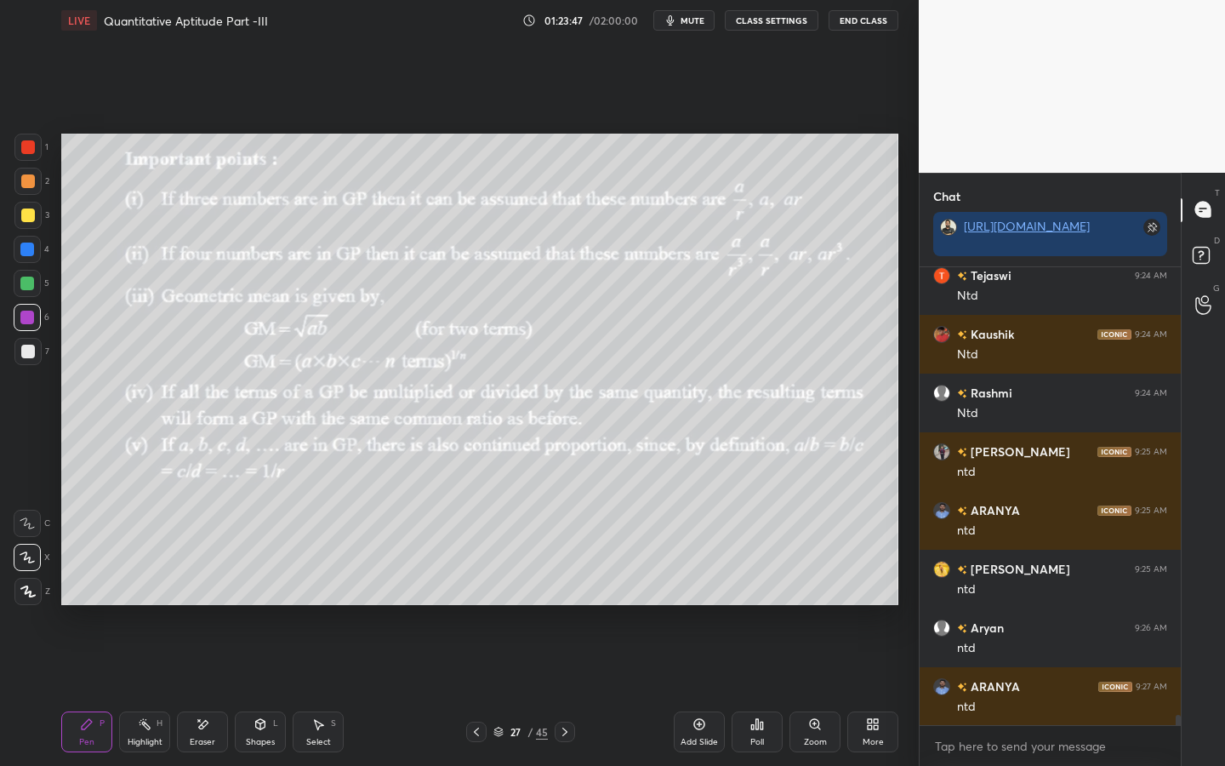
scroll to position [20043, 0]
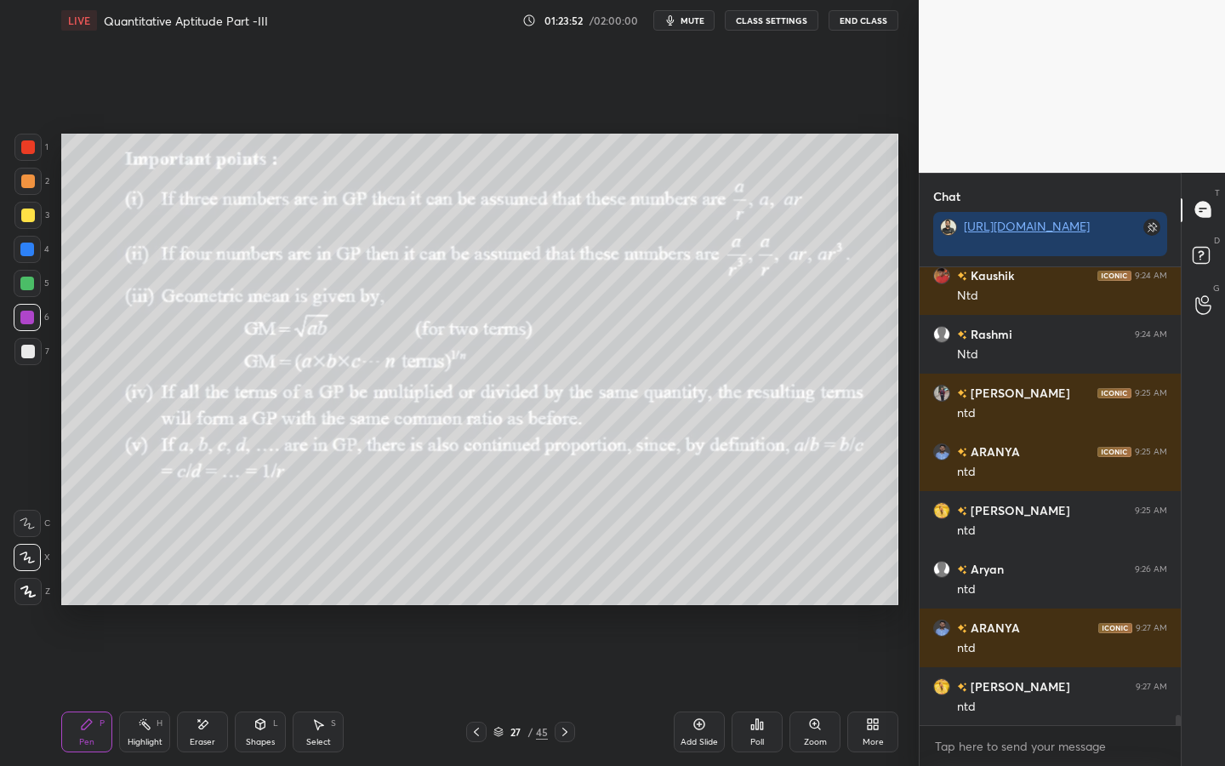
drag, startPoint x: 32, startPoint y: 140, endPoint x: 57, endPoint y: 140, distance: 24.7
click at [30, 144] on div at bounding box center [27, 147] width 27 height 27
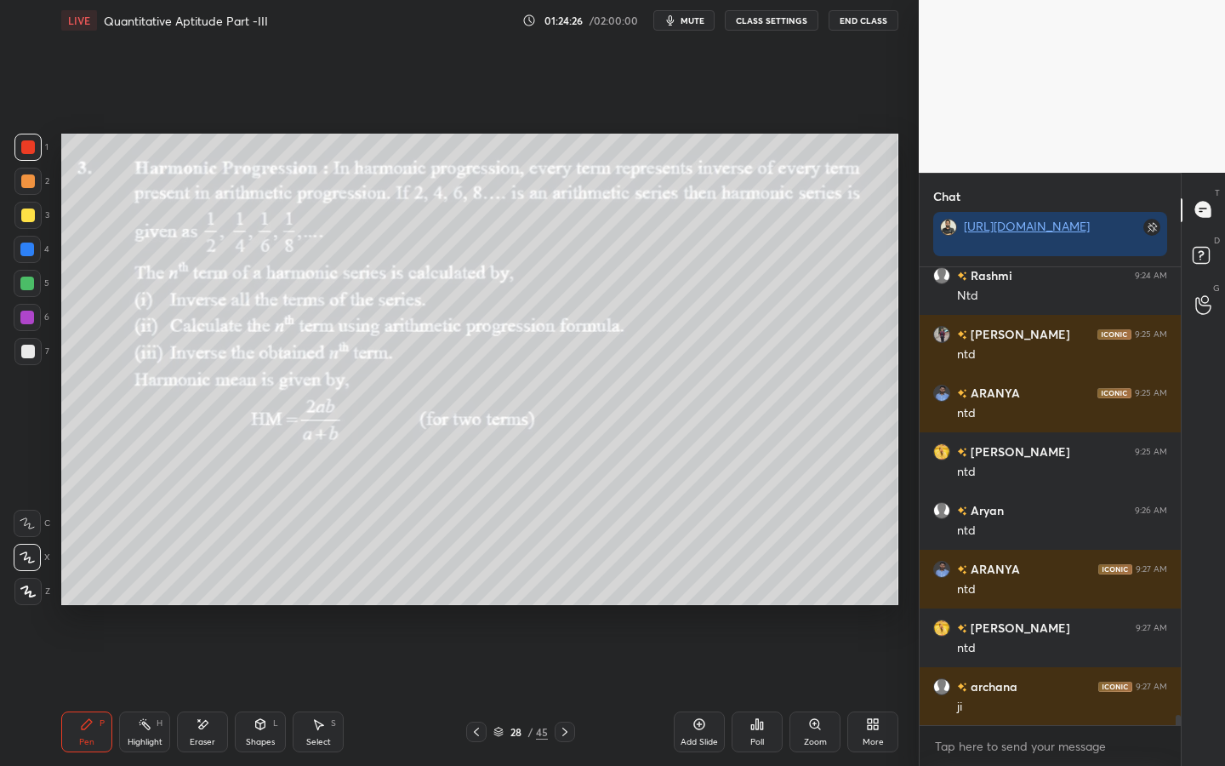
drag, startPoint x: 256, startPoint y: 729, endPoint x: 257, endPoint y: 706, distance: 23.0
click at [251, 597] on div "Shapes L" at bounding box center [260, 731] width 51 height 41
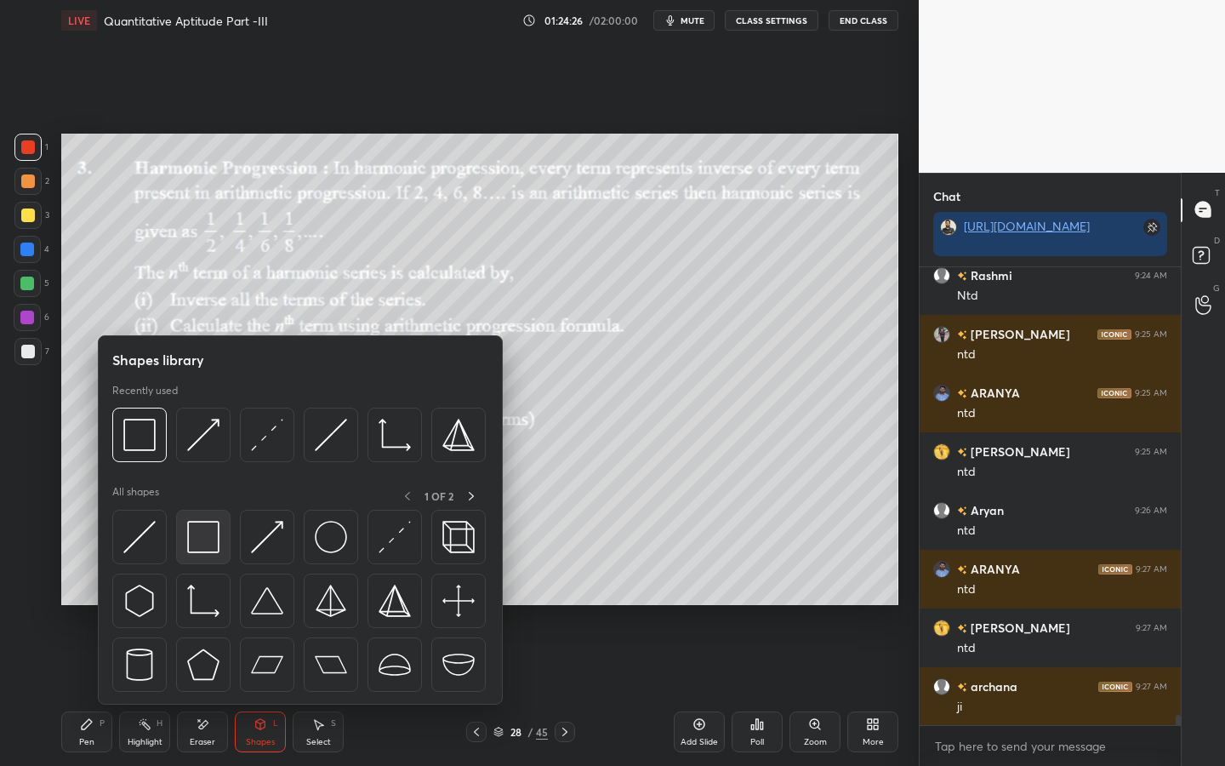
click at [219, 546] on img at bounding box center [203, 537] width 32 height 32
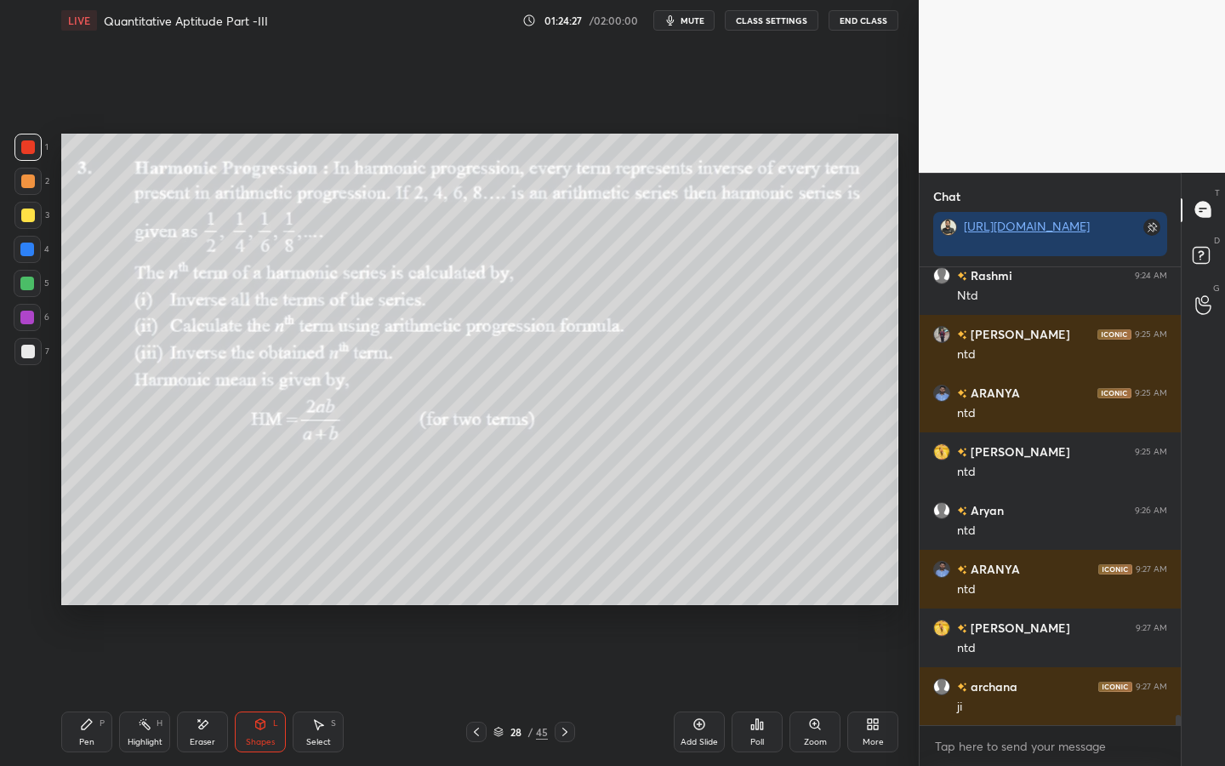
click at [92, 597] on icon at bounding box center [87, 724] width 14 height 14
drag, startPoint x: 275, startPoint y: 718, endPoint x: 263, endPoint y: 723, distance: 13.0
click at [275, 597] on div "L" at bounding box center [275, 723] width 5 height 9
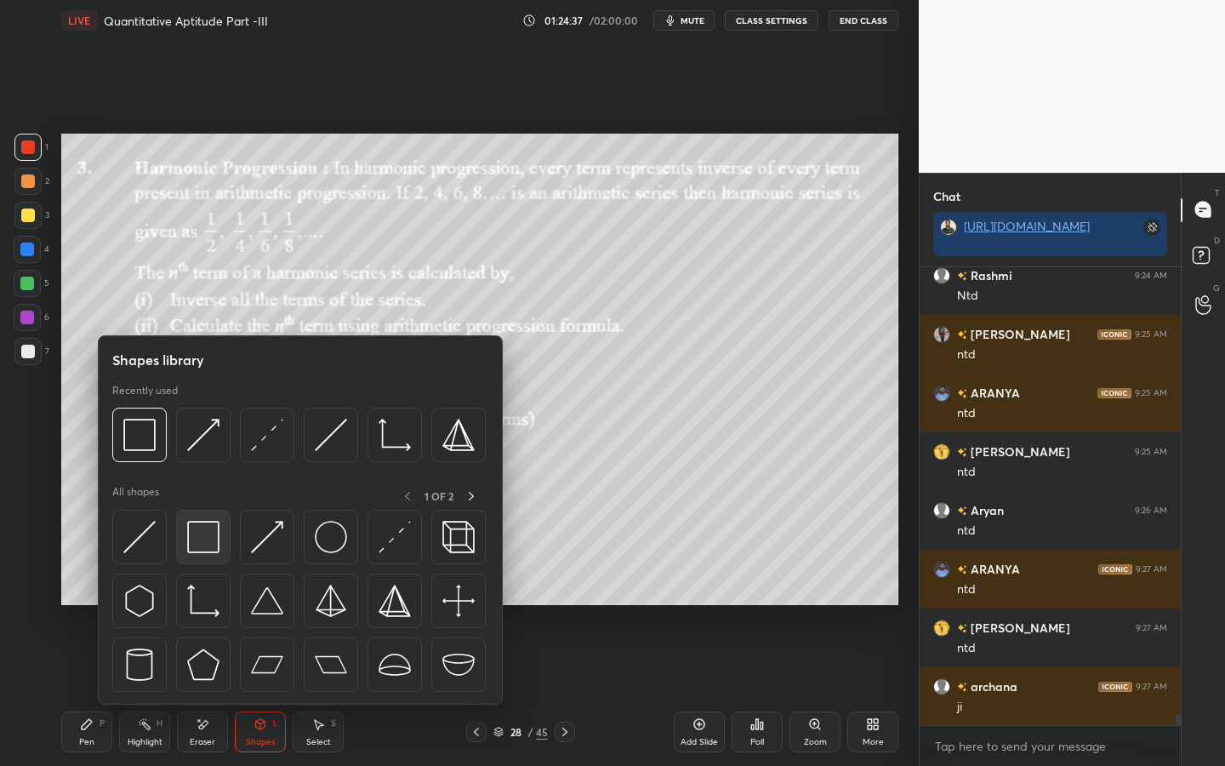
click at [214, 540] on img at bounding box center [203, 537] width 32 height 32
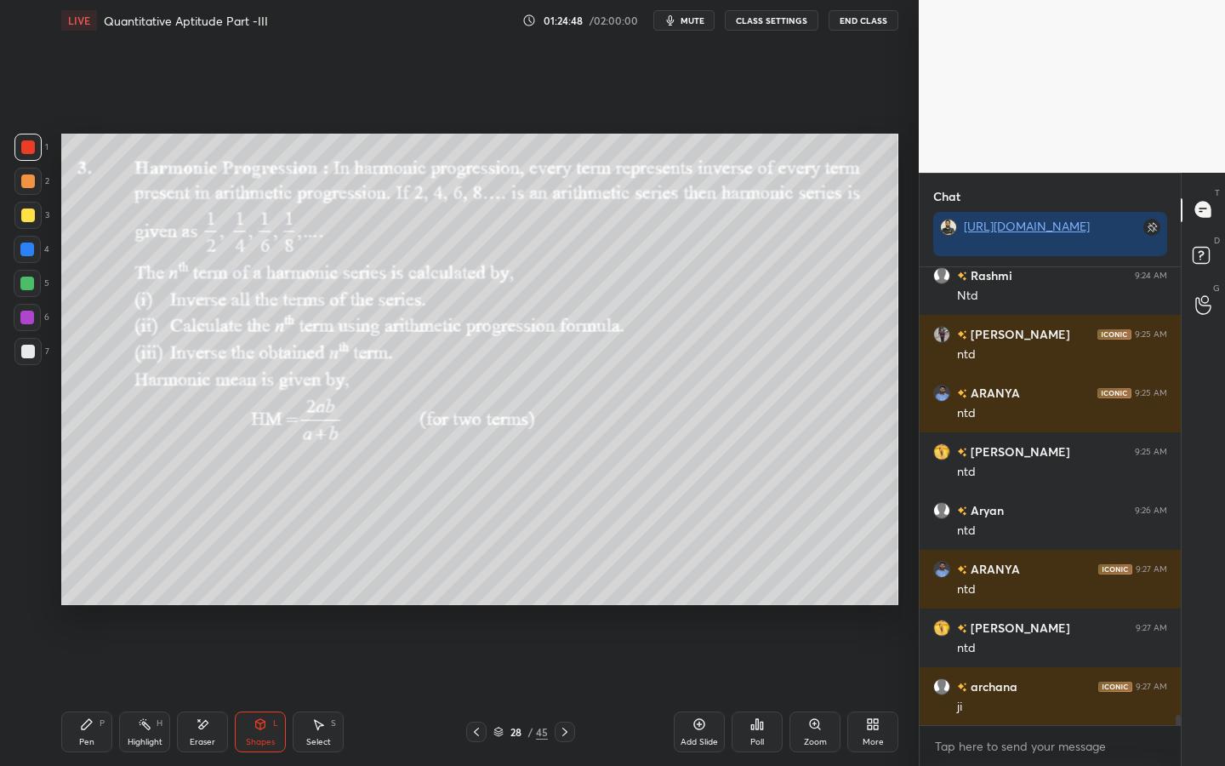
click at [84, 597] on icon at bounding box center [87, 724] width 10 height 10
click at [207, 597] on icon at bounding box center [203, 724] width 14 height 14
click at [73, 597] on div "Pen P" at bounding box center [86, 731] width 51 height 41
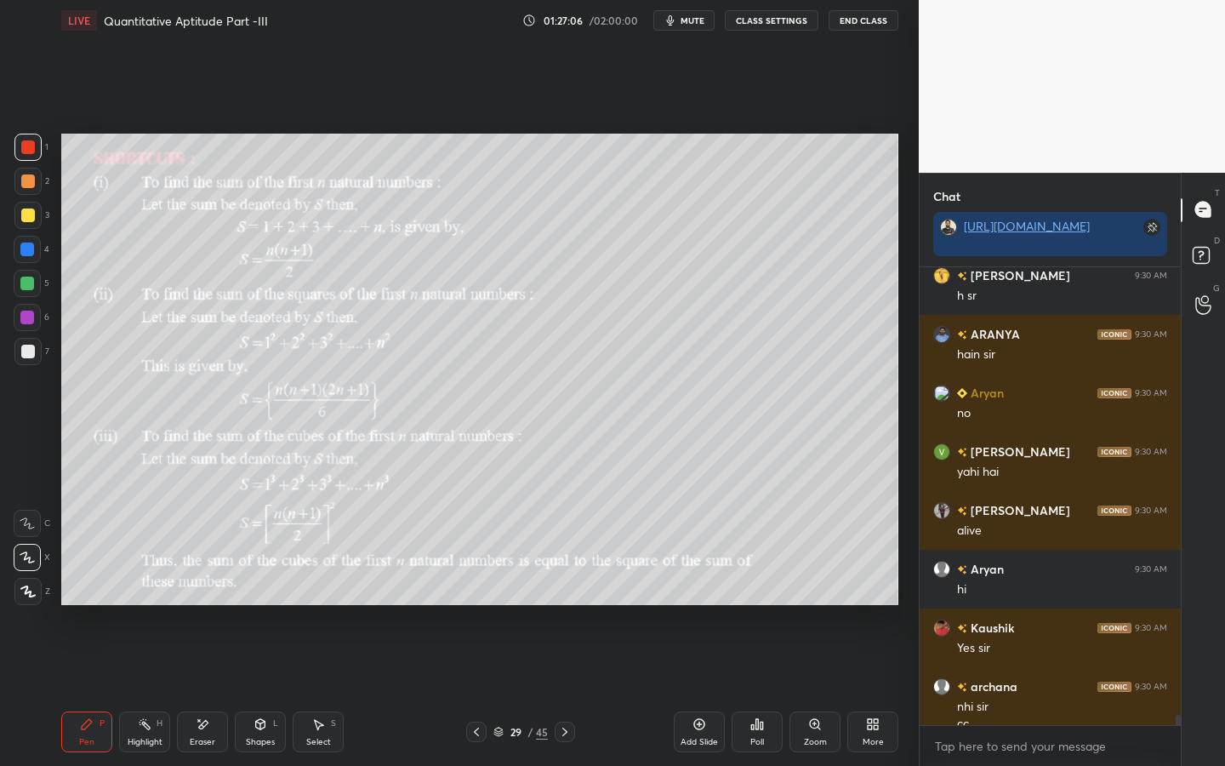
scroll to position [20764, 0]
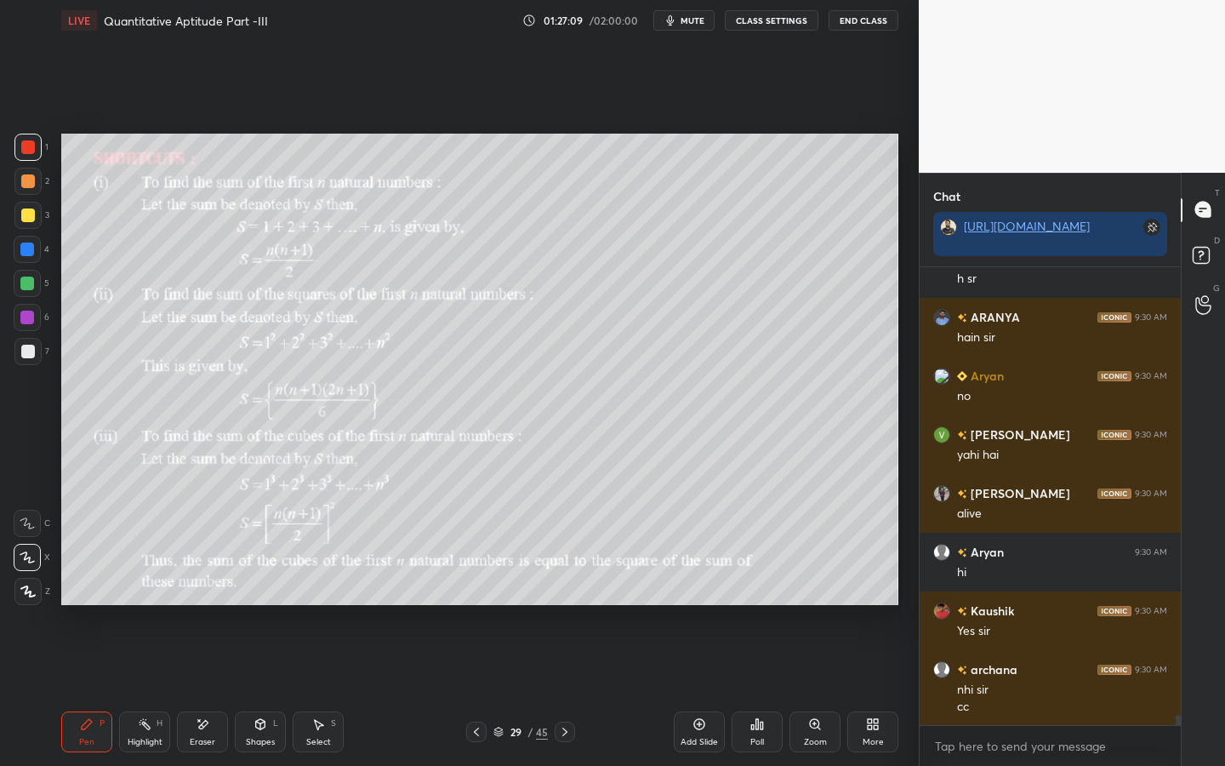
drag, startPoint x: 33, startPoint y: 201, endPoint x: 57, endPoint y: 185, distance: 28.3
click at [33, 202] on div at bounding box center [27, 215] width 27 height 27
click at [266, 597] on icon at bounding box center [260, 724] width 14 height 14
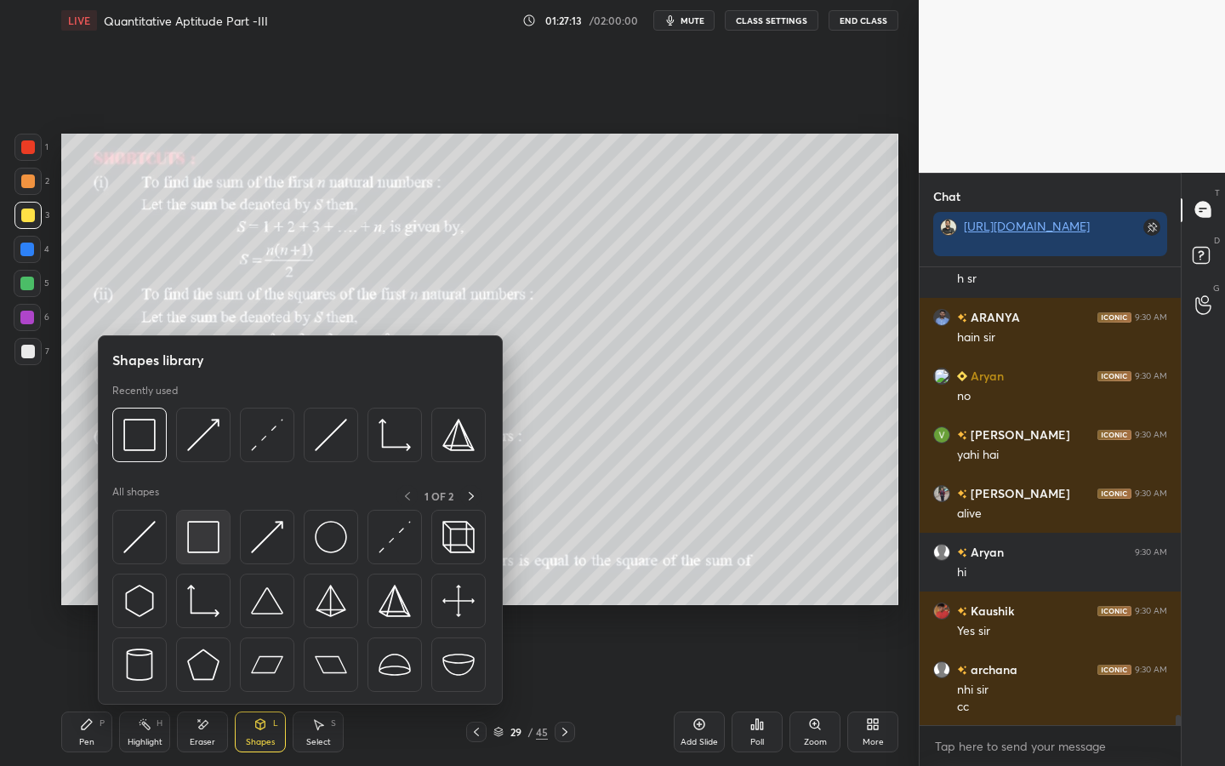
click at [208, 536] on img at bounding box center [203, 537] width 32 height 32
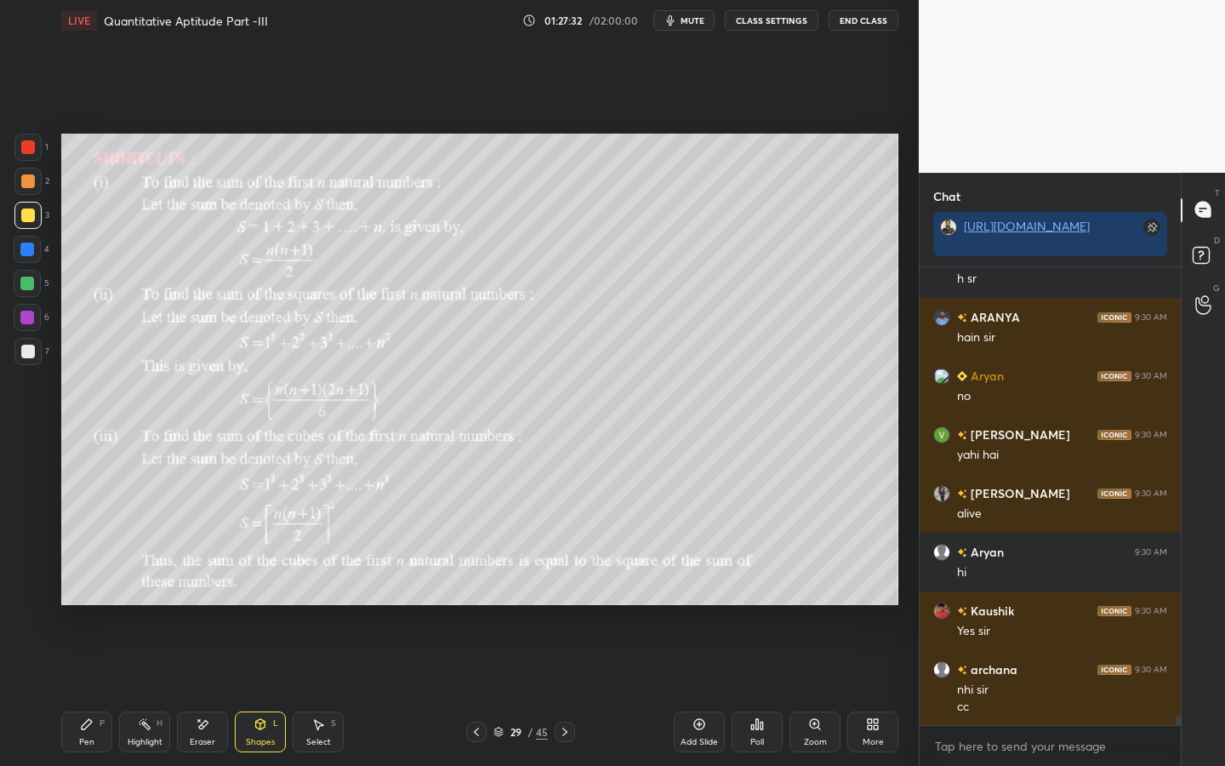
click at [87, 597] on icon at bounding box center [87, 724] width 14 height 14
type textarea "x"
drag, startPoint x: 990, startPoint y: 745, endPoint x: 1000, endPoint y: 747, distance: 10.3
click at [990, 597] on textarea at bounding box center [1050, 745] width 234 height 27
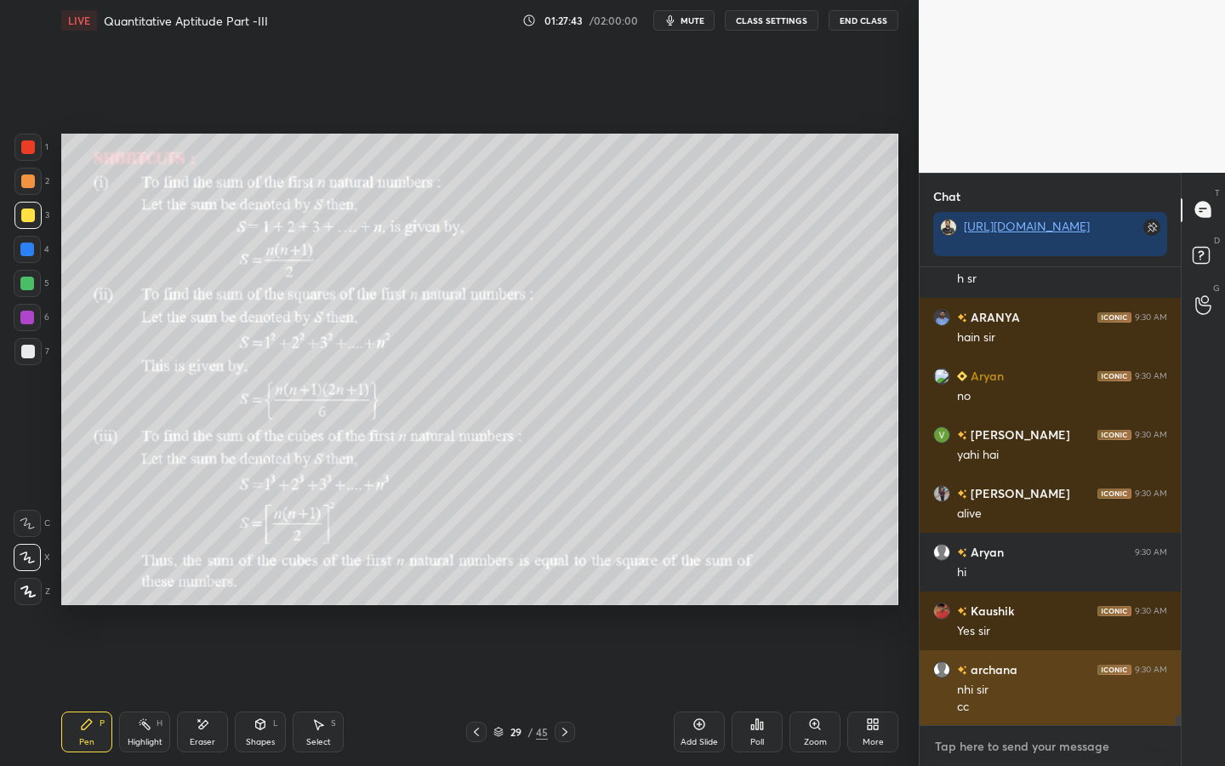
type textarea "P"
type textarea "x"
type textarea "PS"
type textarea "x"
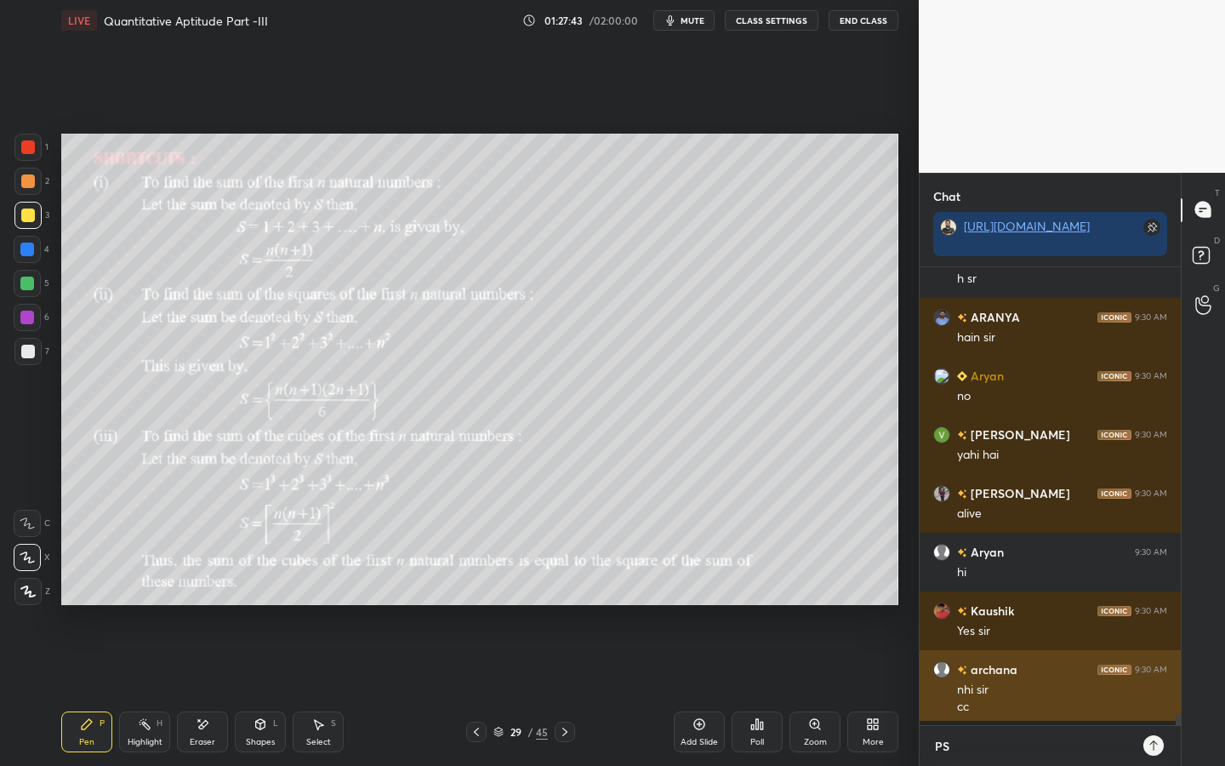
type textarea "PSP"
type textarea "x"
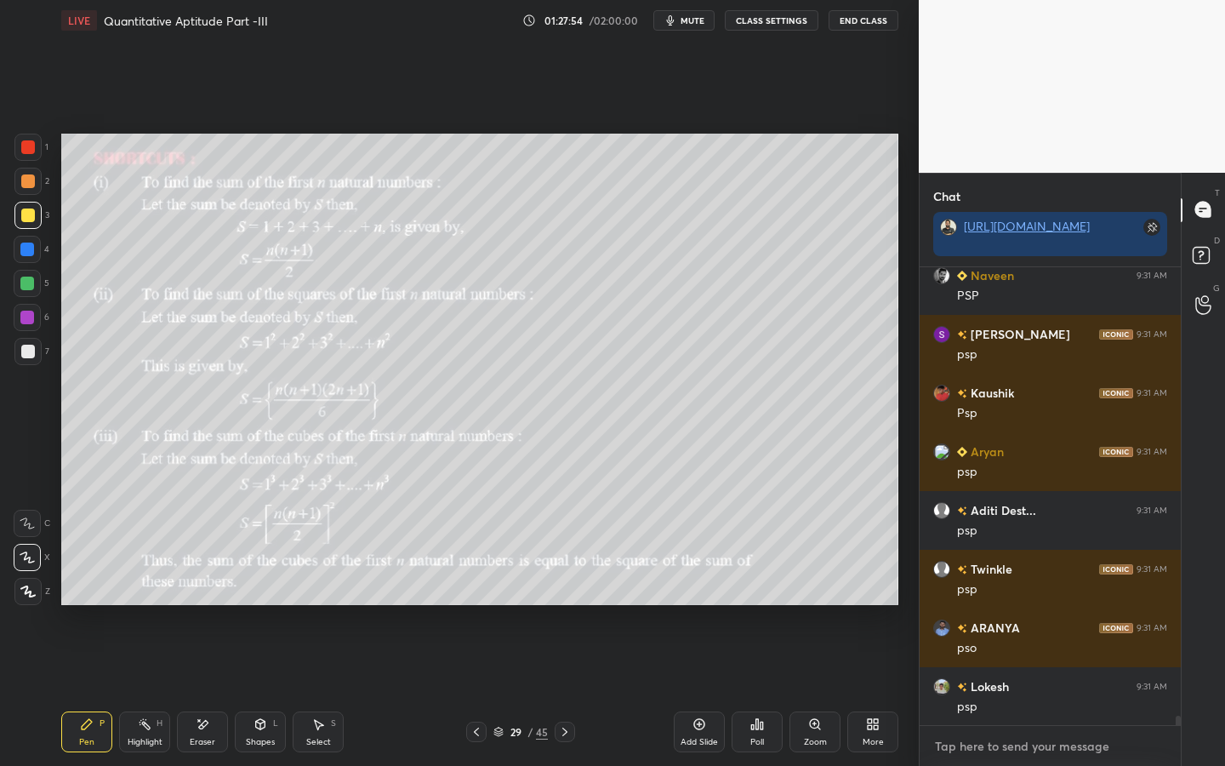
scroll to position [21681, 0]
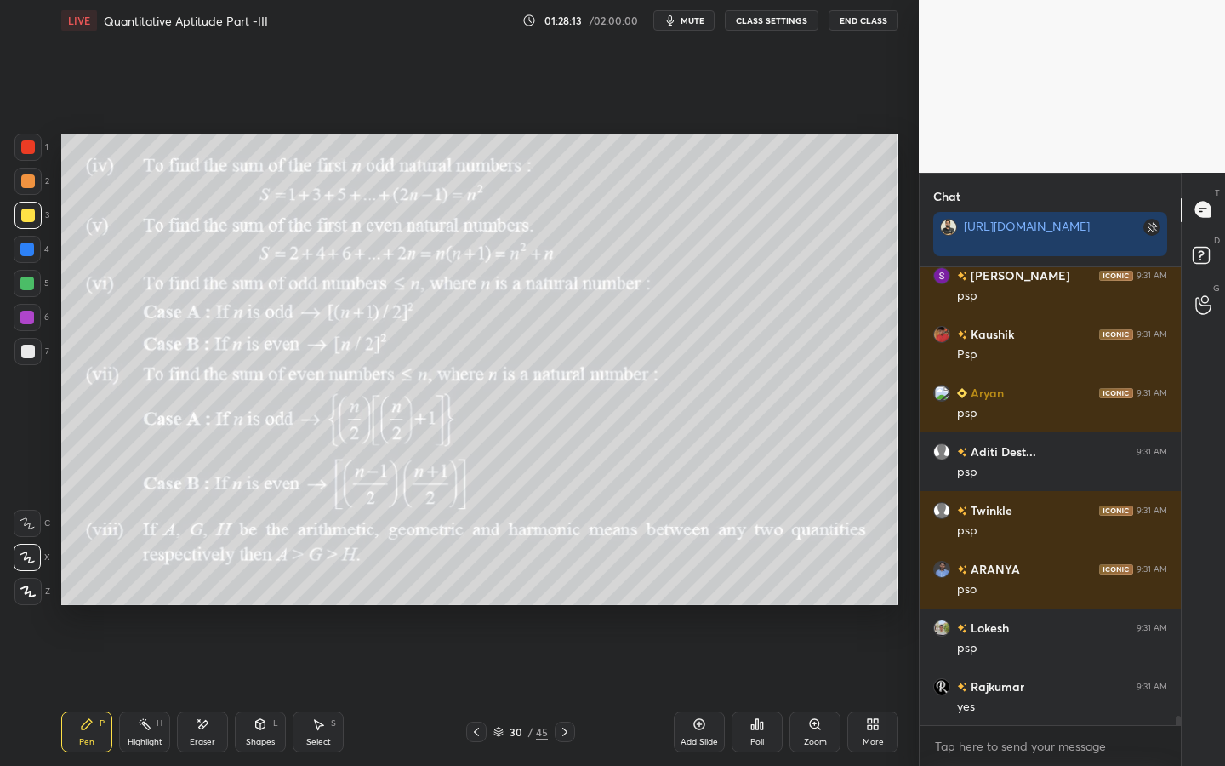
click at [248, 597] on div "Shapes L" at bounding box center [260, 731] width 51 height 41
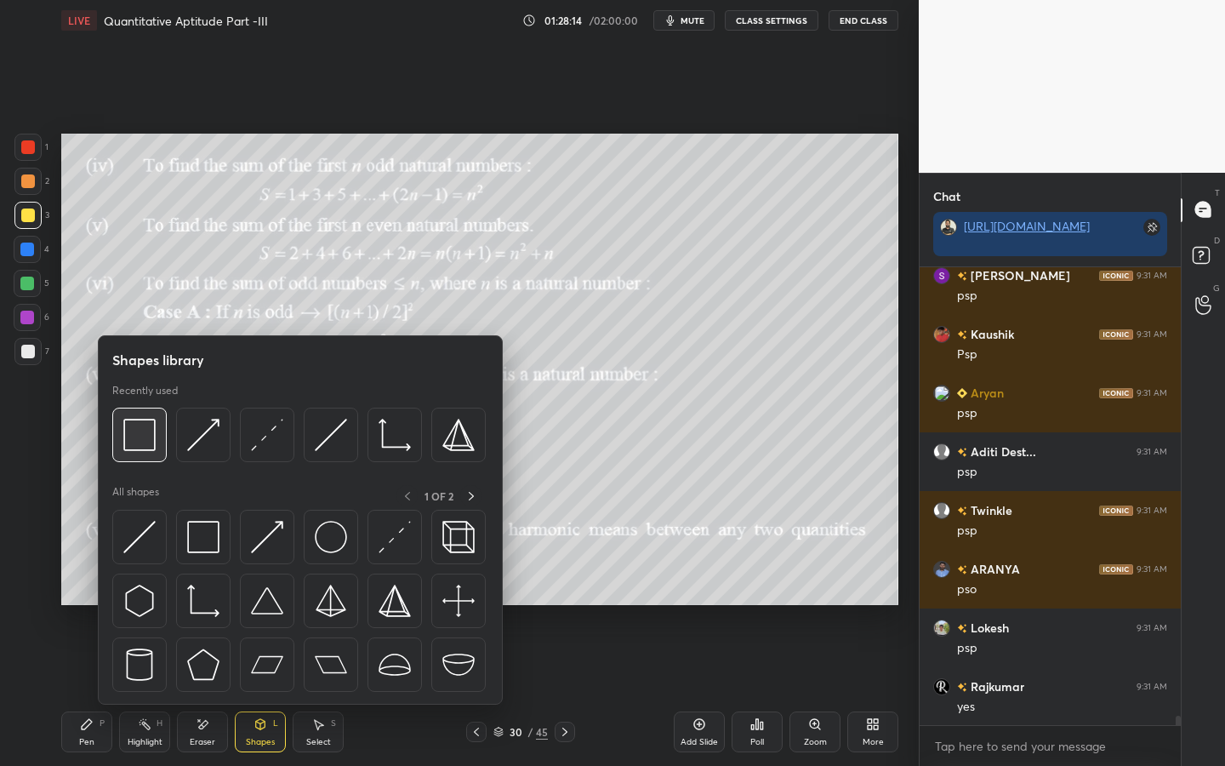
click at [154, 441] on img at bounding box center [139, 435] width 32 height 32
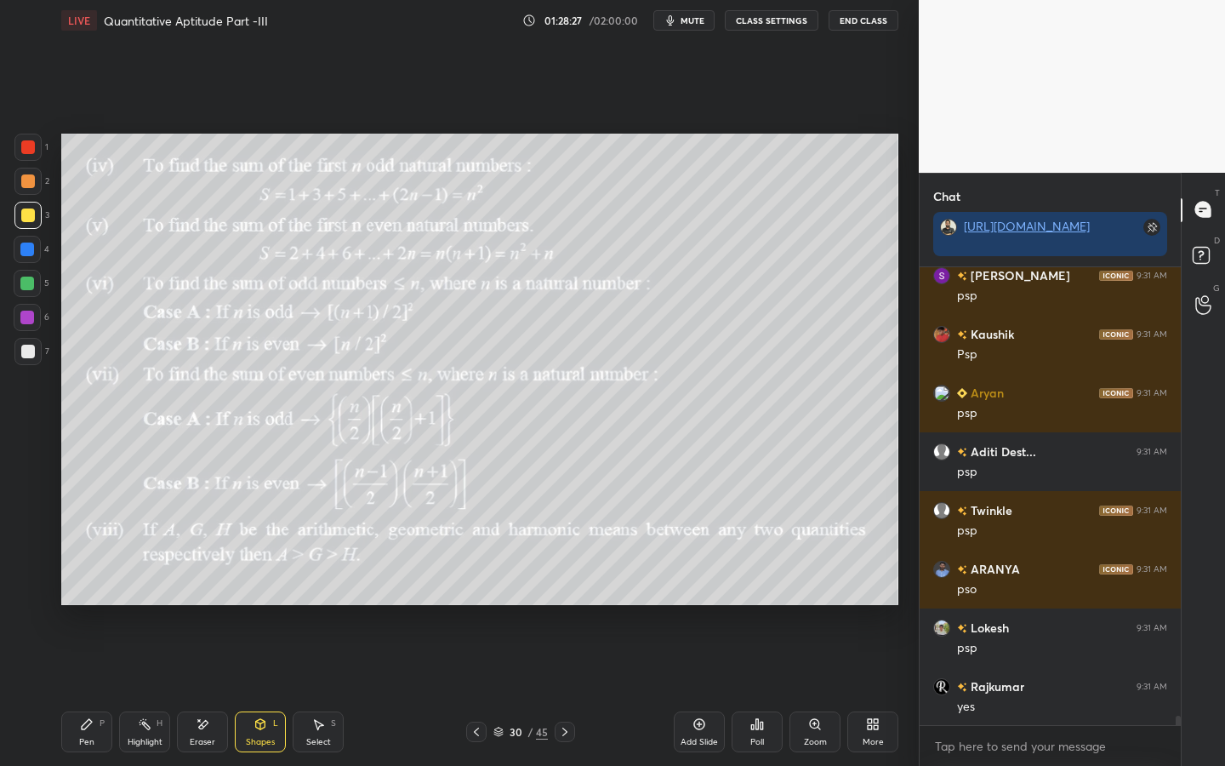
click at [88, 597] on div "Pen P" at bounding box center [86, 731] width 51 height 41
click at [185, 597] on div "Eraser" at bounding box center [202, 731] width 51 height 41
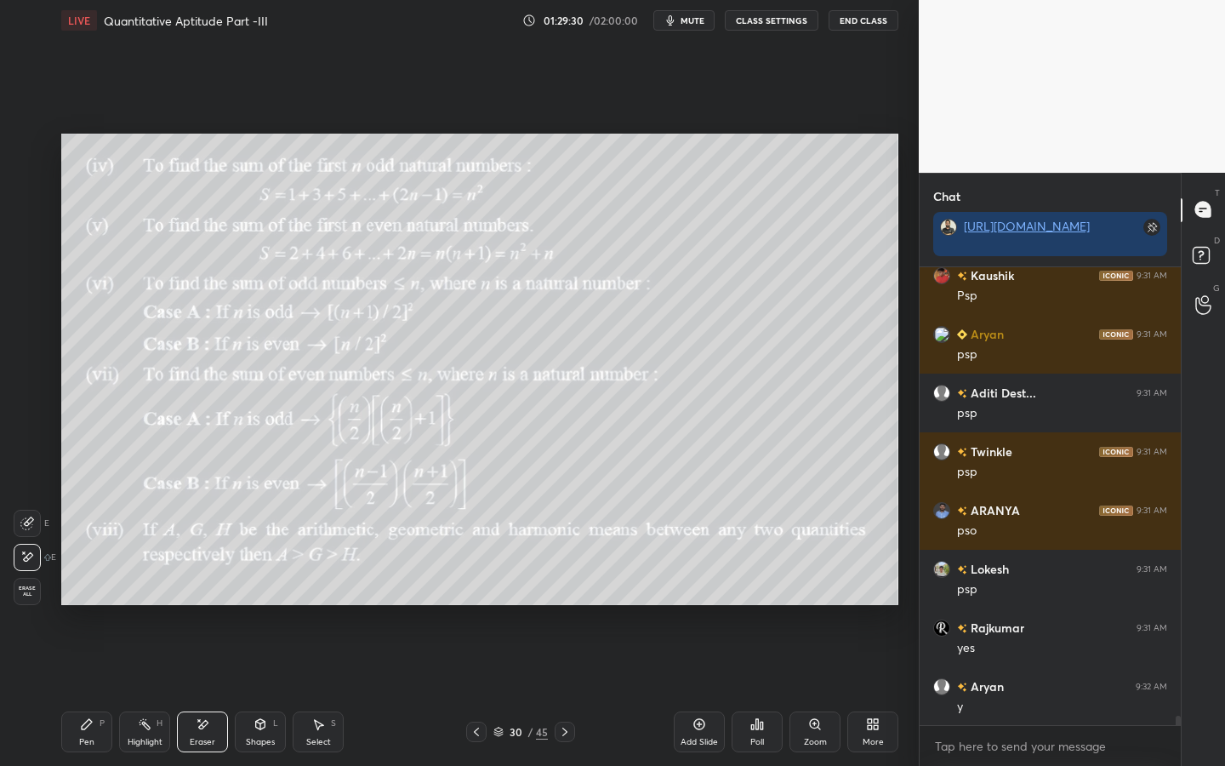
scroll to position [21798, 0]
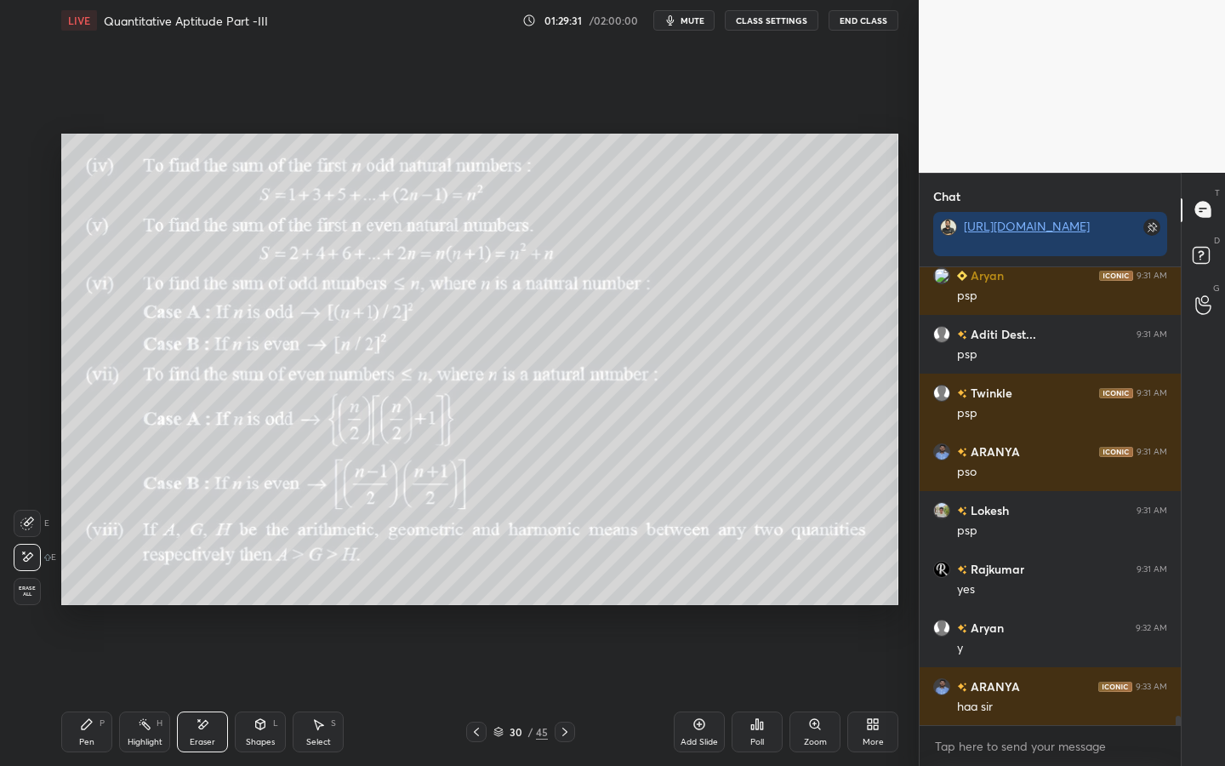
click at [72, 597] on div "Pen P" at bounding box center [86, 731] width 51 height 41
click at [85, 597] on div "Pen" at bounding box center [86, 741] width 15 height 9
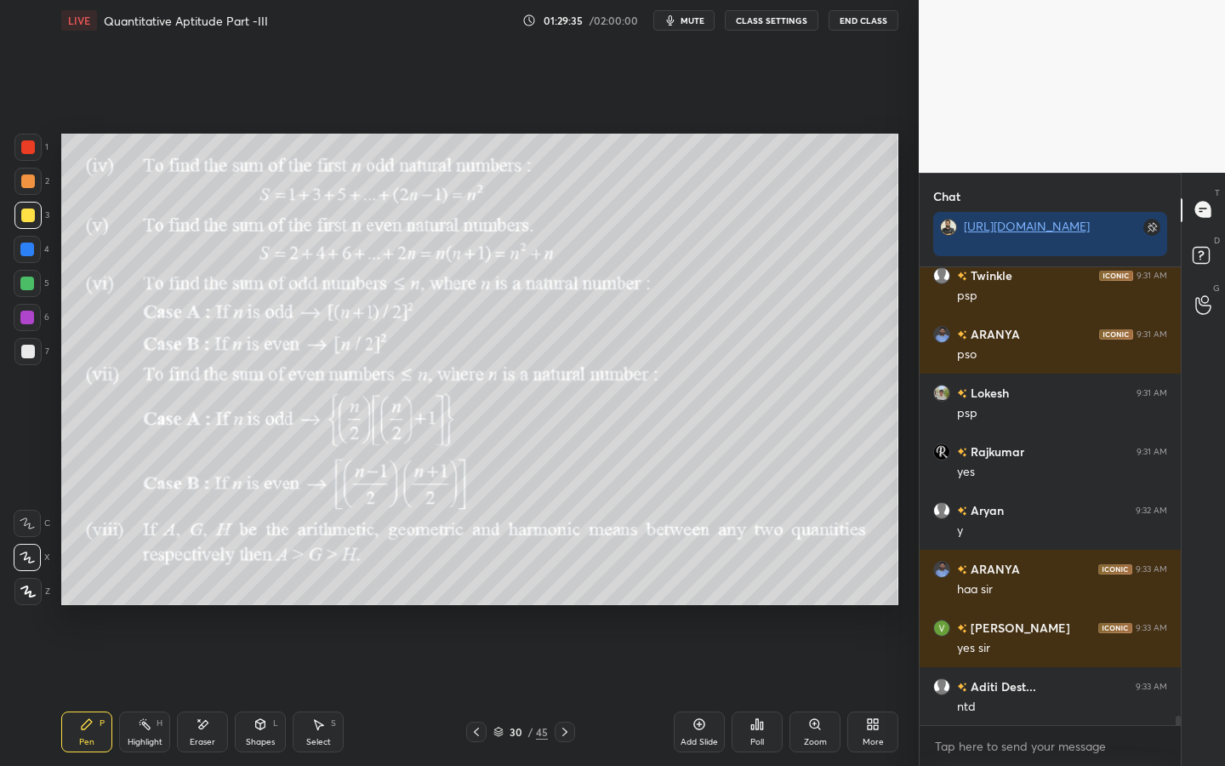
scroll to position [21974, 0]
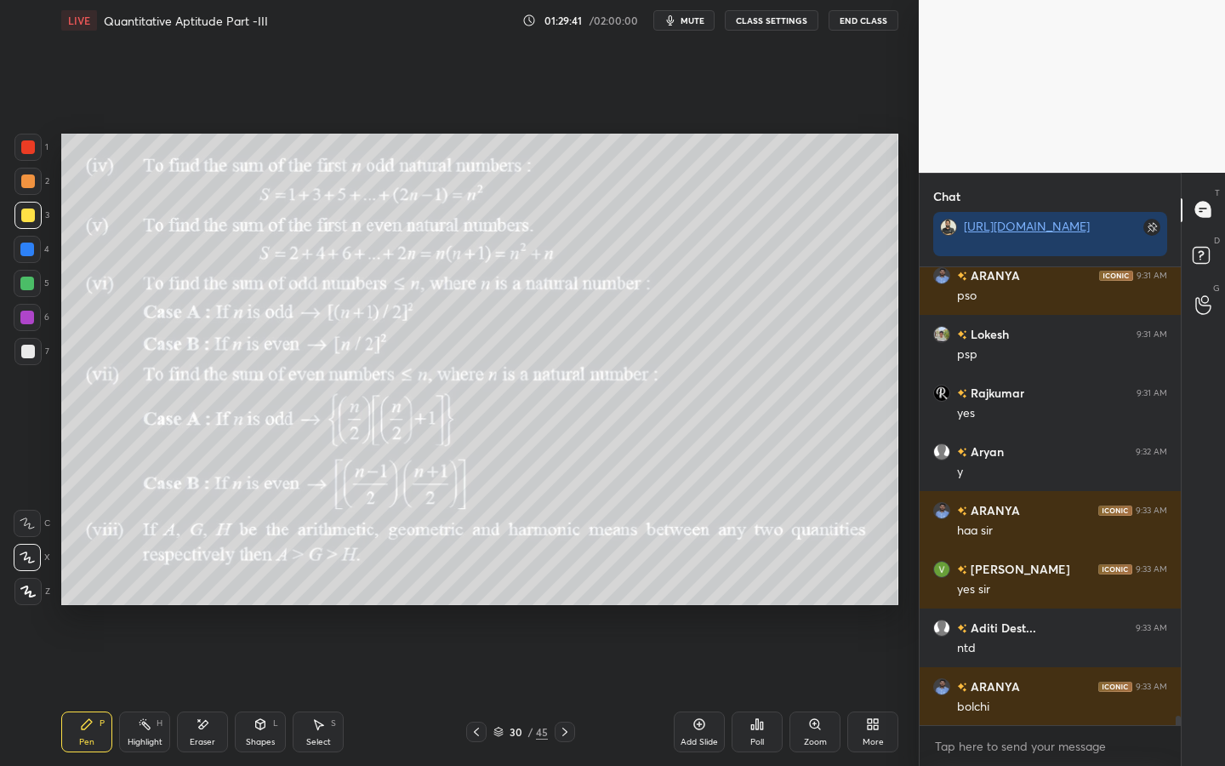
click at [26, 324] on div at bounding box center [27, 317] width 27 height 27
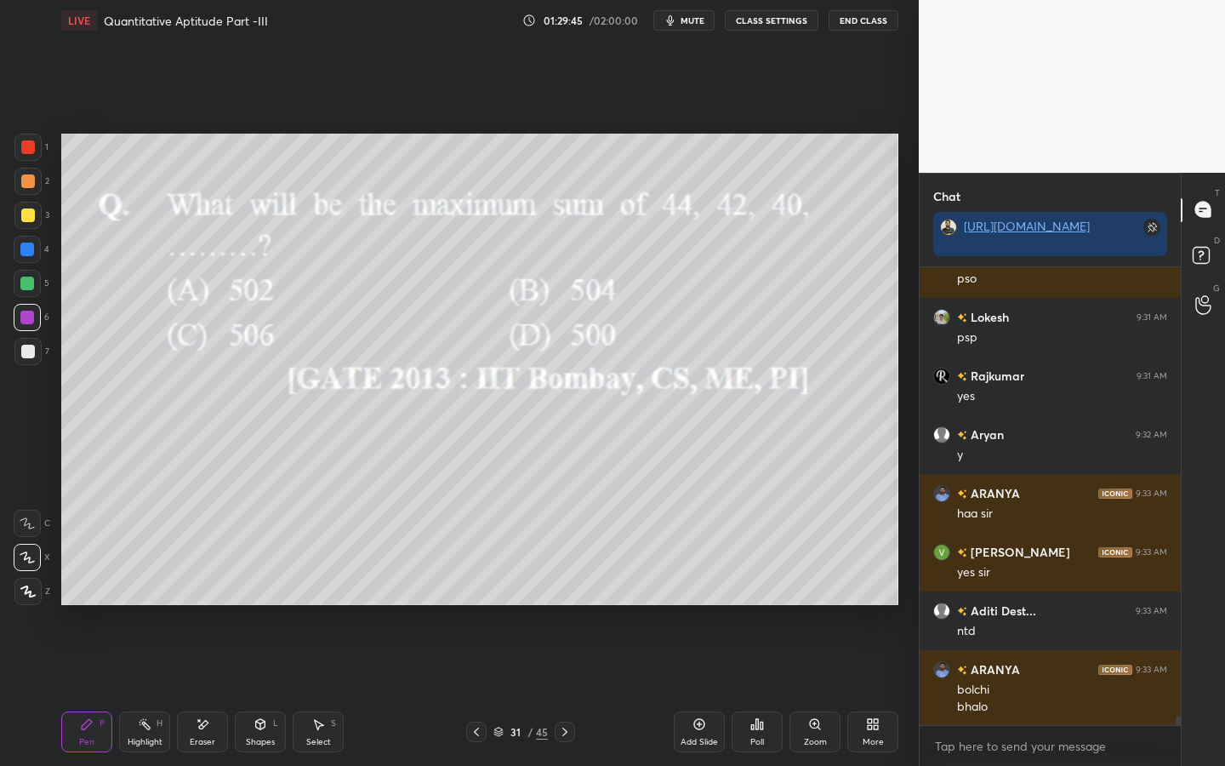
scroll to position [22050, 0]
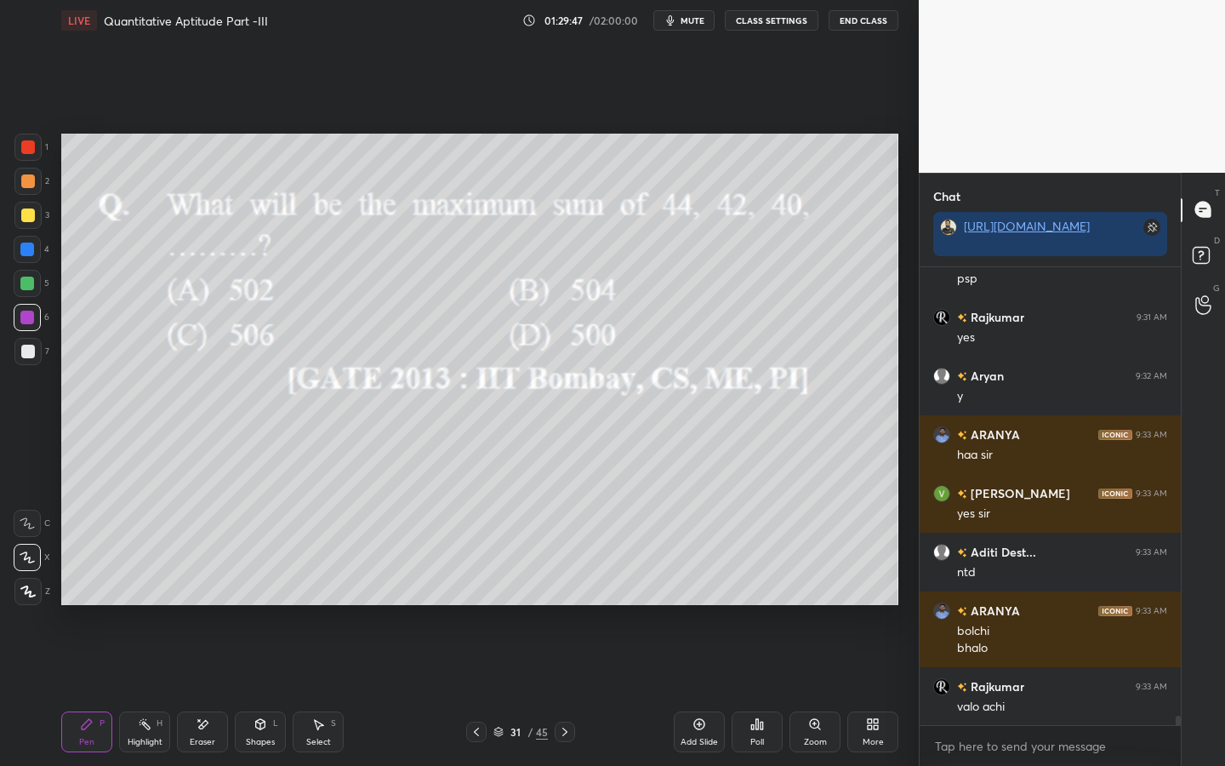
click at [34, 145] on div at bounding box center [28, 147] width 14 height 14
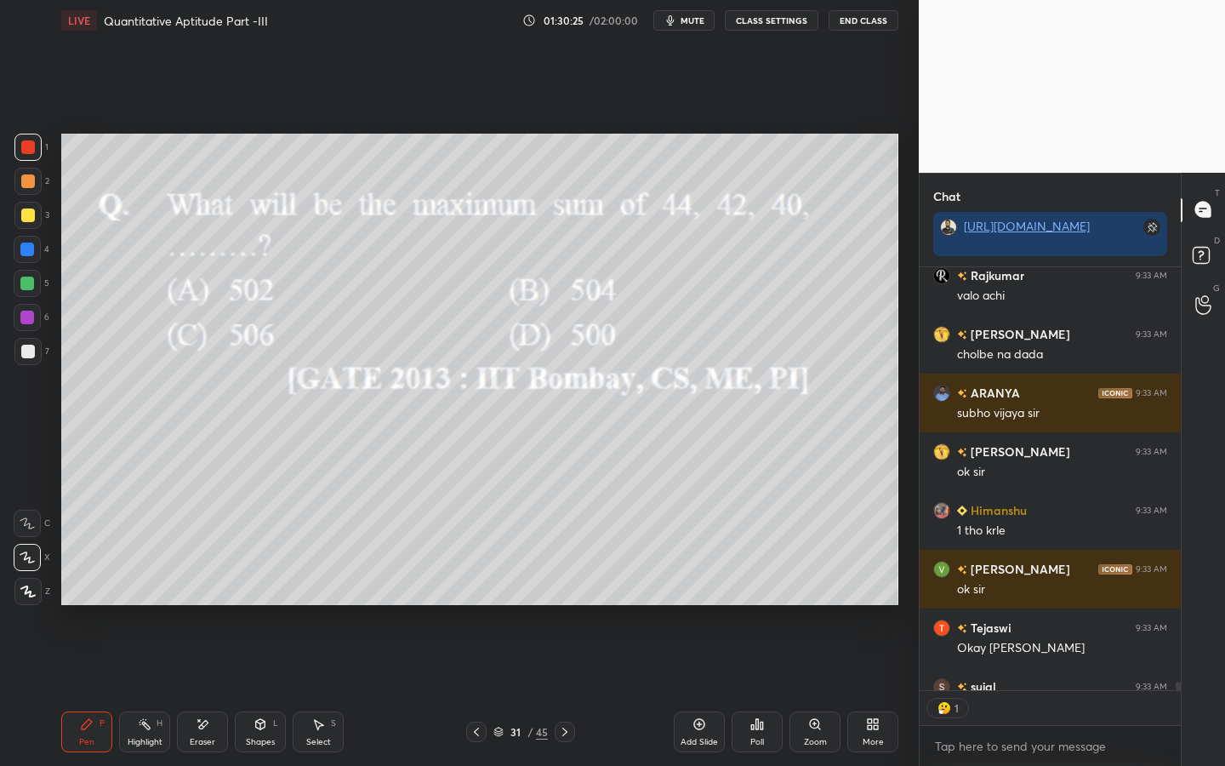
scroll to position [418, 256]
click at [37, 249] on div at bounding box center [27, 249] width 27 height 27
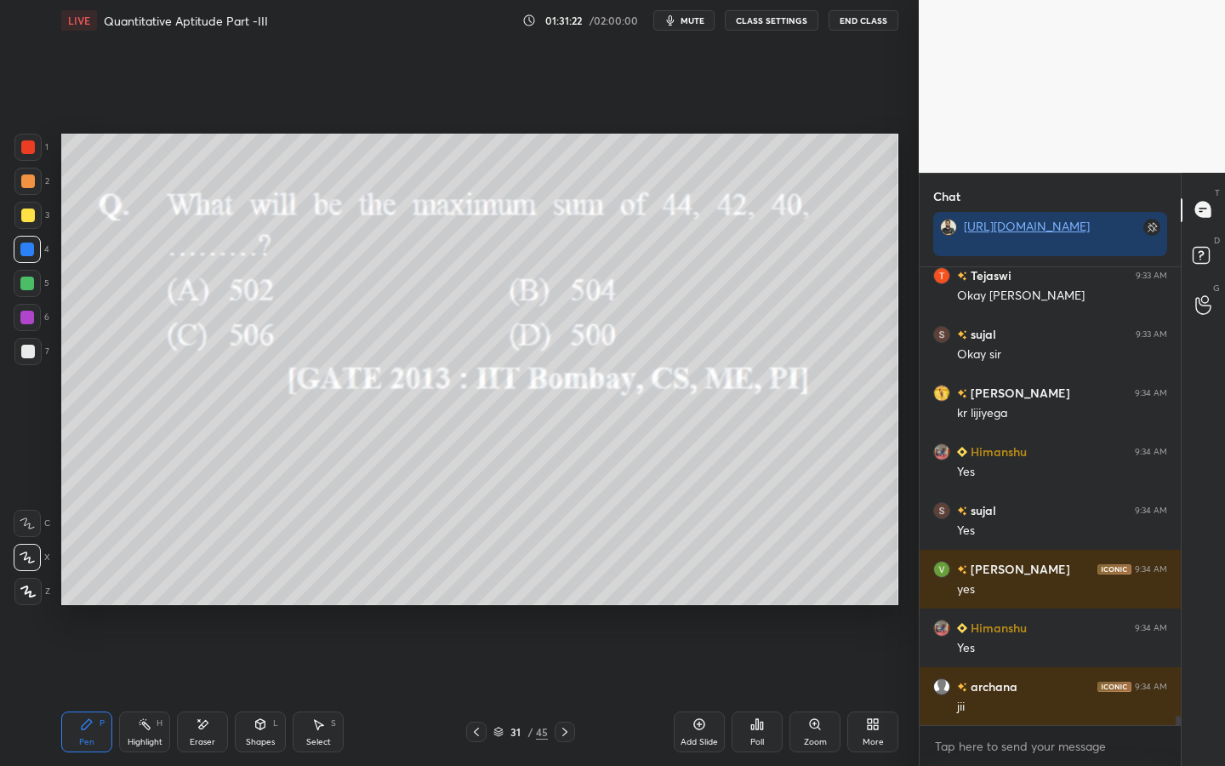
scroll to position [22854, 0]
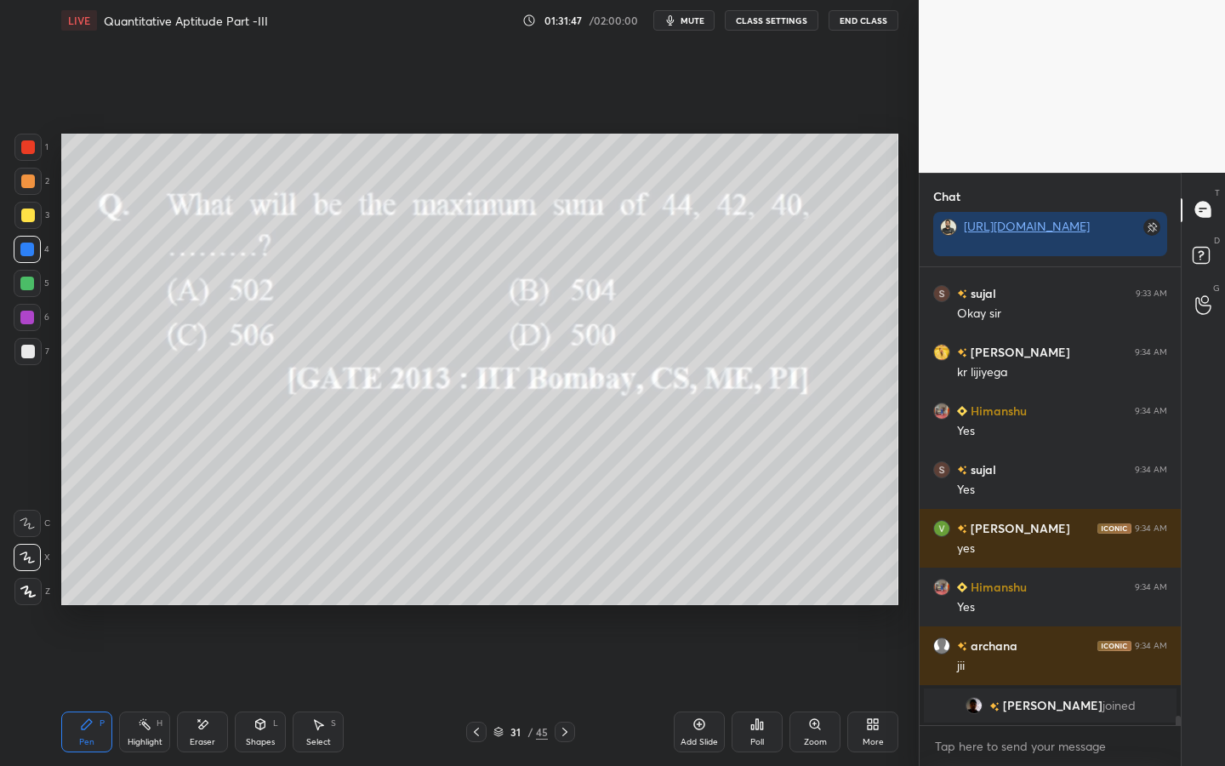
click at [26, 364] on div at bounding box center [27, 351] width 27 height 27
click at [201, 597] on icon at bounding box center [203, 724] width 14 height 14
click at [94, 597] on div "Pen P" at bounding box center [86, 731] width 51 height 41
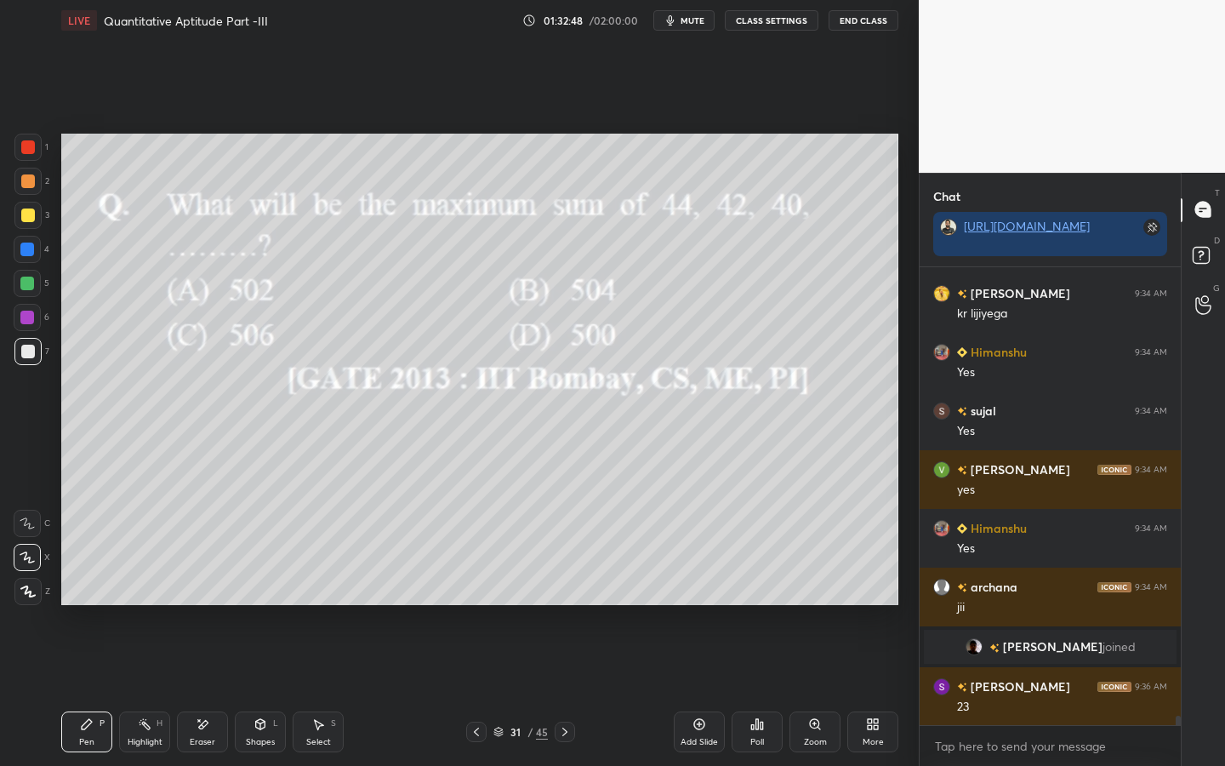
scroll to position [21901, 0]
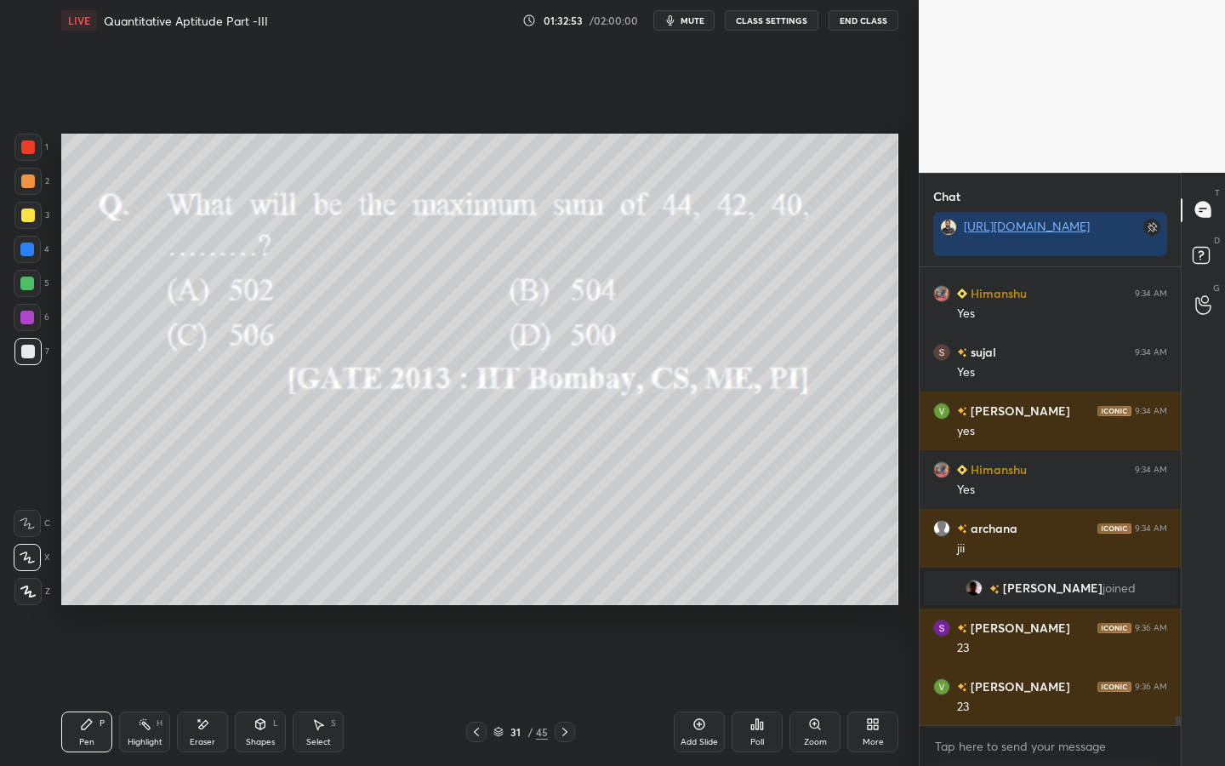
click at [260, 597] on icon at bounding box center [260, 726] width 0 height 6
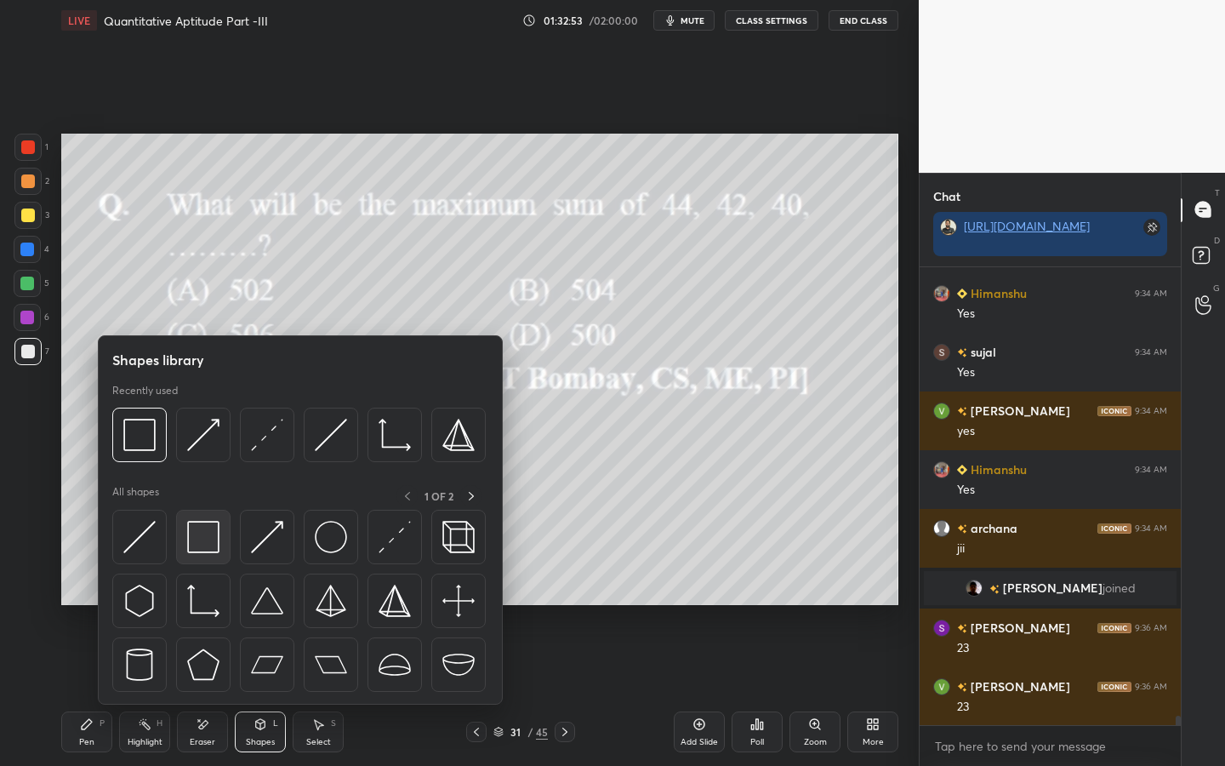
click at [198, 527] on img at bounding box center [203, 537] width 32 height 32
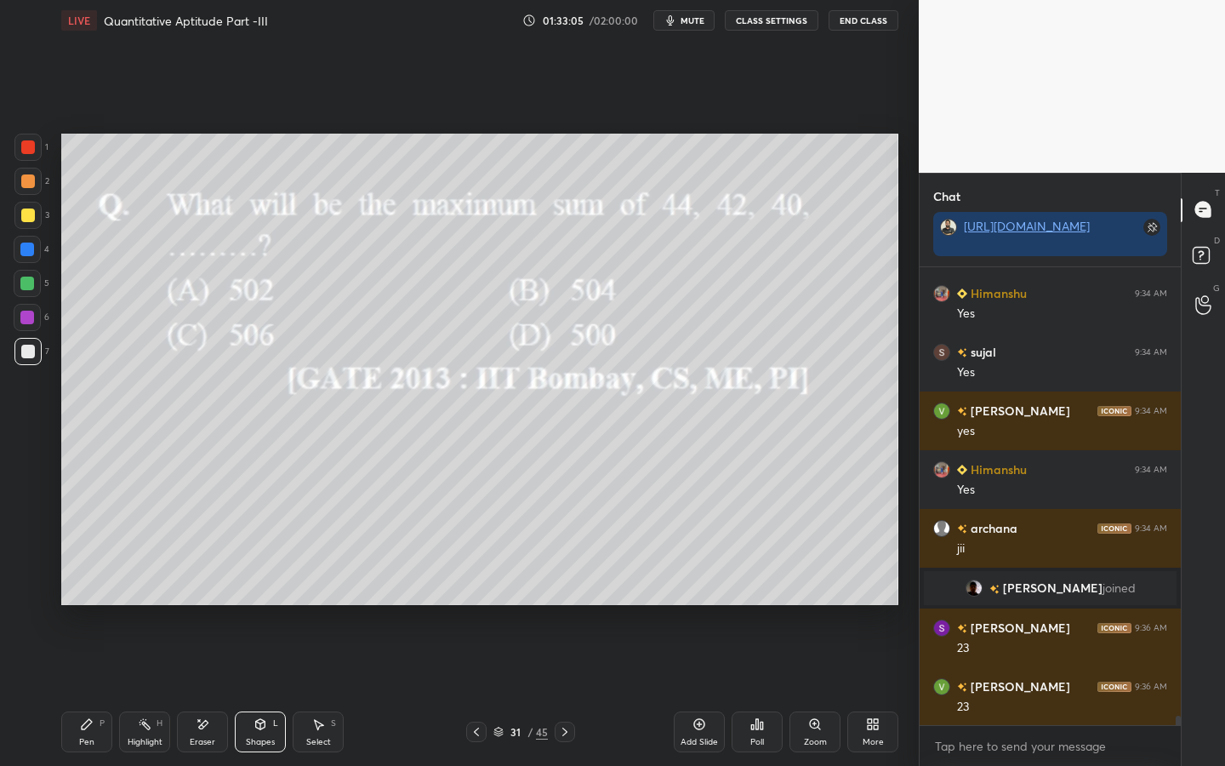
click at [84, 597] on icon at bounding box center [87, 724] width 10 height 10
click at [258, 597] on icon at bounding box center [260, 724] width 9 height 10
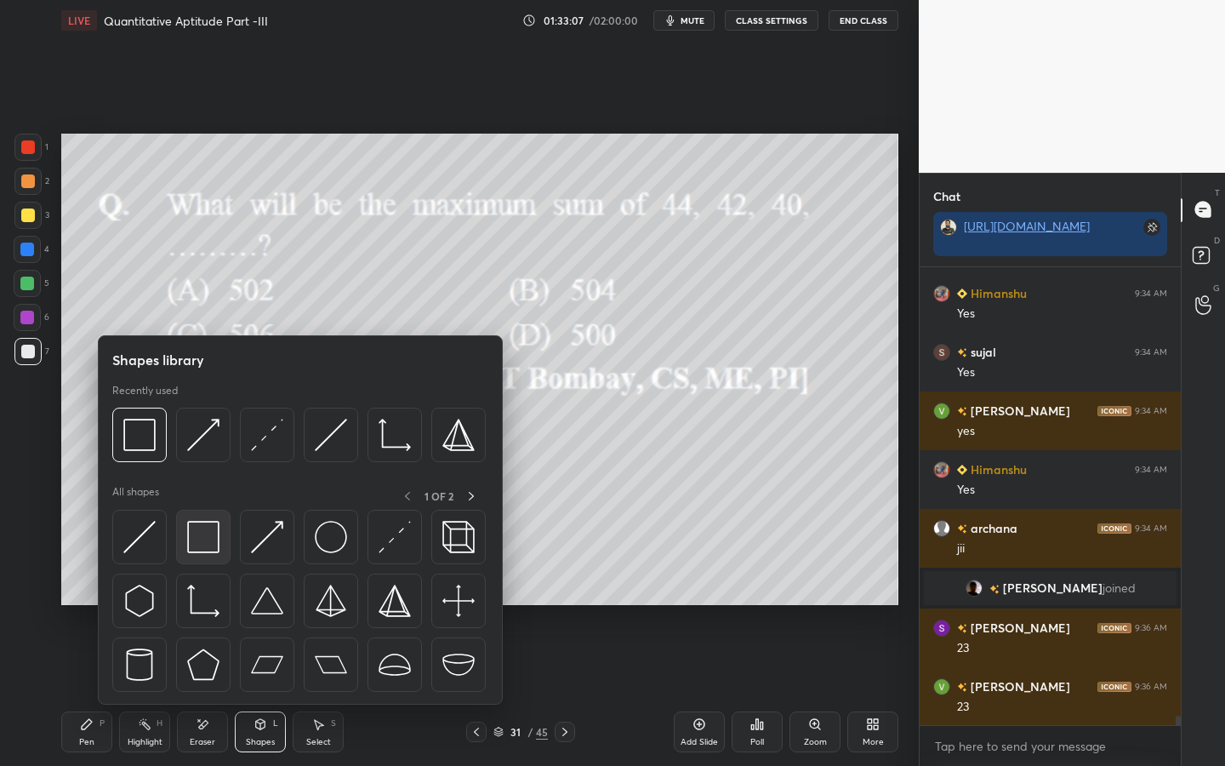
click at [196, 537] on img at bounding box center [203, 537] width 32 height 32
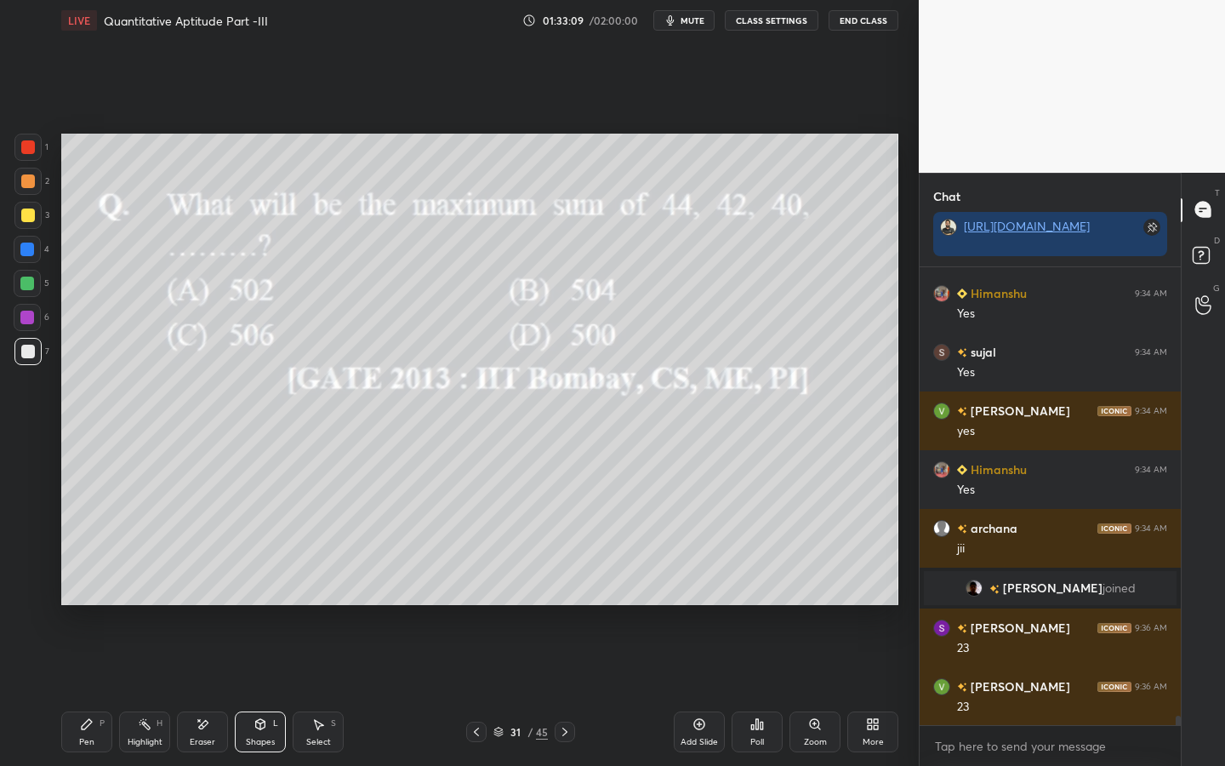
click at [75, 597] on div "Pen P" at bounding box center [86, 731] width 51 height 41
drag, startPoint x: 214, startPoint y: 720, endPoint x: 224, endPoint y: 700, distance: 22.5
click at [214, 597] on div "Eraser" at bounding box center [202, 731] width 51 height 41
drag, startPoint x: 77, startPoint y: 728, endPoint x: 85, endPoint y: 719, distance: 12.6
click at [77, 597] on div "Pen P" at bounding box center [86, 731] width 51 height 41
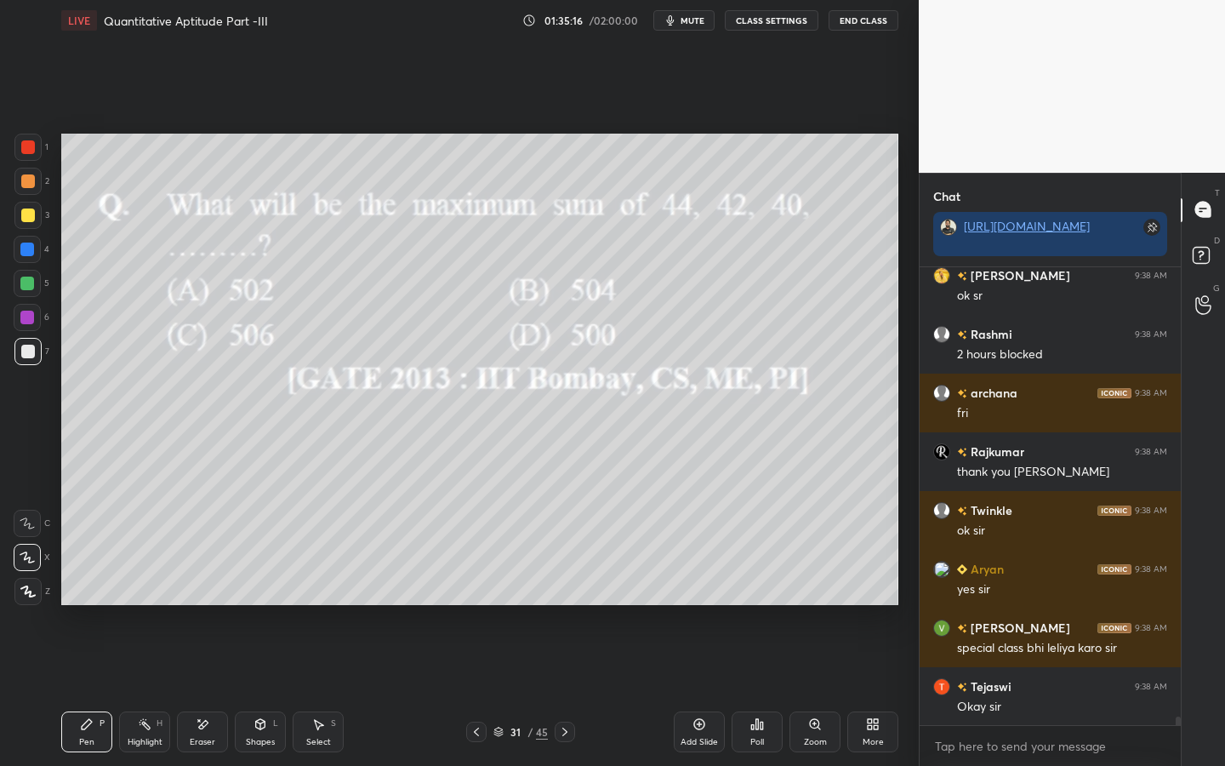
scroll to position [24048, 0]
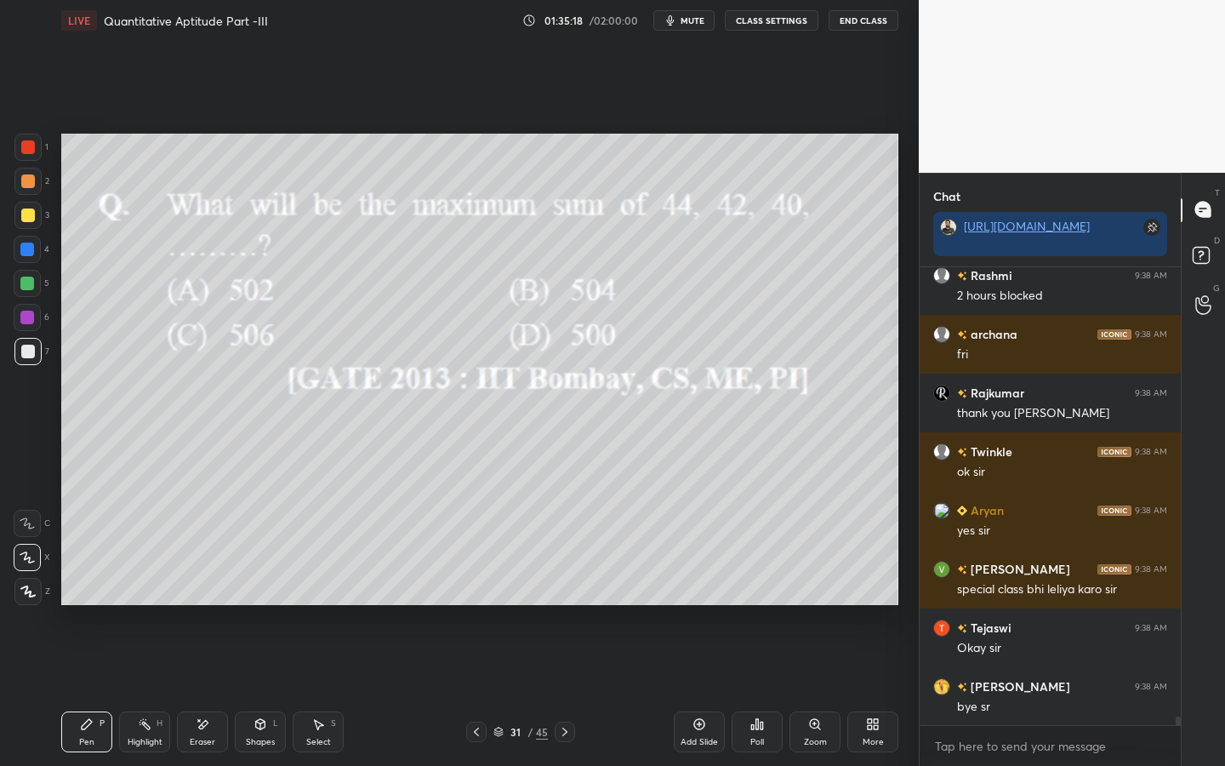
click at [862, 18] on button "End Class" at bounding box center [864, 20] width 70 height 20
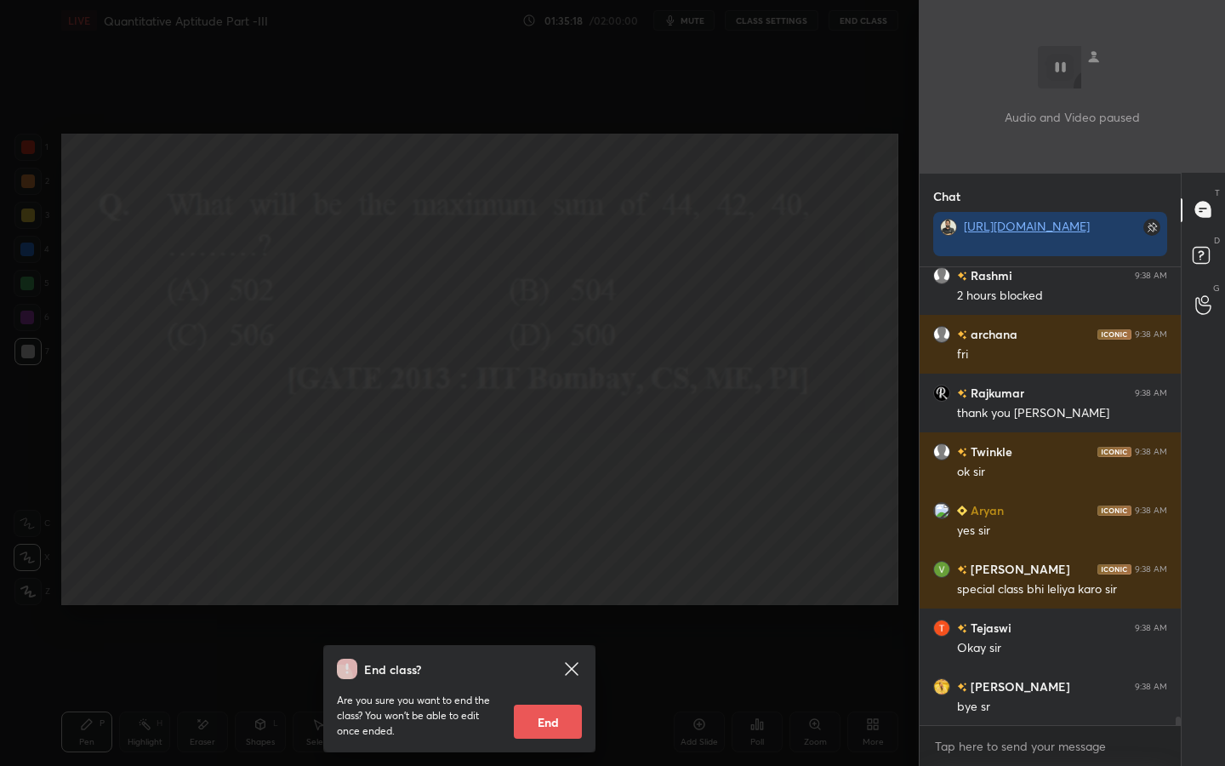
scroll to position [24107, 0]
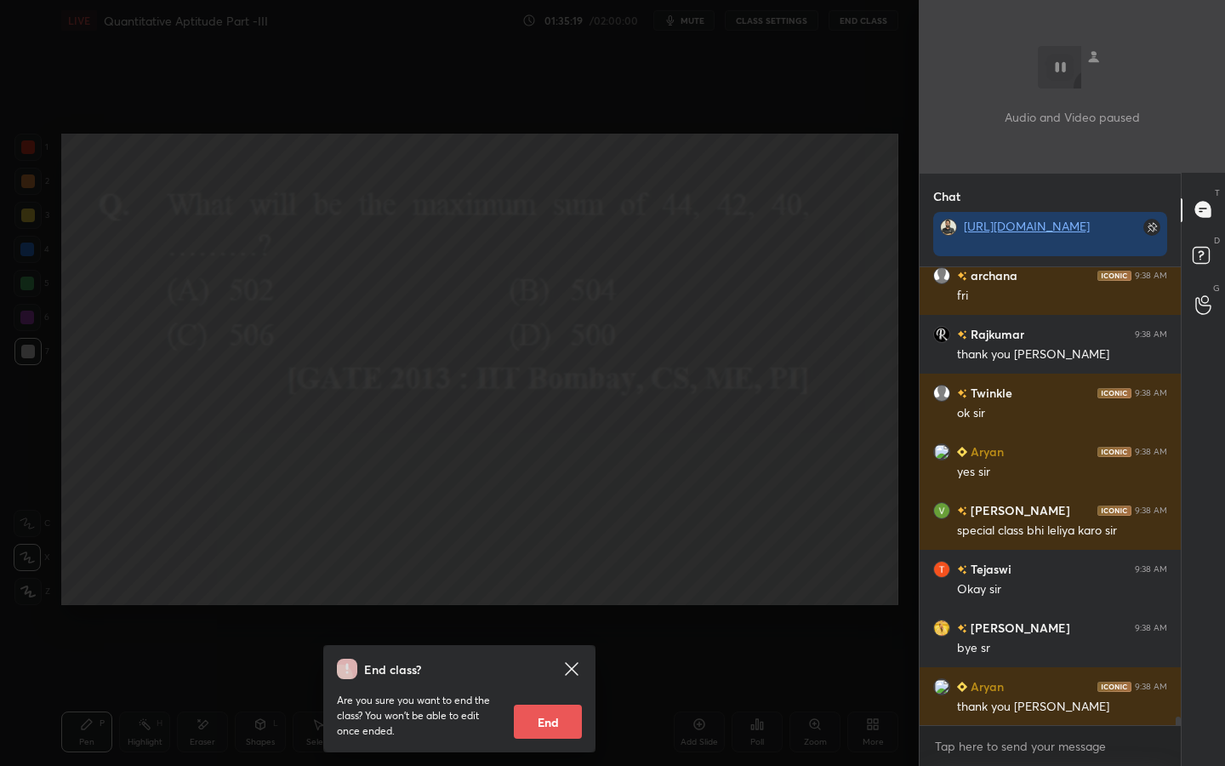
click at [551, 597] on button "End" at bounding box center [548, 721] width 68 height 34
type textarea "x"
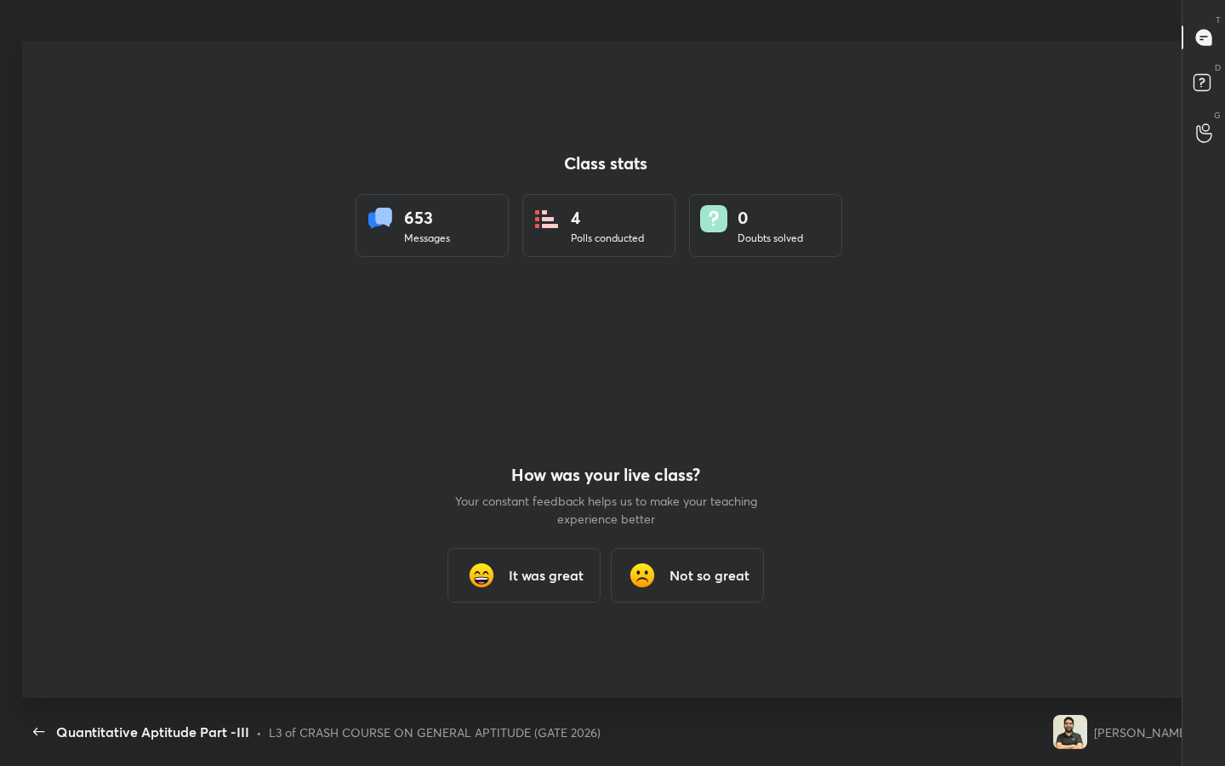
scroll to position [84406, 83852]
click at [574, 578] on h3 "It was great" at bounding box center [546, 575] width 75 height 20
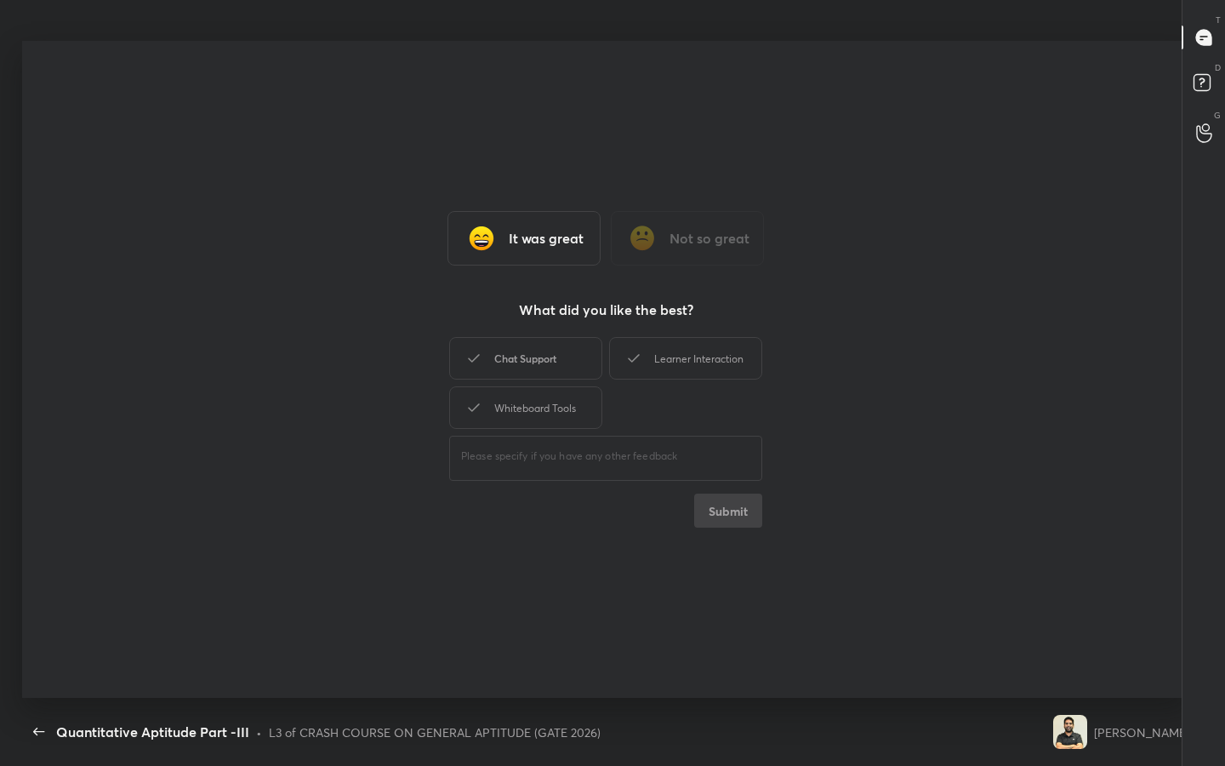
click at [563, 357] on div "Chat Support" at bounding box center [525, 358] width 153 height 43
click at [590, 398] on div "Whiteboard Tools" at bounding box center [525, 407] width 153 height 43
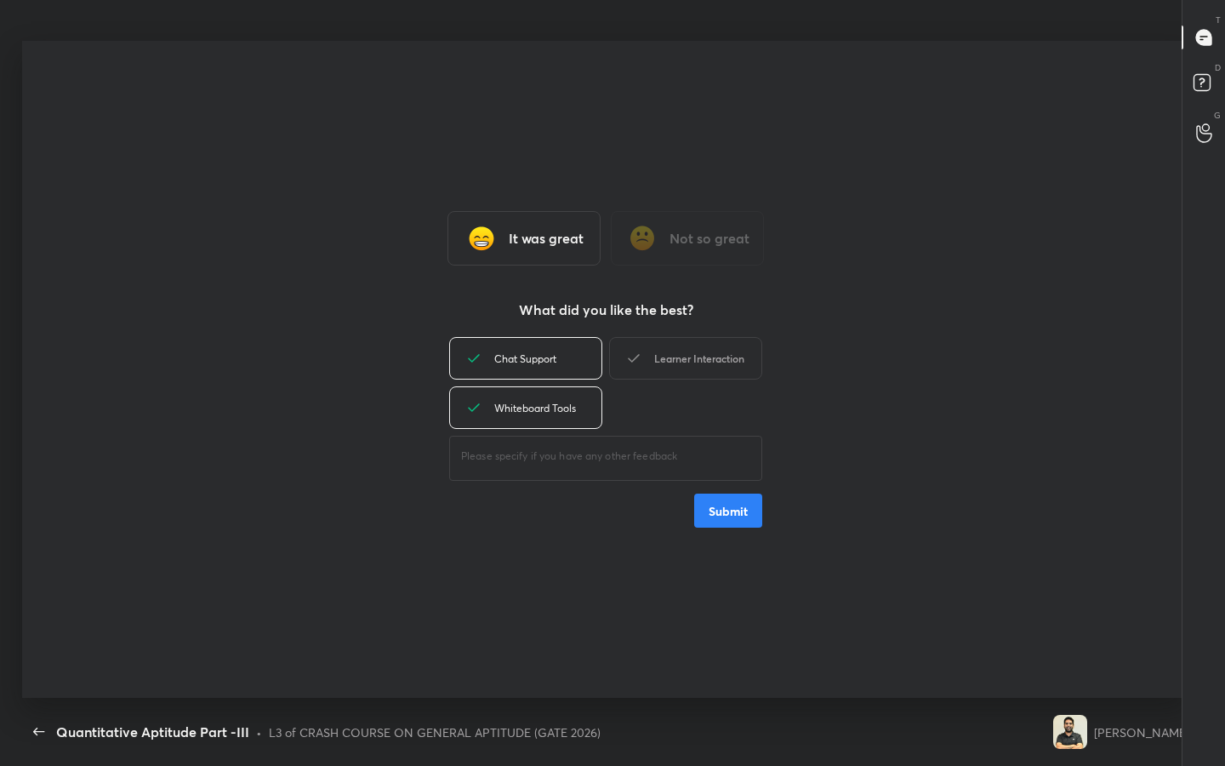
click at [656, 362] on div "Learner Interaction" at bounding box center [685, 358] width 153 height 43
click at [741, 518] on button "Submit" at bounding box center [728, 510] width 68 height 34
